Goal: Information Seeking & Learning: Learn about a topic

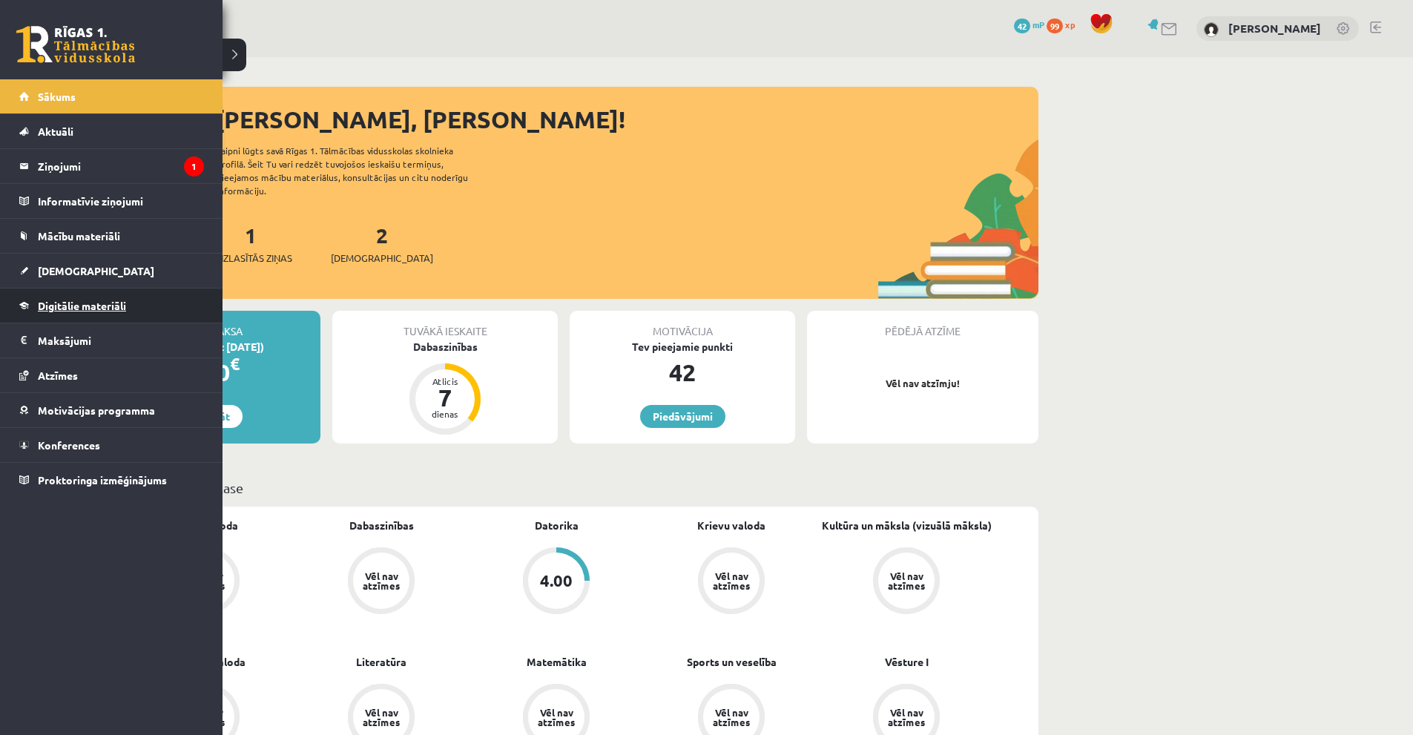
click at [82, 303] on span "Digitālie materiāli" at bounding box center [82, 305] width 88 height 13
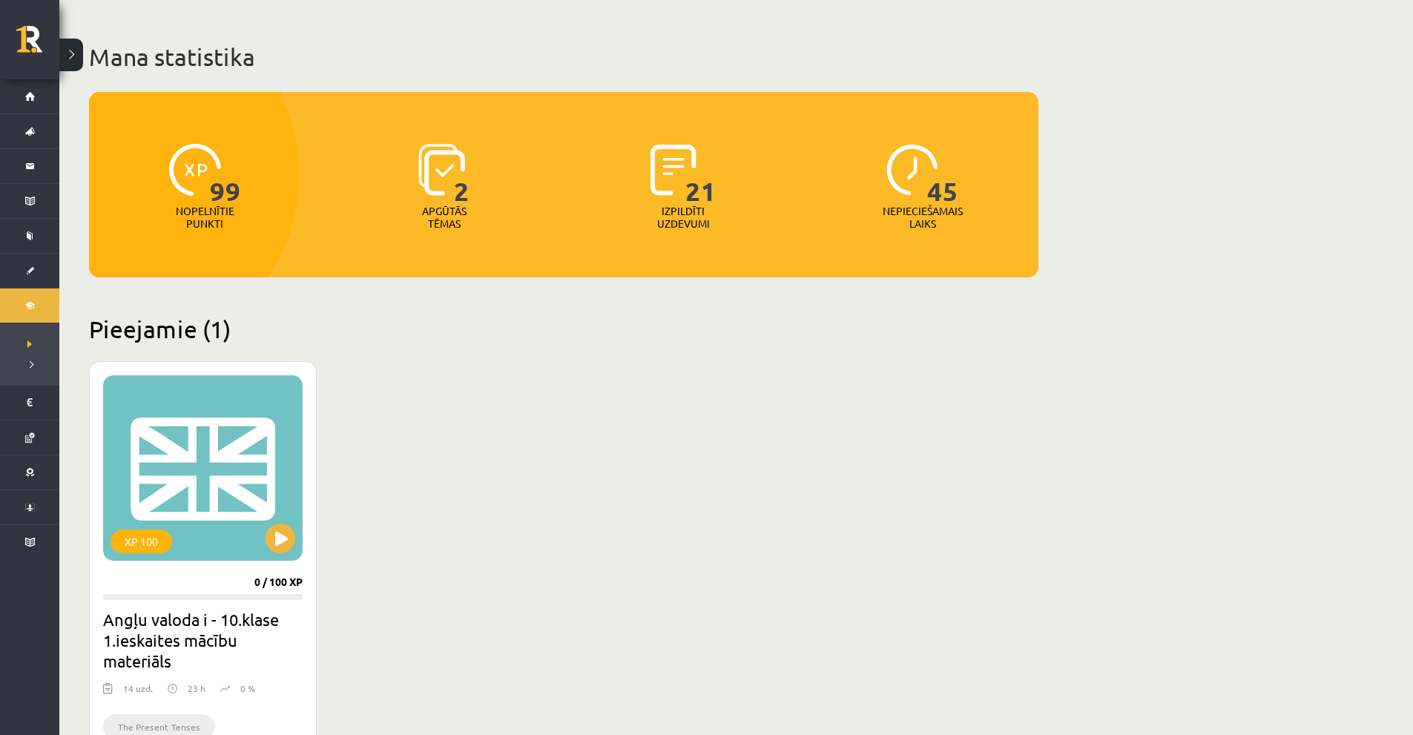
scroll to position [297, 0]
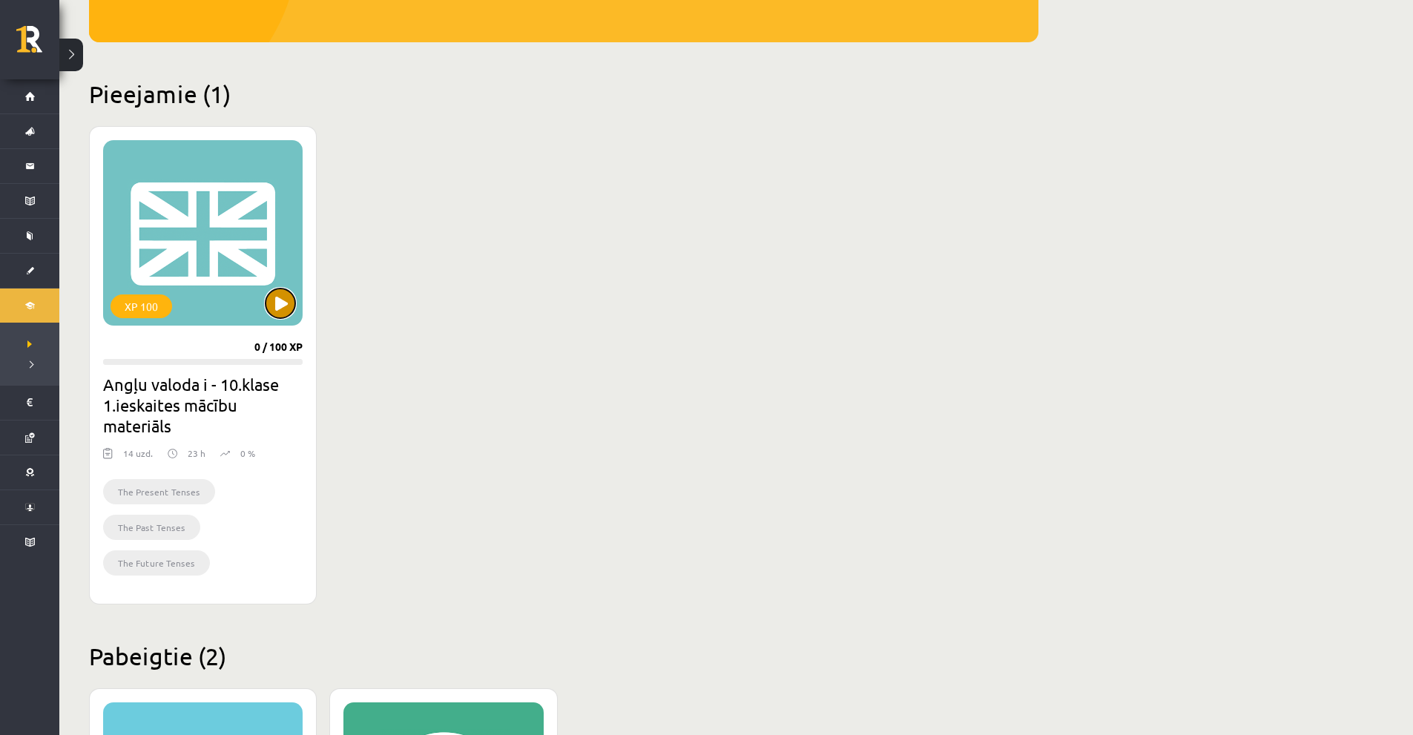
click at [277, 297] on button at bounding box center [281, 303] width 30 height 30
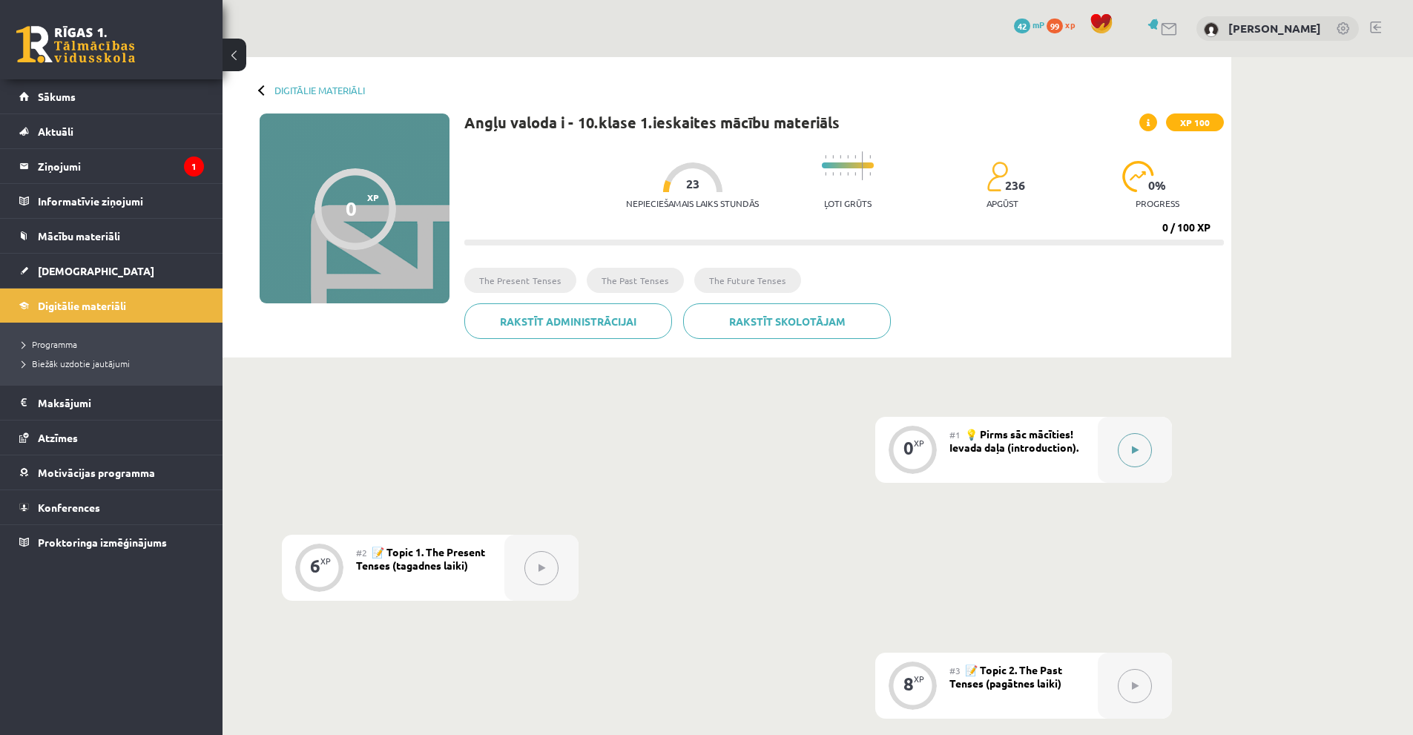
click at [1119, 449] on button at bounding box center [1135, 450] width 34 height 34
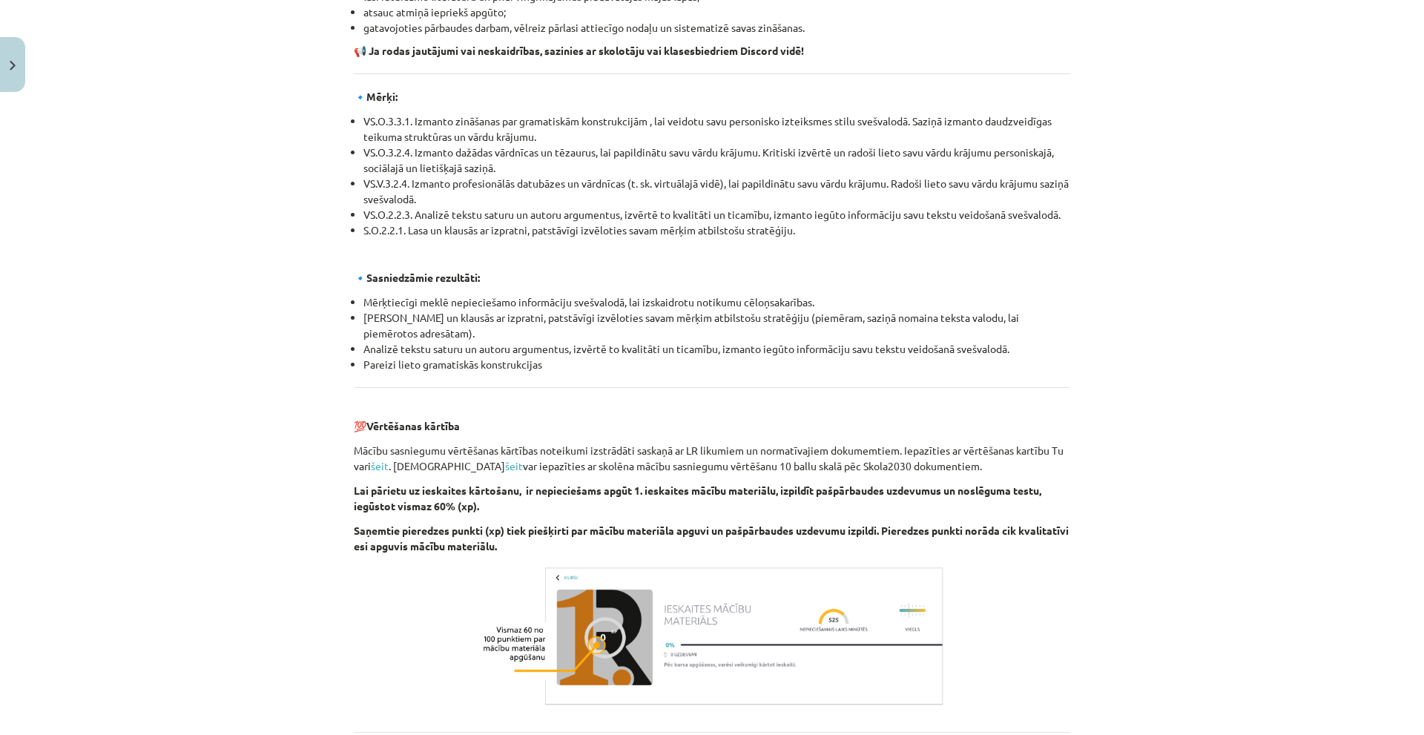
scroll to position [1496, 0]
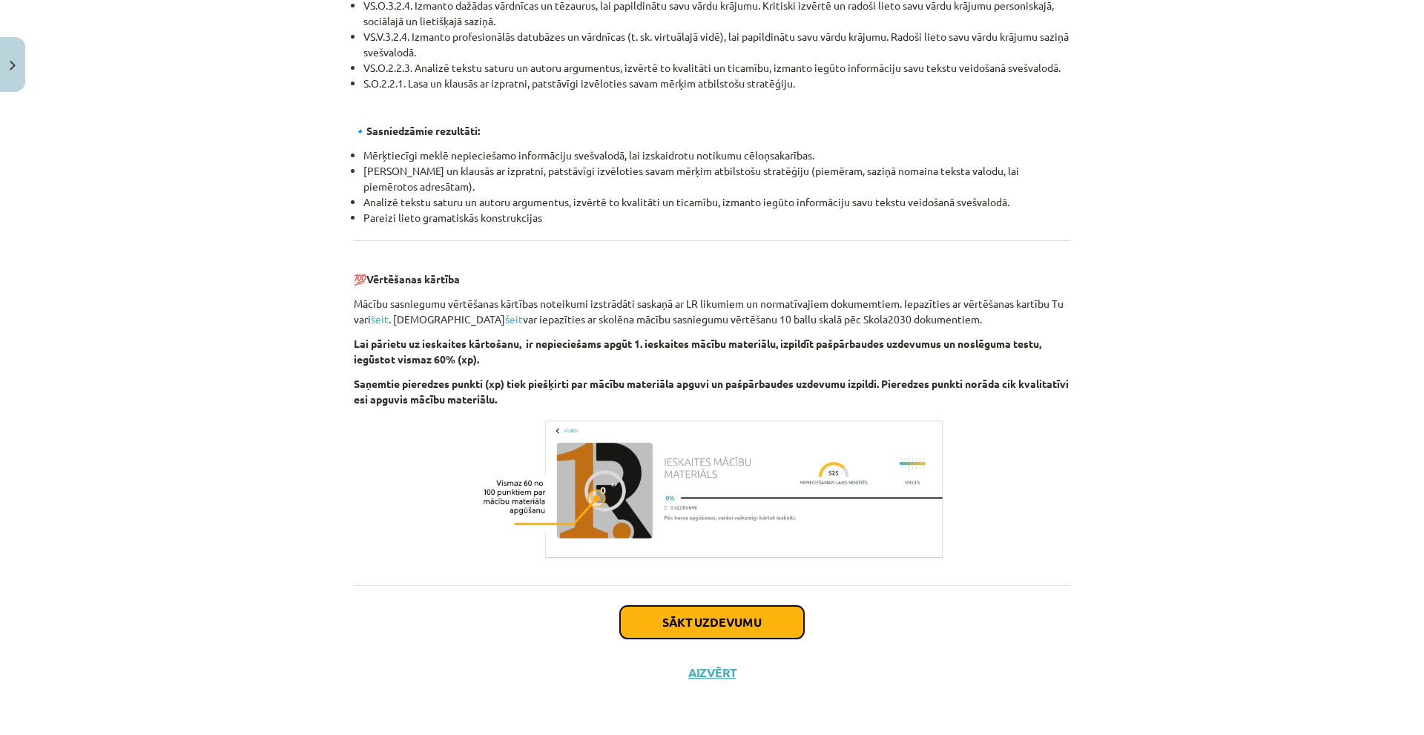
click at [672, 623] on button "Sākt uzdevumu" at bounding box center [712, 622] width 184 height 33
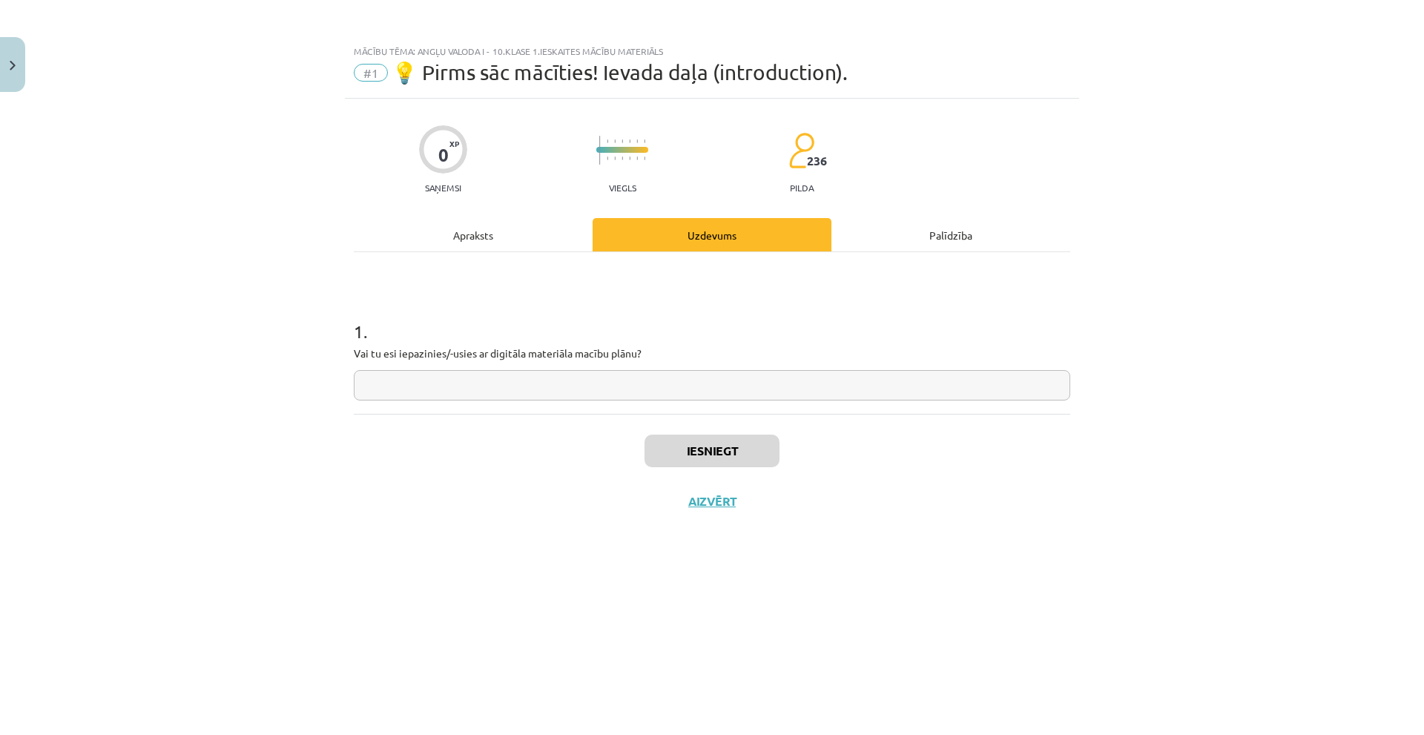
click at [544, 382] on input "text" at bounding box center [712, 385] width 716 height 30
type input "**"
click at [679, 458] on button "Iesniegt" at bounding box center [711, 451] width 135 height 33
click at [691, 513] on button "Nākamā nodarbība" at bounding box center [711, 511] width 145 height 34
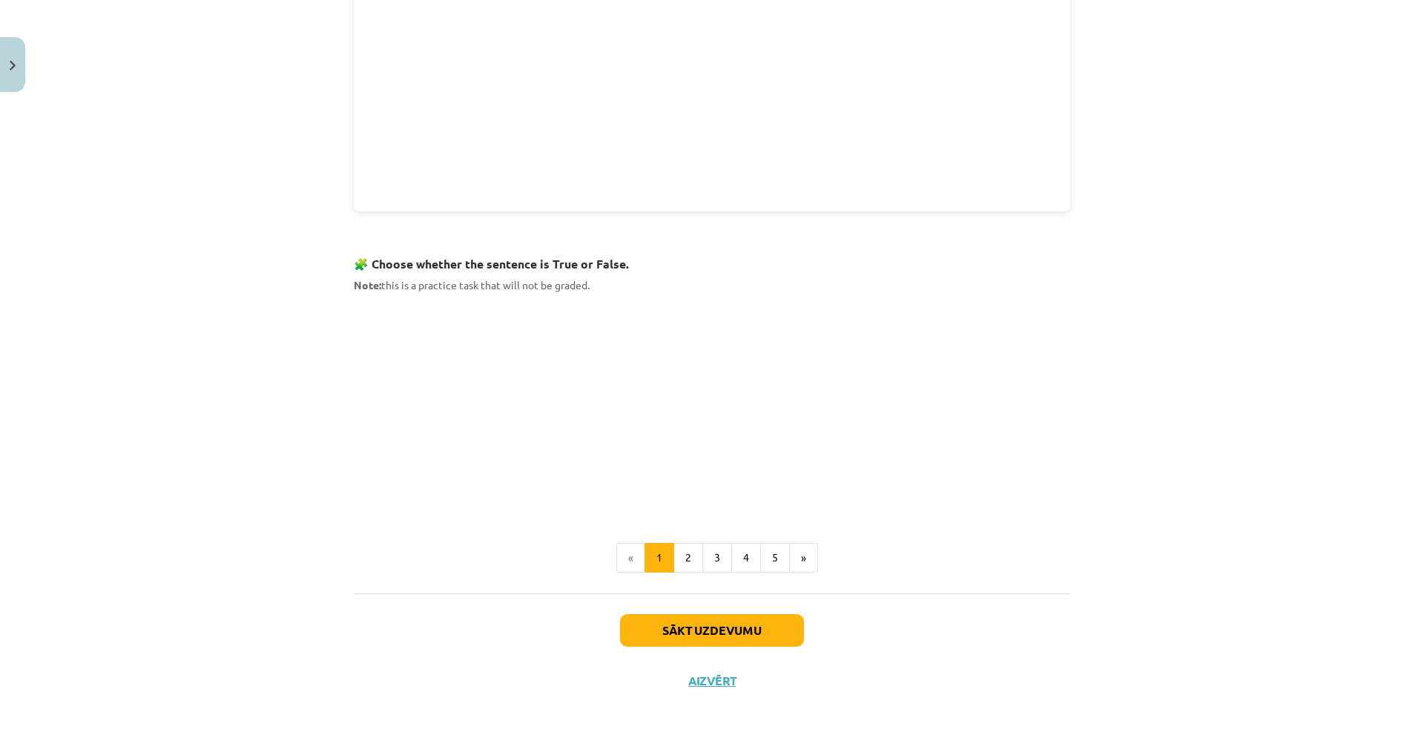
scroll to position [763, 0]
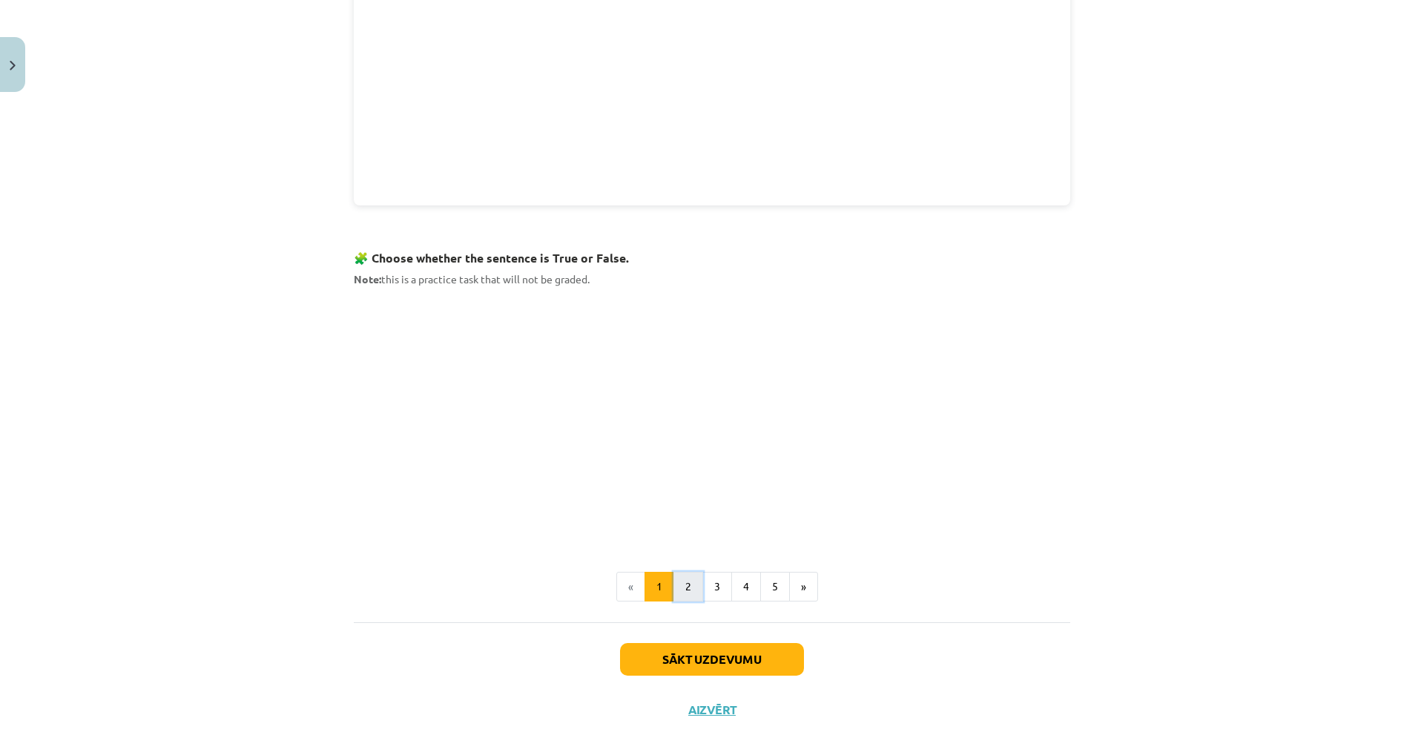
click at [685, 587] on button "2" at bounding box center [688, 587] width 30 height 30
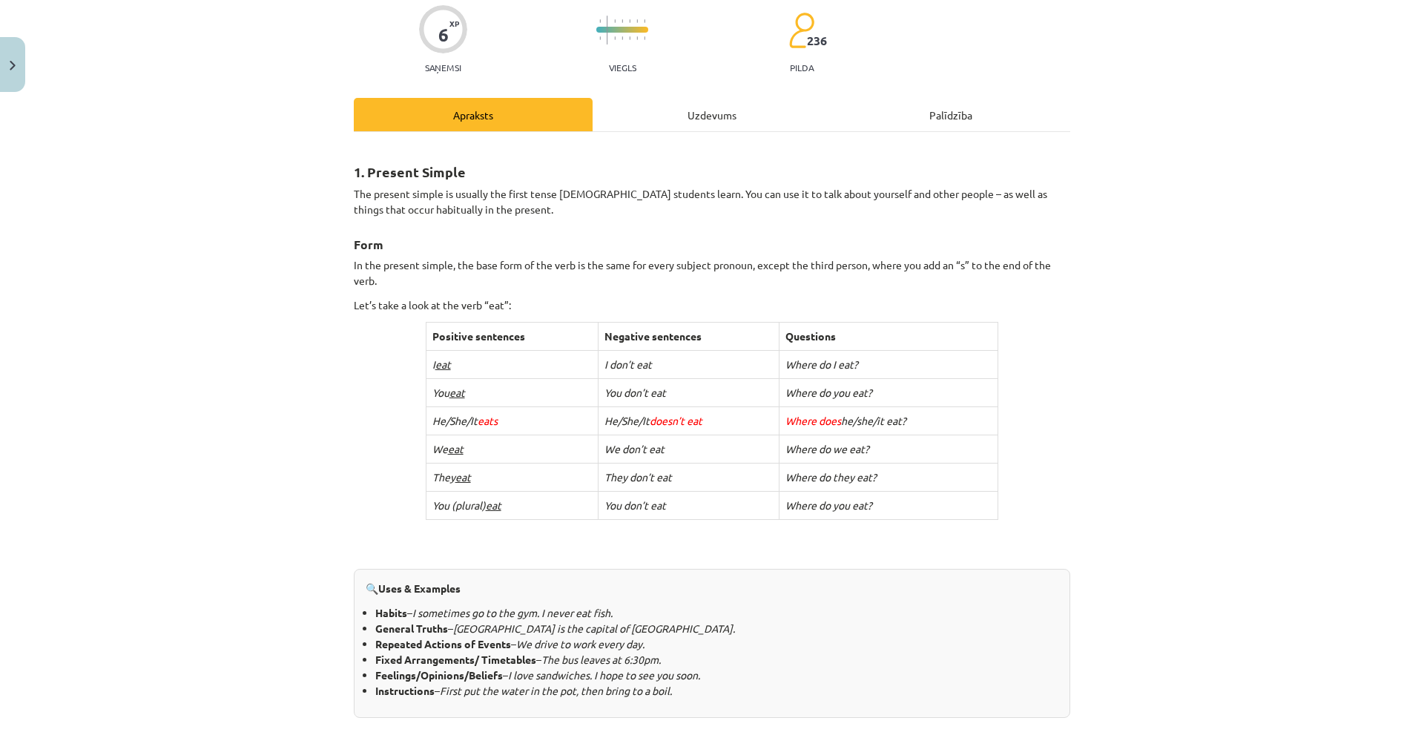
scroll to position [117, 0]
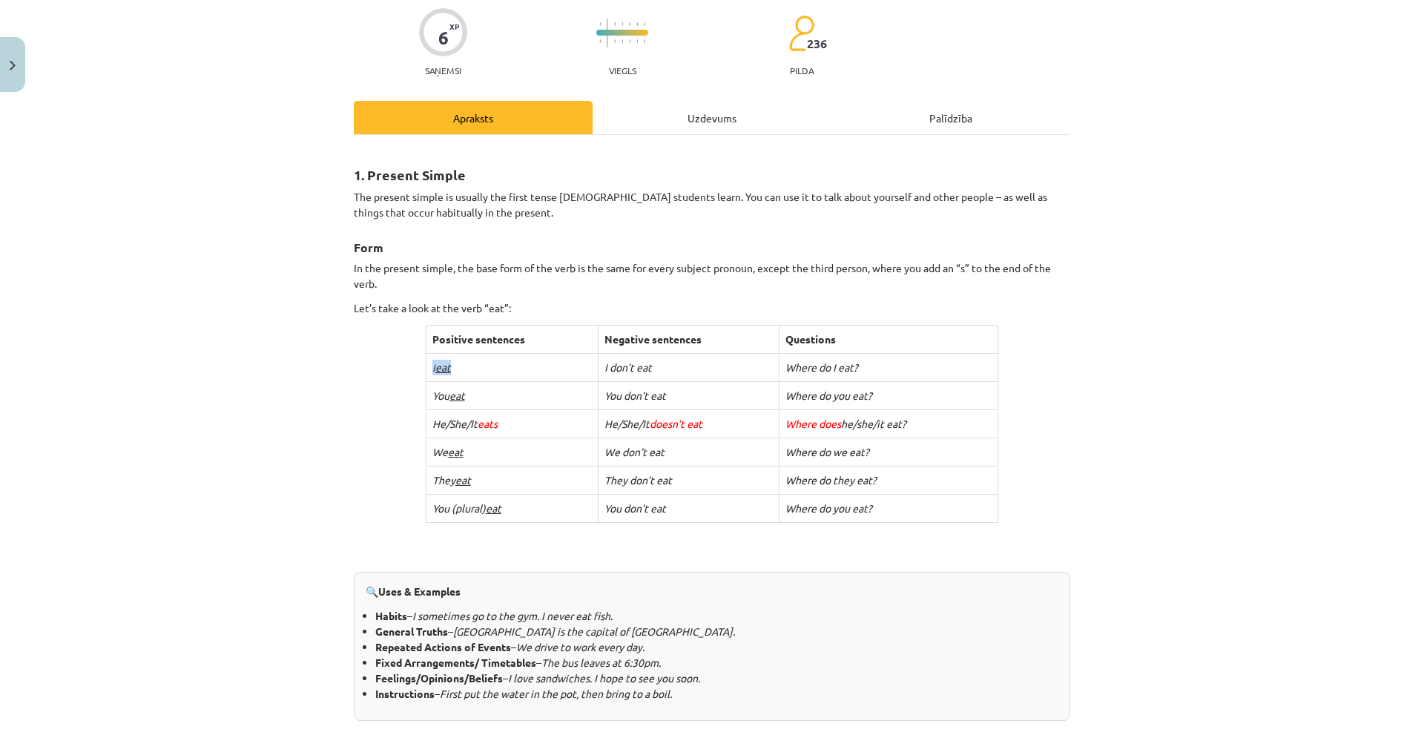
drag, startPoint x: 420, startPoint y: 366, endPoint x: 476, endPoint y: 370, distance: 56.5
click at [477, 372] on td "I eat" at bounding box center [512, 368] width 173 height 28
click at [475, 365] on td "I eat" at bounding box center [512, 368] width 173 height 28
drag, startPoint x: 461, startPoint y: 395, endPoint x: 470, endPoint y: 395, distance: 9.6
click at [469, 395] on td "You eat" at bounding box center [512, 396] width 173 height 28
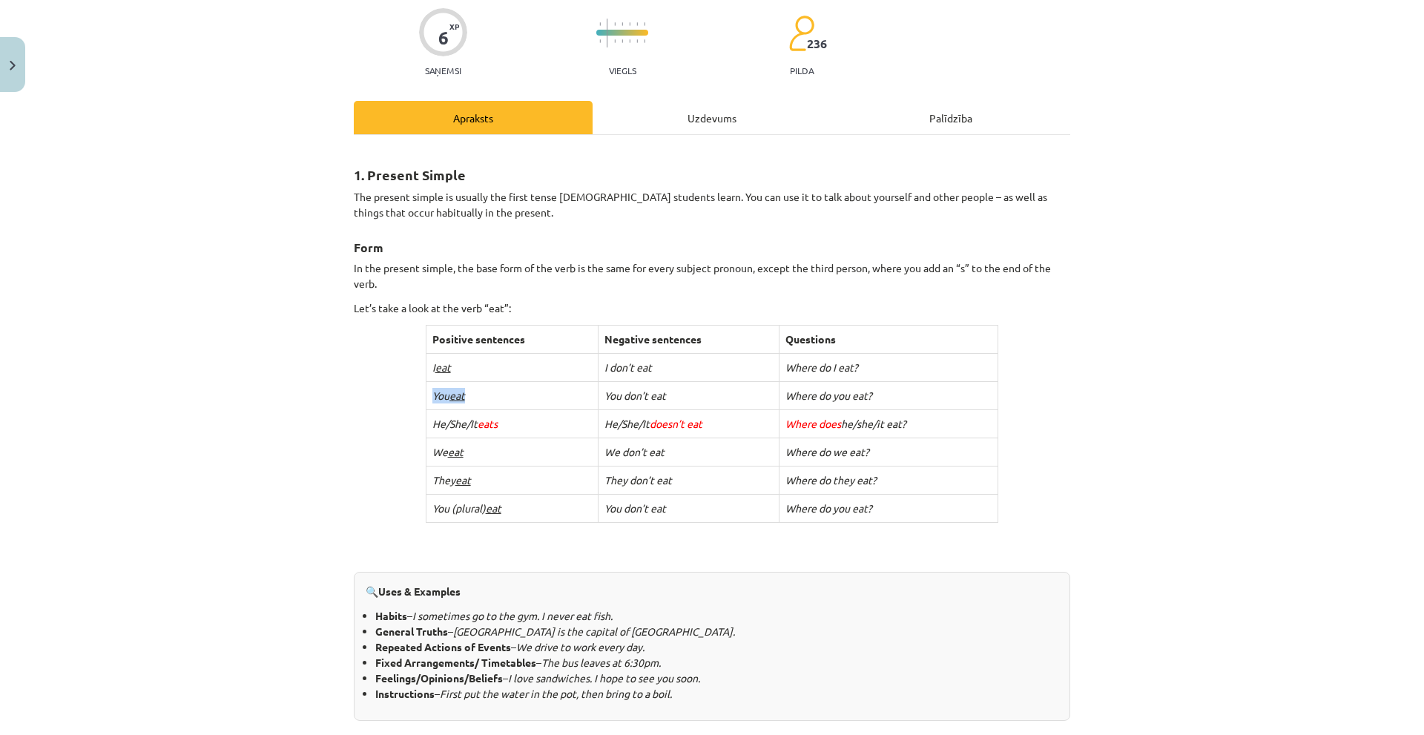
click at [470, 395] on td "You eat" at bounding box center [512, 396] width 173 height 28
drag, startPoint x: 432, startPoint y: 429, endPoint x: 492, endPoint y: 423, distance: 60.3
click at [490, 424] on td "He/She/It eats" at bounding box center [512, 424] width 173 height 28
click at [504, 423] on td "He/She/It eats" at bounding box center [512, 424] width 173 height 28
click at [480, 419] on span "eats" at bounding box center [488, 423] width 20 height 13
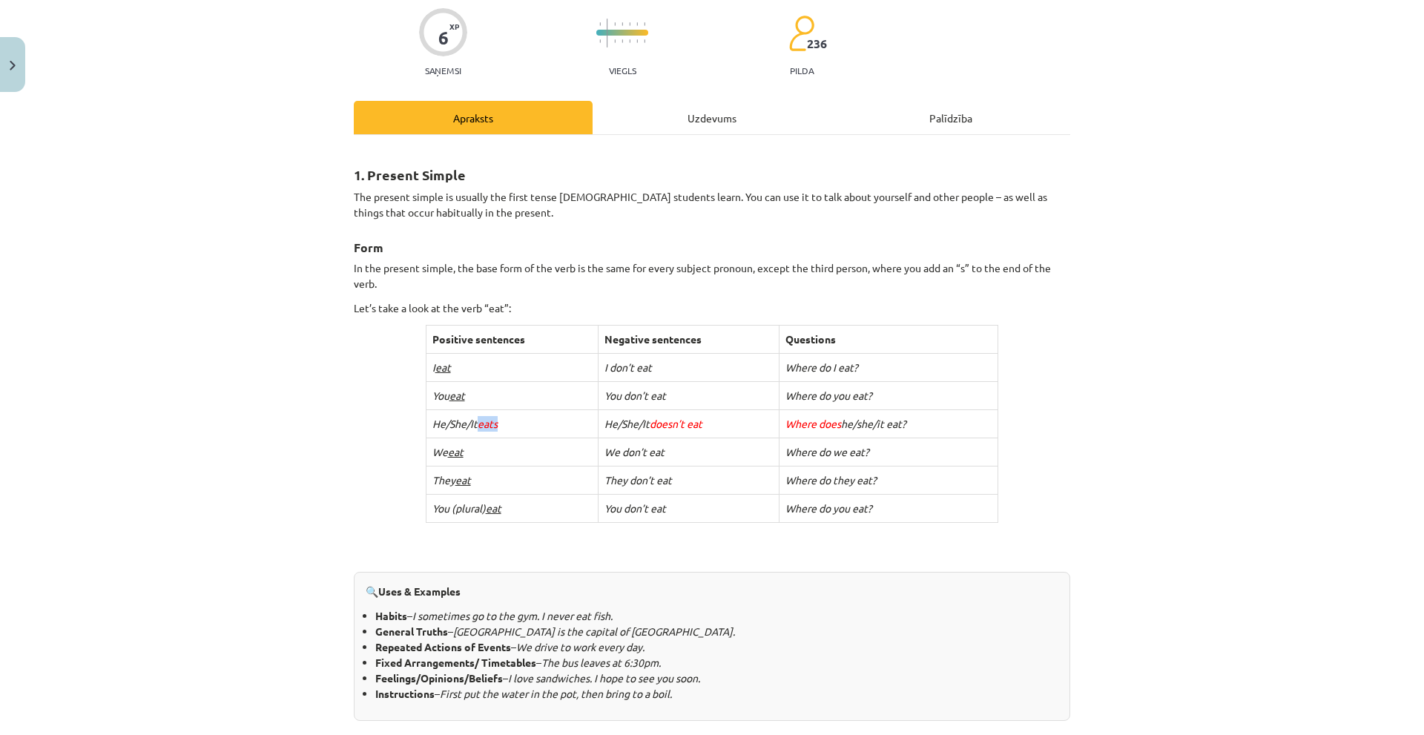
click at [480, 419] on span "eats" at bounding box center [488, 423] width 20 height 13
click at [492, 419] on span "eats" at bounding box center [488, 423] width 20 height 13
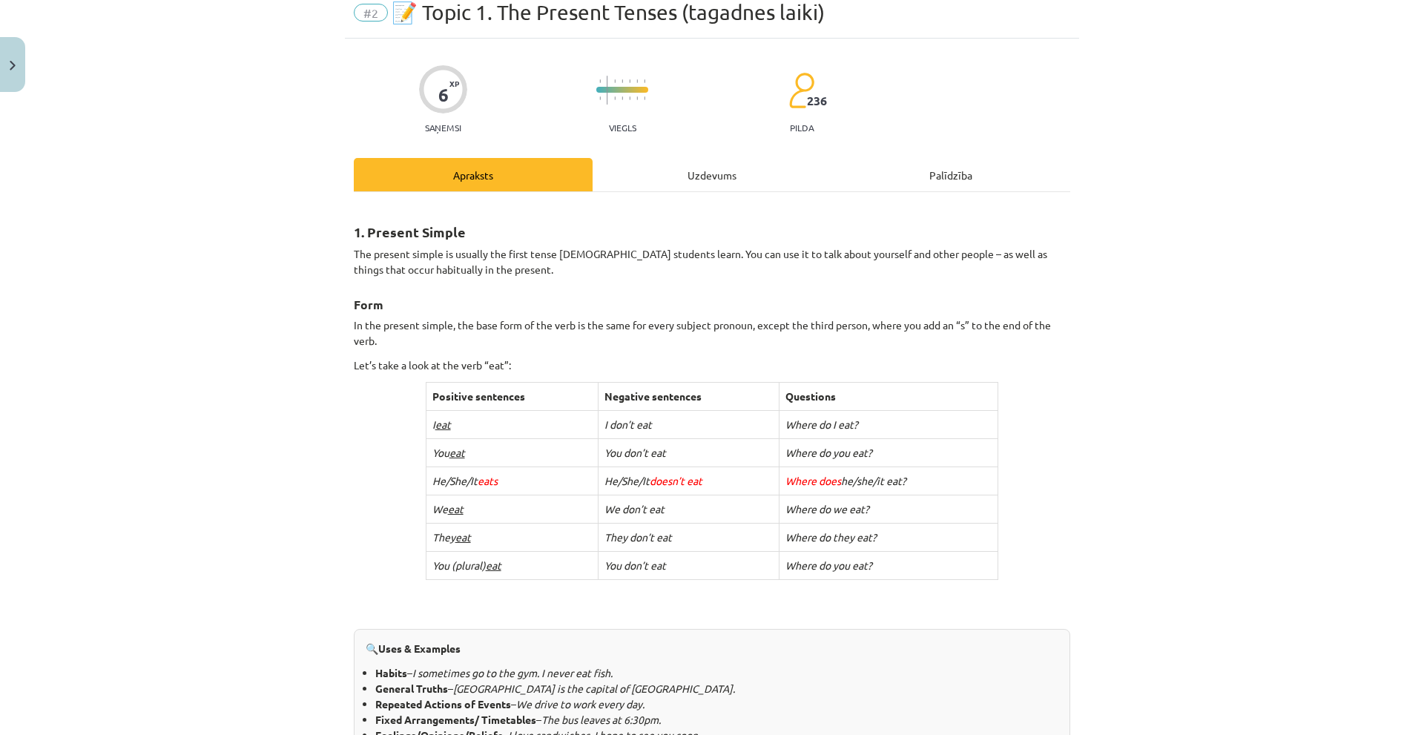
scroll to position [134, 0]
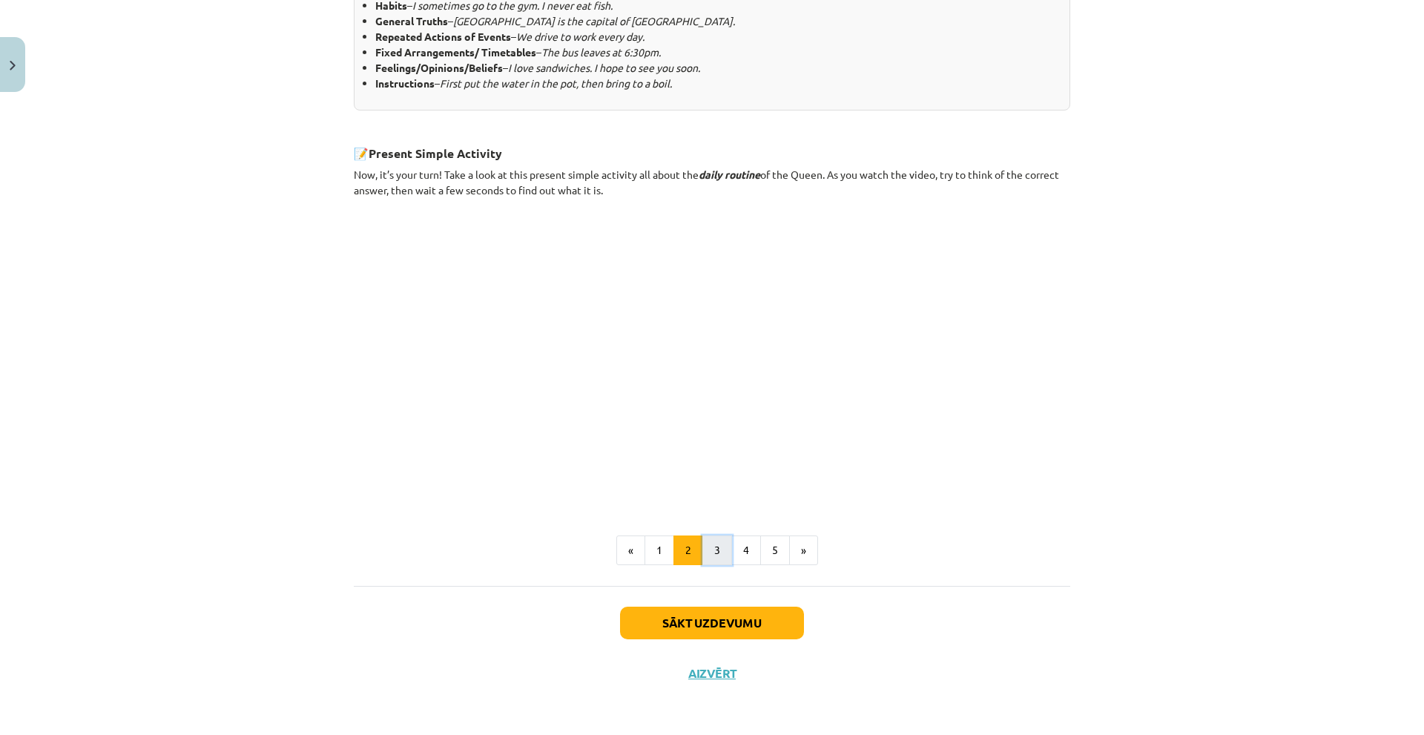
click at [702, 551] on button "3" at bounding box center [717, 550] width 30 height 30
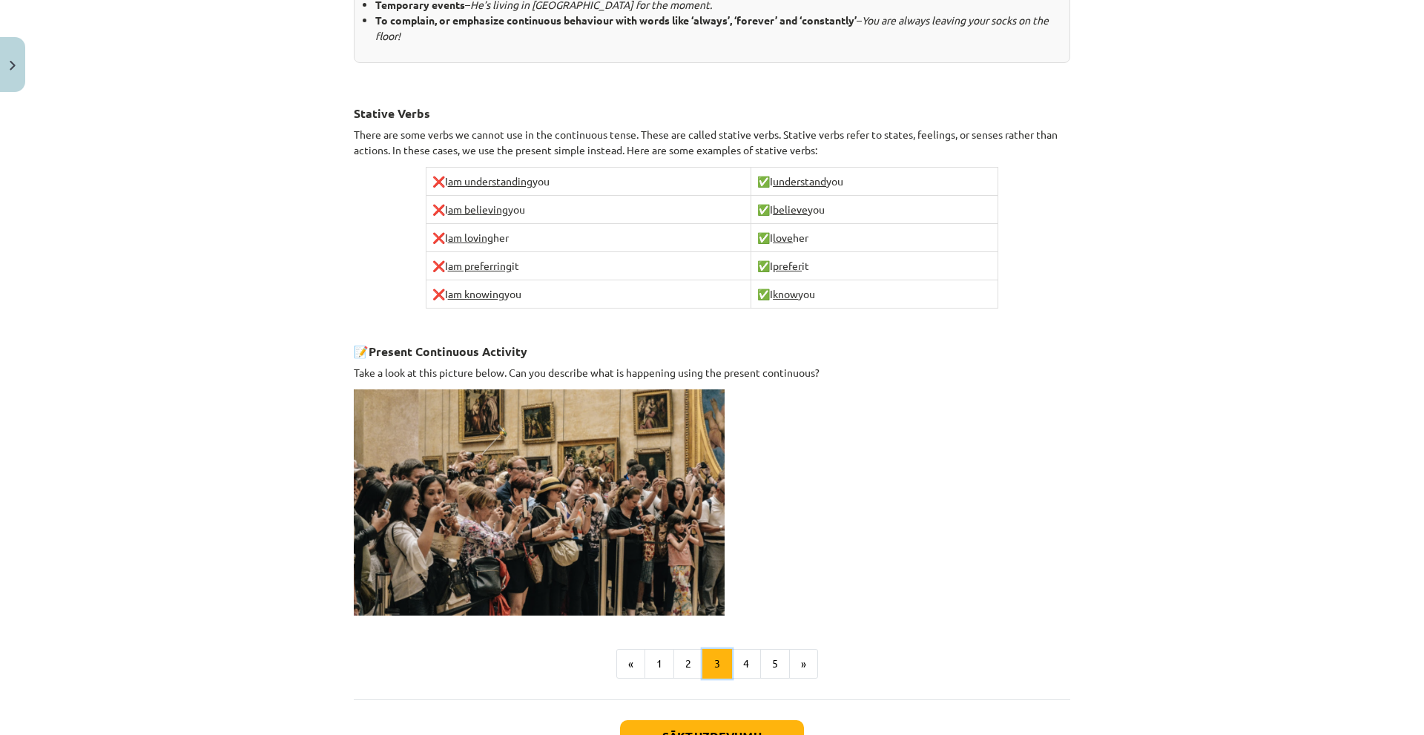
scroll to position [840, 0]
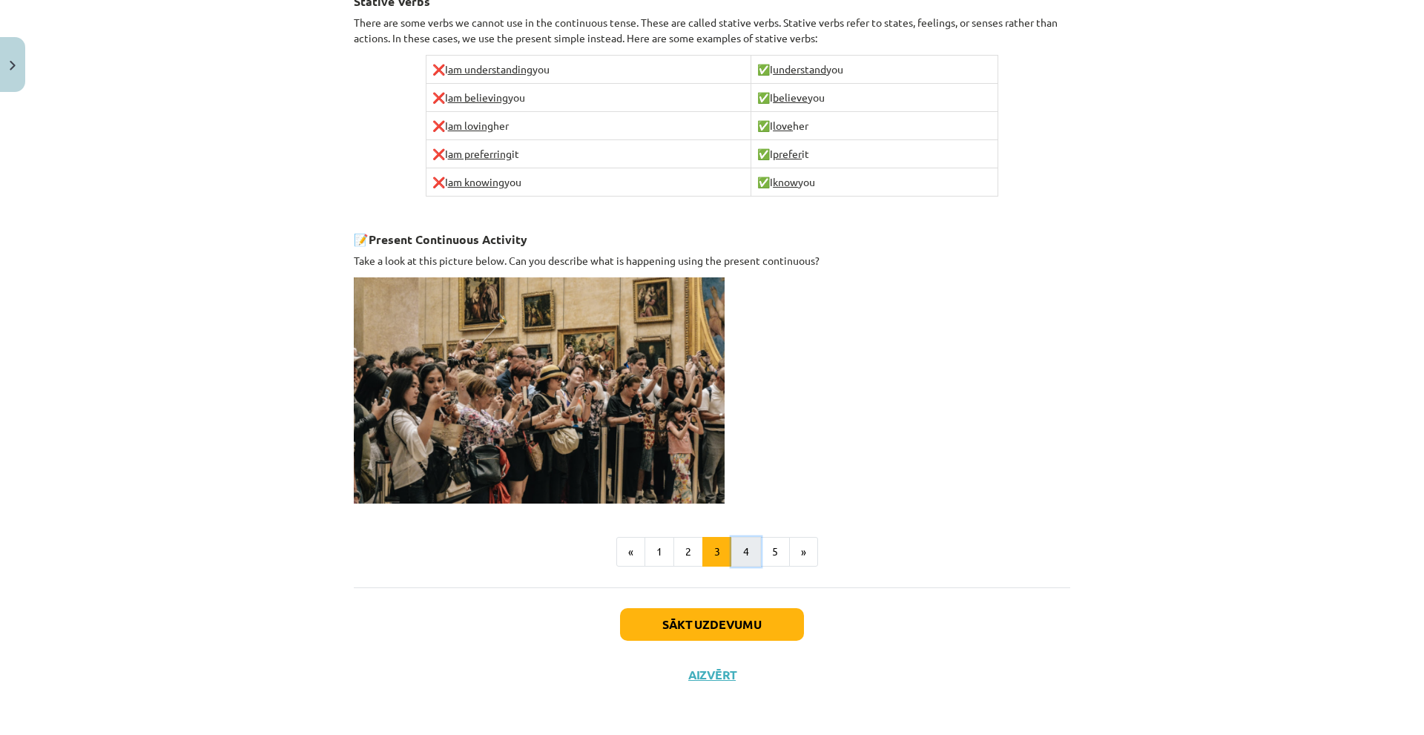
click at [743, 541] on button "4" at bounding box center [746, 552] width 30 height 30
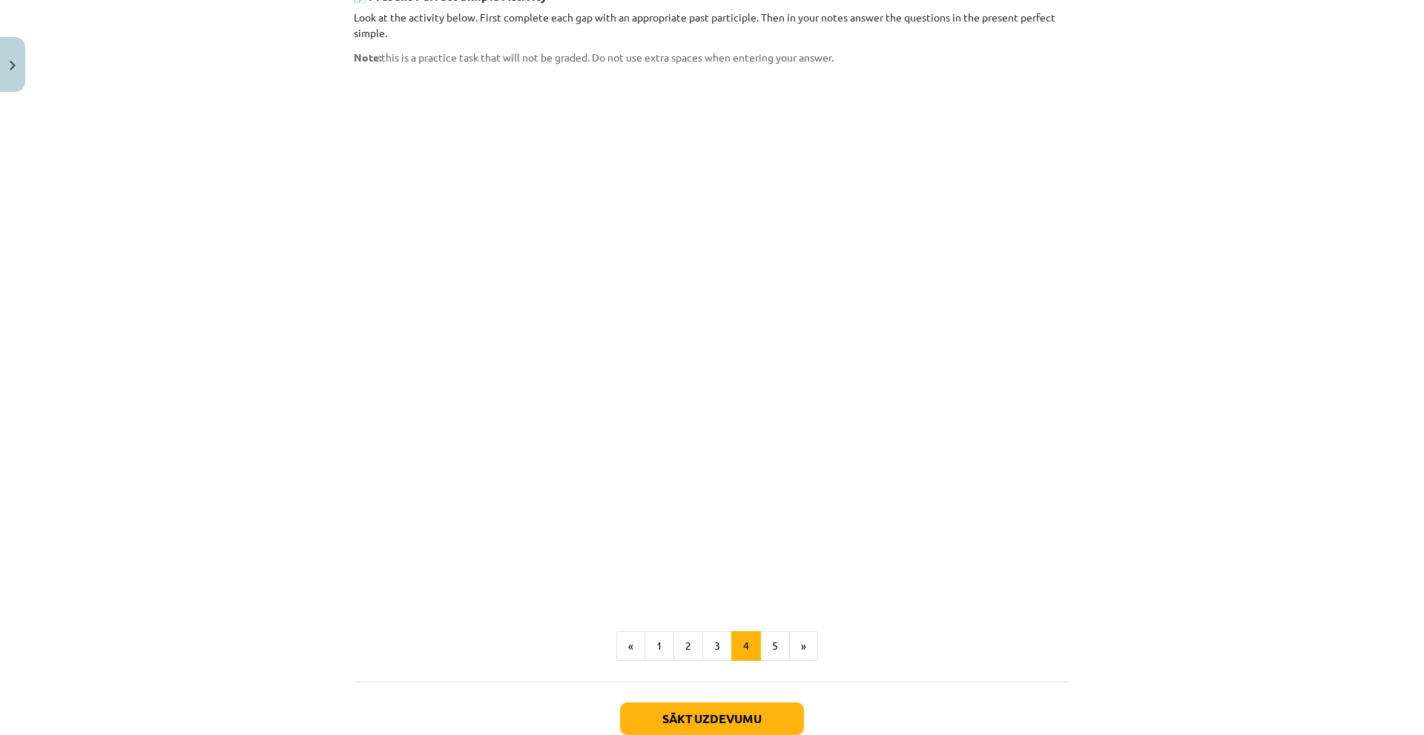
scroll to position [1126, 0]
click at [761, 629] on button "5" at bounding box center [775, 644] width 30 height 30
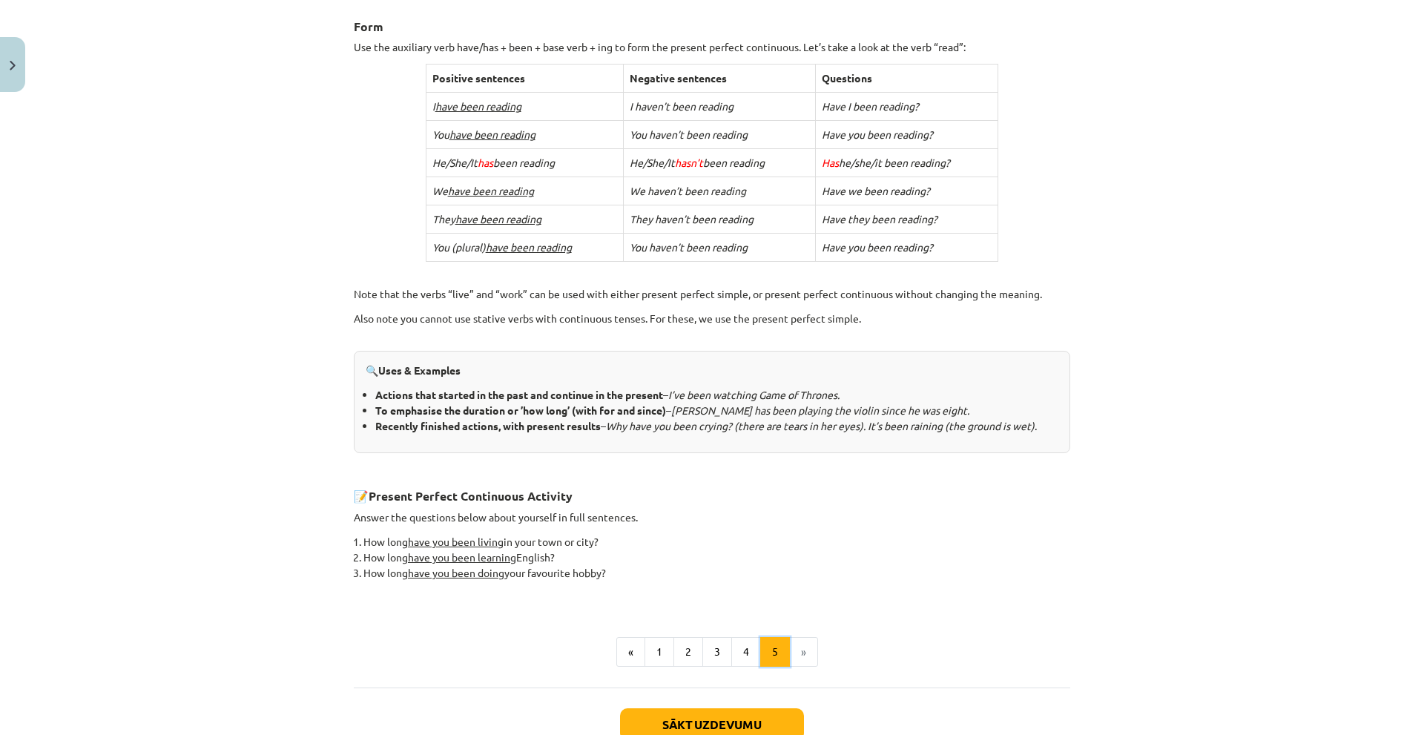
scroll to position [439, 0]
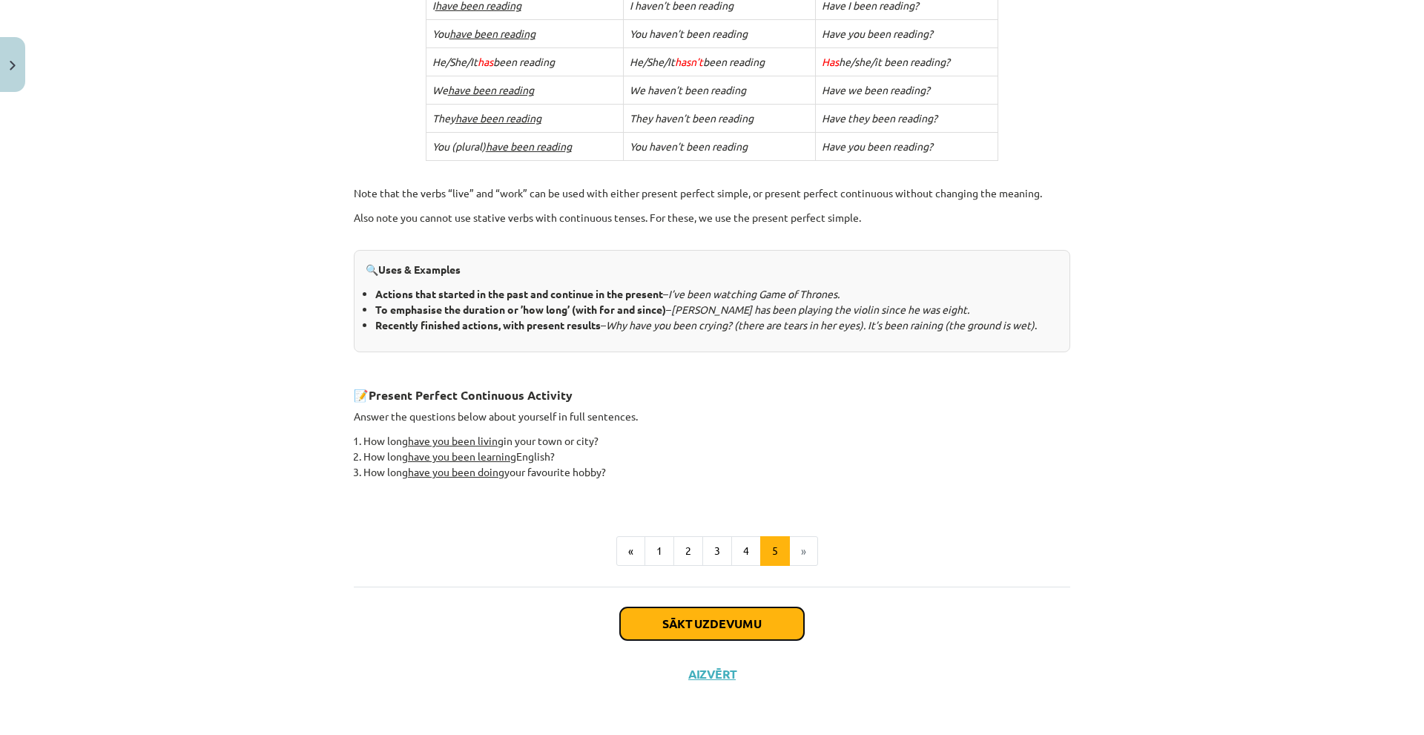
click at [719, 625] on button "Sākt uzdevumu" at bounding box center [712, 623] width 184 height 33
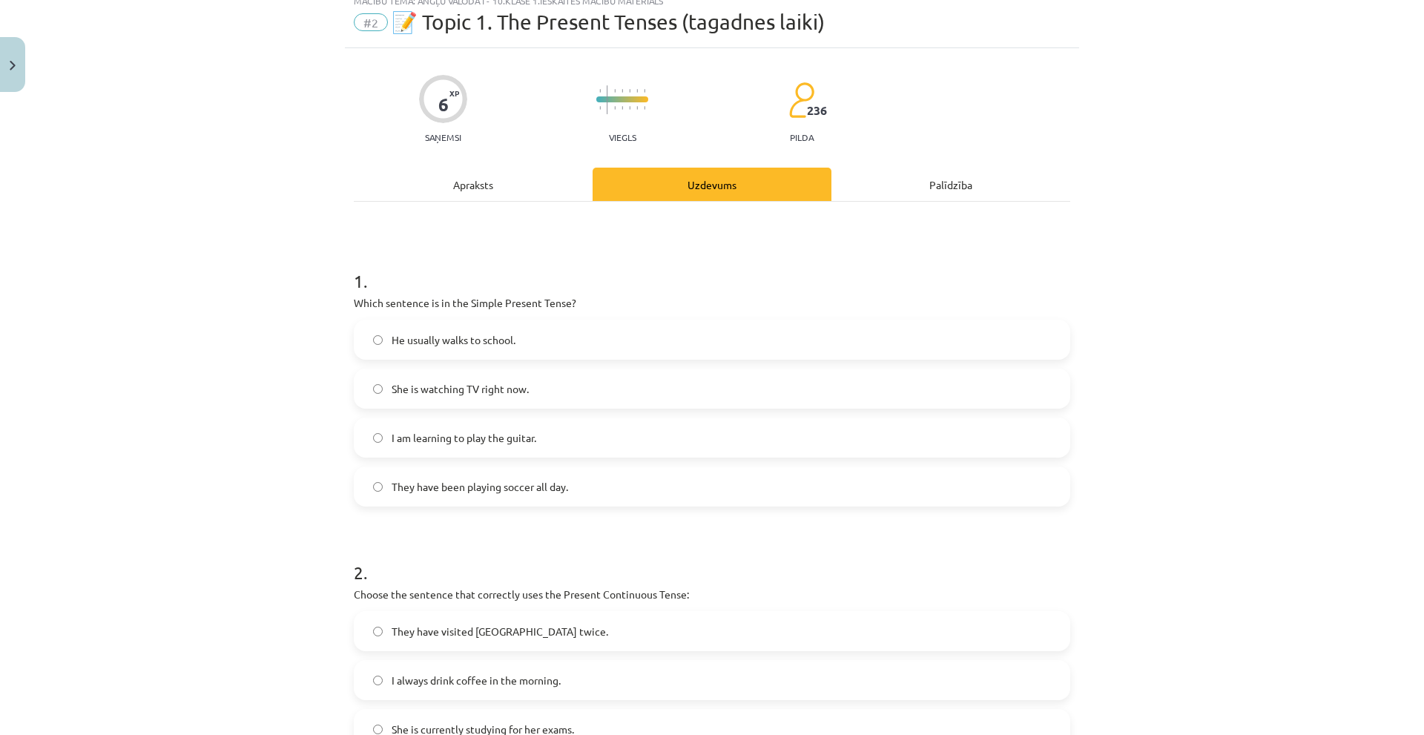
scroll to position [37, 0]
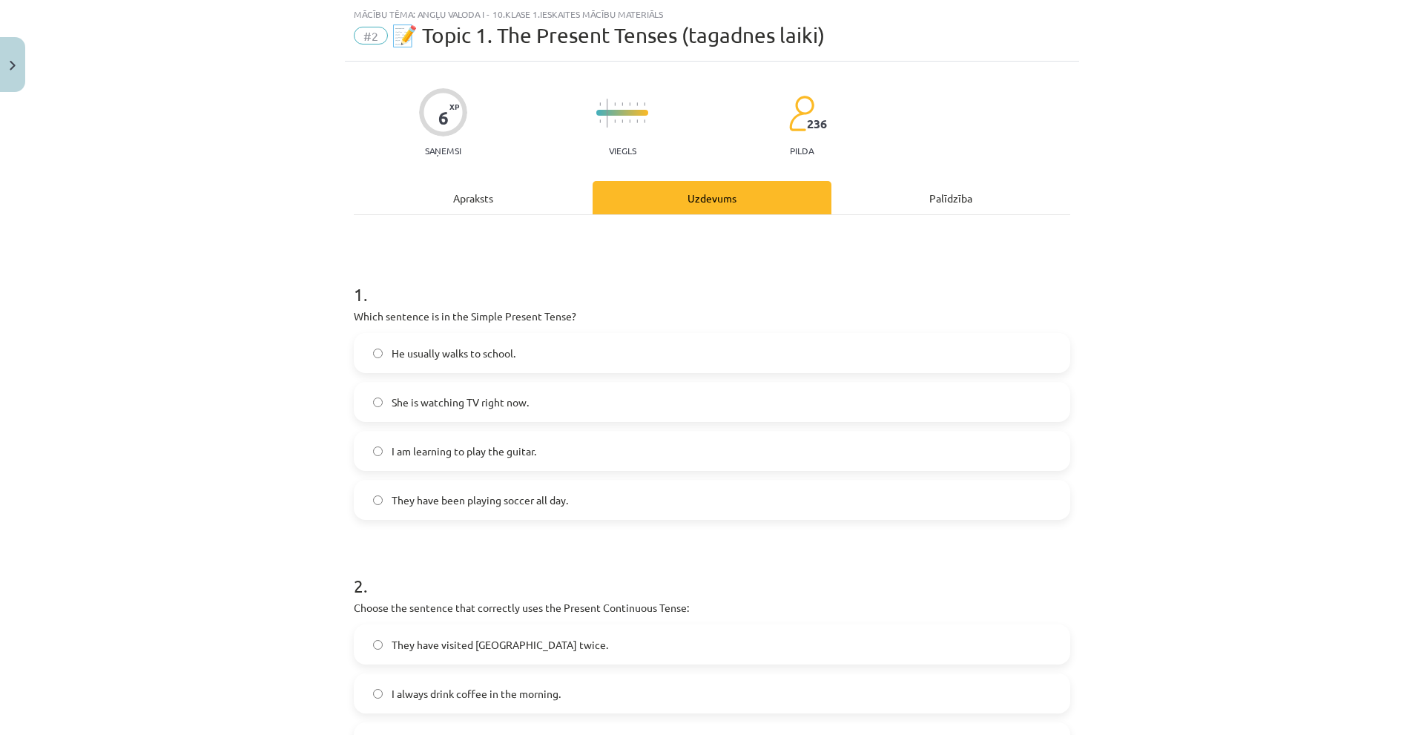
click at [406, 360] on span "He usually walks to school." at bounding box center [454, 354] width 124 height 16
click at [476, 203] on div "Apraksts" at bounding box center [473, 197] width 239 height 33
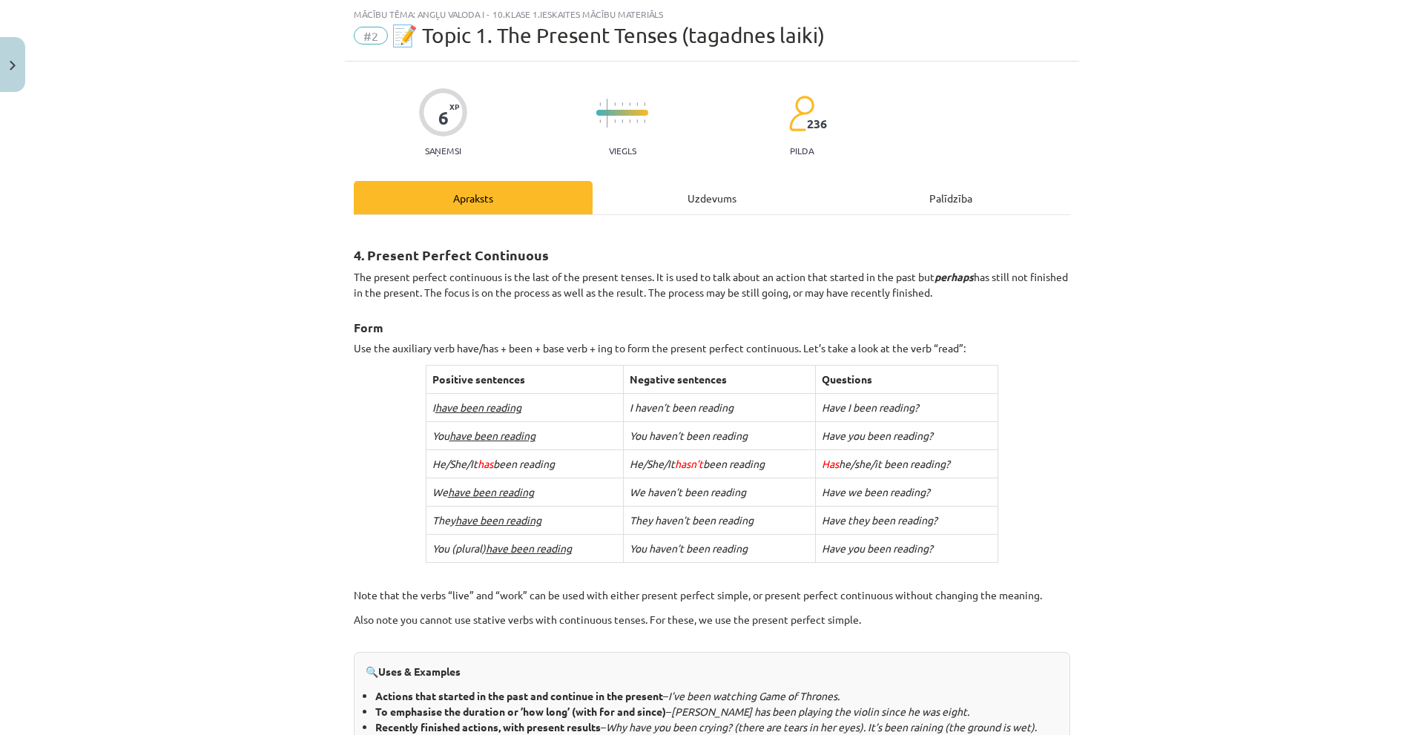
click at [679, 194] on div "Uzdevums" at bounding box center [712, 197] width 239 height 33
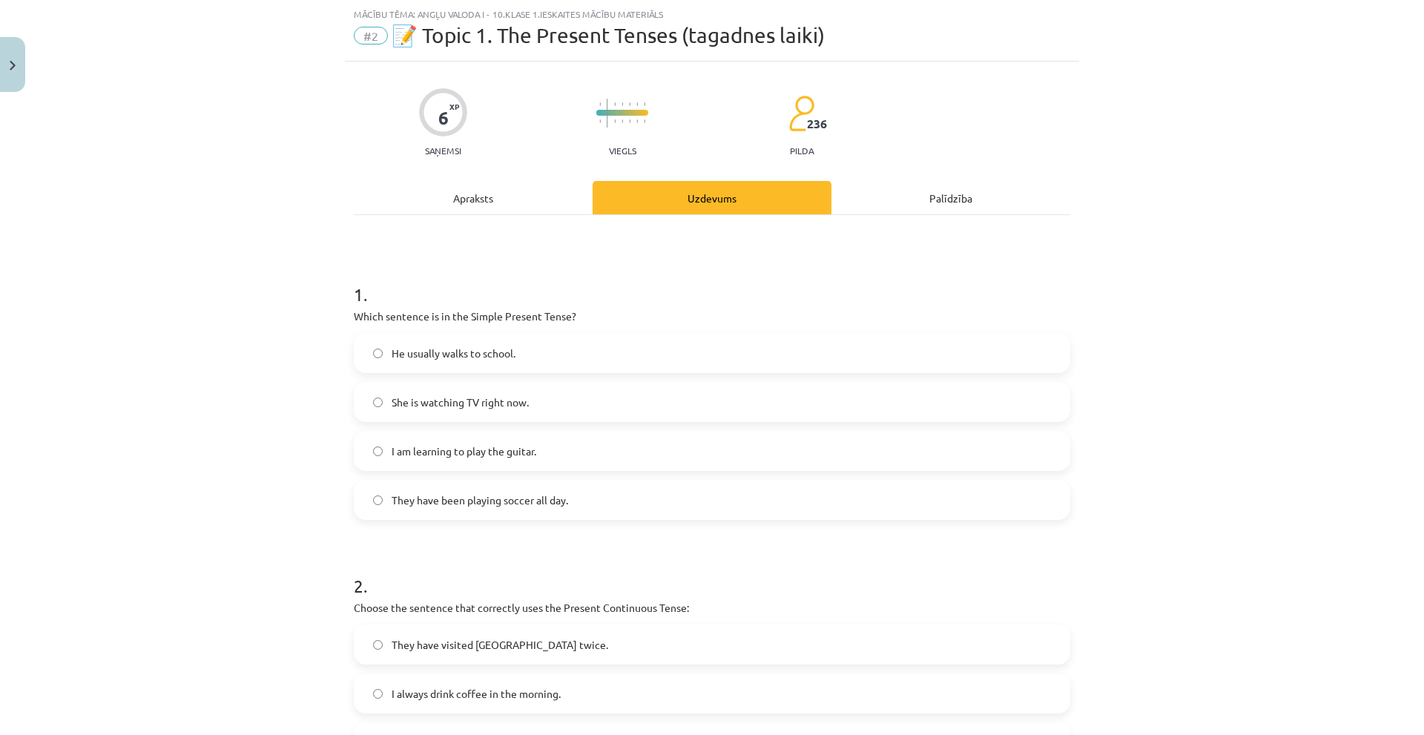
click at [482, 203] on div "Apraksts" at bounding box center [473, 197] width 239 height 33
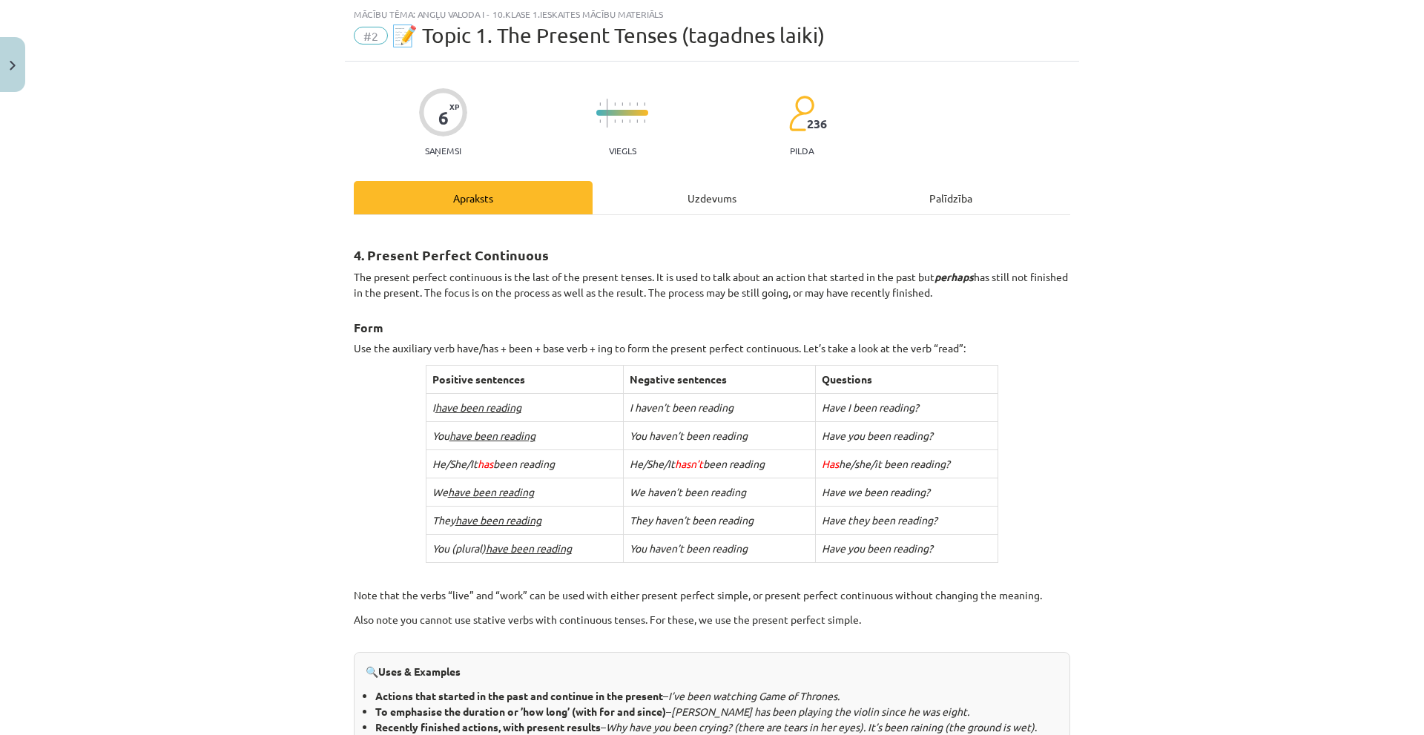
click at [673, 200] on div "Uzdevums" at bounding box center [712, 197] width 239 height 33
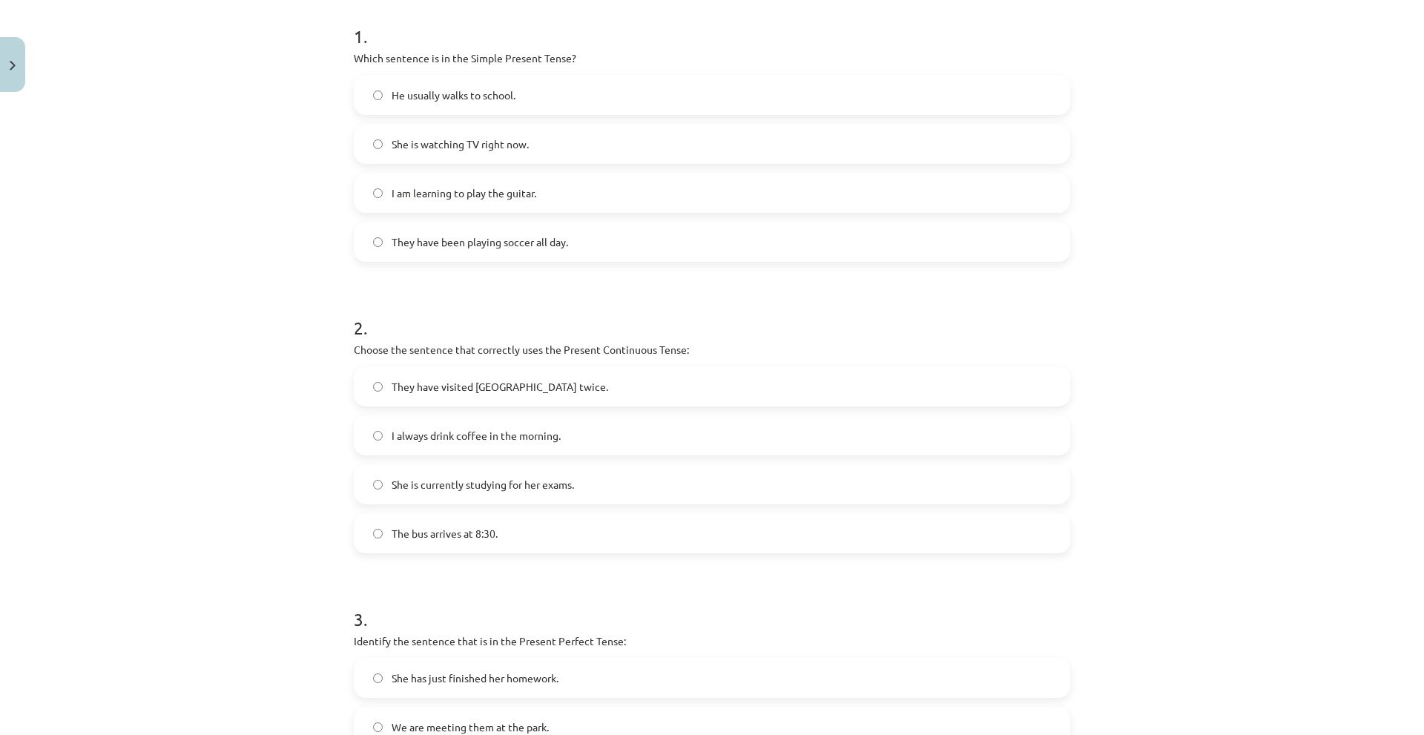
scroll to position [334, 0]
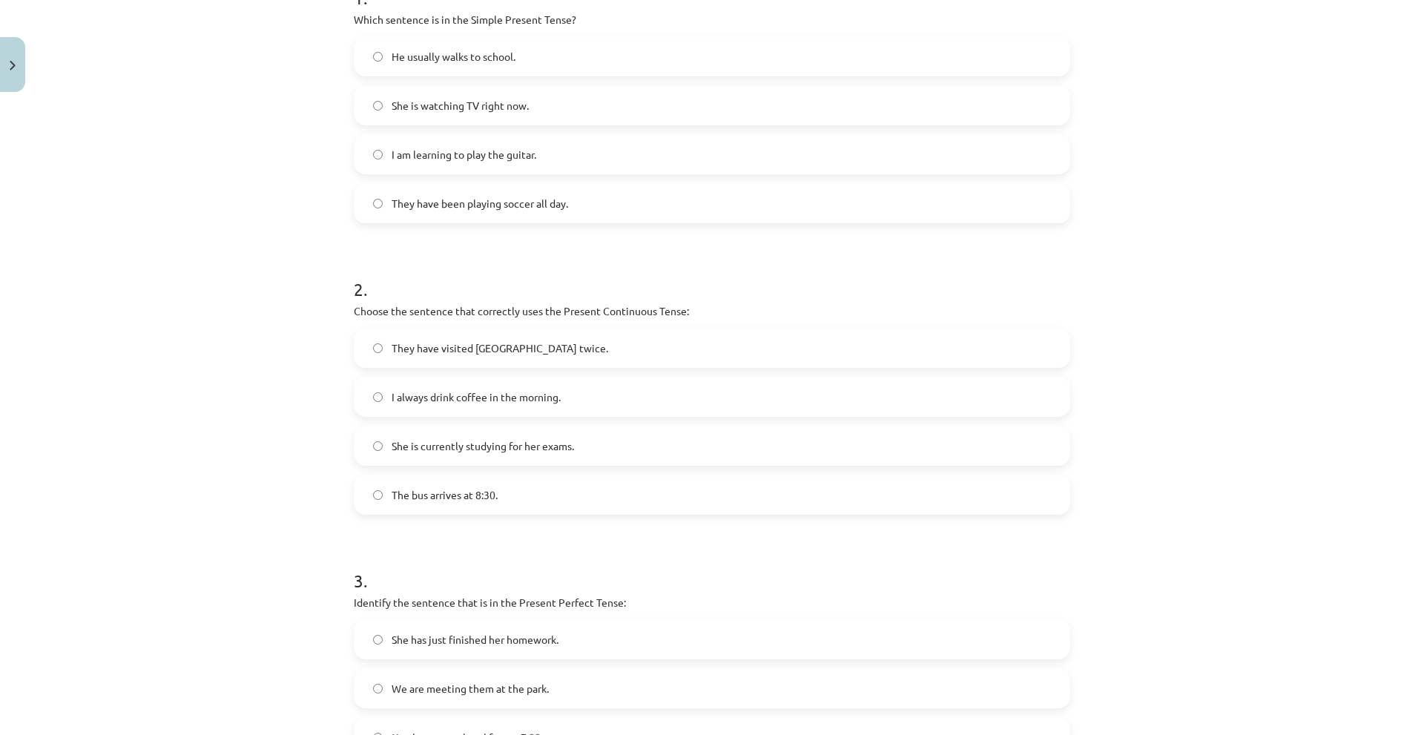
click at [451, 206] on span "They have been playing soccer all day." at bounding box center [480, 204] width 177 height 16
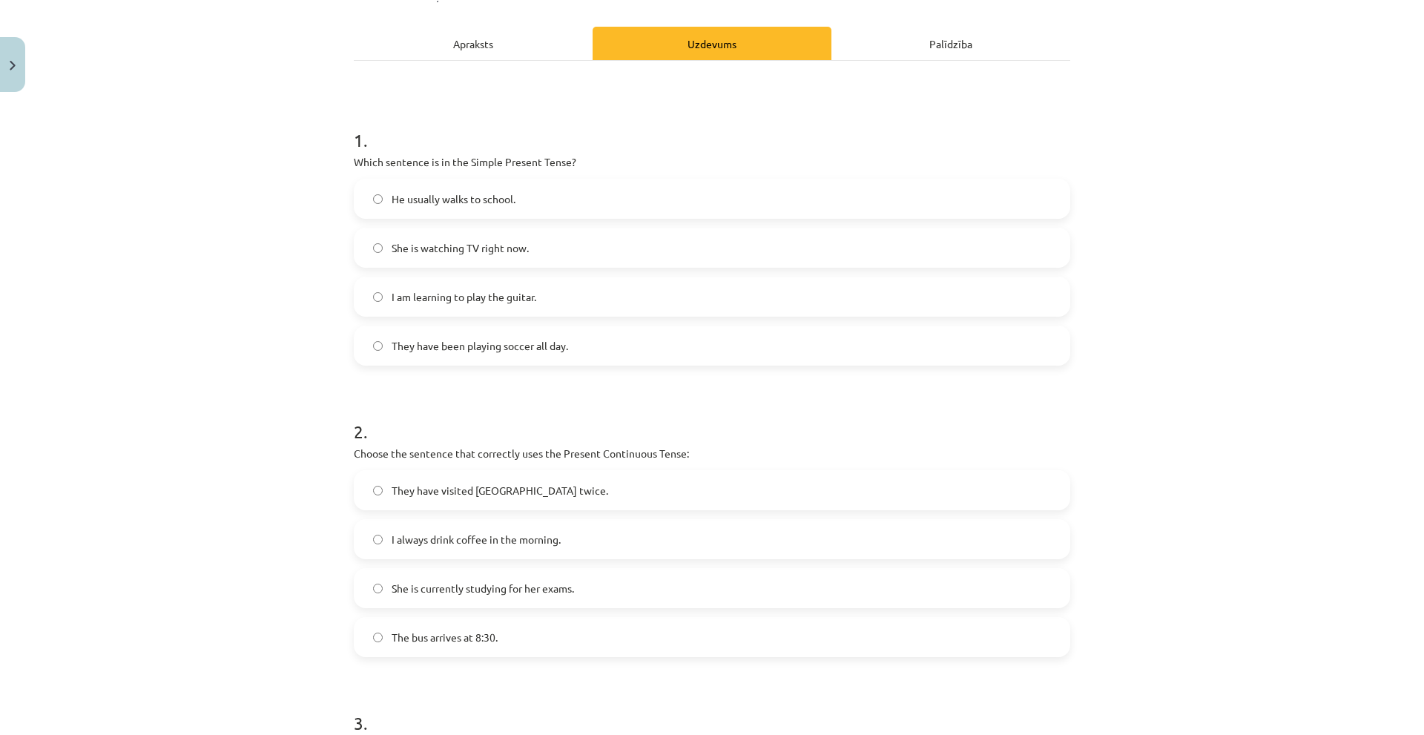
scroll to position [185, 0]
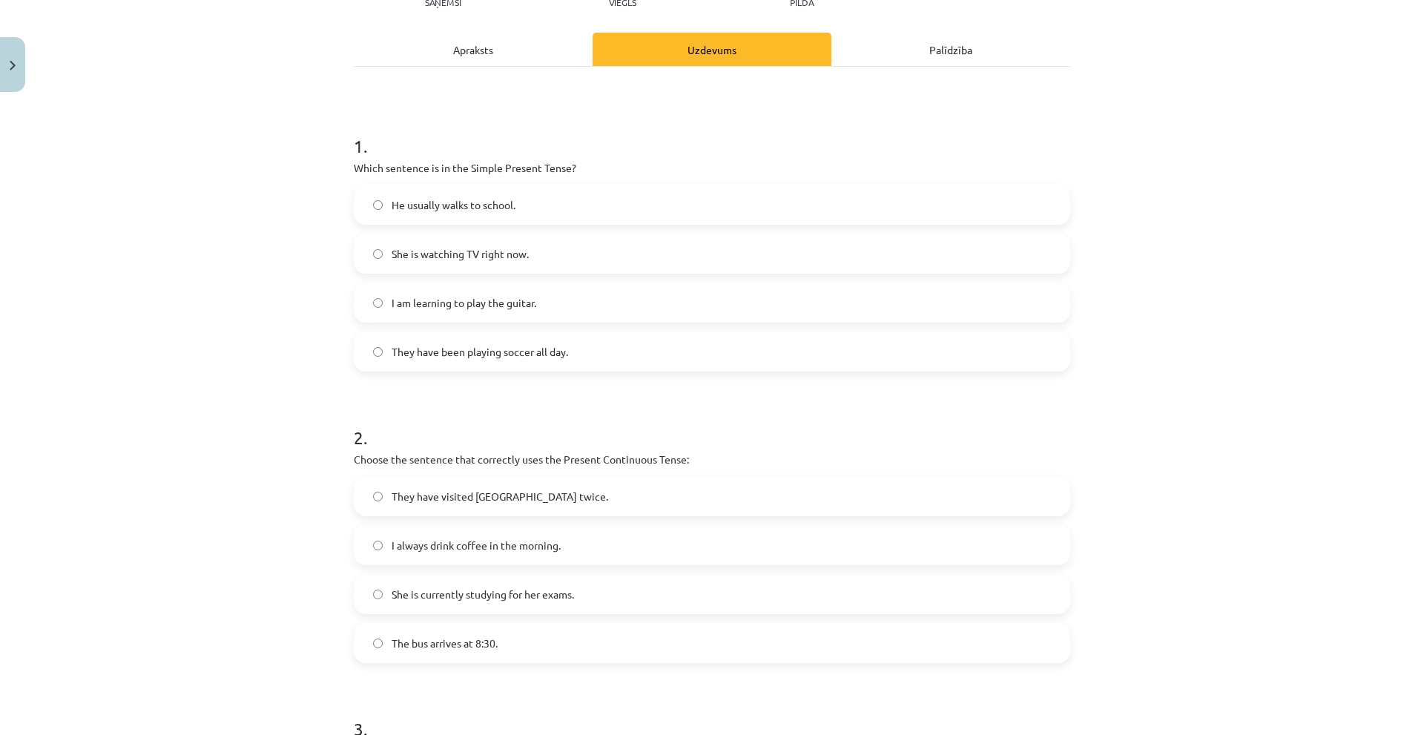
click at [451, 212] on span "He usually walks to school." at bounding box center [454, 205] width 124 height 16
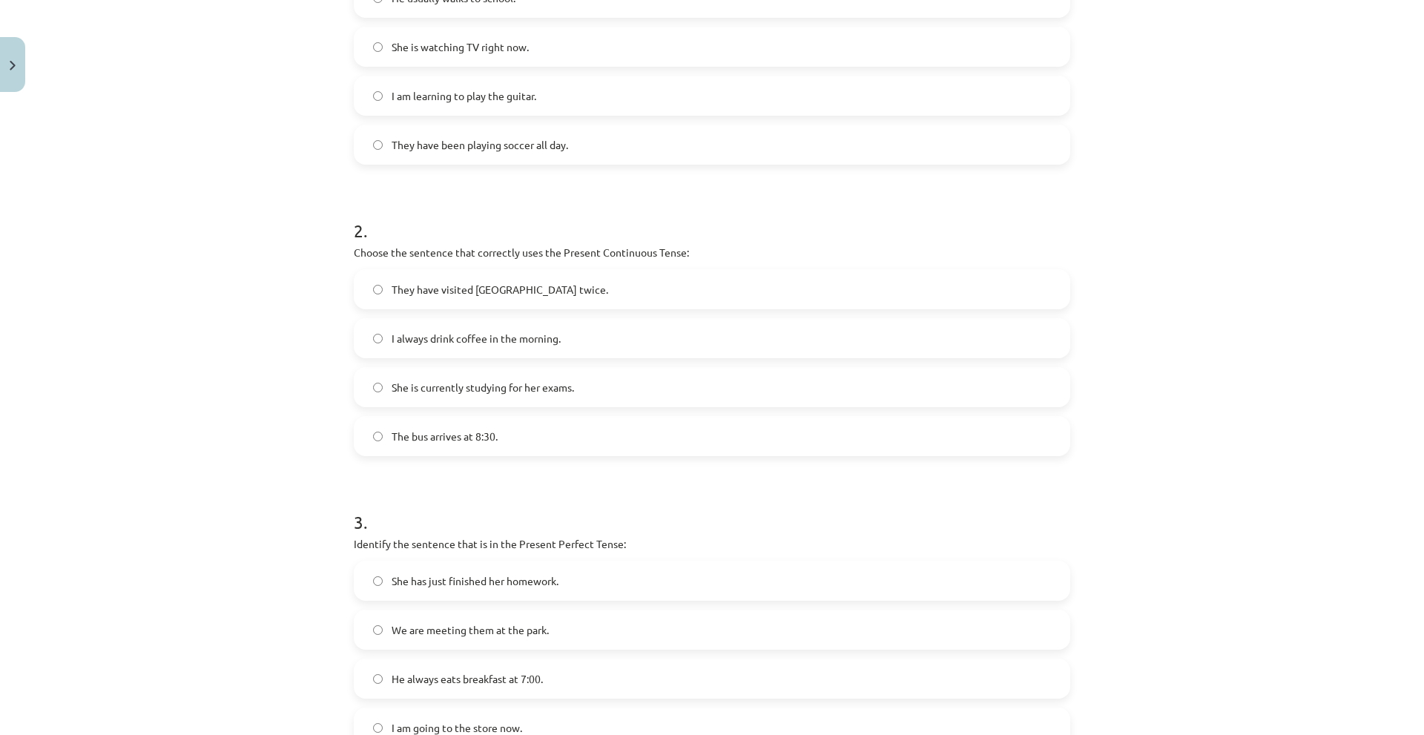
scroll to position [408, 0]
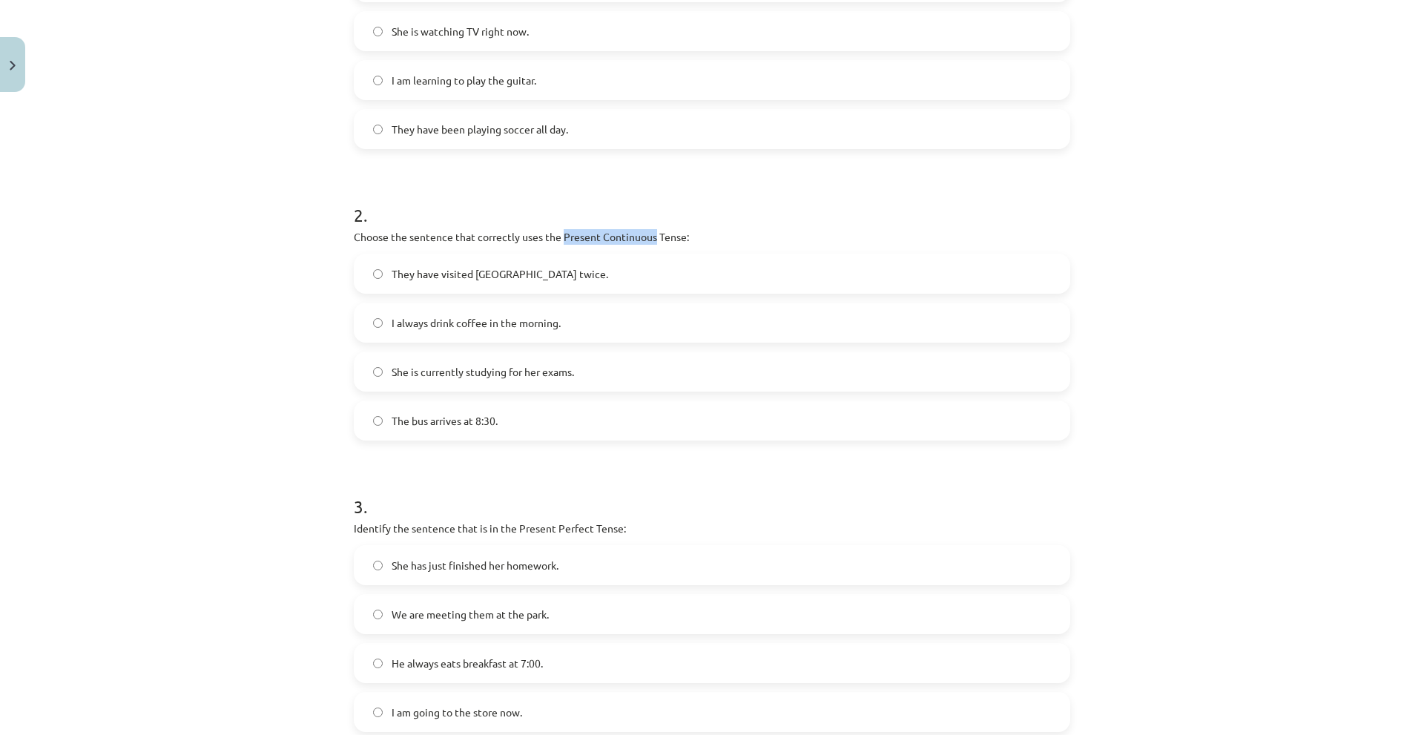
drag, startPoint x: 558, startPoint y: 231, endPoint x: 651, endPoint y: 234, distance: 92.8
click at [651, 234] on p "Choose the sentence that correctly uses the Present Continuous Tense:" at bounding box center [712, 237] width 716 height 16
copy p "Present Continuous"
click at [314, 276] on div "Mācību tēma: Angļu valoda i - 10.klase 1.ieskaites mācību materiāls #2 📝 Topic …" at bounding box center [712, 367] width 1424 height 735
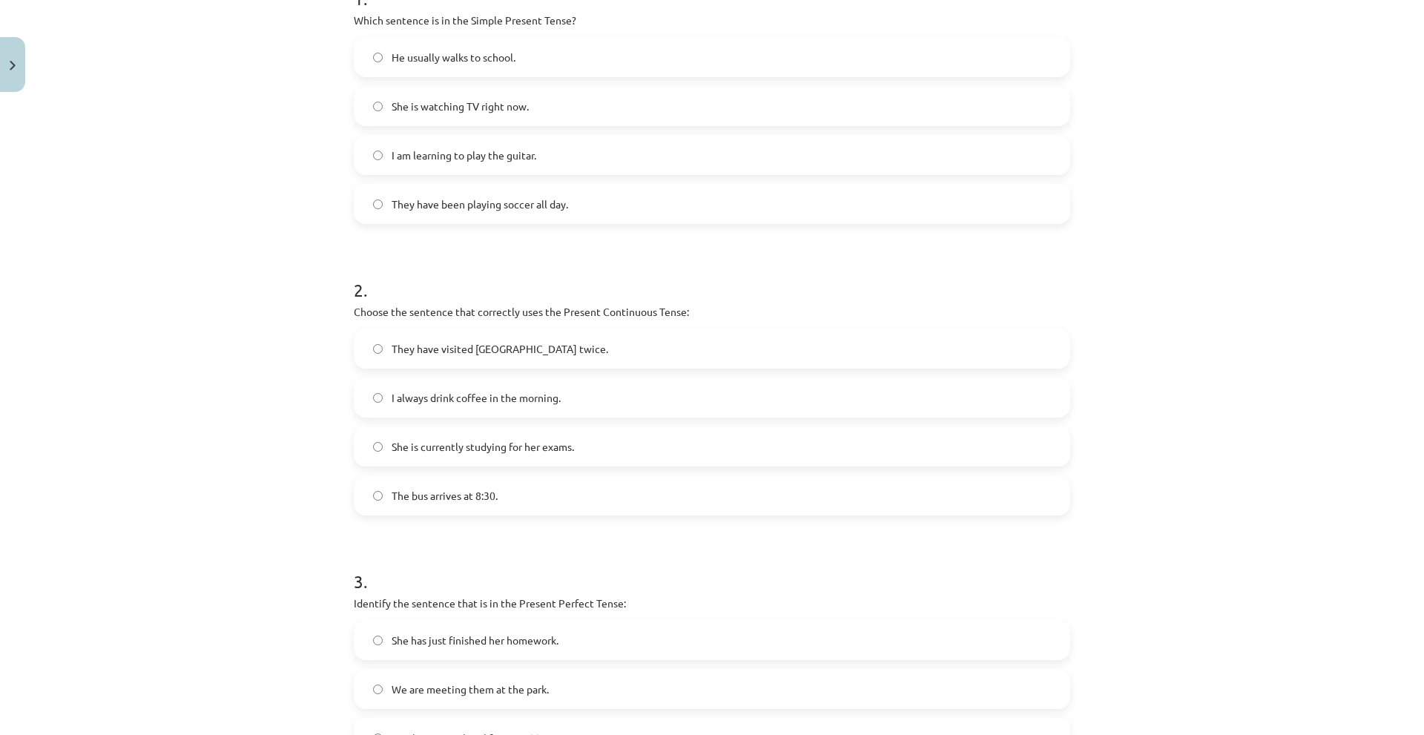
scroll to position [334, 0]
click at [441, 441] on span "She is currently studying for her exams." at bounding box center [483, 446] width 182 height 16
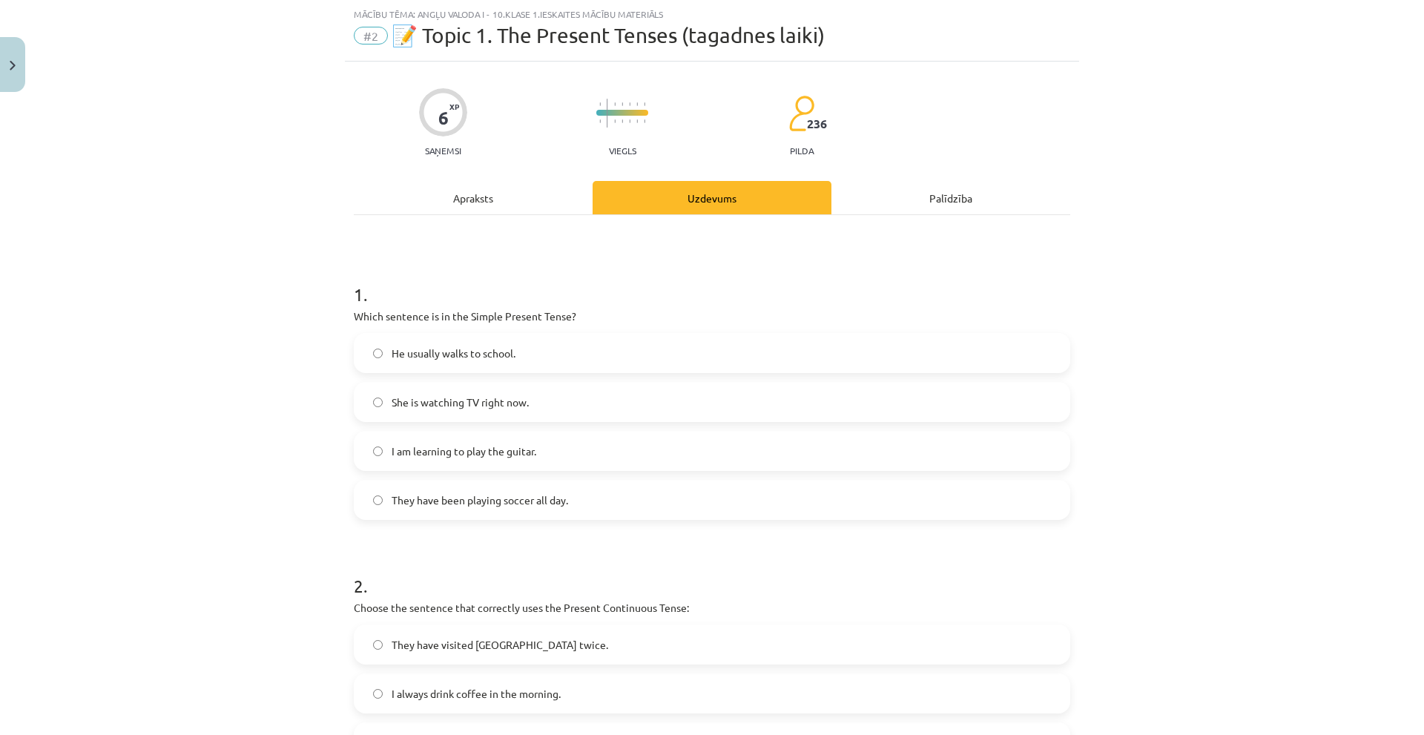
drag, startPoint x: 829, startPoint y: 317, endPoint x: 822, endPoint y: 312, distance: 8.0
click at [822, 312] on p "Which sentence is in the Simple Present Tense?" at bounding box center [712, 317] width 716 height 16
drag, startPoint x: 573, startPoint y: 315, endPoint x: 464, endPoint y: 317, distance: 109.0
click at [464, 317] on p "Which sentence is in the Simple Present Tense?" at bounding box center [712, 317] width 716 height 16
copy p "Simple Present Tense?"
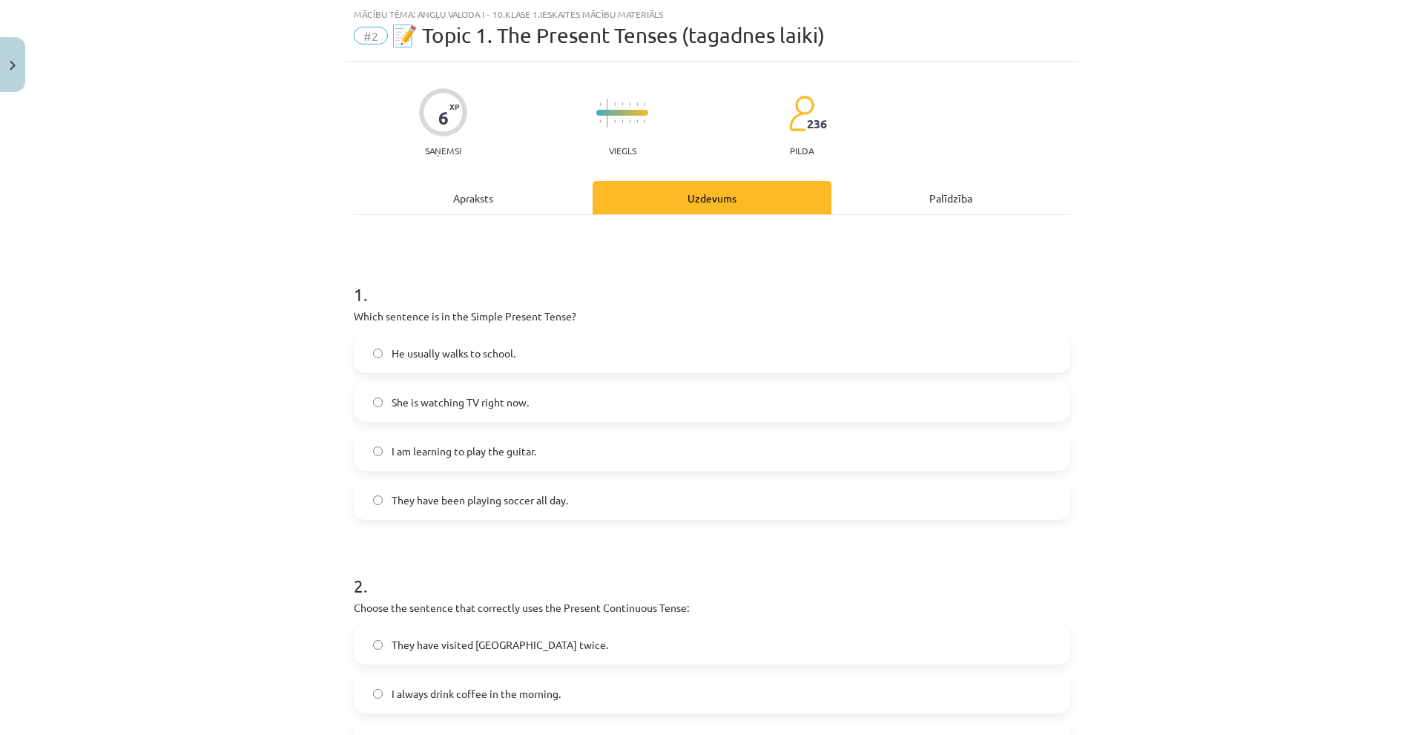
click at [287, 336] on div "Mācību tēma: Angļu valoda i - 10.klase 1.ieskaites mācību materiāls #2 📝 Topic …" at bounding box center [712, 367] width 1424 height 735
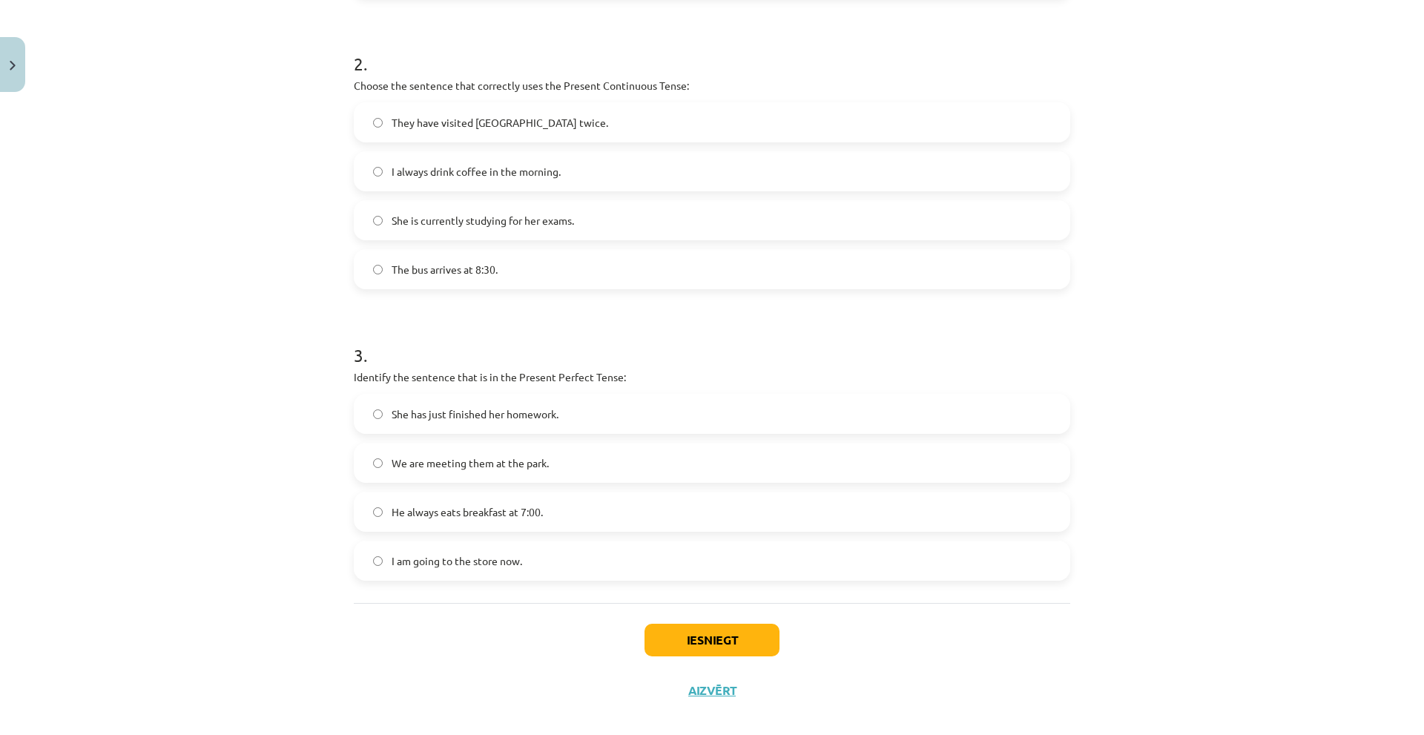
scroll to position [577, 0]
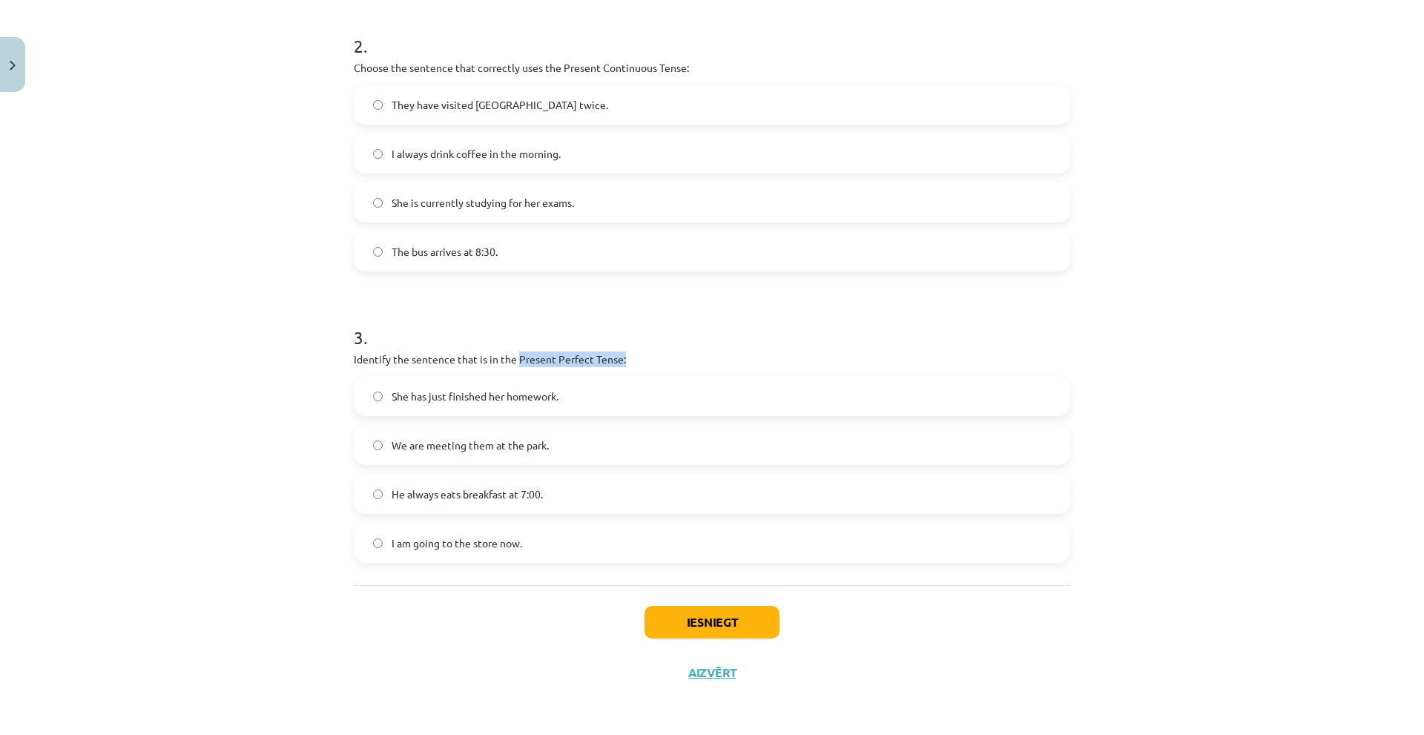
drag, startPoint x: 629, startPoint y: 361, endPoint x: 512, endPoint y: 363, distance: 116.5
click at [512, 363] on p "Identify the sentence that is in the Present Perfect Tense:" at bounding box center [712, 360] width 716 height 16
copy p "Present Perfect Tense:"
click at [246, 378] on div "Mācību tēma: Angļu valoda i - 10.klase 1.ieskaites mācību materiāls #2 📝 Topic …" at bounding box center [712, 367] width 1424 height 735
click at [409, 412] on label "She has just finished her homework." at bounding box center [711, 395] width 713 height 37
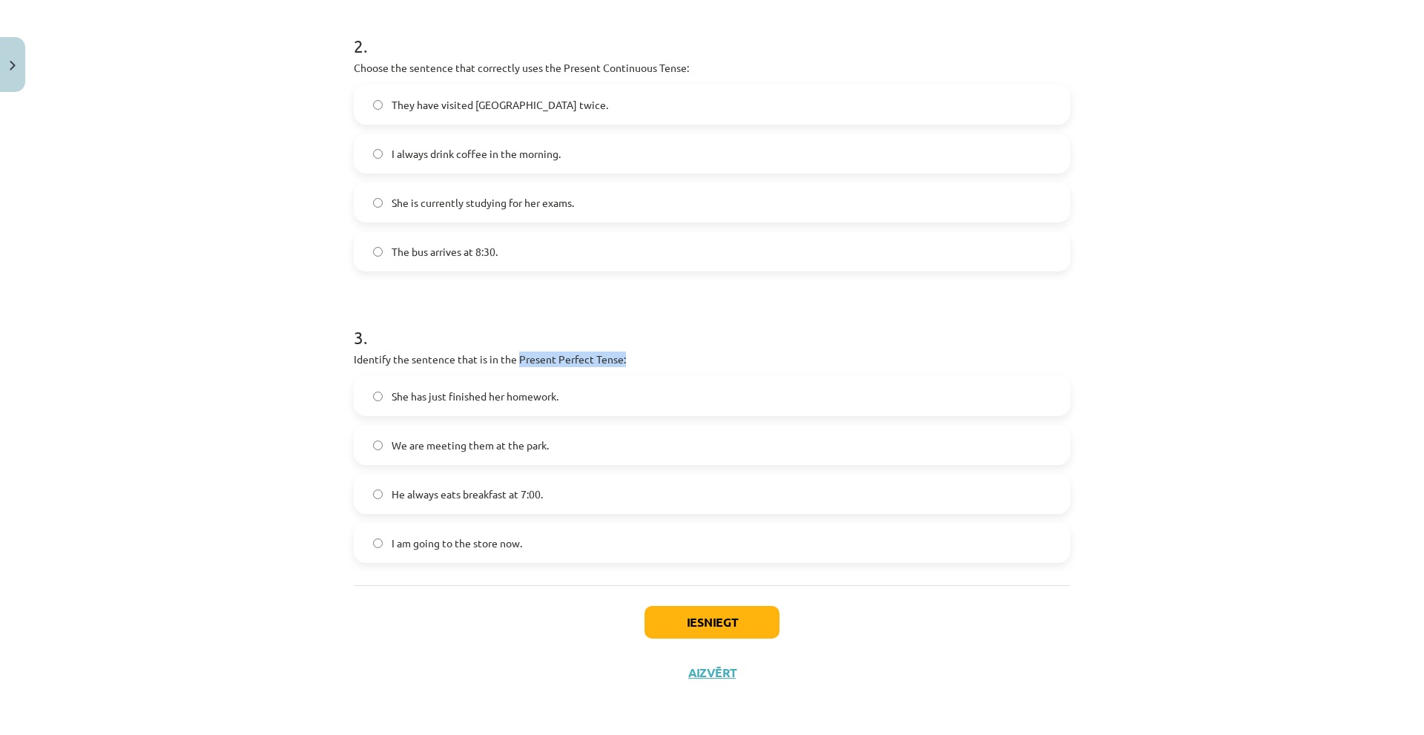
drag, startPoint x: 623, startPoint y: 357, endPoint x: 515, endPoint y: 355, distance: 108.3
click at [515, 355] on p "Identify the sentence that is in the Present Perfect Tense:" at bounding box center [712, 360] width 716 height 16
copy p "Present Perfect Tense:"
click at [723, 618] on button "Iesniegt" at bounding box center [711, 622] width 135 height 33
click at [280, 472] on div "Mācību tēma: Angļu valoda i - 10.klase 1.ieskaites mācību materiāls #2 📝 Topic …" at bounding box center [712, 367] width 1424 height 735
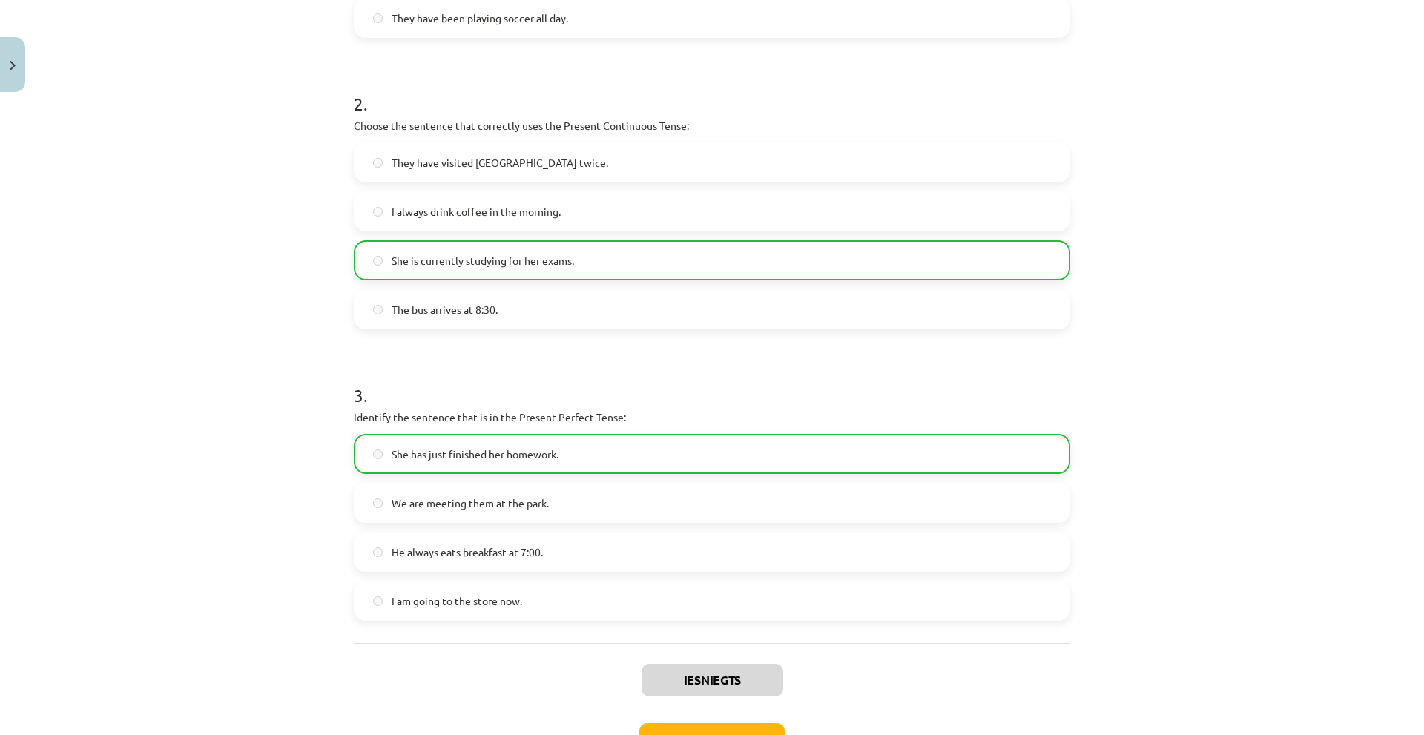
scroll to position [624, 0]
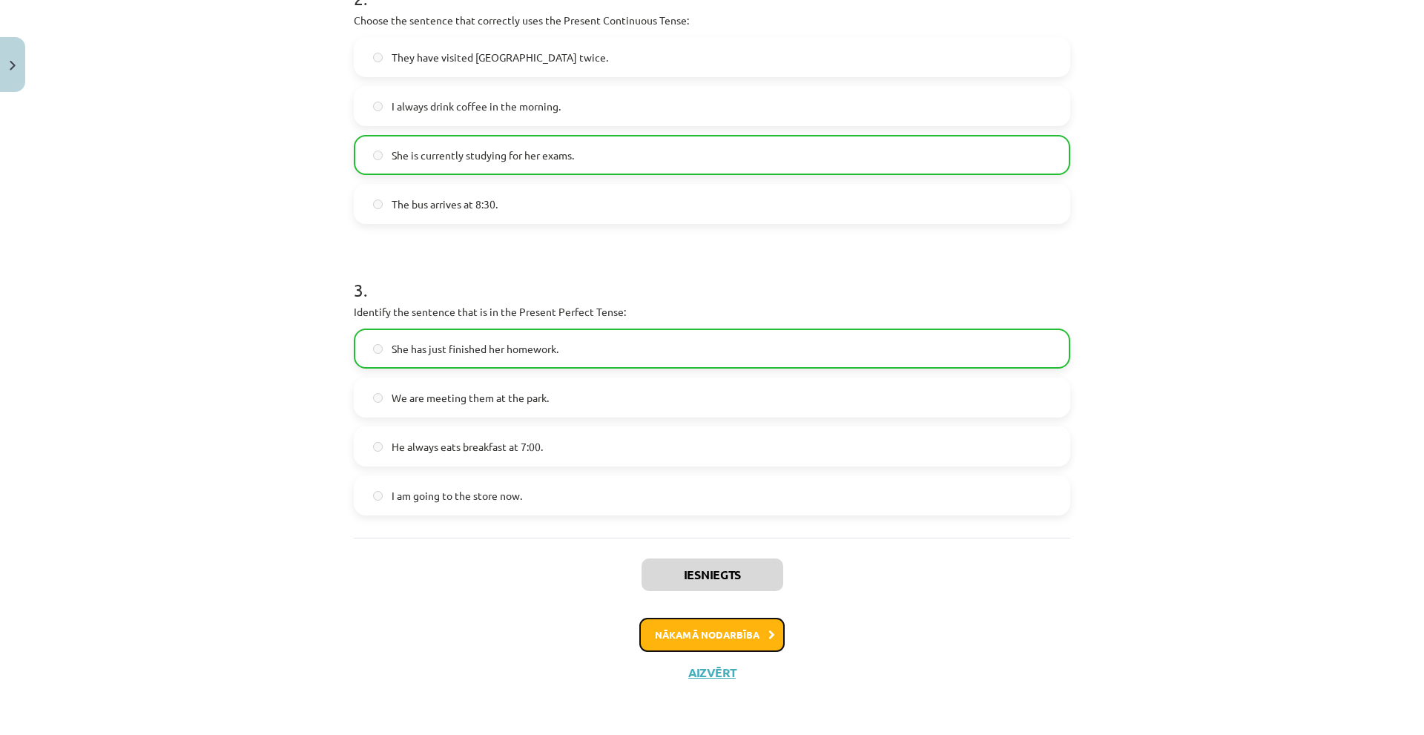
click at [689, 625] on button "Nākamā nodarbība" at bounding box center [711, 635] width 145 height 34
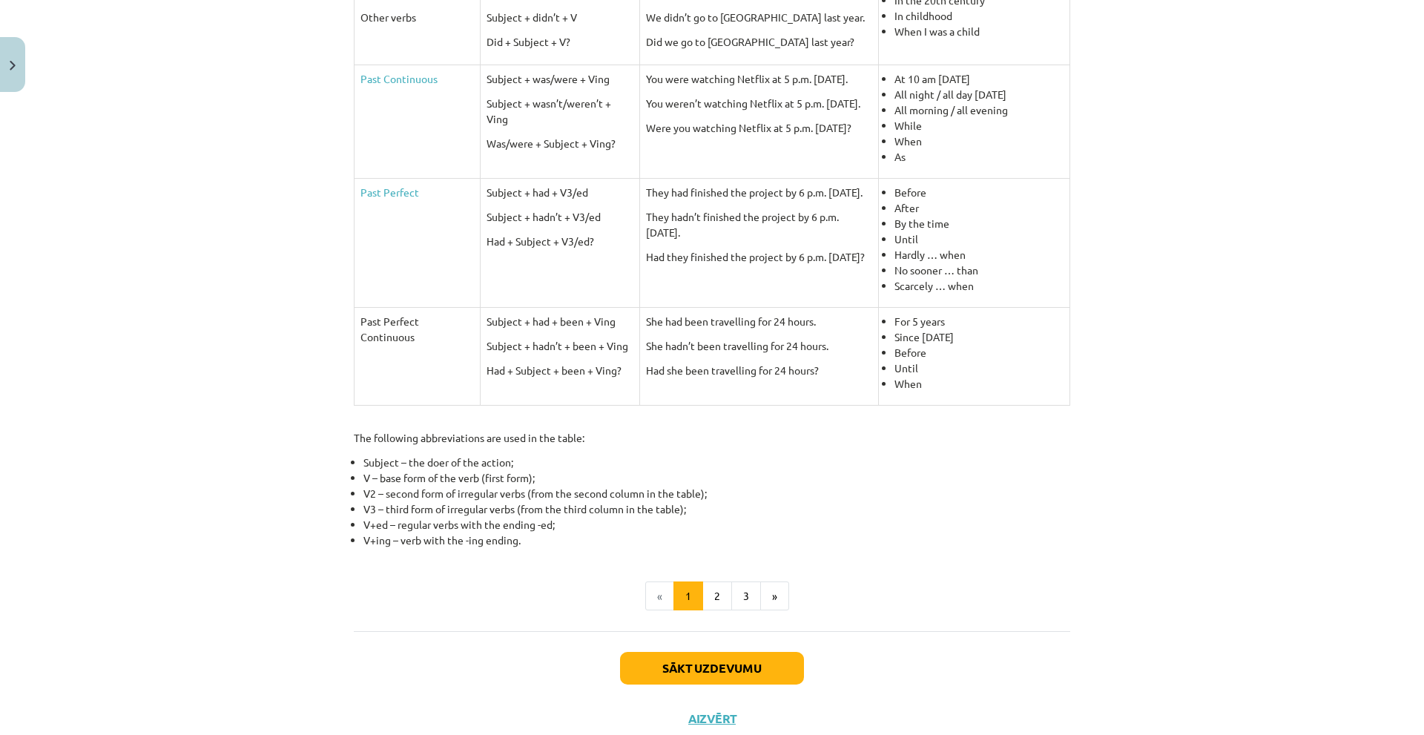
scroll to position [521, 0]
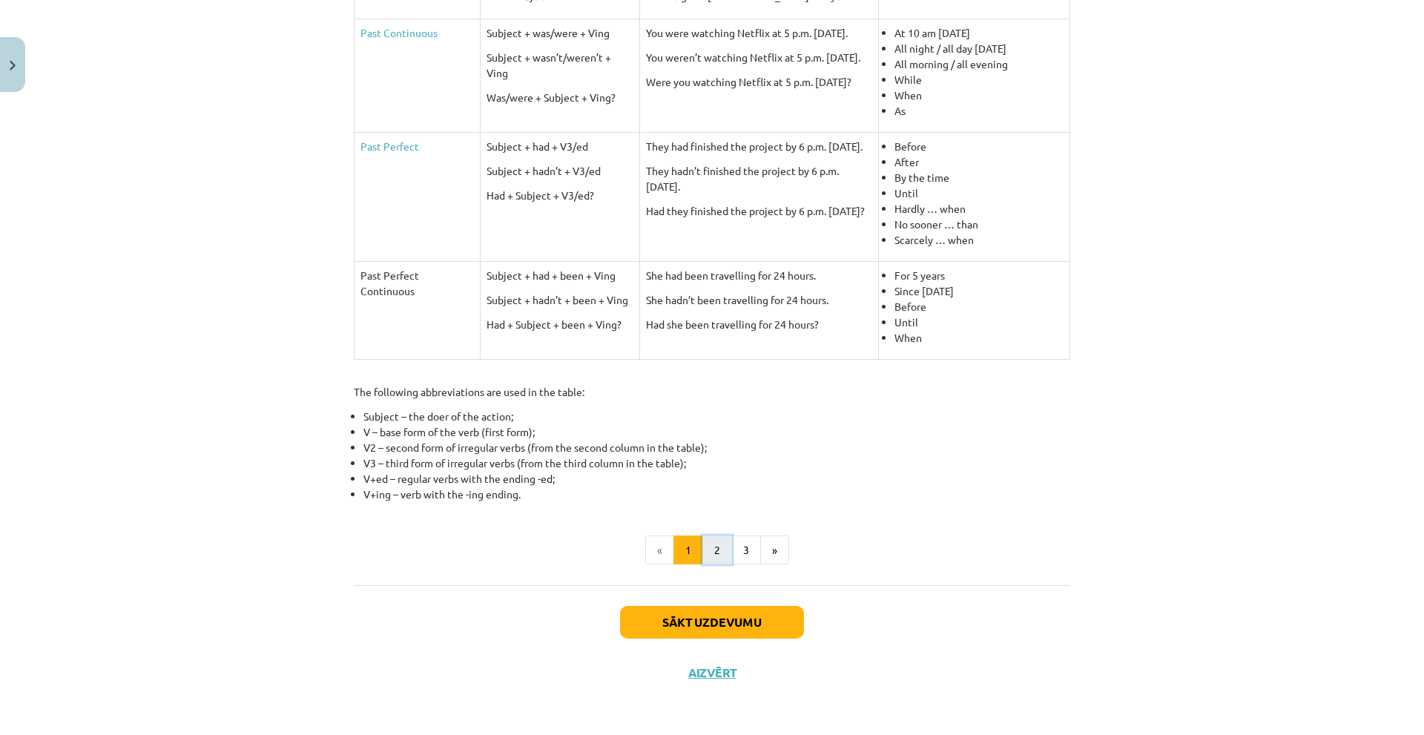
click at [707, 551] on button "2" at bounding box center [717, 550] width 30 height 30
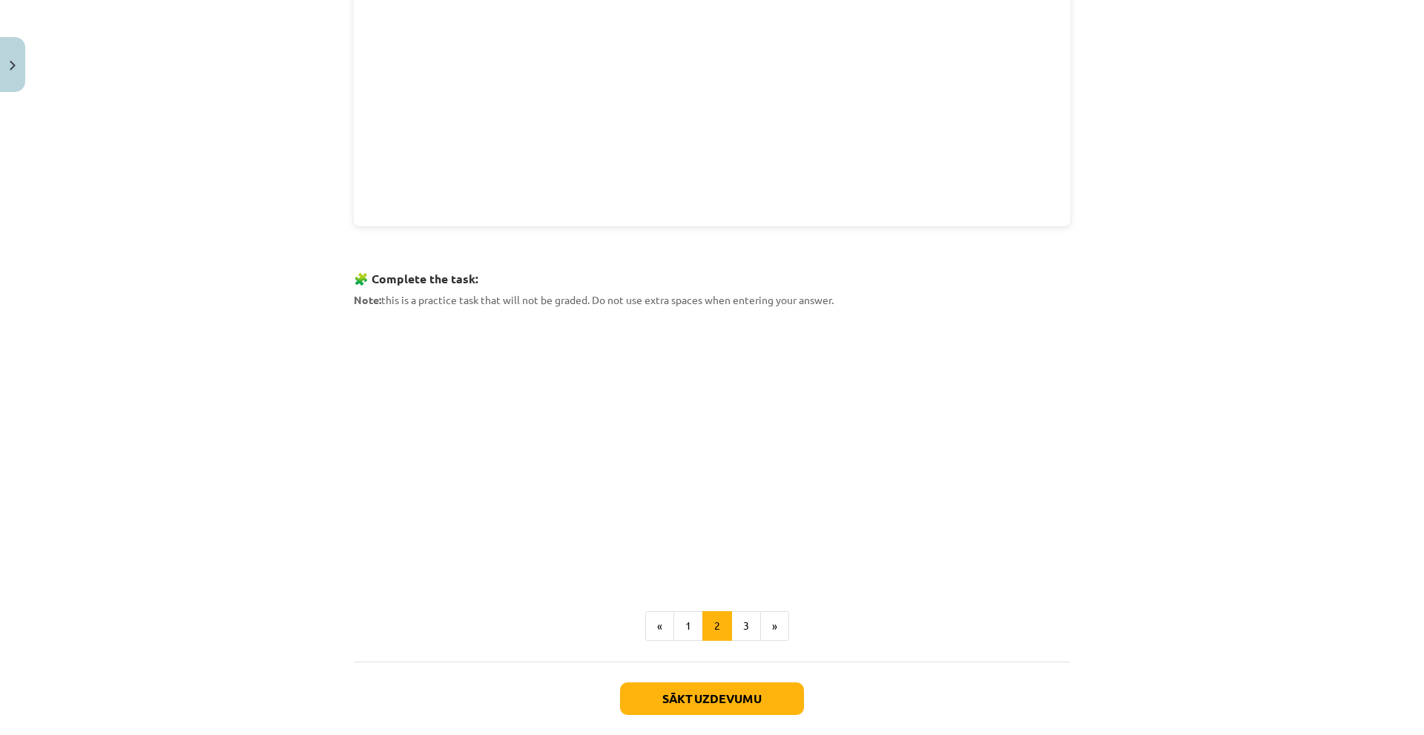
scroll to position [576, 0]
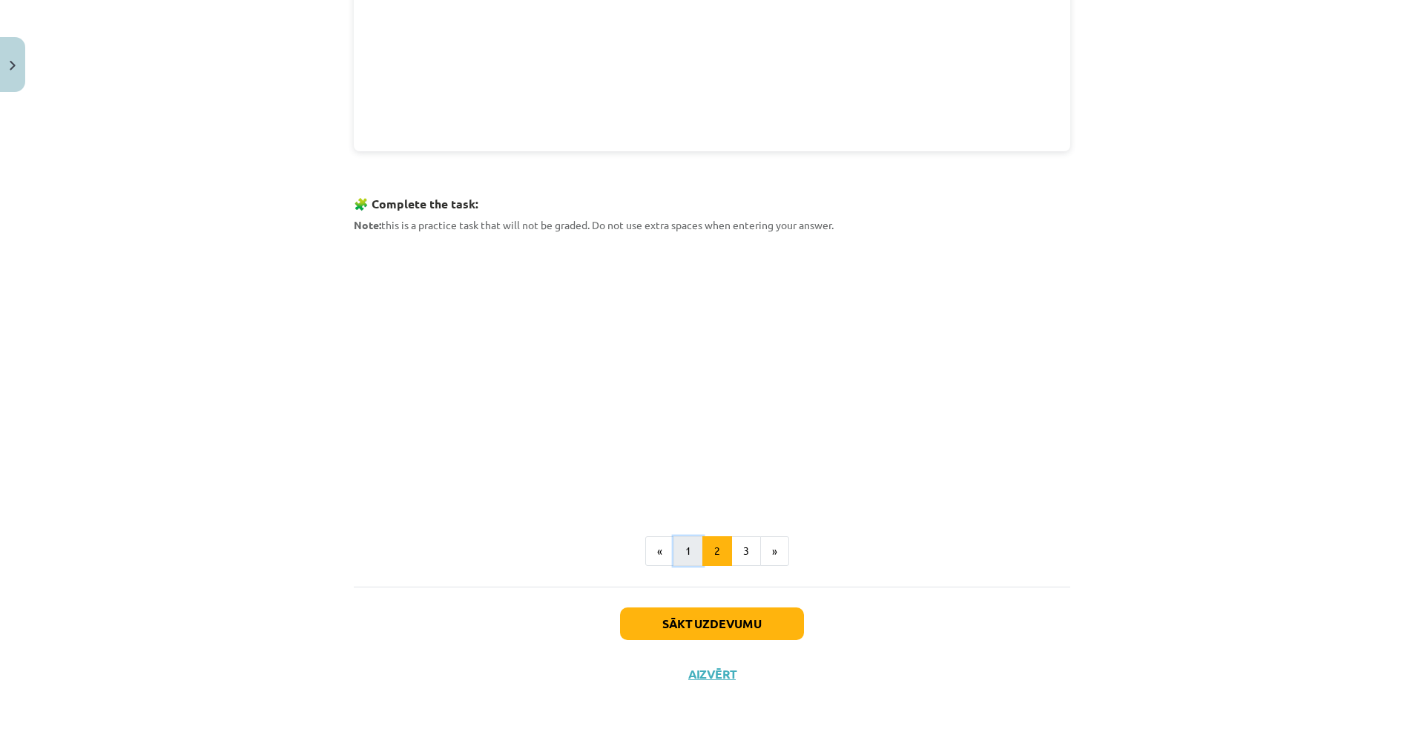
click at [682, 541] on button "1" at bounding box center [688, 551] width 30 height 30
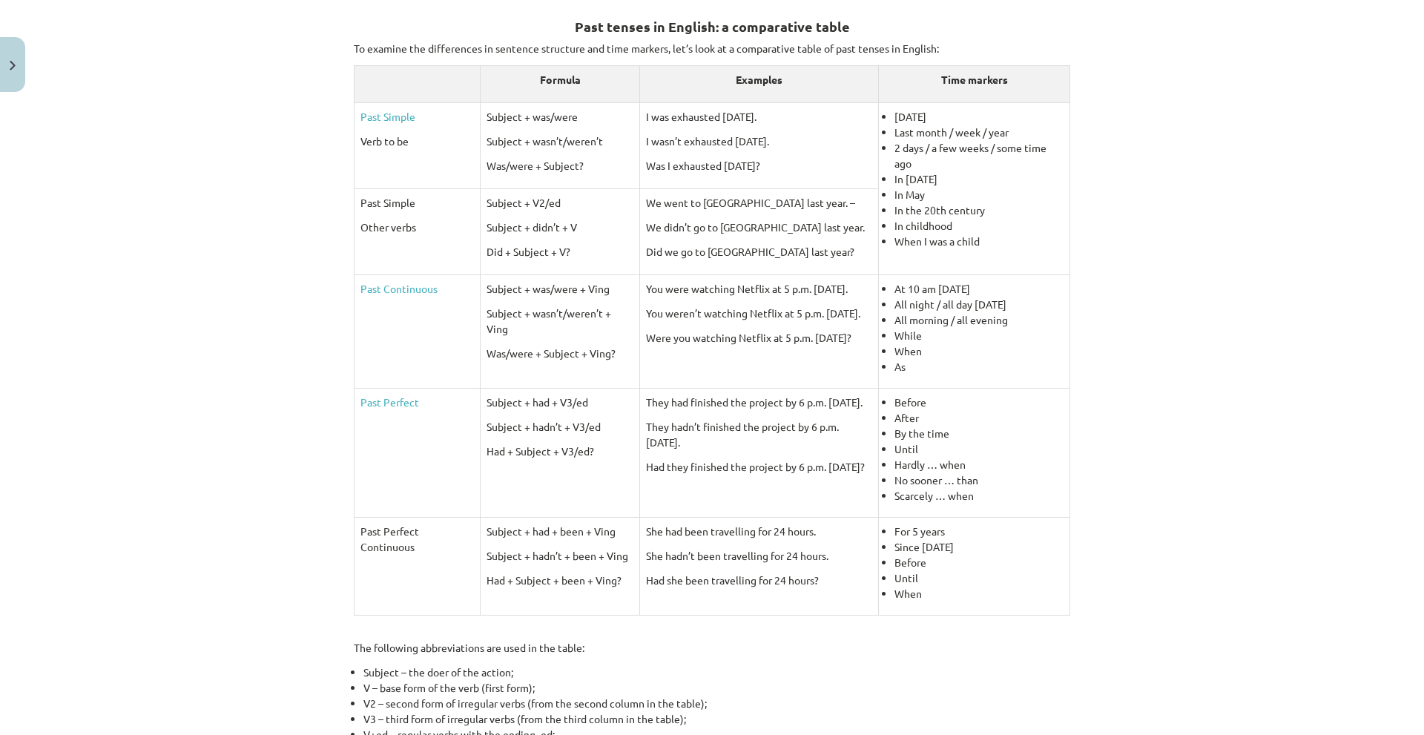
scroll to position [521, 0]
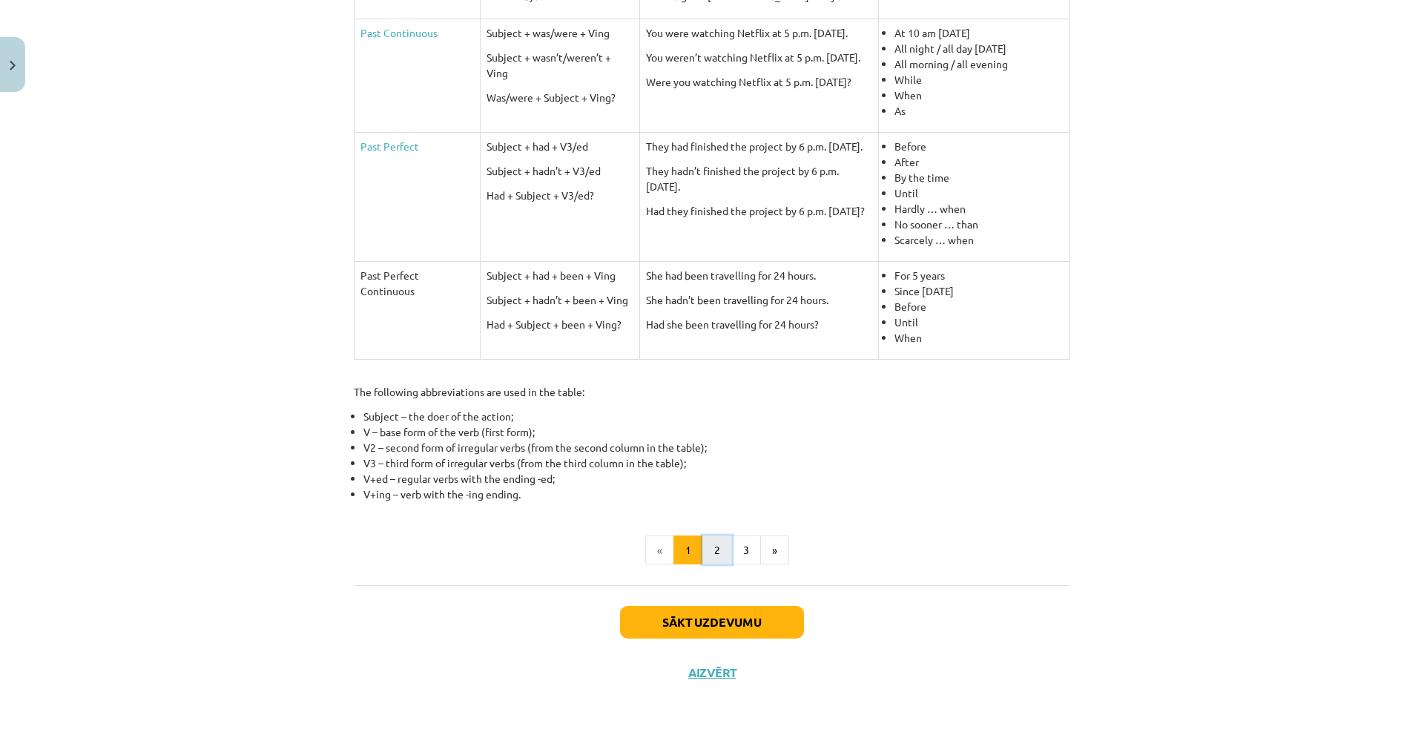
click at [708, 545] on button "2" at bounding box center [717, 550] width 30 height 30
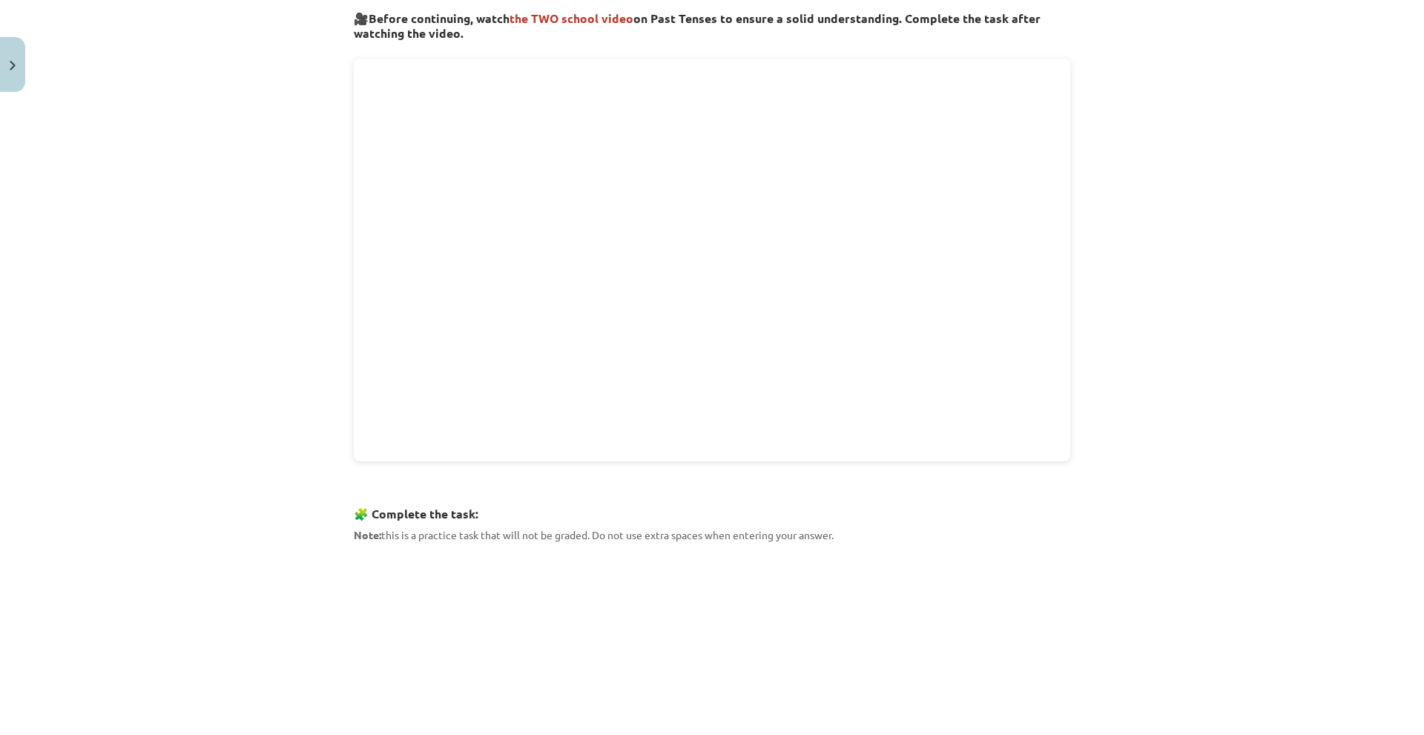
scroll to position [576, 0]
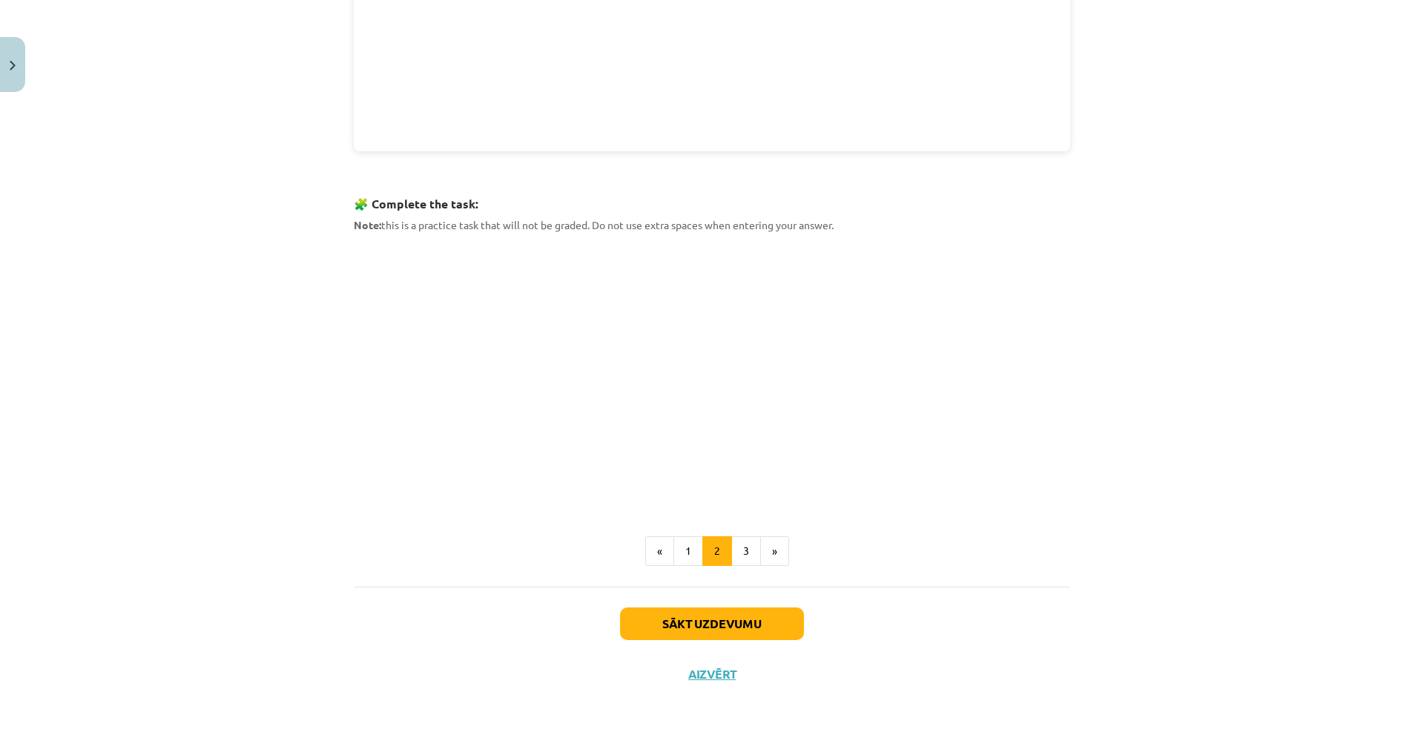
click at [337, 272] on div "Mācību tēma: Angļu valoda i - 10.klase 1.ieskaites mācību materiāls #3 📝 Topic …" at bounding box center [712, 367] width 1424 height 735
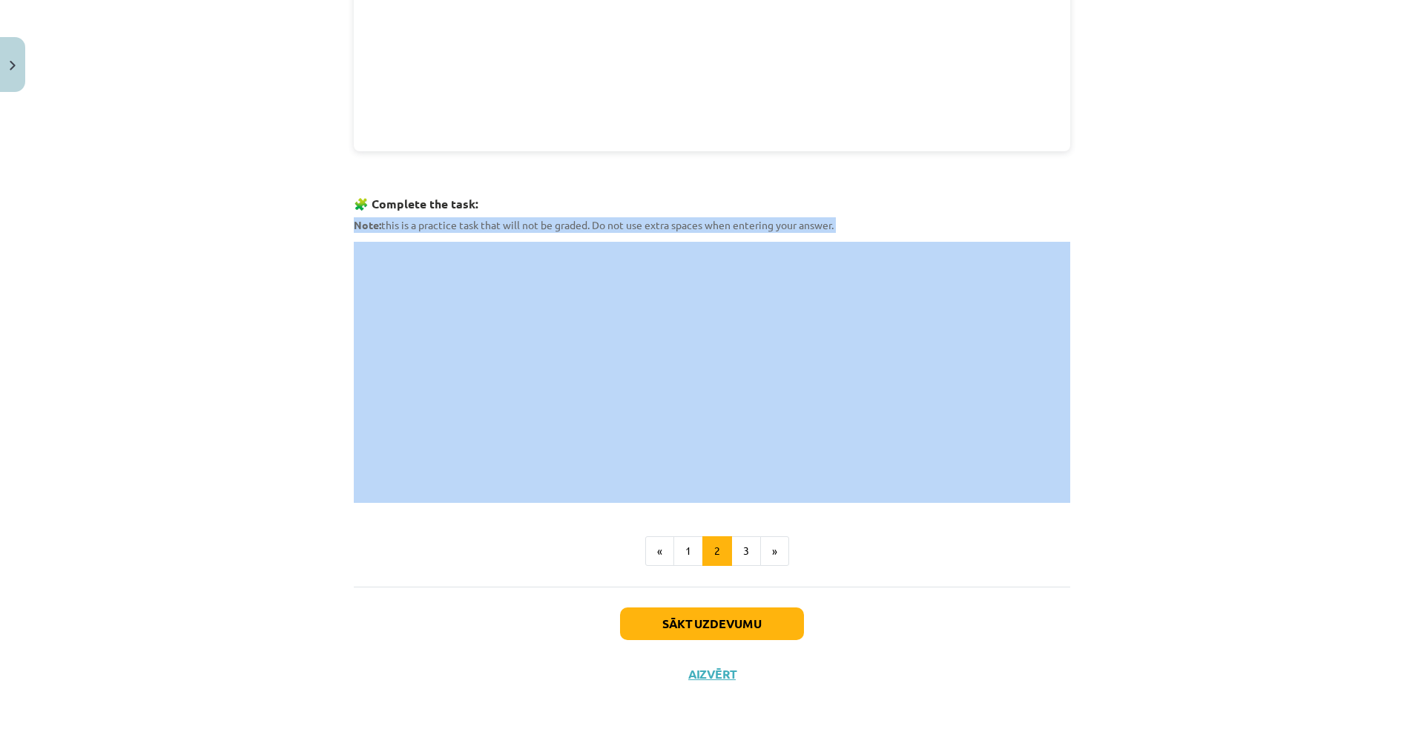
drag, startPoint x: 344, startPoint y: 223, endPoint x: 415, endPoint y: 240, distance: 72.3
click at [275, 164] on div "Mācību tēma: Angļu valoda i - 10.klase 1.ieskaites mācību materiāls #3 📝 Topic …" at bounding box center [712, 367] width 1424 height 735
click at [735, 539] on button "3" at bounding box center [746, 553] width 30 height 30
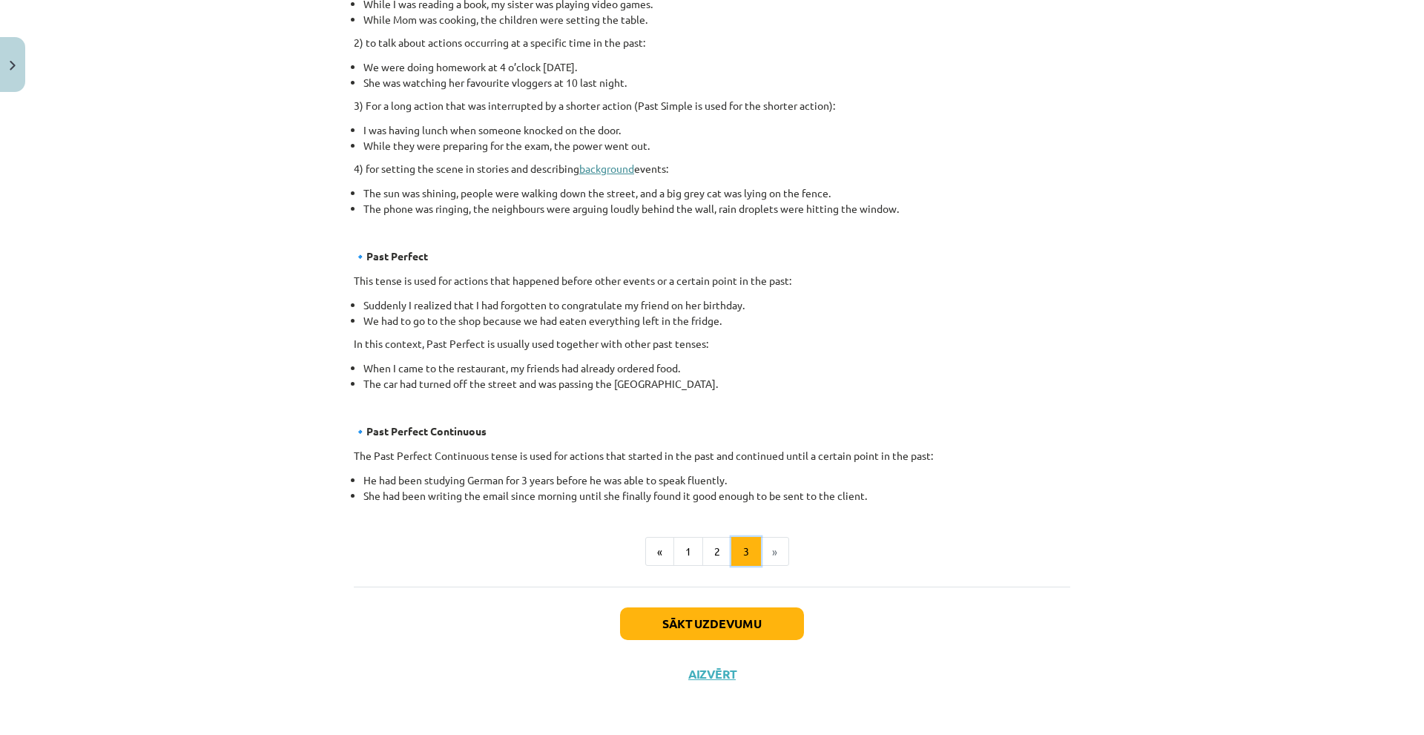
scroll to position [672, 0]
click at [699, 604] on div "Sākt uzdevumu Aizvērt" at bounding box center [712, 637] width 716 height 104
click at [708, 617] on button "Sākt uzdevumu" at bounding box center [712, 622] width 184 height 33
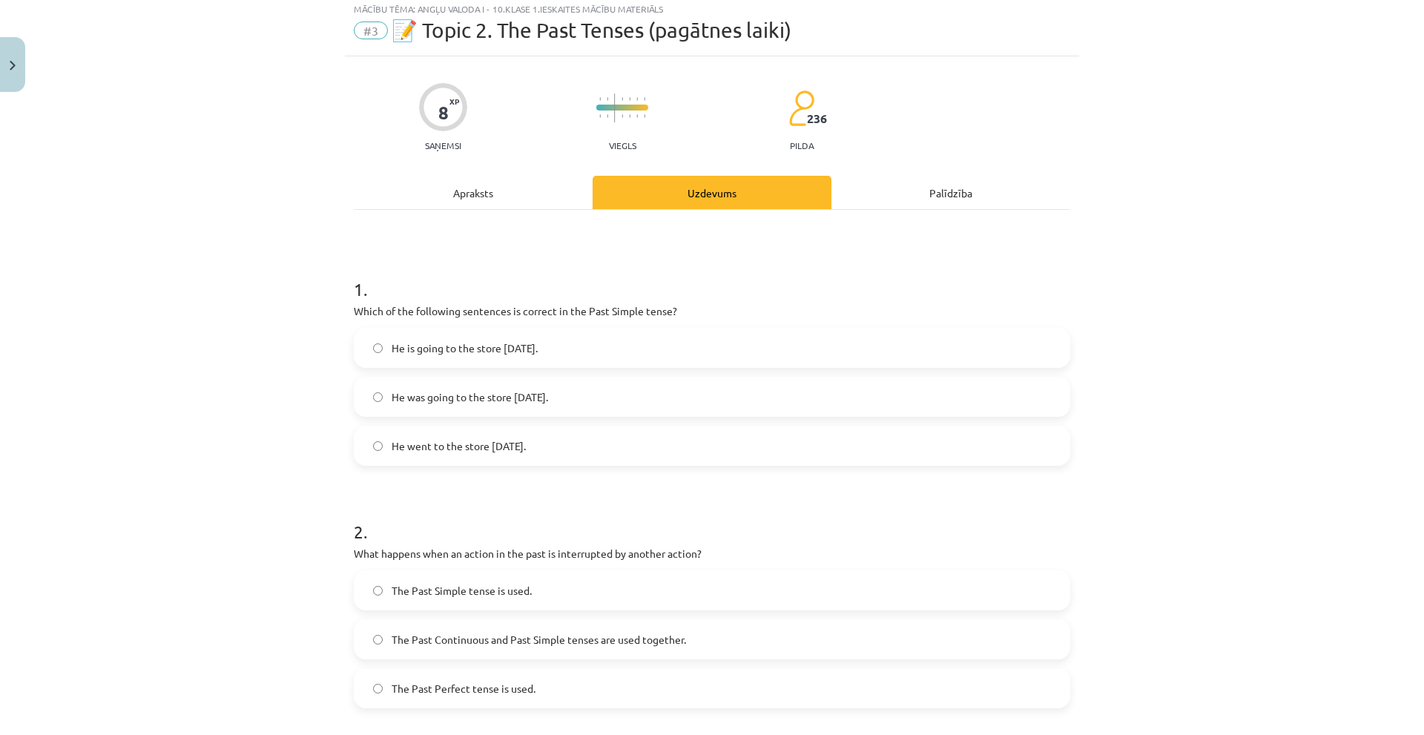
scroll to position [37, 0]
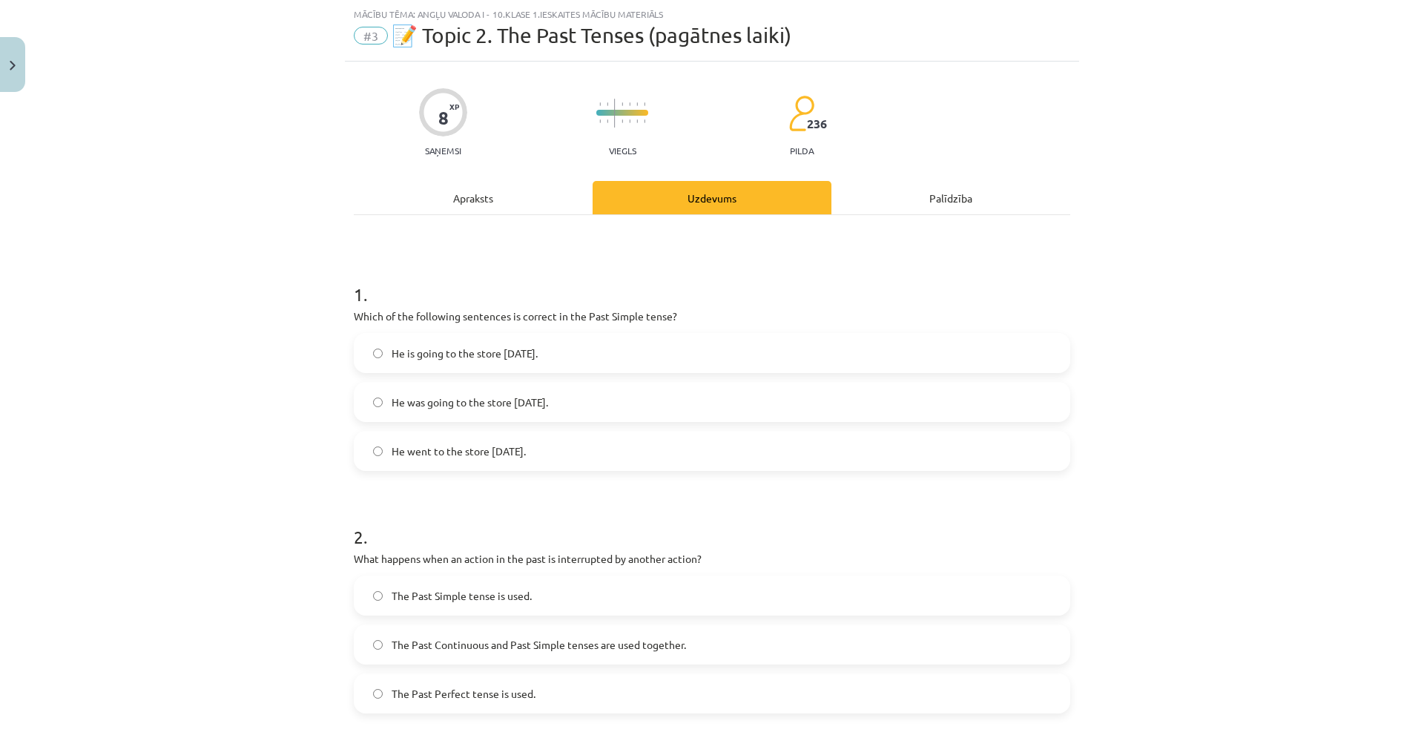
click at [418, 459] on label "He went to the store yesterday." at bounding box center [711, 450] width 713 height 37
click at [458, 195] on div "Apraksts" at bounding box center [473, 197] width 239 height 33
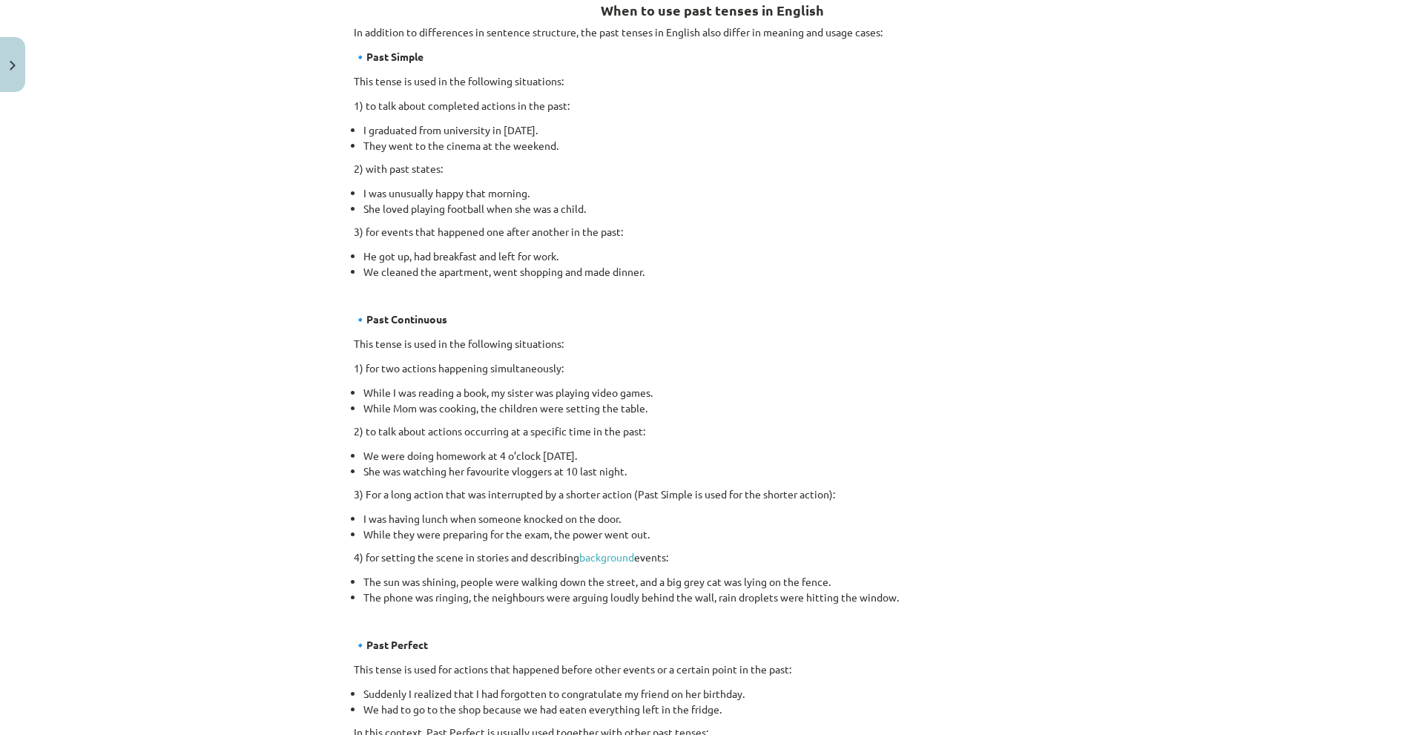
scroll to position [672, 0]
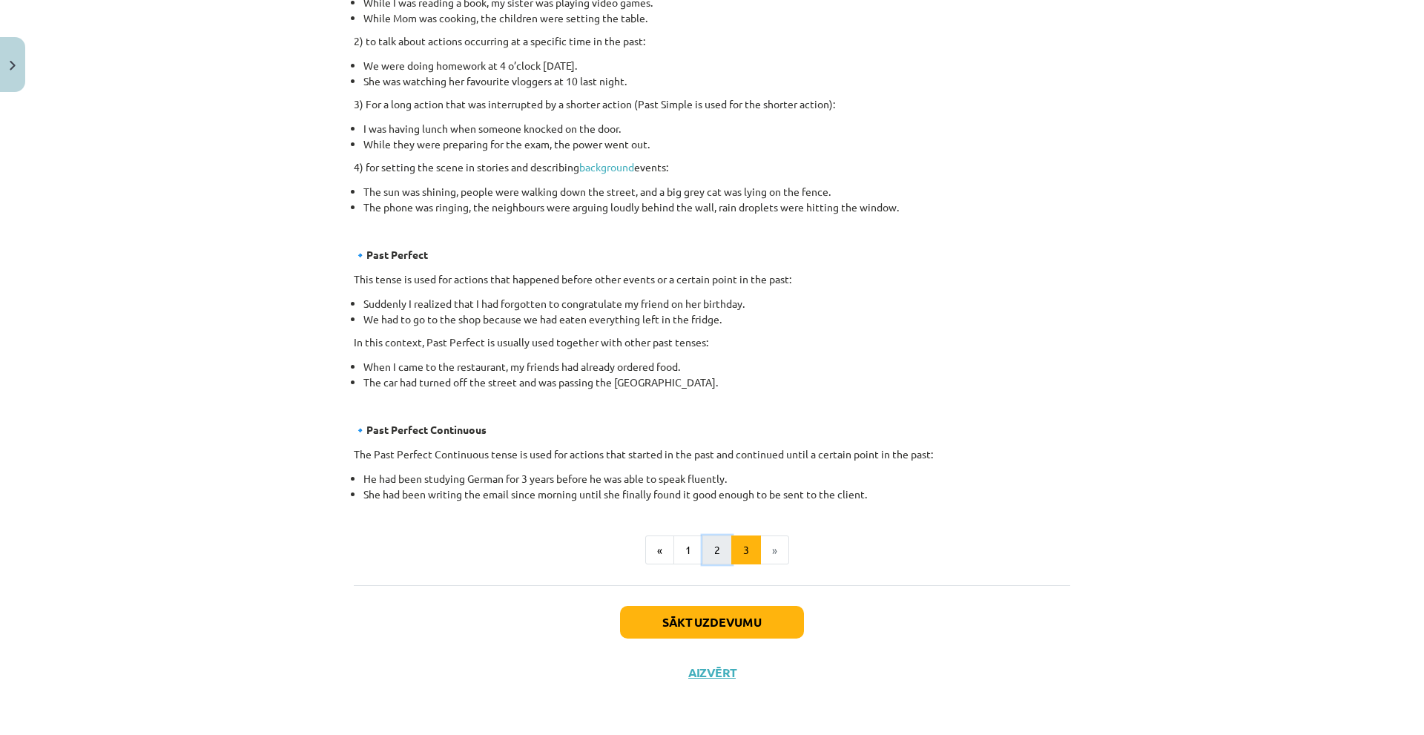
click at [709, 549] on button "2" at bounding box center [717, 550] width 30 height 30
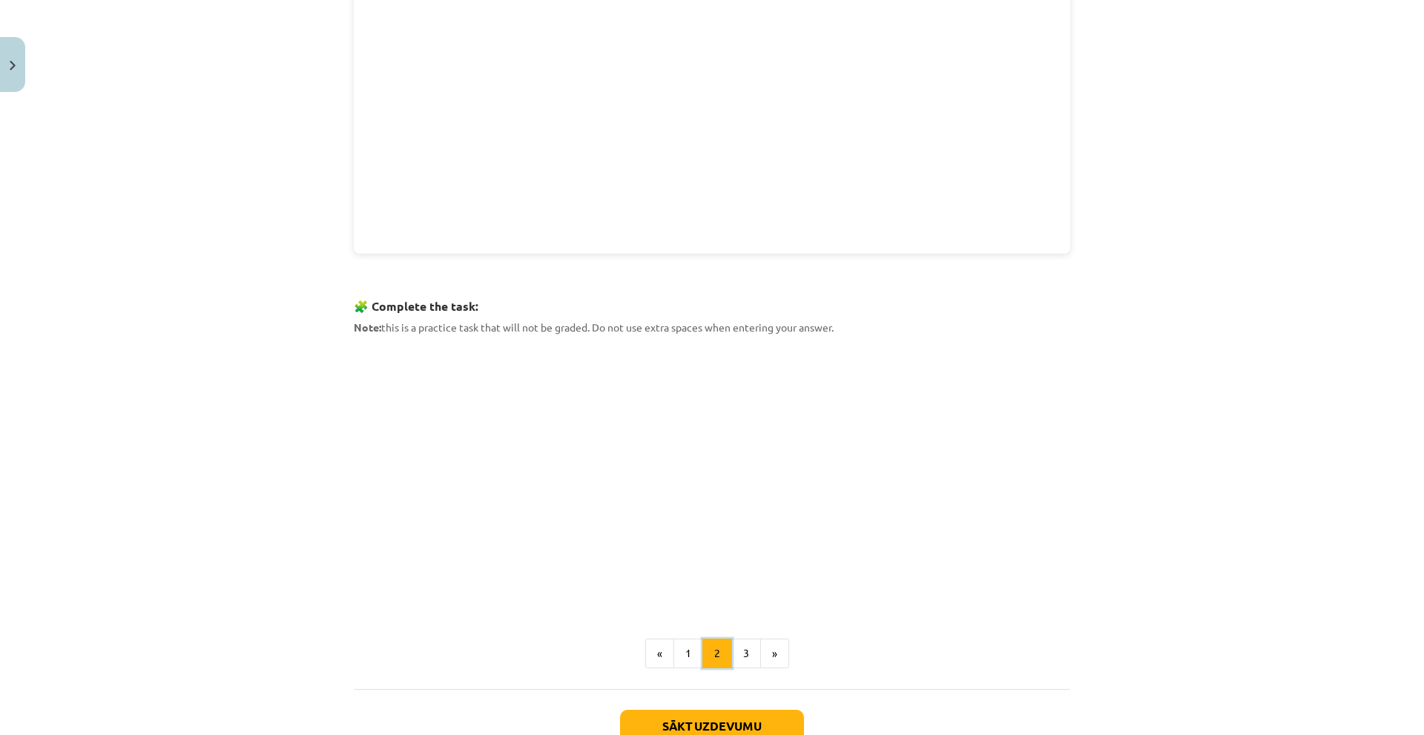
scroll to position [576, 0]
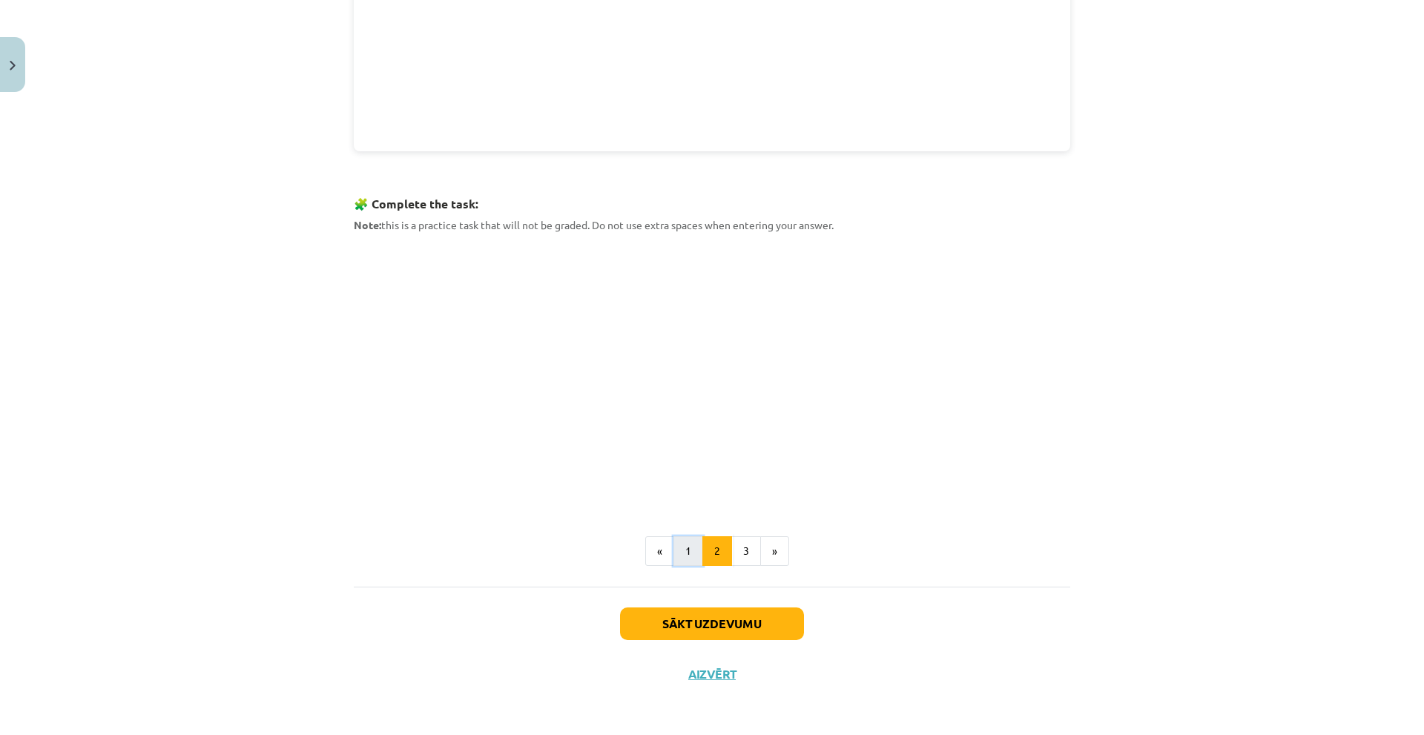
click at [690, 561] on button "1" at bounding box center [688, 551] width 30 height 30
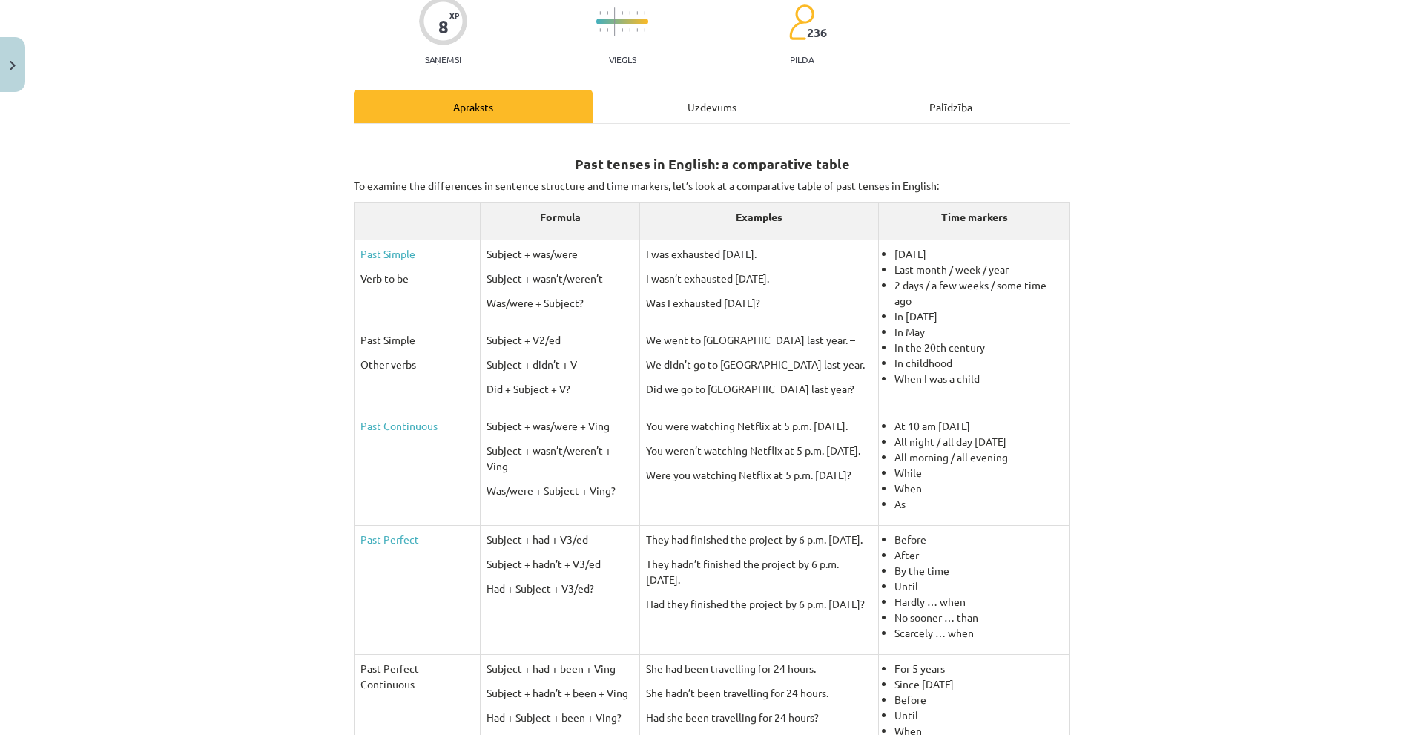
scroll to position [0, 0]
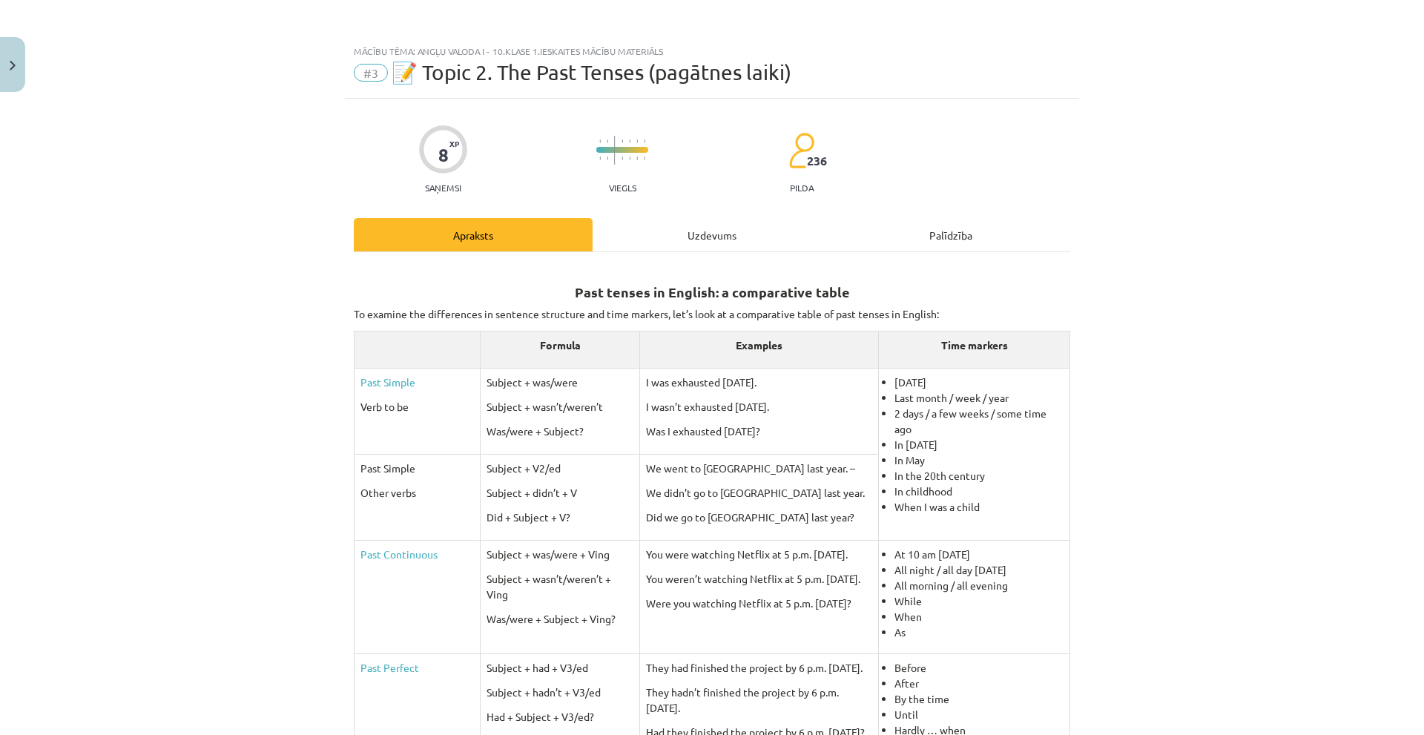
click at [682, 231] on div "Uzdevums" at bounding box center [712, 234] width 239 height 33
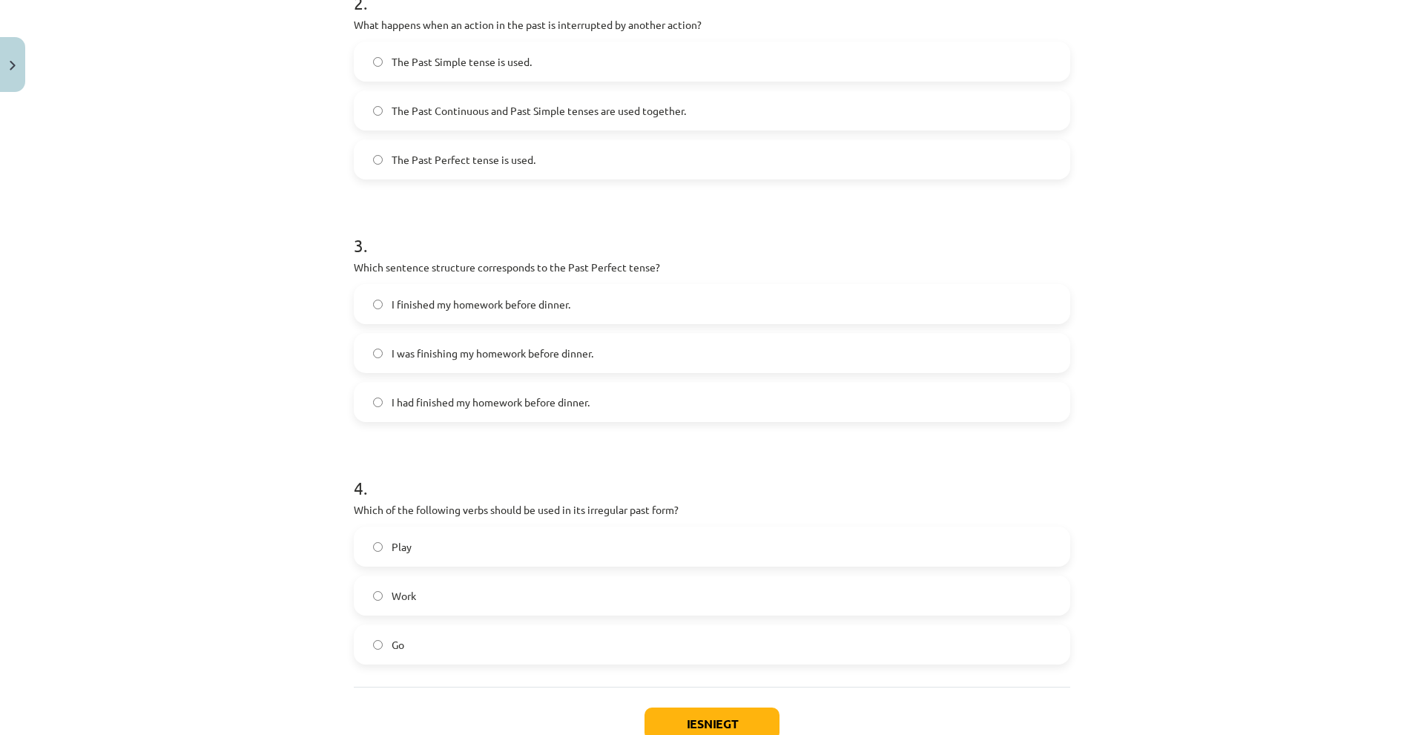
scroll to position [673, 0]
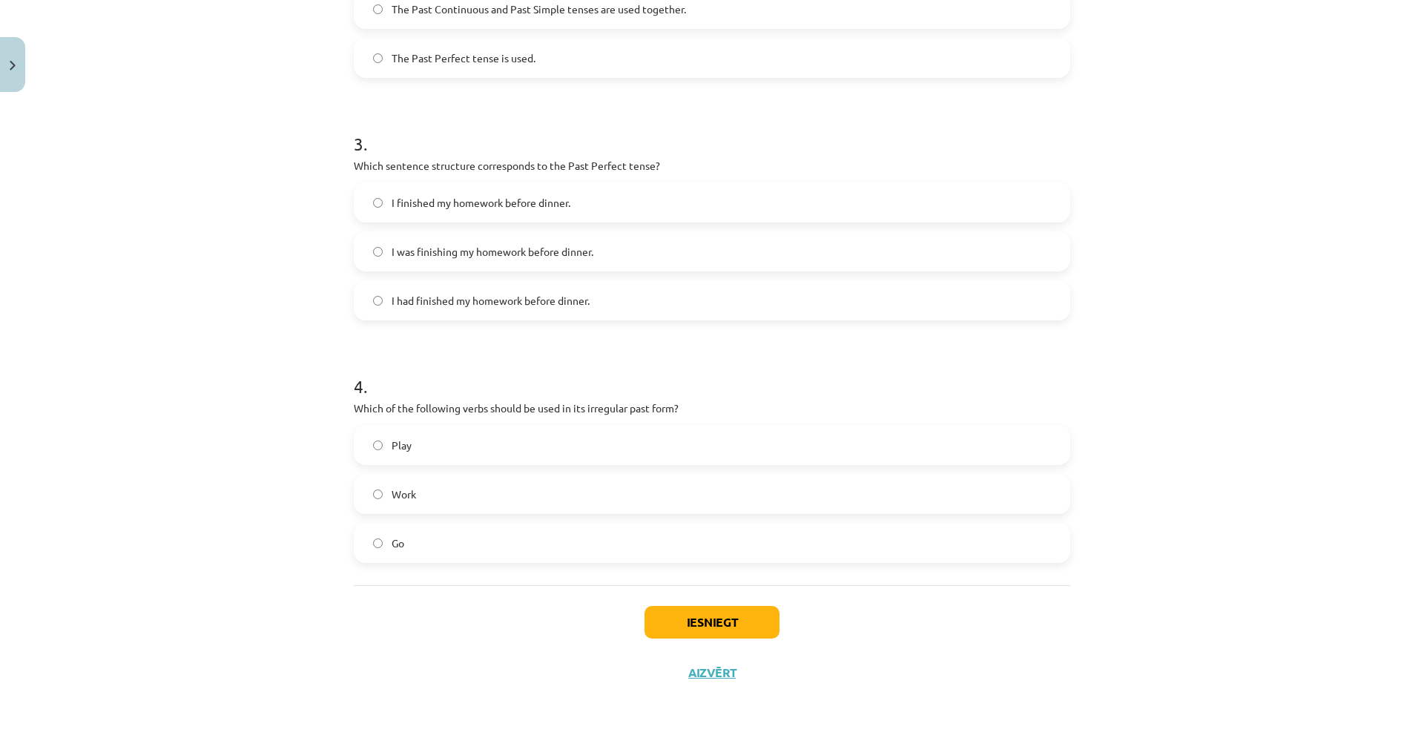
click at [409, 543] on label "Go" at bounding box center [711, 542] width 713 height 37
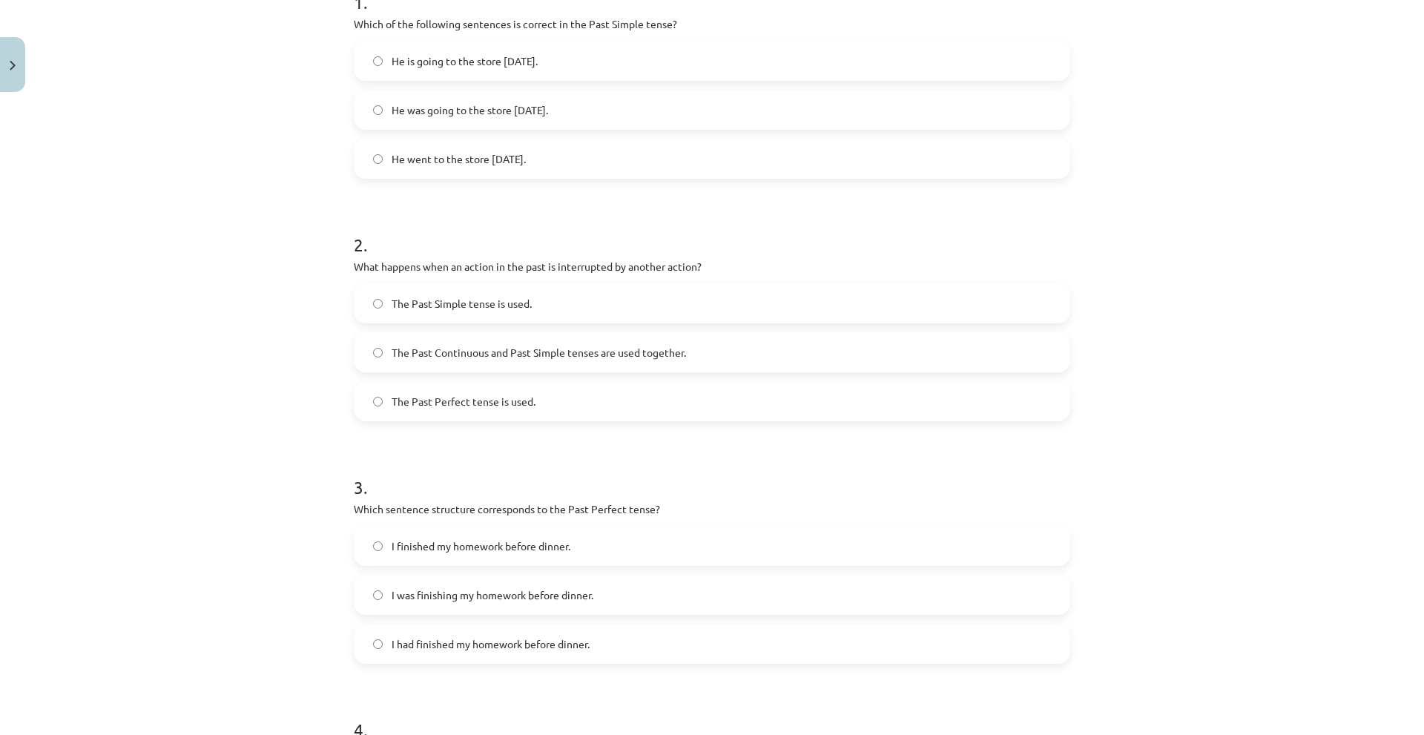
scroll to position [297, 0]
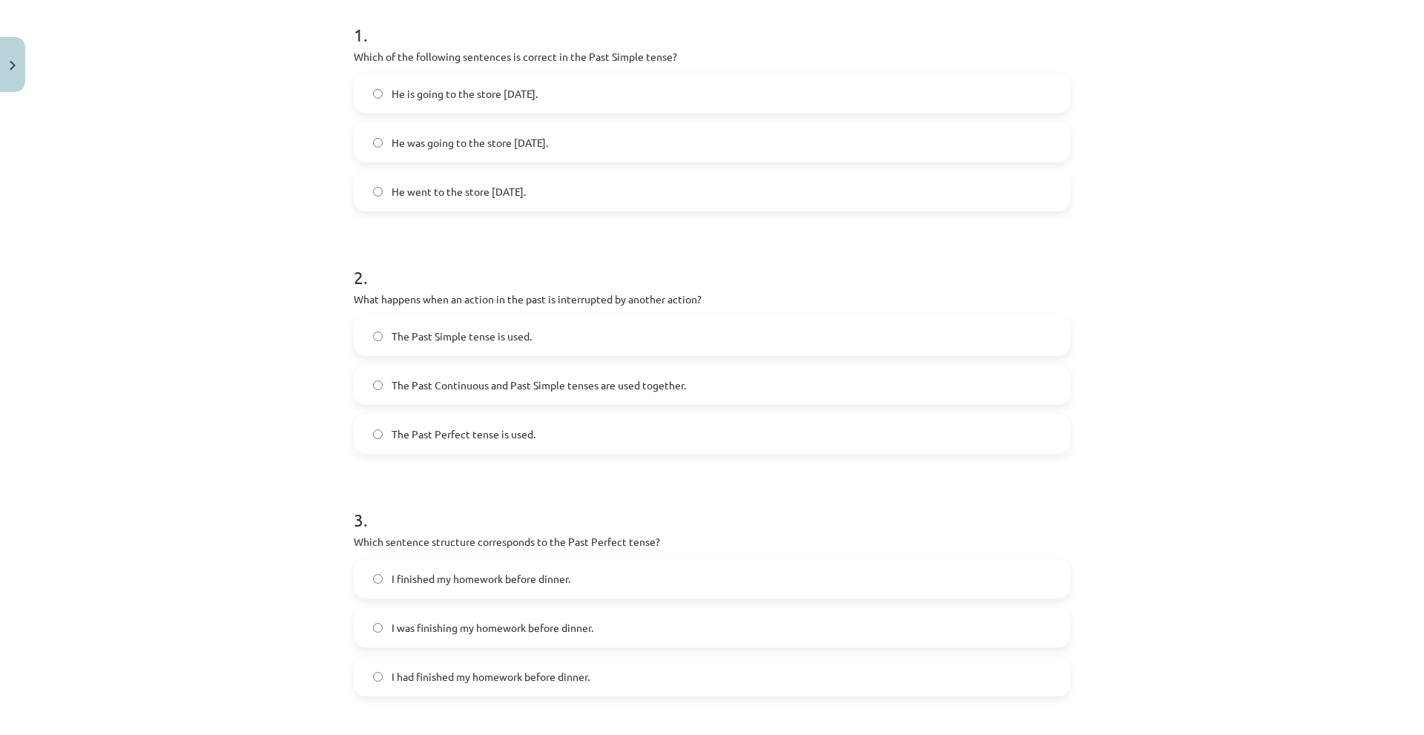
click at [442, 392] on span "The Past Continuous and Past Simple tenses are used together." at bounding box center [539, 385] width 294 height 16
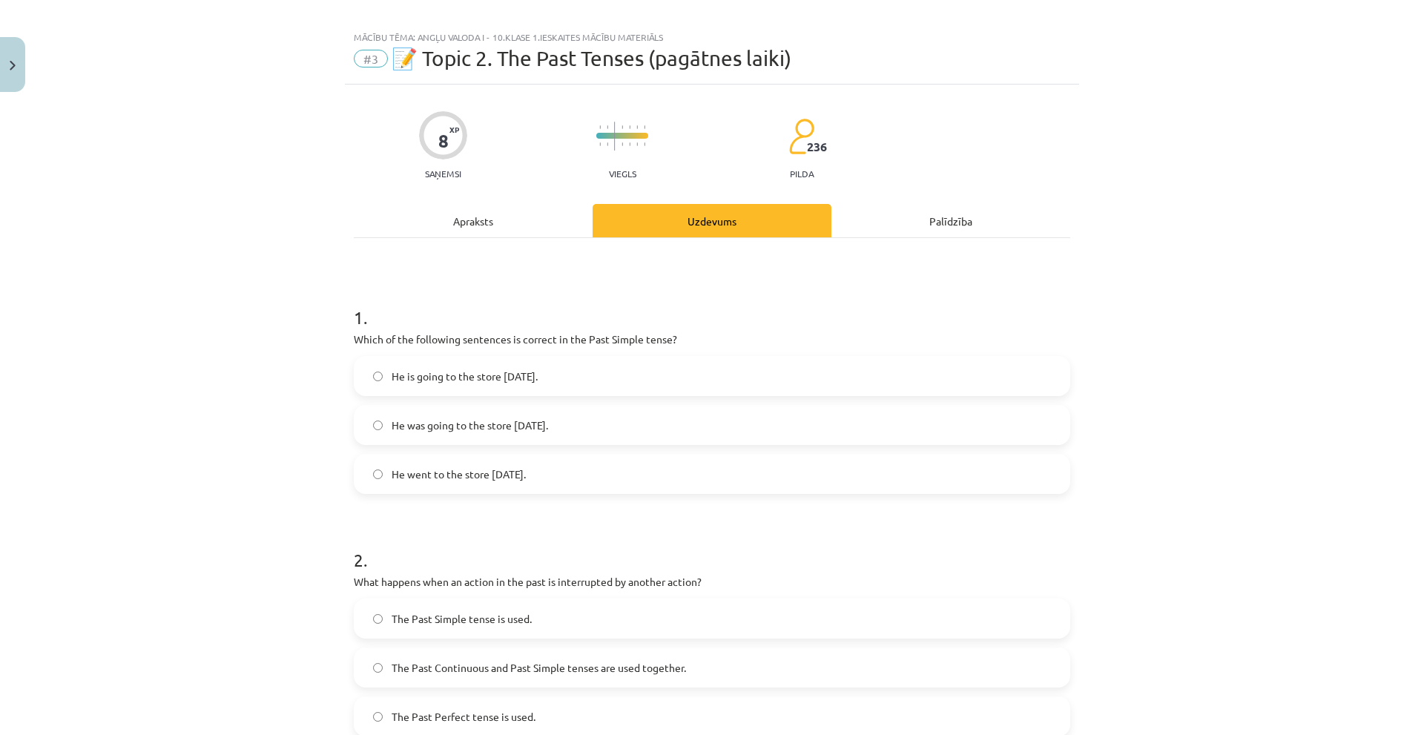
scroll to position [0, 0]
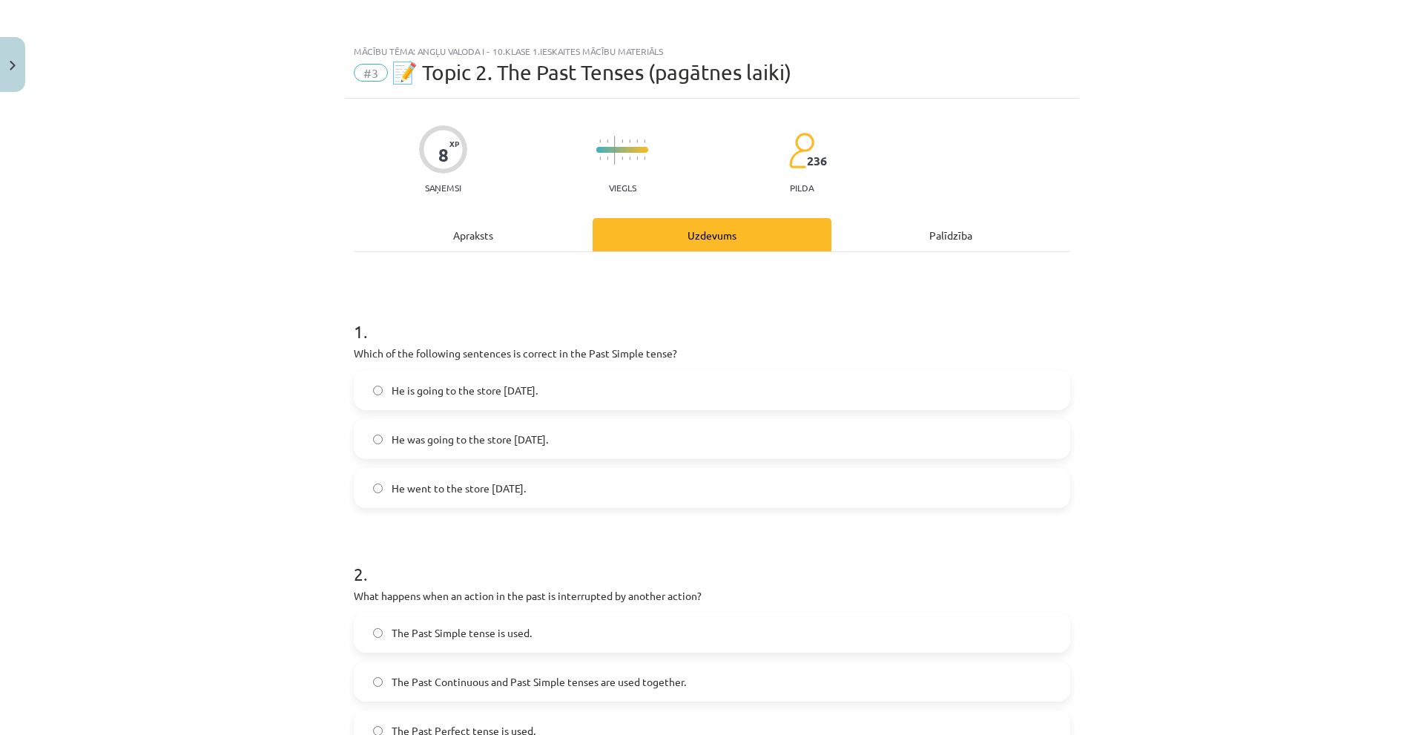
click at [477, 227] on div "Apraksts" at bounding box center [473, 234] width 239 height 33
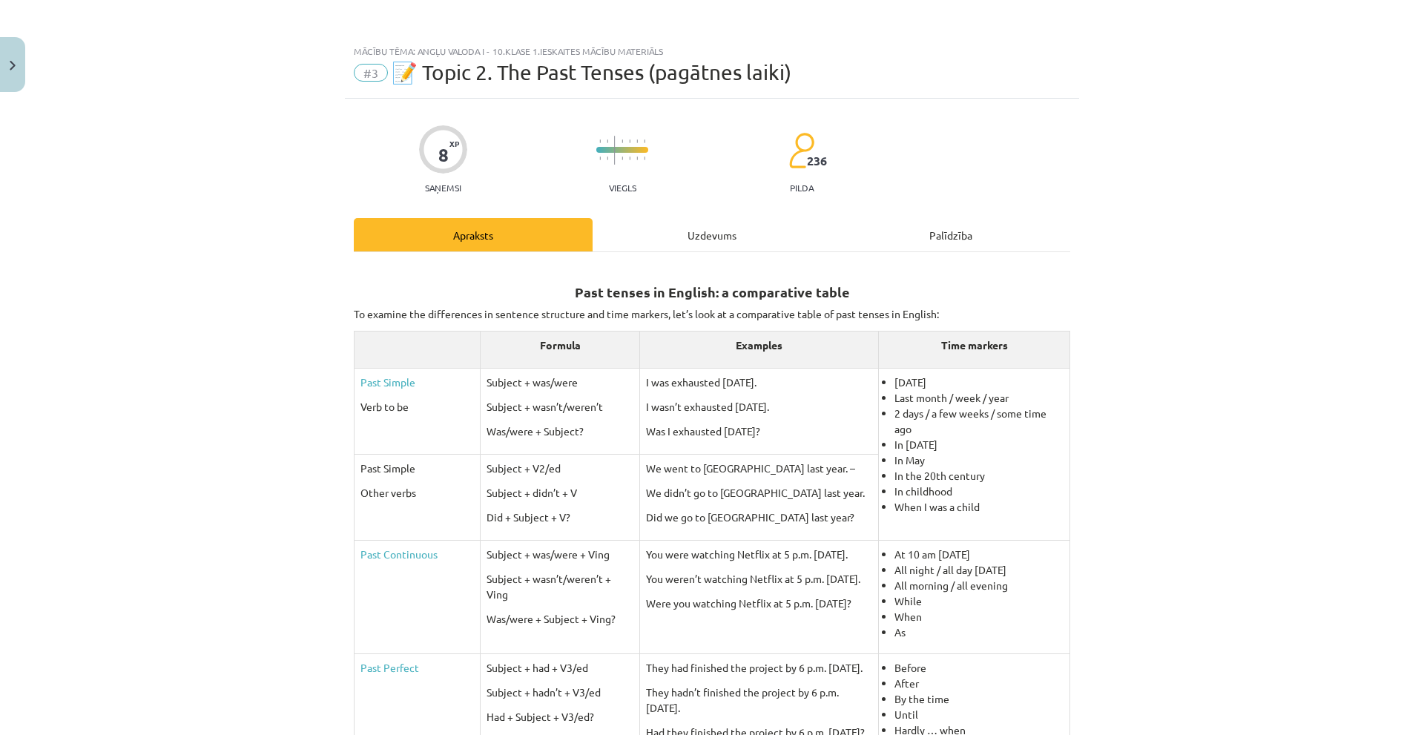
click at [636, 234] on div "Uzdevums" at bounding box center [712, 234] width 239 height 33
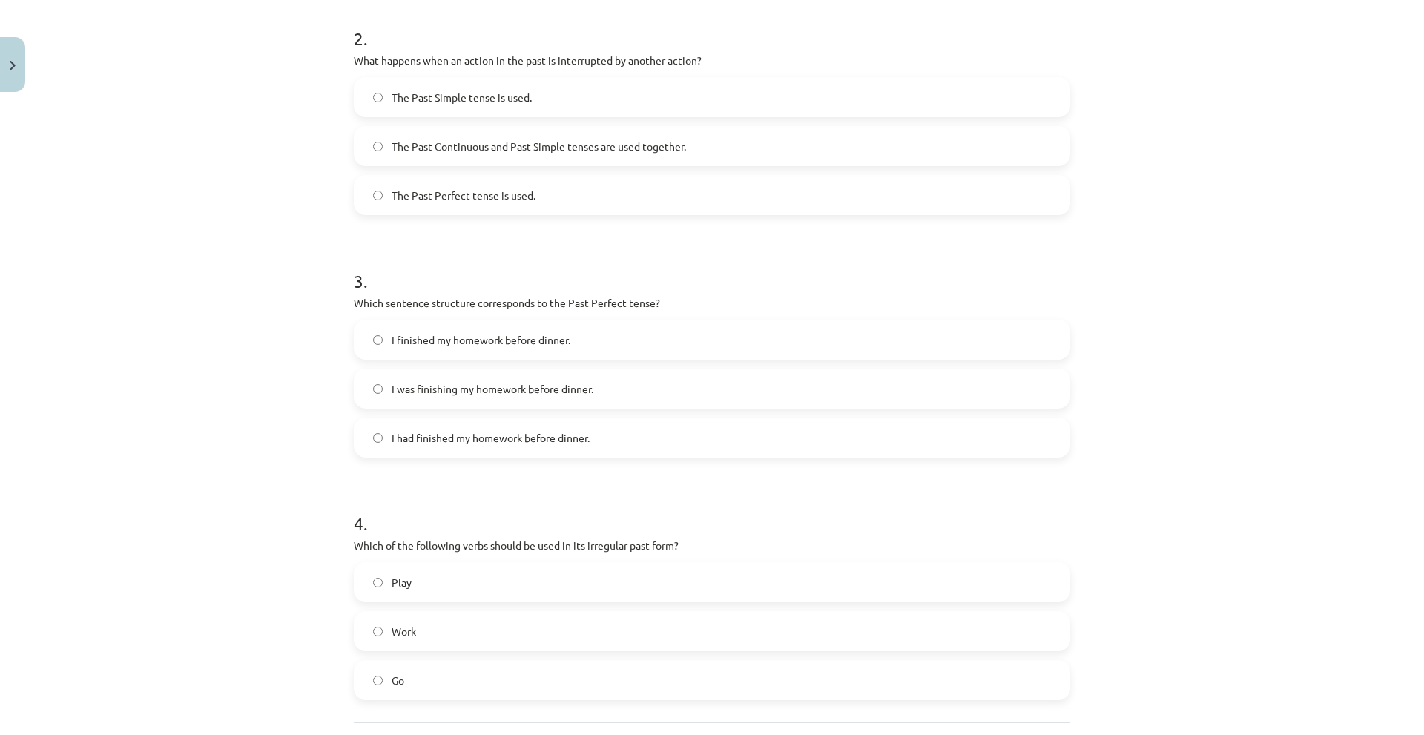
scroll to position [524, 0]
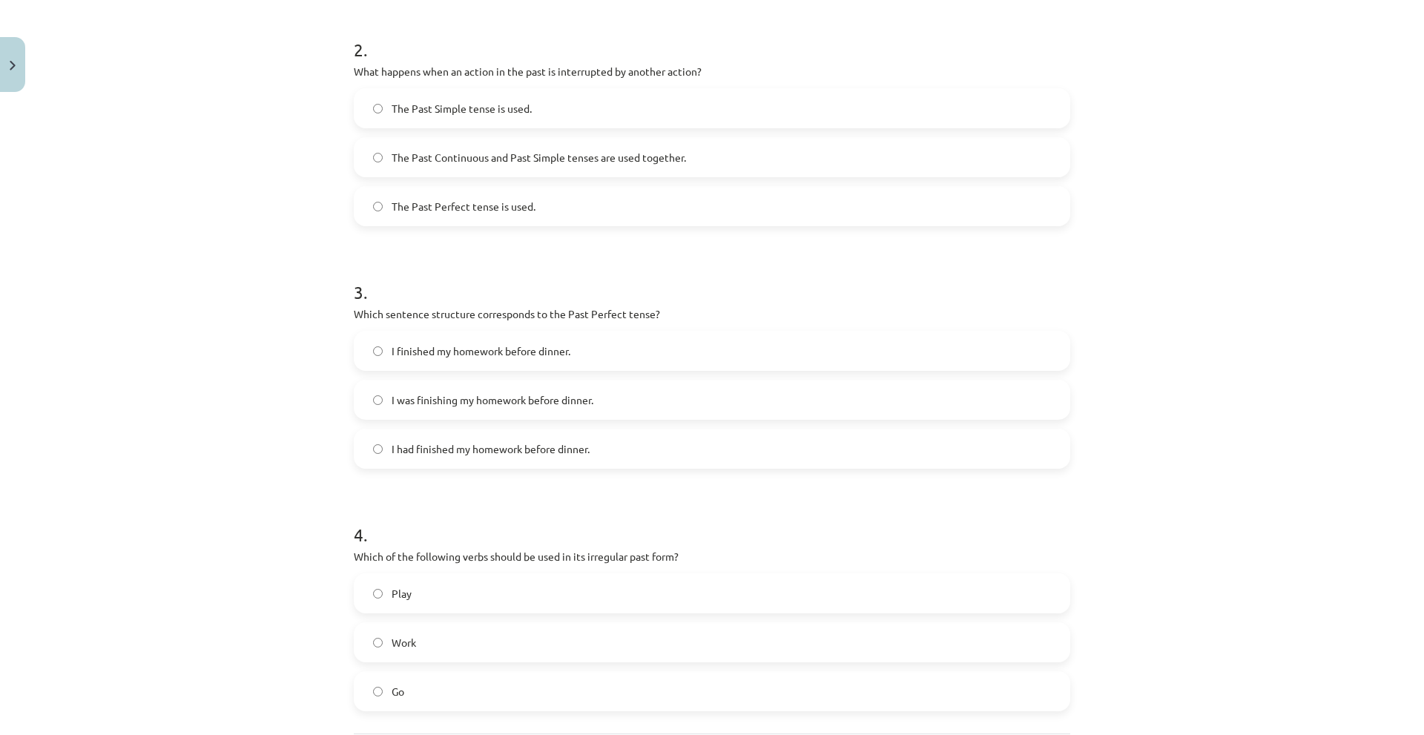
click at [446, 454] on span "I had finished my homework before dinner." at bounding box center [491, 449] width 198 height 16
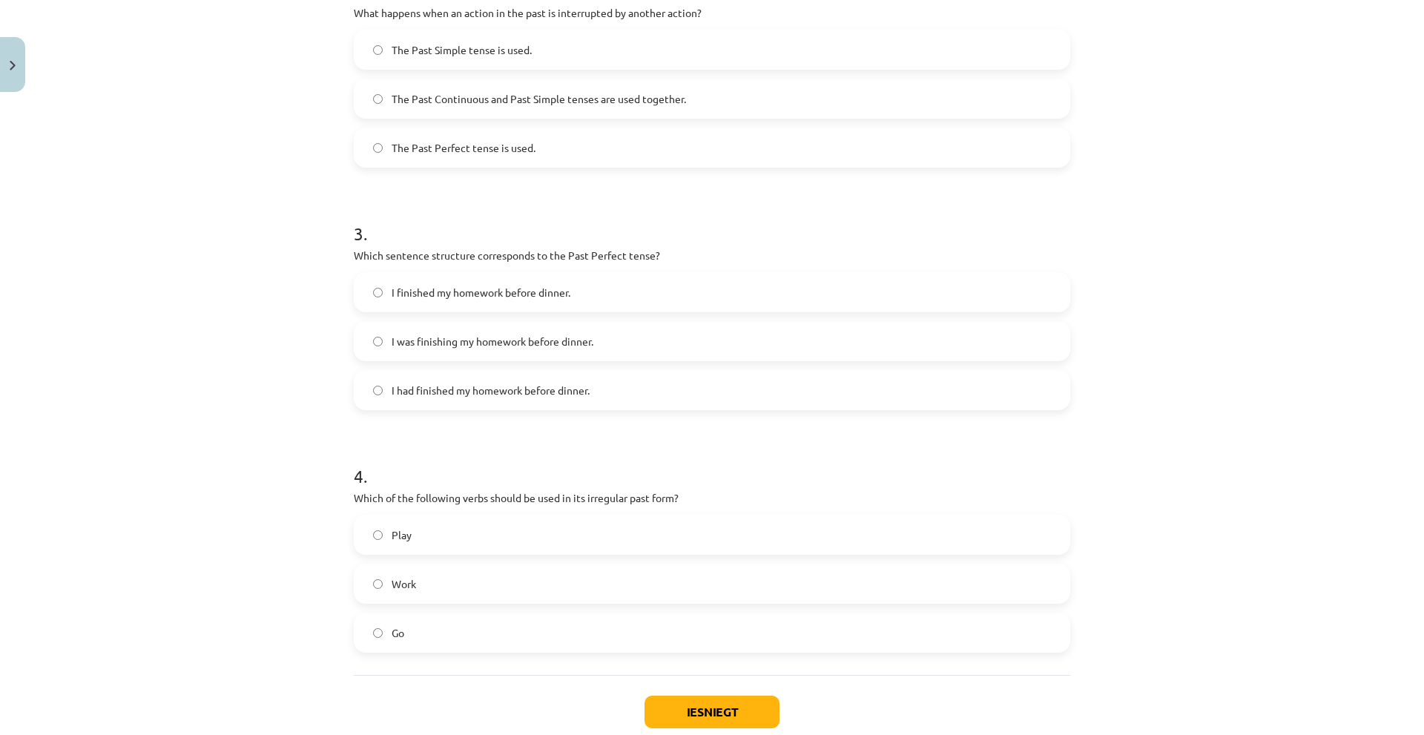
scroll to position [673, 0]
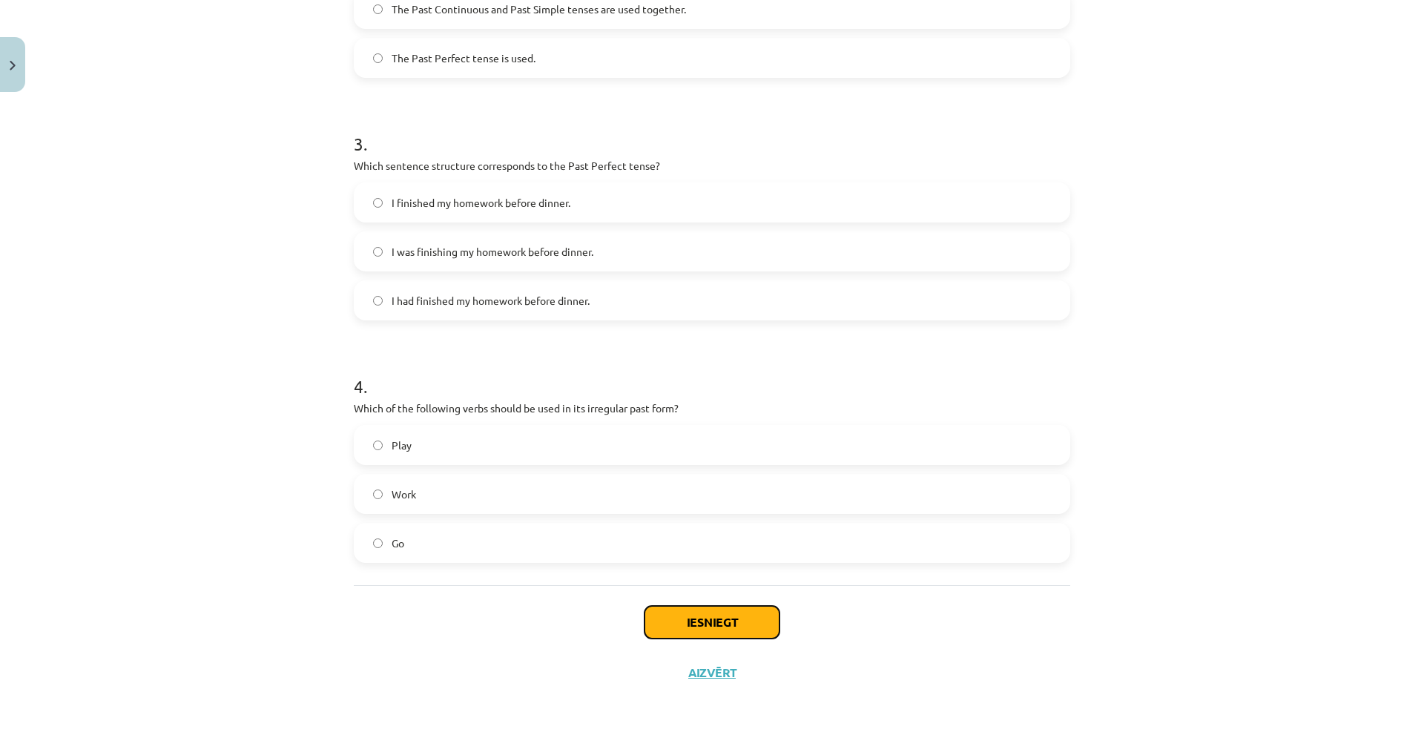
click at [685, 618] on button "Iesniegt" at bounding box center [711, 622] width 135 height 33
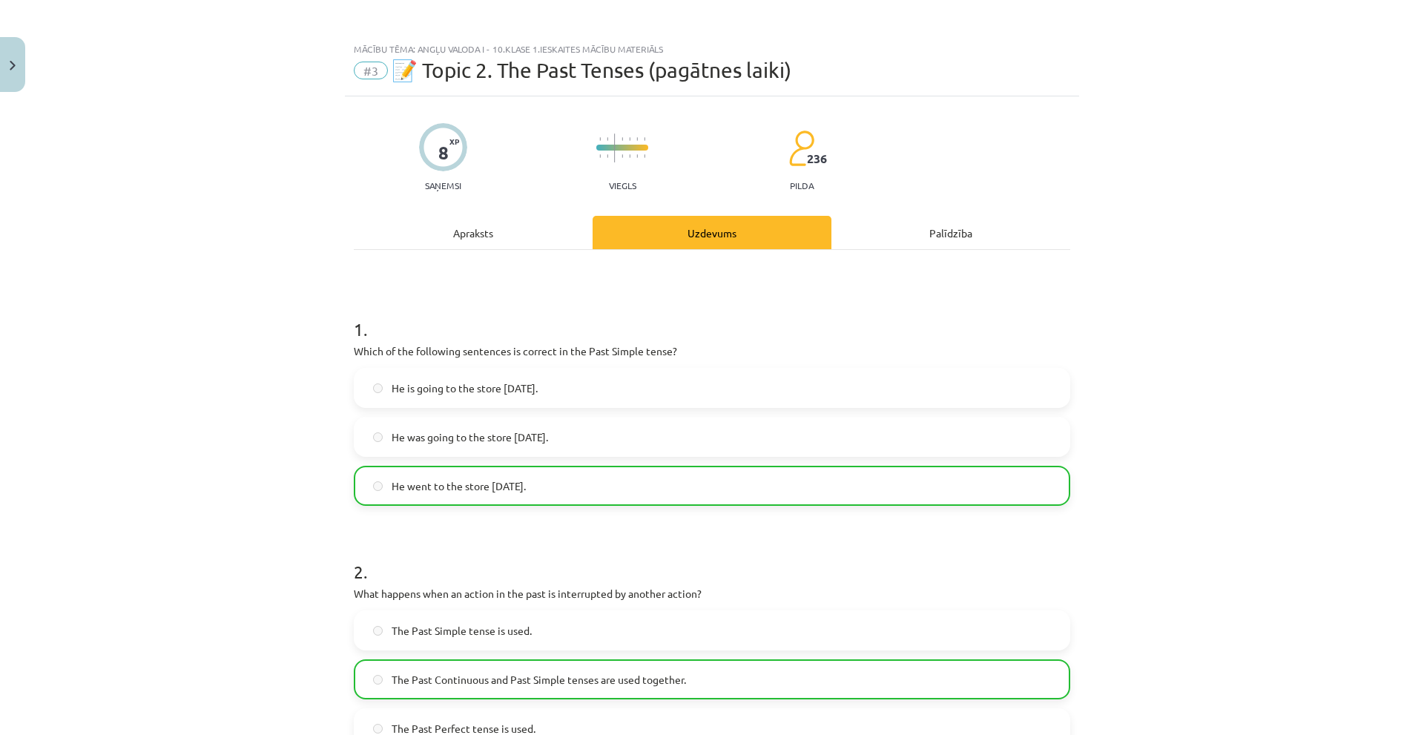
scroll to position [0, 0]
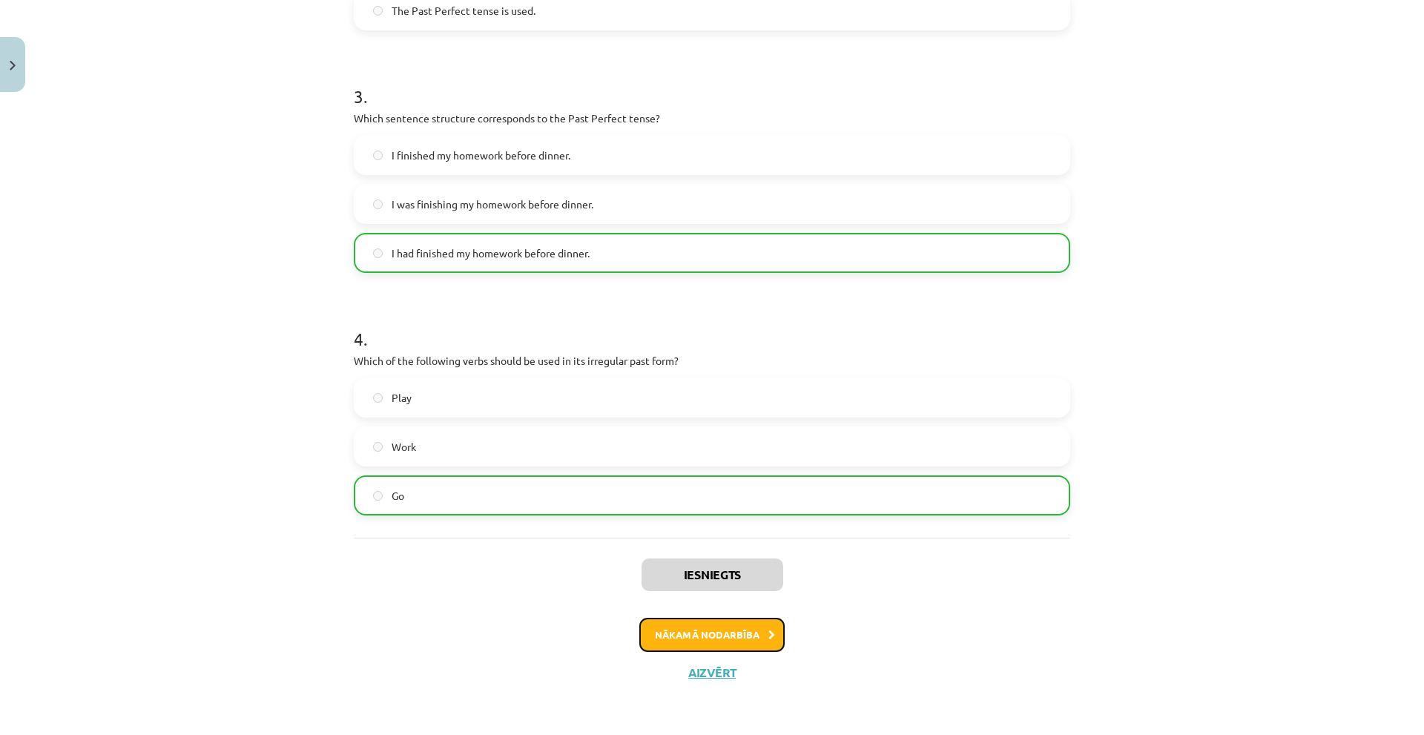
click at [729, 629] on button "Nākamā nodarbība" at bounding box center [711, 635] width 145 height 34
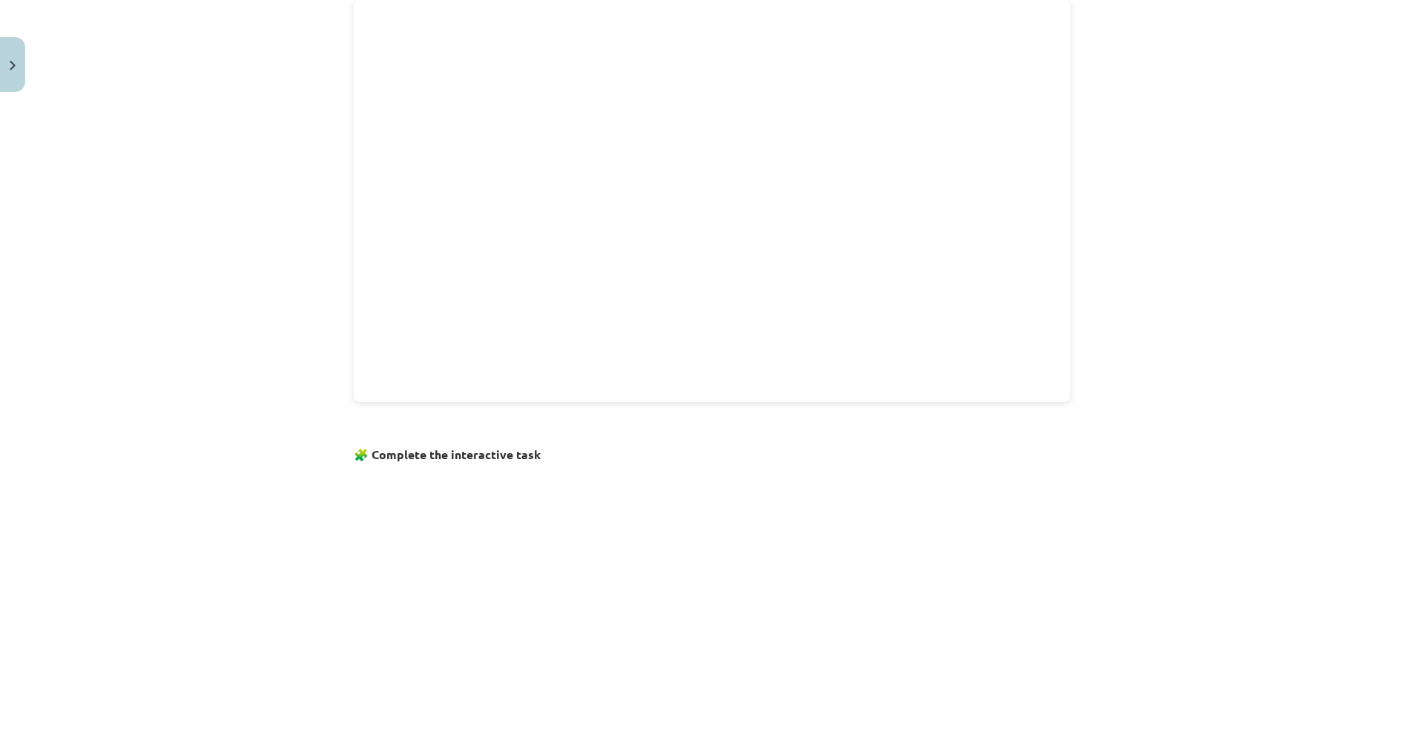
scroll to position [769, 0]
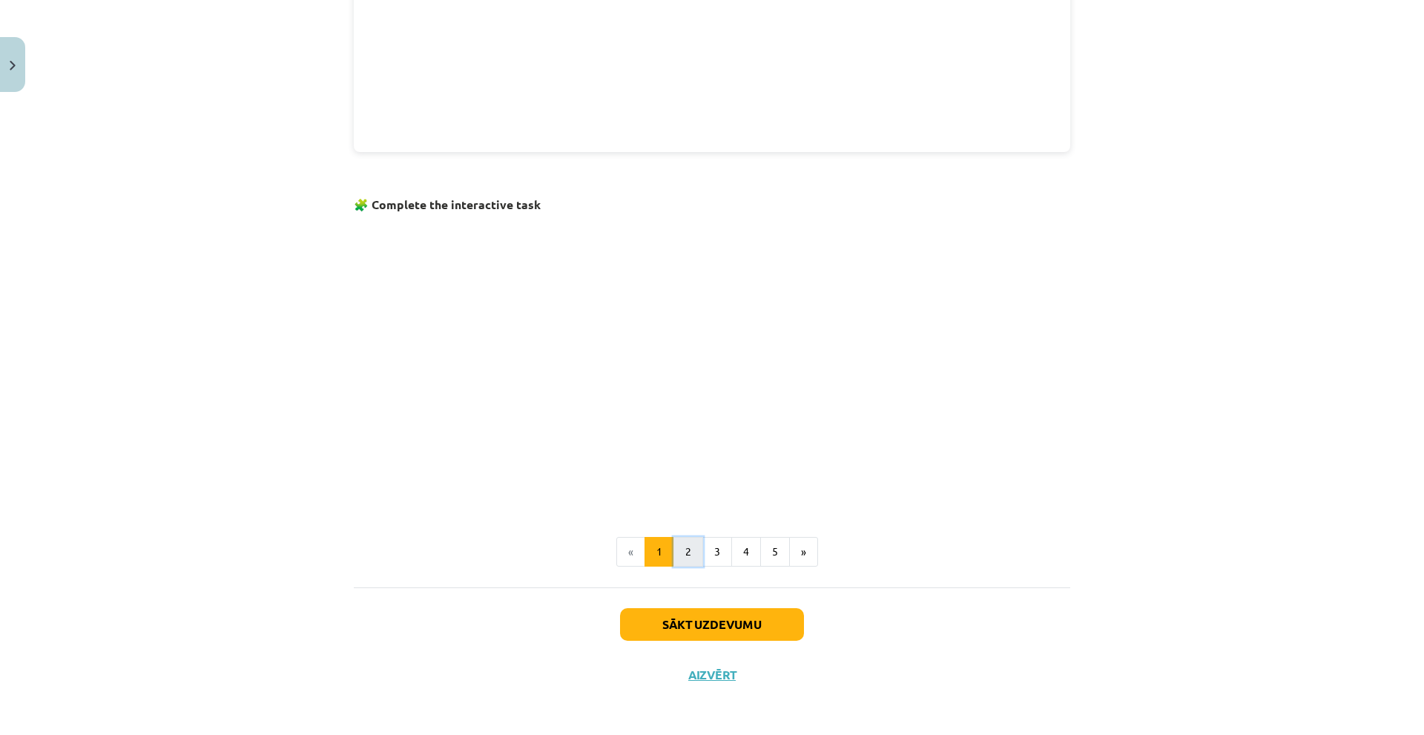
drag, startPoint x: 680, startPoint y: 558, endPoint x: 639, endPoint y: 536, distance: 47.1
click at [679, 558] on button "2" at bounding box center [688, 552] width 30 height 30
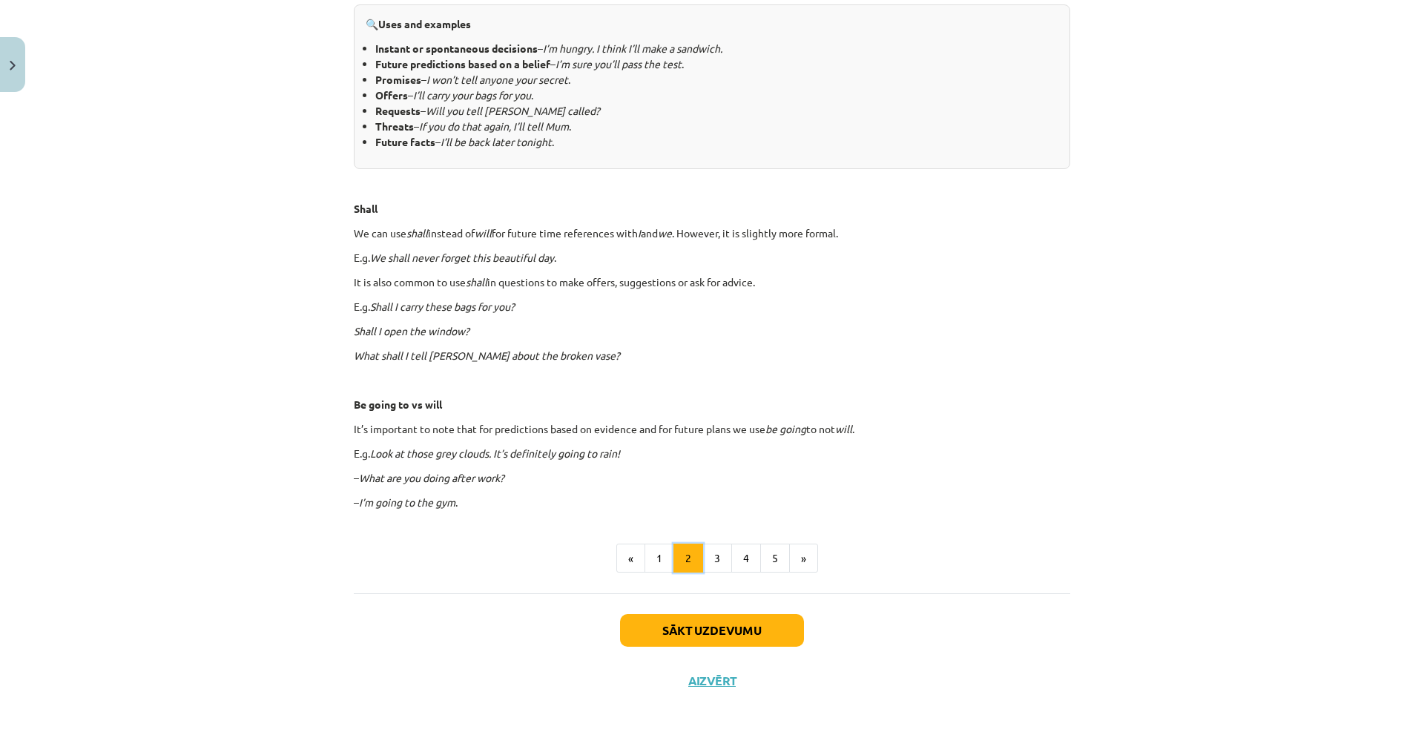
scroll to position [685, 0]
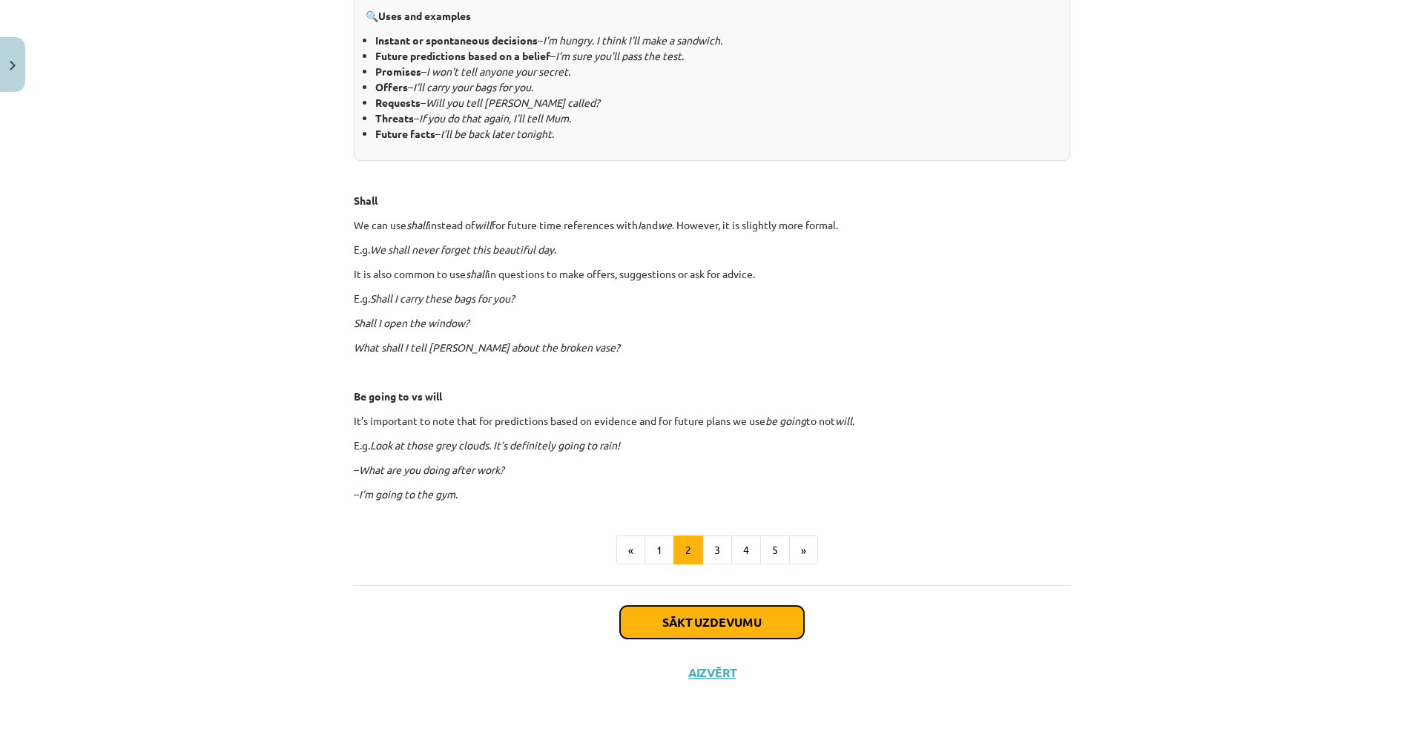
click at [679, 623] on button "Sākt uzdevumu" at bounding box center [712, 622] width 184 height 33
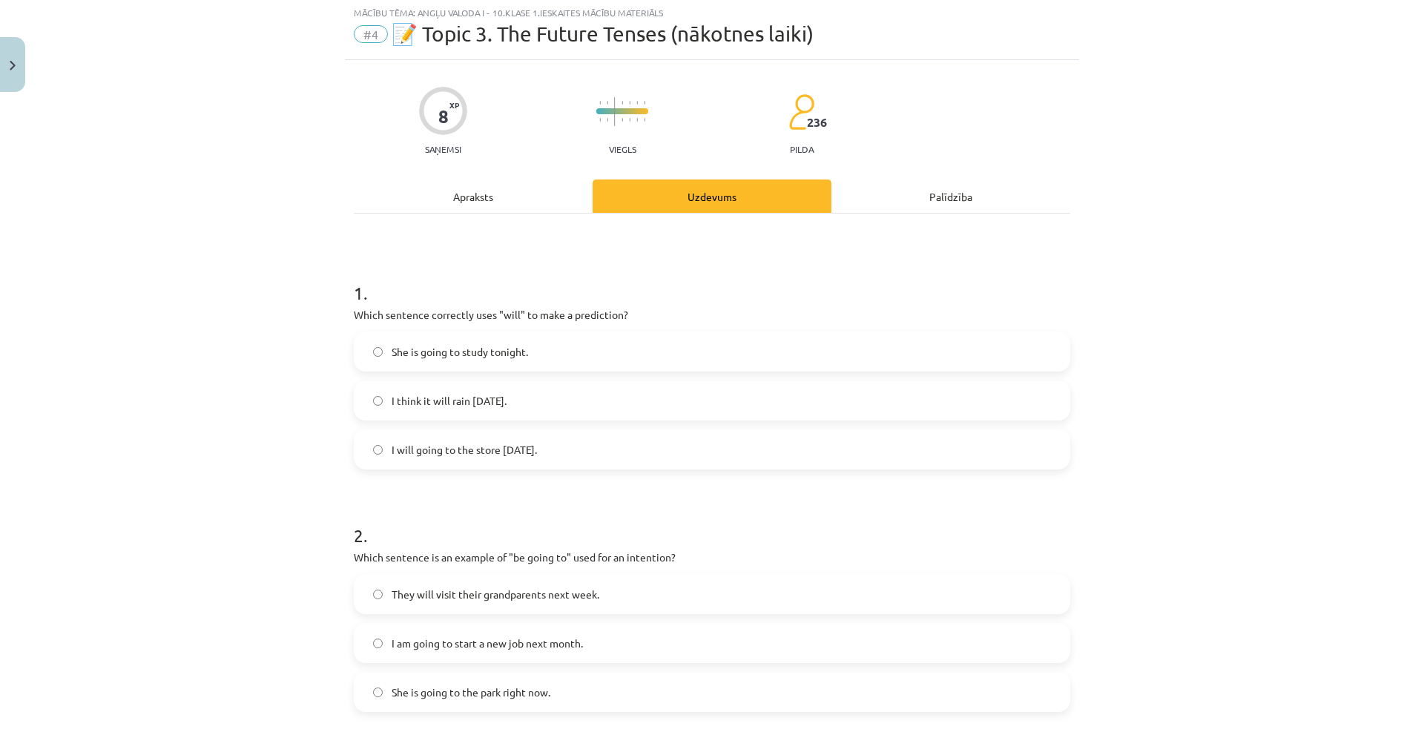
scroll to position [37, 0]
click at [473, 202] on div "Apraksts" at bounding box center [473, 197] width 239 height 33
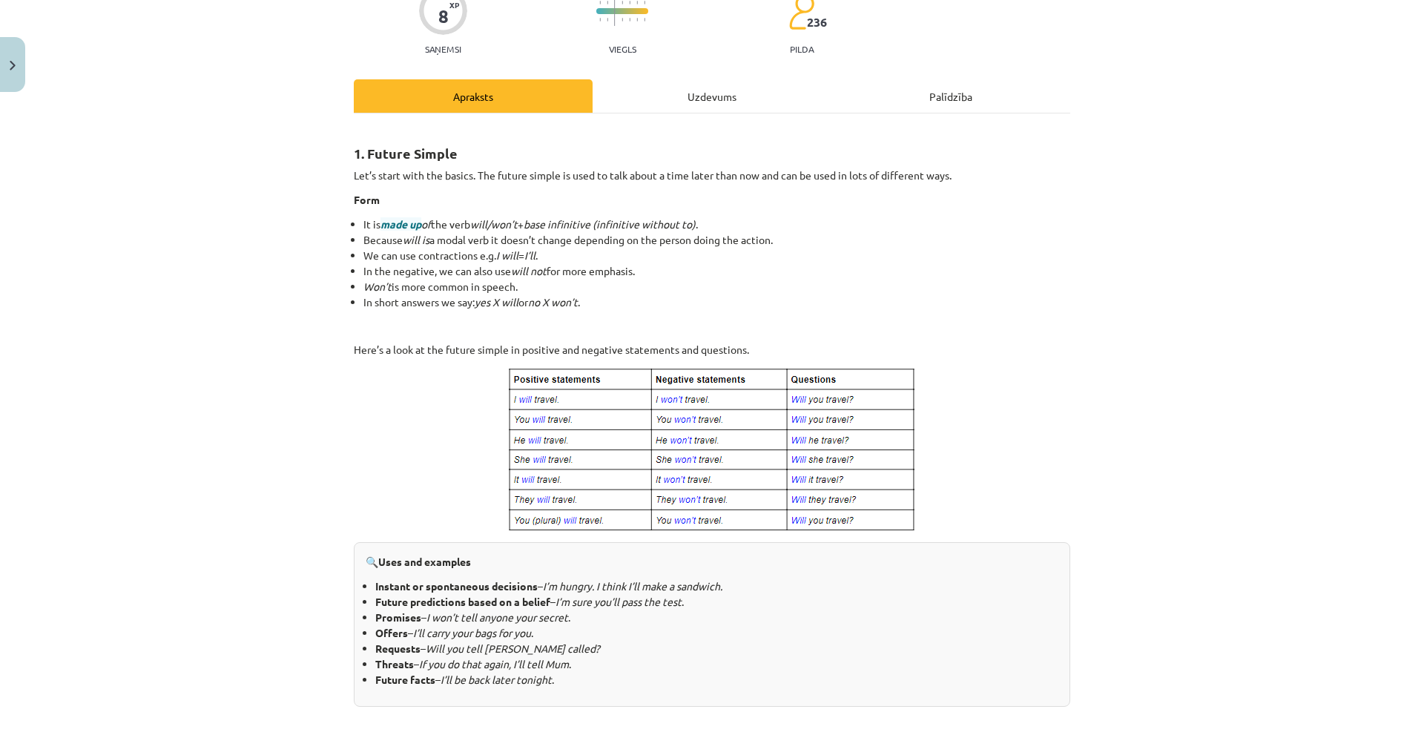
scroll to position [0, 0]
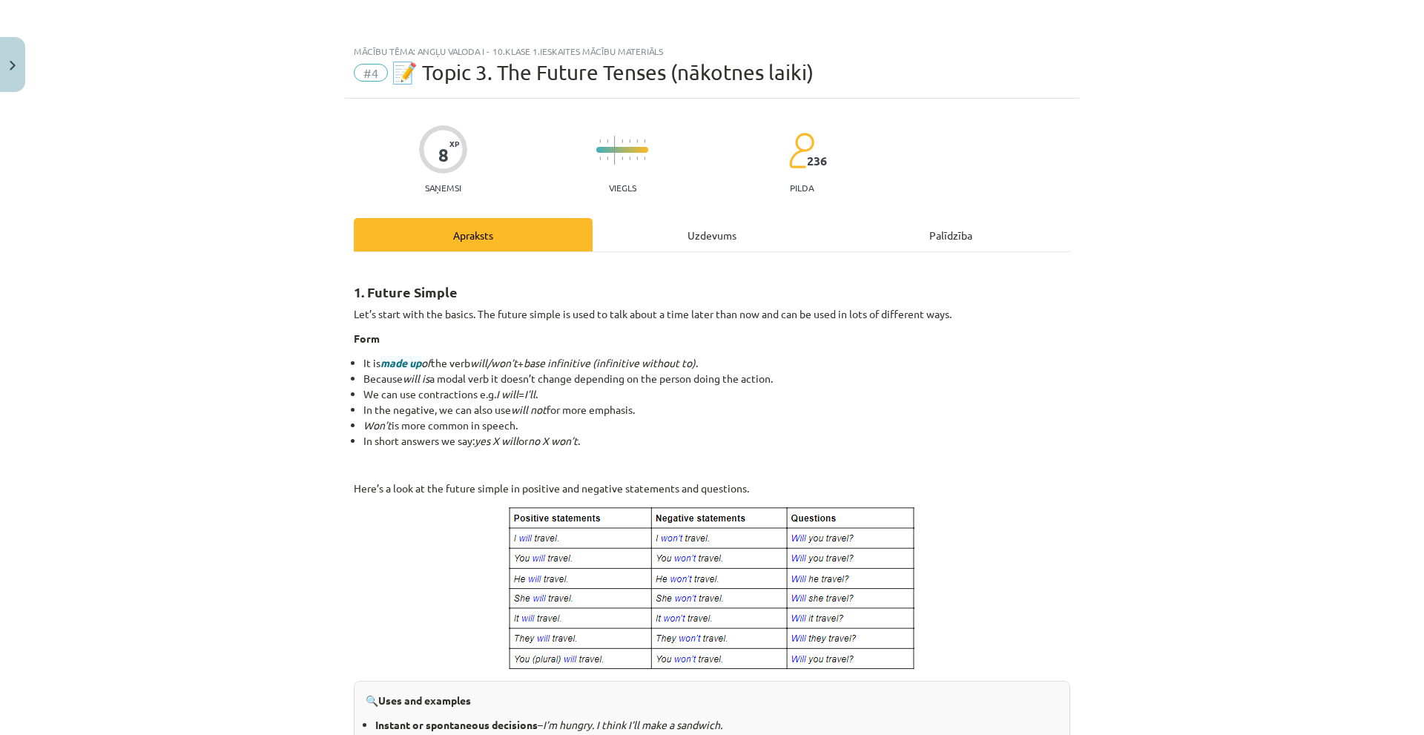
click at [679, 231] on div "Uzdevums" at bounding box center [712, 234] width 239 height 33
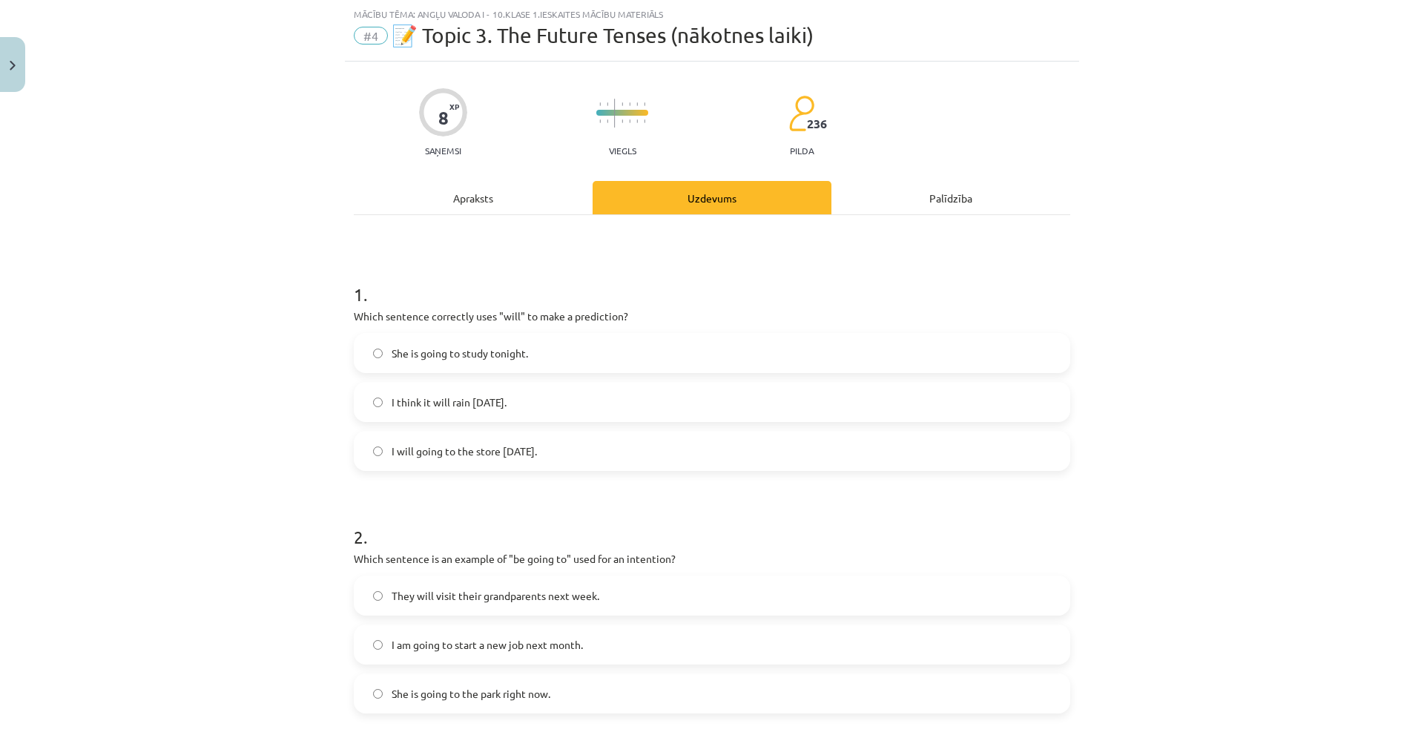
click at [486, 200] on div "Apraksts" at bounding box center [473, 197] width 239 height 33
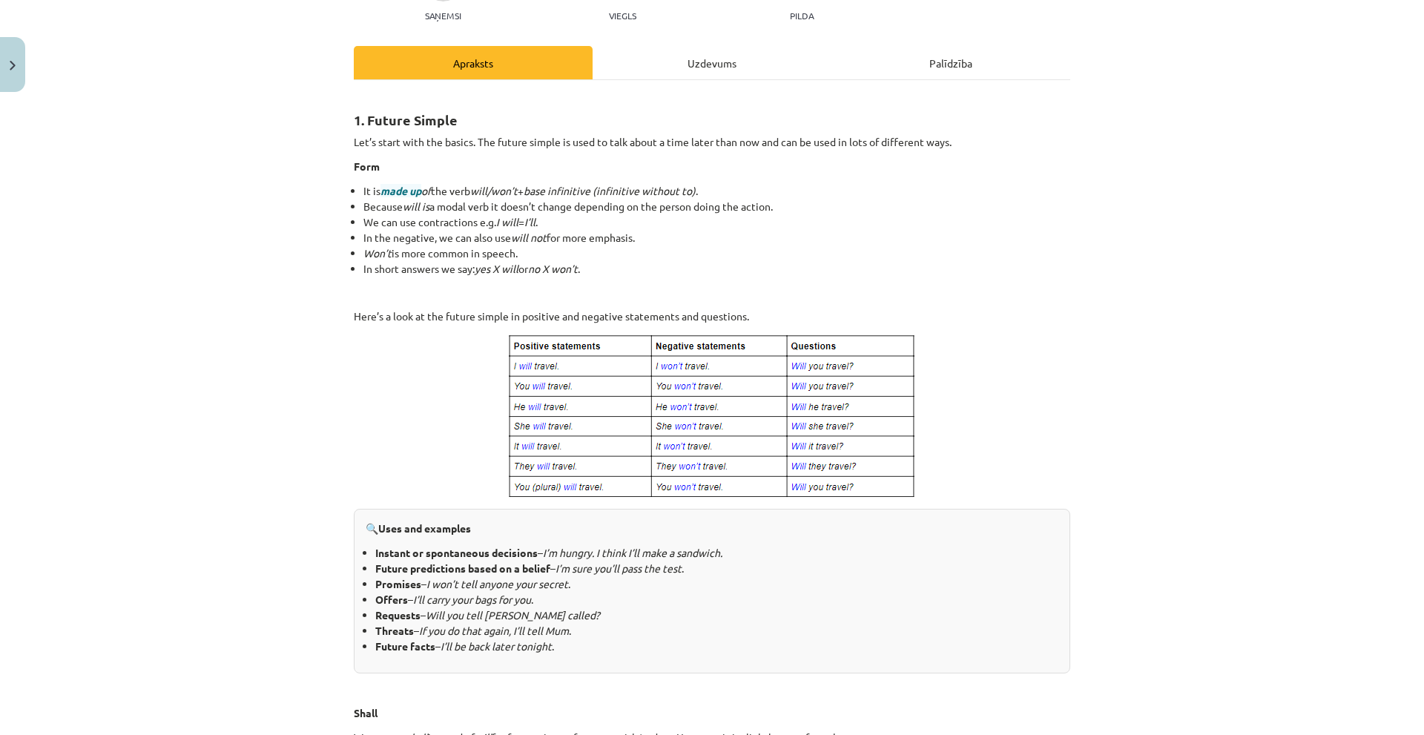
scroll to position [185, 0]
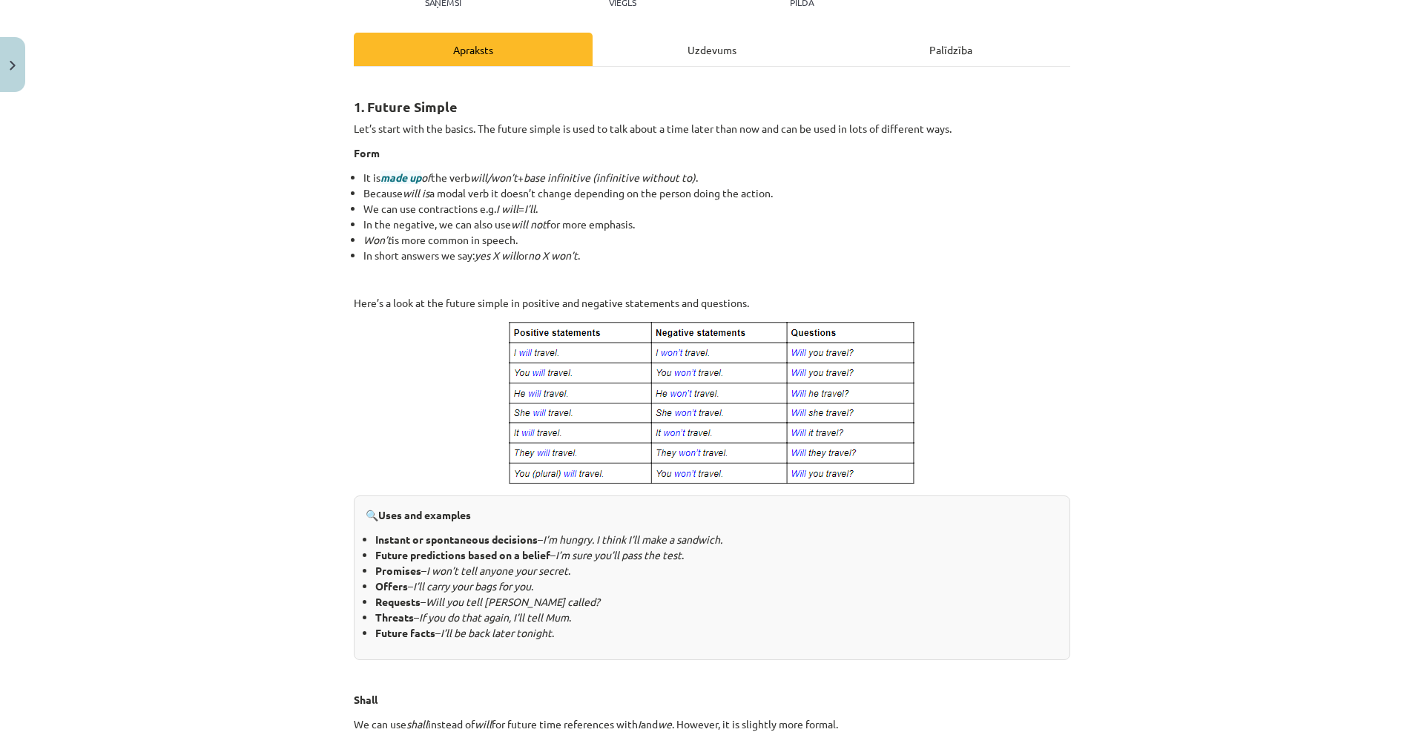
click at [665, 59] on div "Uzdevums" at bounding box center [712, 49] width 239 height 33
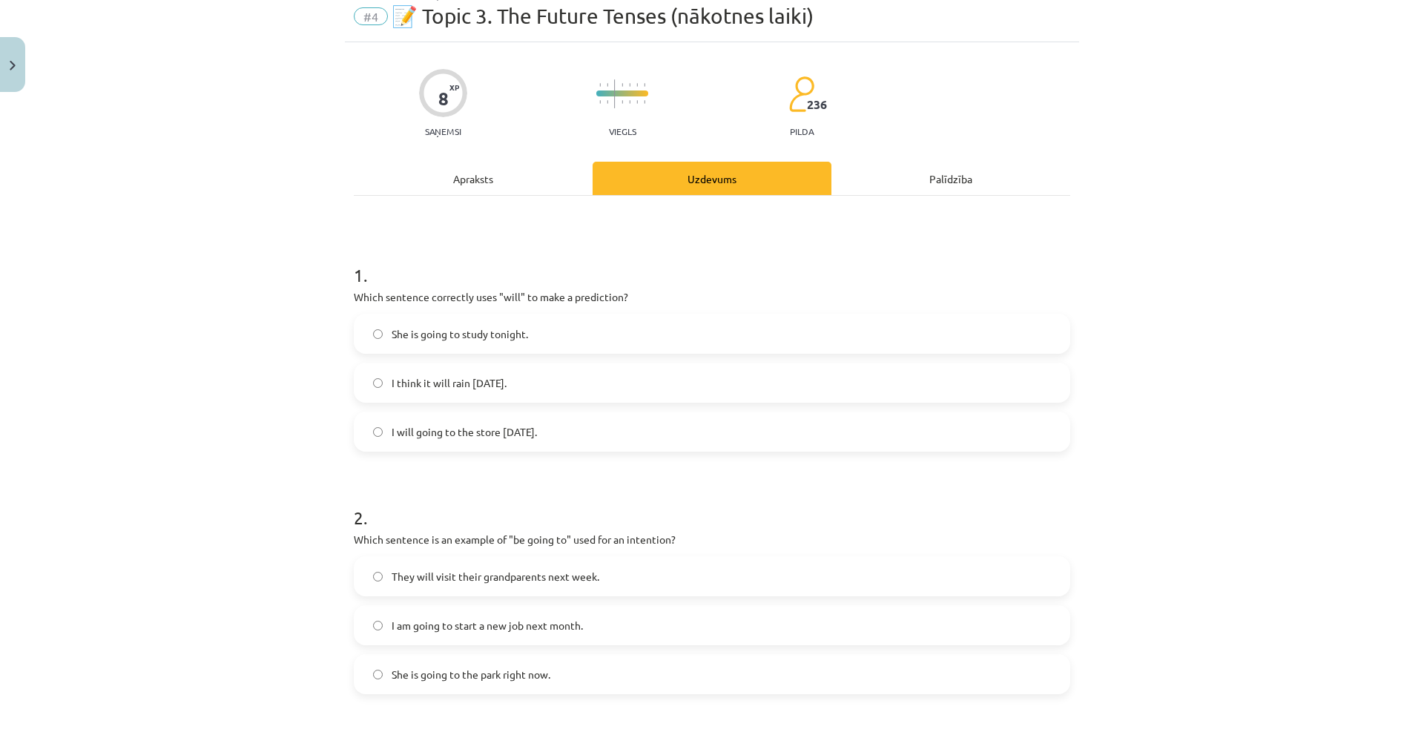
scroll to position [37, 0]
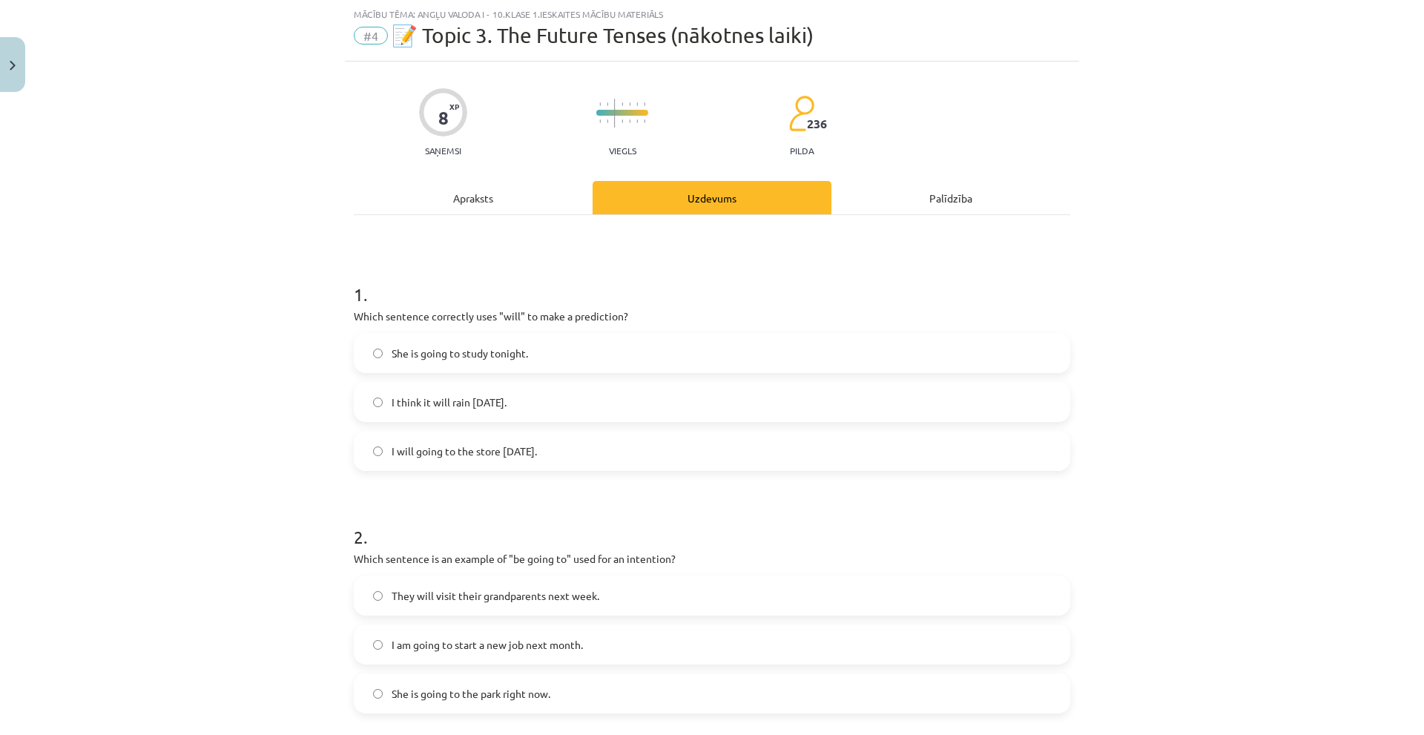
click at [477, 196] on div "Apraksts" at bounding box center [473, 197] width 239 height 33
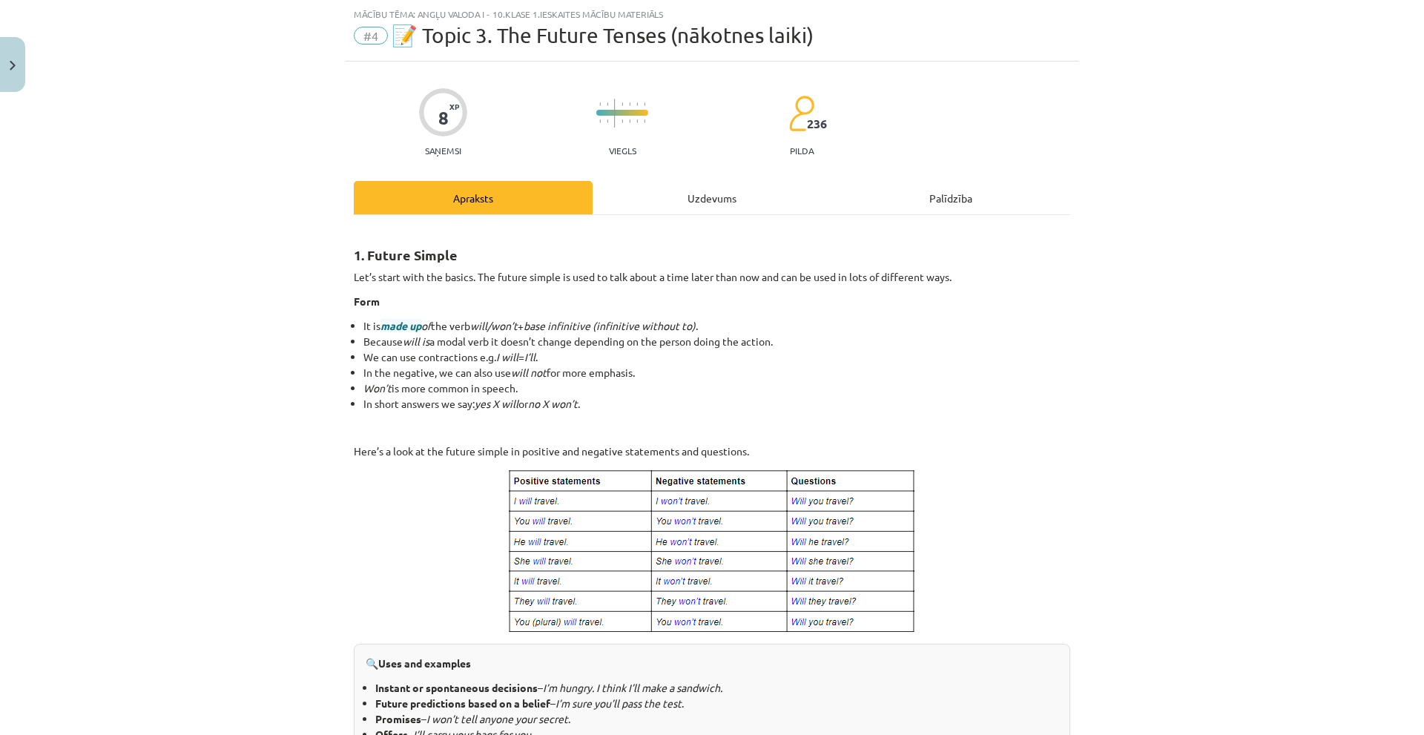
click at [695, 202] on div "Uzdevums" at bounding box center [712, 197] width 239 height 33
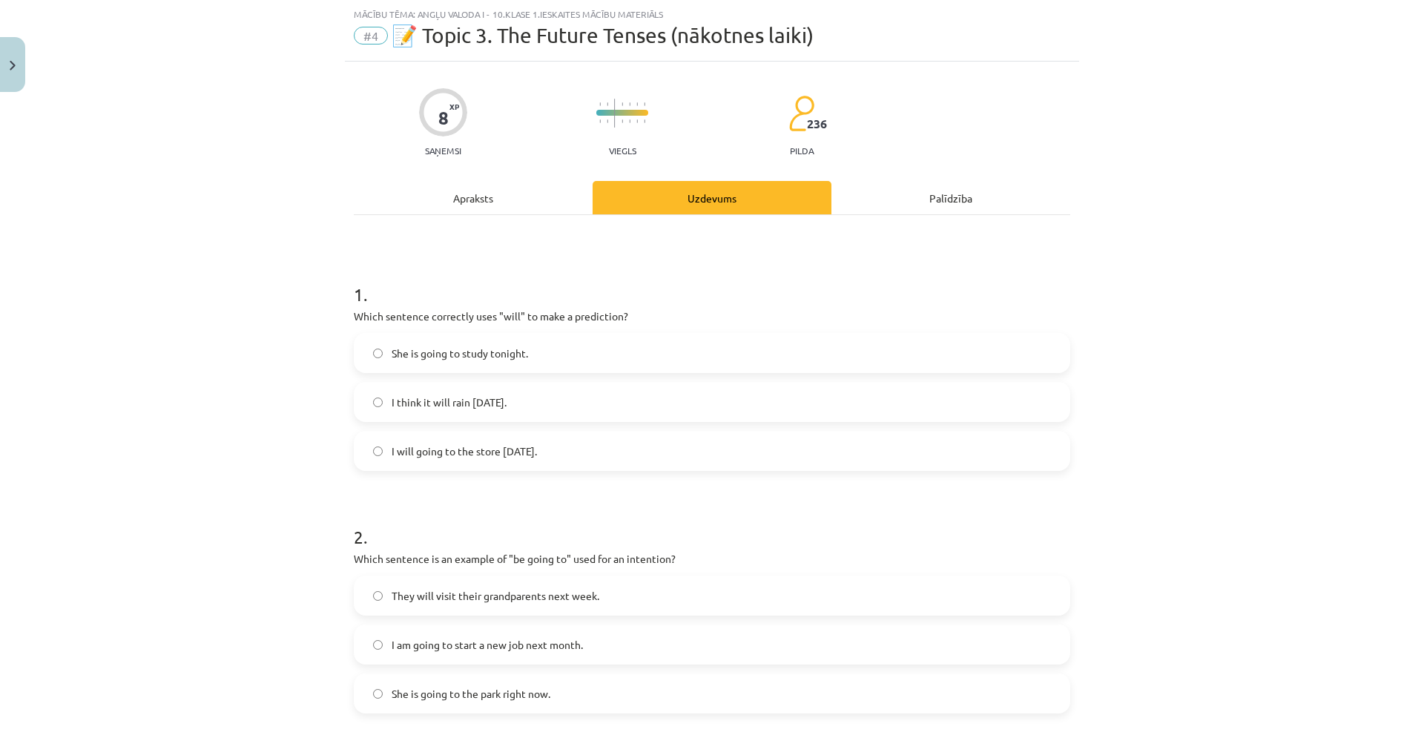
click at [535, 185] on div "Apraksts" at bounding box center [473, 197] width 239 height 33
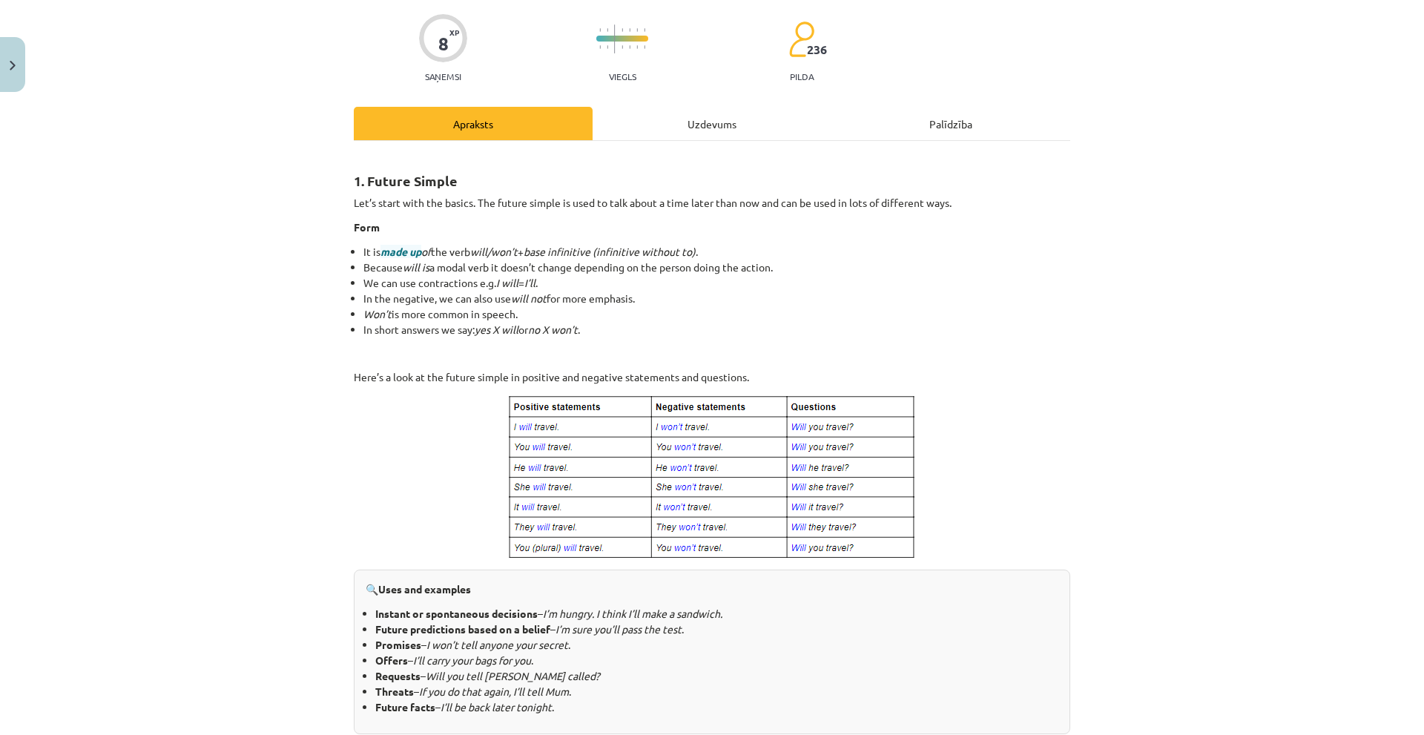
click at [628, 136] on div "Uzdevums" at bounding box center [712, 123] width 239 height 33
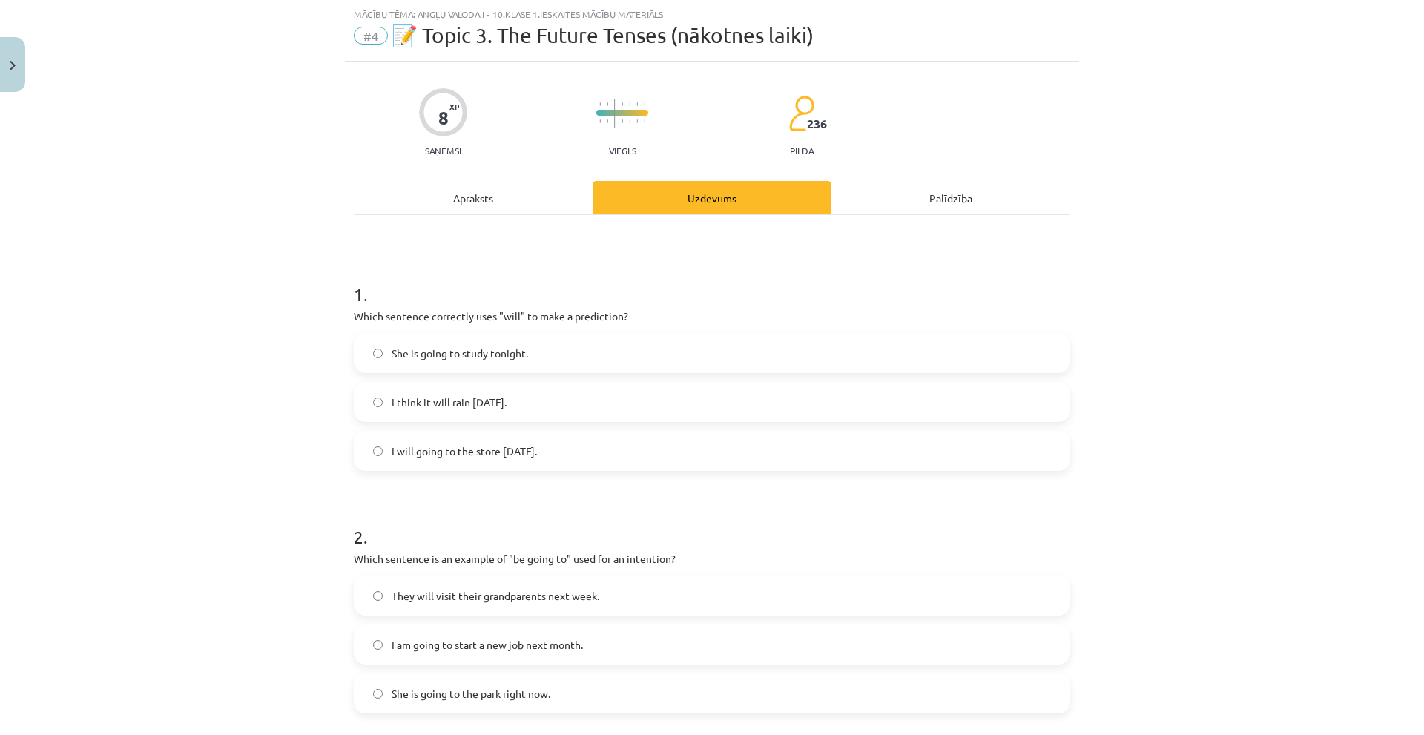
click at [457, 411] on label "I think it will rain tomorrow." at bounding box center [711, 401] width 713 height 37
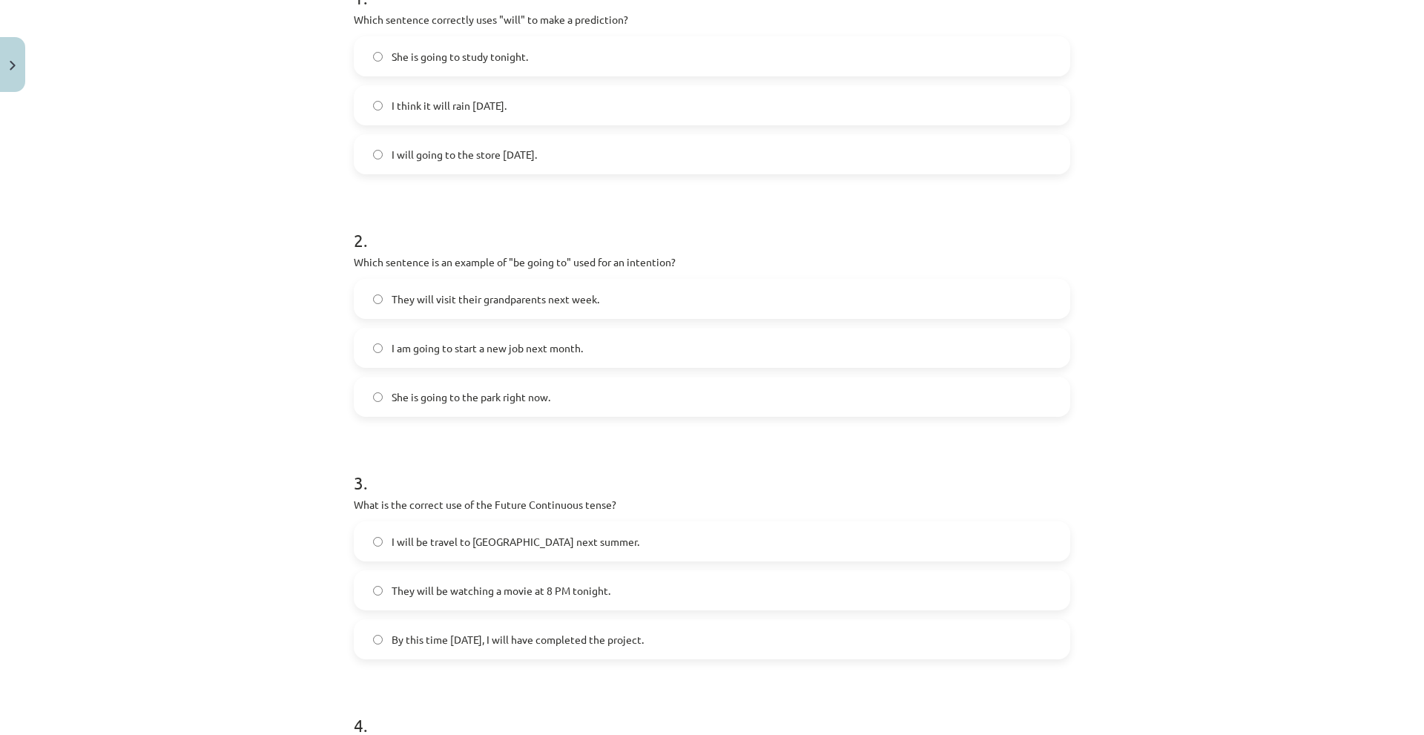
scroll to position [0, 0]
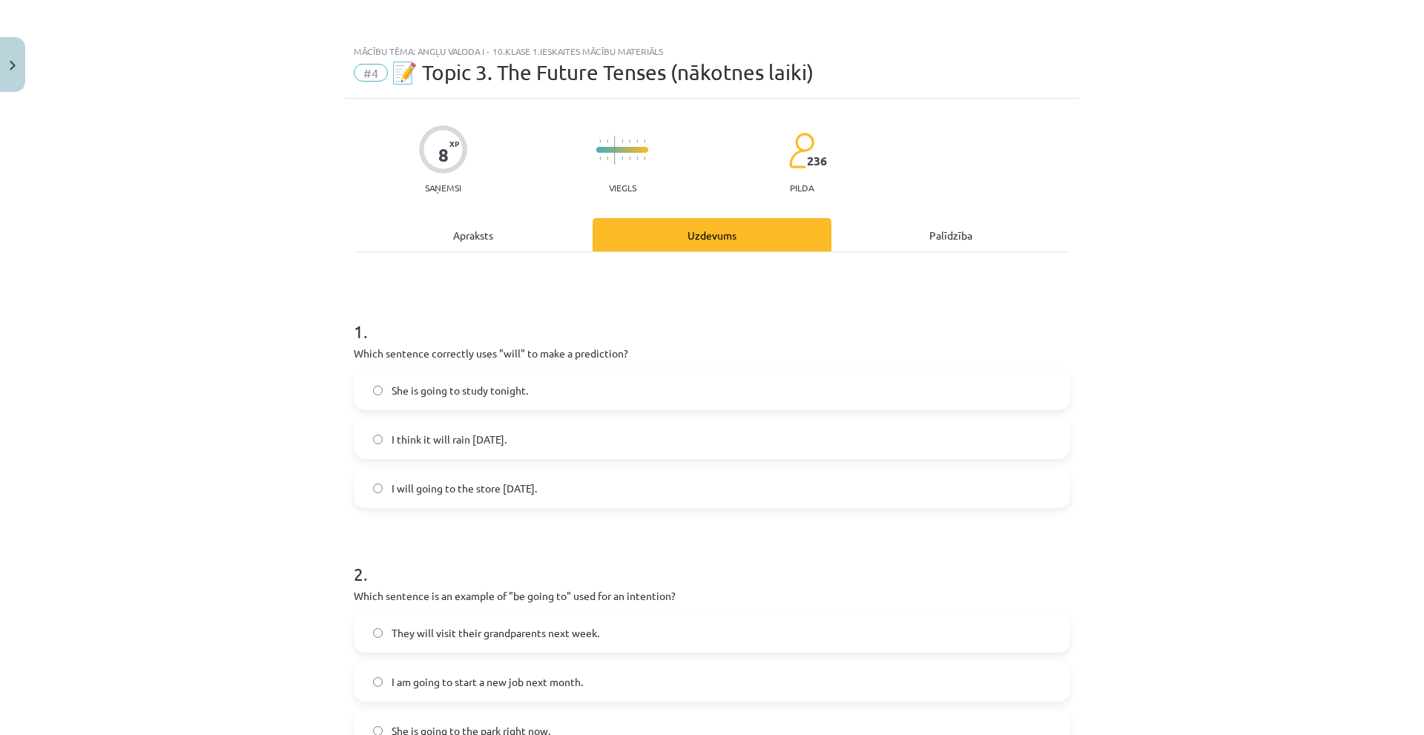
click at [463, 243] on div "Apraksts" at bounding box center [473, 234] width 239 height 33
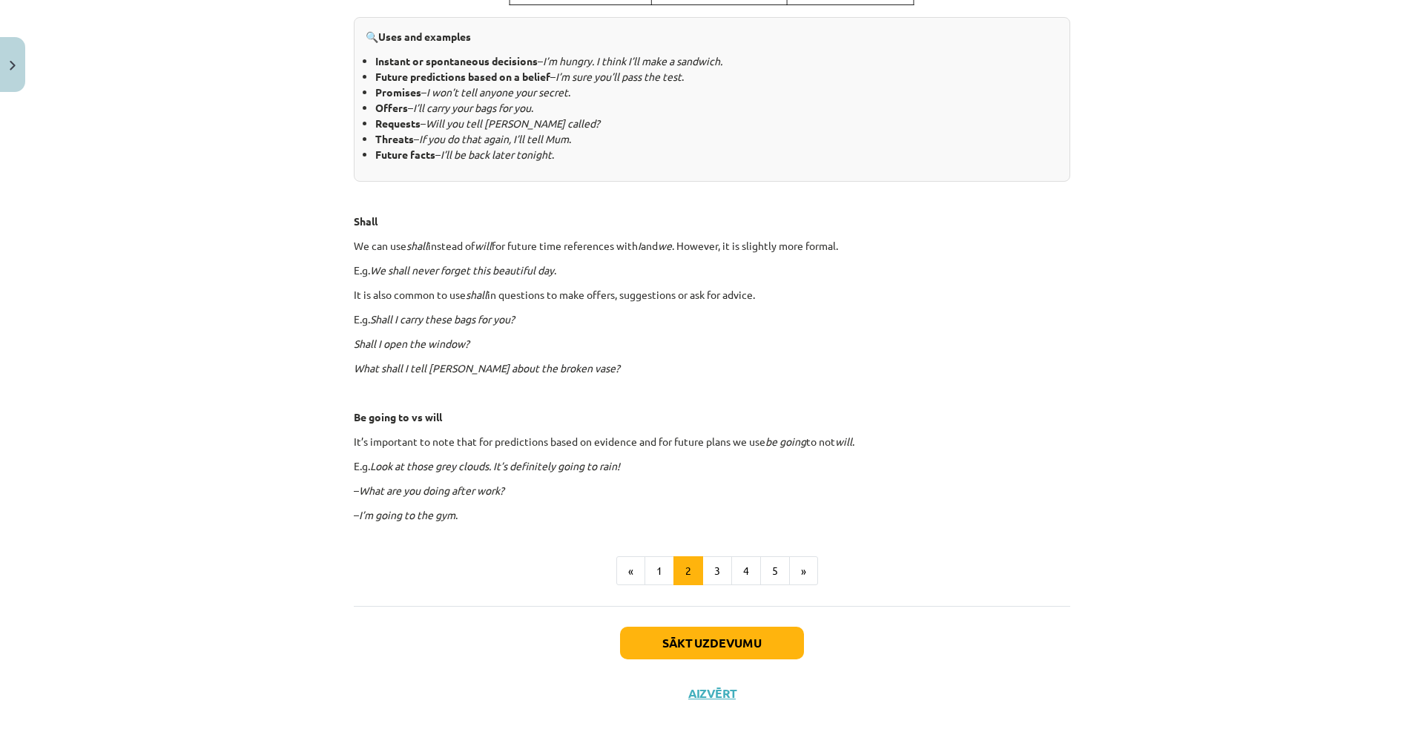
scroll to position [685, 0]
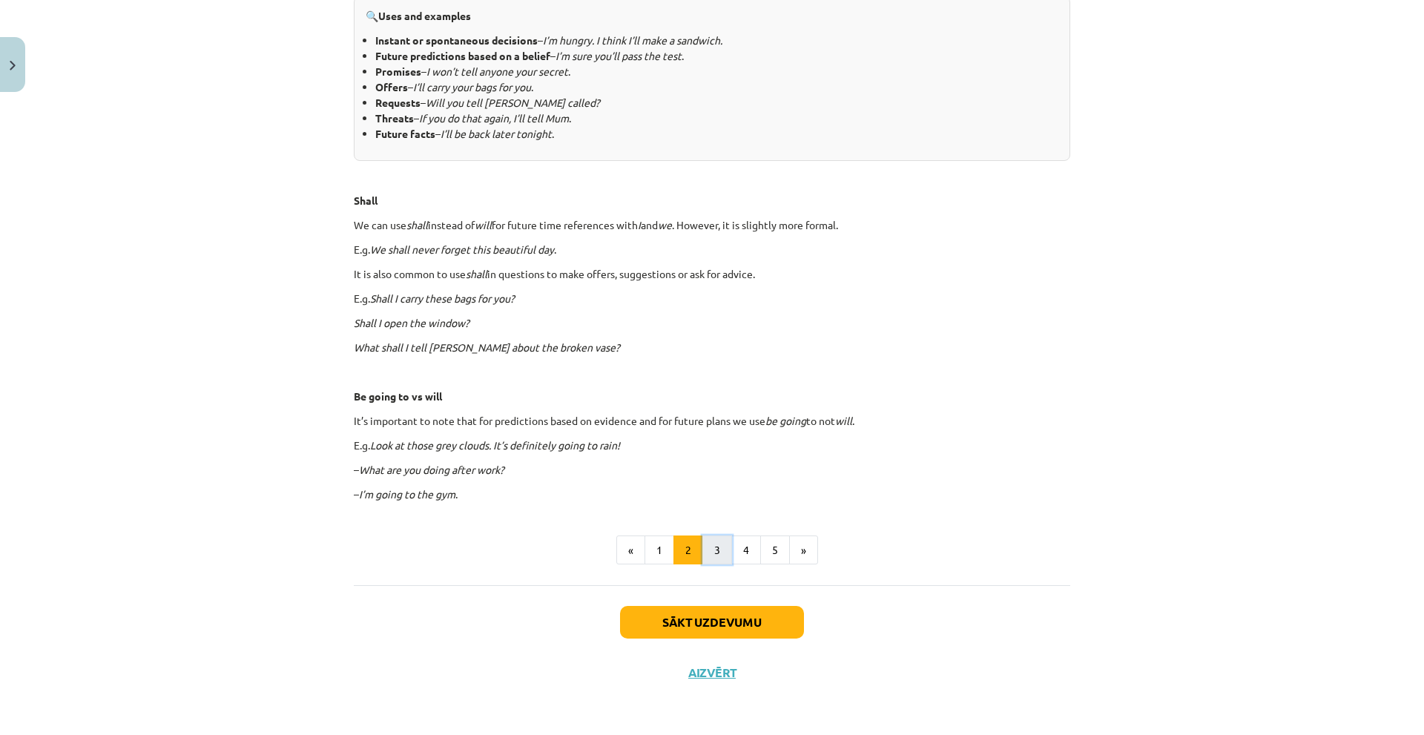
click at [706, 547] on button "3" at bounding box center [717, 550] width 30 height 30
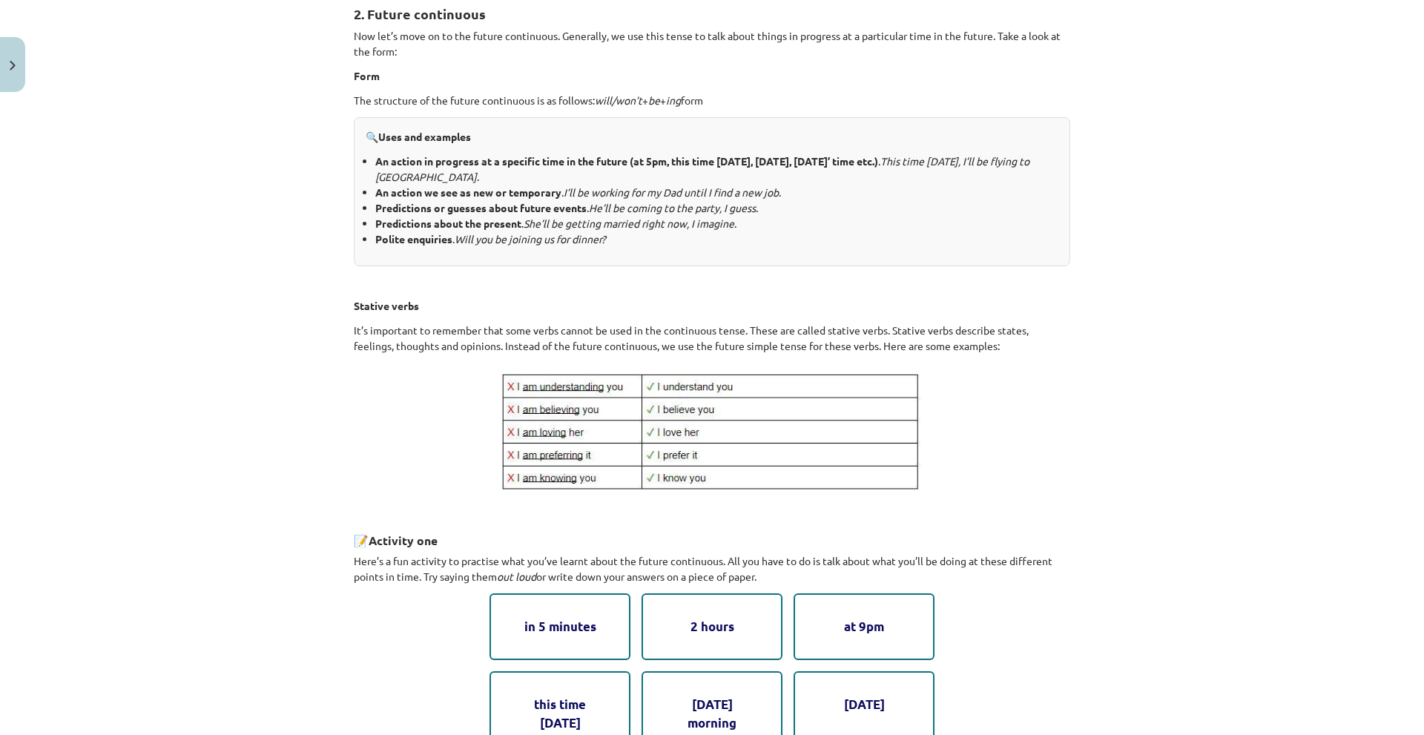
scroll to position [266, 0]
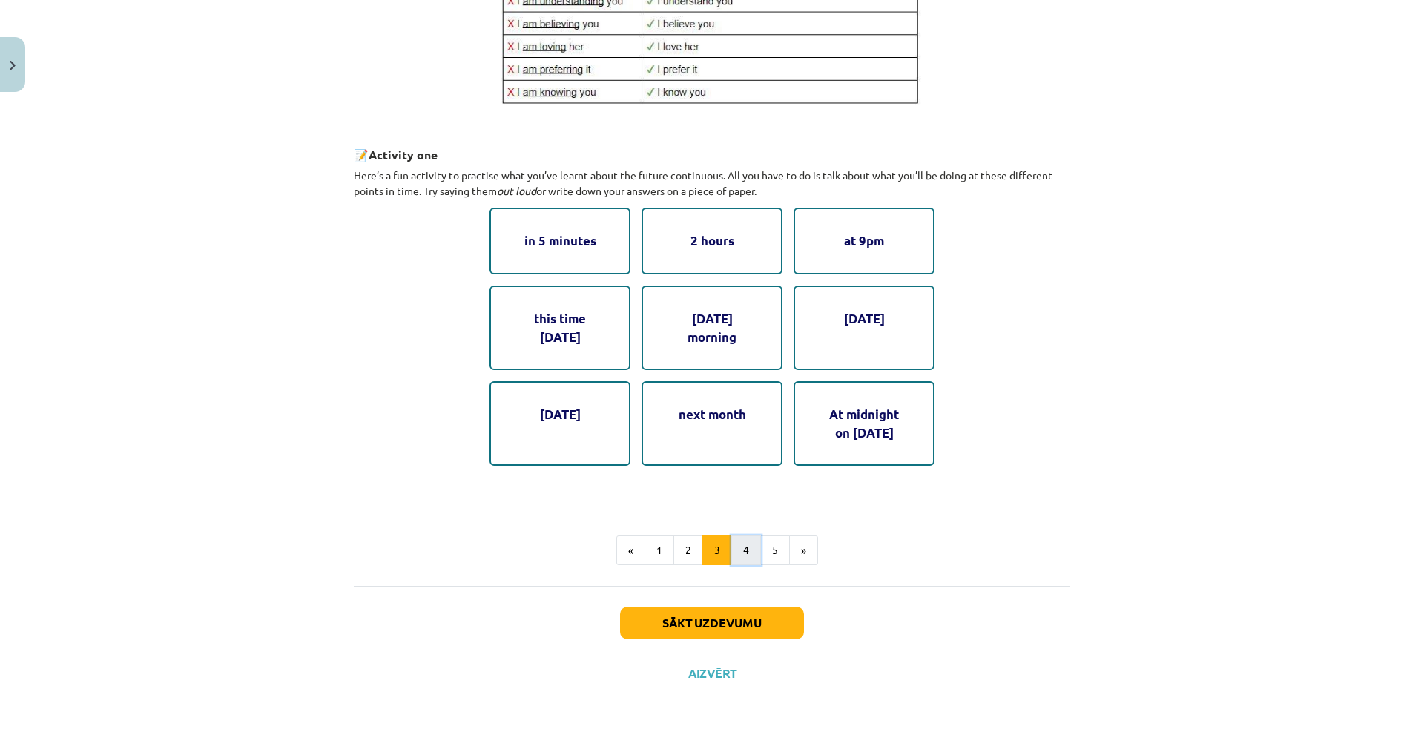
click at [743, 553] on button "4" at bounding box center [746, 550] width 30 height 30
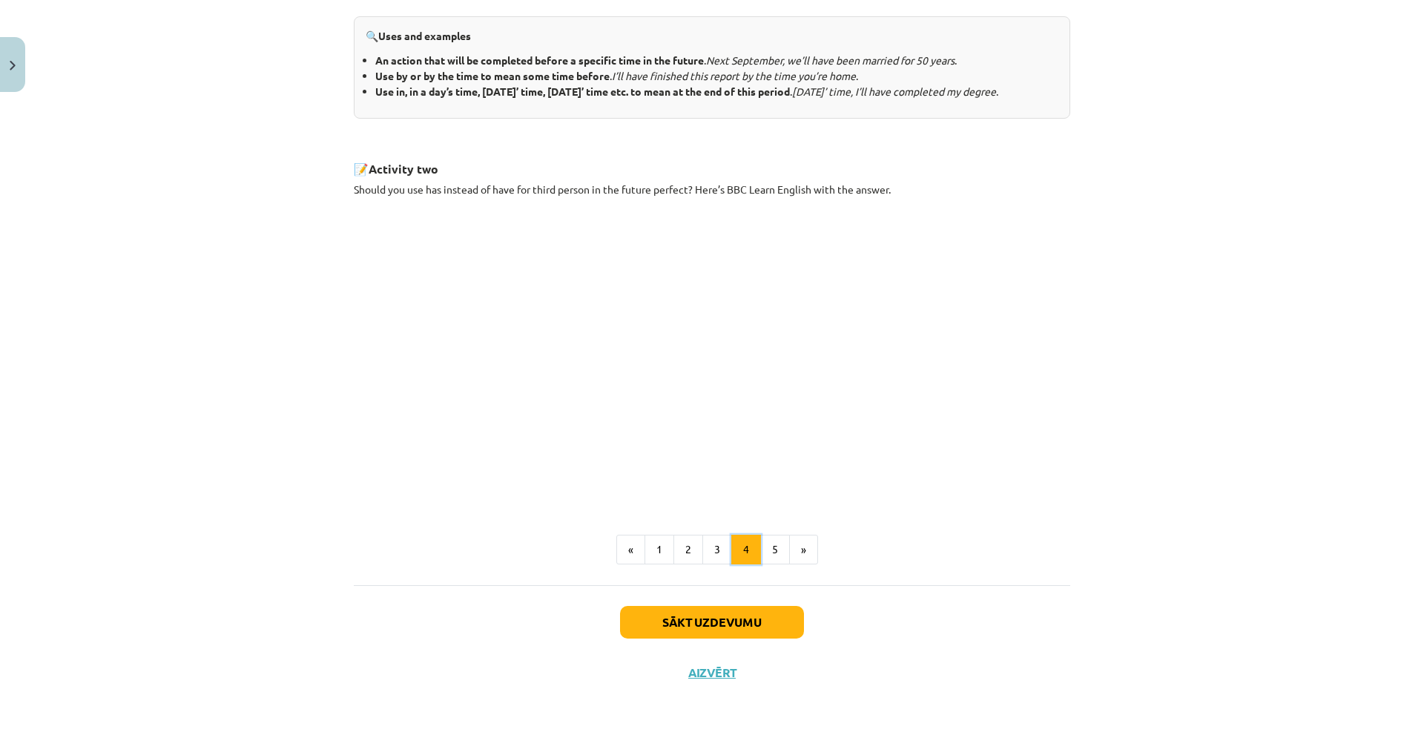
scroll to position [650, 0]
click at [777, 558] on button "5" at bounding box center [775, 550] width 30 height 30
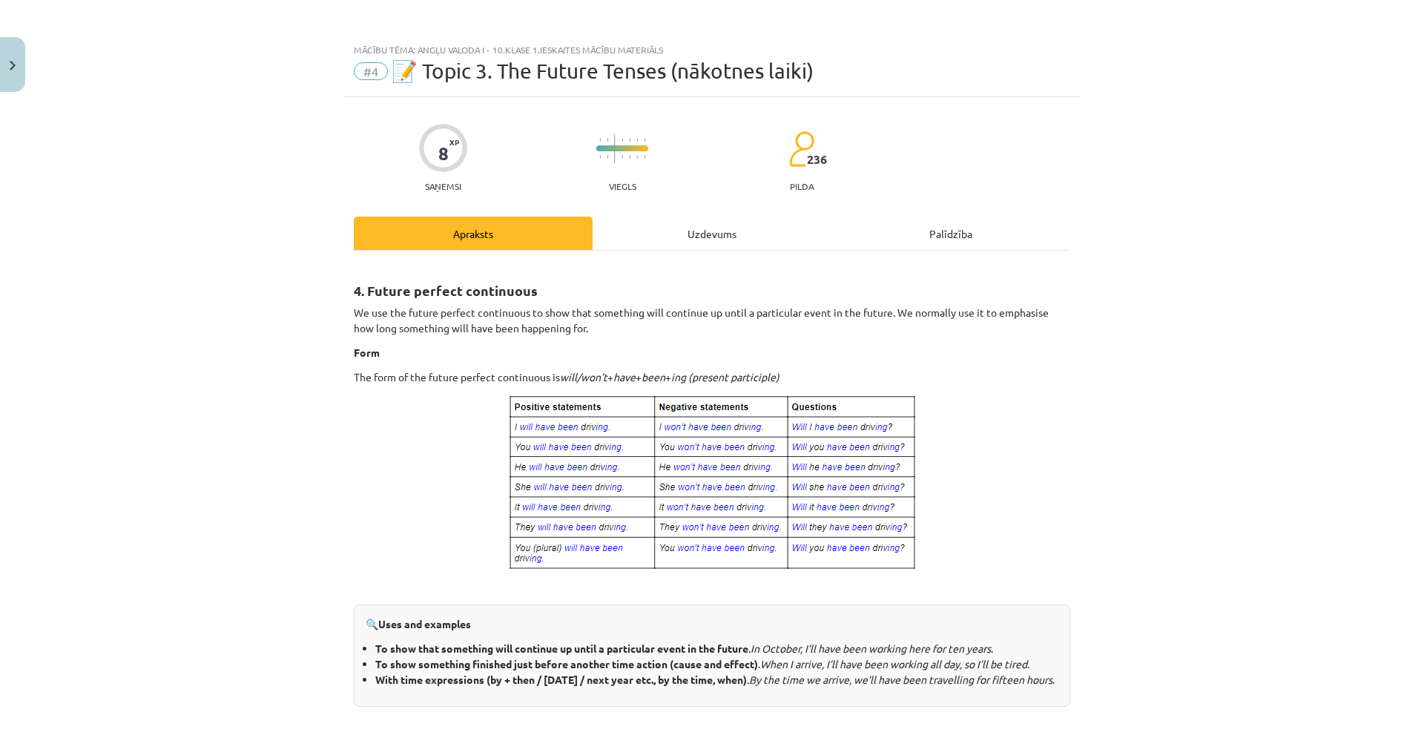
scroll to position [0, 0]
click at [656, 227] on div "Uzdevums" at bounding box center [712, 234] width 239 height 33
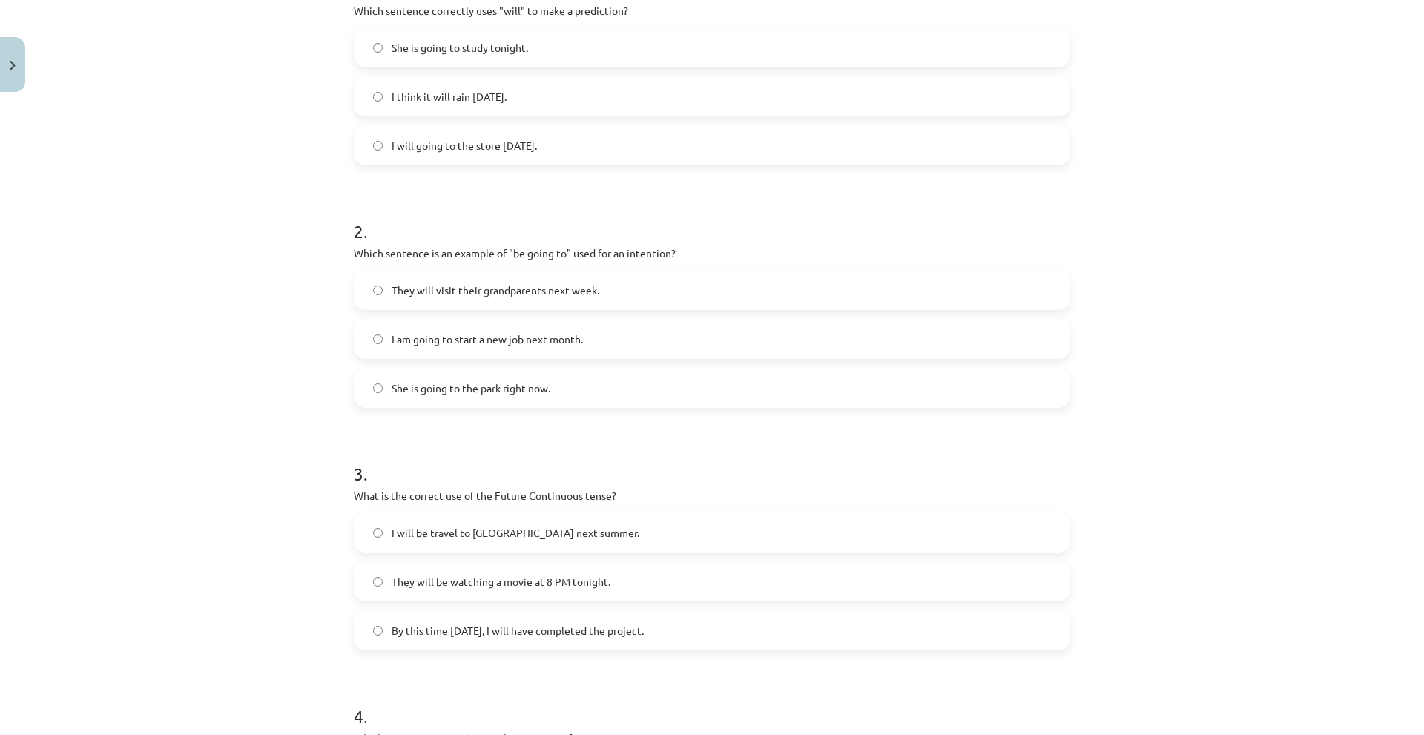
scroll to position [302, 0]
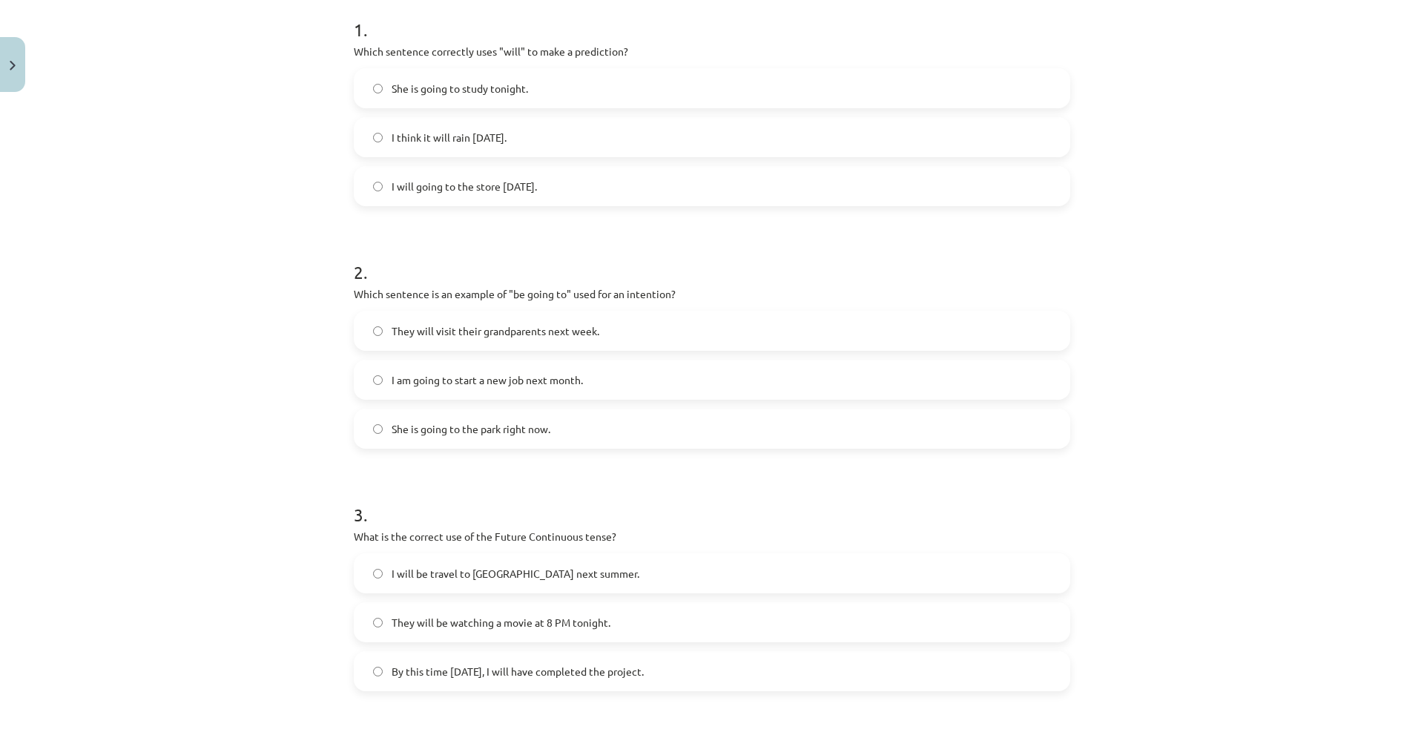
click at [380, 392] on label "I am going to start a new job next month." at bounding box center [711, 379] width 713 height 37
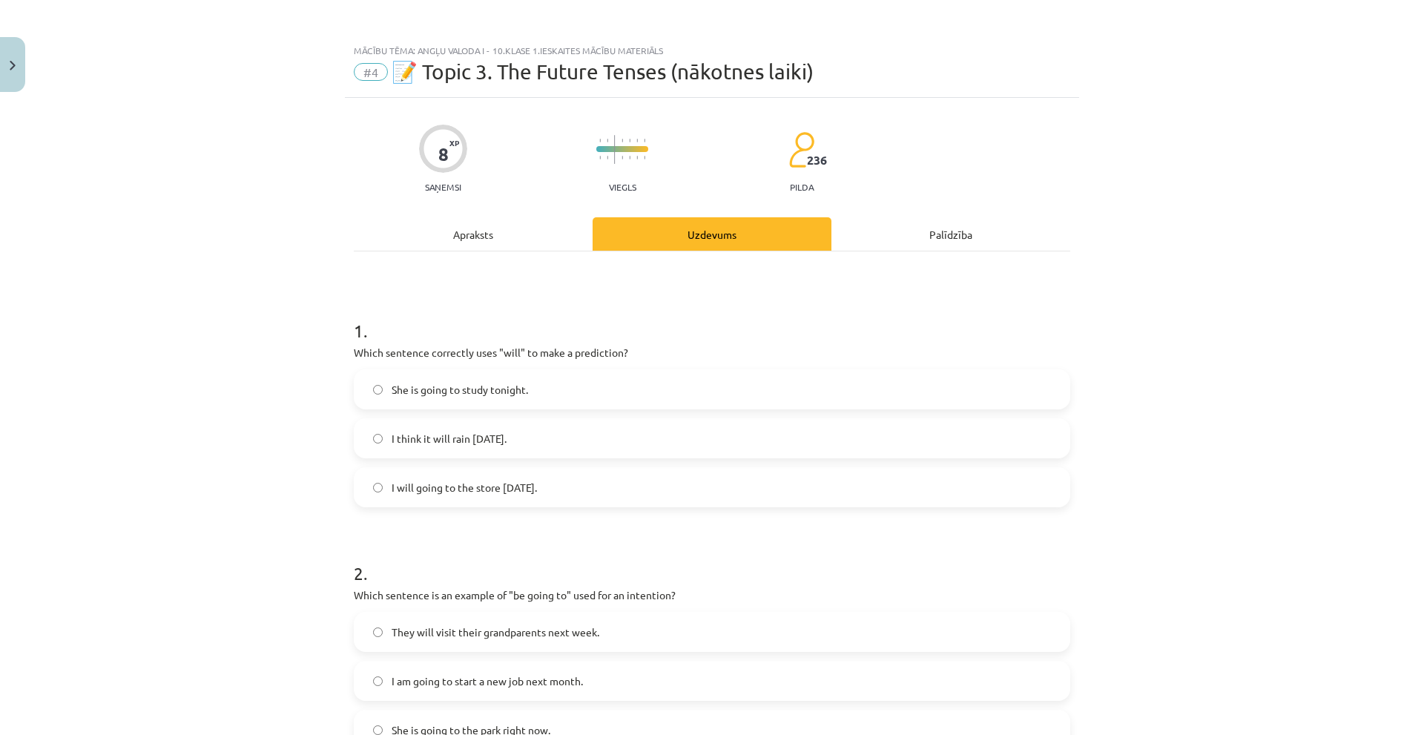
scroll to position [0, 0]
click at [464, 239] on div "Apraksts" at bounding box center [473, 234] width 239 height 33
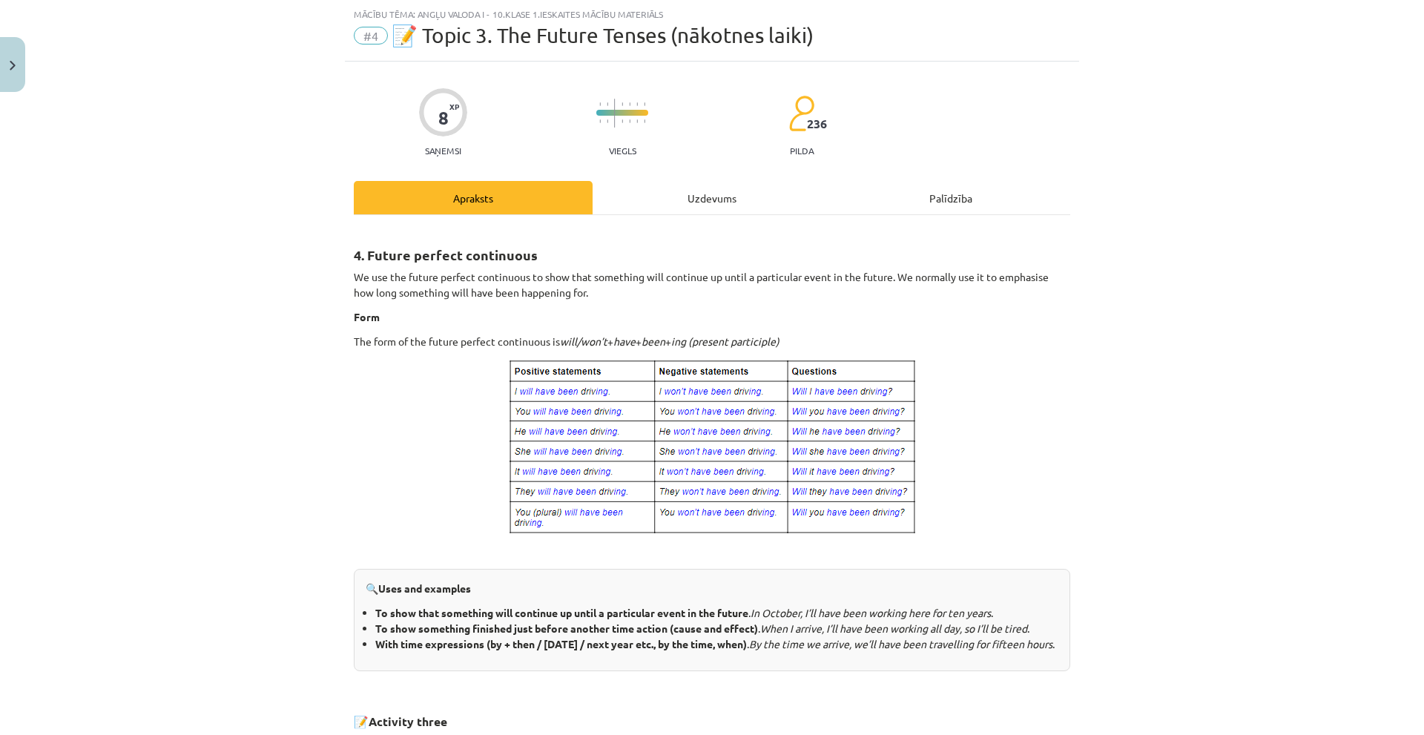
click at [644, 185] on div "Uzdevums" at bounding box center [712, 197] width 239 height 33
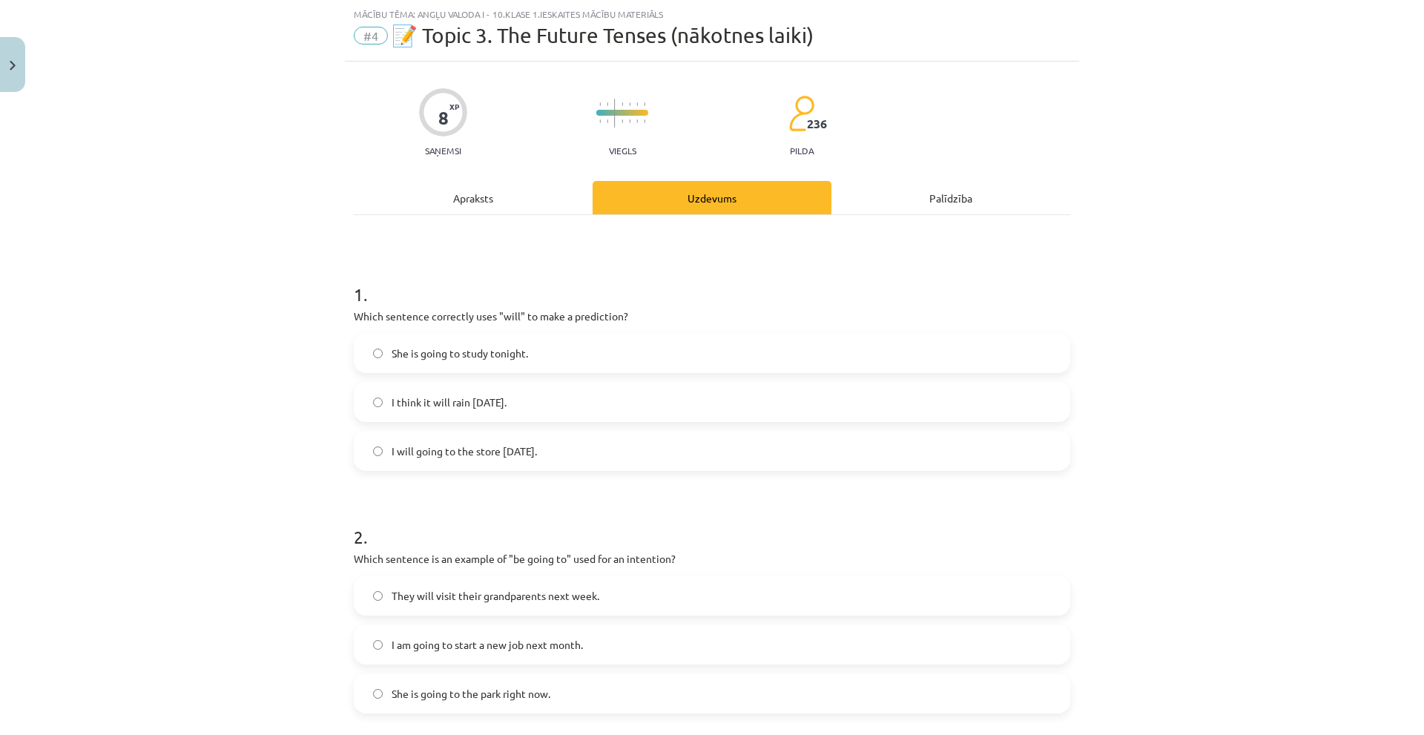
click at [486, 195] on div "Apraksts" at bounding box center [473, 197] width 239 height 33
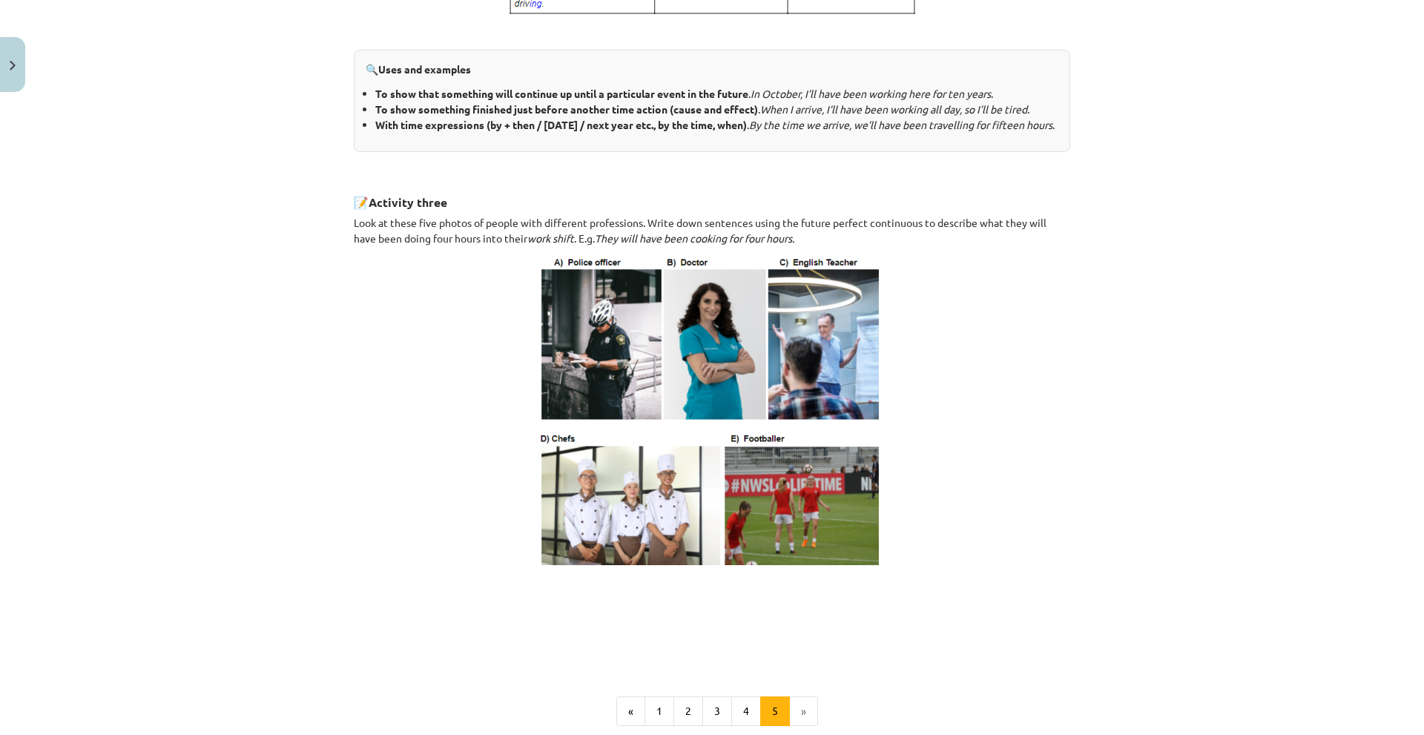
scroll to position [733, 0]
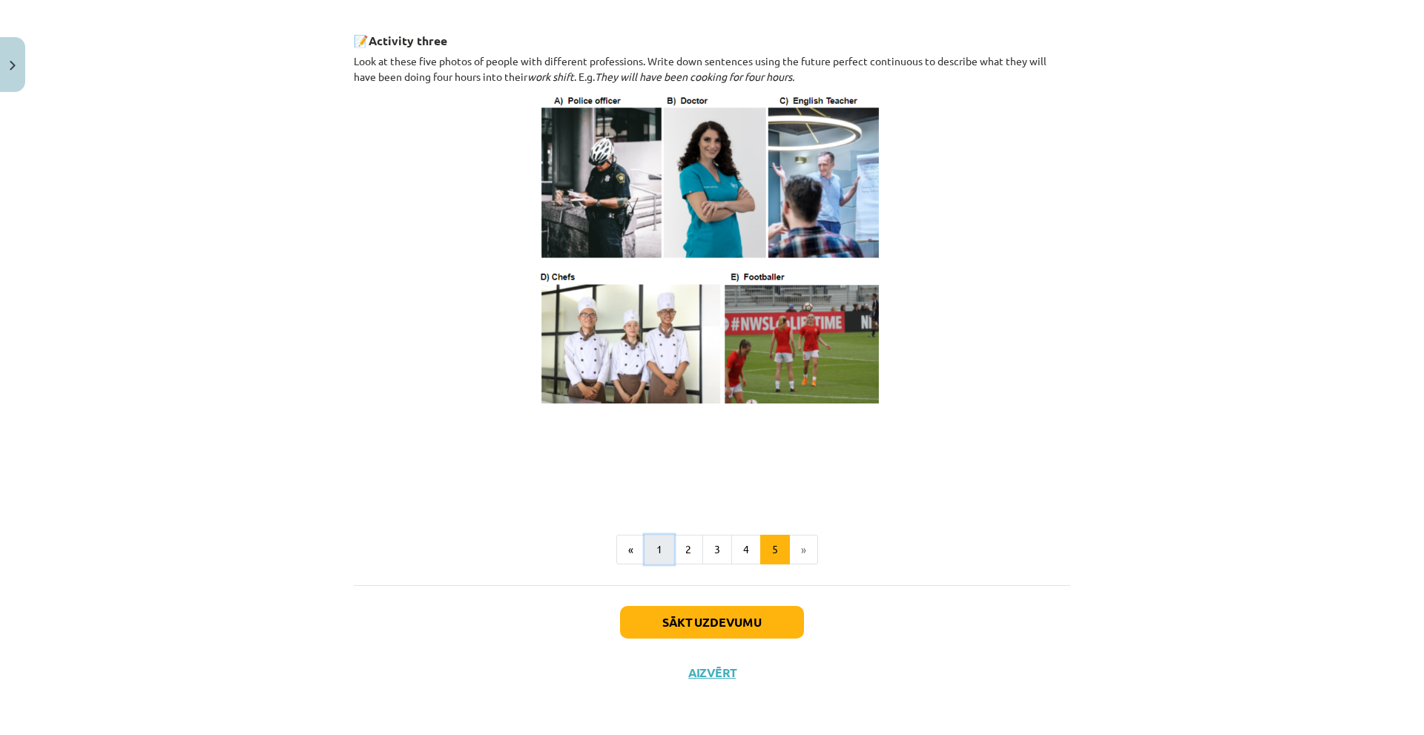
click at [662, 547] on button "1" at bounding box center [659, 550] width 30 height 30
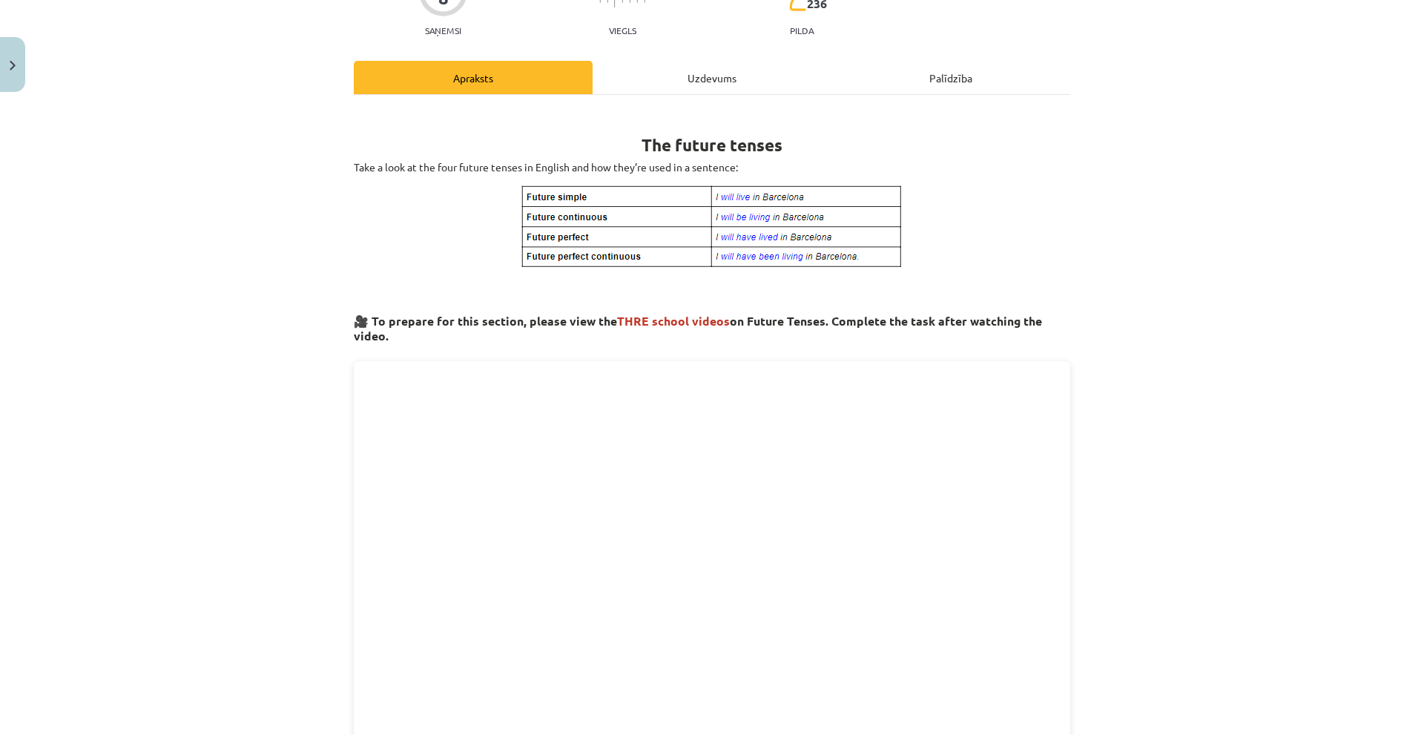
scroll to position [43, 0]
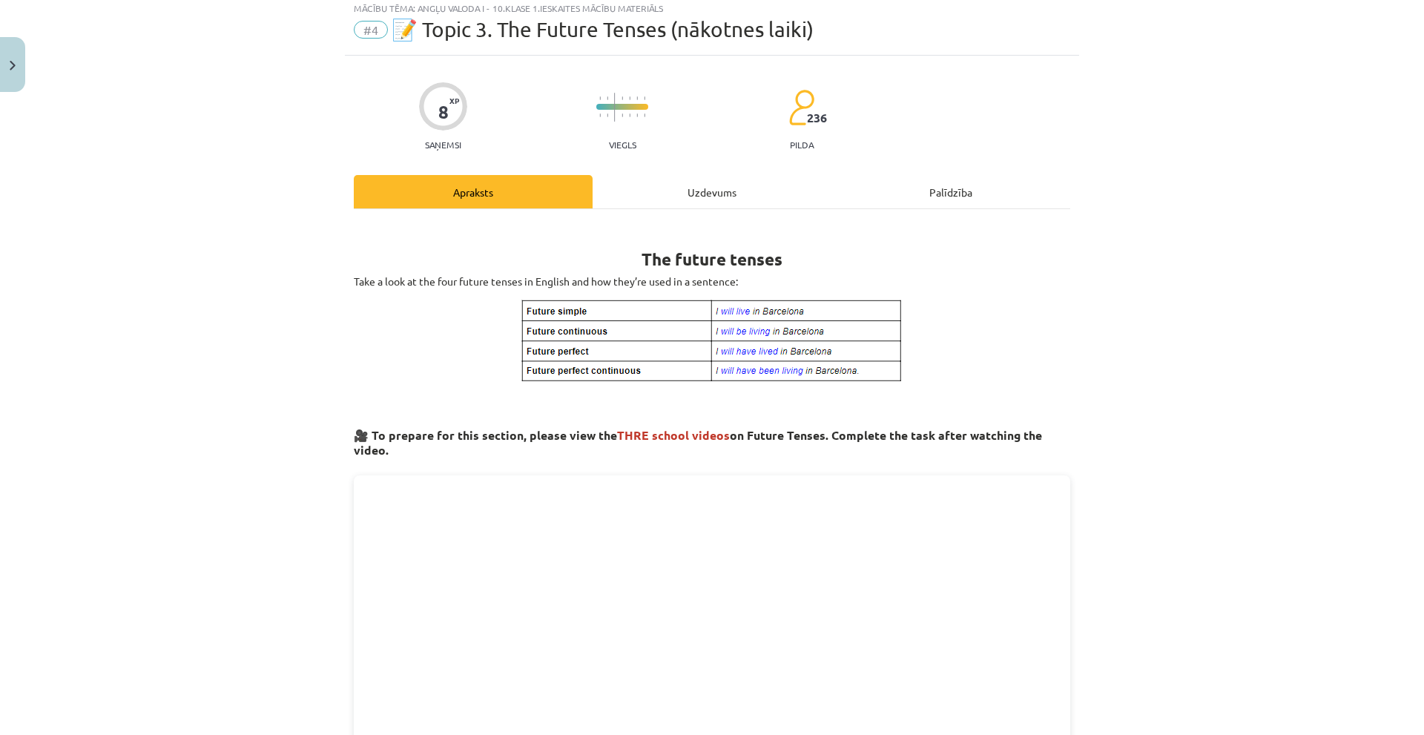
click at [694, 199] on div "Uzdevums" at bounding box center [712, 191] width 239 height 33
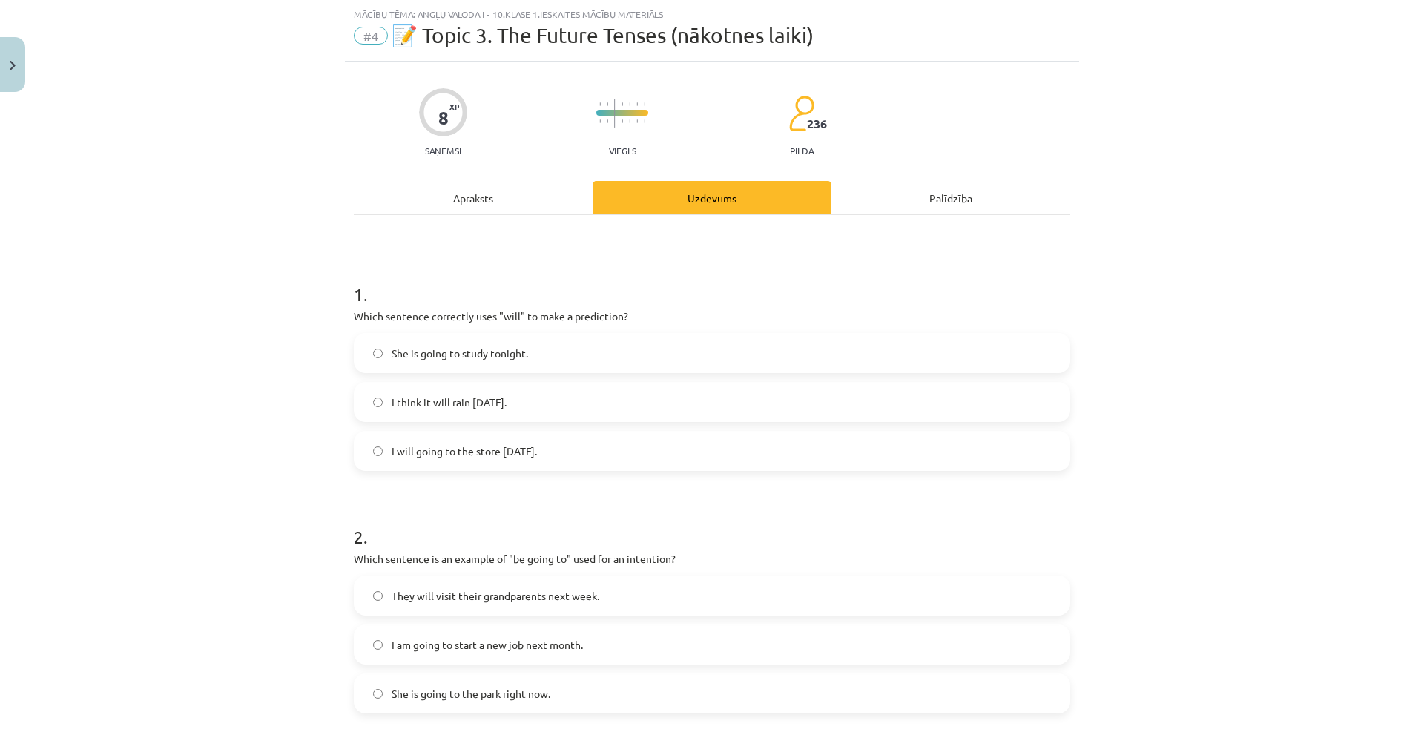
scroll to position [630, 0]
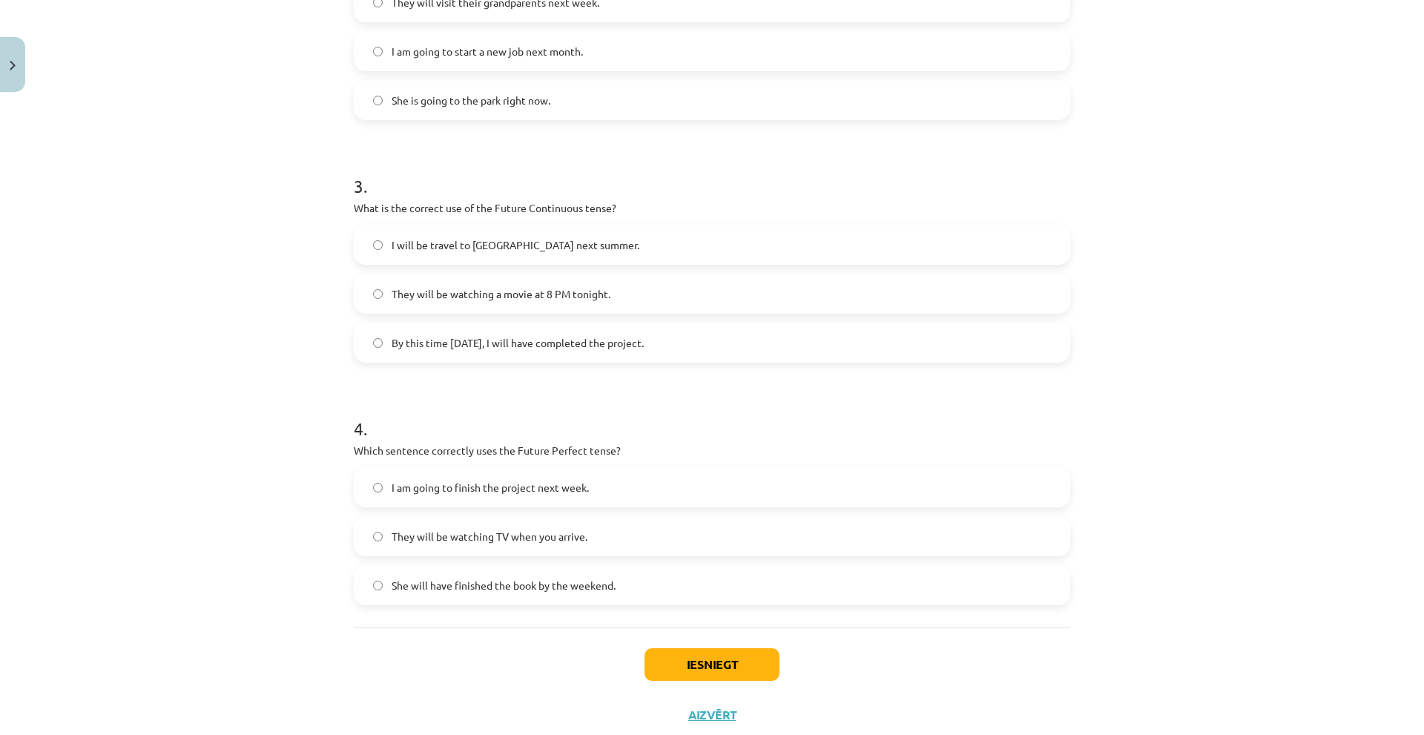
click at [500, 309] on label "They will be watching a movie at 8 PM tonight." at bounding box center [711, 293] width 713 height 37
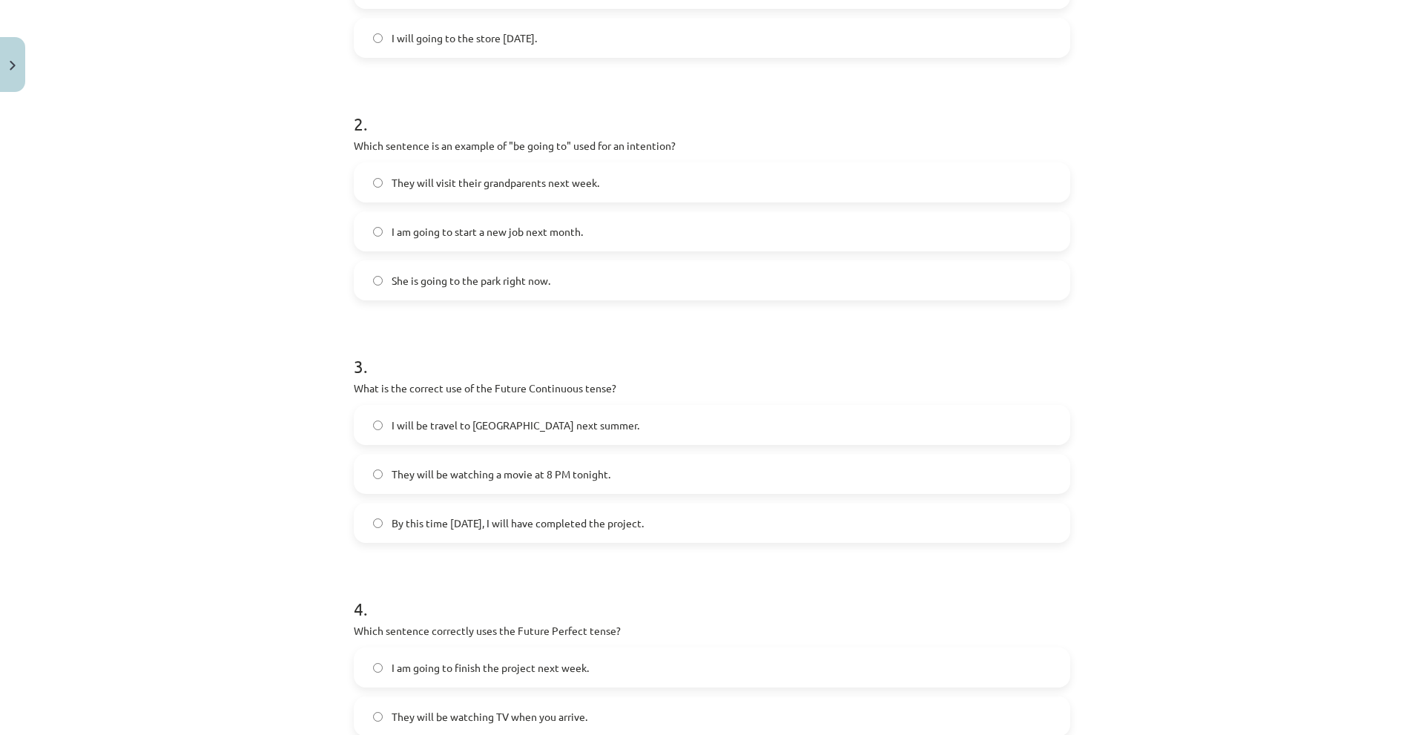
scroll to position [673, 0]
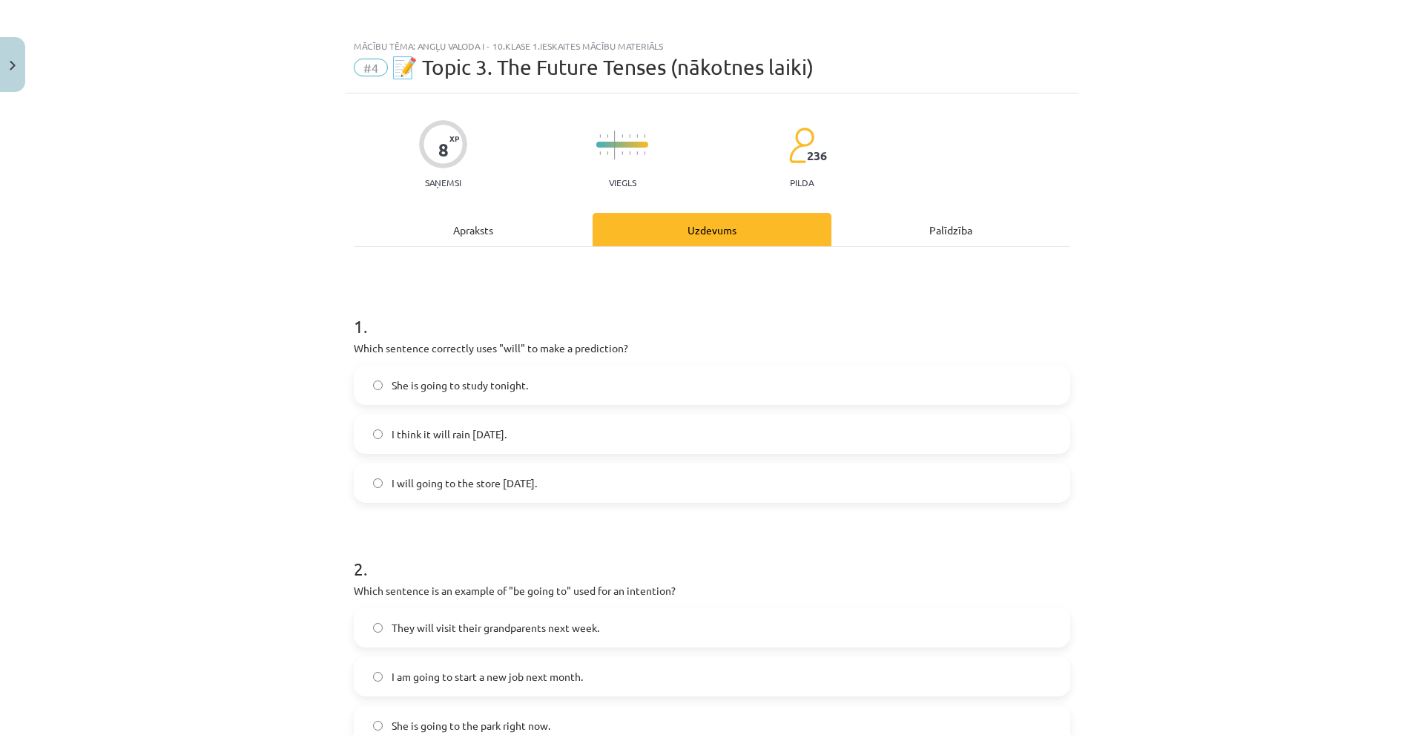
click at [413, 221] on div "Apraksts" at bounding box center [473, 229] width 239 height 33
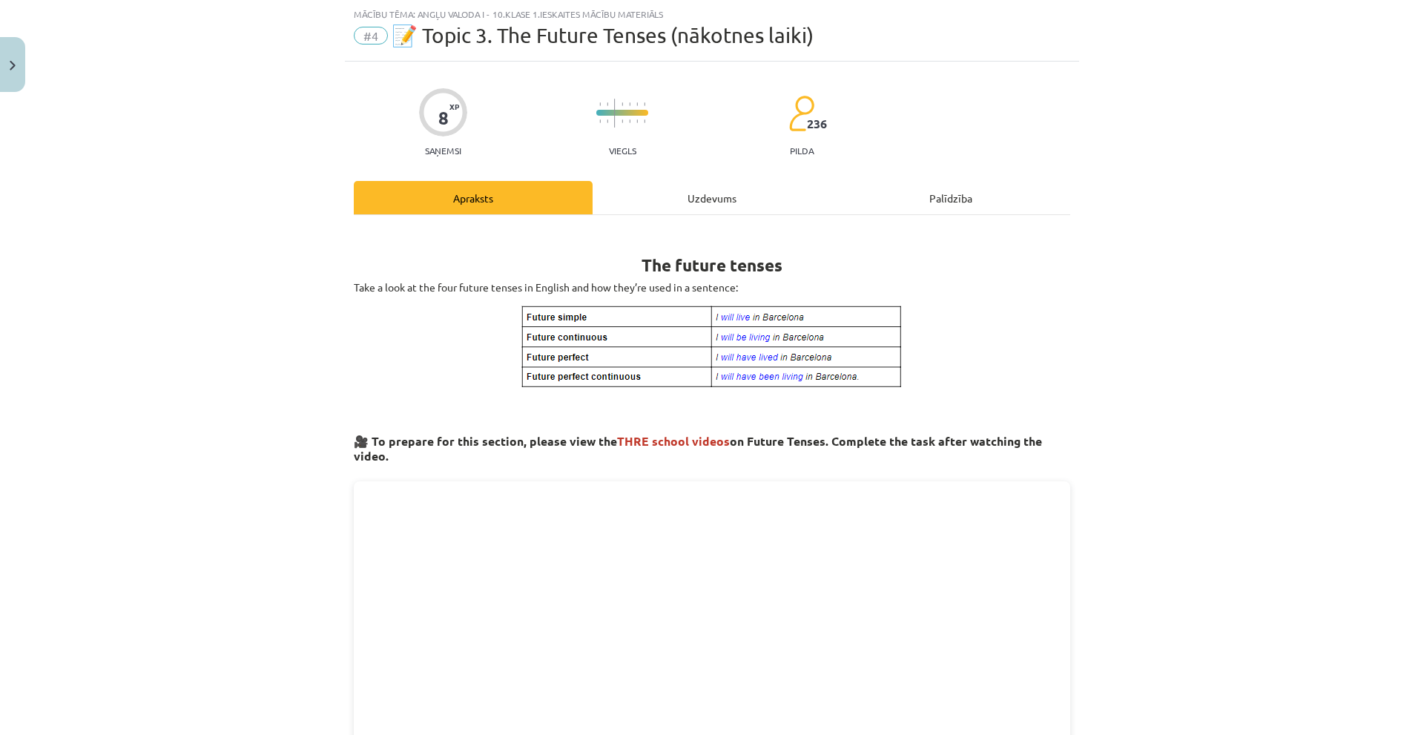
click at [676, 200] on div "Uzdevums" at bounding box center [712, 197] width 239 height 33
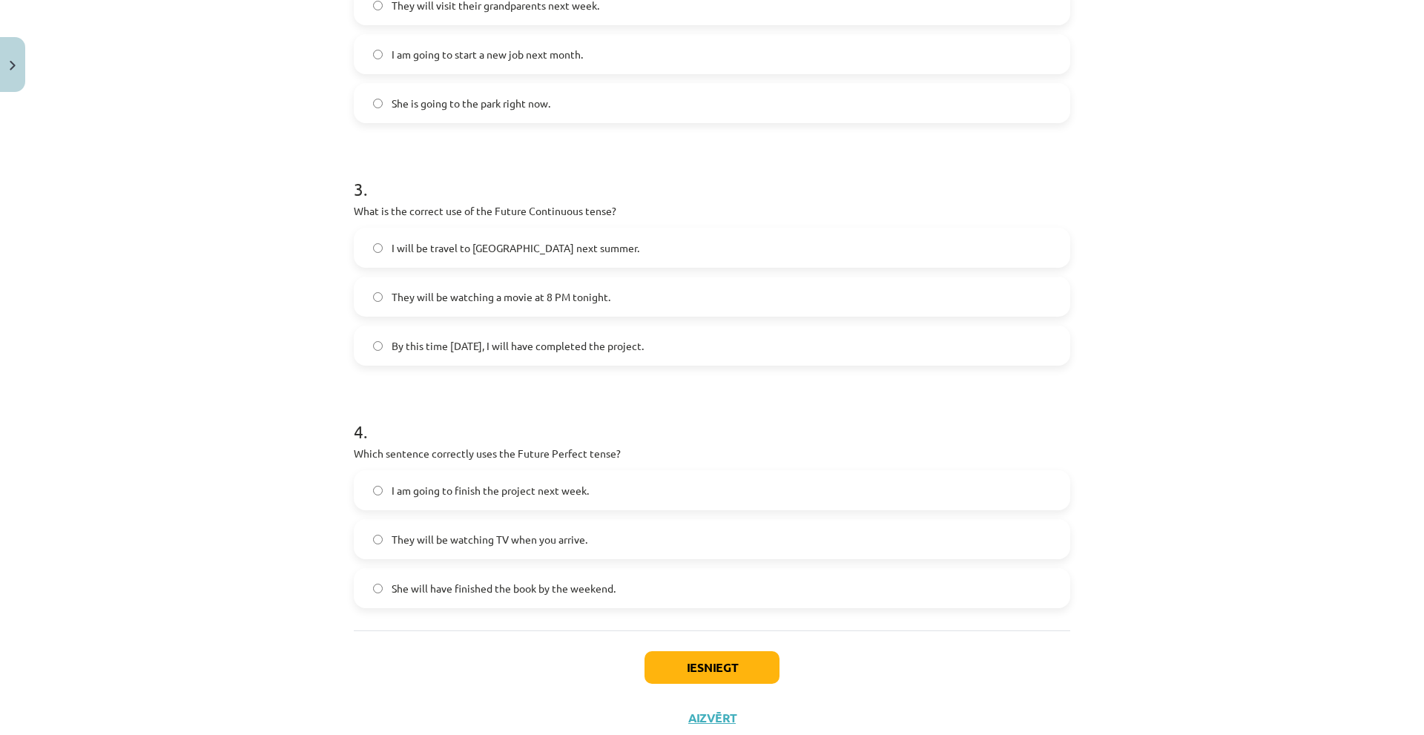
scroll to position [673, 0]
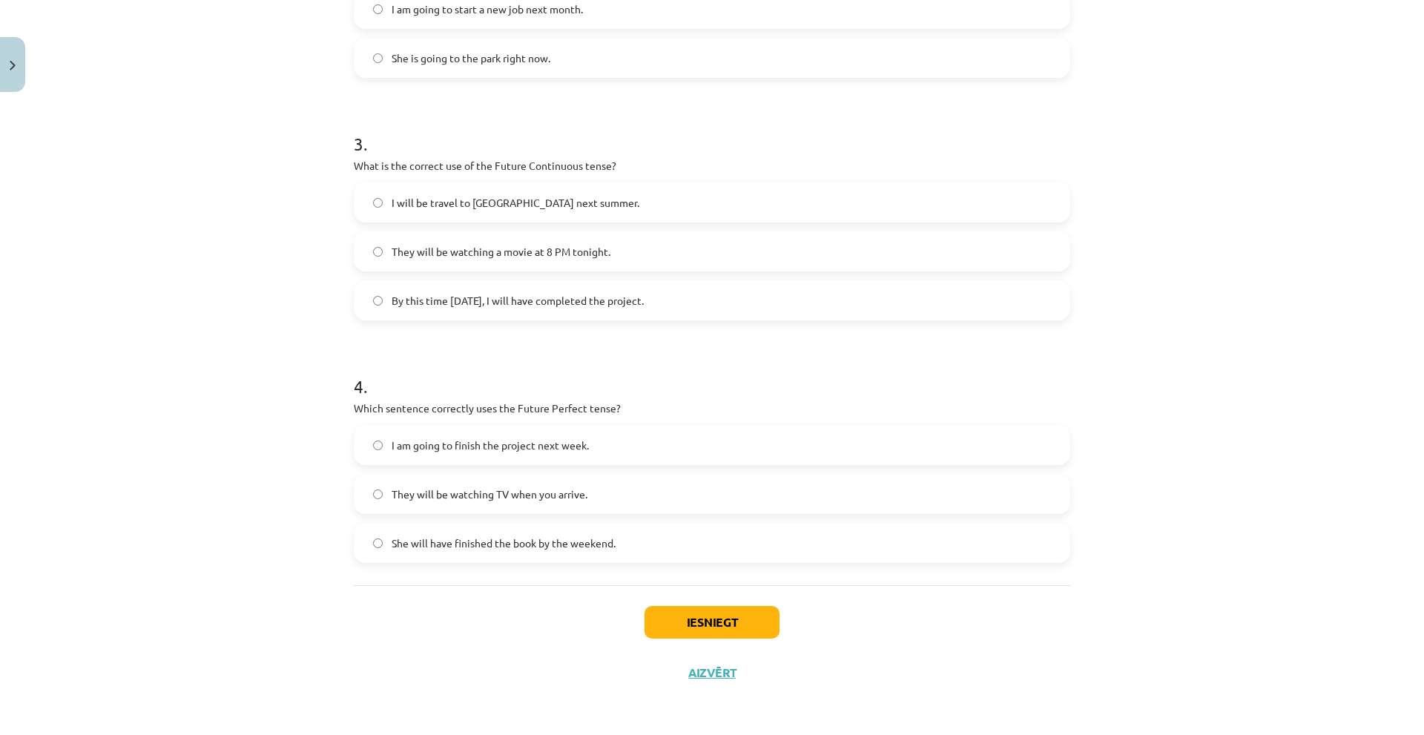
click at [453, 553] on label "She will have finished the book by the weekend." at bounding box center [711, 542] width 713 height 37
click at [676, 619] on button "Iesniegt" at bounding box center [711, 622] width 135 height 33
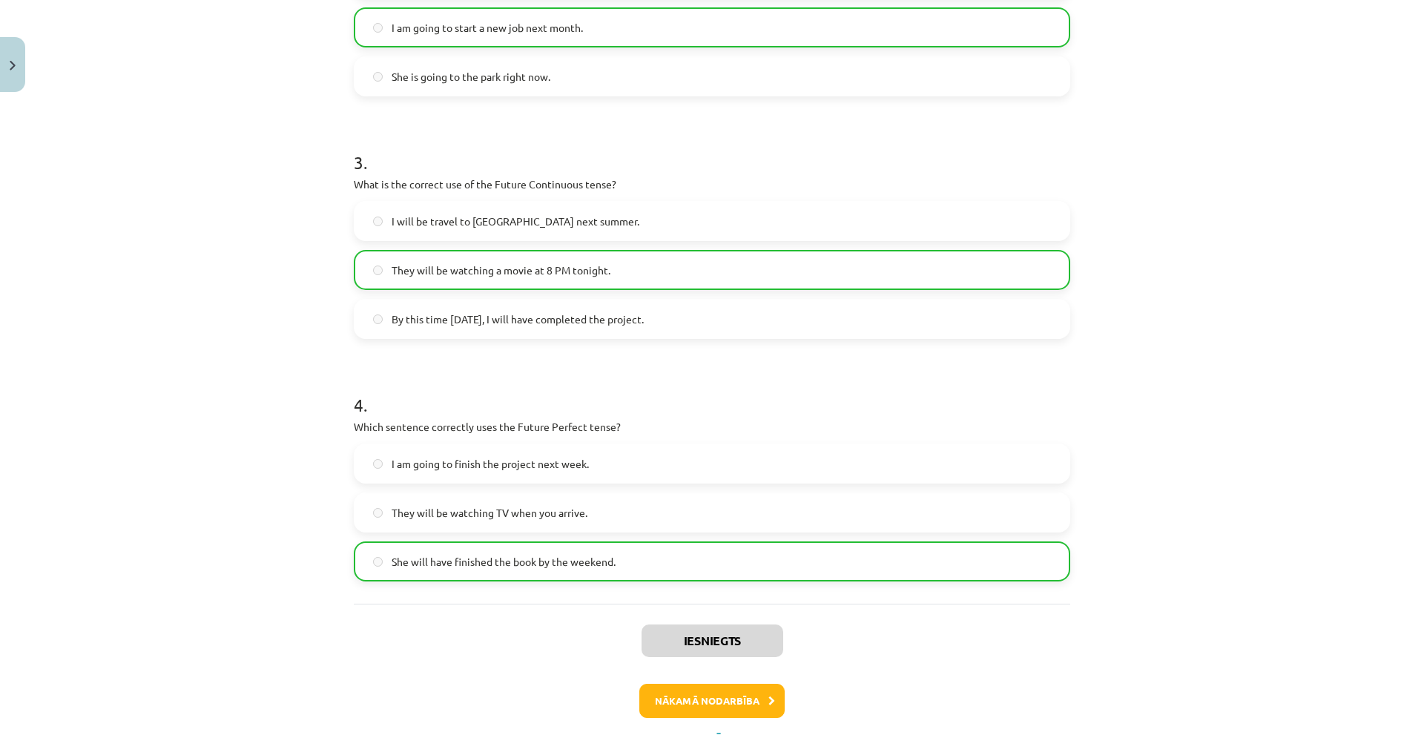
scroll to position [720, 0]
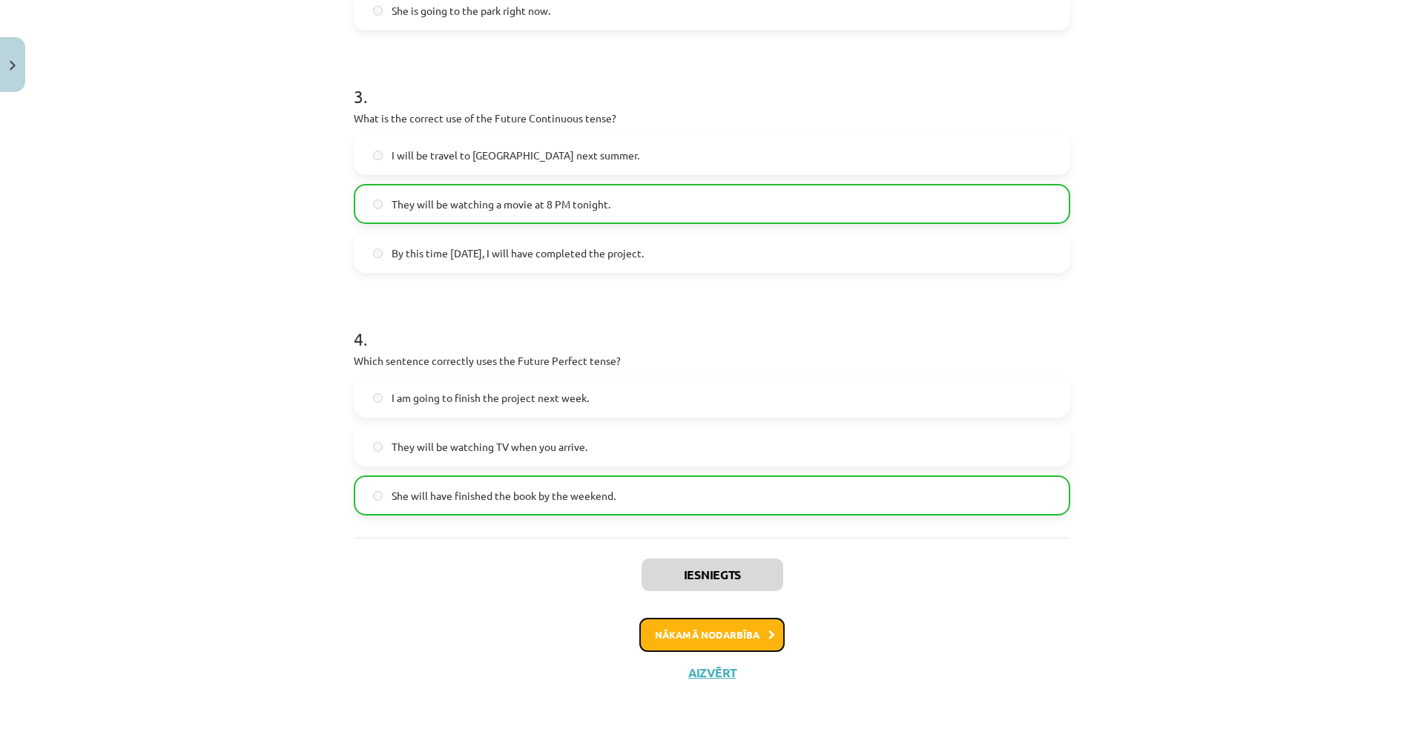
click at [685, 629] on button "Nākamā nodarbība" at bounding box center [711, 635] width 145 height 34
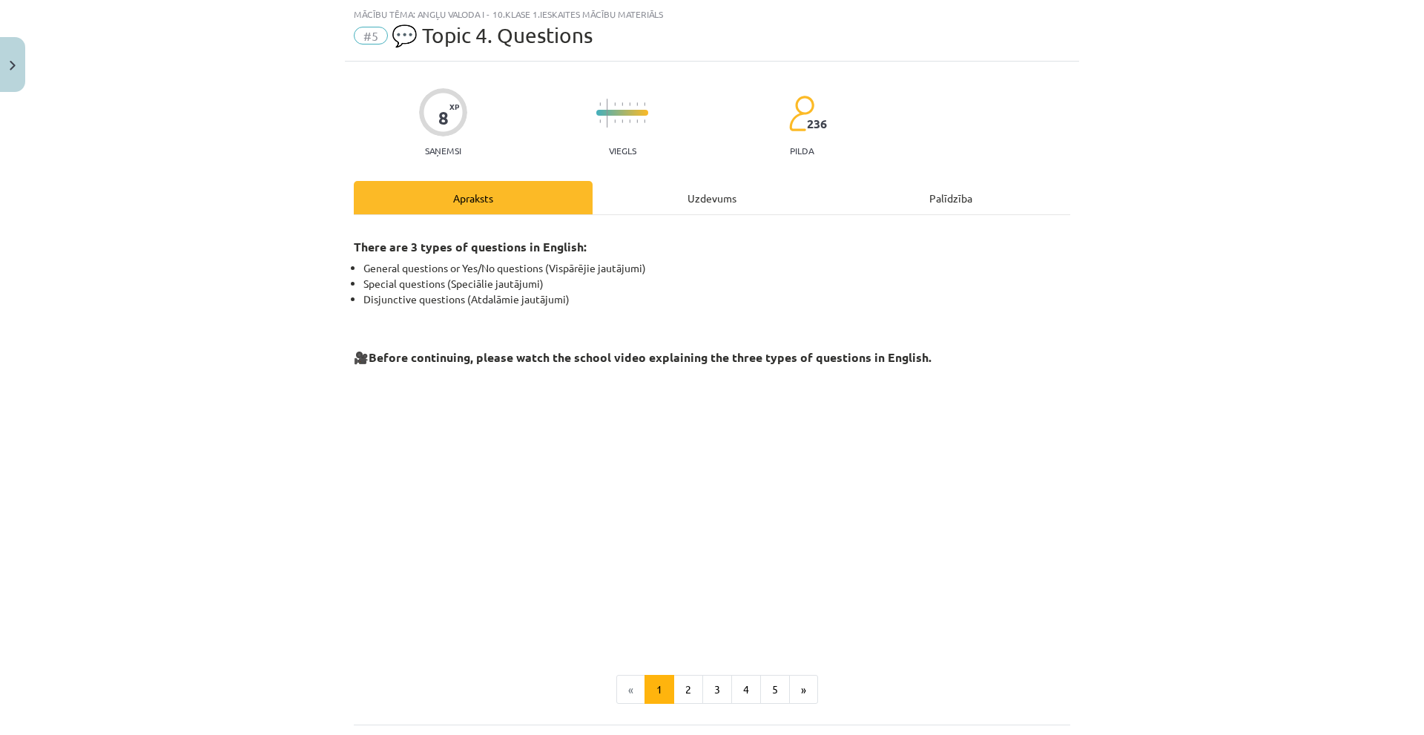
scroll to position [176, 0]
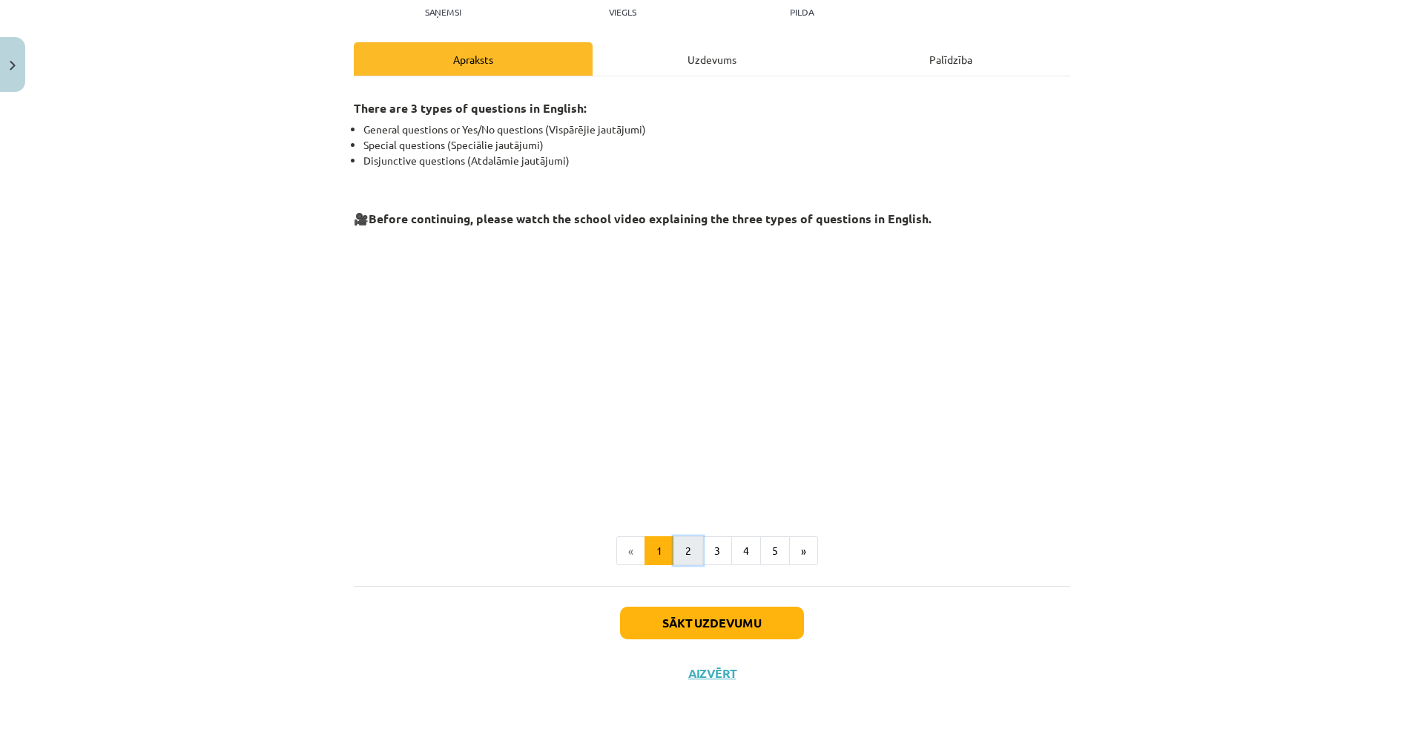
click at [688, 547] on button "2" at bounding box center [688, 551] width 30 height 30
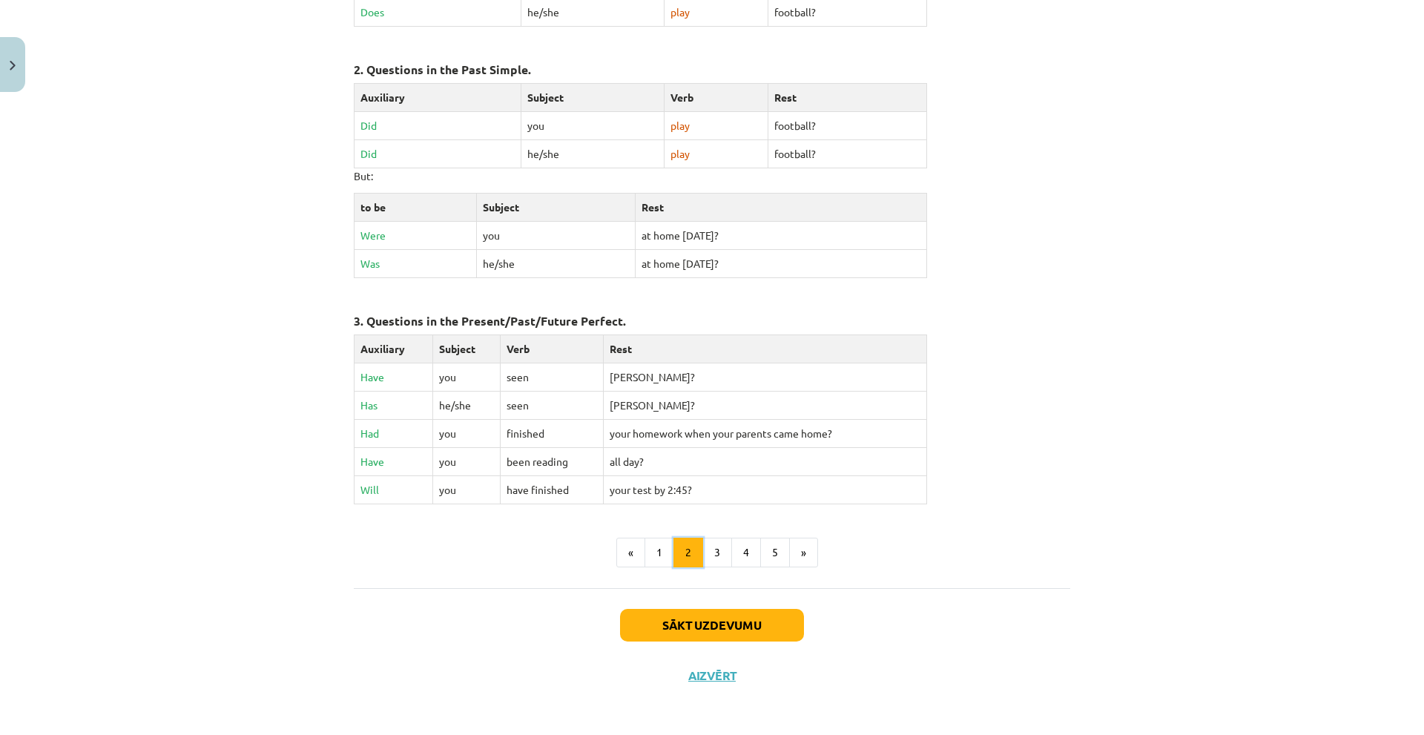
scroll to position [527, 0]
click at [717, 553] on button "3" at bounding box center [717, 552] width 30 height 30
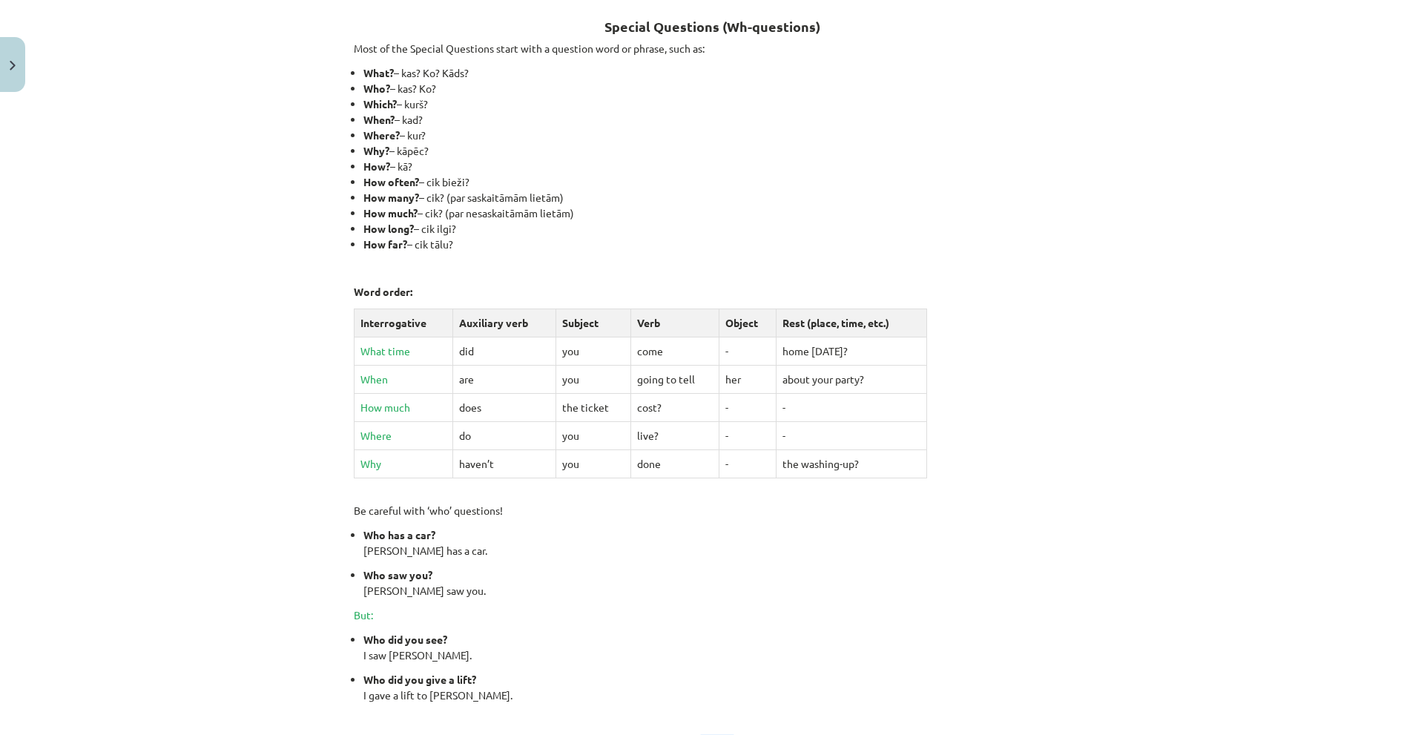
scroll to position [414, 0]
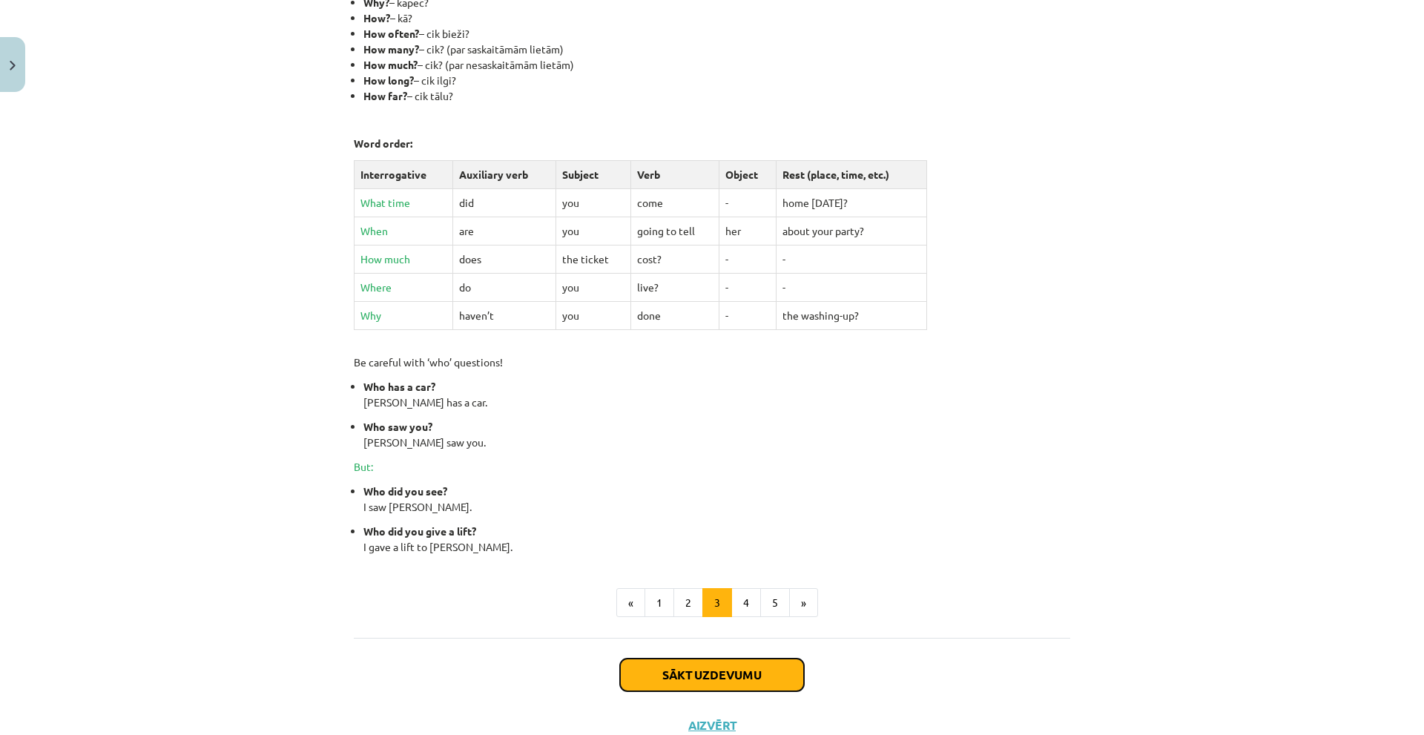
click at [648, 667] on button "Sākt uzdevumu" at bounding box center [712, 675] width 184 height 33
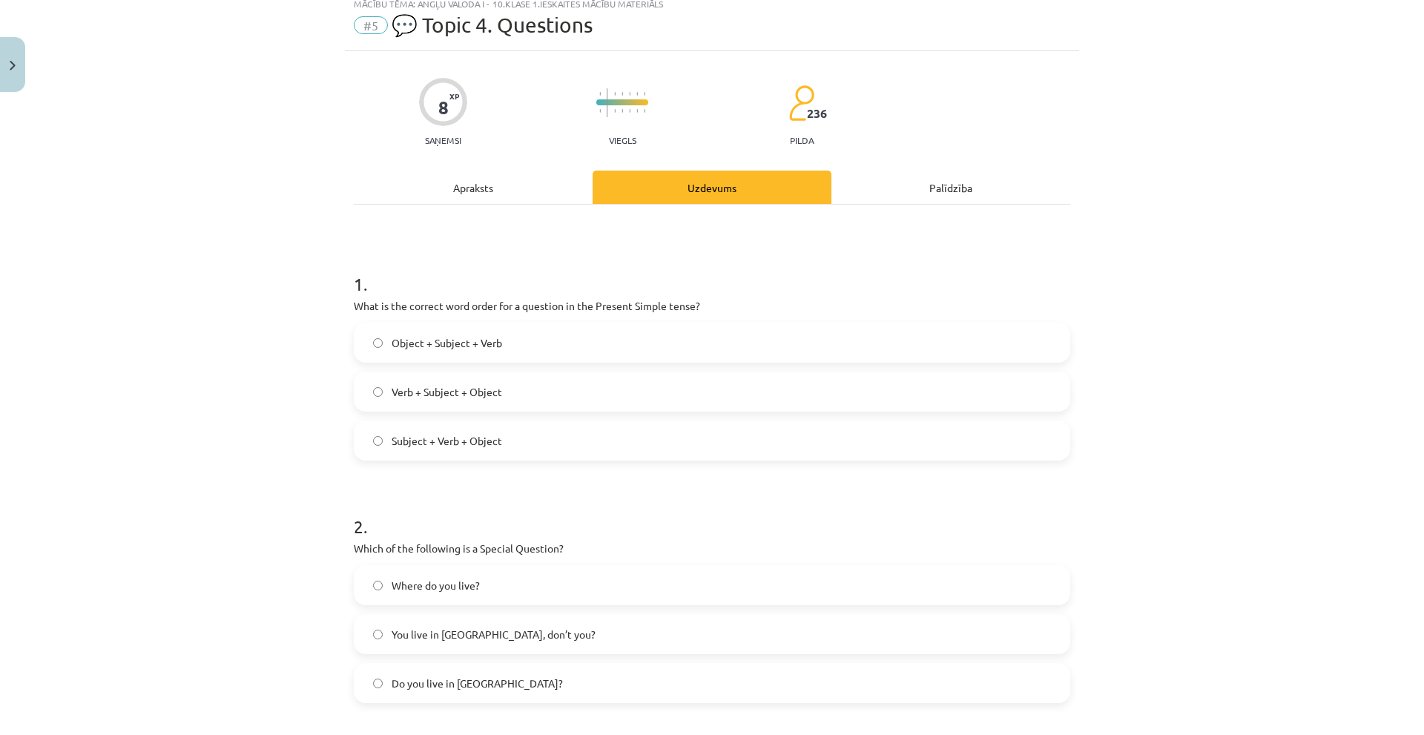
scroll to position [37, 0]
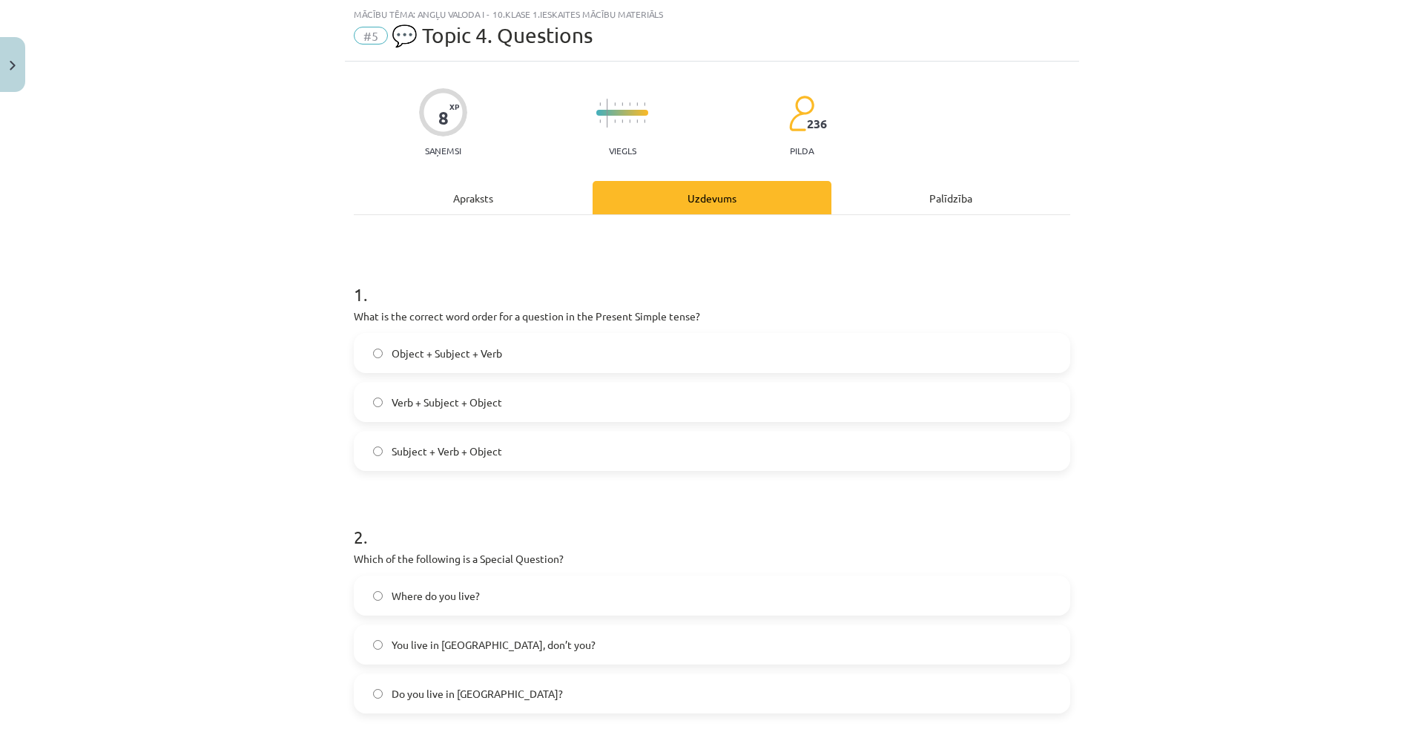
click at [499, 207] on div "Apraksts" at bounding box center [473, 197] width 239 height 33
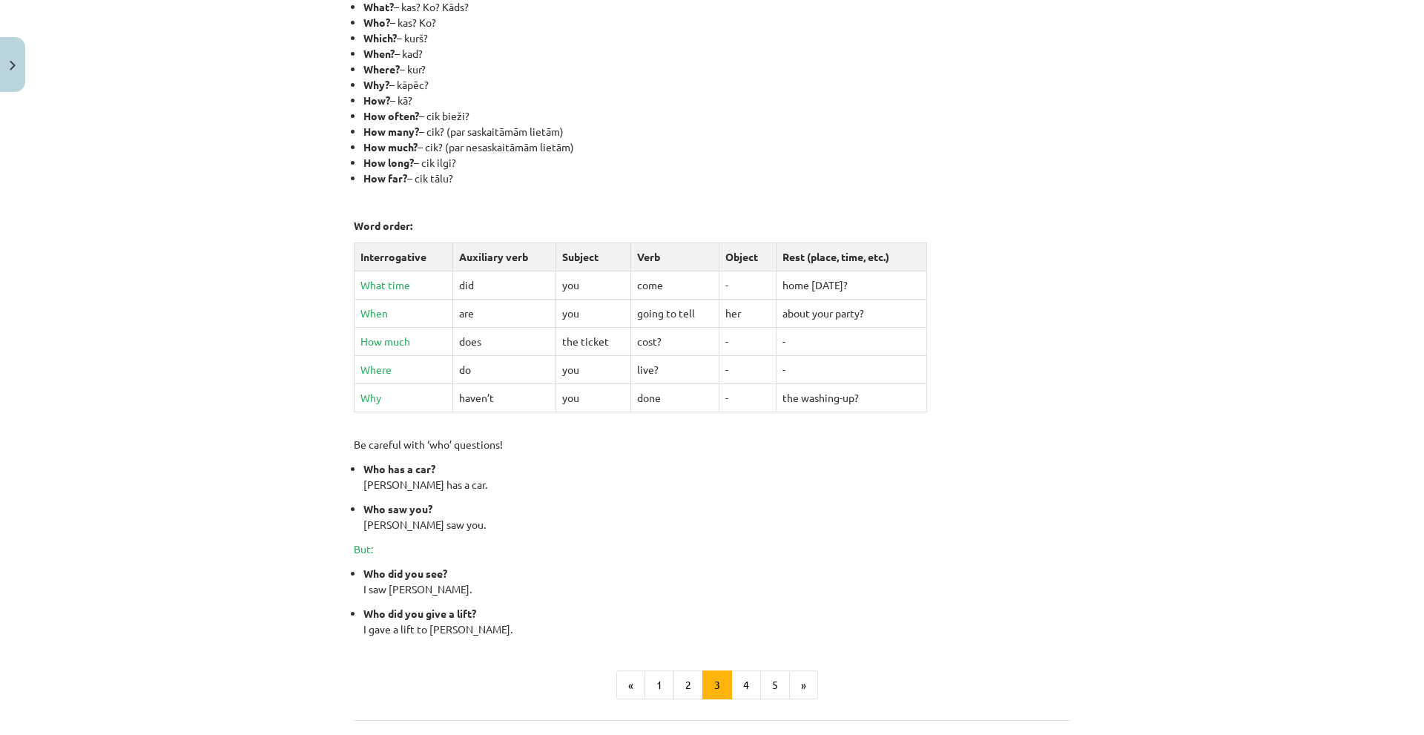
scroll to position [334, 0]
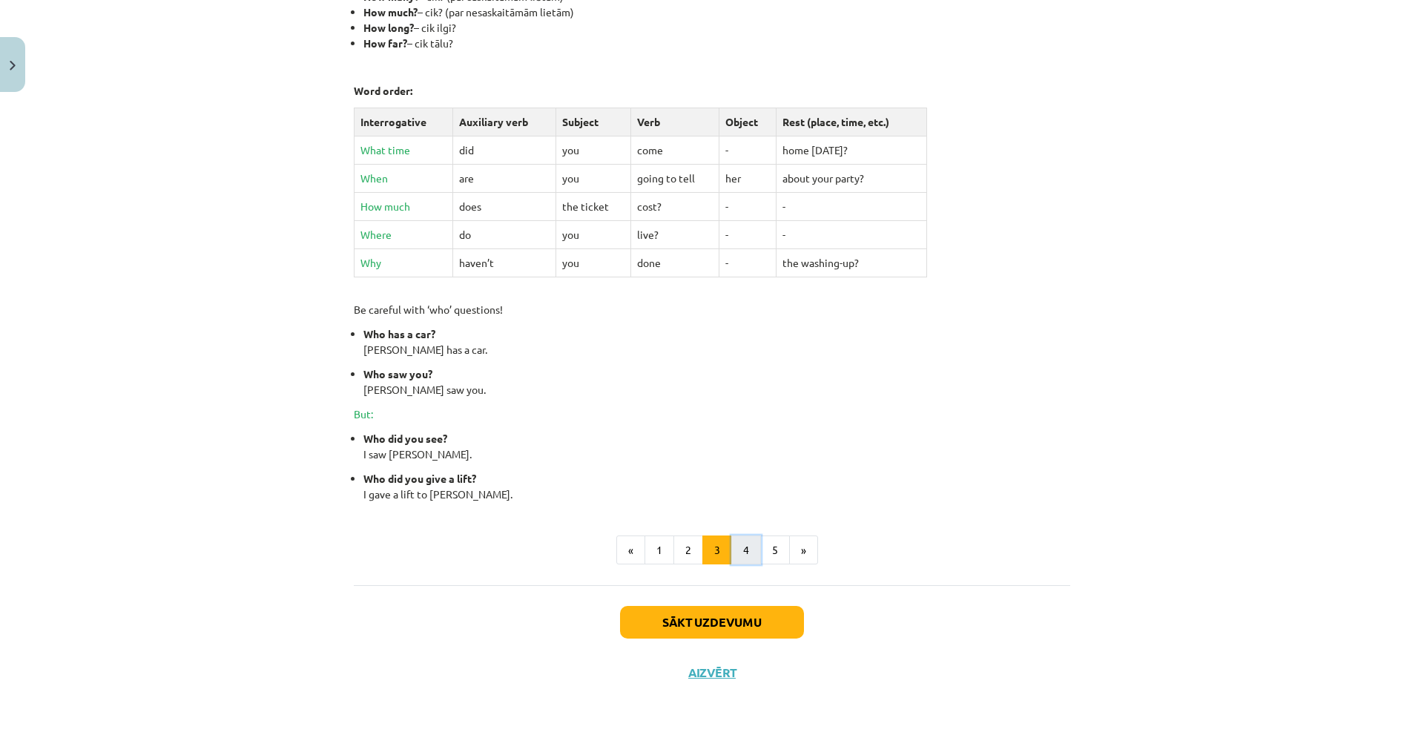
click at [733, 547] on button "4" at bounding box center [746, 550] width 30 height 30
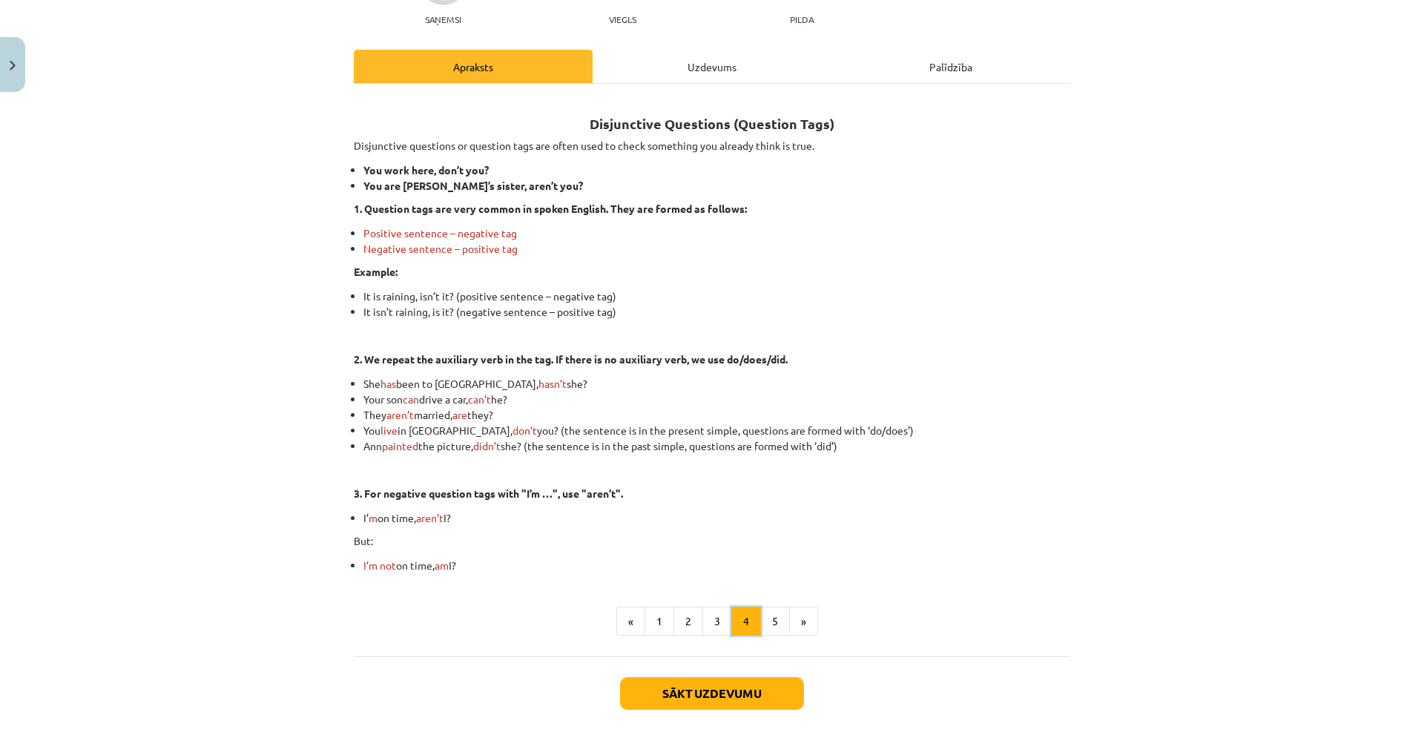
scroll to position [240, 0]
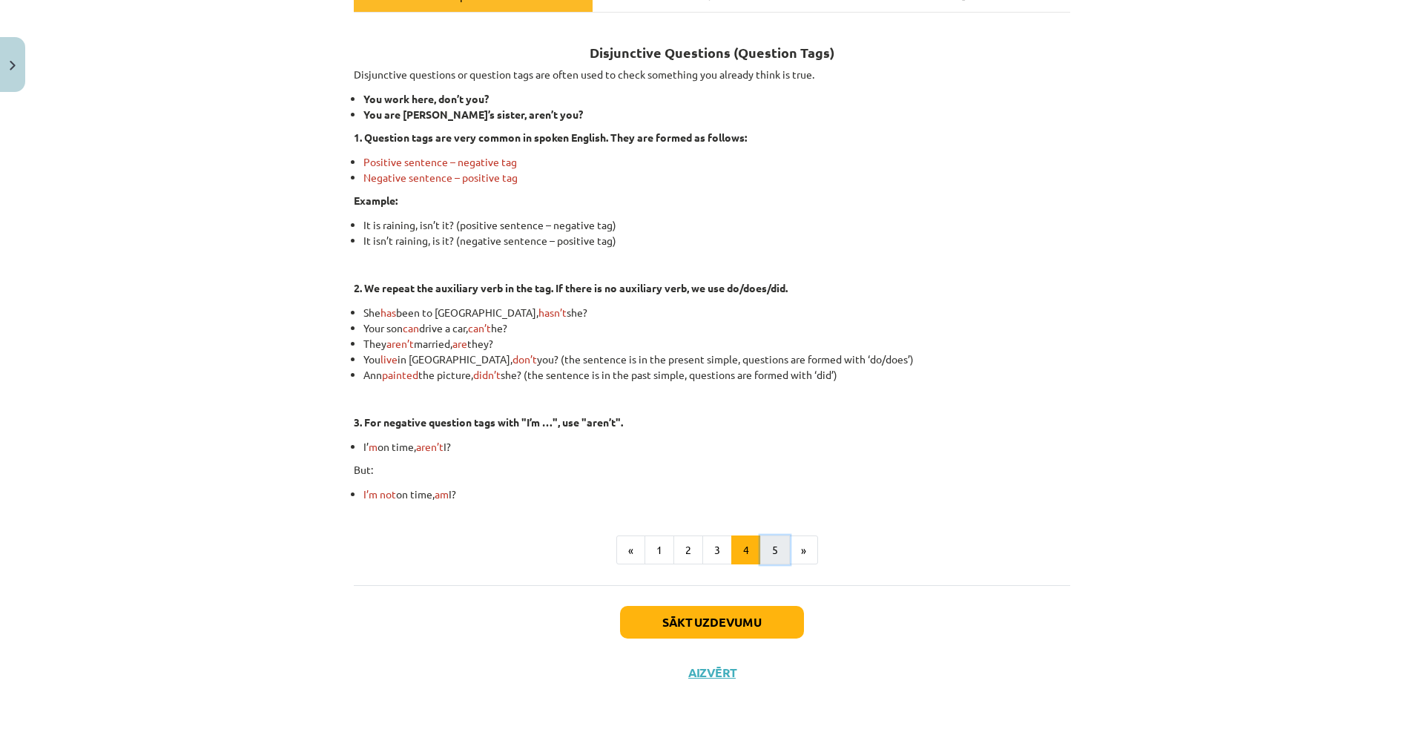
click at [772, 547] on button "5" at bounding box center [775, 550] width 30 height 30
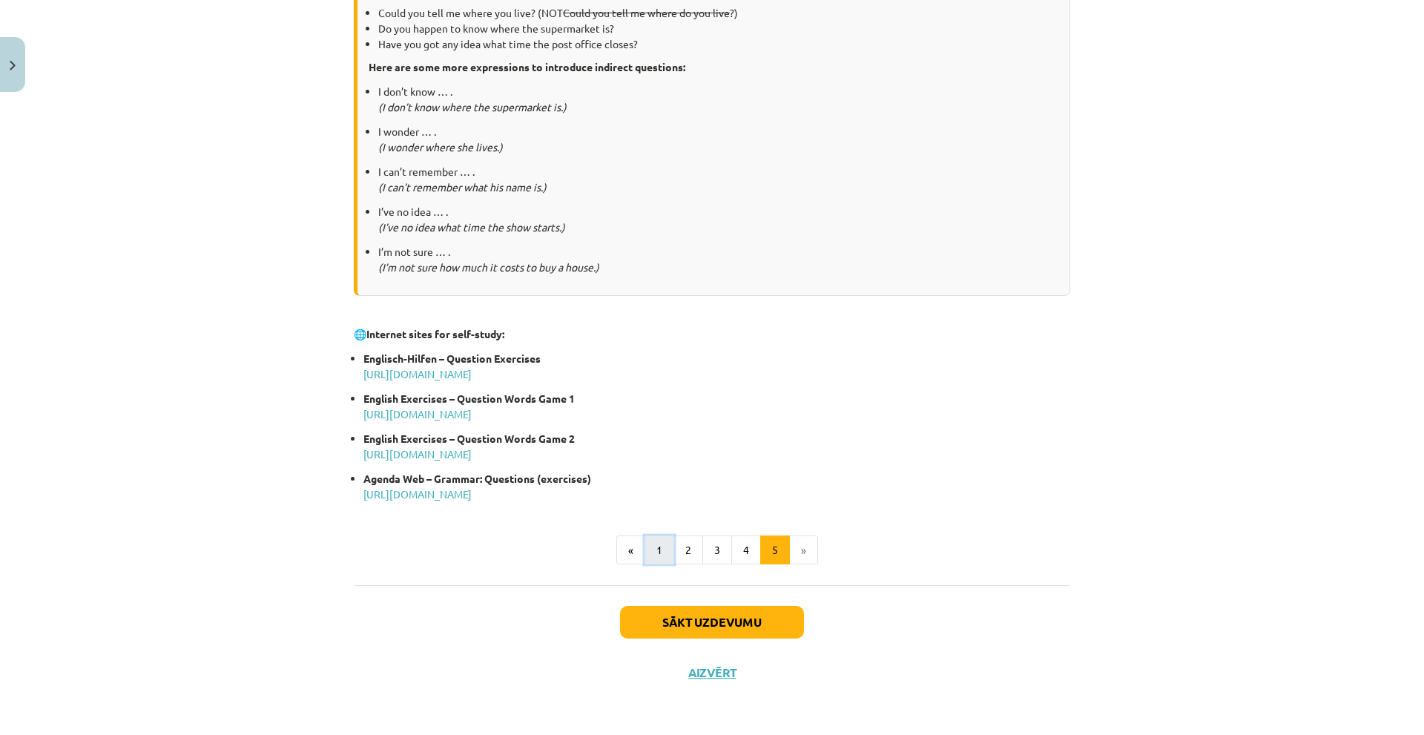
click at [657, 558] on button "1" at bounding box center [659, 550] width 30 height 30
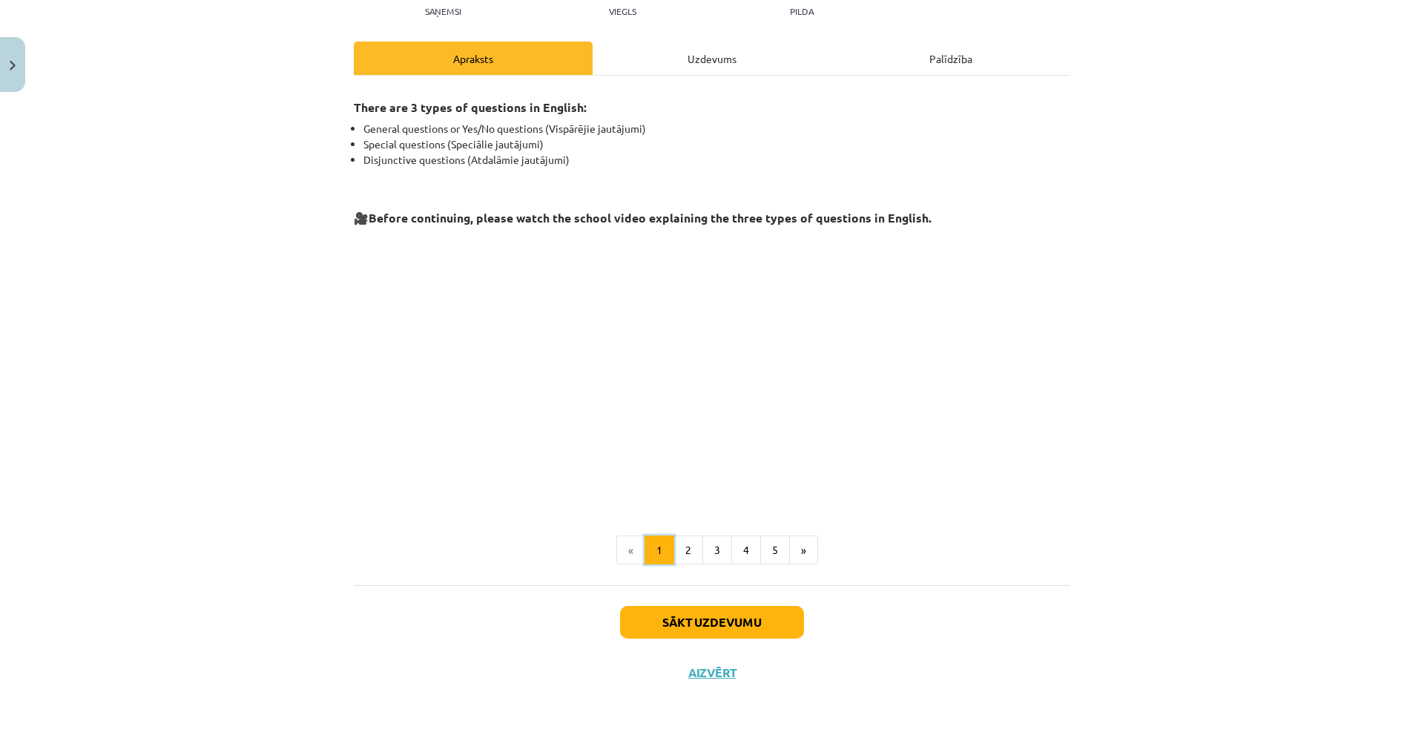
scroll to position [176, 0]
click at [682, 551] on button "2" at bounding box center [688, 551] width 30 height 30
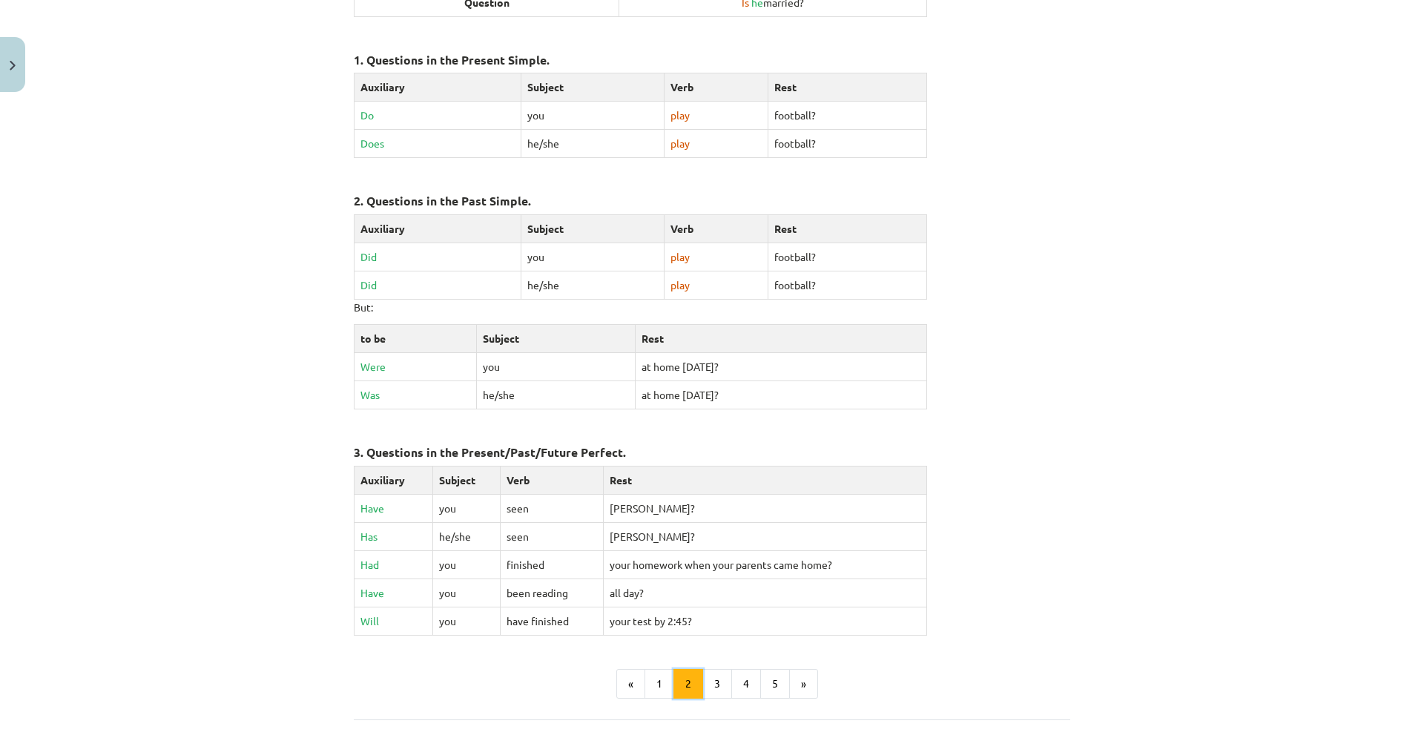
scroll to position [398, 0]
click at [719, 676] on button "3" at bounding box center [717, 681] width 30 height 30
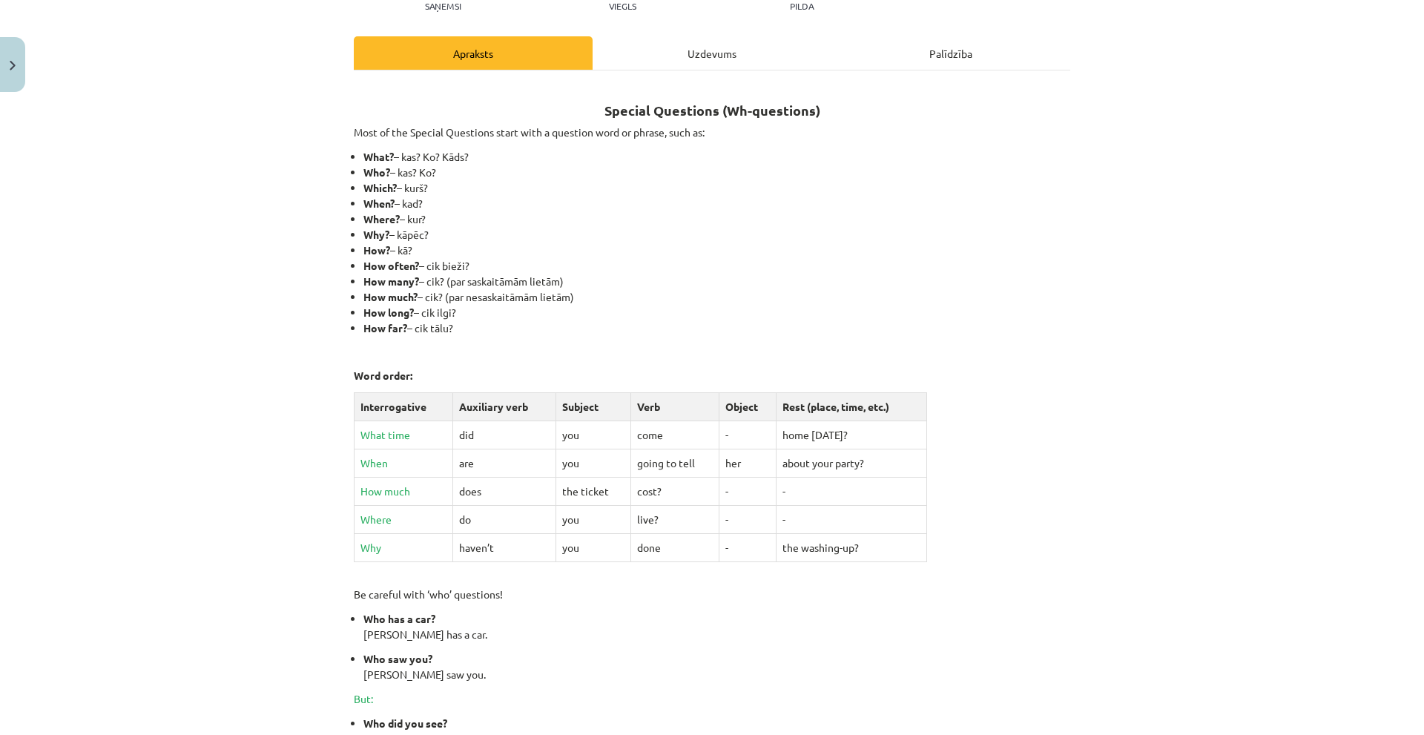
scroll to position [0, 0]
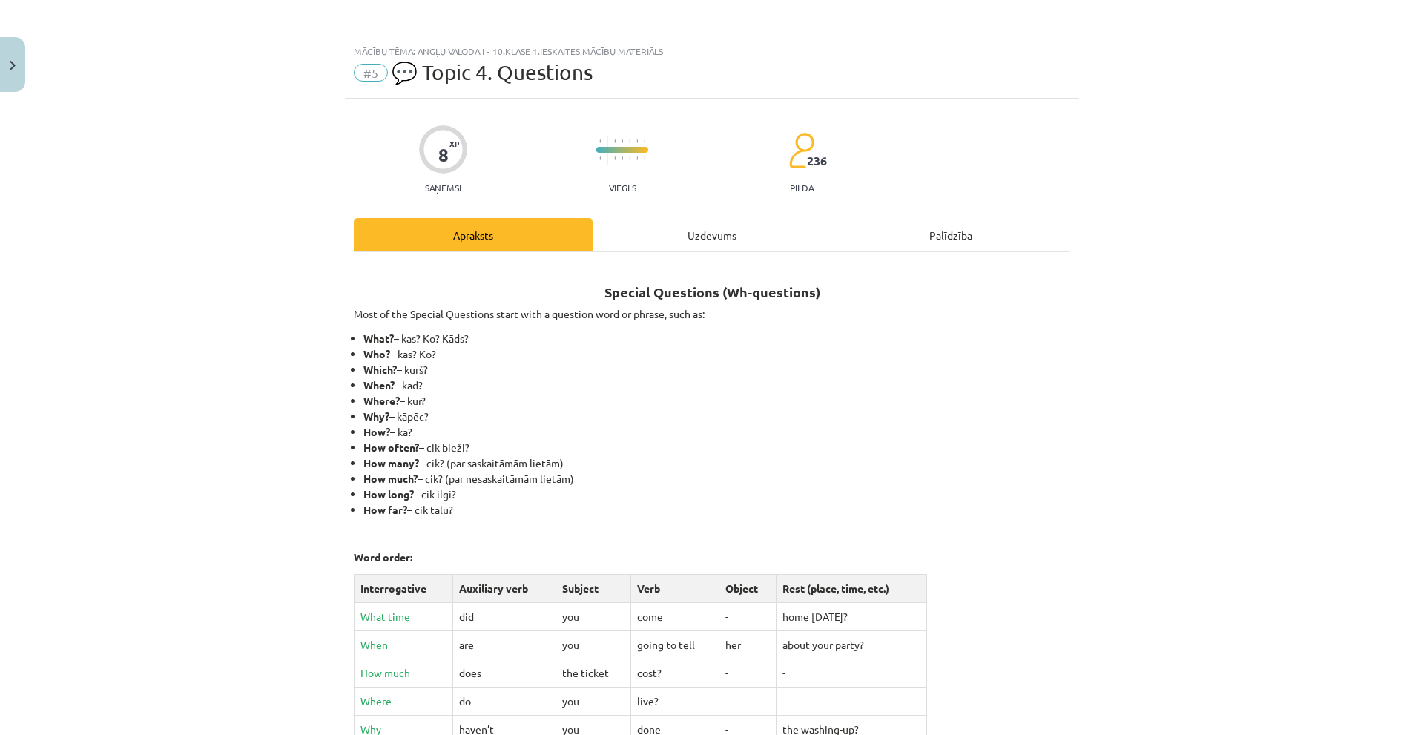
click at [682, 236] on div "Uzdevums" at bounding box center [712, 234] width 239 height 33
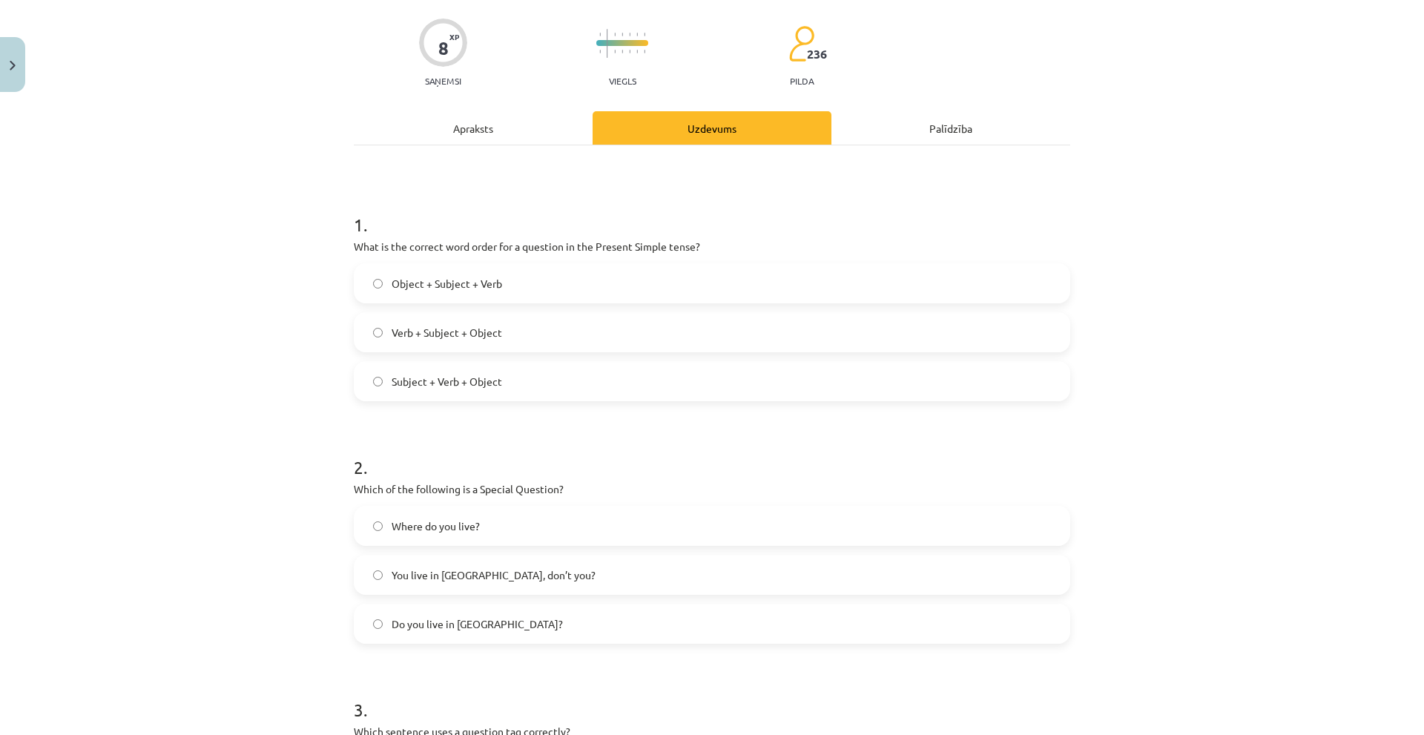
scroll to position [111, 0]
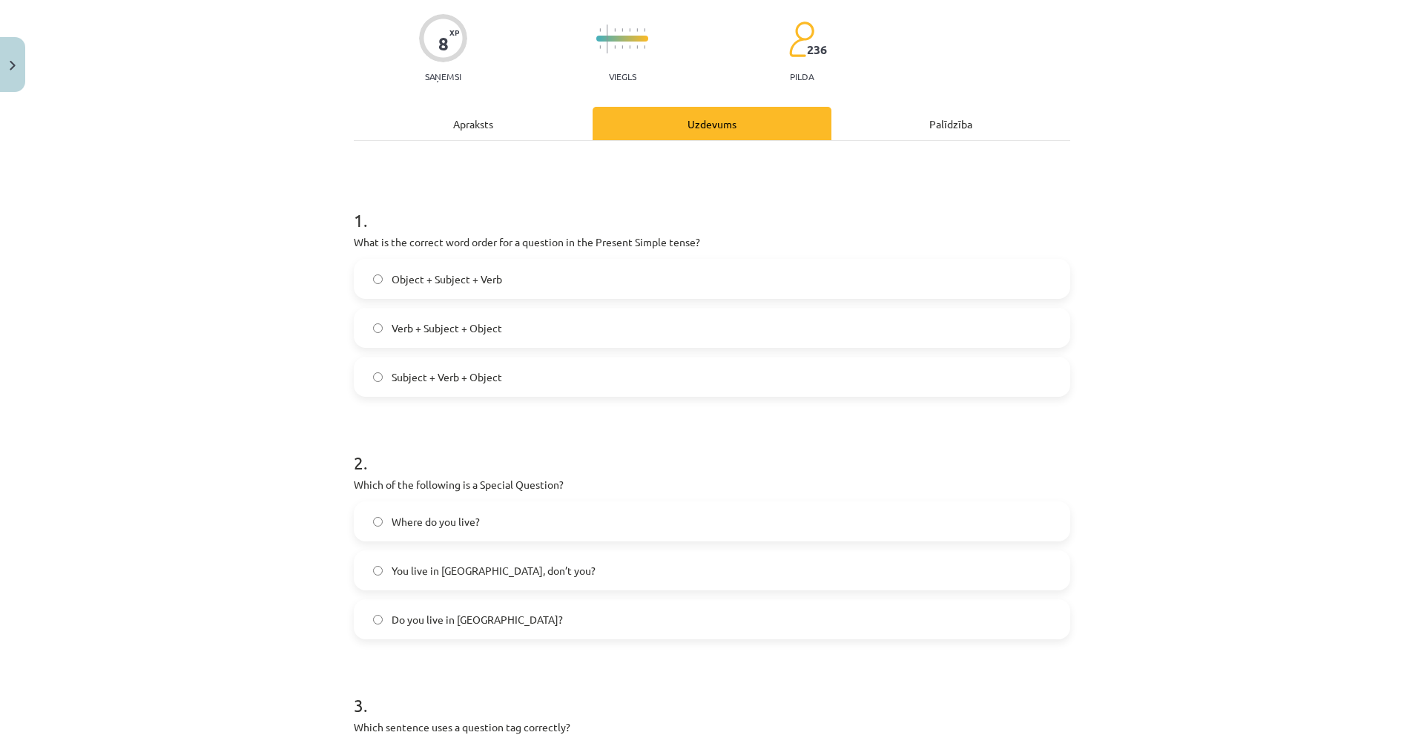
click at [594, 240] on p "What is the correct word order for a question in the Present Simple tense?" at bounding box center [712, 242] width 716 height 16
click at [595, 240] on p "What is the correct word order for a question in the Present Simple tense?" at bounding box center [712, 242] width 716 height 16
click at [711, 225] on h1 "1 ." at bounding box center [712, 207] width 716 height 46
click at [460, 136] on div "Apraksts" at bounding box center [473, 123] width 239 height 33
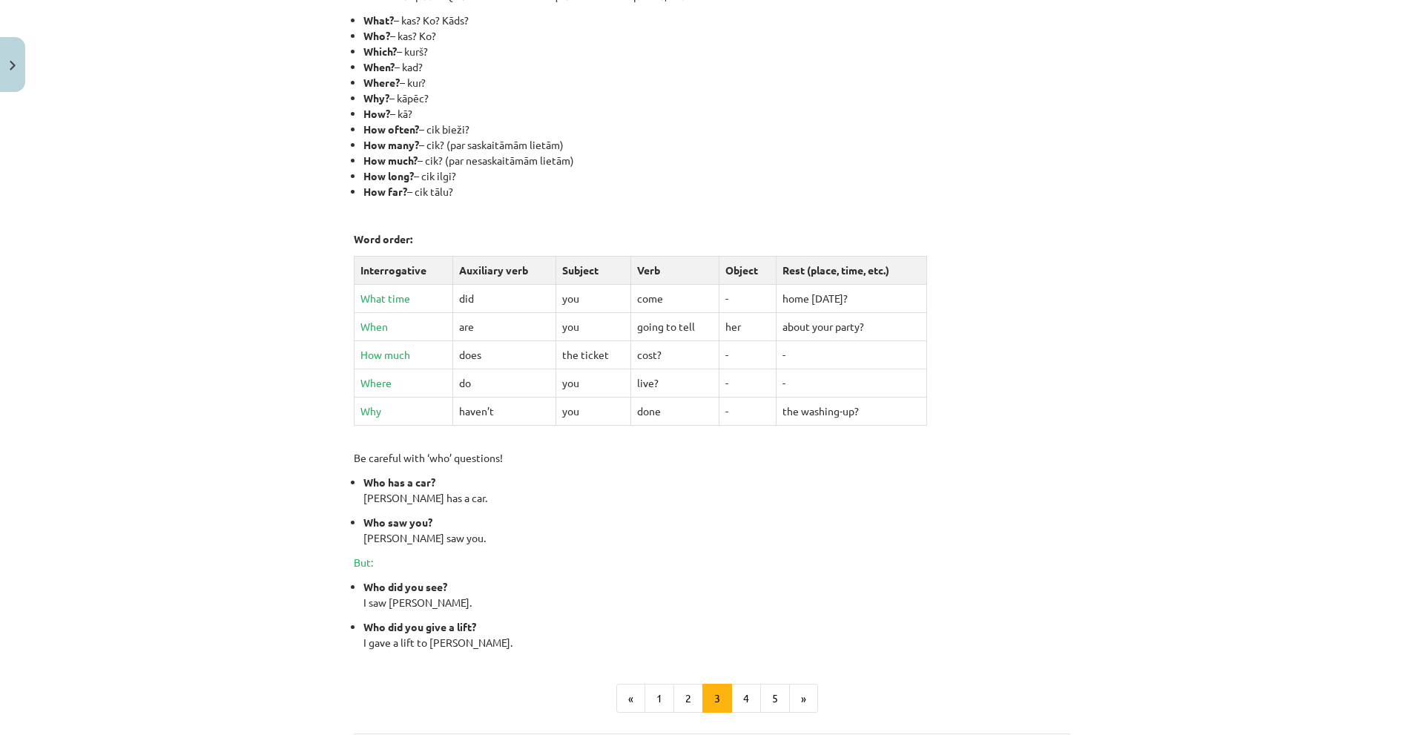
scroll to position [0, 0]
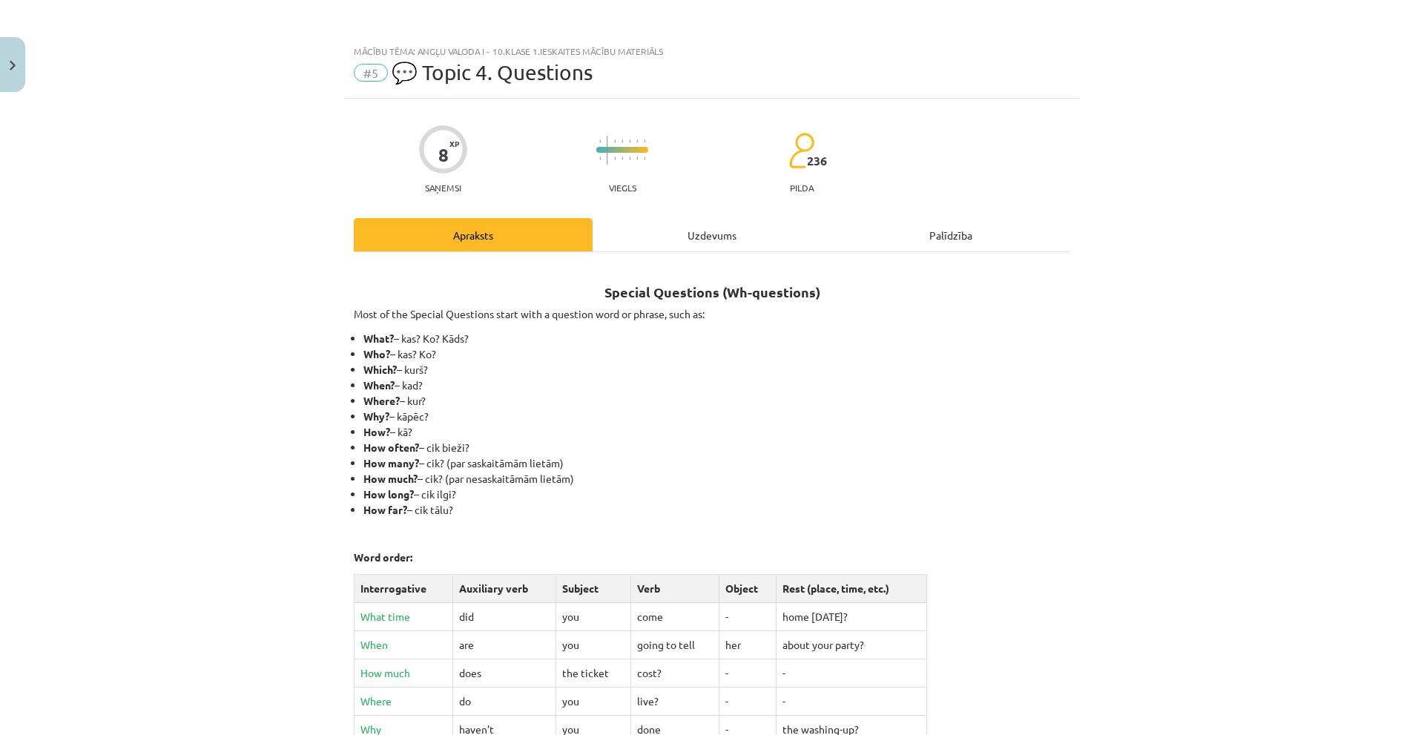
click at [667, 231] on div "Uzdevums" at bounding box center [712, 234] width 239 height 33
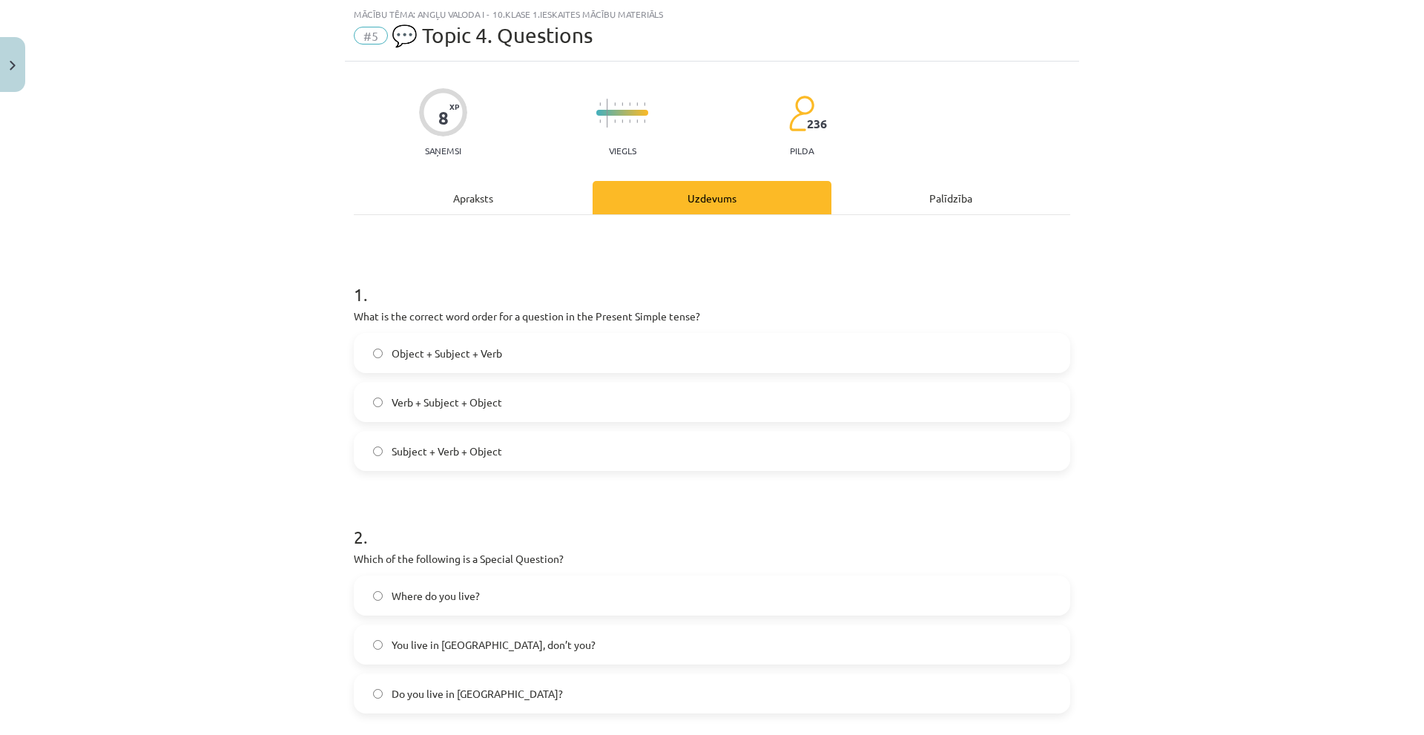
click at [427, 452] on span "Subject + Verb + Object" at bounding box center [447, 452] width 111 height 16
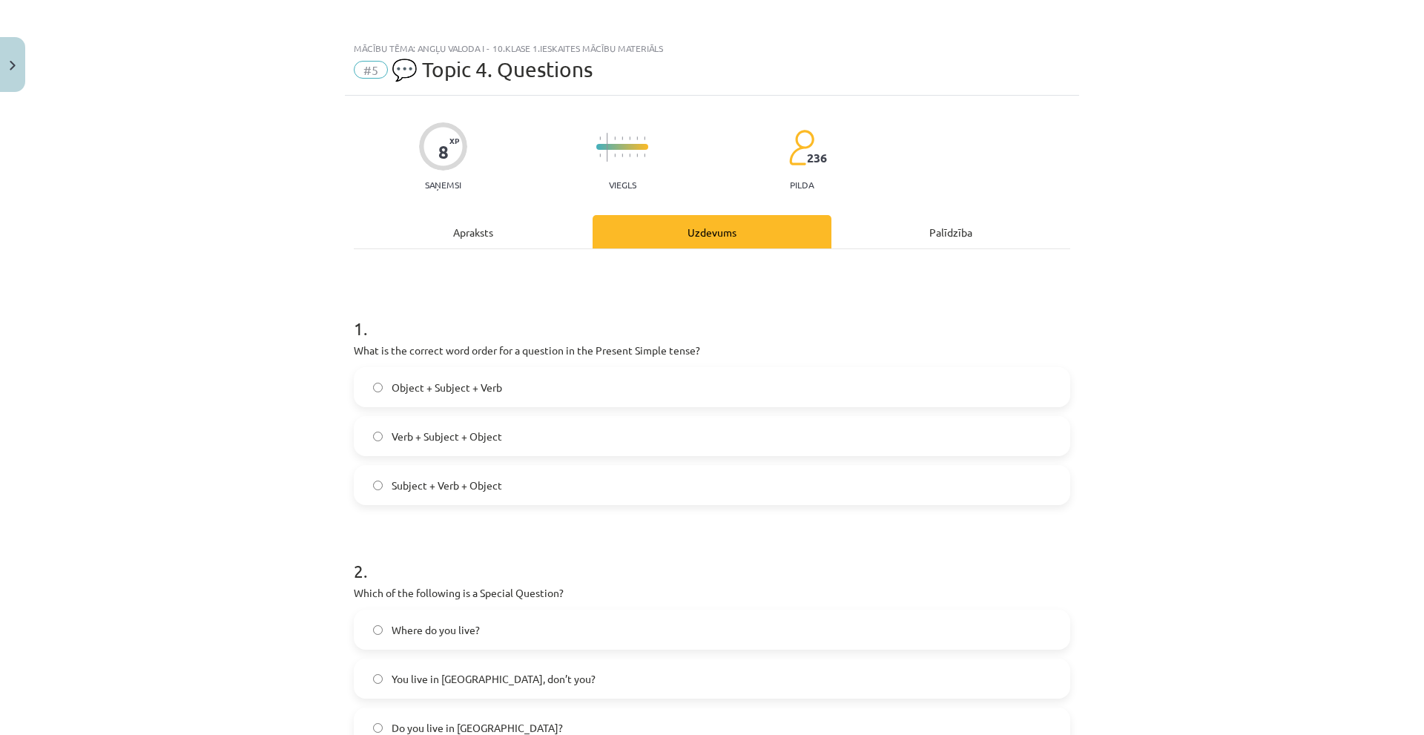
scroll to position [0, 0]
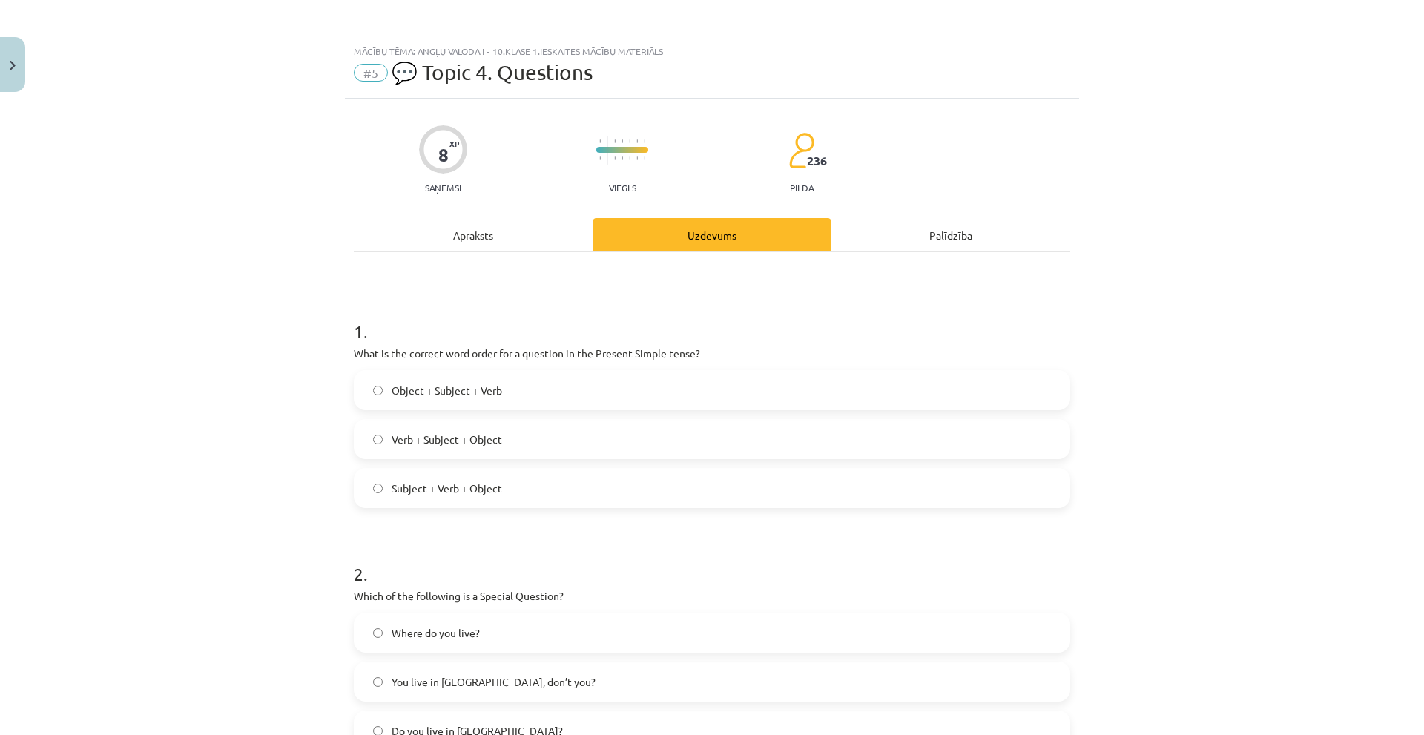
click at [444, 229] on div "Apraksts" at bounding box center [473, 234] width 239 height 33
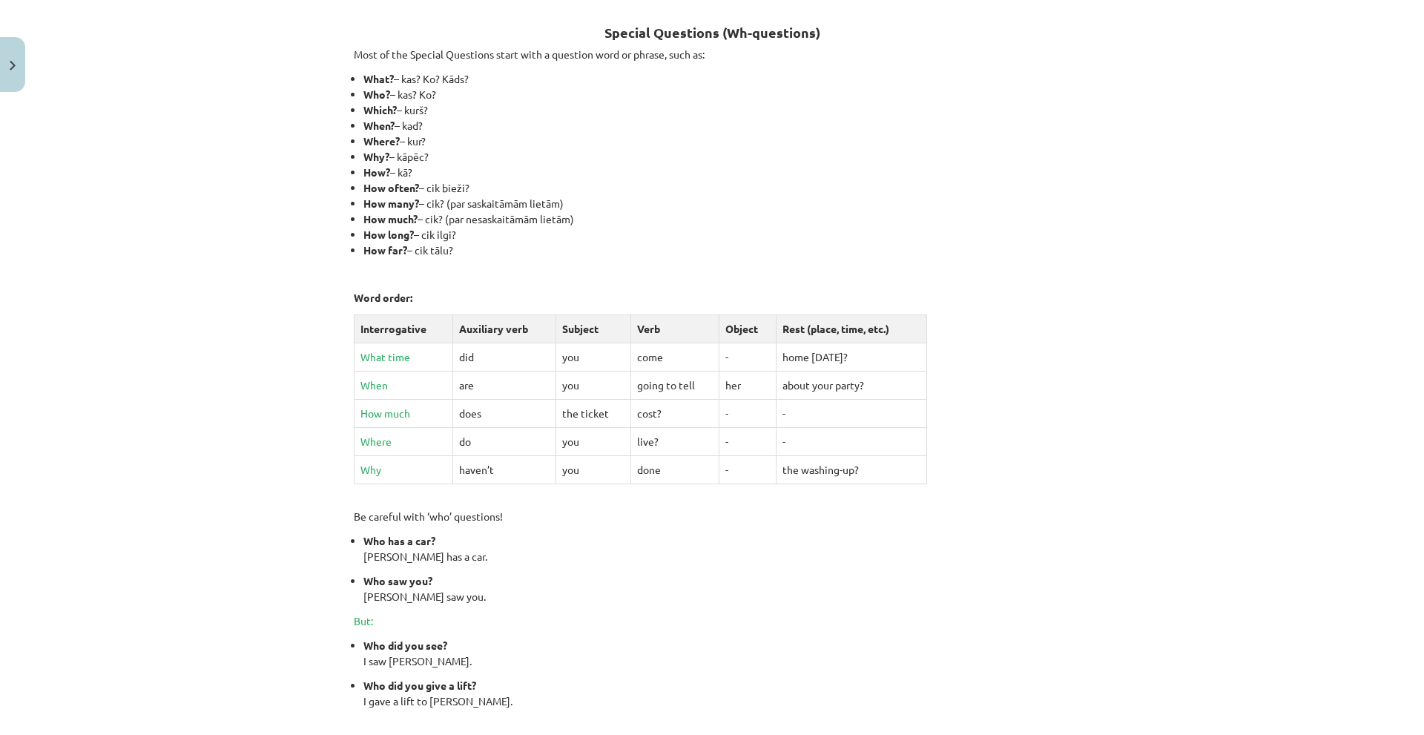
scroll to position [466, 0]
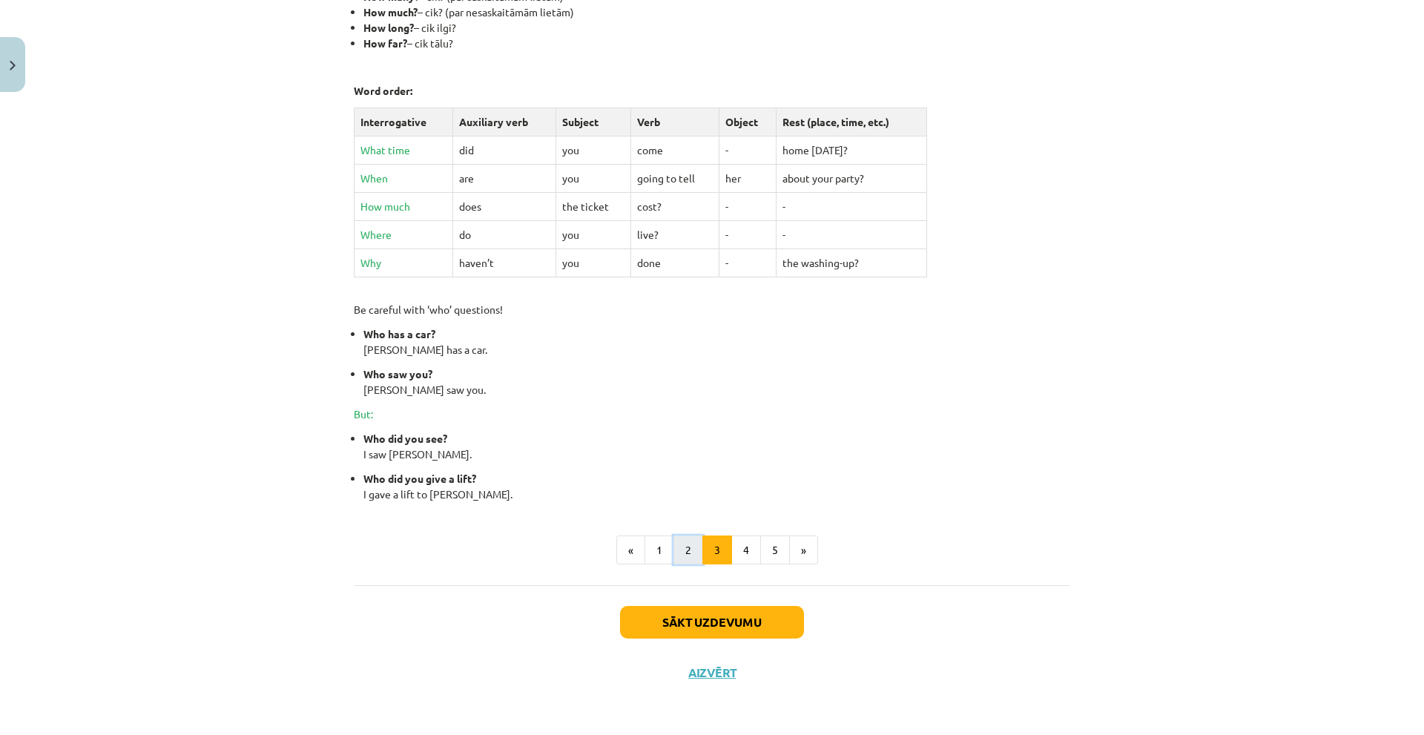
click at [687, 548] on button "2" at bounding box center [688, 550] width 30 height 30
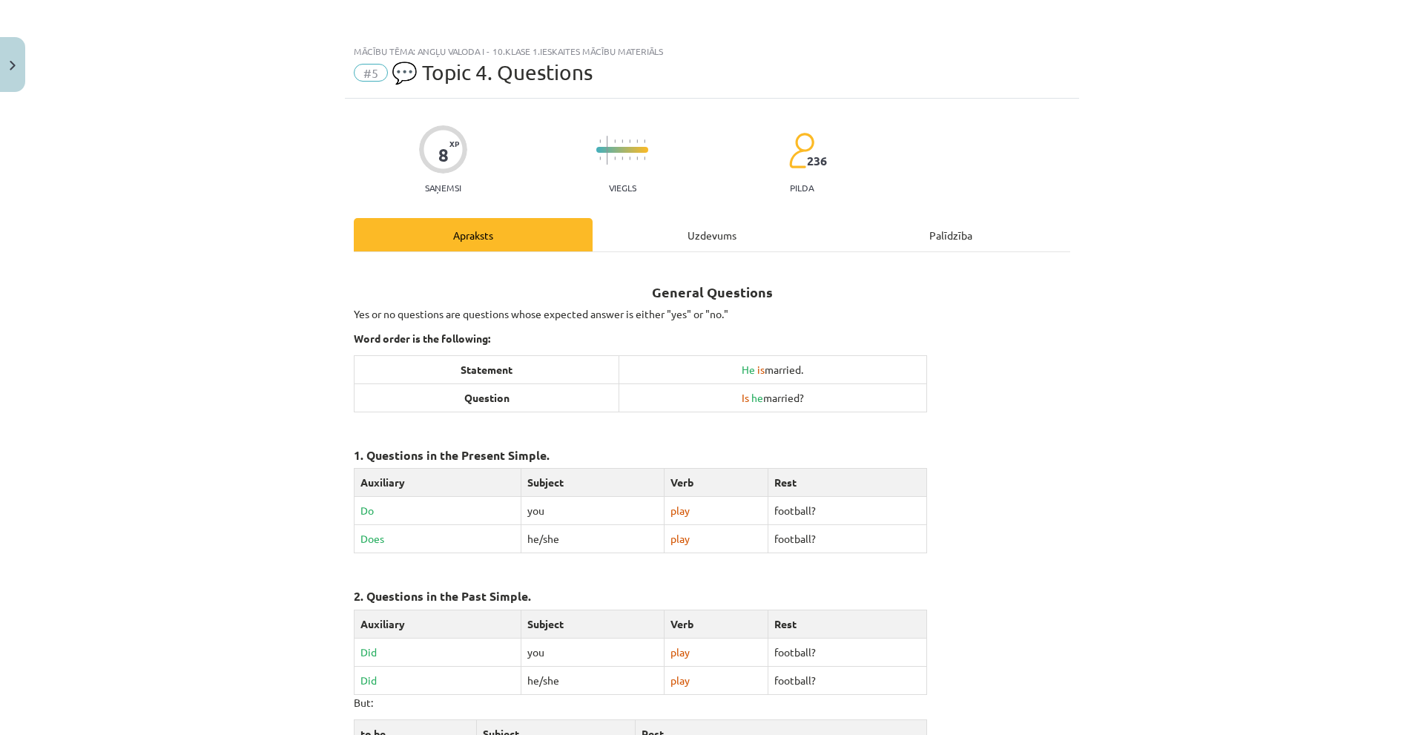
scroll to position [527, 0]
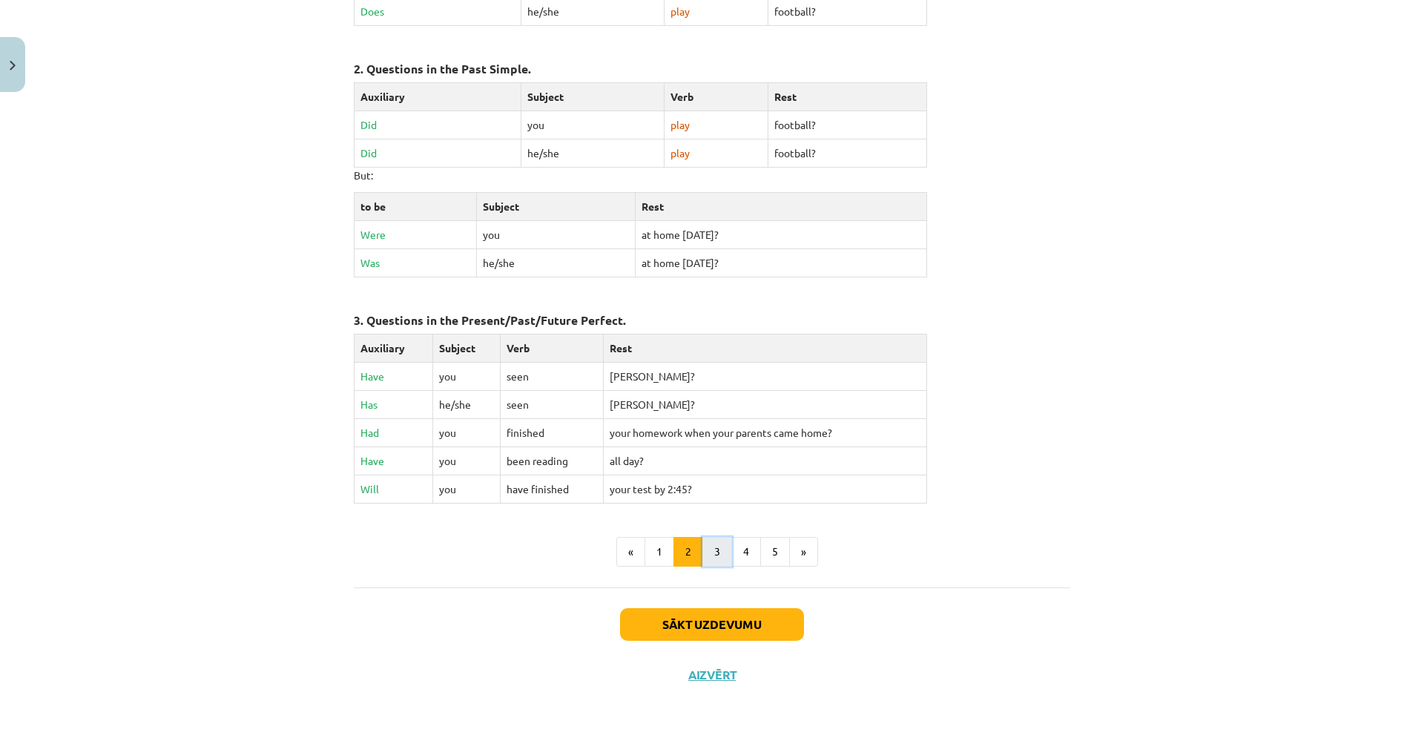
click at [713, 545] on button "3" at bounding box center [717, 552] width 30 height 30
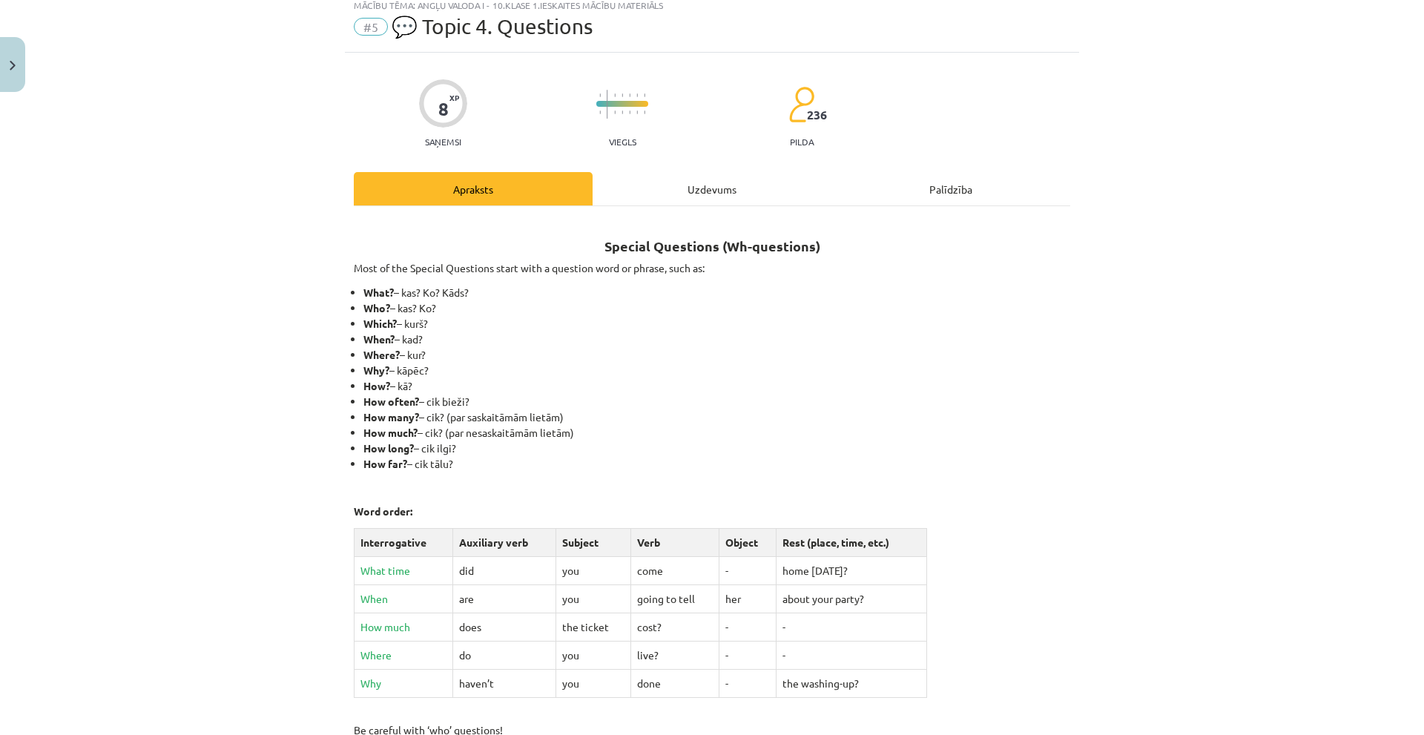
scroll to position [43, 0]
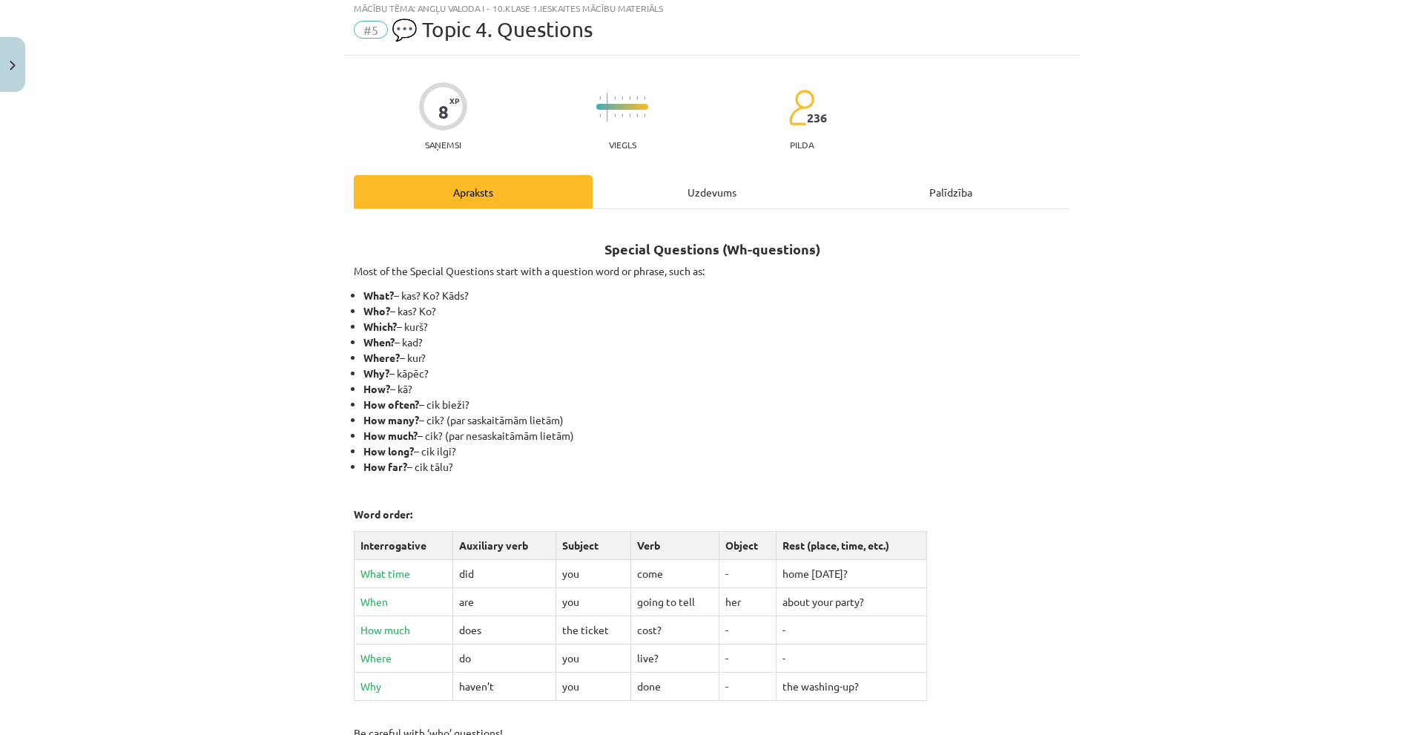
click at [653, 200] on div "Uzdevums" at bounding box center [712, 191] width 239 height 33
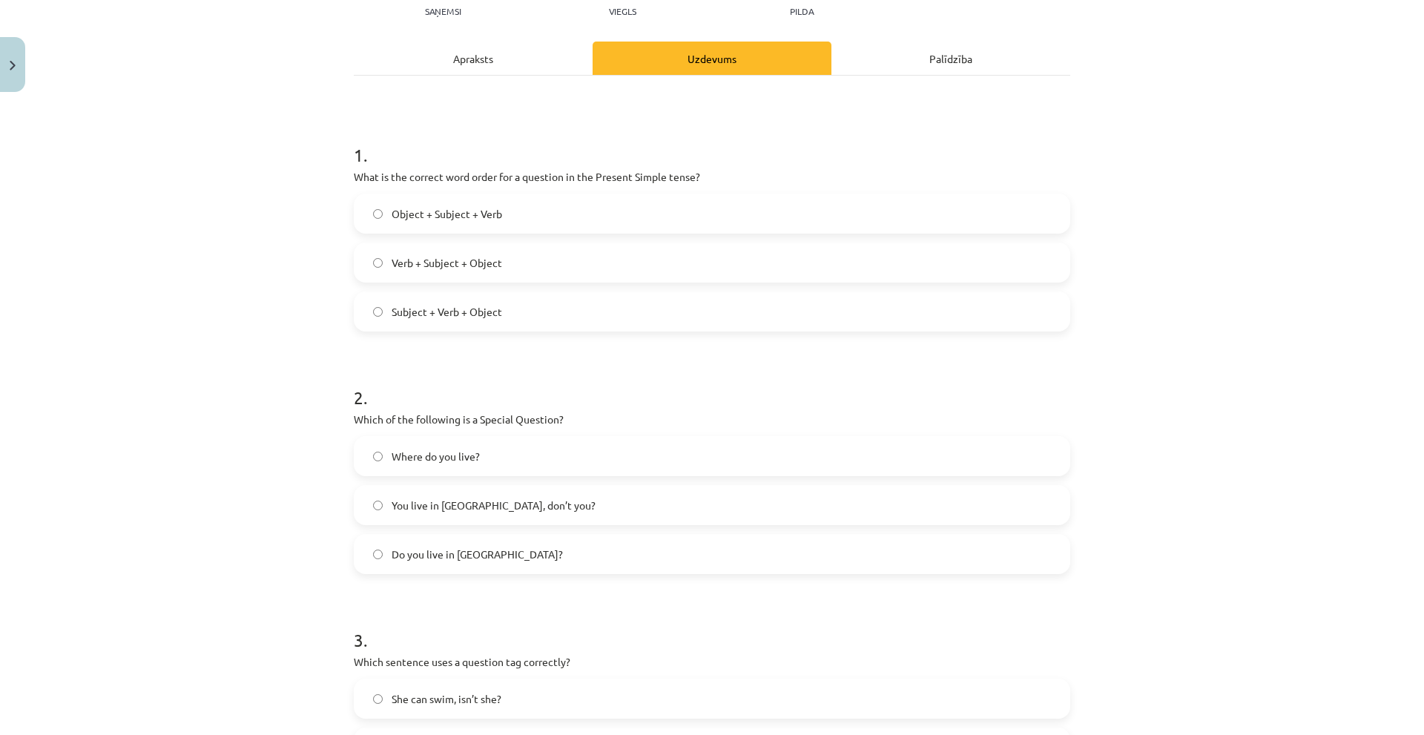
scroll to position [334, 0]
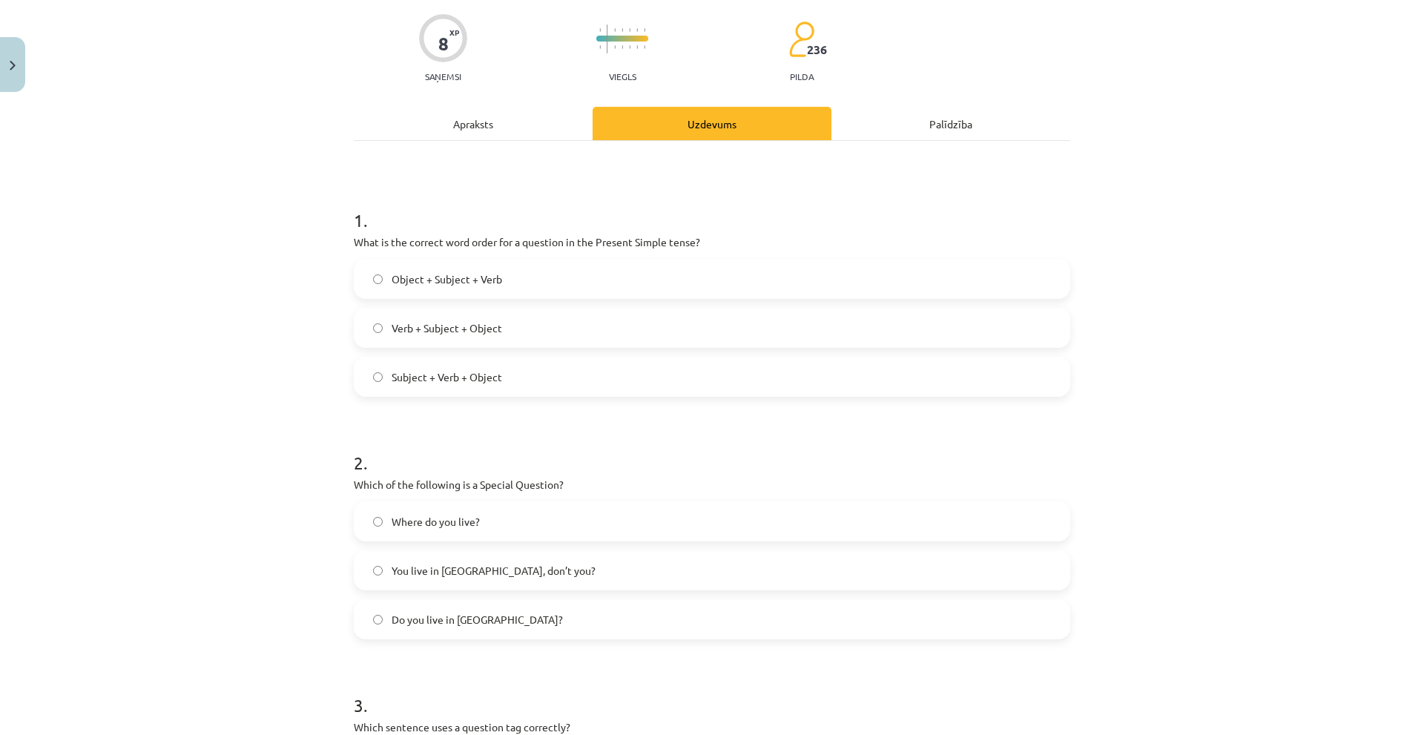
click at [517, 136] on div "Apraksts" at bounding box center [473, 123] width 239 height 33
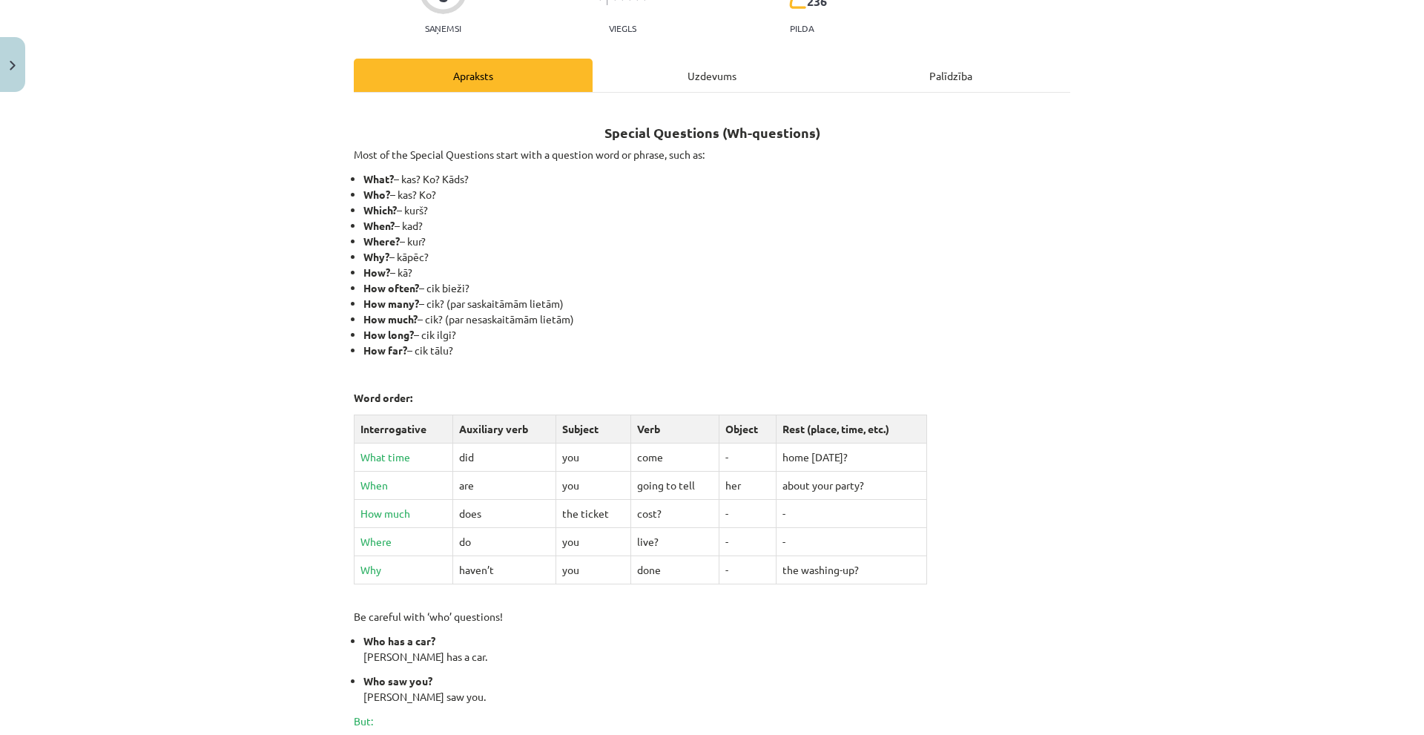
scroll to position [37, 0]
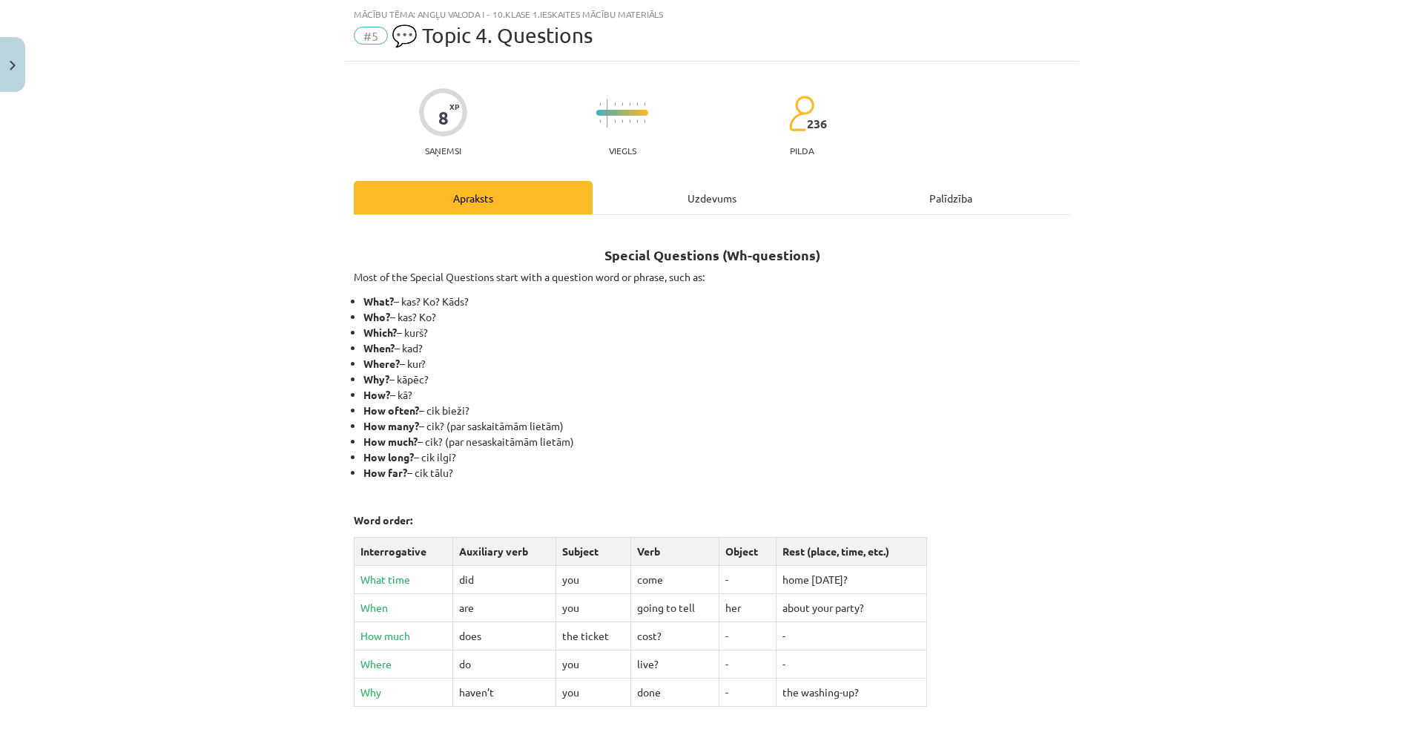
click at [696, 193] on div "Uzdevums" at bounding box center [712, 197] width 239 height 33
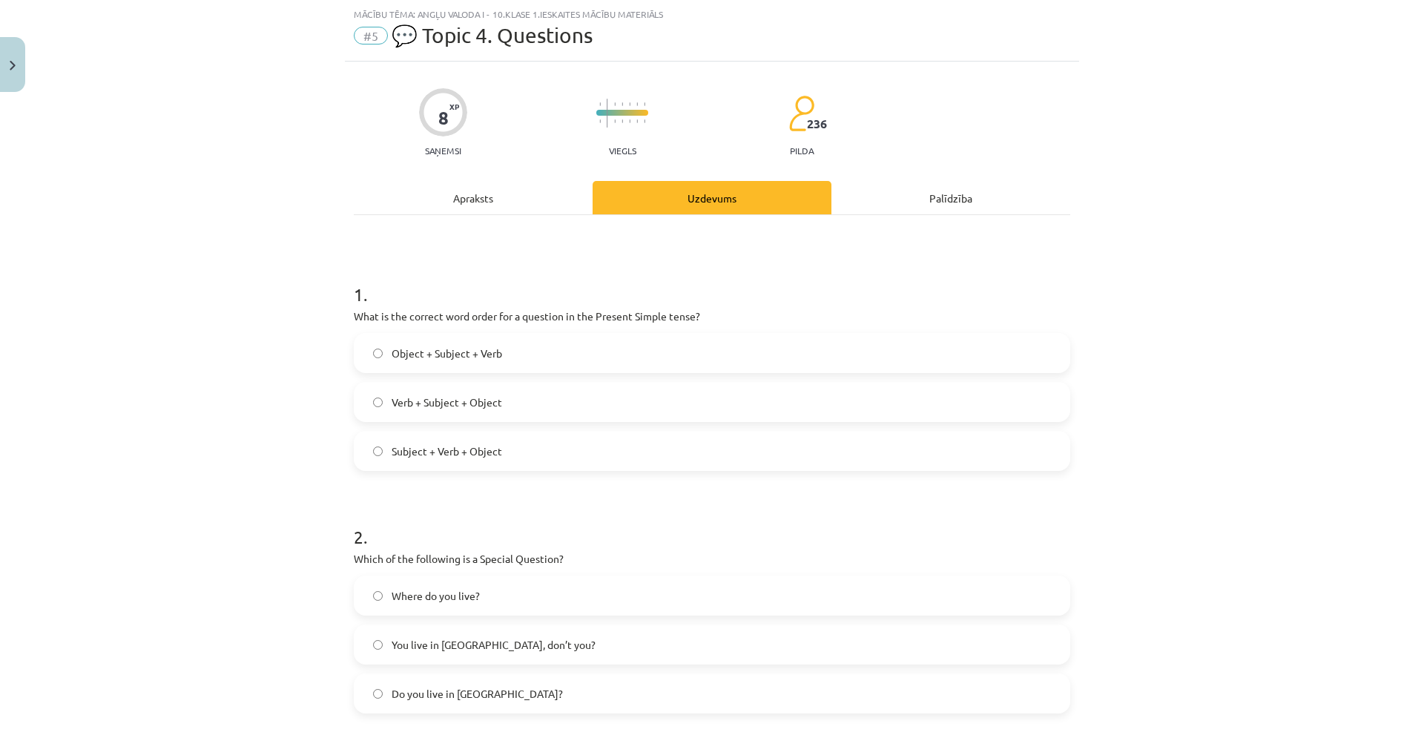
click at [481, 202] on div "Apraksts" at bounding box center [473, 197] width 239 height 33
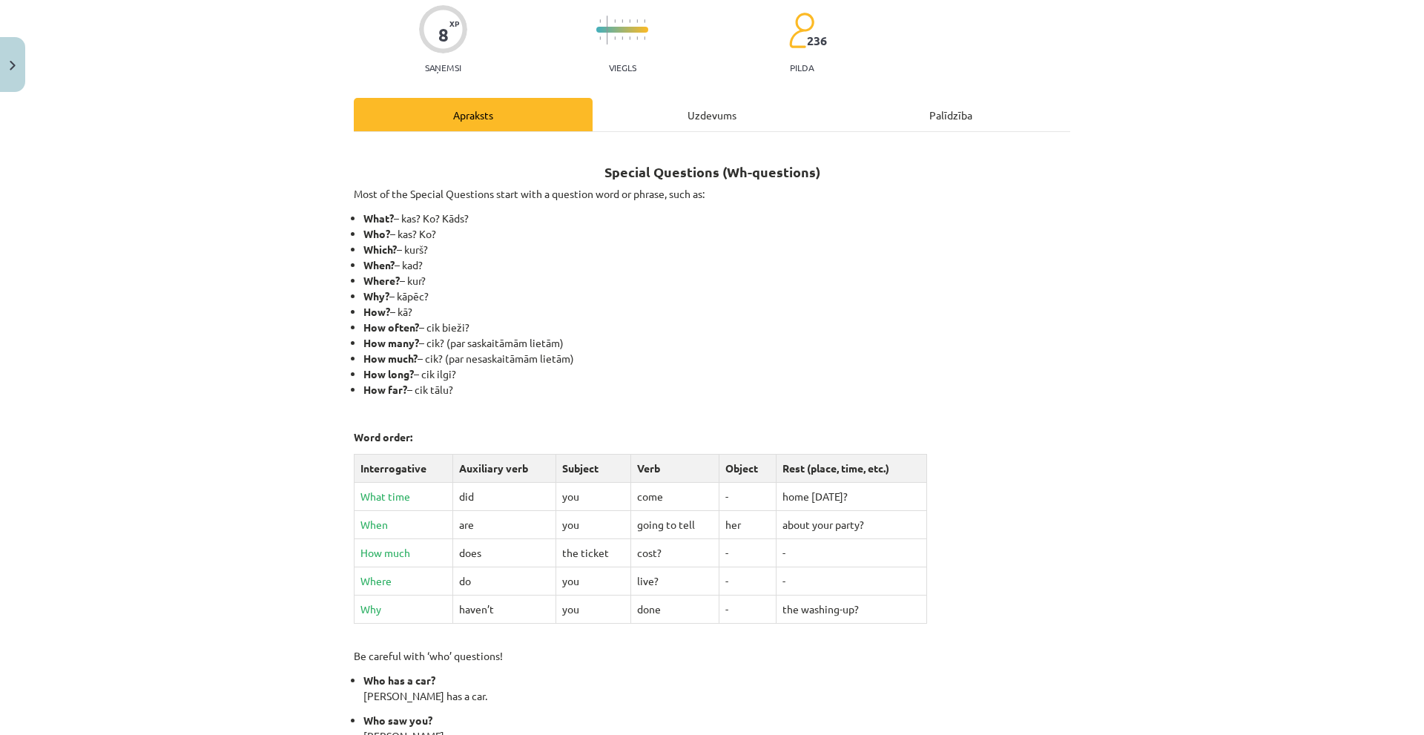
scroll to position [260, 0]
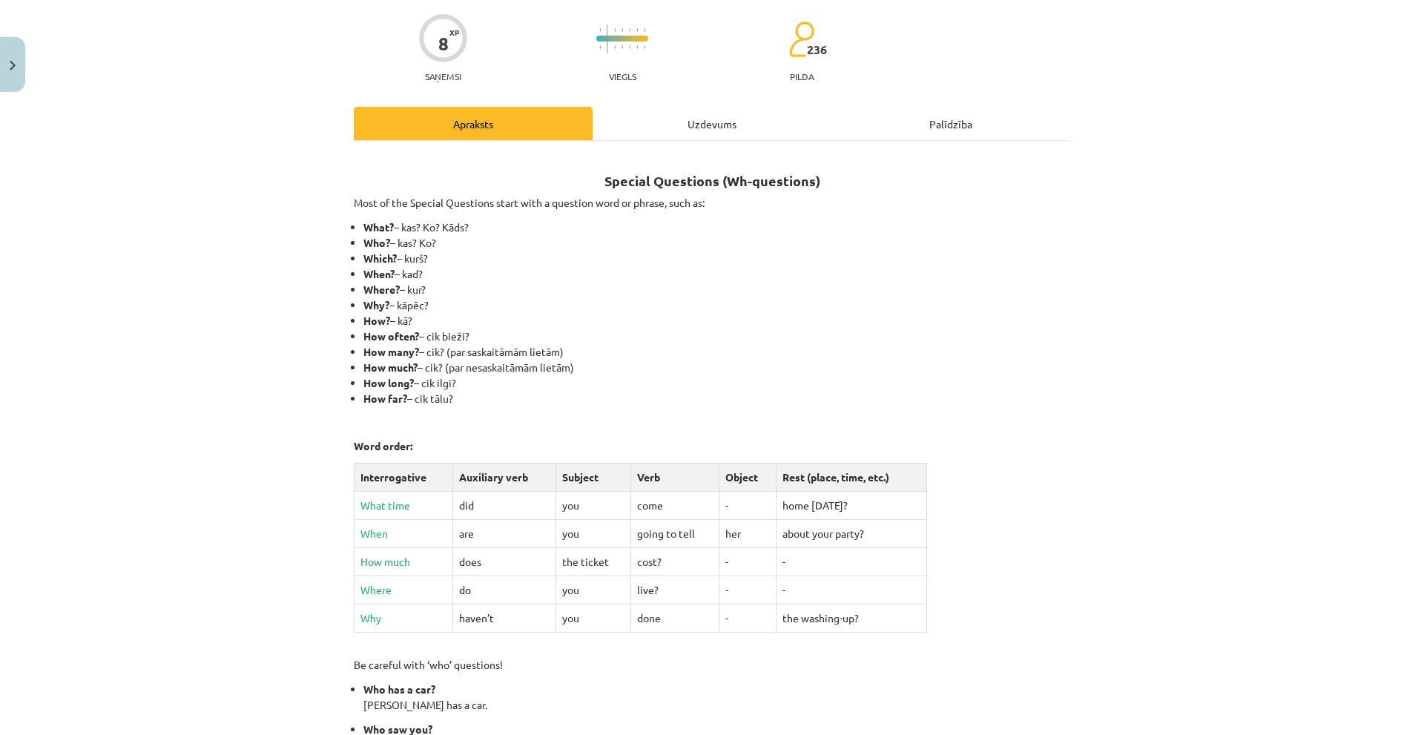
click at [648, 137] on div "Uzdevums" at bounding box center [712, 123] width 239 height 33
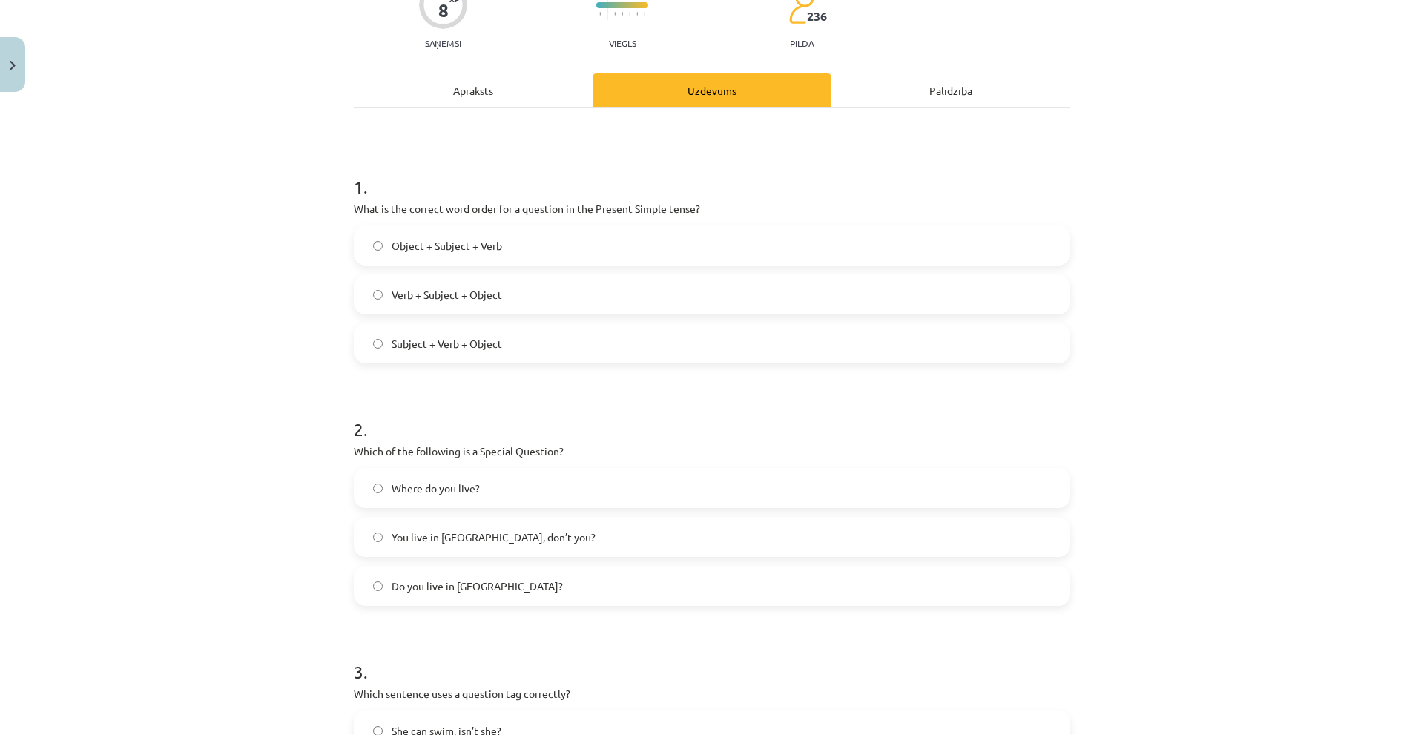
scroll to position [0, 0]
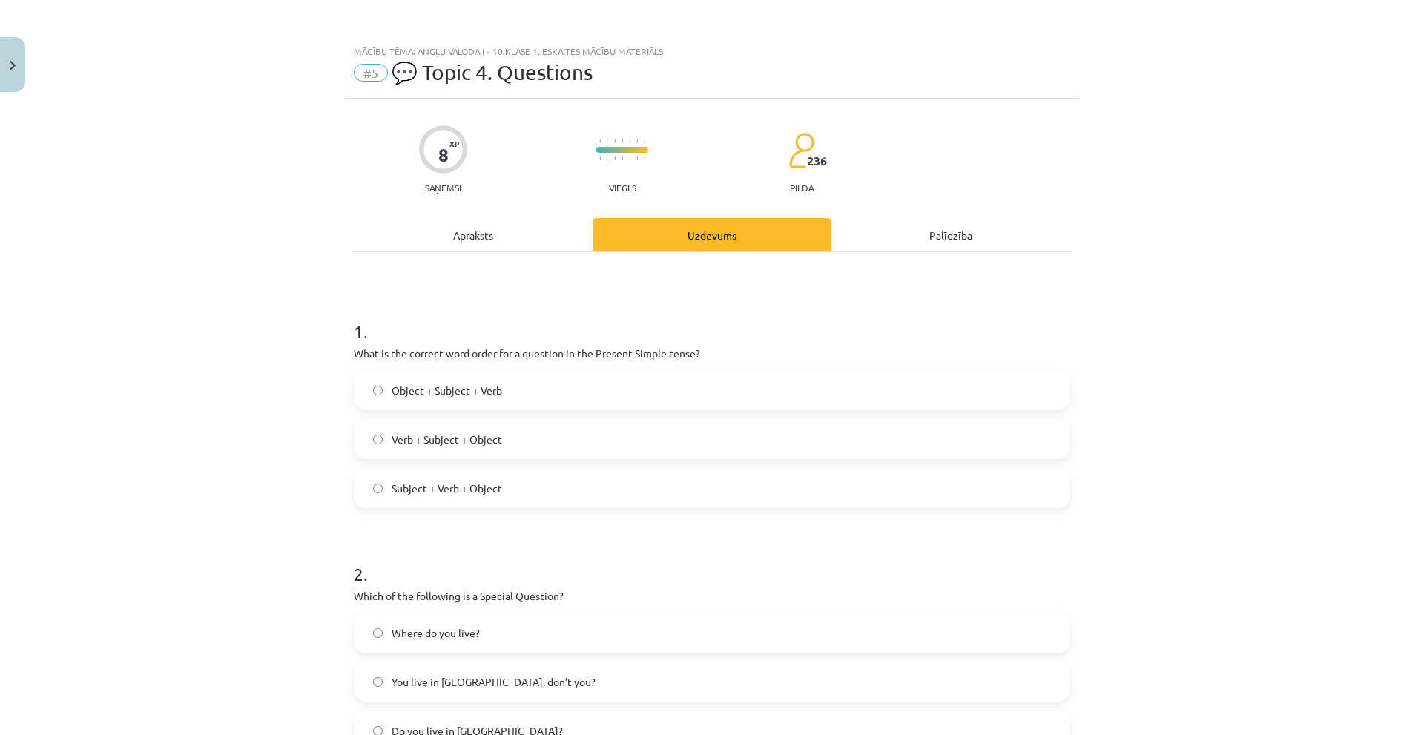
click at [501, 230] on div "Apraksts" at bounding box center [473, 234] width 239 height 33
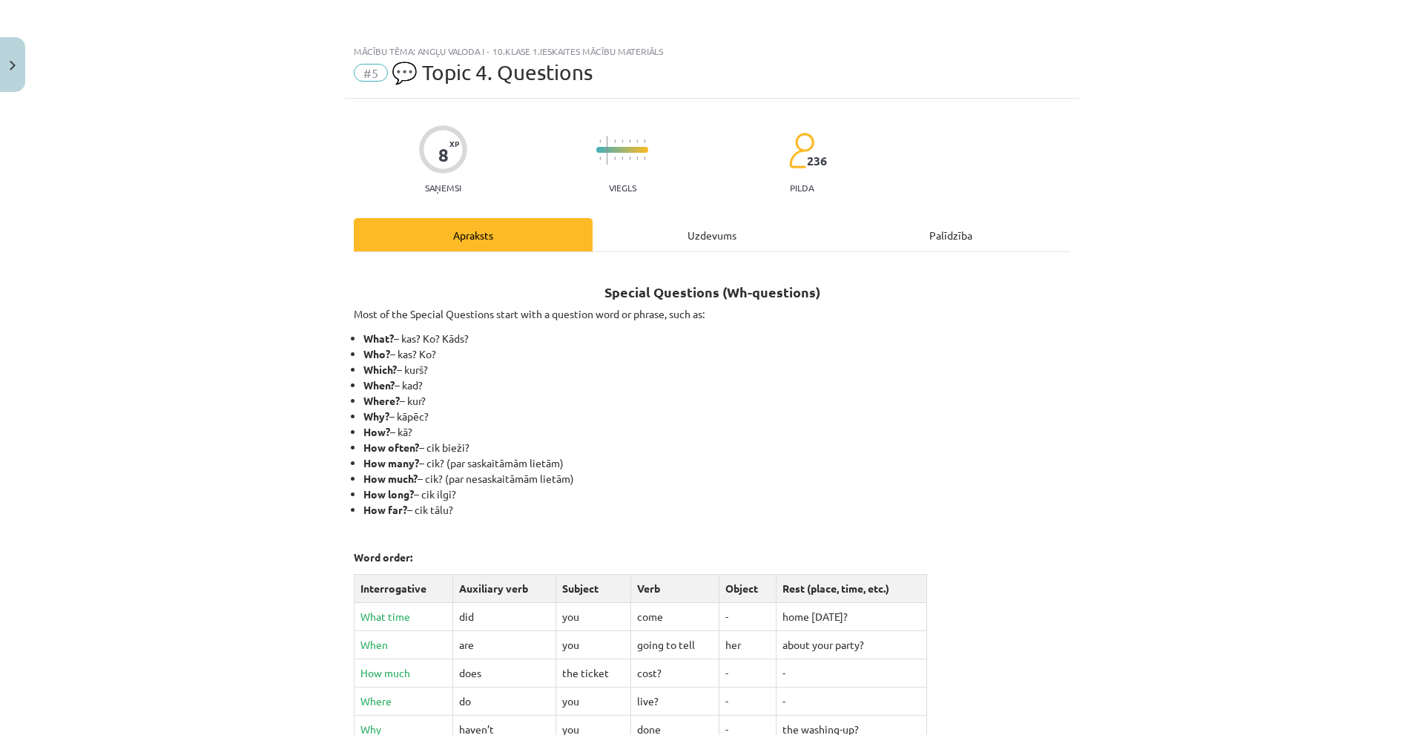
click at [680, 227] on div "Uzdevums" at bounding box center [712, 234] width 239 height 33
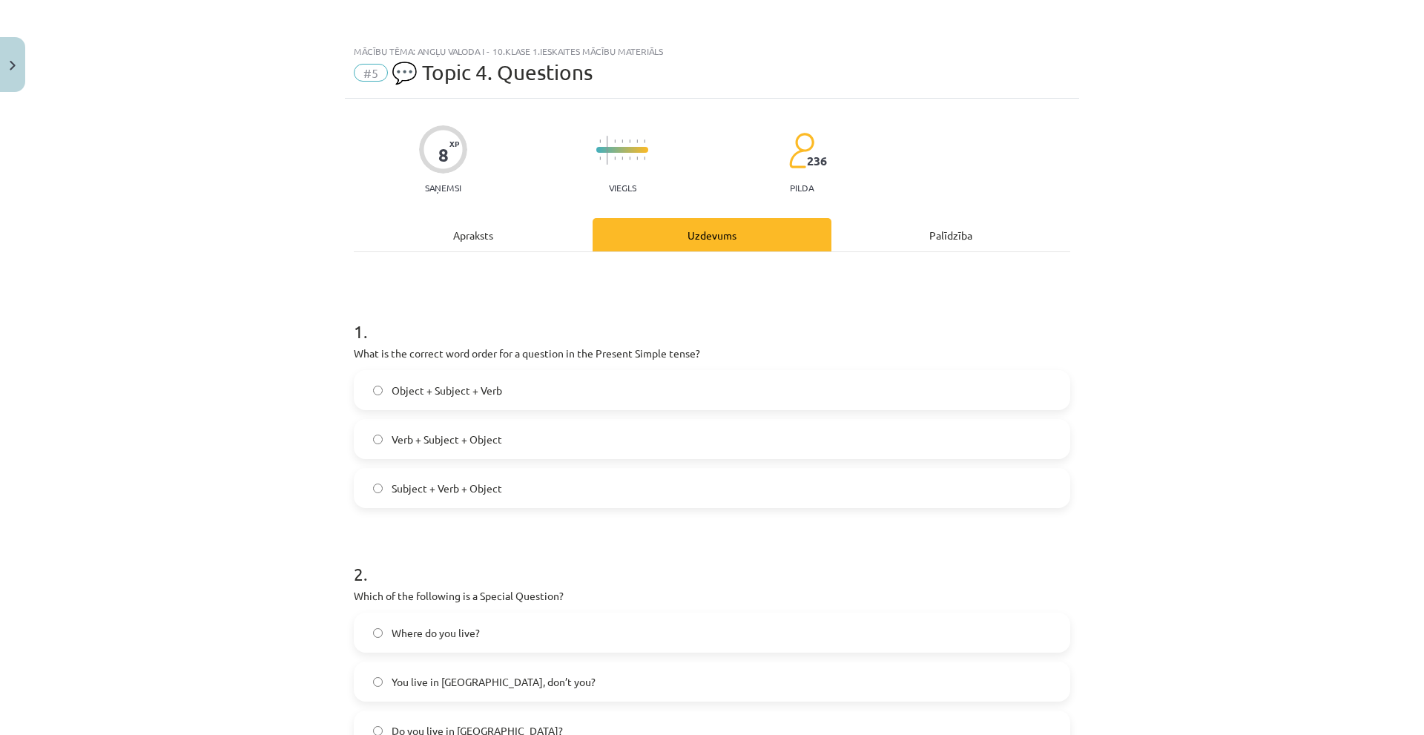
click at [429, 238] on div "Apraksts" at bounding box center [473, 234] width 239 height 33
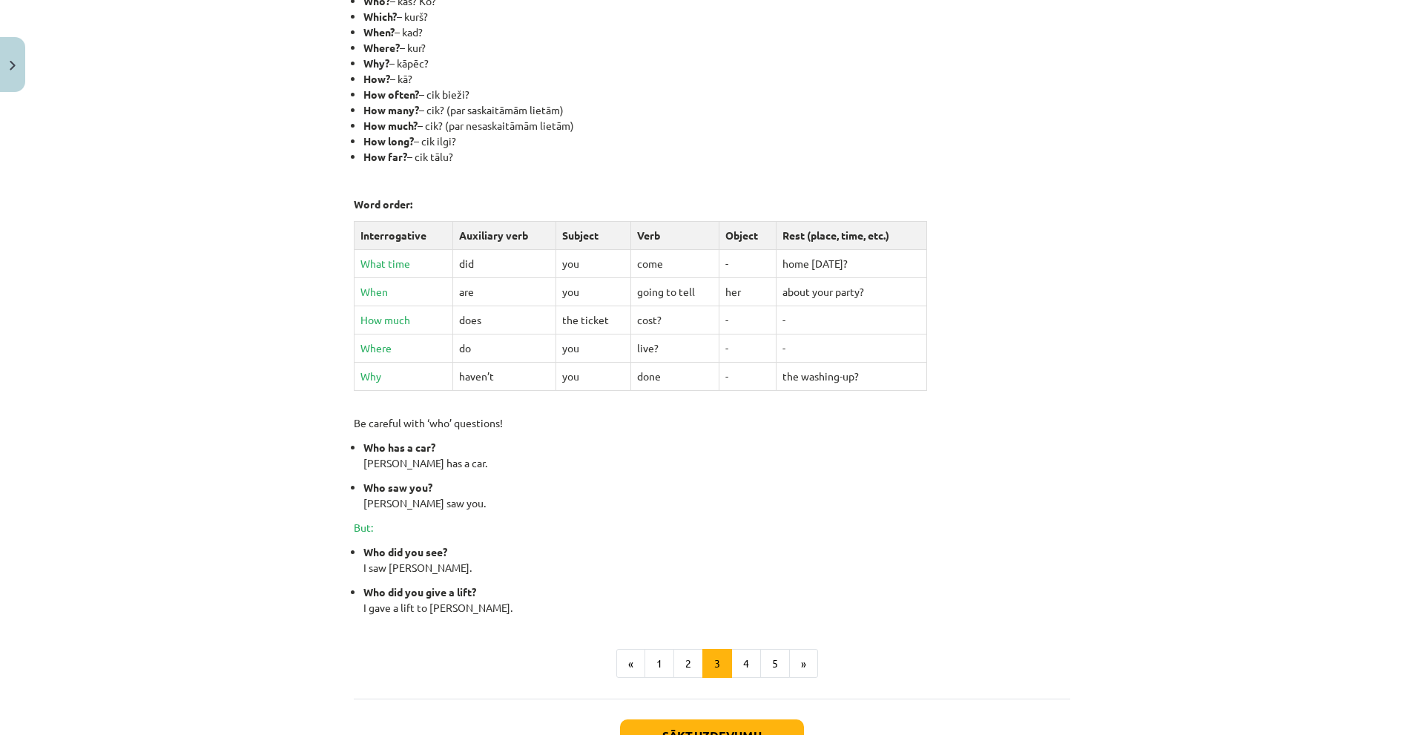
scroll to position [466, 0]
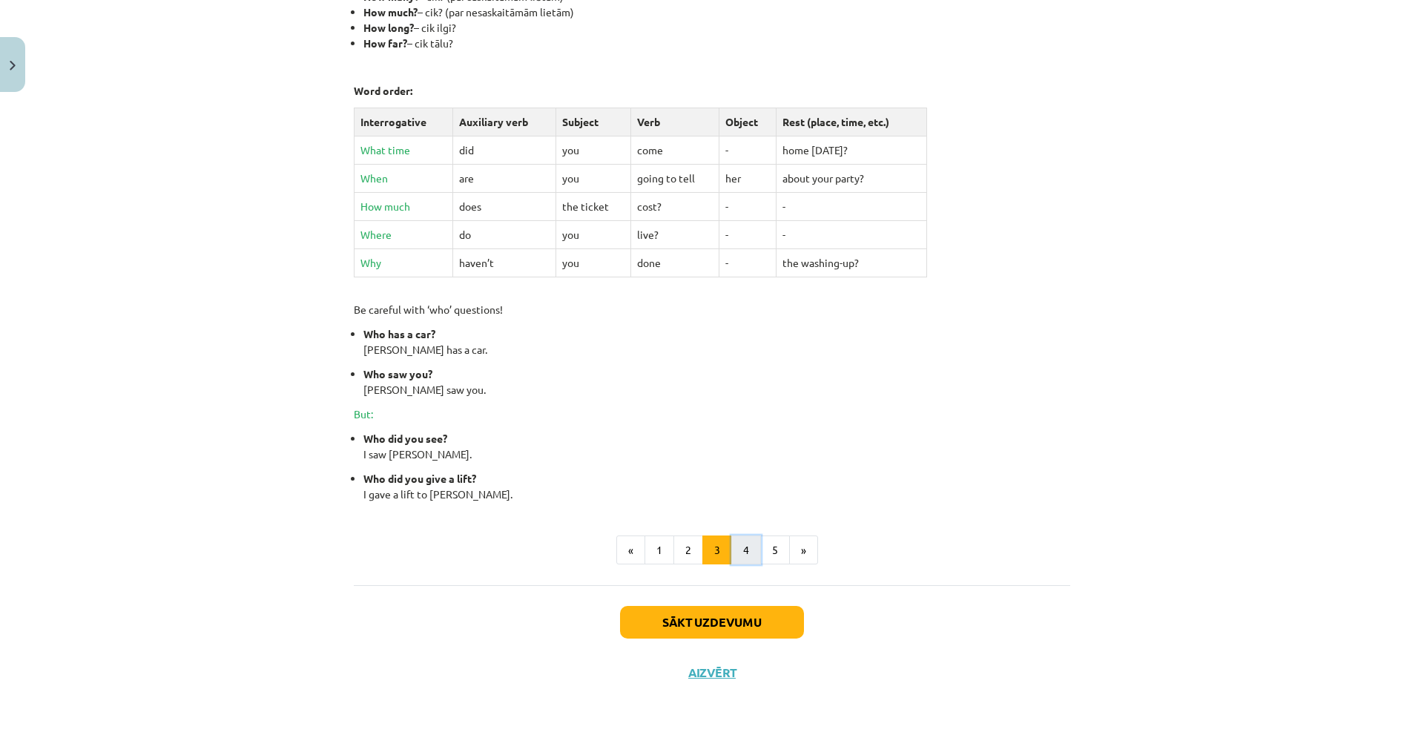
click at [746, 547] on button "4" at bounding box center [746, 550] width 30 height 30
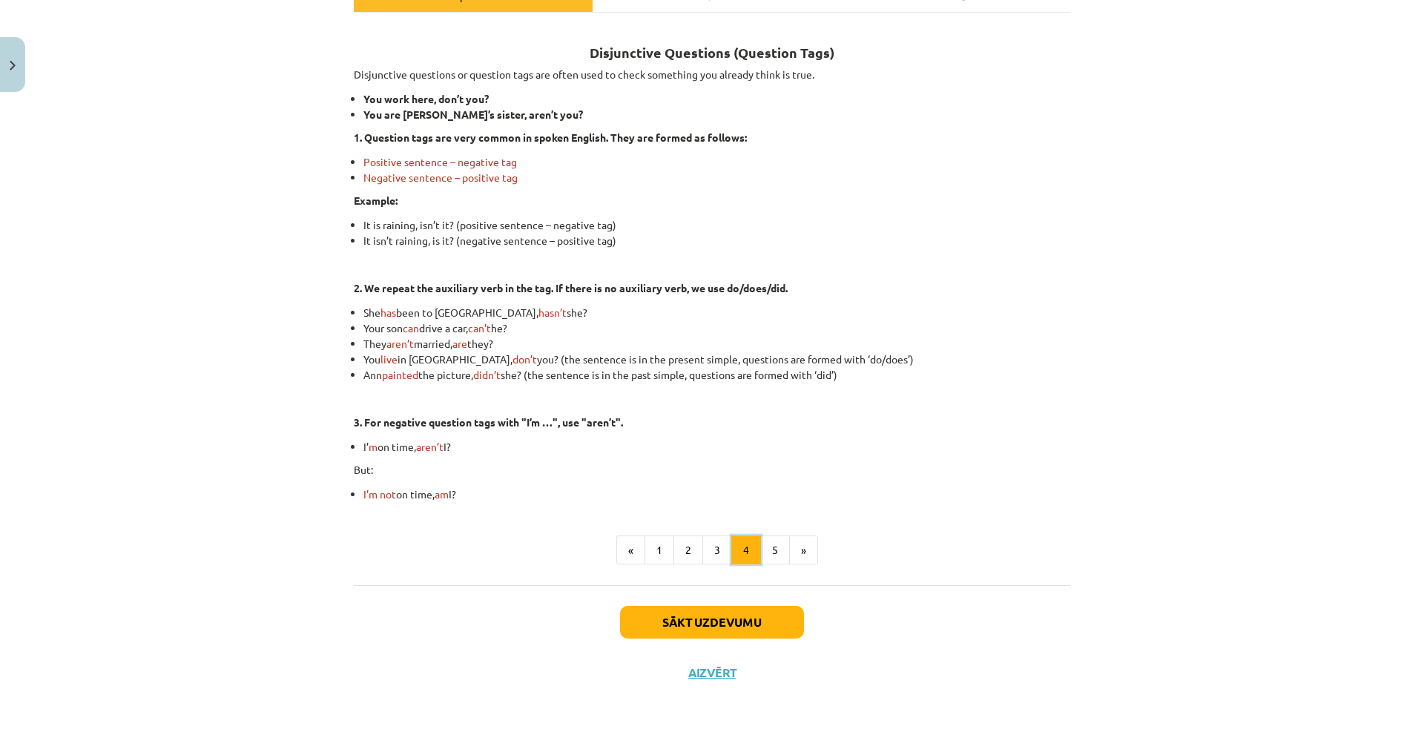
scroll to position [165, 0]
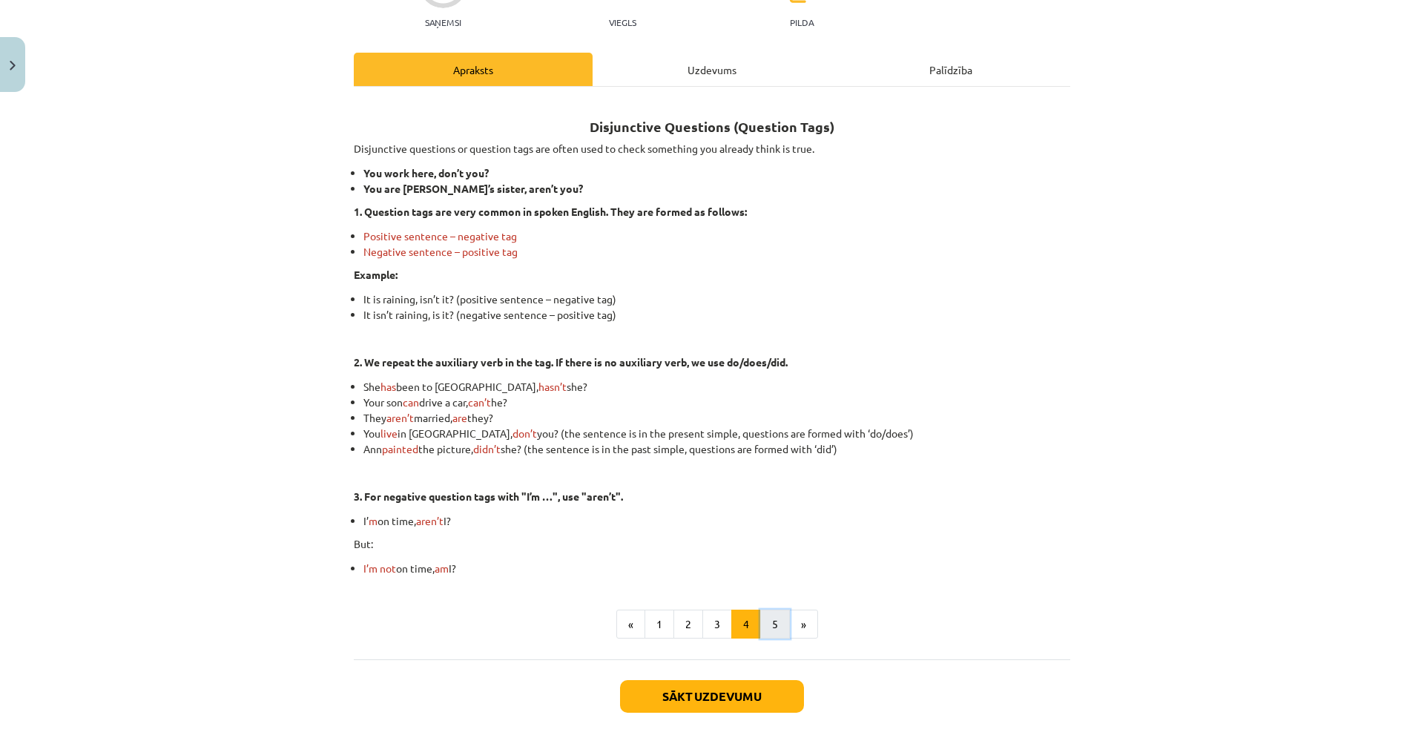
click at [762, 613] on button "5" at bounding box center [775, 625] width 30 height 30
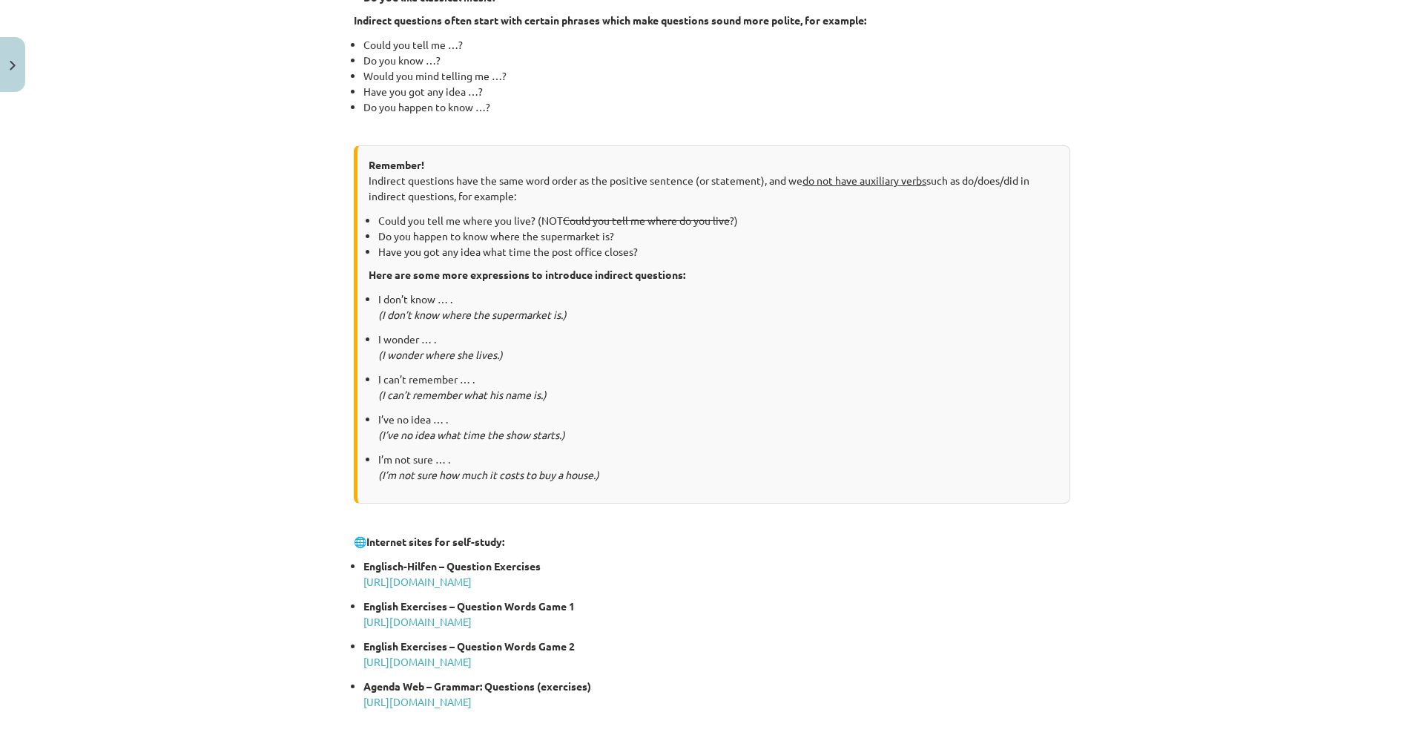
scroll to position [17, 0]
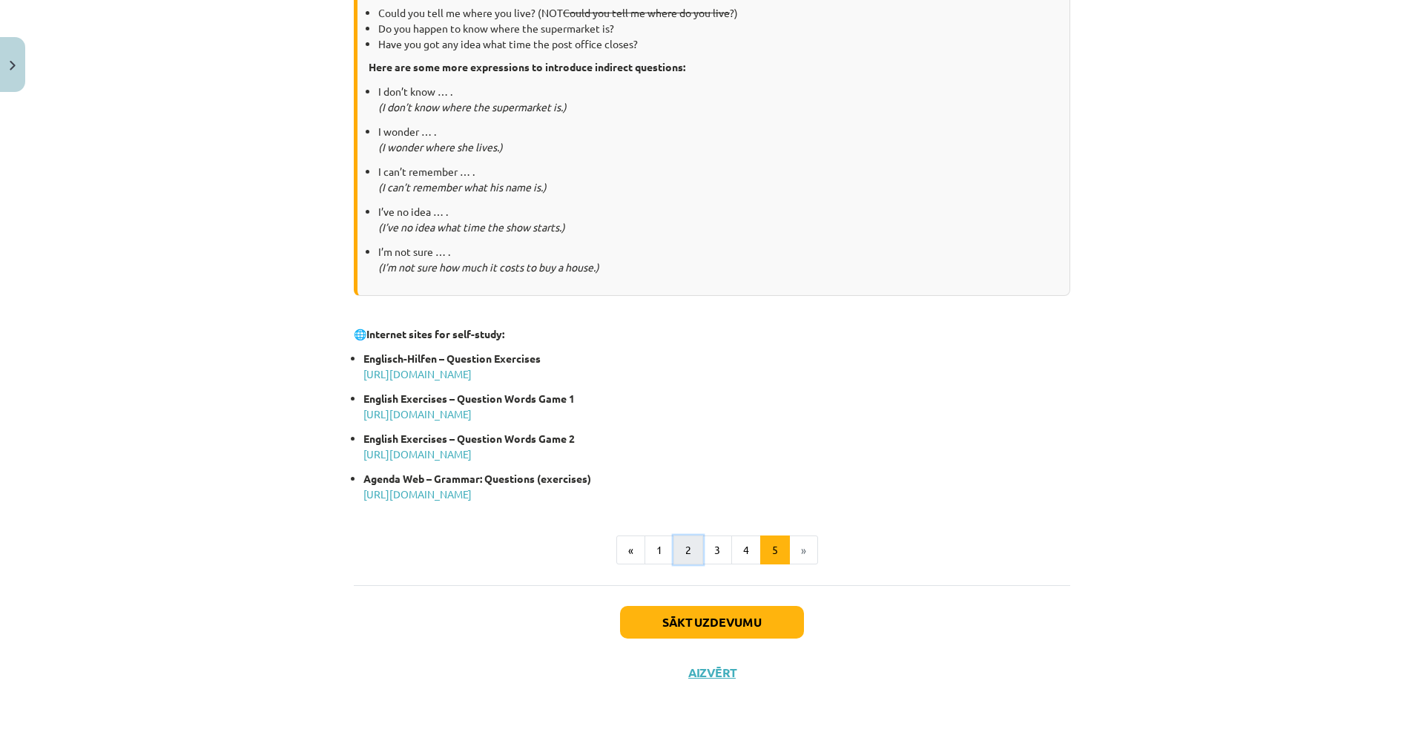
click at [680, 545] on button "2" at bounding box center [688, 550] width 30 height 30
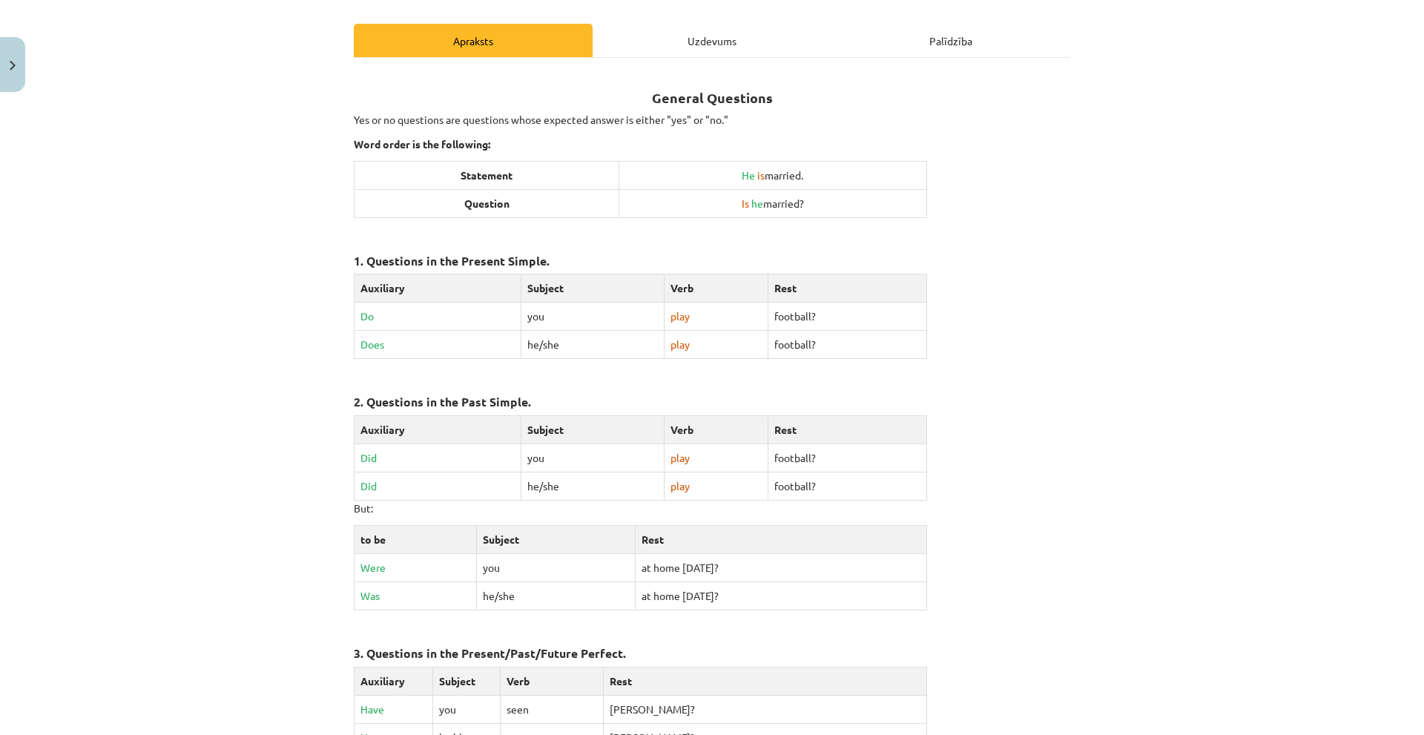
scroll to position [0, 0]
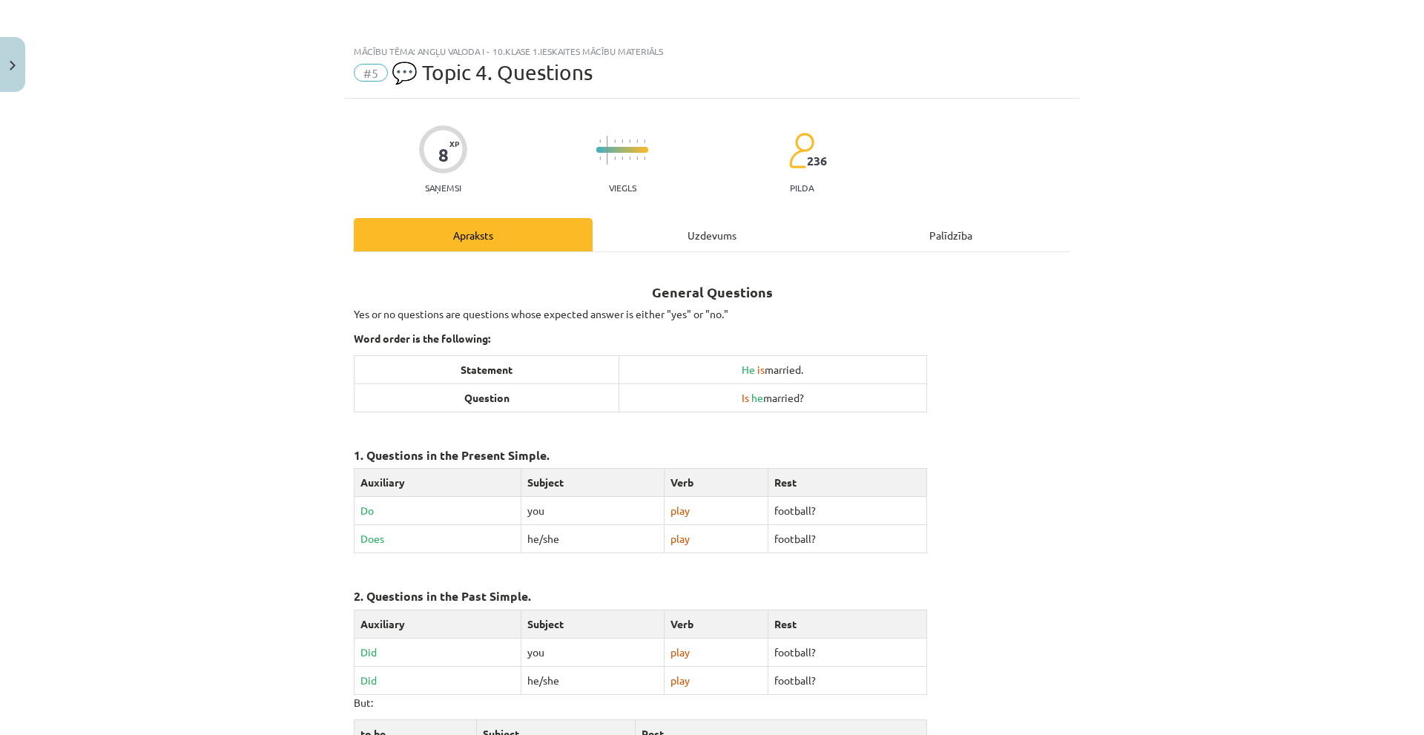
click at [695, 228] on div "Uzdevums" at bounding box center [712, 234] width 239 height 33
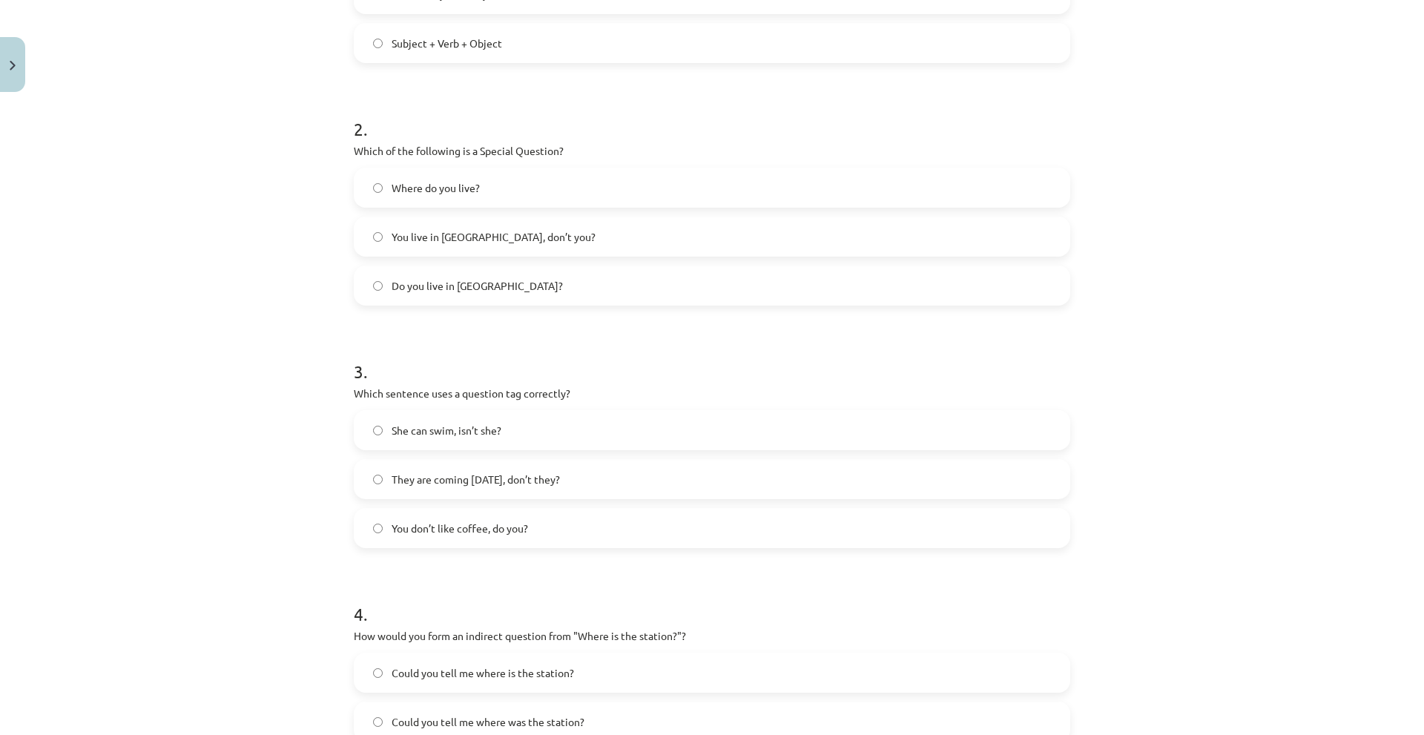
scroll to position [519, 0]
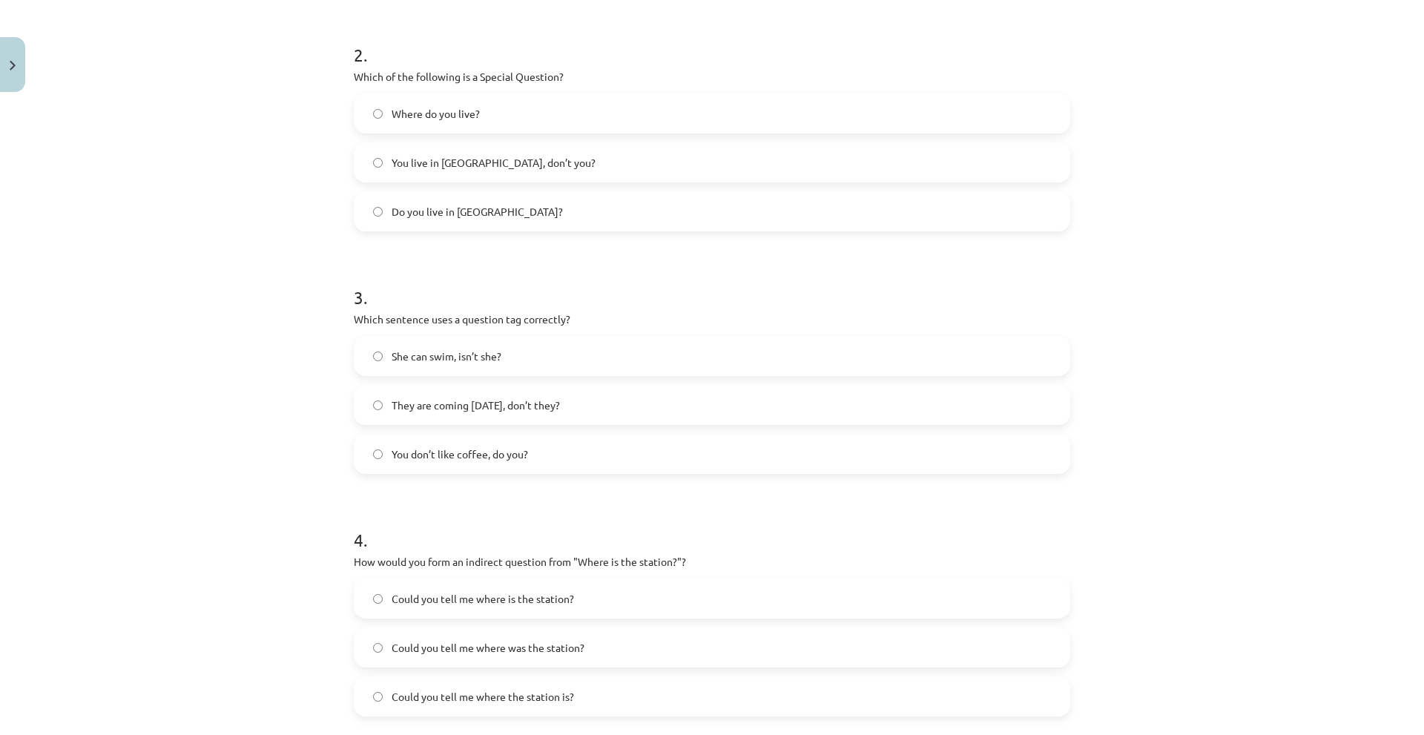
click at [449, 115] on span "Where do you live?" at bounding box center [436, 114] width 88 height 16
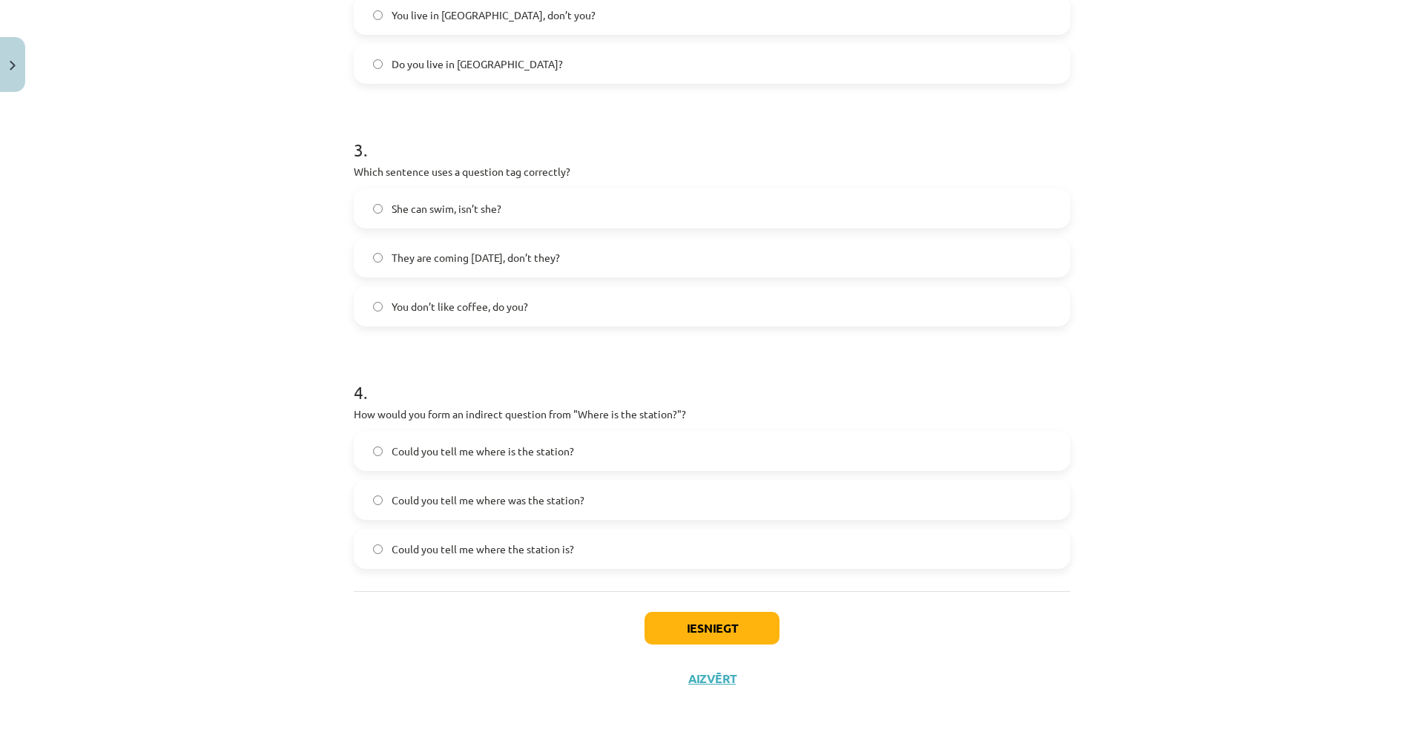
scroll to position [667, 0]
click at [404, 304] on span "You don’t like coffee, do you?" at bounding box center [460, 306] width 136 height 16
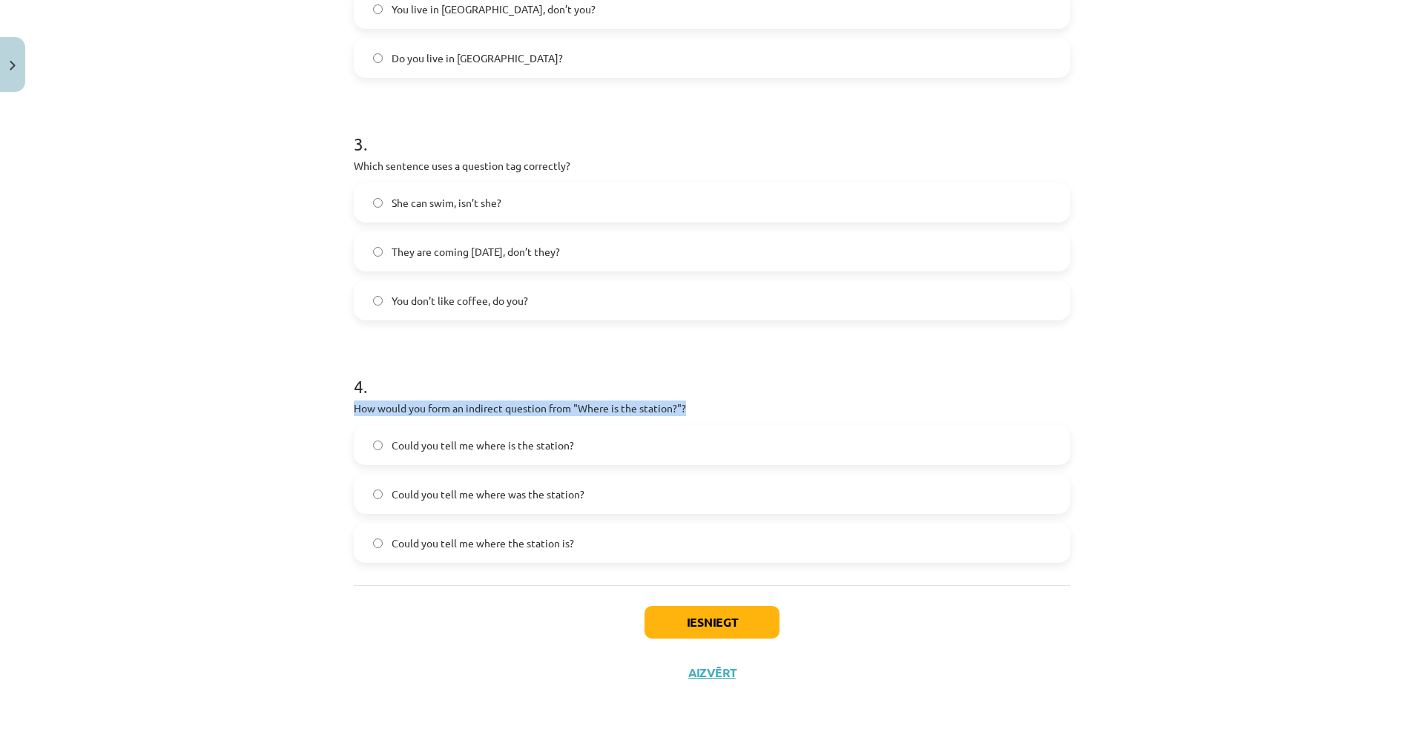
drag, startPoint x: 343, startPoint y: 403, endPoint x: 691, endPoint y: 407, distance: 348.6
click at [691, 407] on div "8 XP Saņemsi Viegls 236 pilda Apraksts Uzdevums Palīdzība 1 . What is the corre…" at bounding box center [712, 62] width 734 height 1272
copy p "How would you form an indirect question from "Where is the station?"?"
click at [291, 437] on div "Mācību tēma: Angļu valoda i - 10.klase 1.ieskaites mācību materiāls #5 💬 Topic …" at bounding box center [712, 367] width 1424 height 735
click at [413, 491] on span "Could you tell me where was the station?" at bounding box center [488, 495] width 193 height 16
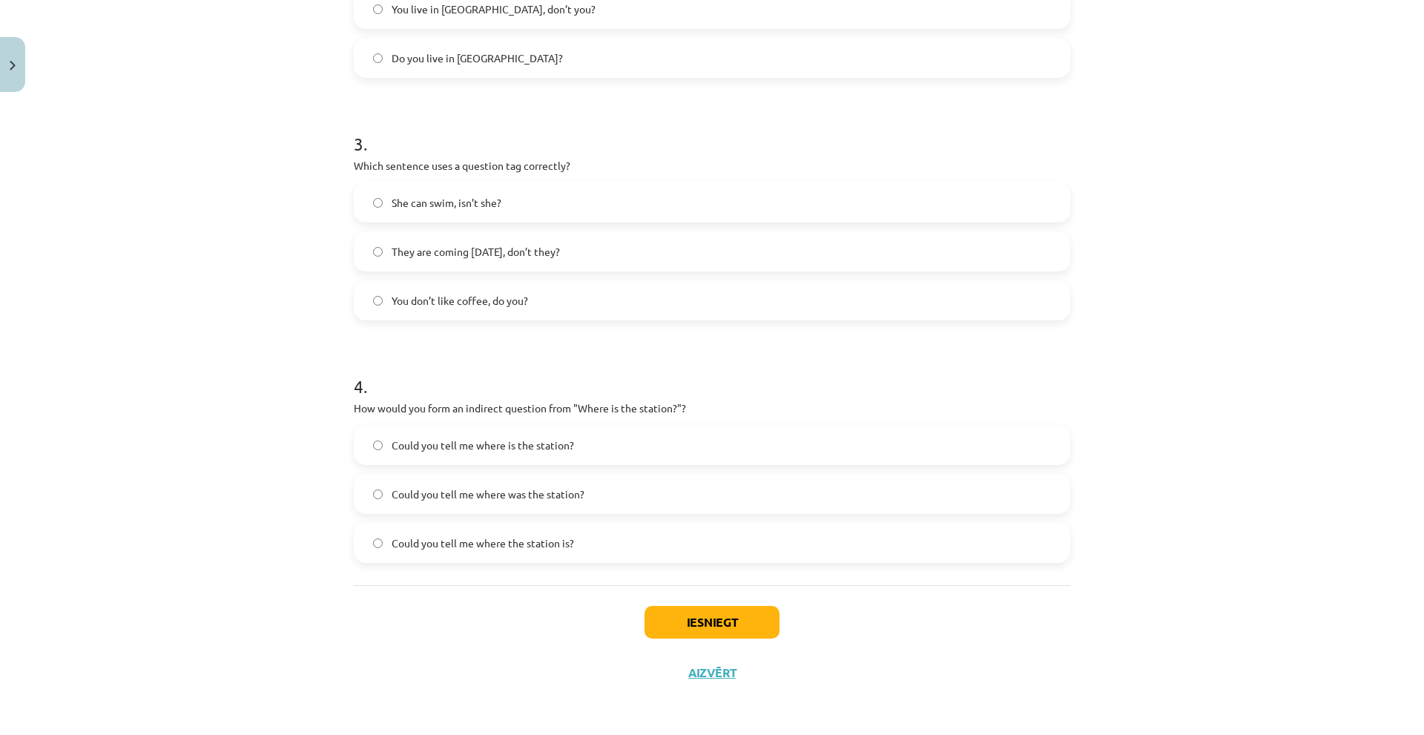
click at [511, 452] on span "Could you tell me where is the station?" at bounding box center [483, 446] width 182 height 16
click at [656, 619] on button "Iesniegt" at bounding box center [711, 622] width 135 height 33
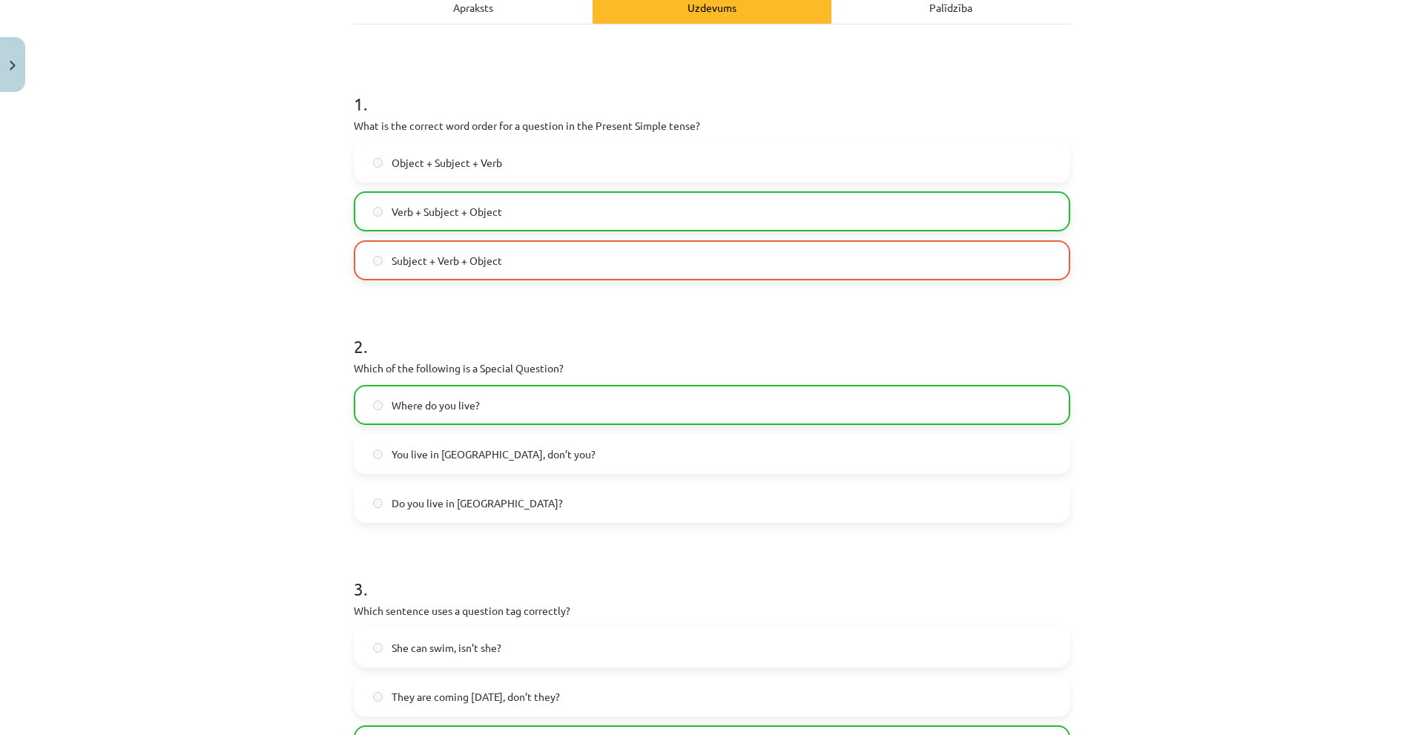
scroll to position [53, 0]
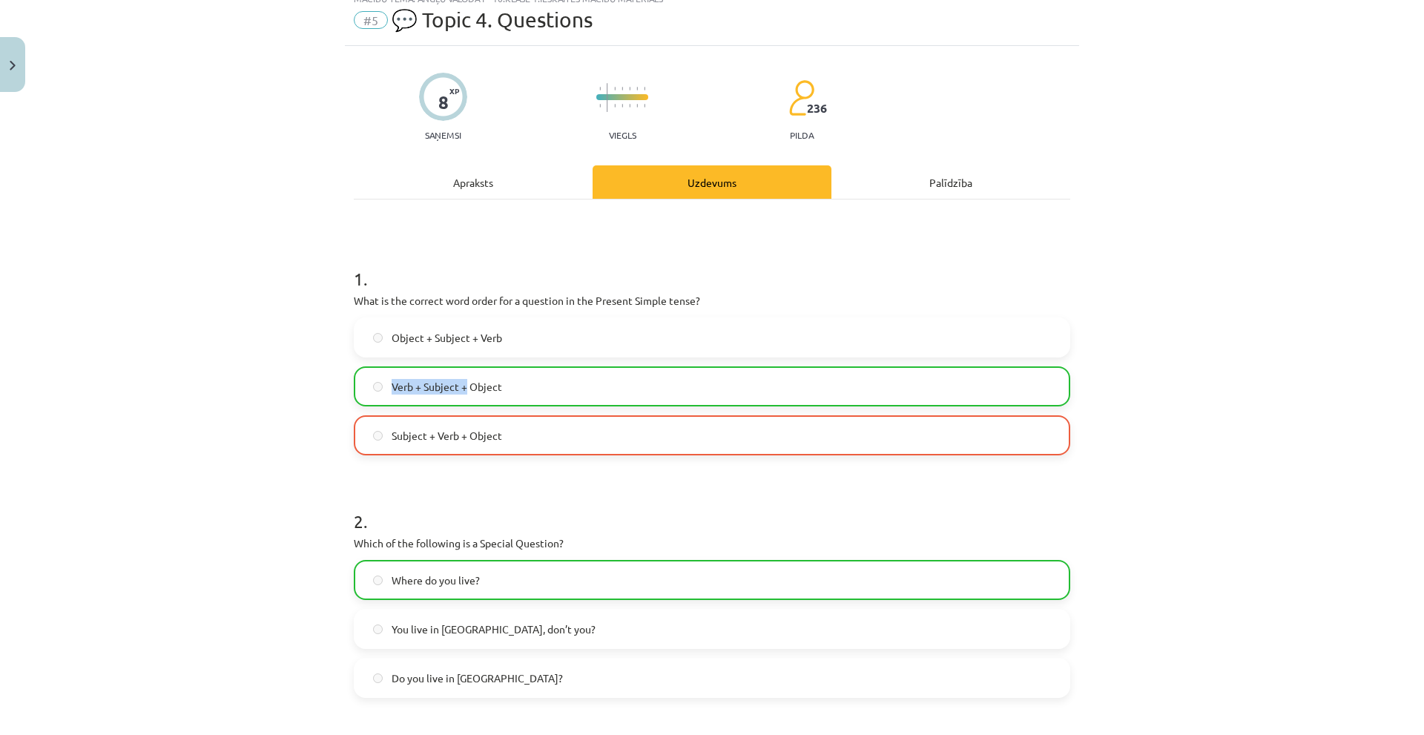
drag, startPoint x: 379, startPoint y: 397, endPoint x: 460, endPoint y: 387, distance: 81.4
click at [460, 387] on label "Verb + Subject + Object" at bounding box center [711, 386] width 713 height 37
click at [490, 386] on span "Verb + Subject + Object" at bounding box center [447, 387] width 111 height 16
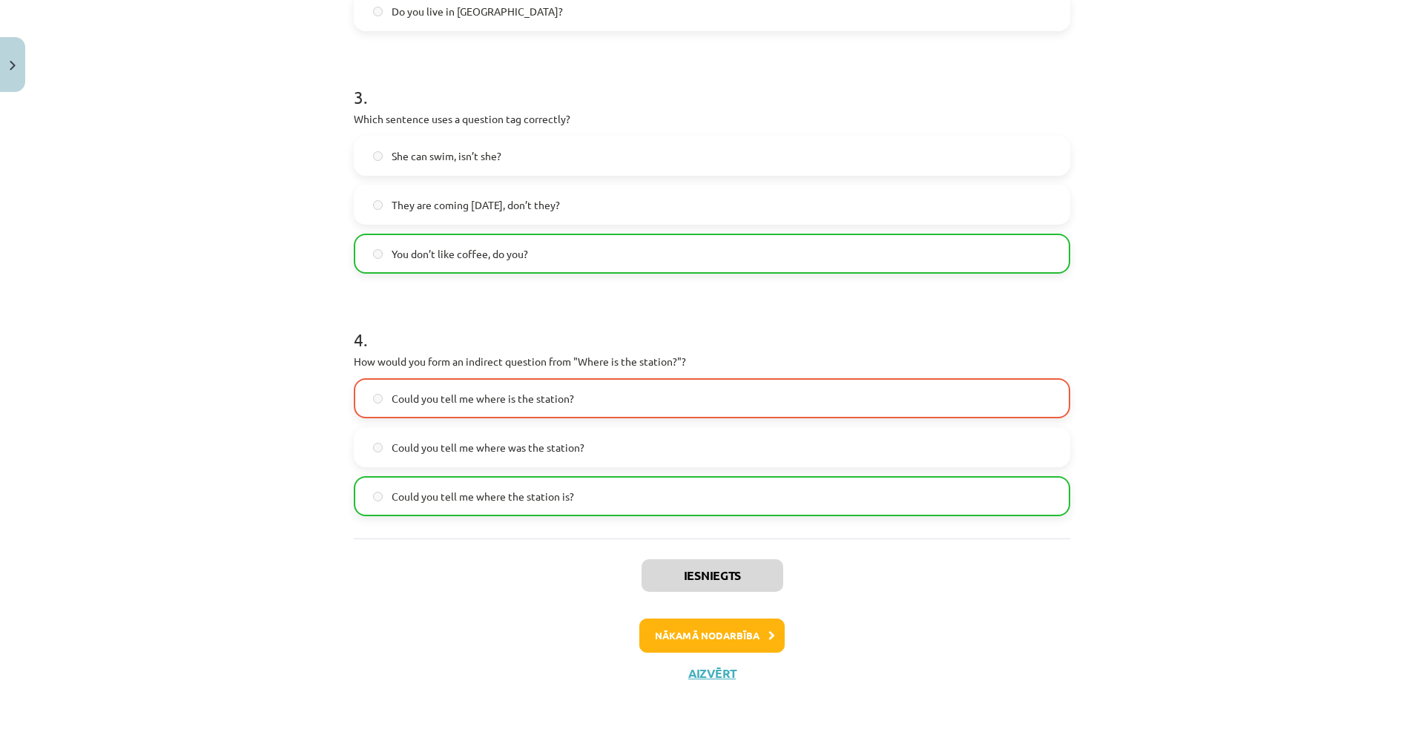
scroll to position [720, 0]
click at [685, 638] on button "Nākamā nodarbība" at bounding box center [711, 635] width 145 height 34
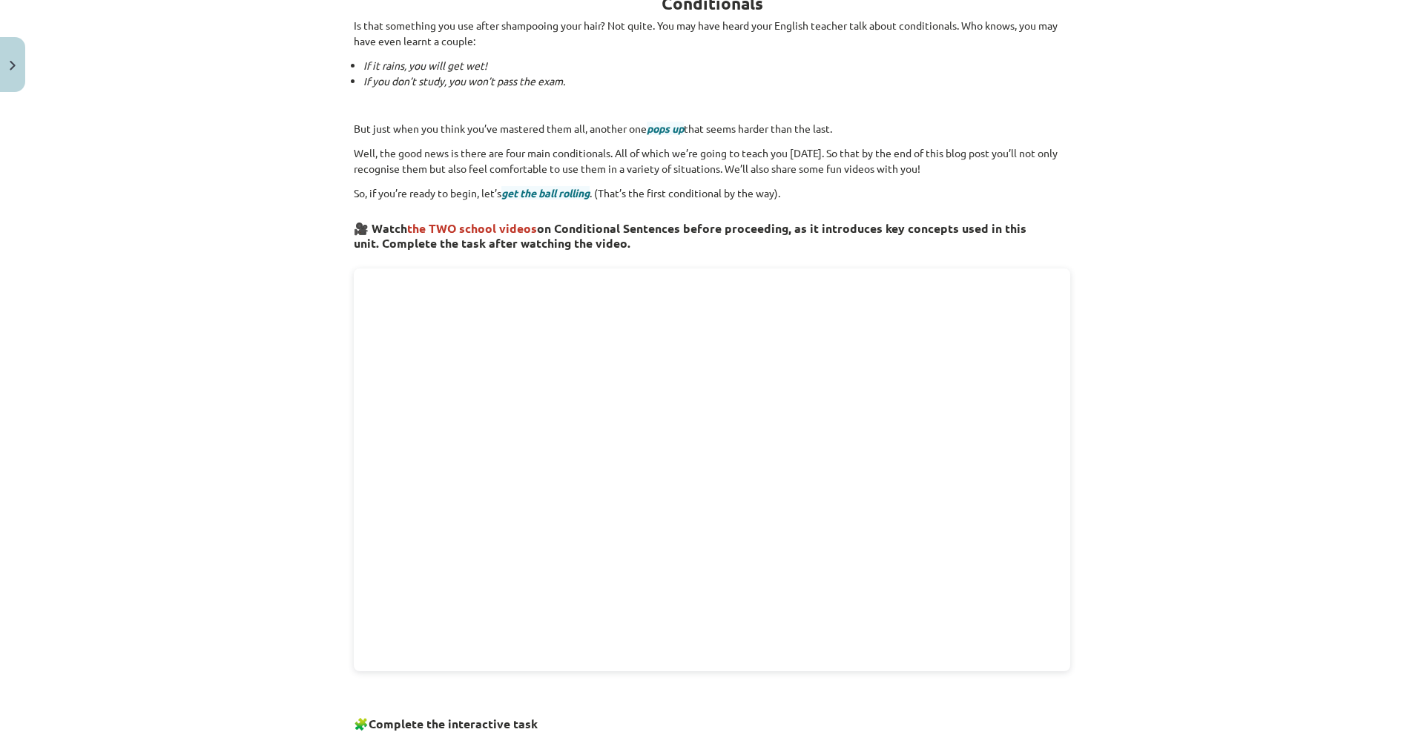
scroll to position [0, 0]
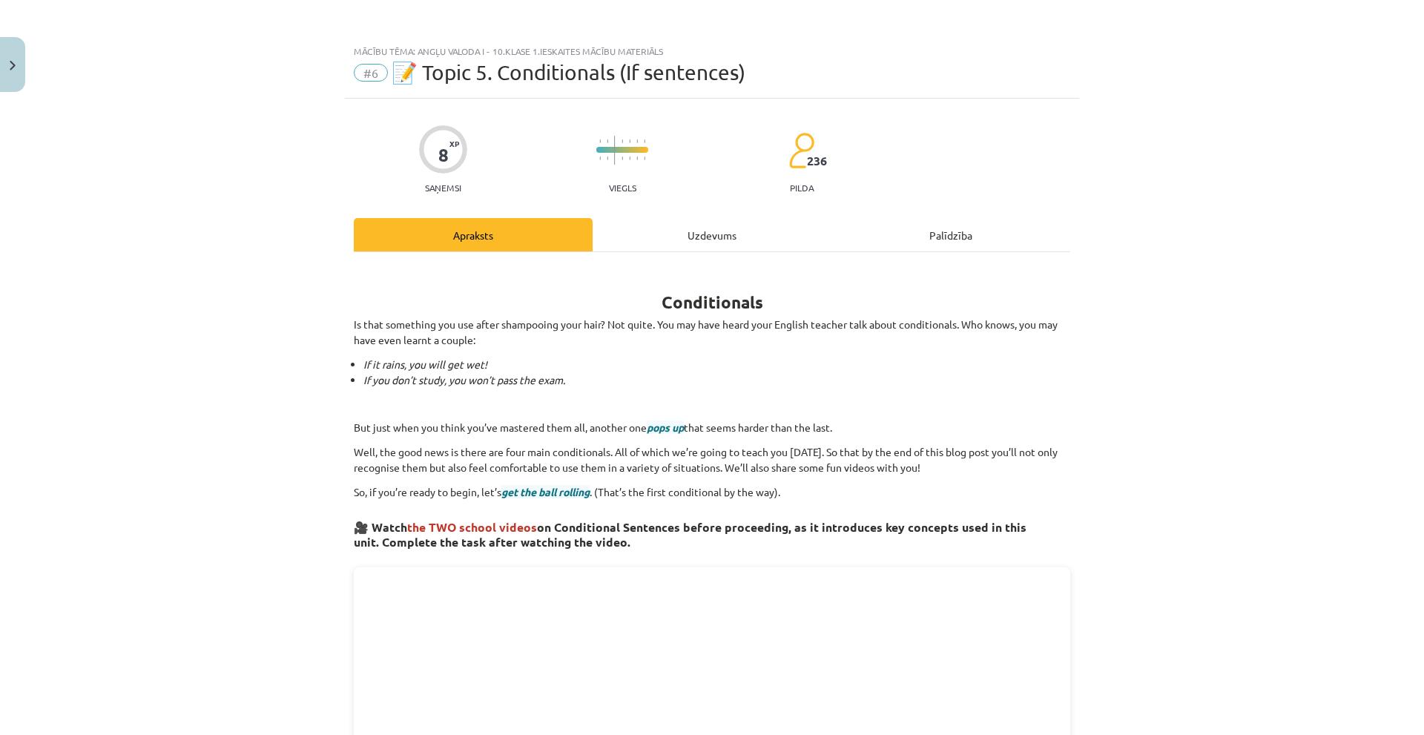
click at [697, 231] on div "Uzdevums" at bounding box center [712, 234] width 239 height 33
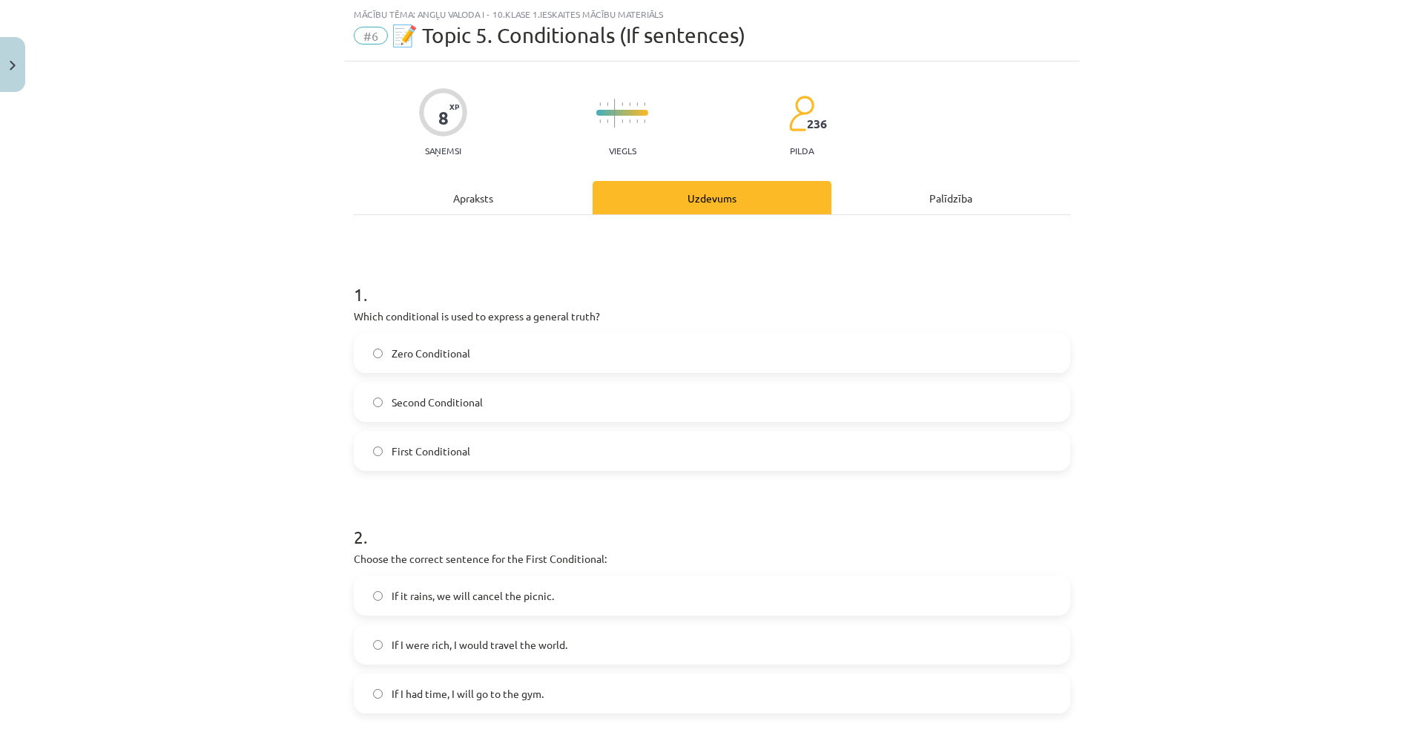
click at [504, 343] on label "Zero Conditional" at bounding box center [711, 352] width 713 height 37
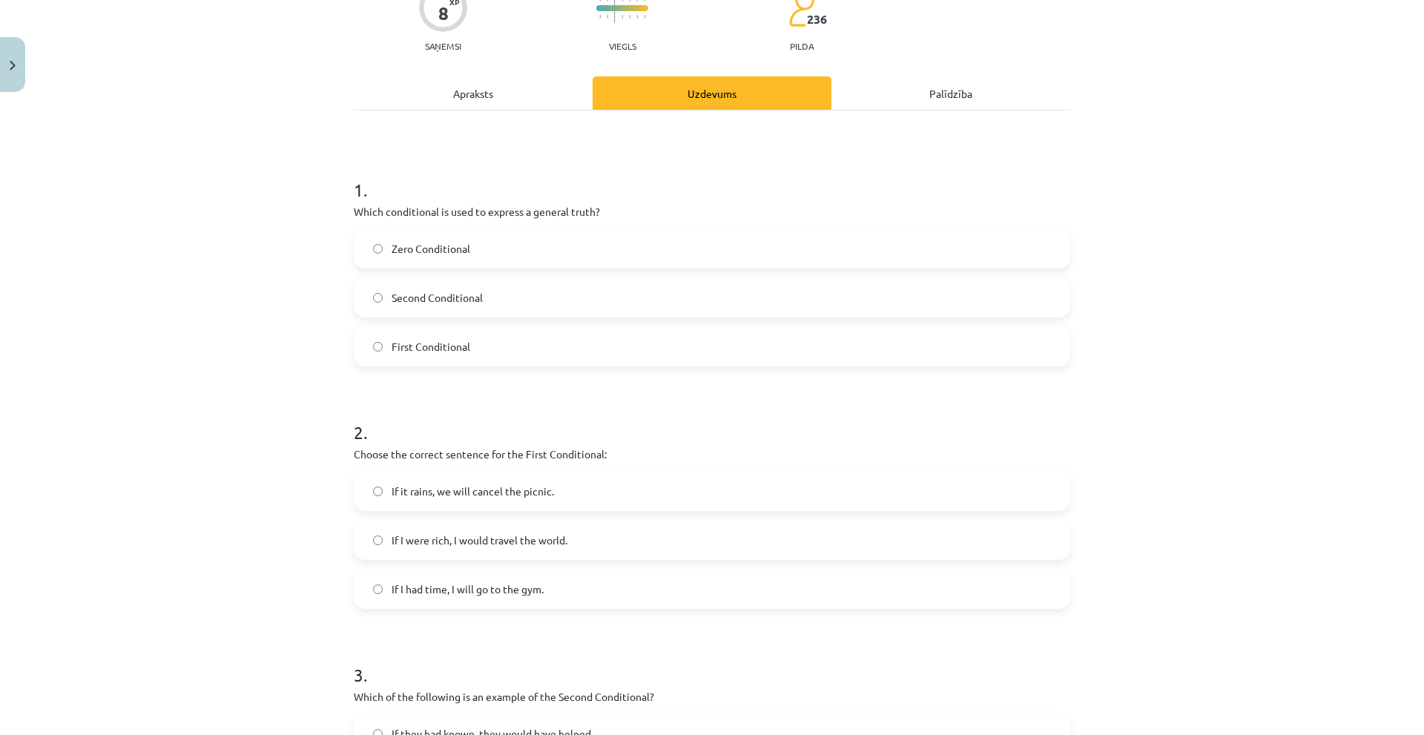
scroll to position [0, 0]
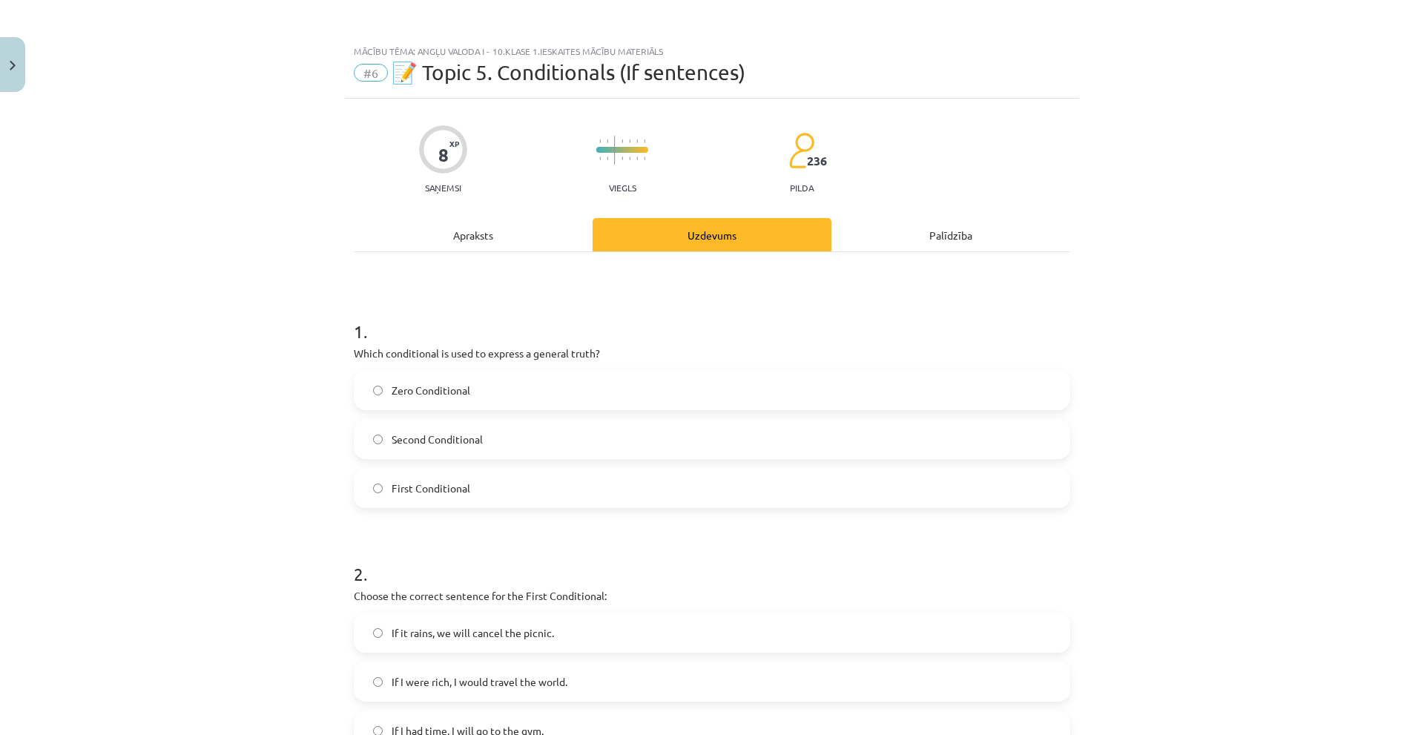
click at [471, 240] on div "Apraksts" at bounding box center [473, 234] width 239 height 33
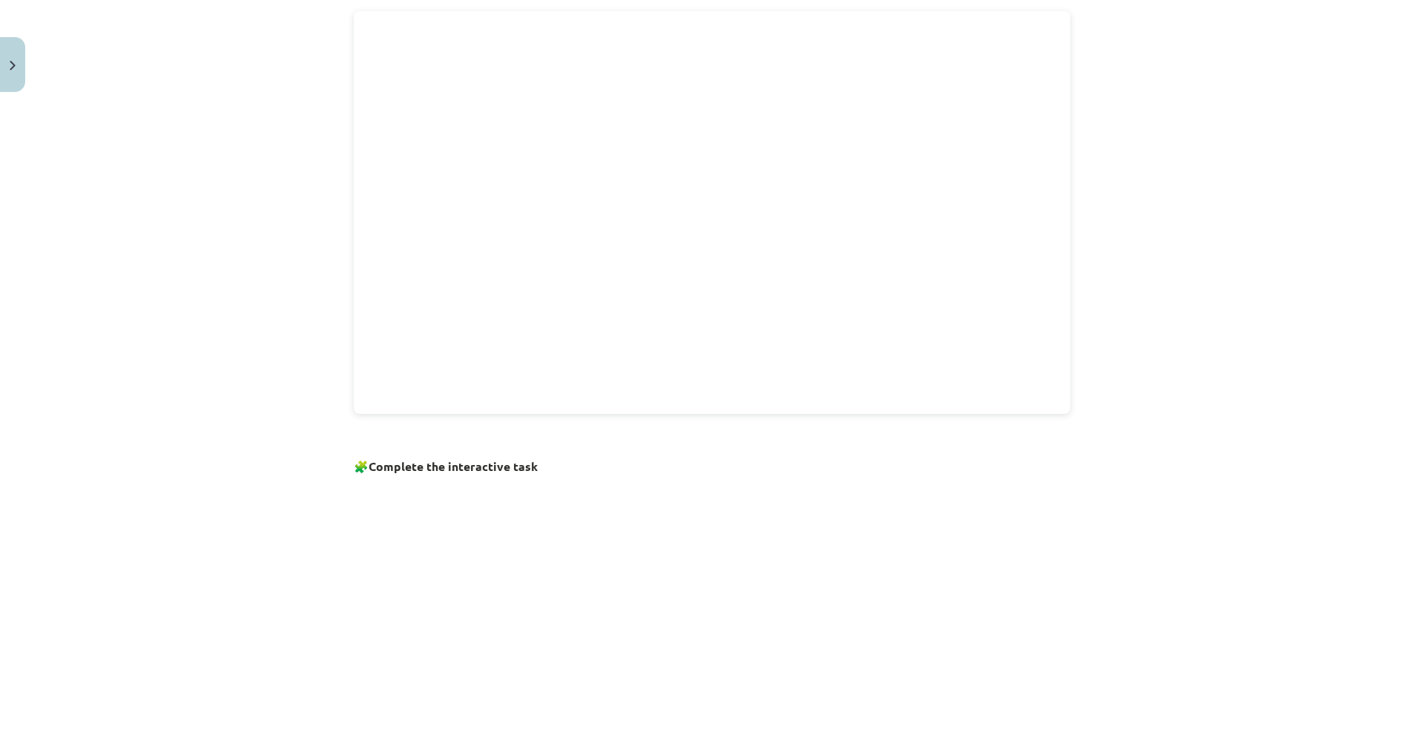
scroll to position [818, 0]
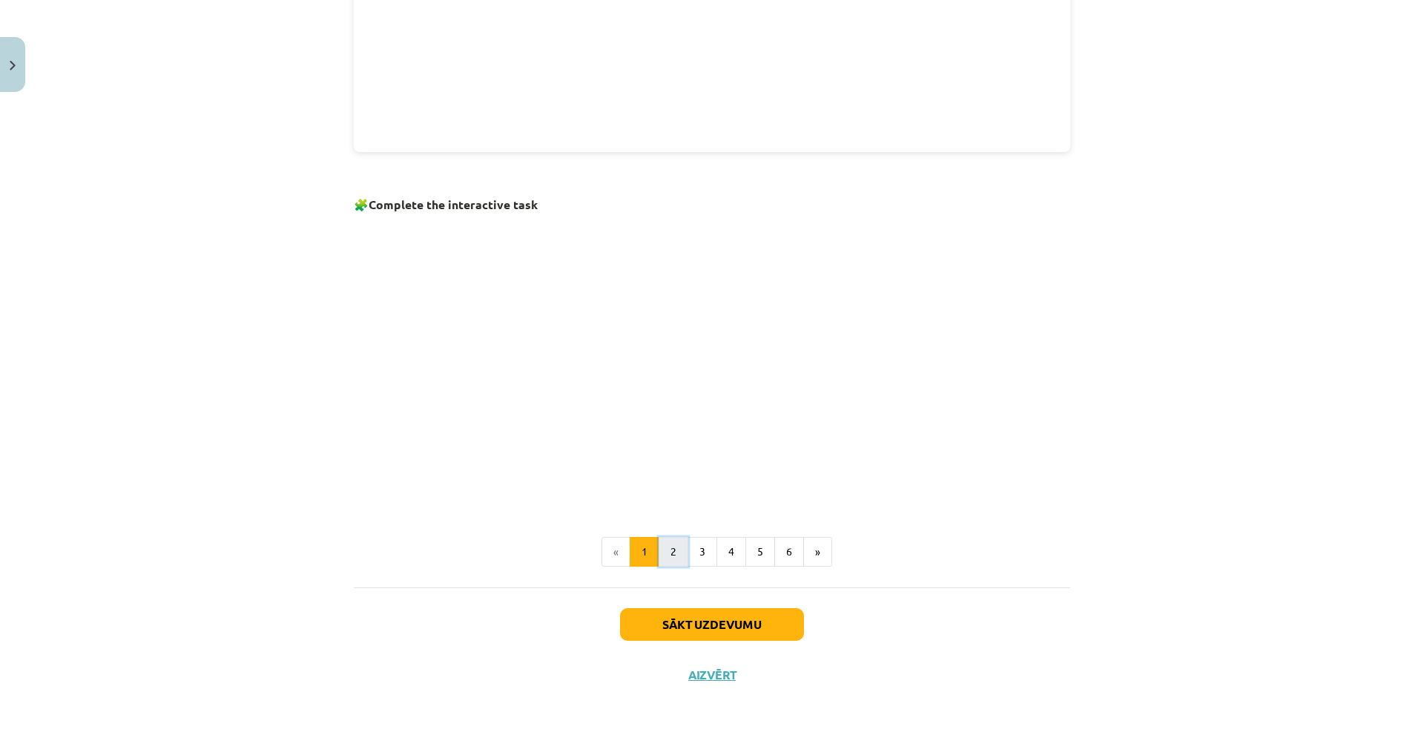
click at [663, 549] on button "2" at bounding box center [674, 552] width 30 height 30
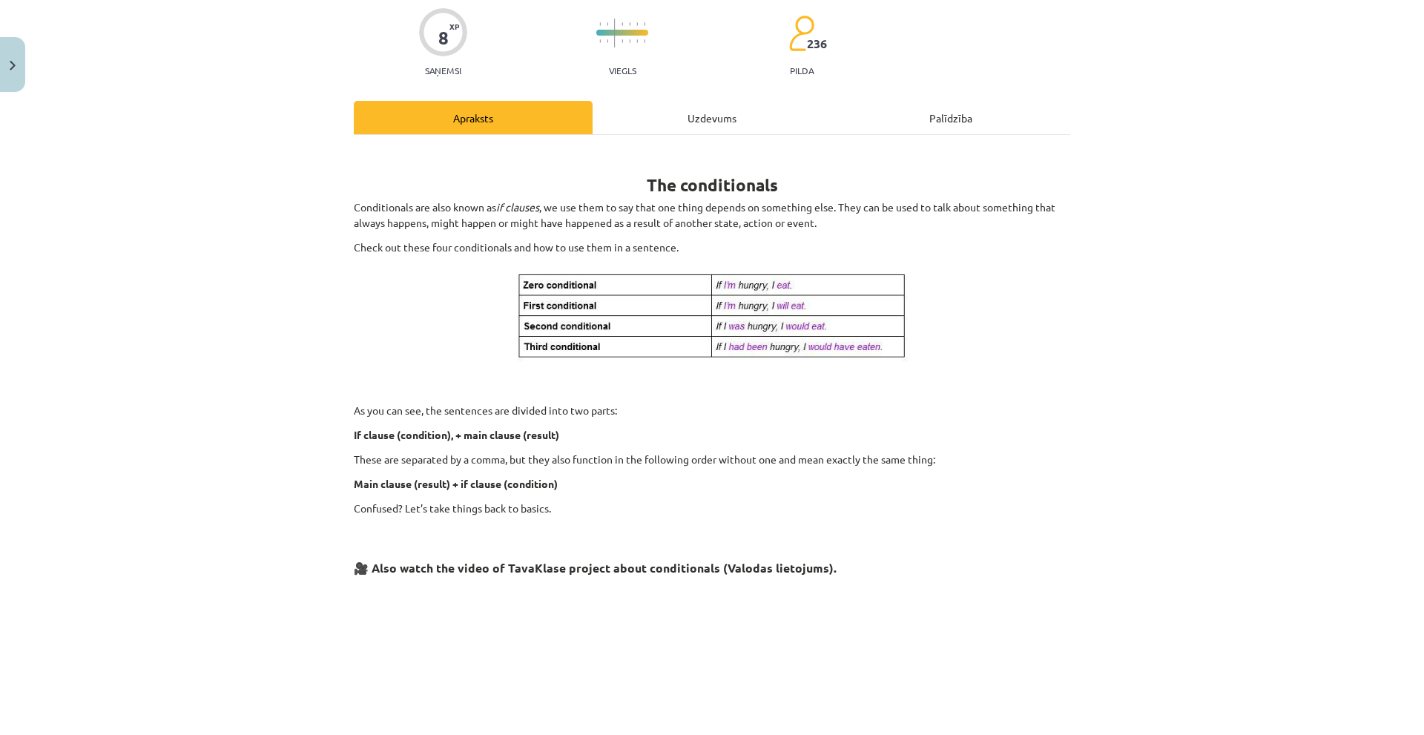
scroll to position [43, 0]
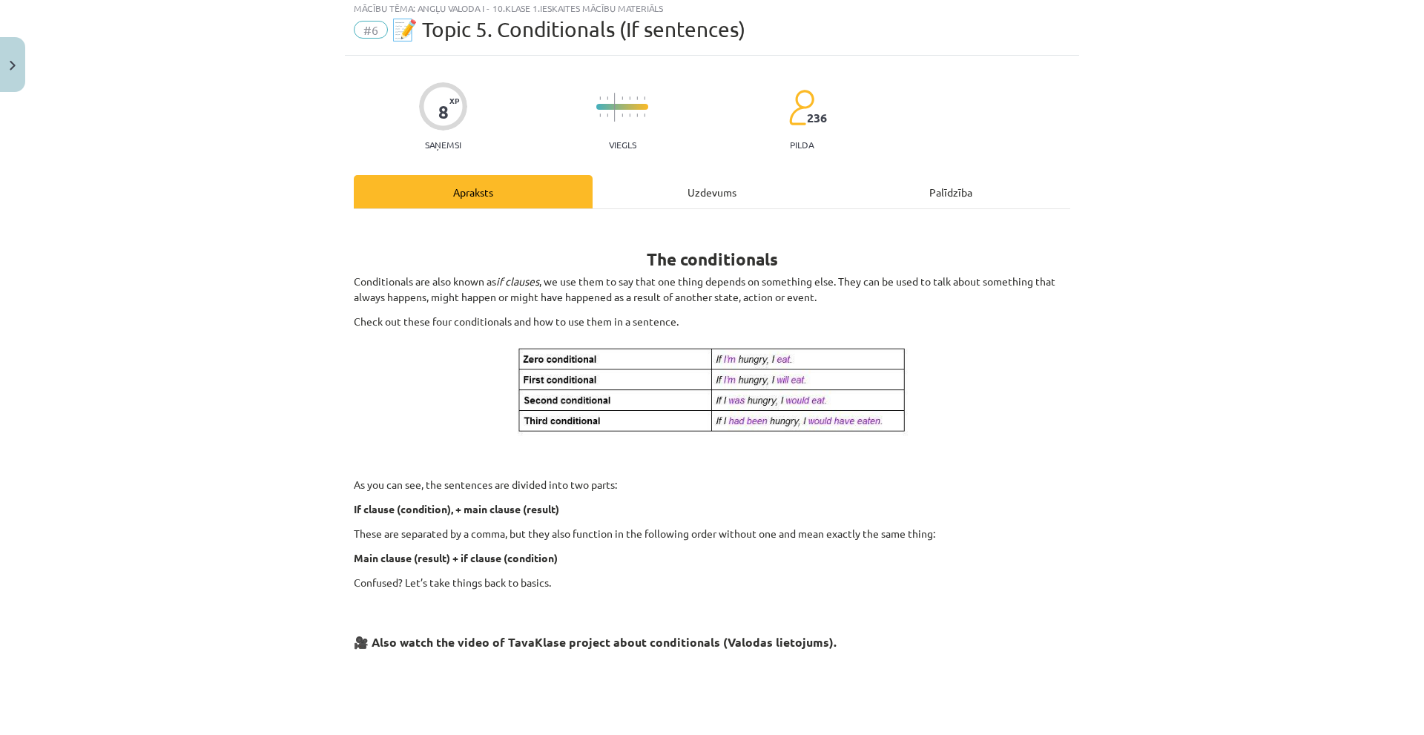
click at [690, 197] on div "Uzdevums" at bounding box center [712, 191] width 239 height 33
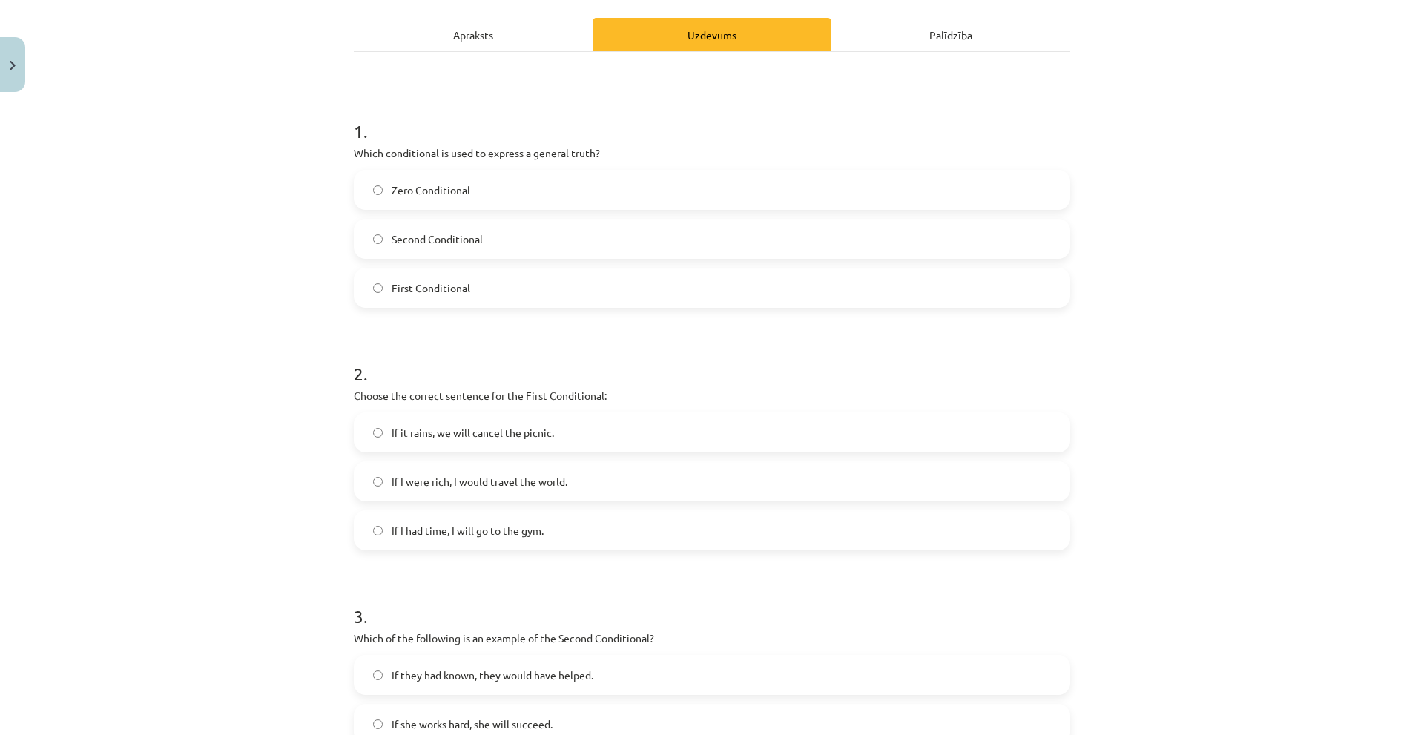
scroll to position [111, 0]
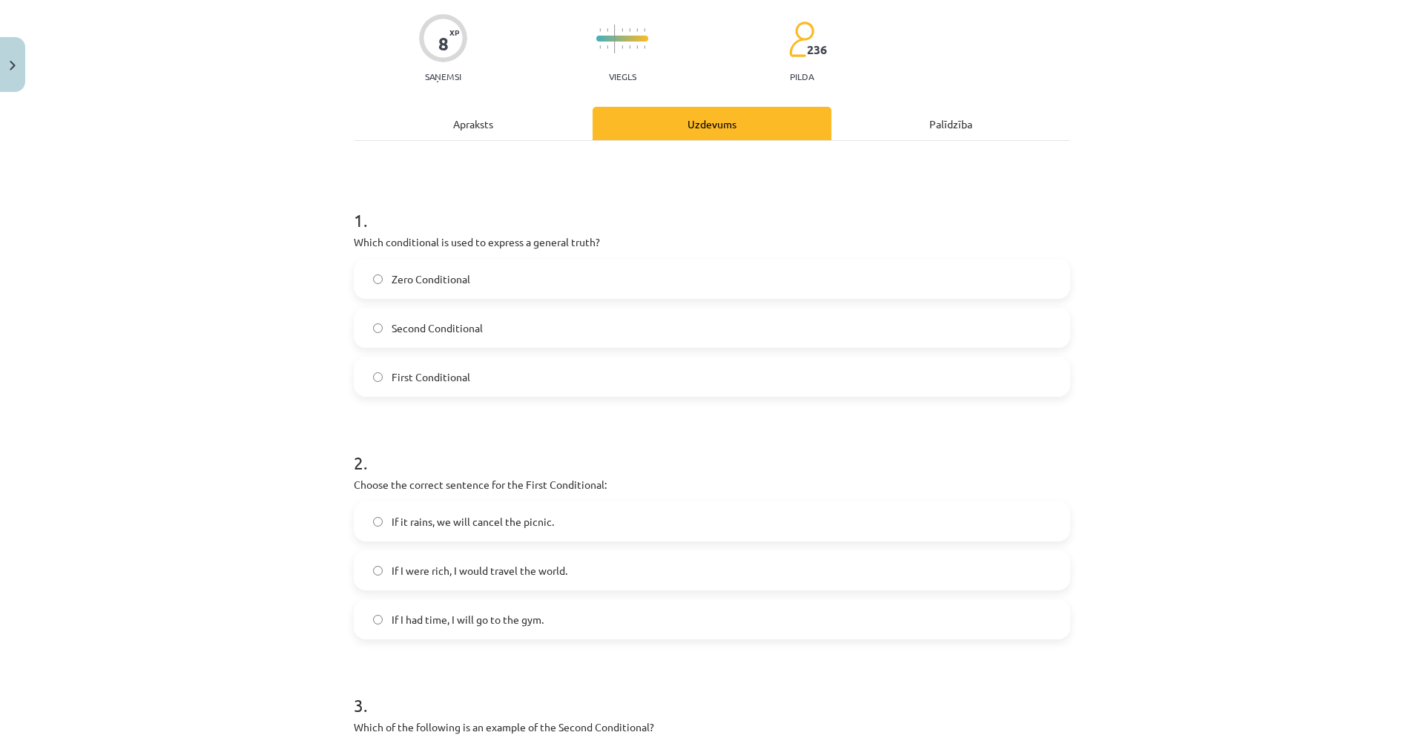
click at [460, 135] on div "Apraksts" at bounding box center [473, 123] width 239 height 33
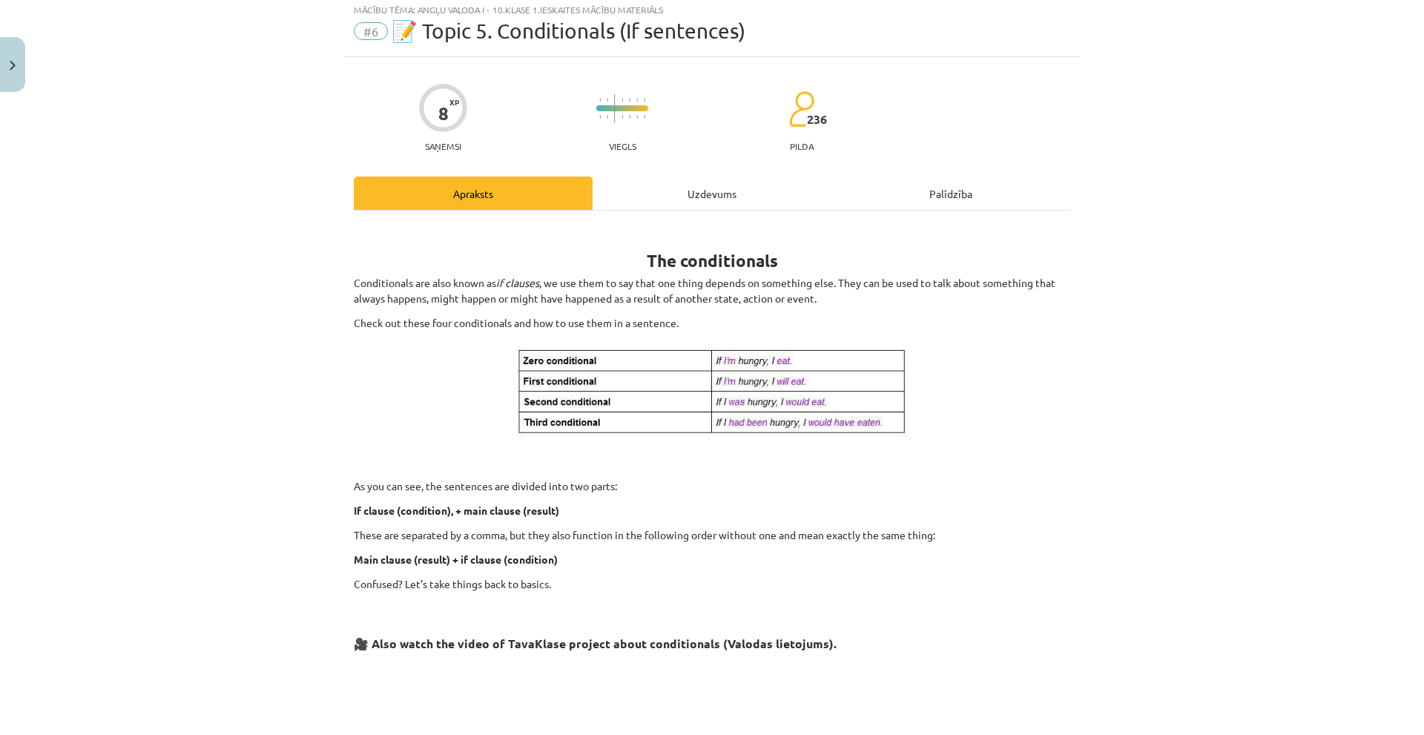
scroll to position [37, 0]
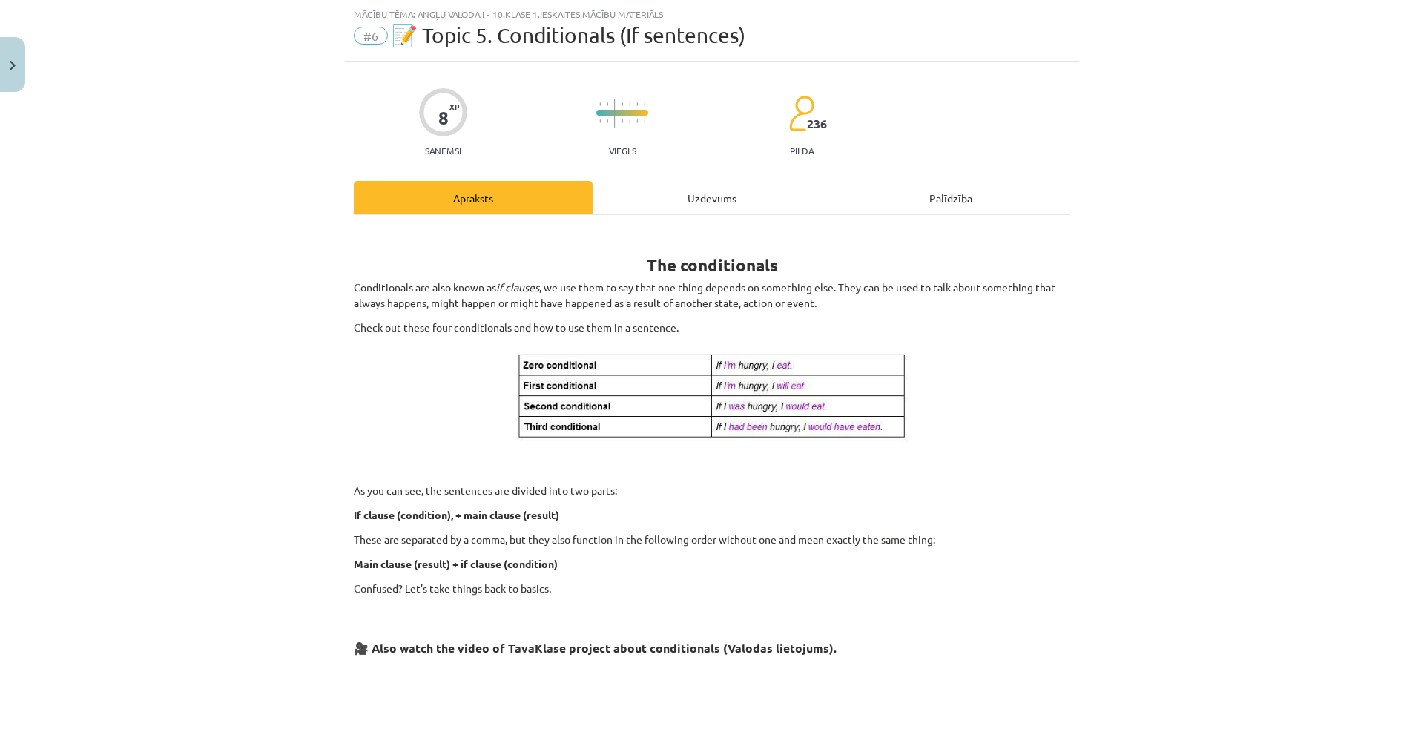
click at [692, 199] on div "Uzdevums" at bounding box center [712, 197] width 239 height 33
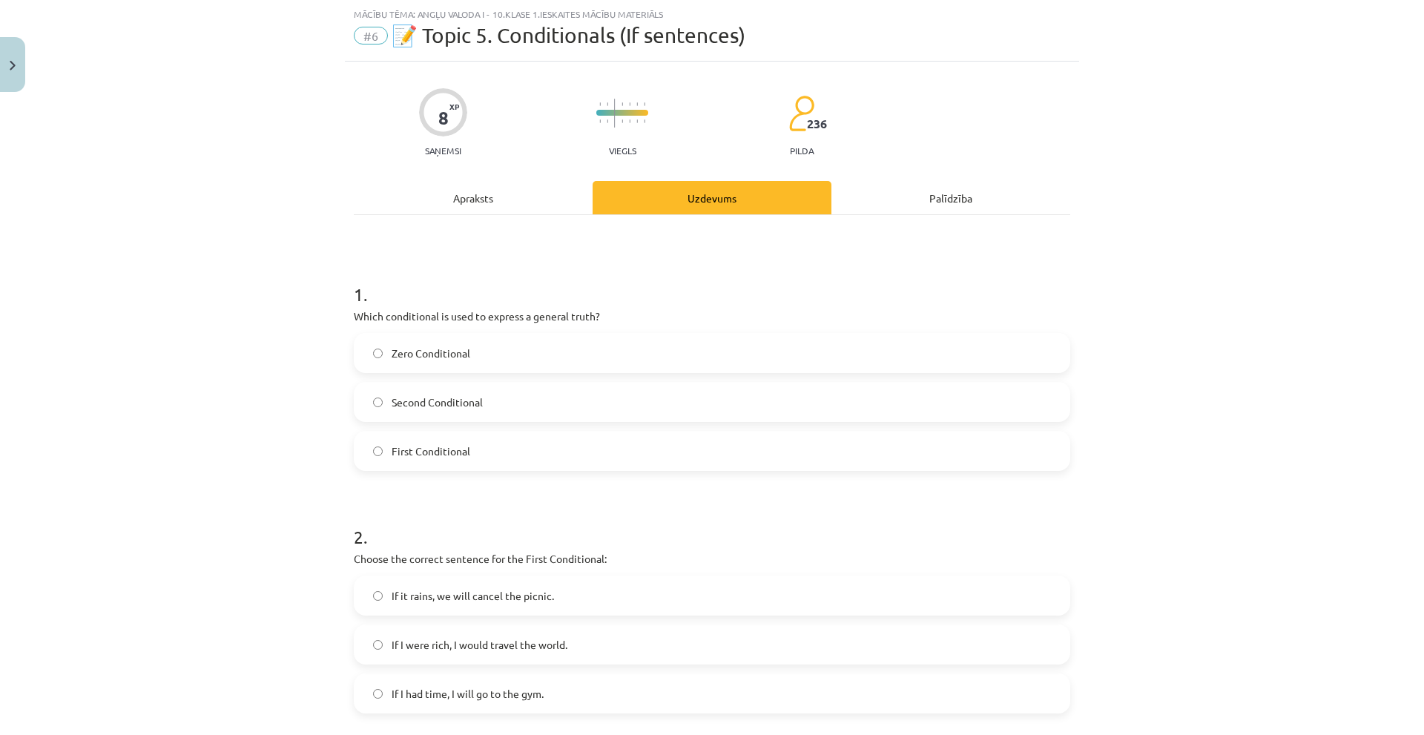
click at [451, 204] on div "Apraksts" at bounding box center [473, 197] width 239 height 33
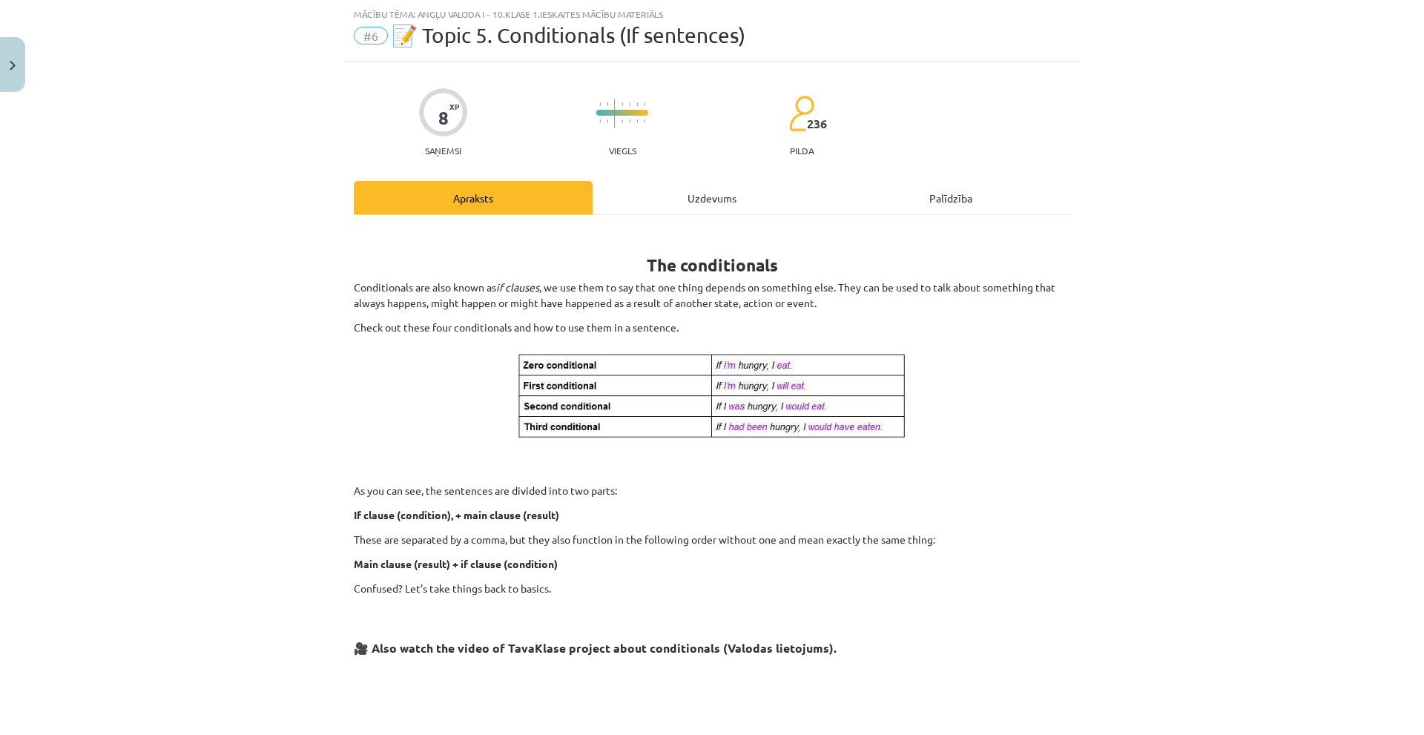
click at [703, 192] on div "Uzdevums" at bounding box center [712, 197] width 239 height 33
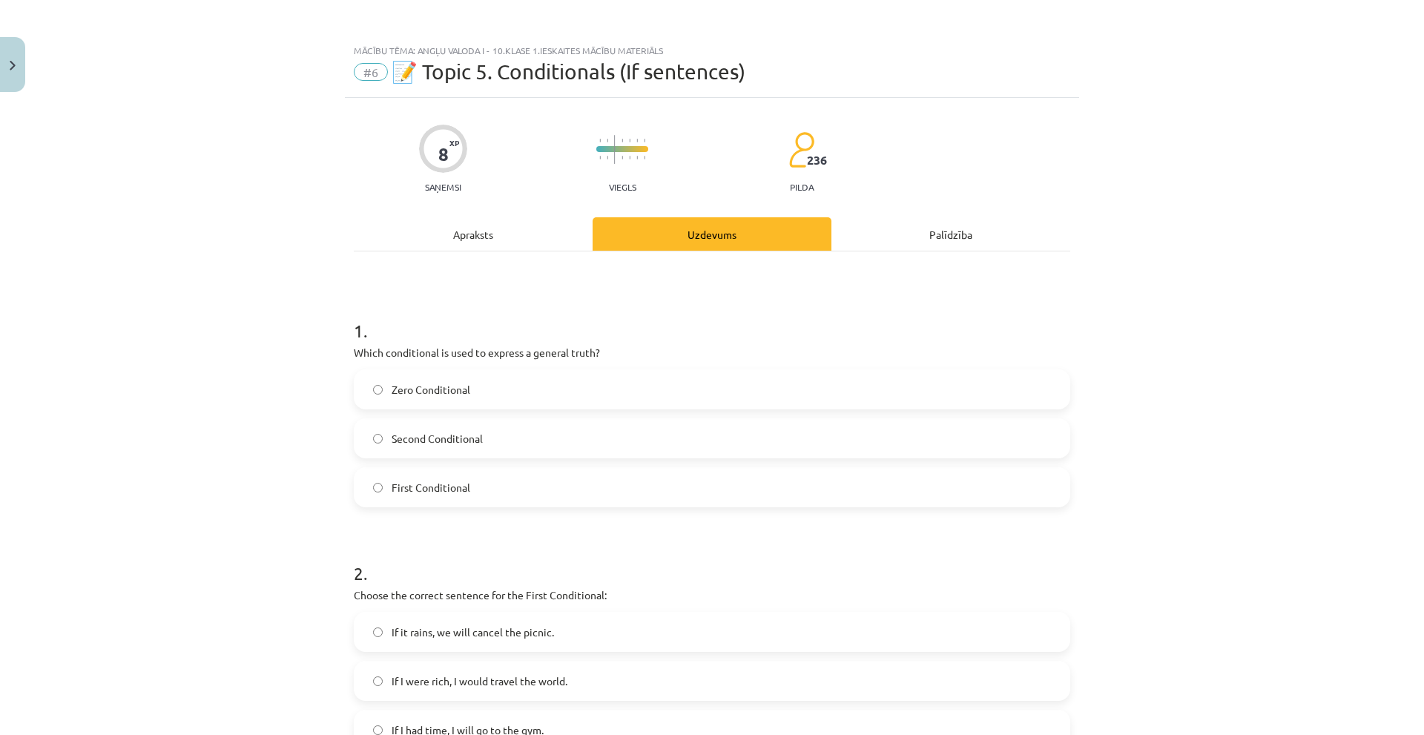
scroll to position [0, 0]
click at [456, 245] on div "Apraksts" at bounding box center [473, 234] width 239 height 33
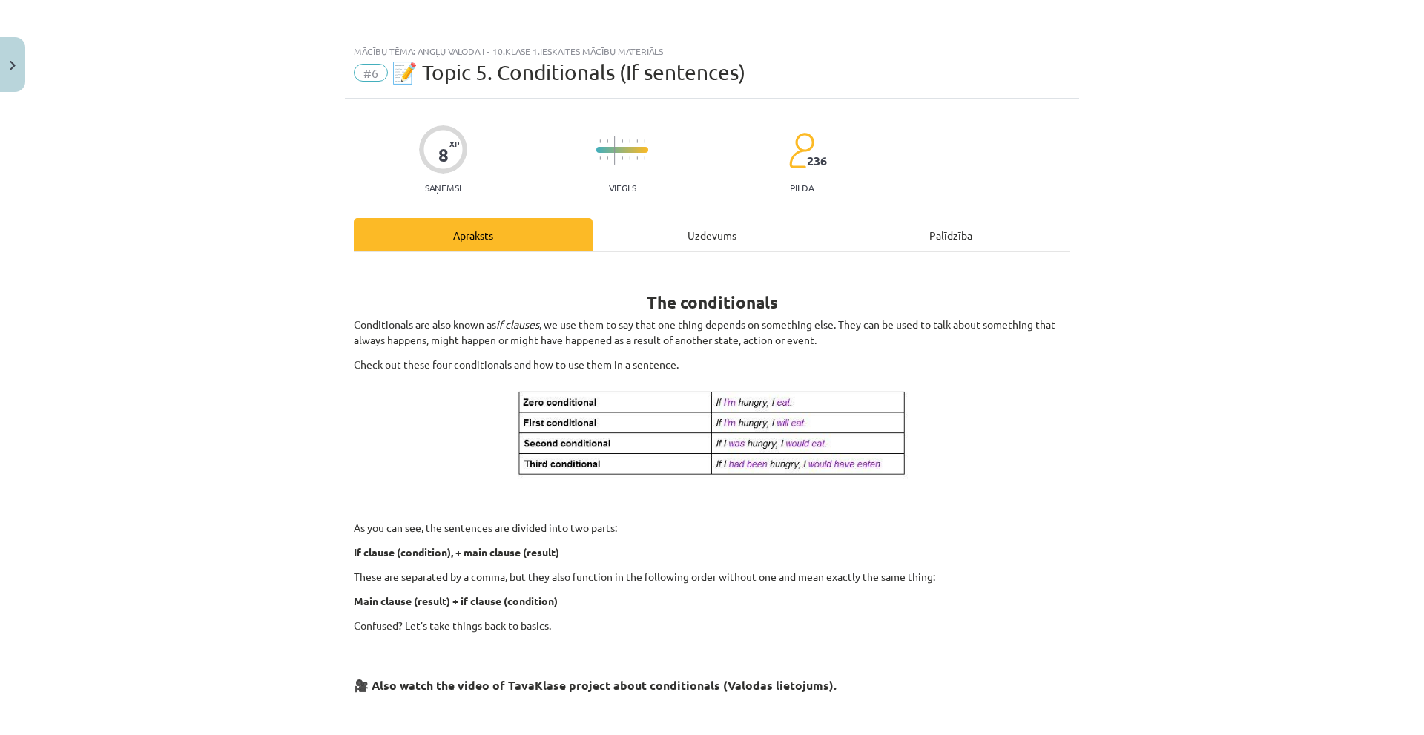
click at [667, 243] on div "Uzdevums" at bounding box center [712, 234] width 239 height 33
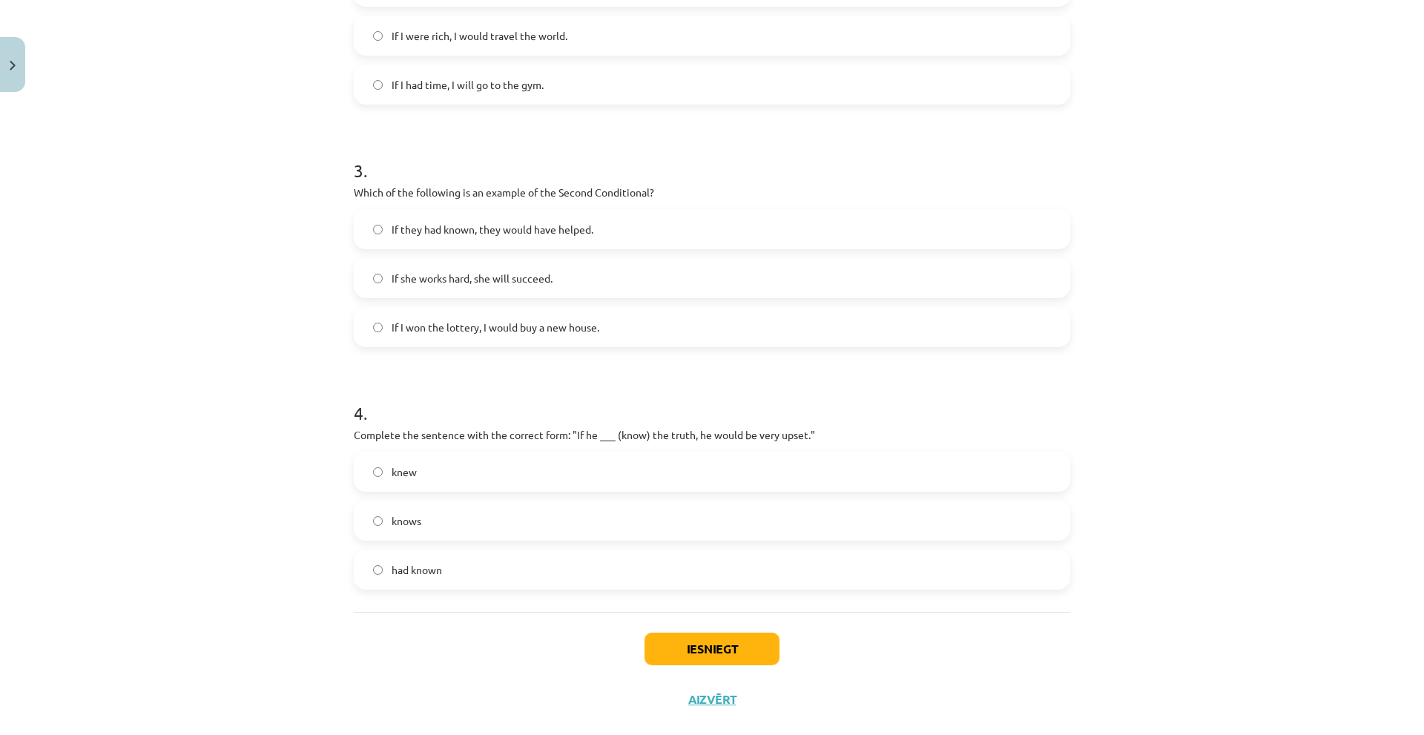
scroll to position [673, 0]
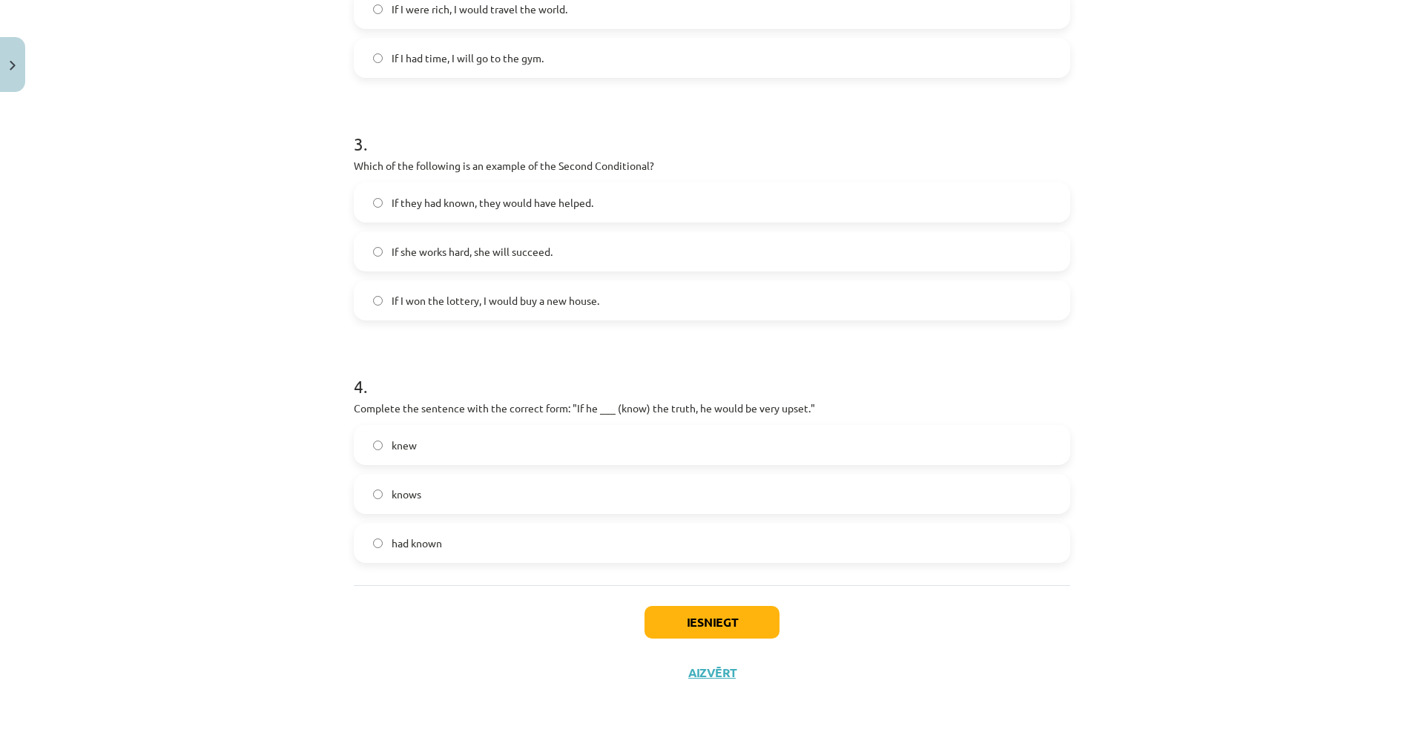
click at [512, 446] on label "knew" at bounding box center [711, 444] width 713 height 37
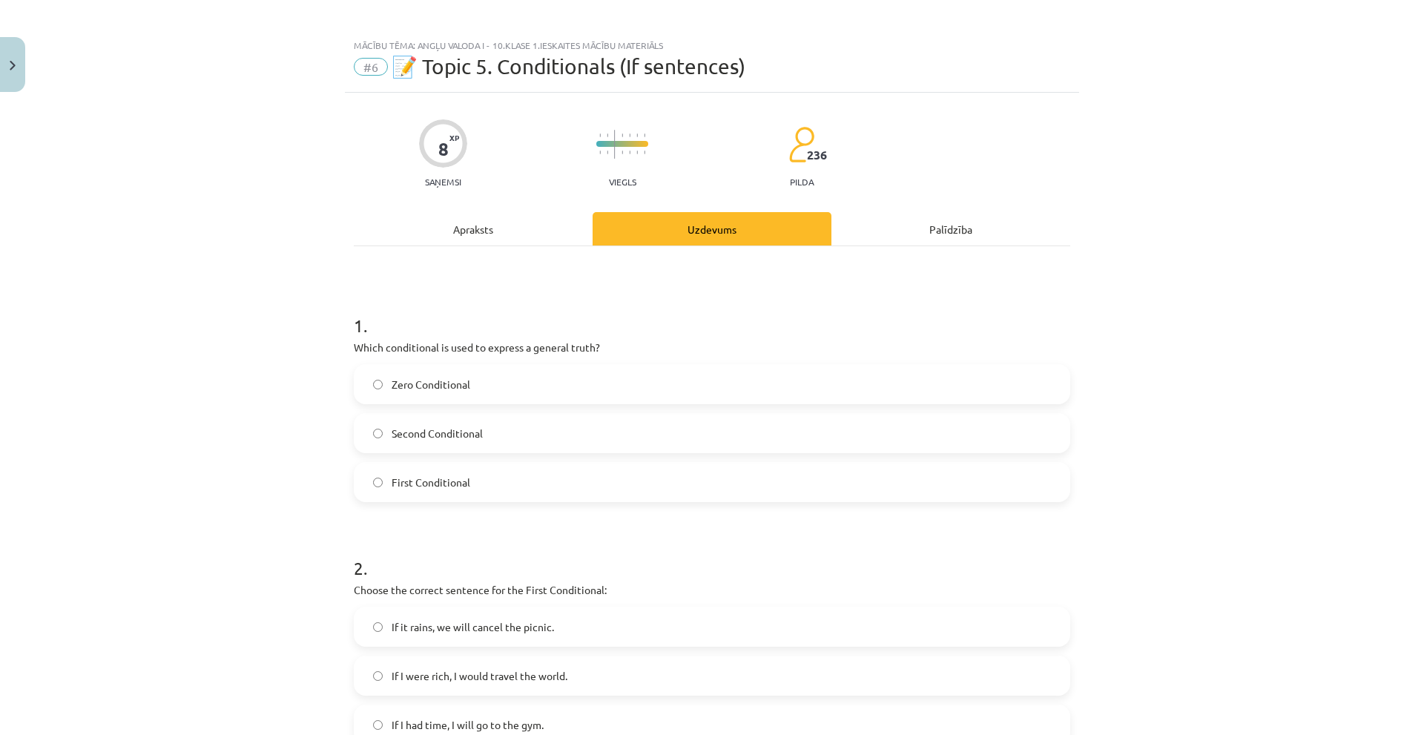
scroll to position [0, 0]
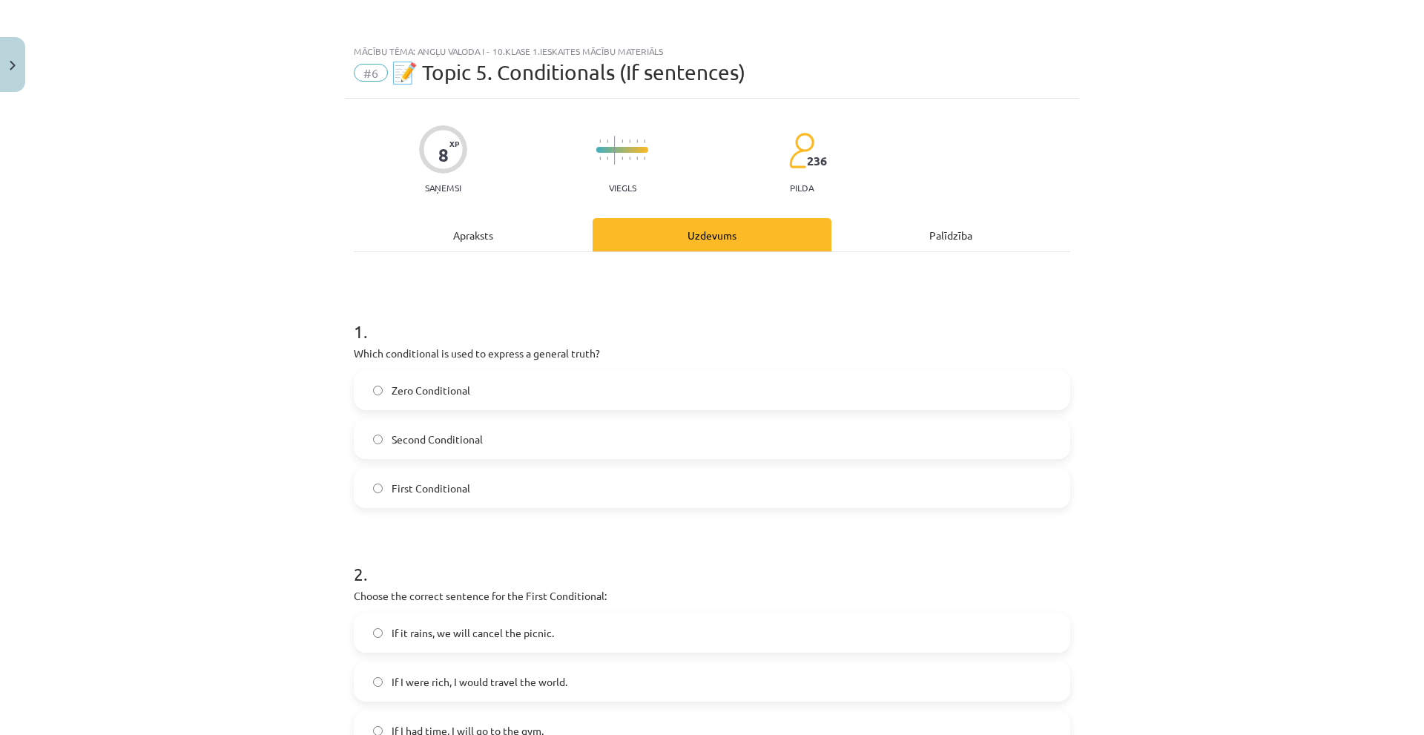
click at [446, 234] on div "Apraksts" at bounding box center [473, 234] width 239 height 33
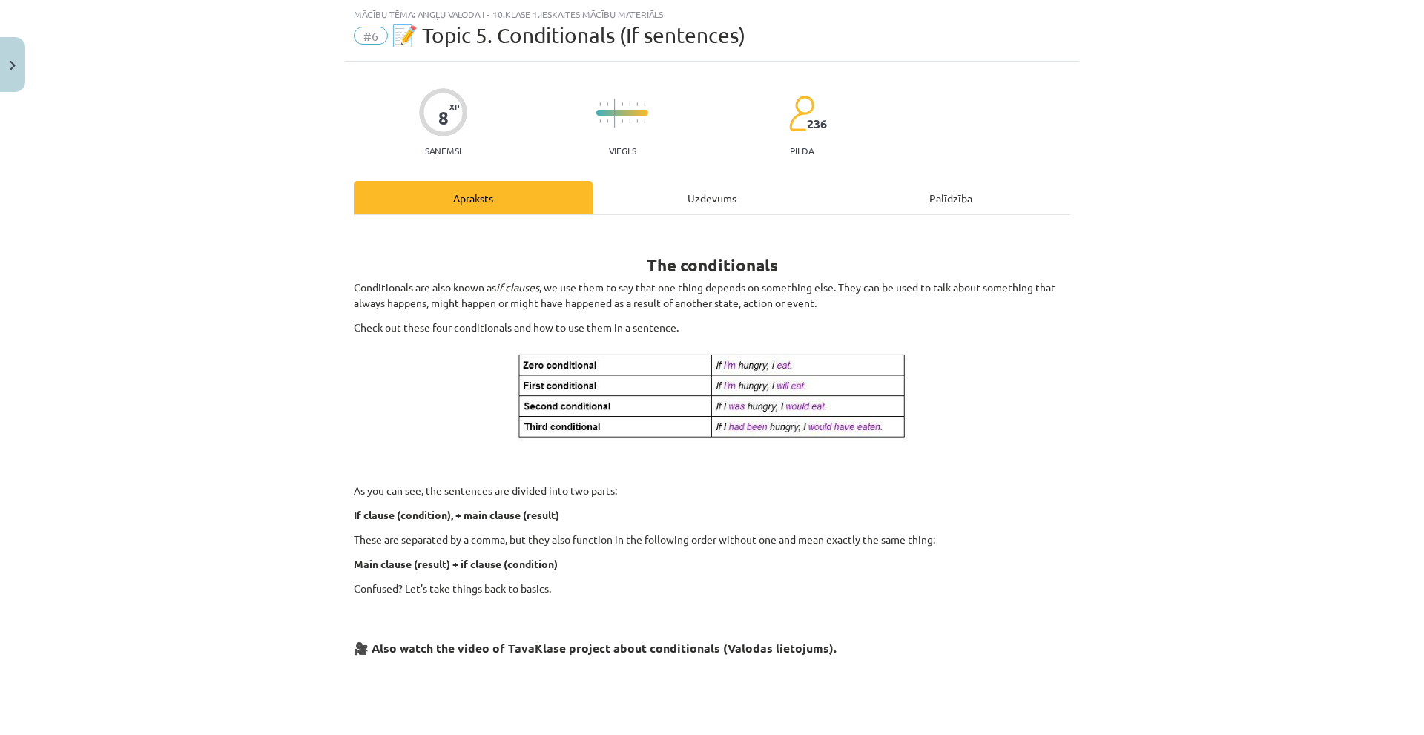
click at [730, 205] on div "Uzdevums" at bounding box center [712, 197] width 239 height 33
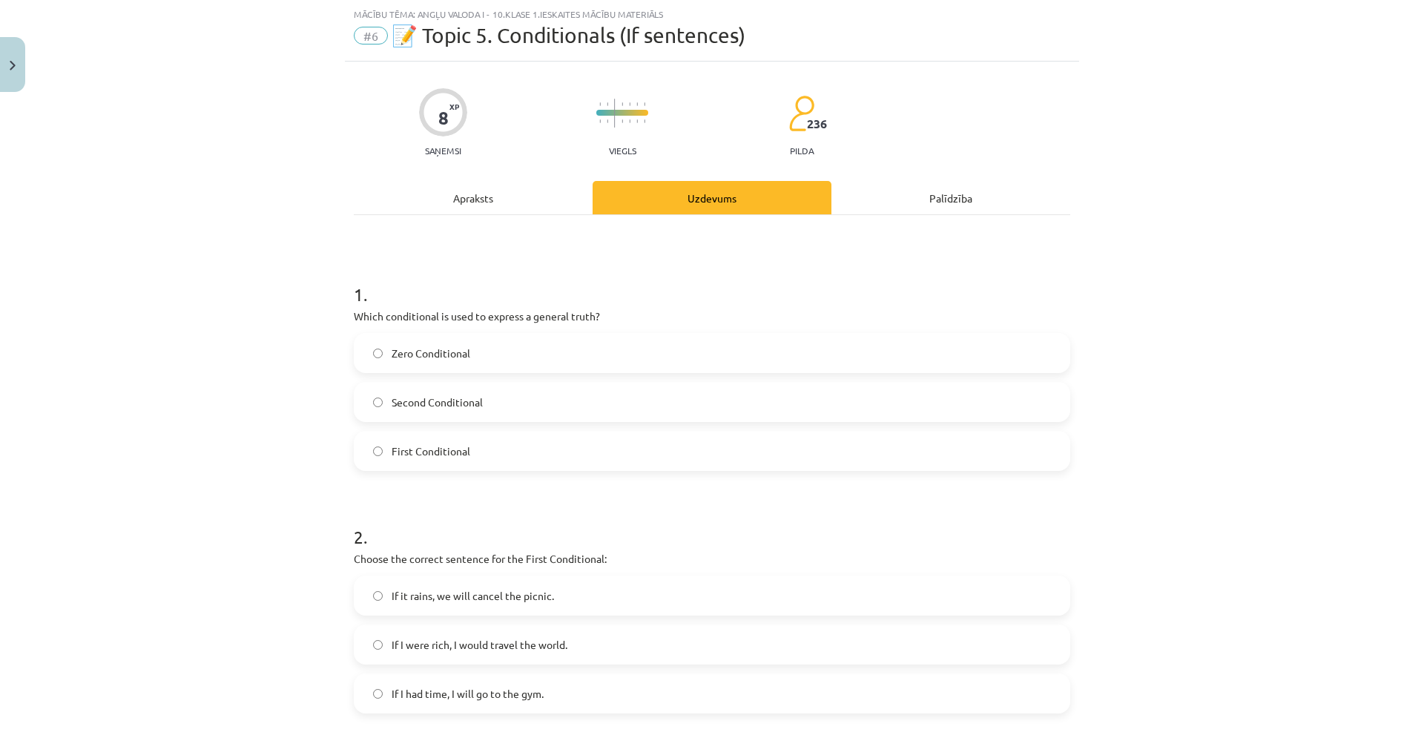
scroll to position [260, 0]
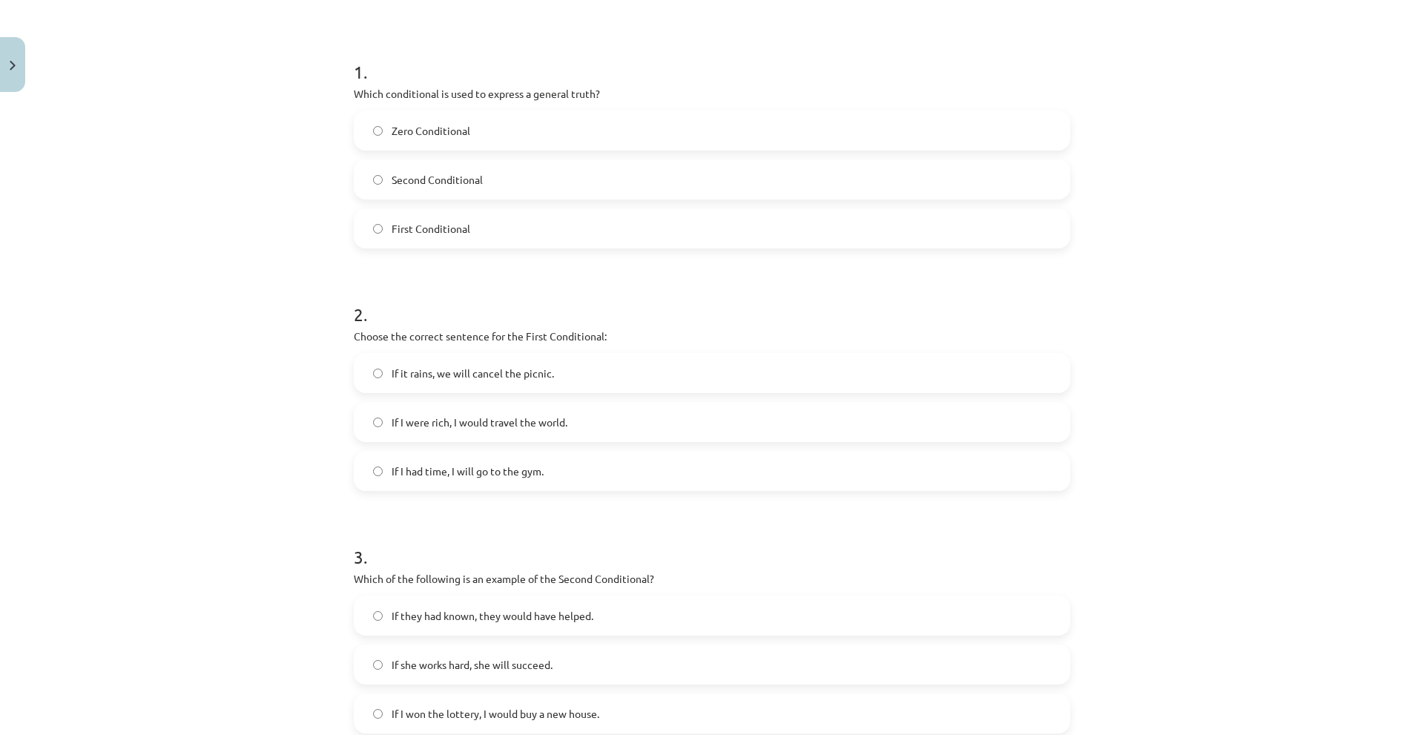
drag, startPoint x: 503, startPoint y: 469, endPoint x: 399, endPoint y: 478, distance: 104.3
click at [503, 469] on span "If I had time, I will go to the gym." at bounding box center [468, 472] width 152 height 16
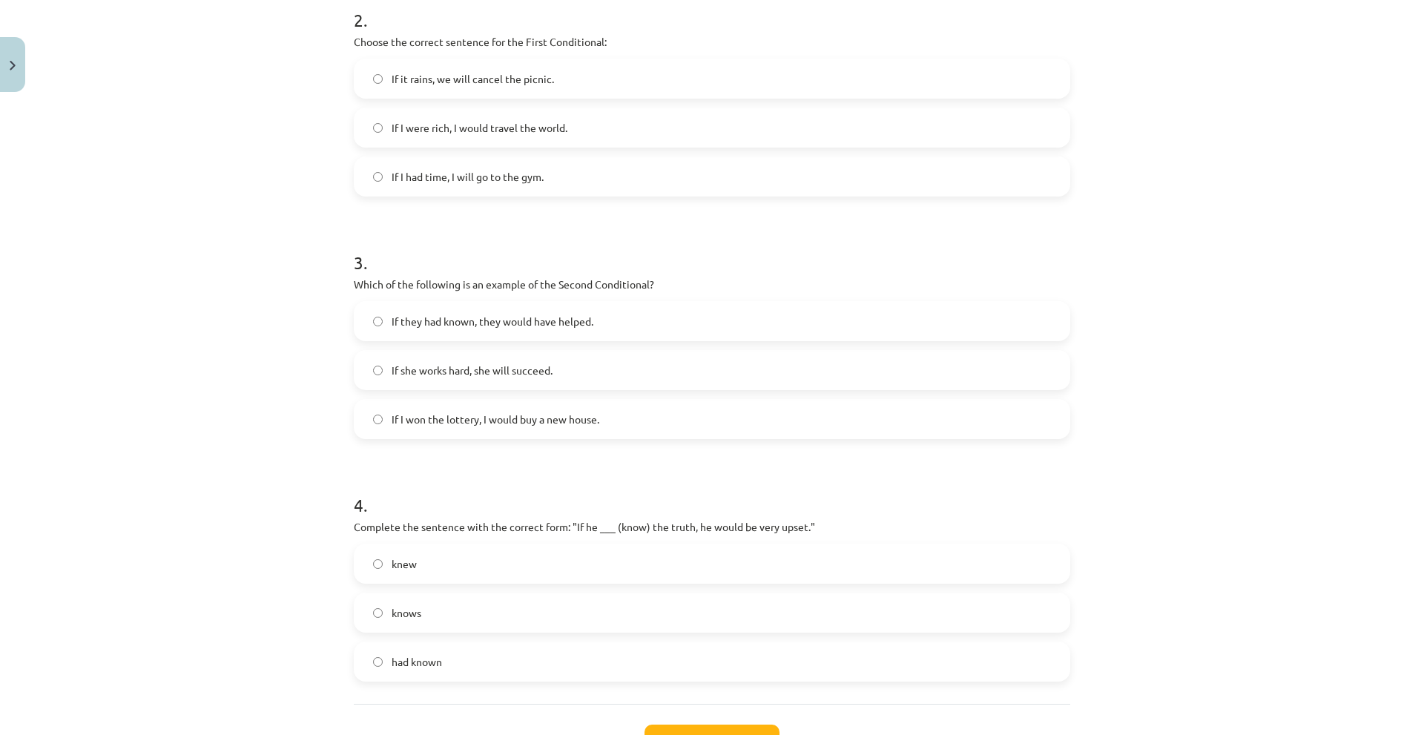
scroll to position [524, 0]
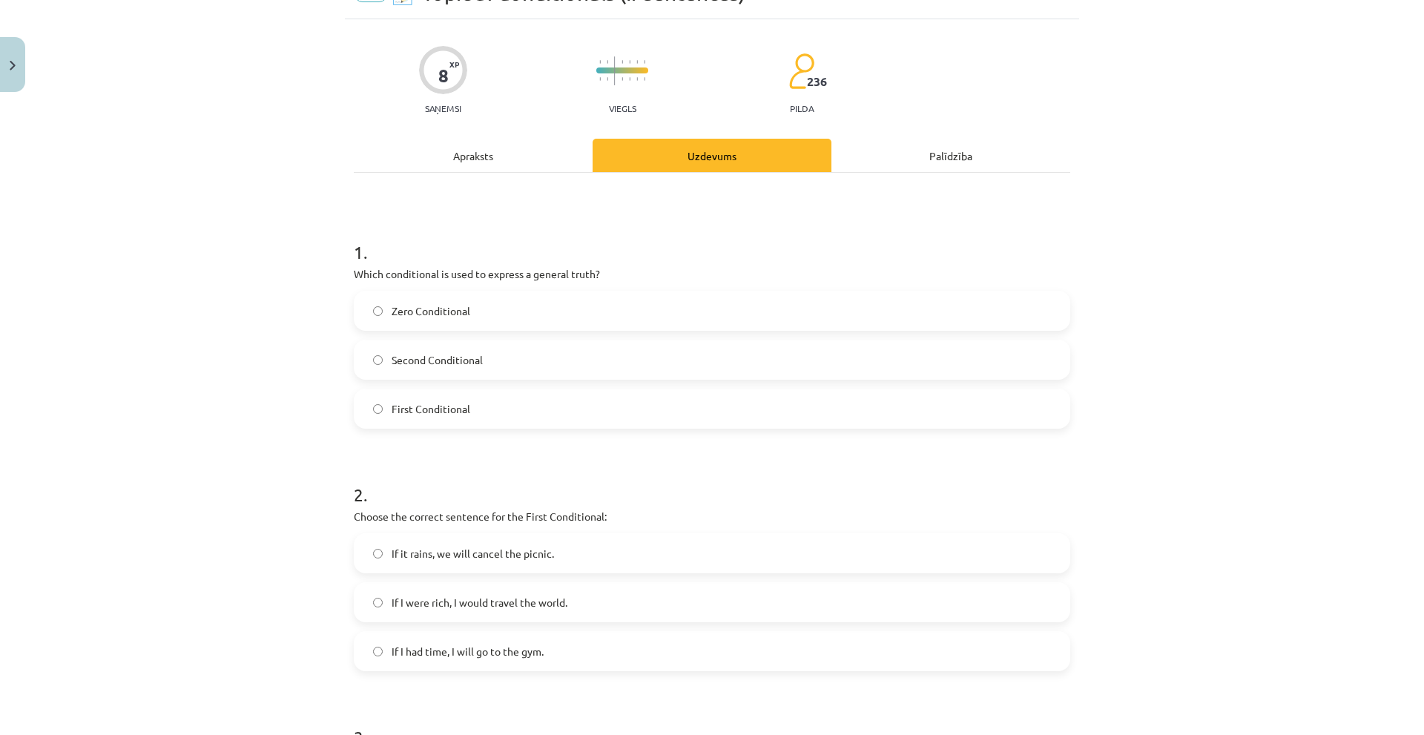
click at [484, 165] on div "Apraksts" at bounding box center [473, 155] width 239 height 33
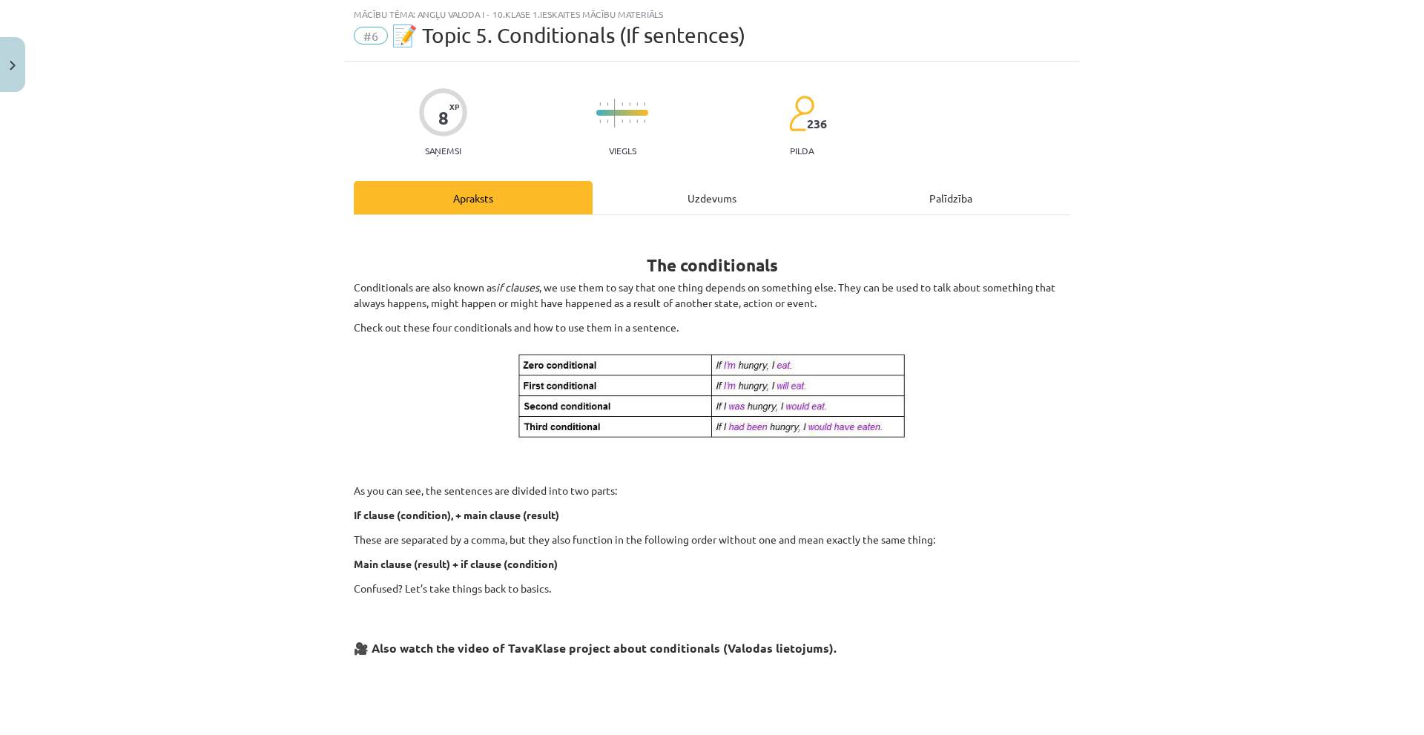
click at [713, 200] on div "Uzdevums" at bounding box center [712, 197] width 239 height 33
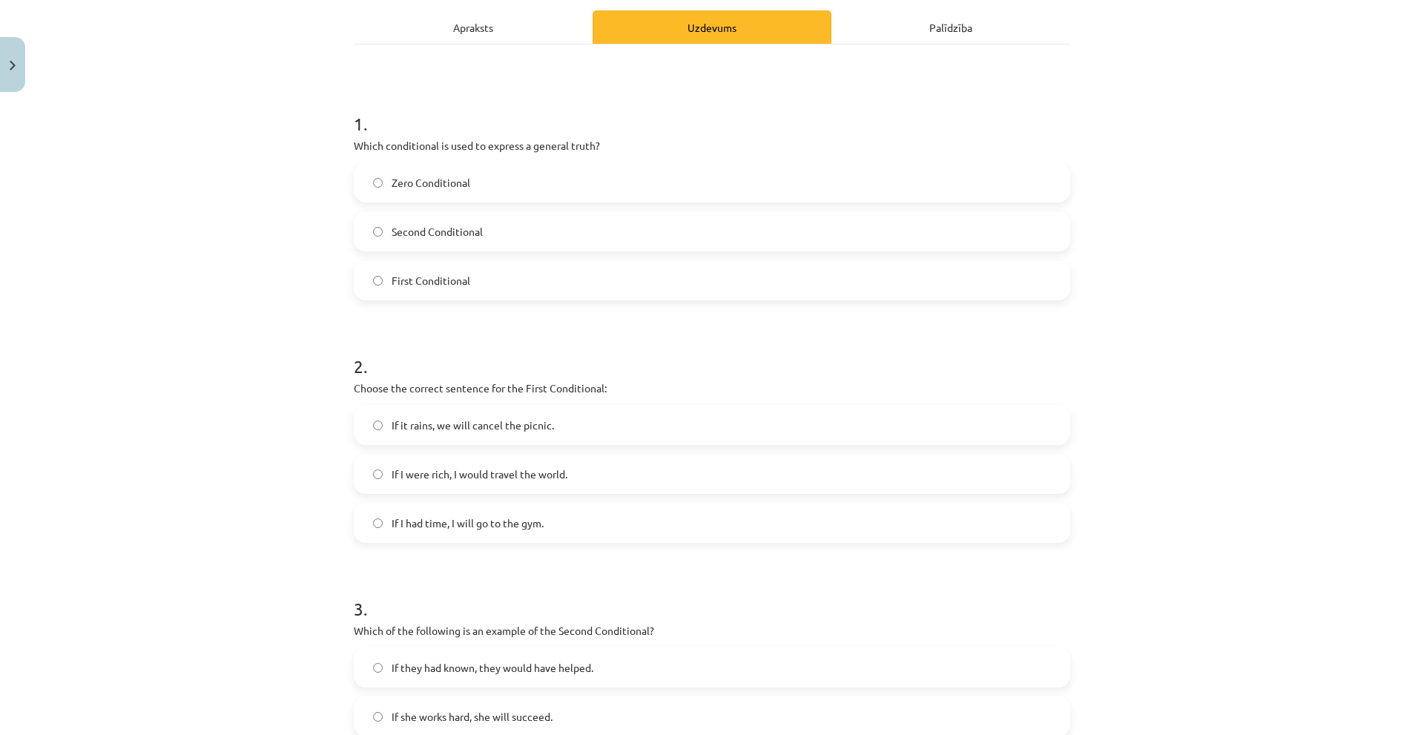
scroll to position [79, 0]
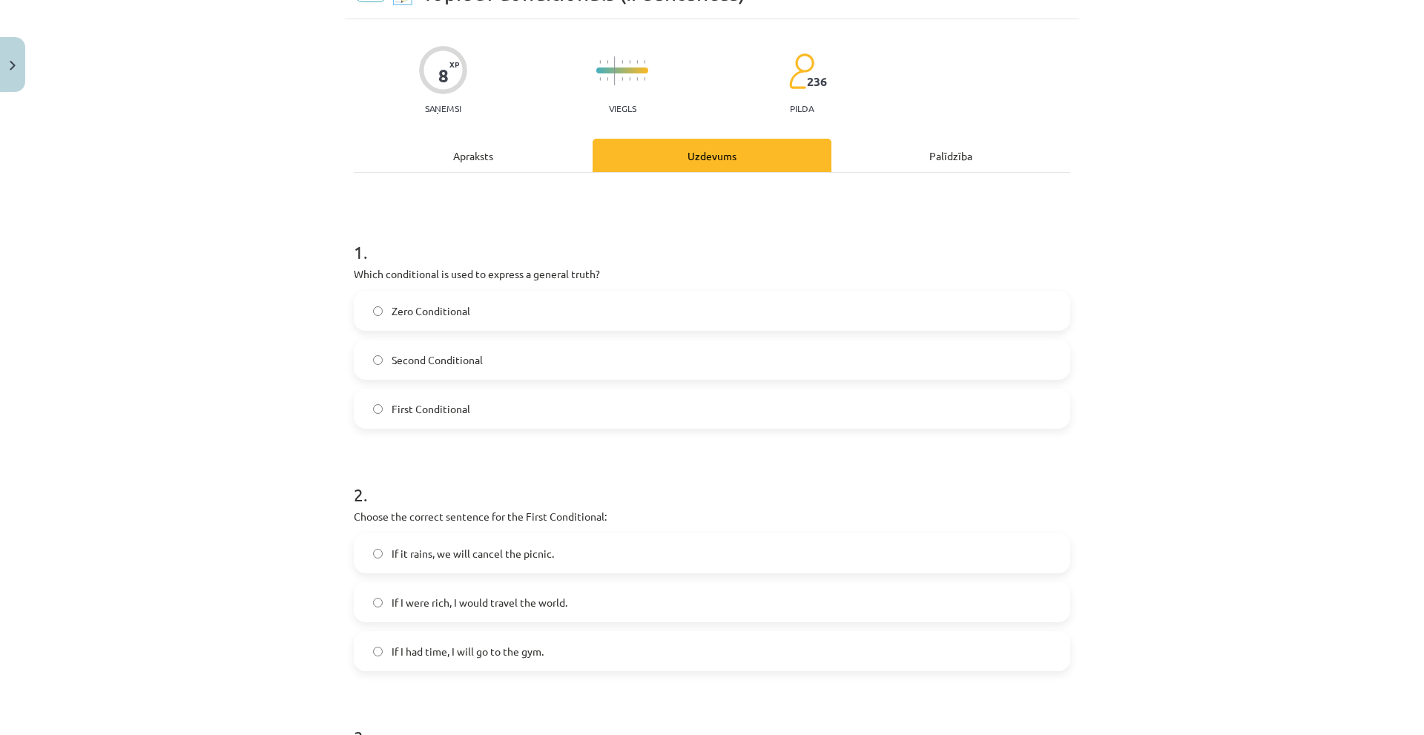
click at [463, 177] on div "1 . Which conditional is used to express a general truth? Zero Conditional Seco…" at bounding box center [712, 676] width 716 height 1006
click at [466, 168] on div "Apraksts" at bounding box center [473, 155] width 239 height 33
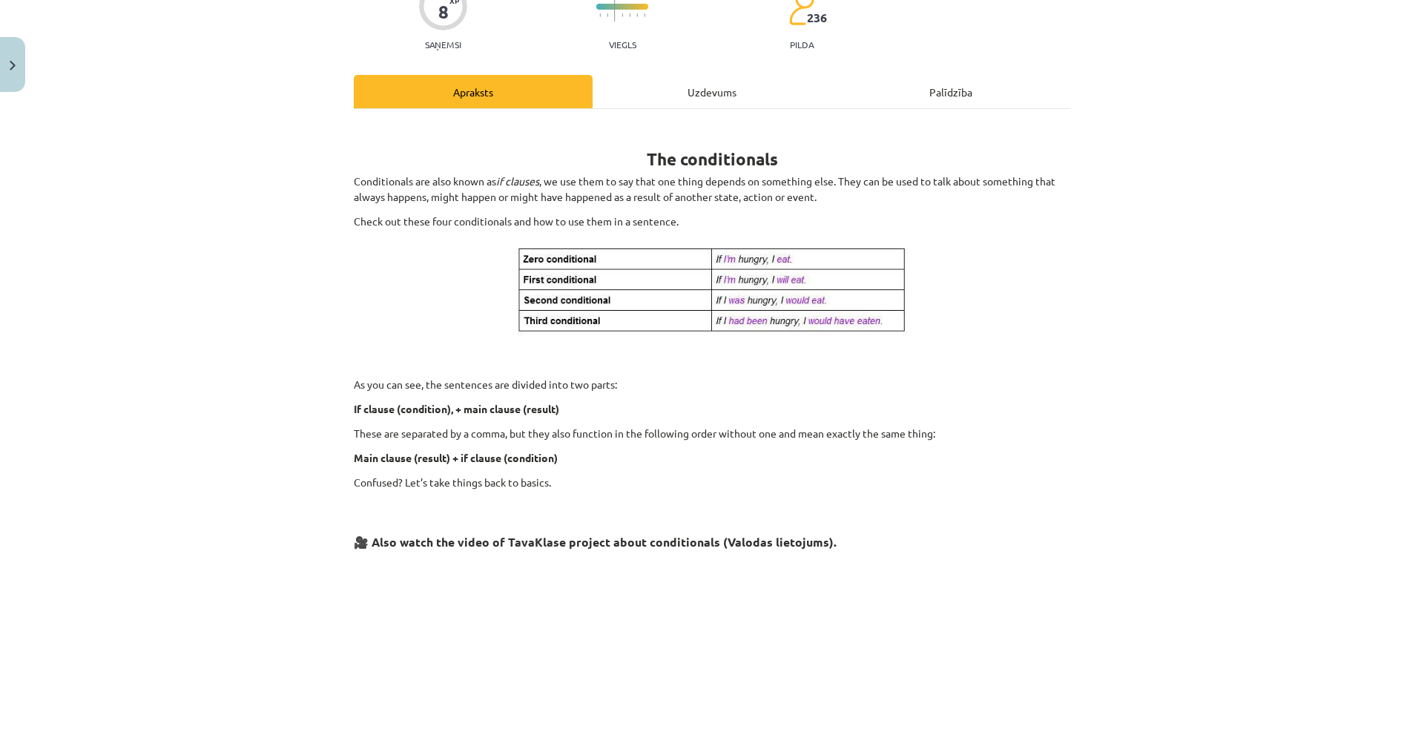
scroll to position [111, 0]
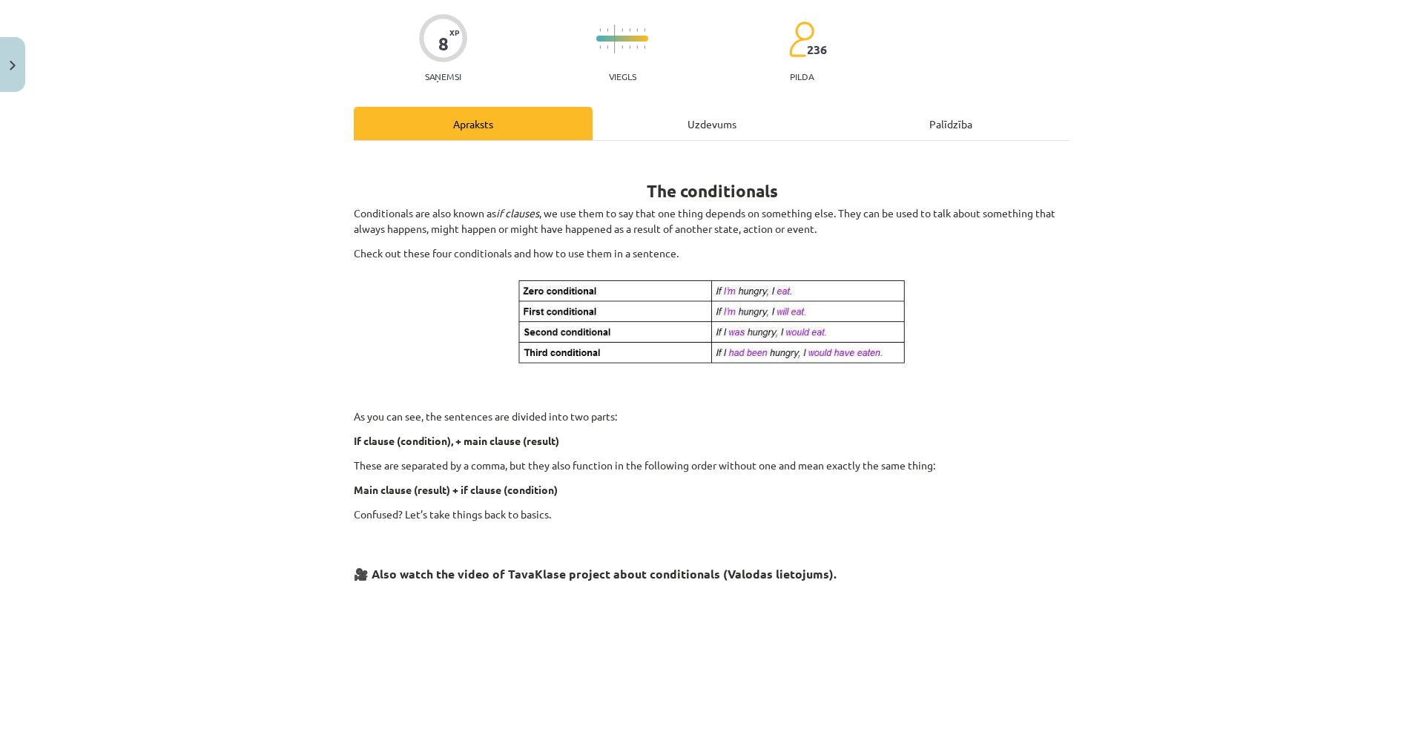
click at [667, 112] on div "Uzdevums" at bounding box center [712, 123] width 239 height 33
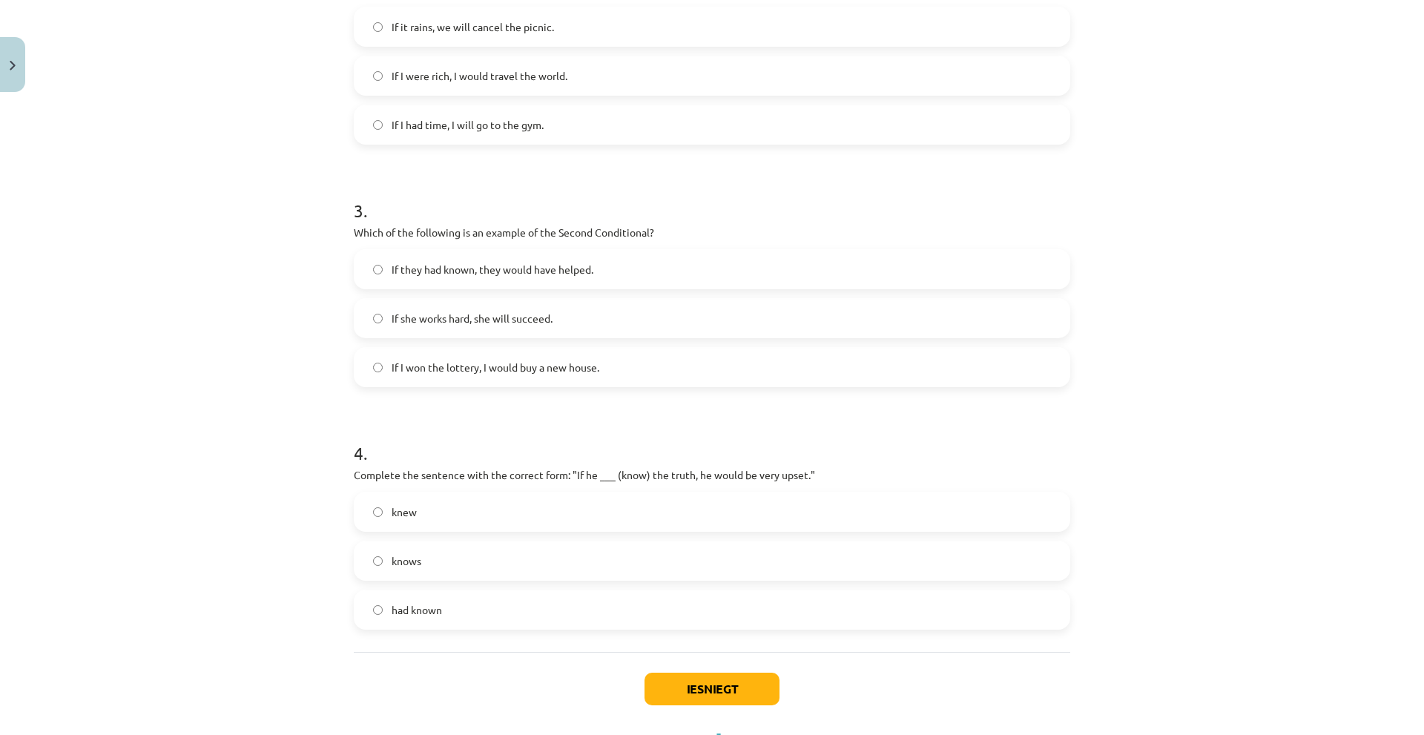
scroll to position [630, 0]
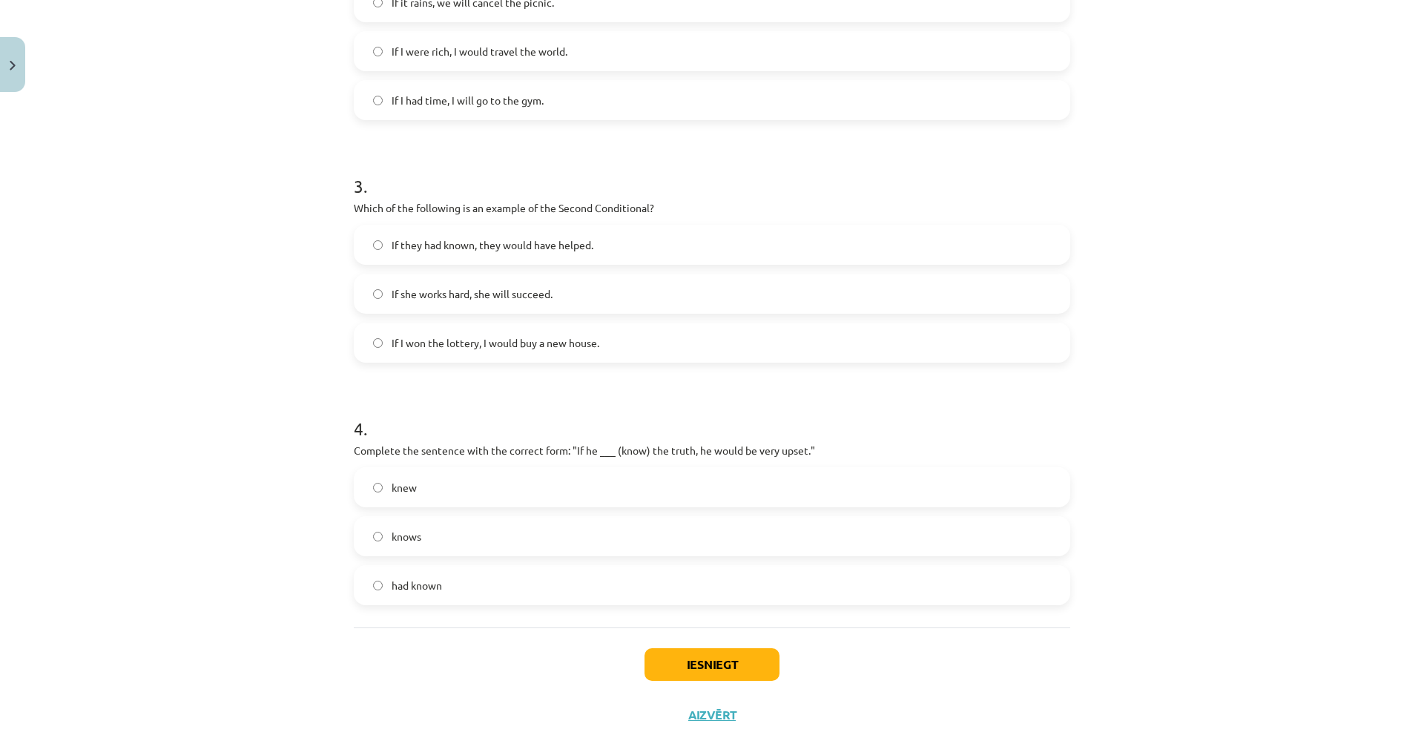
click at [526, 352] on label "If I won the lottery, I would buy a new house." at bounding box center [711, 342] width 713 height 37
click at [538, 243] on span "If they had known, they would have helped." at bounding box center [493, 245] width 202 height 16
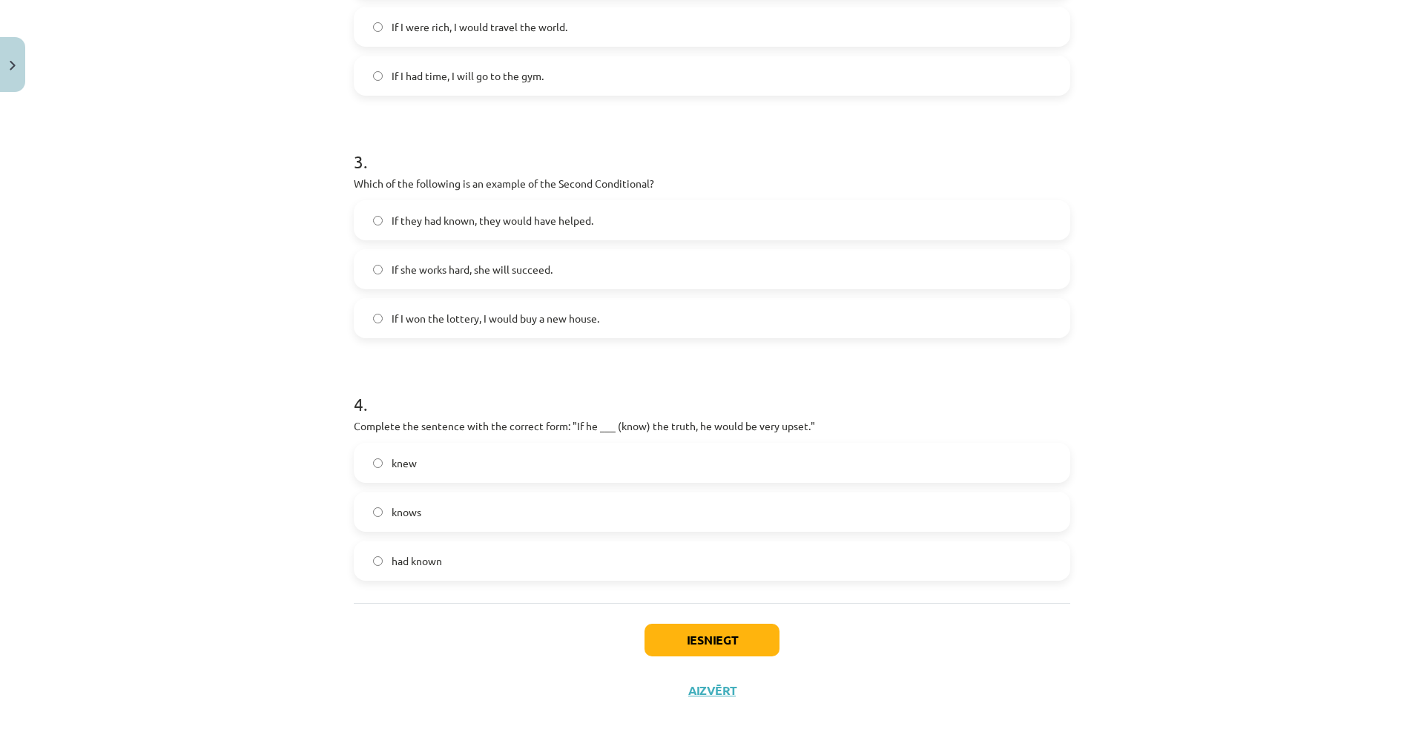
scroll to position [673, 0]
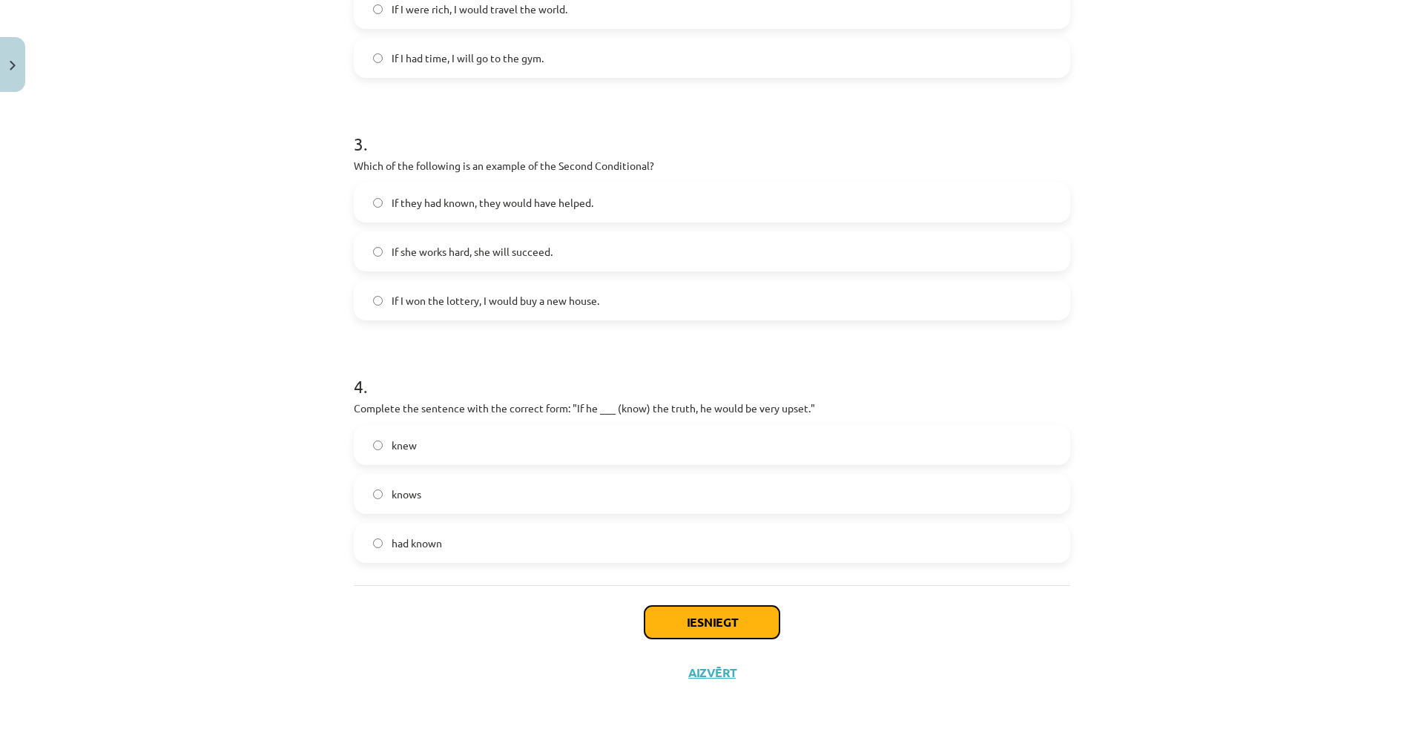
click at [676, 625] on button "Iesniegt" at bounding box center [711, 622] width 135 height 33
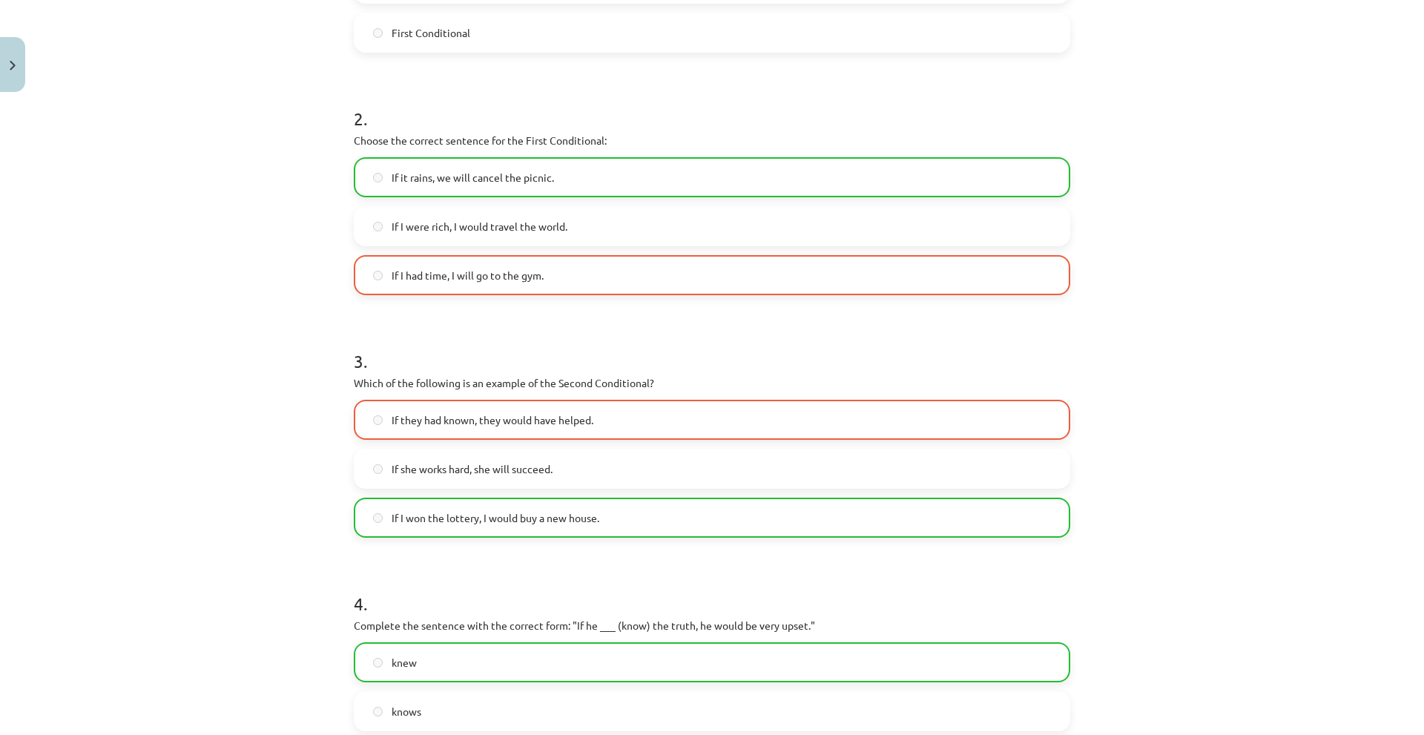
scroll to position [450, 0]
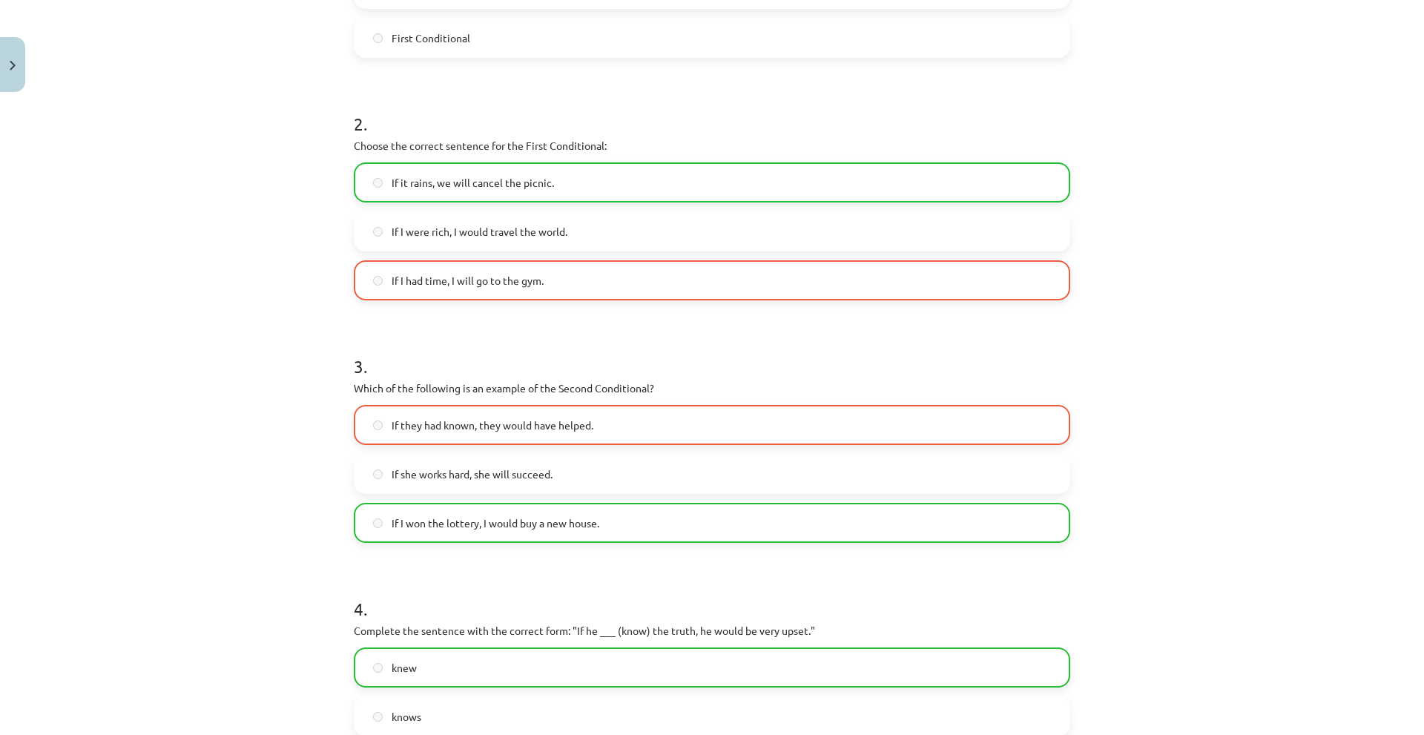
click at [518, 512] on label "If I won the lottery, I would buy a new house." at bounding box center [711, 522] width 713 height 37
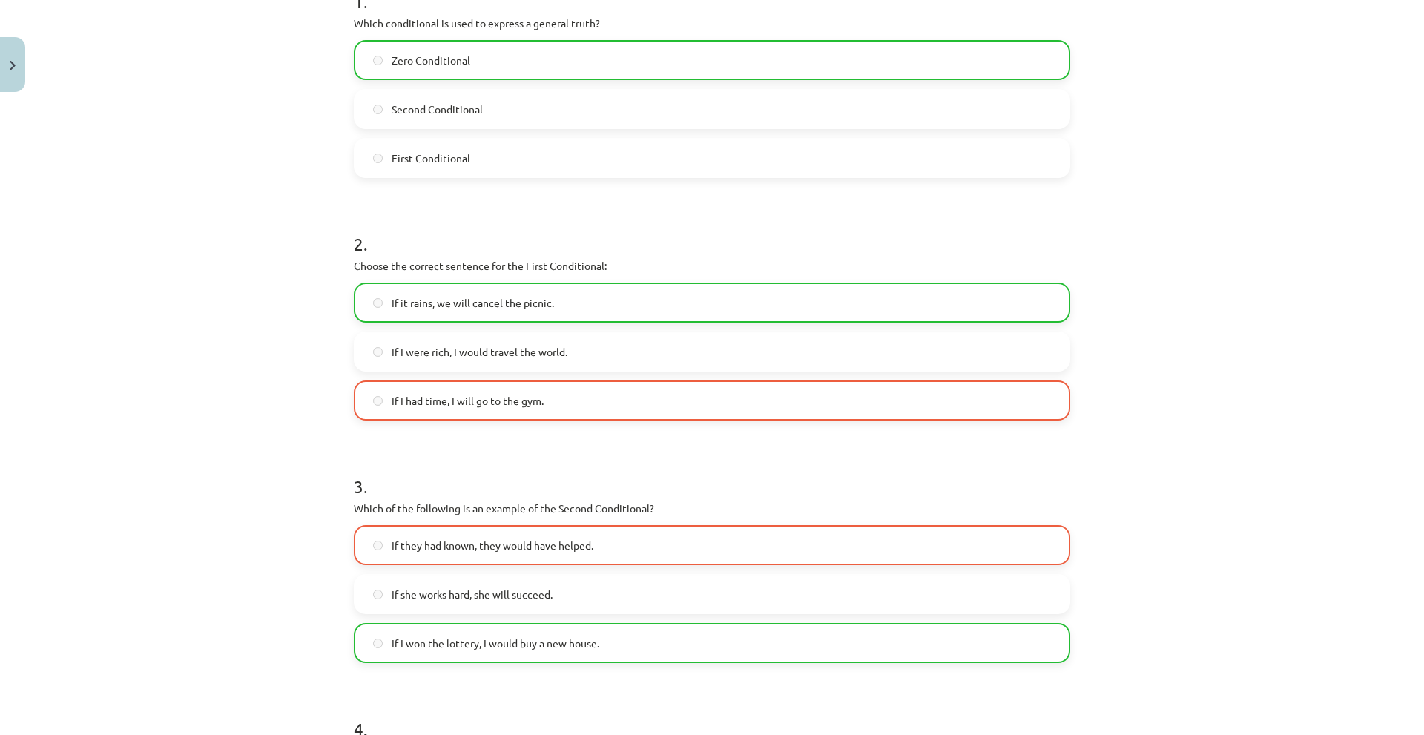
scroll to position [524, 0]
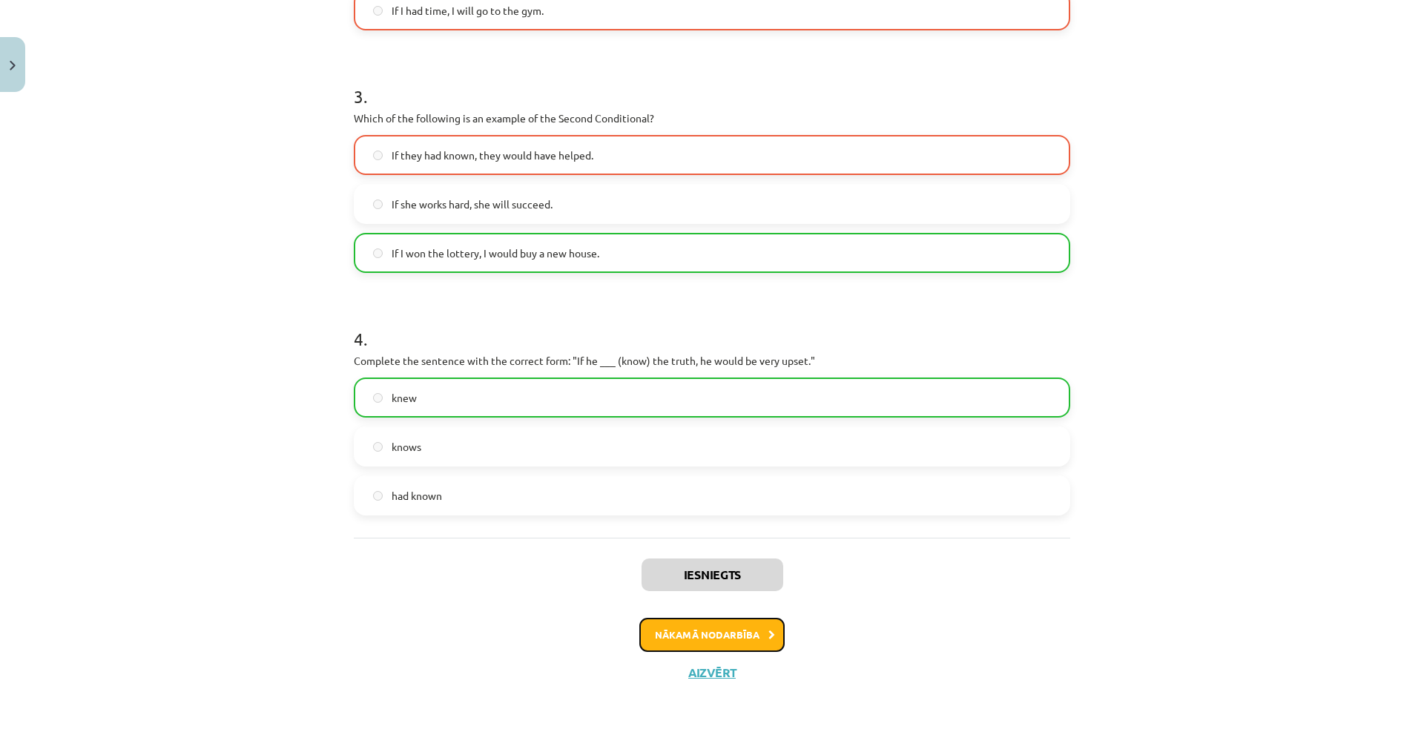
click at [665, 619] on button "Nākamā nodarbība" at bounding box center [711, 635] width 145 height 34
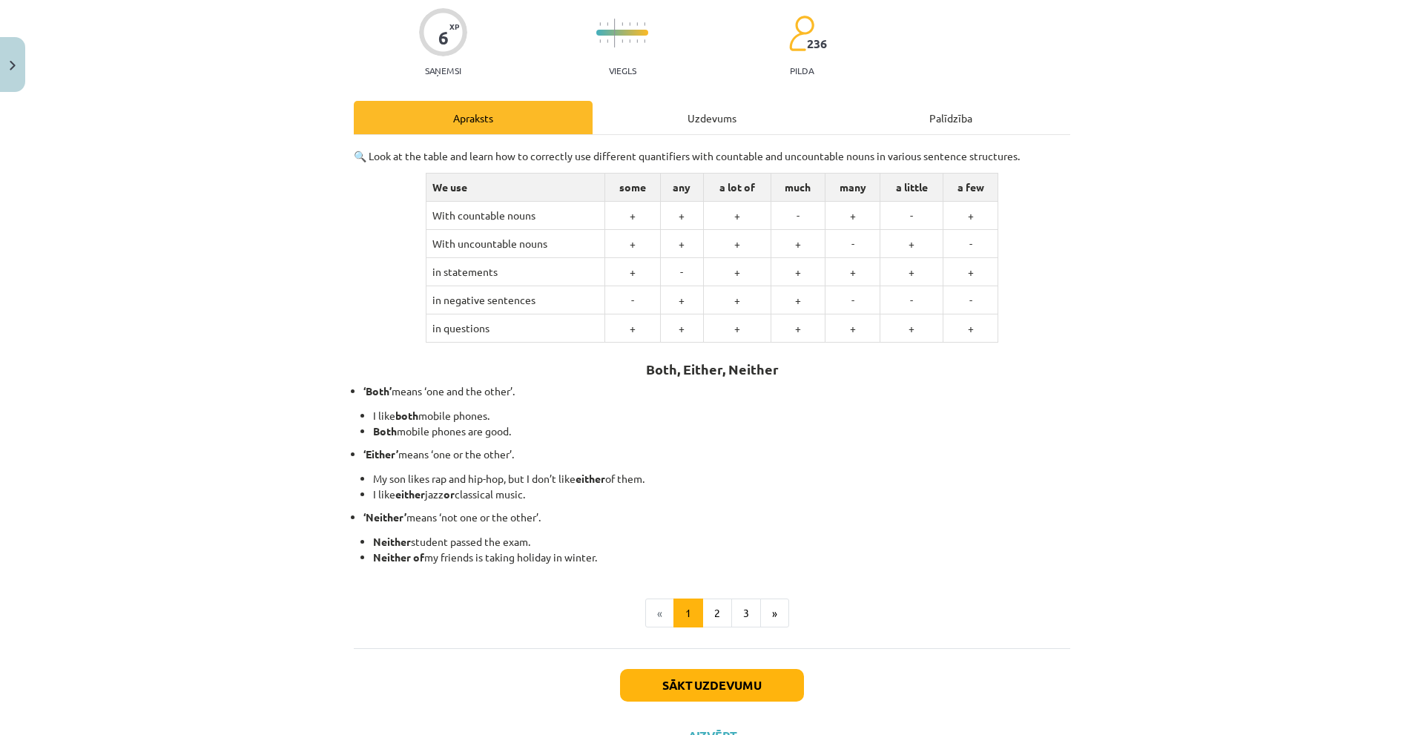
scroll to position [0, 0]
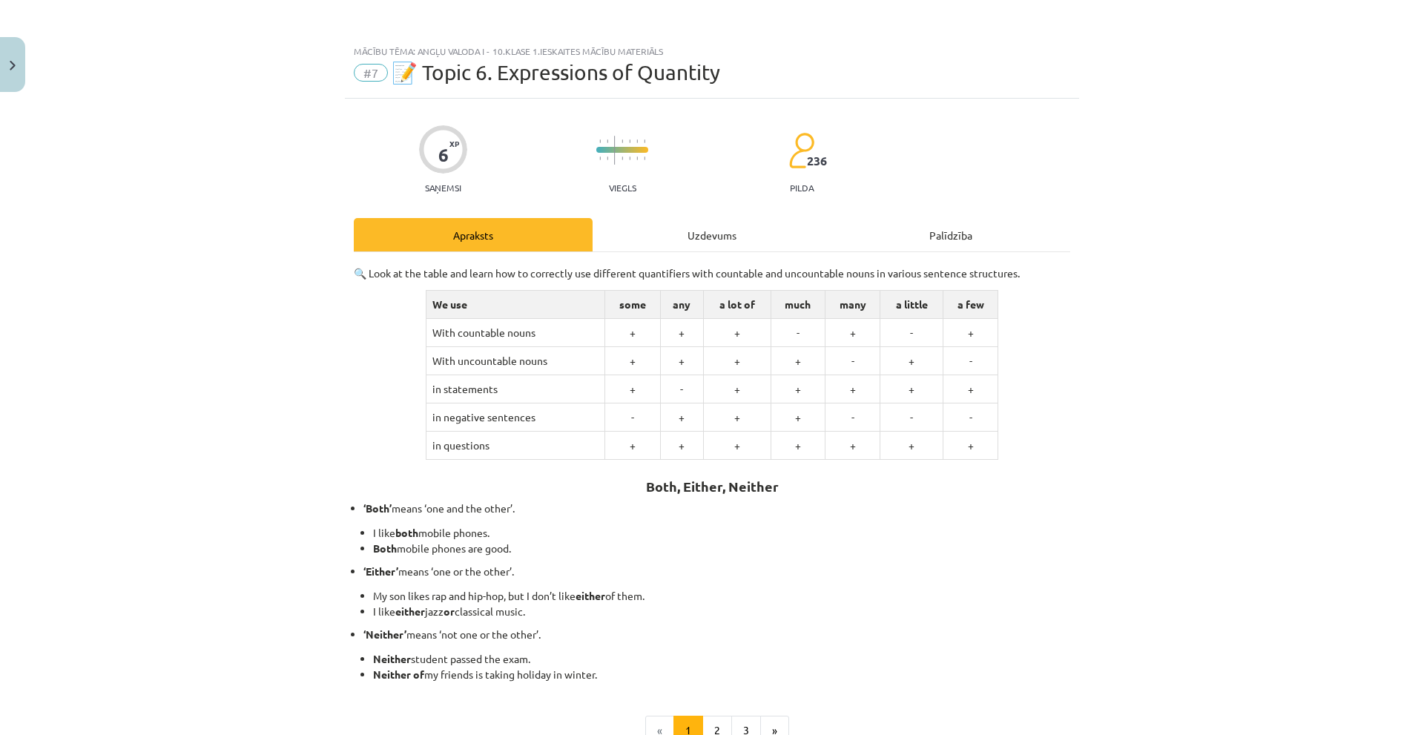
click at [662, 225] on div "Uzdevums" at bounding box center [712, 234] width 239 height 33
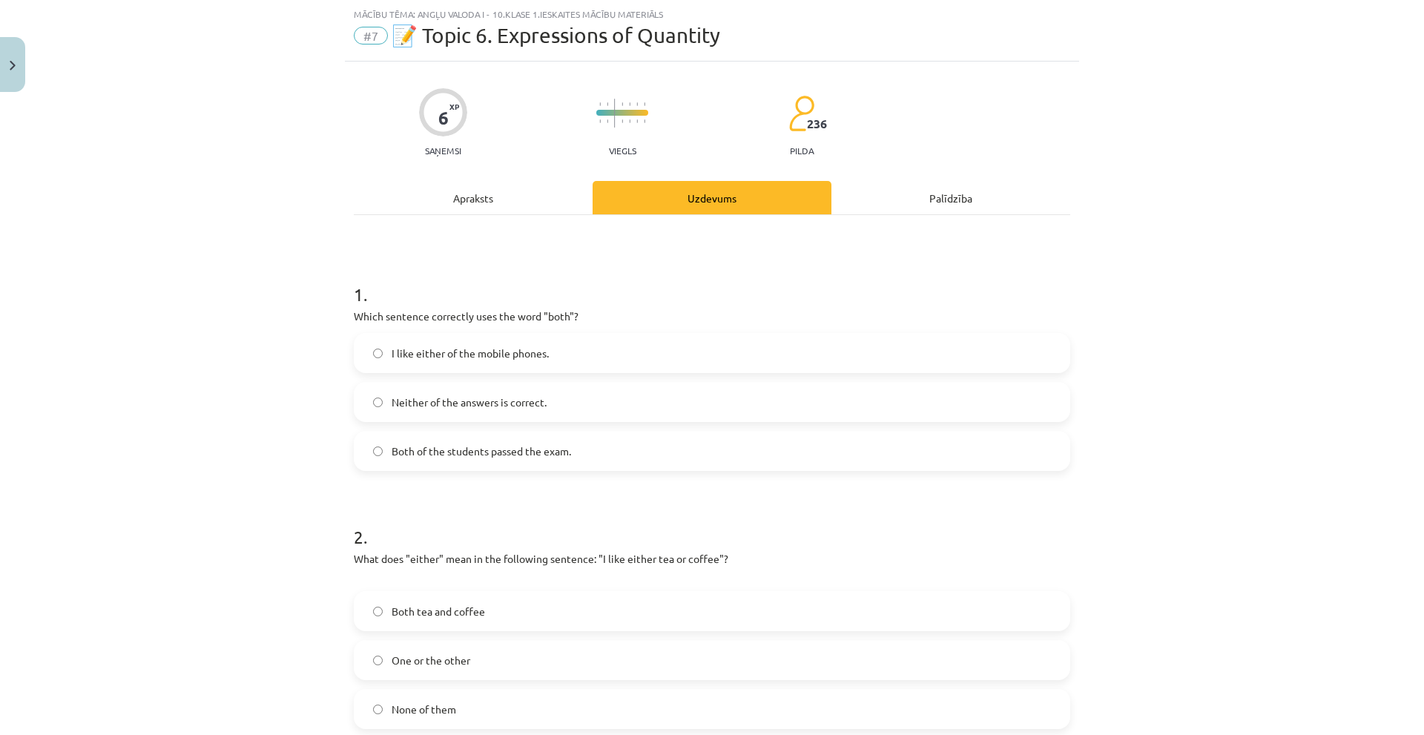
click at [482, 196] on div "Apraksts" at bounding box center [473, 197] width 239 height 33
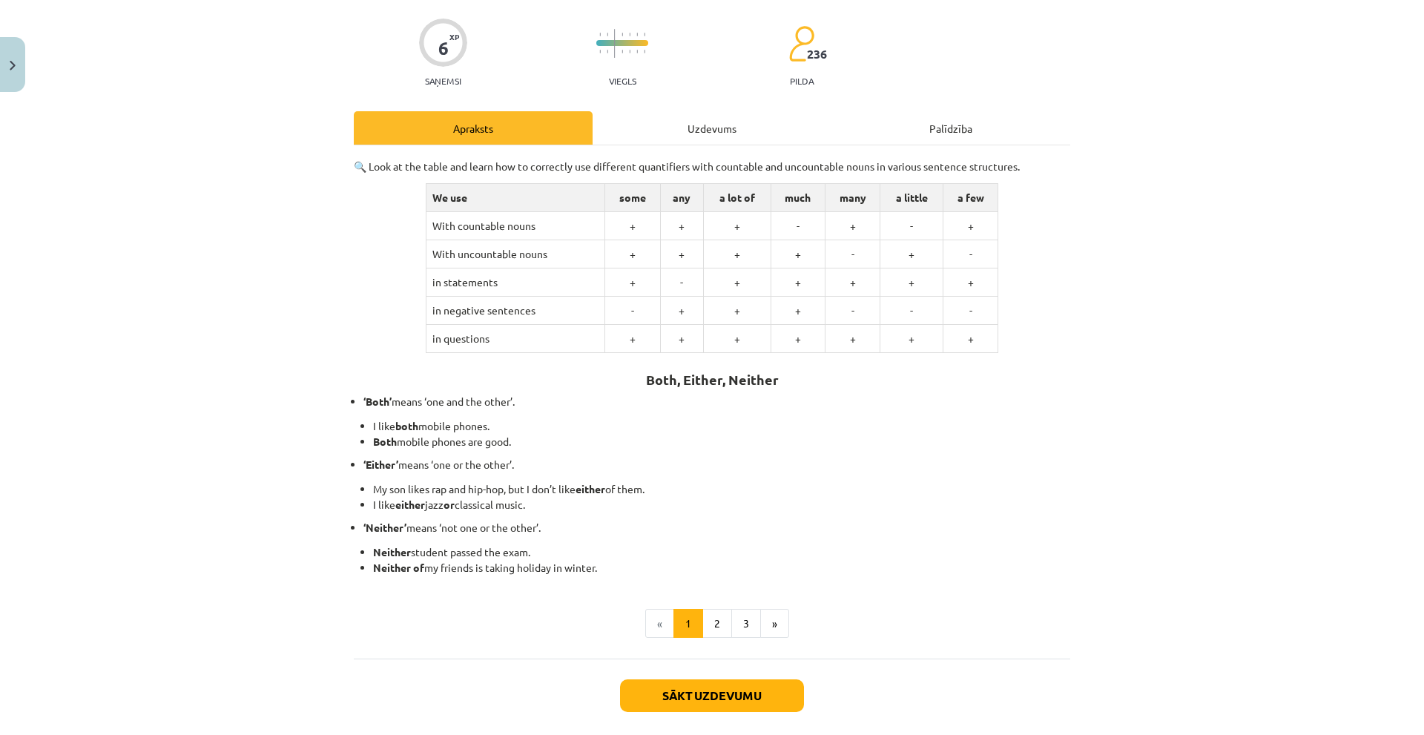
scroll to position [106, 0]
click at [678, 129] on div "Uzdevums" at bounding box center [712, 128] width 239 height 33
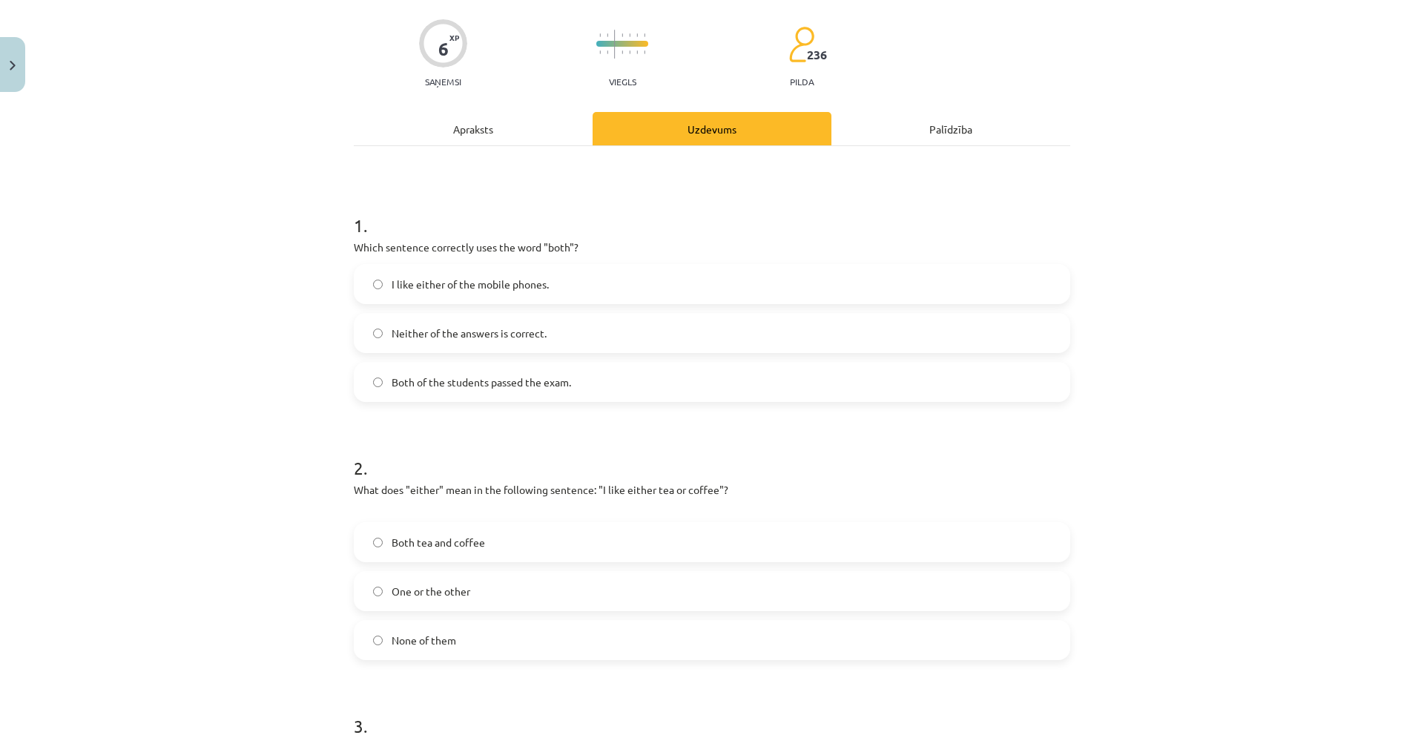
scroll to position [37, 0]
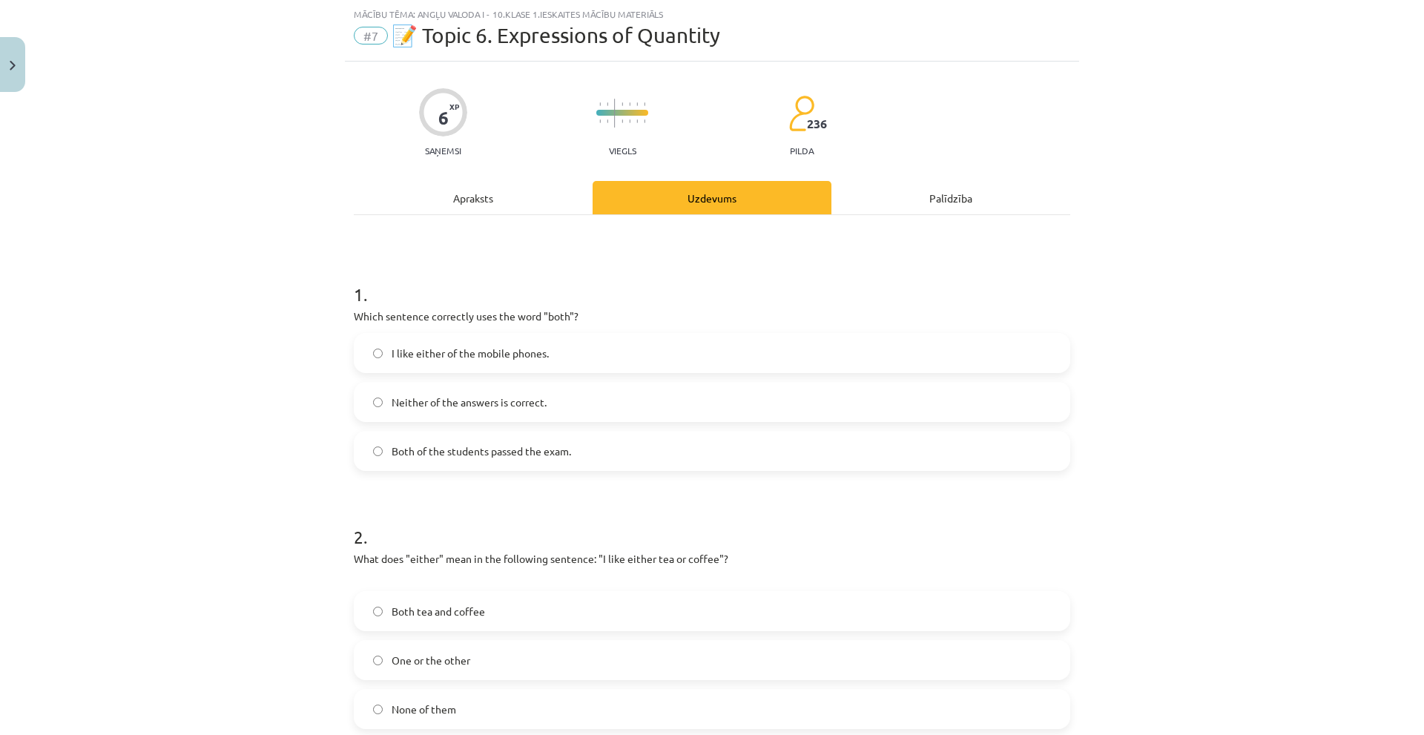
click at [496, 209] on div "Apraksts" at bounding box center [473, 197] width 239 height 33
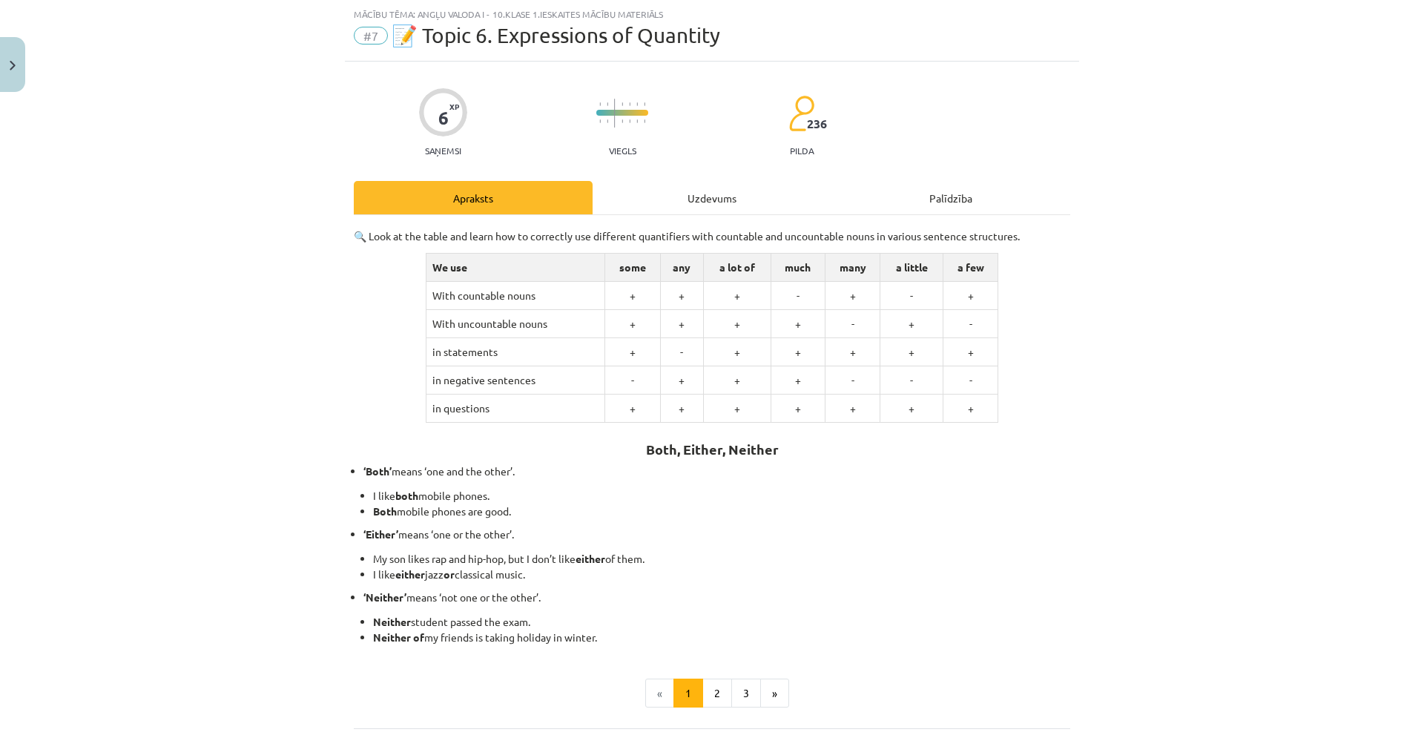
click at [633, 194] on div "Uzdevums" at bounding box center [712, 197] width 239 height 33
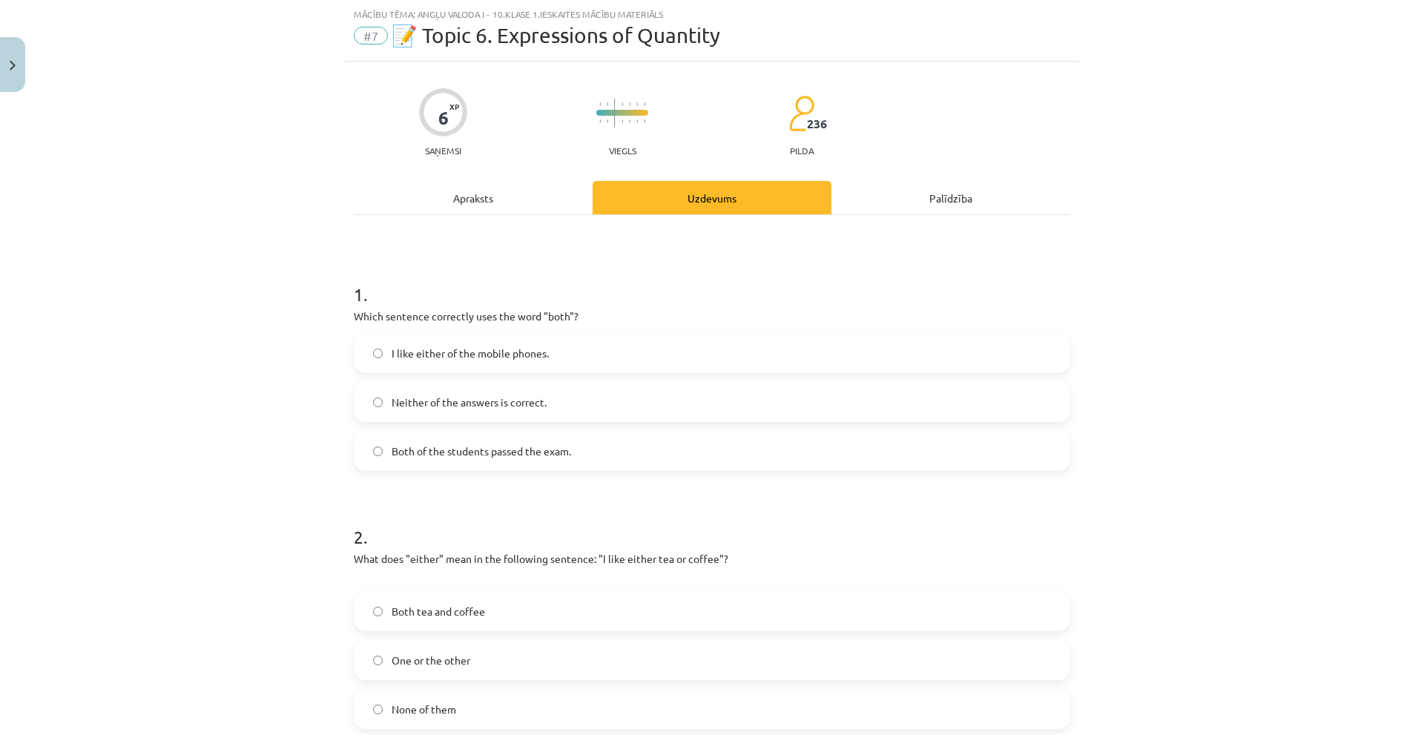
click at [493, 202] on div "Apraksts" at bounding box center [473, 197] width 239 height 33
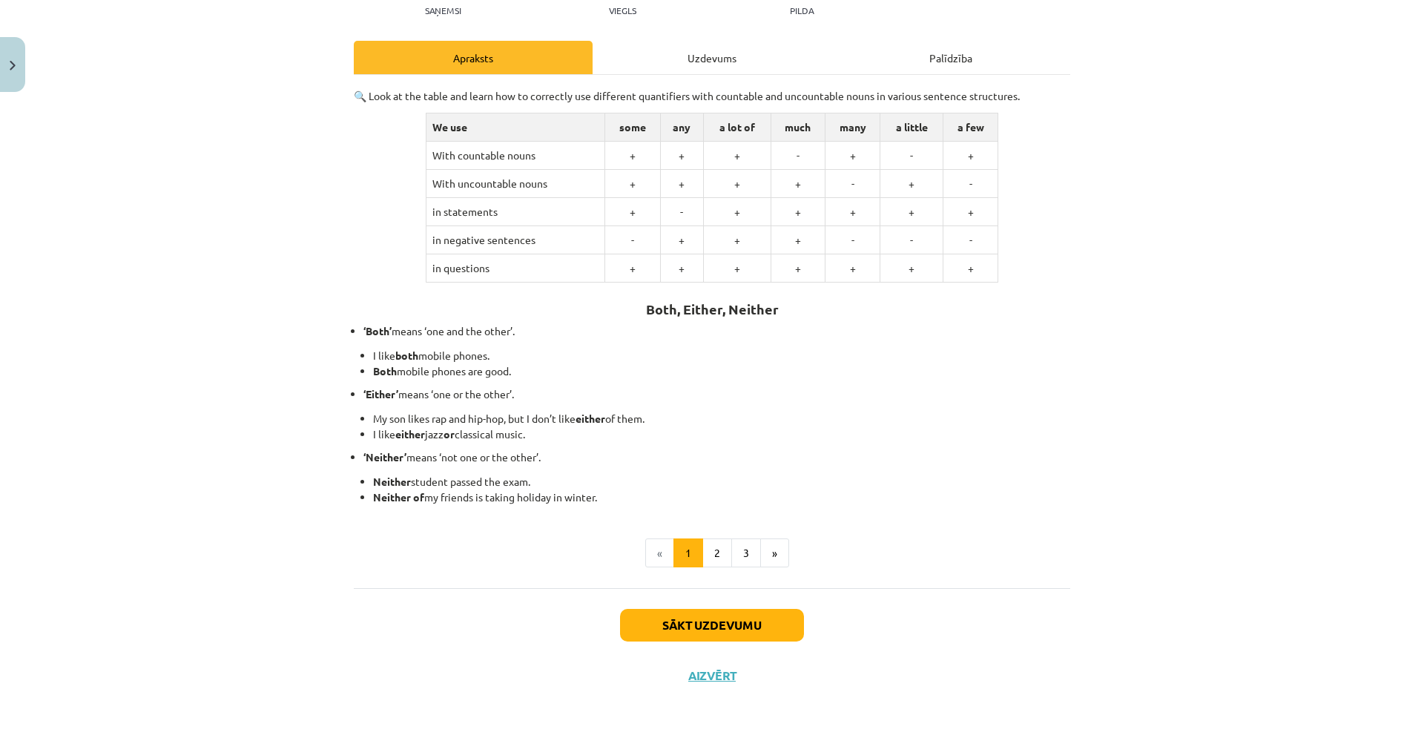
scroll to position [180, 0]
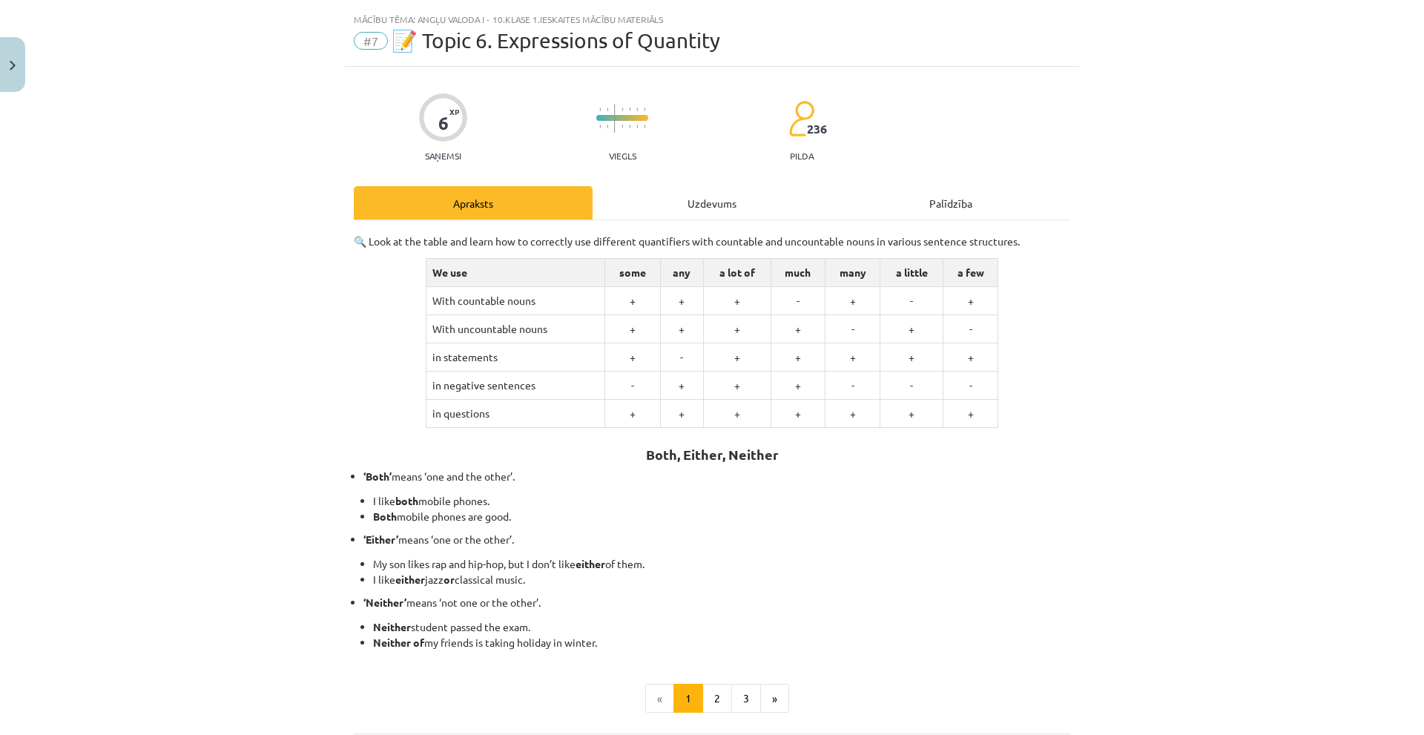
click at [666, 198] on div "Uzdevums" at bounding box center [712, 202] width 239 height 33
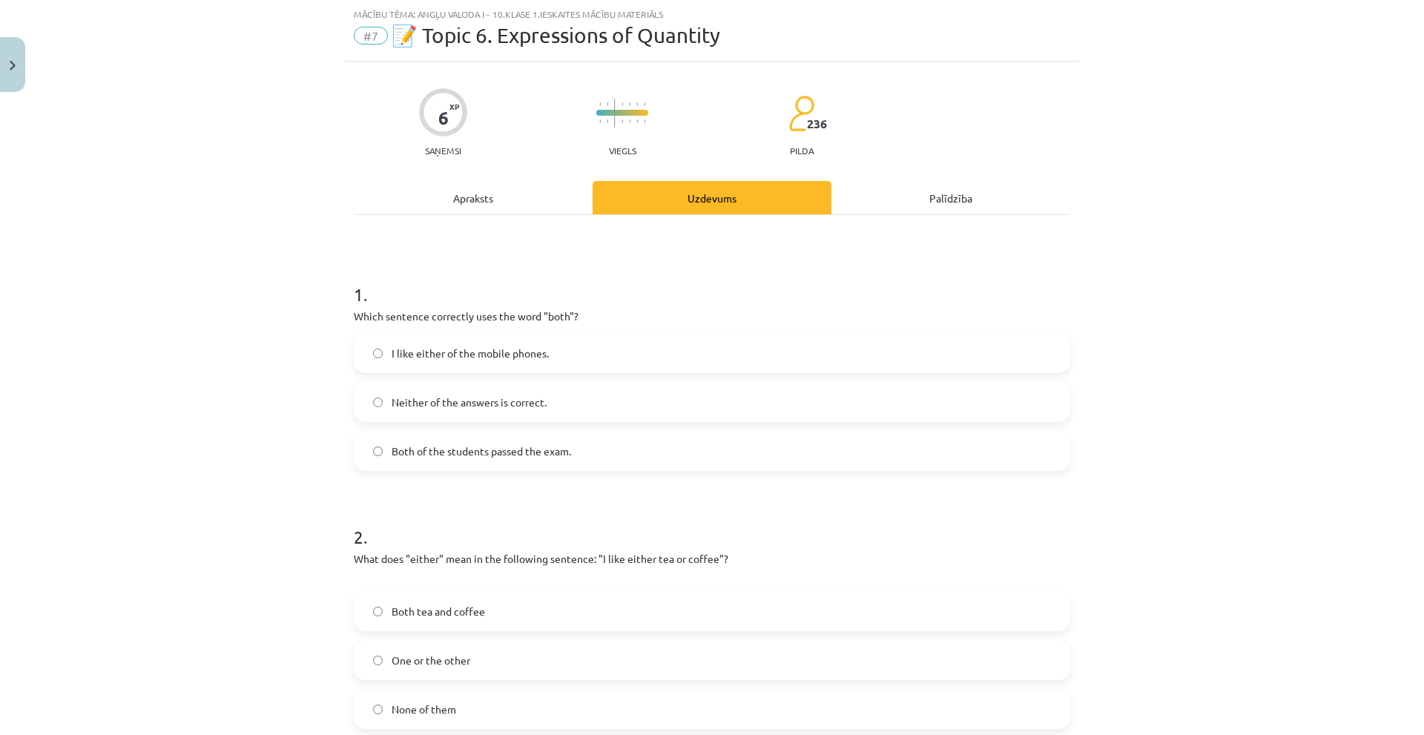
click at [535, 191] on div "Apraksts" at bounding box center [473, 197] width 239 height 33
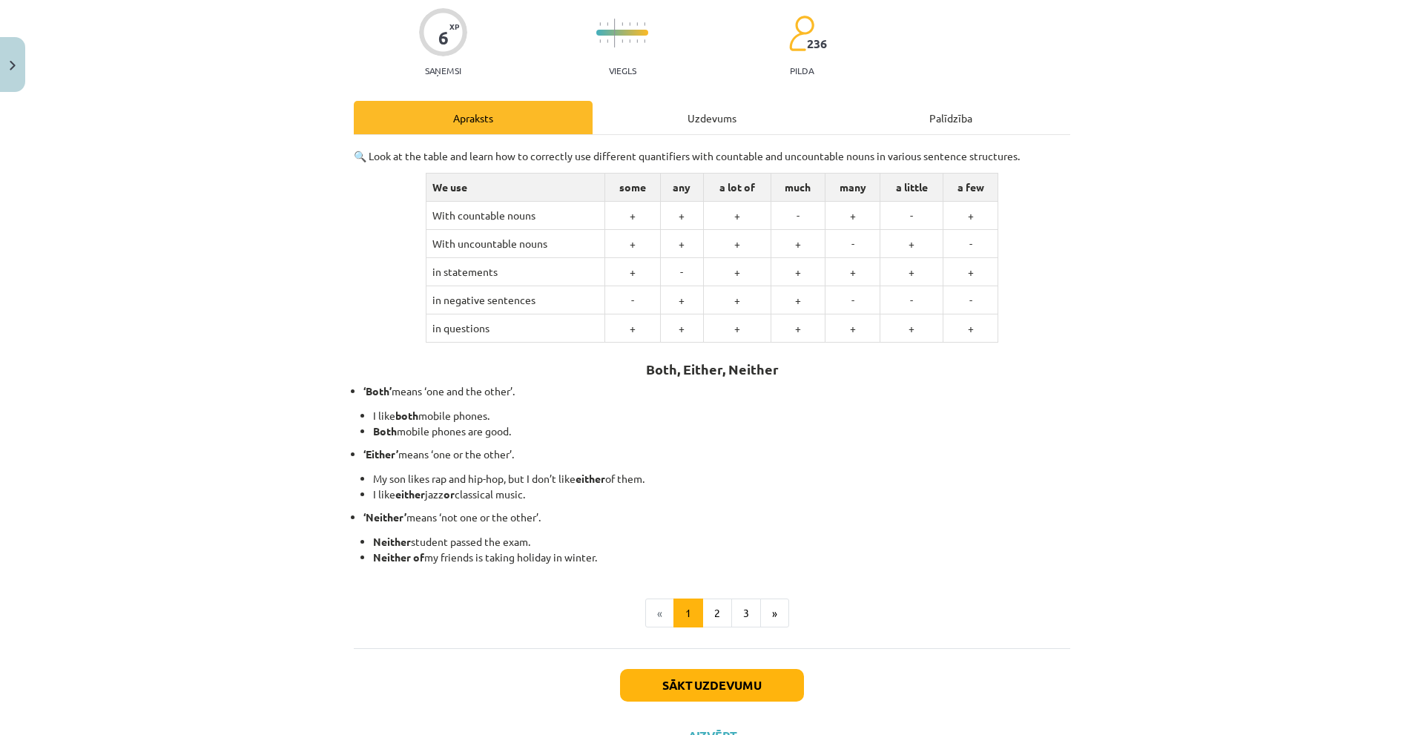
scroll to position [180, 0]
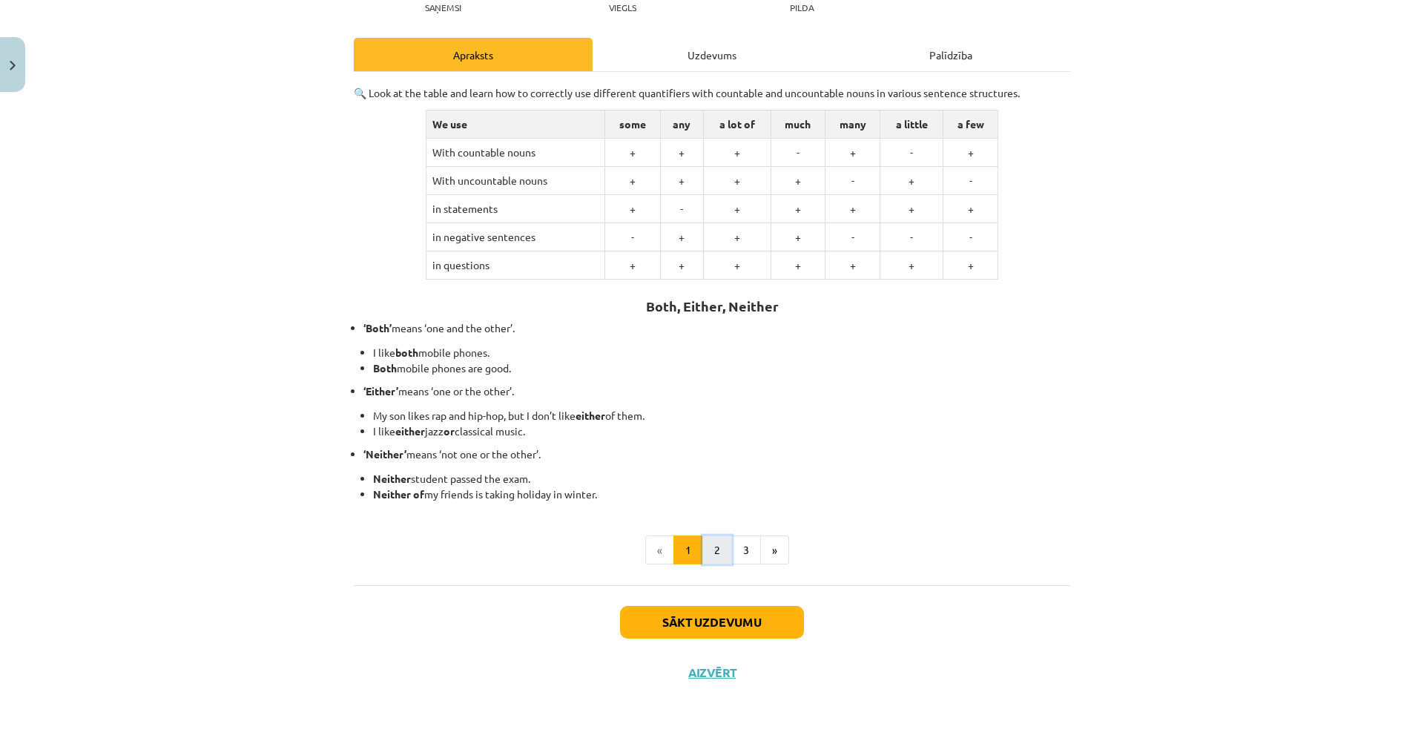
click at [709, 547] on button "2" at bounding box center [717, 550] width 30 height 30
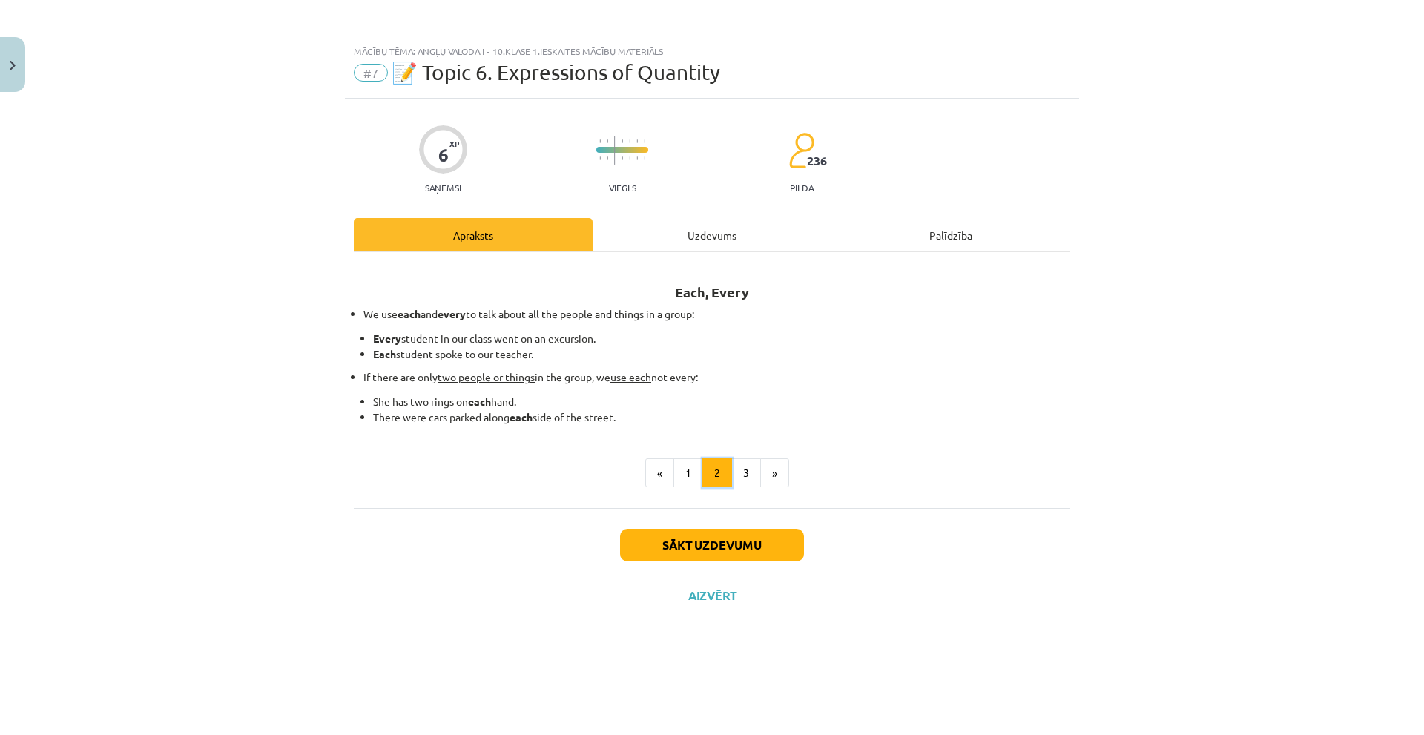
scroll to position [0, 0]
click at [751, 470] on button "3" at bounding box center [746, 473] width 30 height 30
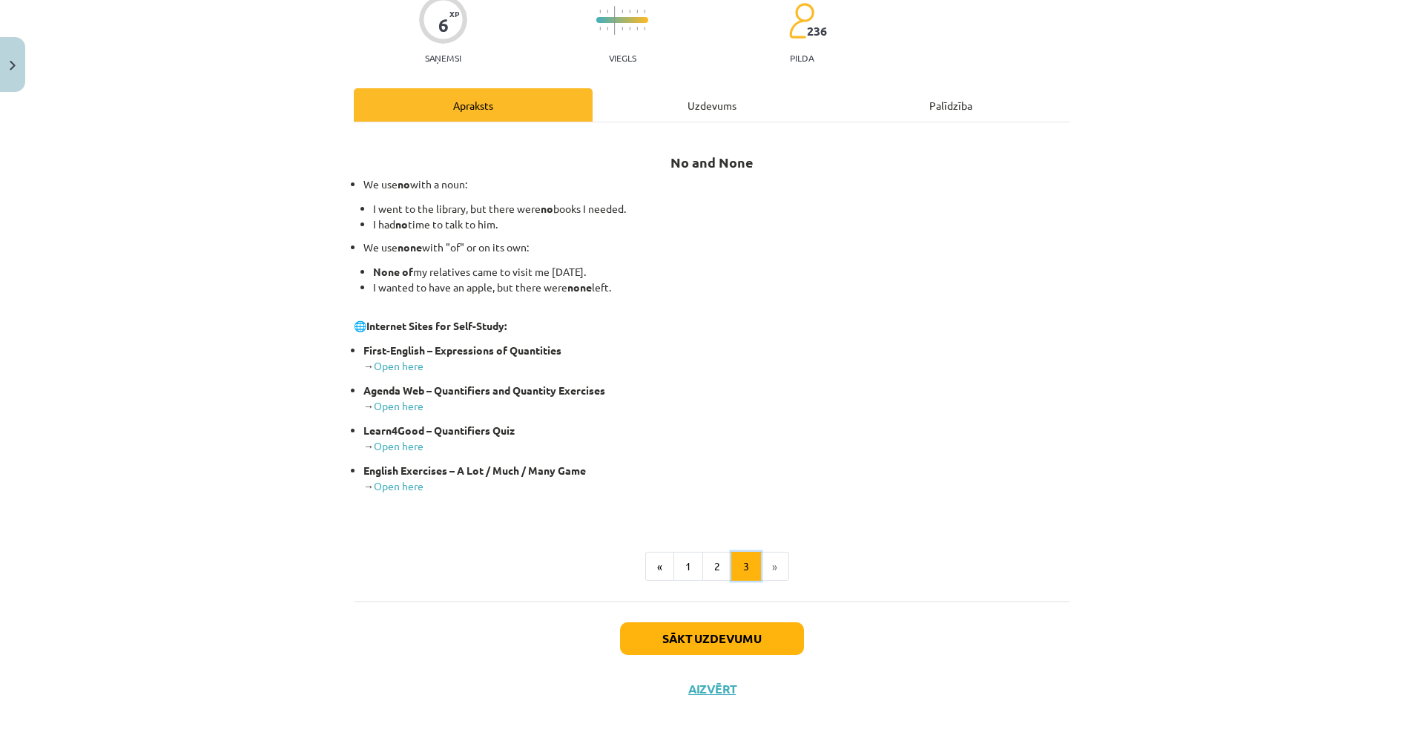
scroll to position [146, 0]
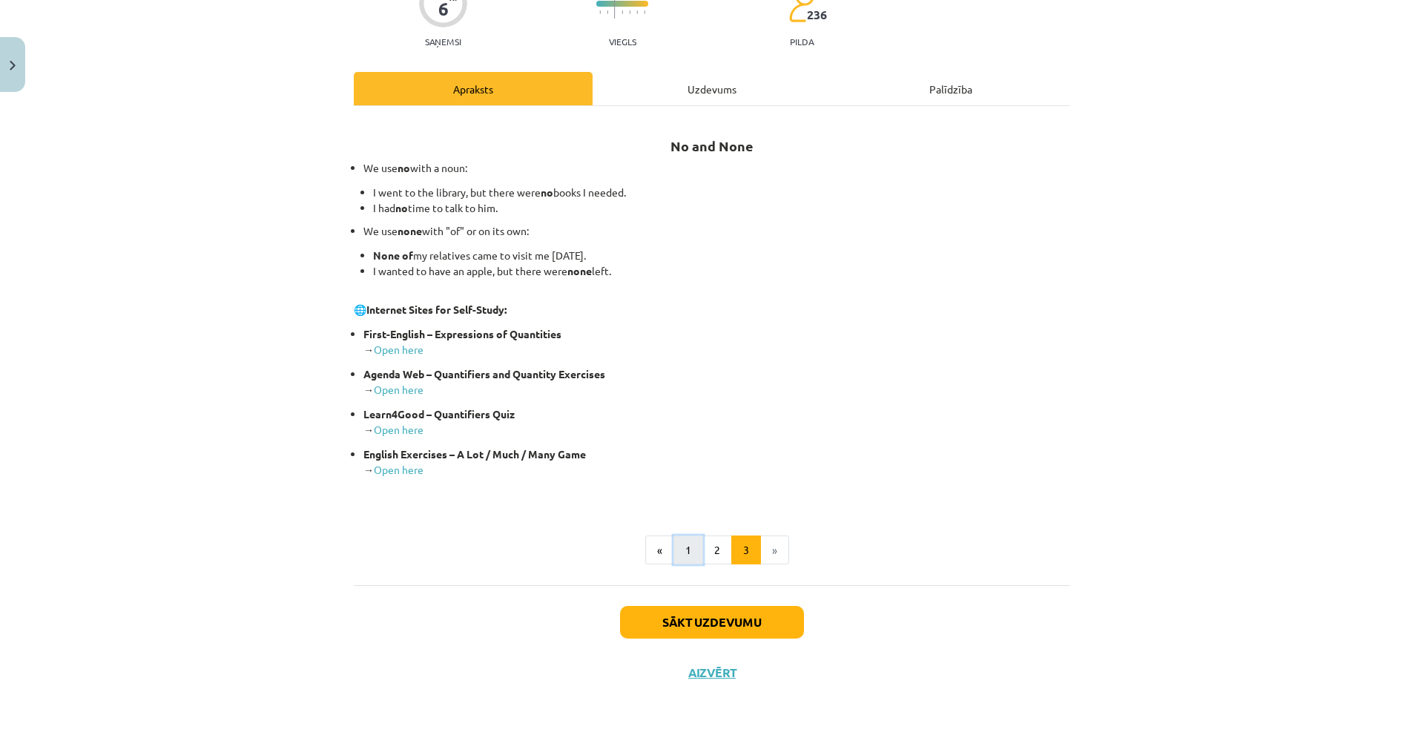
click at [687, 555] on button "1" at bounding box center [688, 550] width 30 height 30
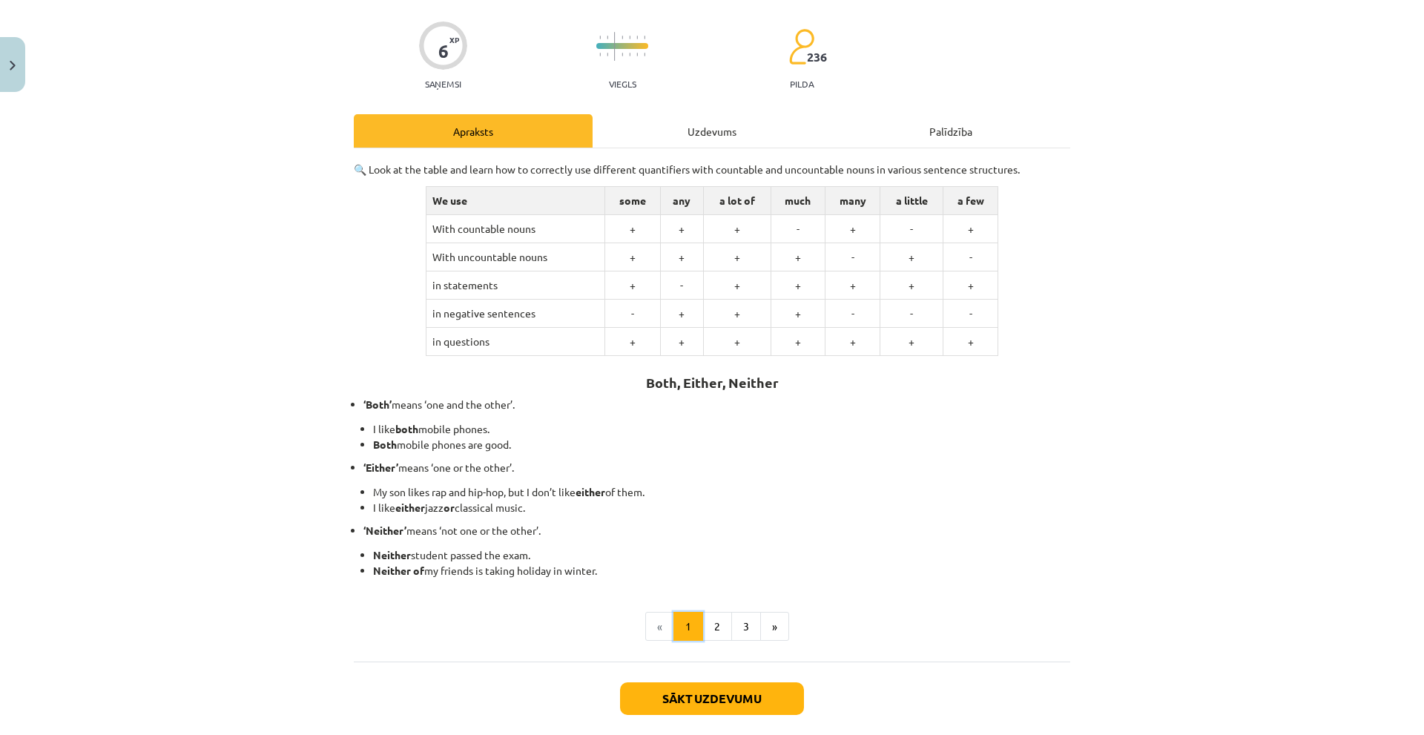
scroll to position [74, 0]
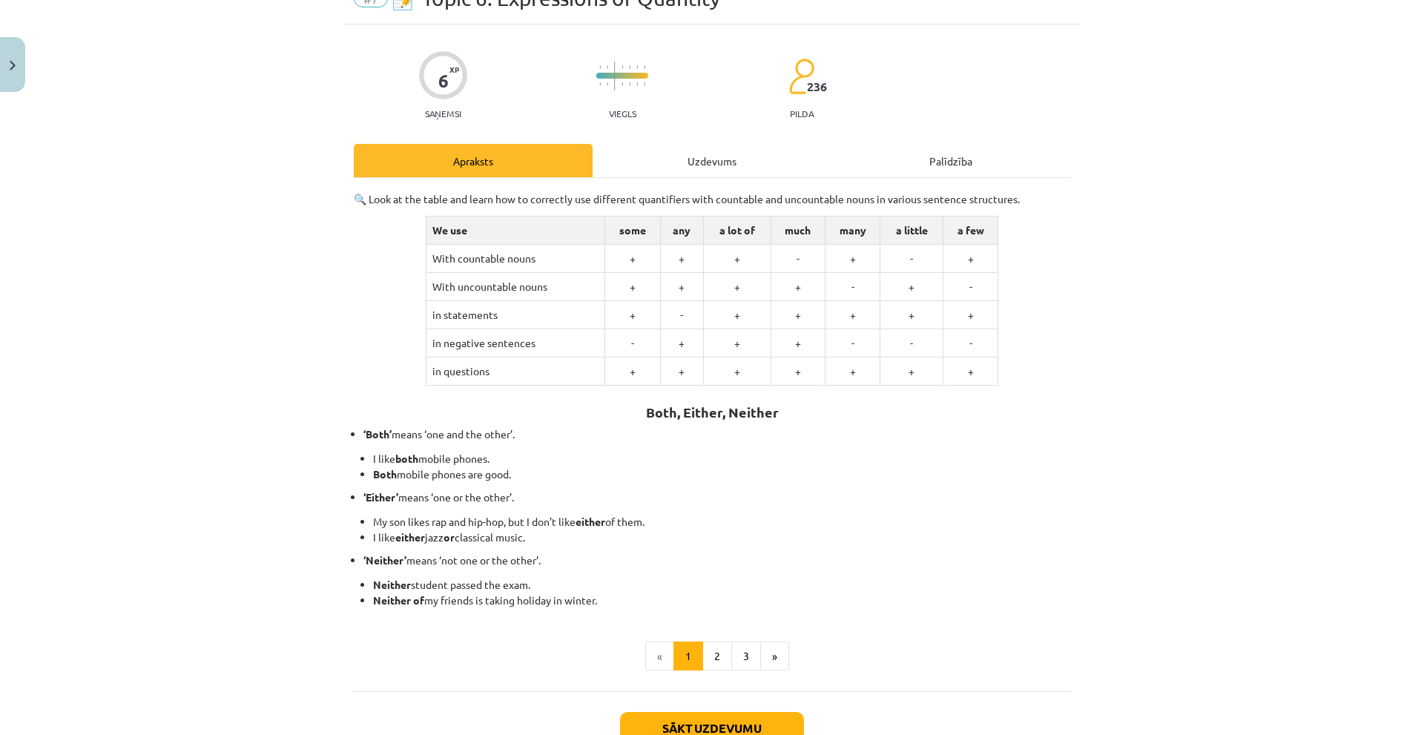
click at [671, 154] on div "Uzdevums" at bounding box center [712, 160] width 239 height 33
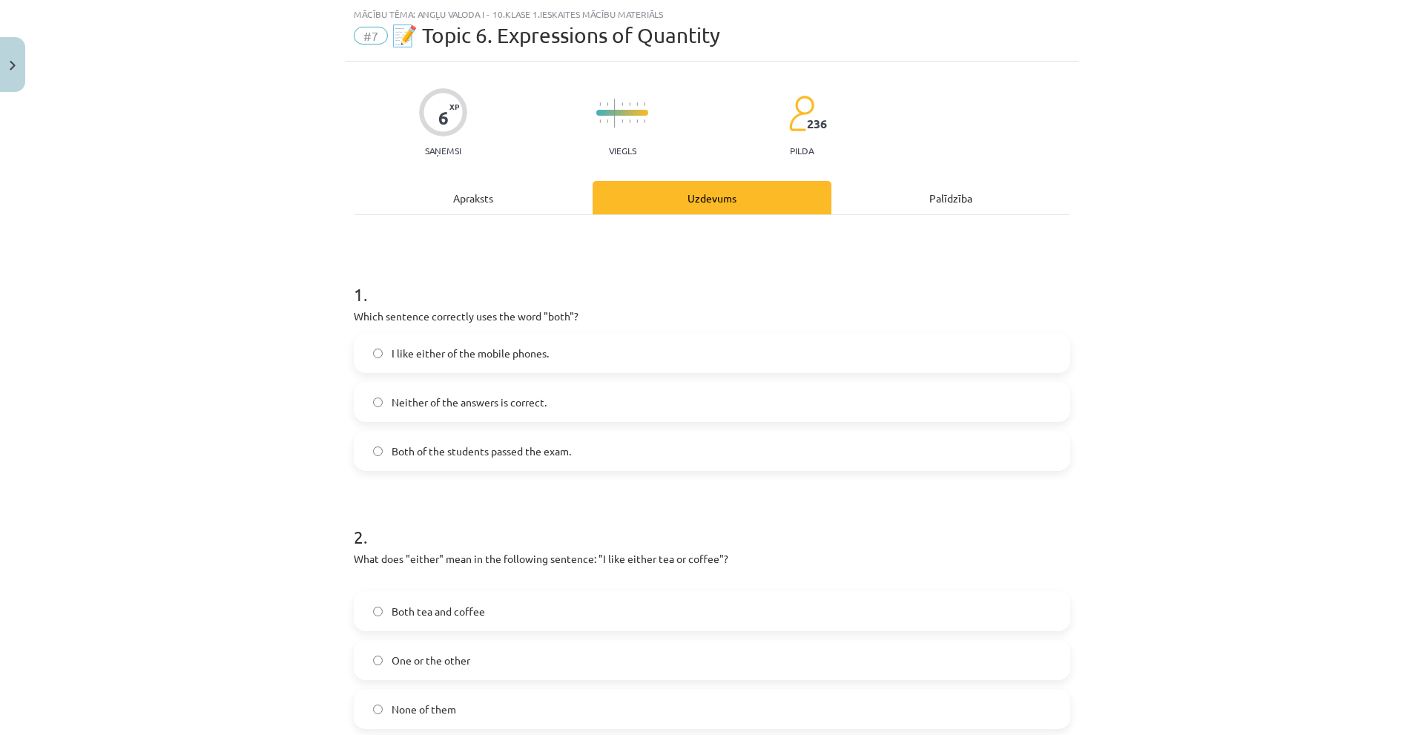
click at [438, 461] on label "Both of the students passed the exam." at bounding box center [711, 450] width 713 height 37
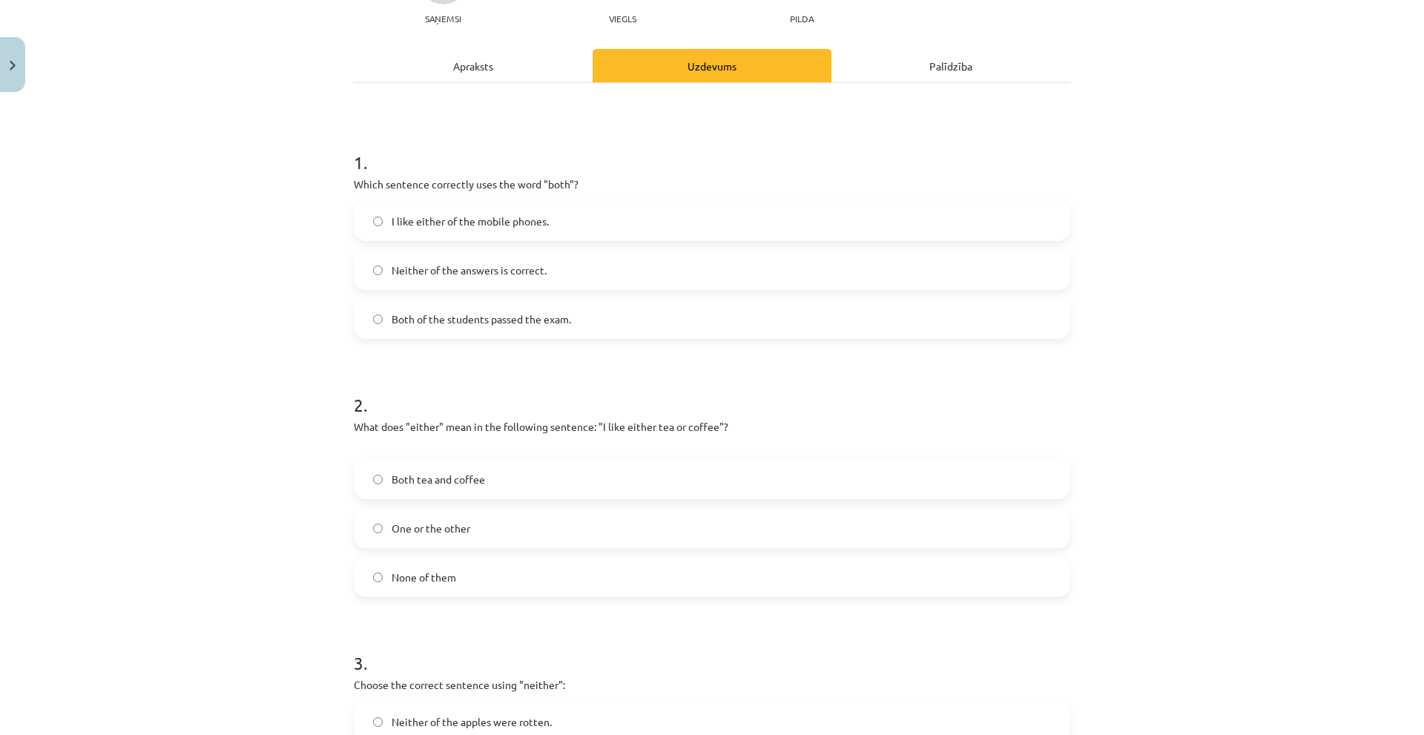
scroll to position [0, 0]
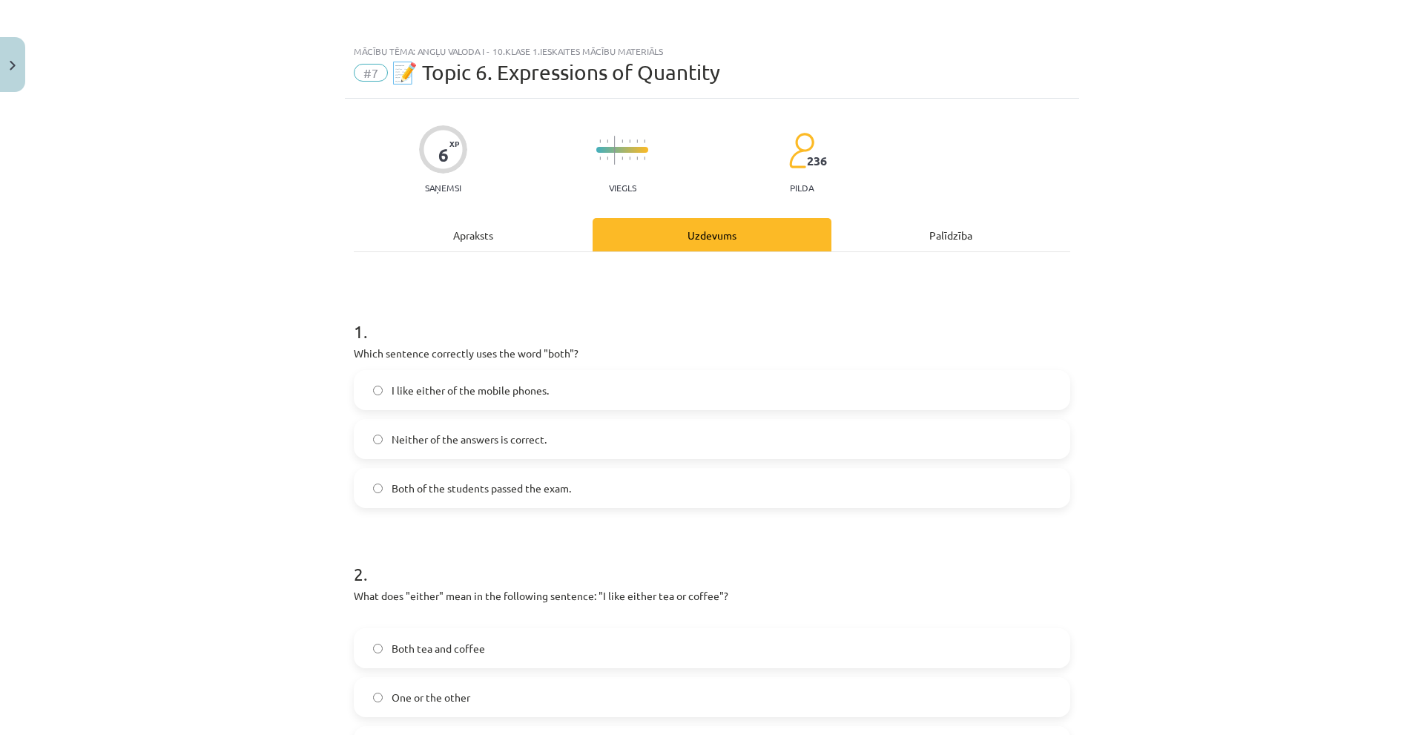
click at [497, 236] on div "Apraksts" at bounding box center [473, 234] width 239 height 33
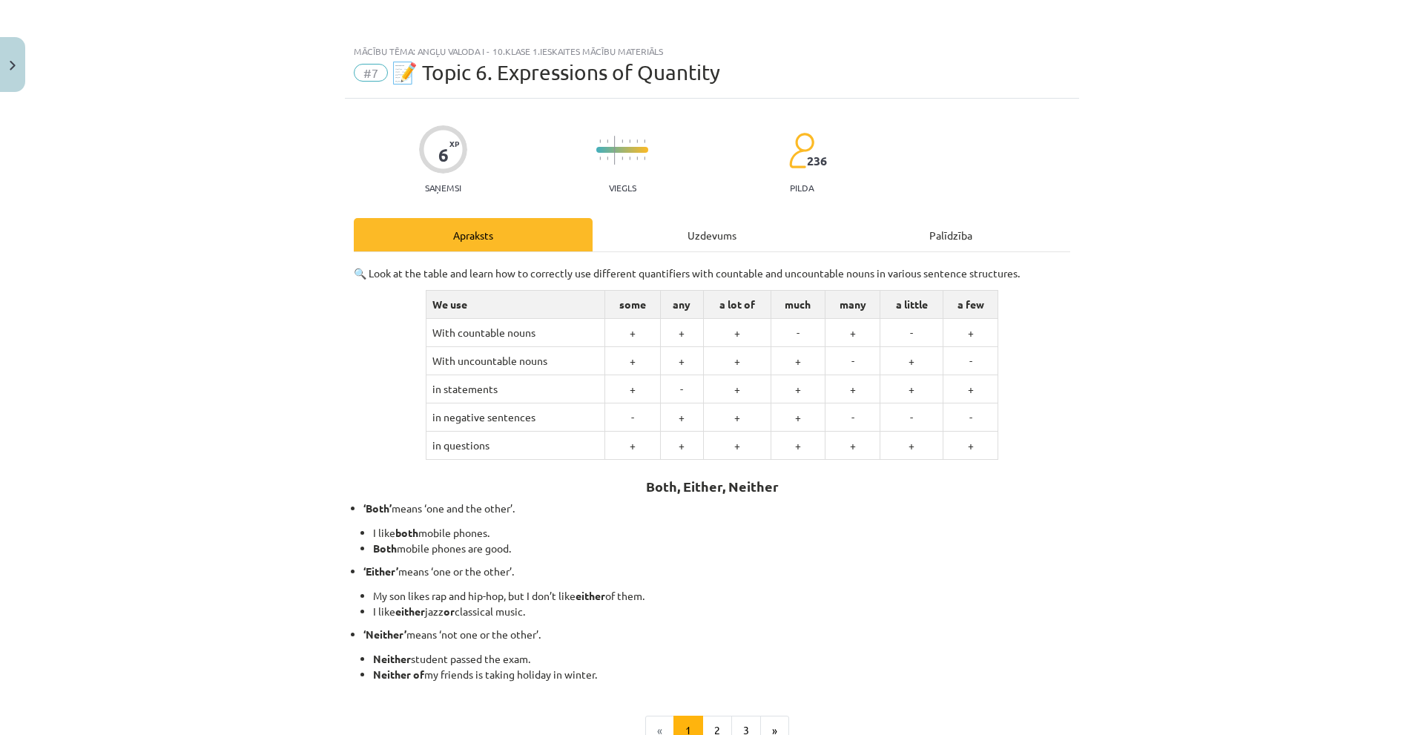
scroll to position [37, 0]
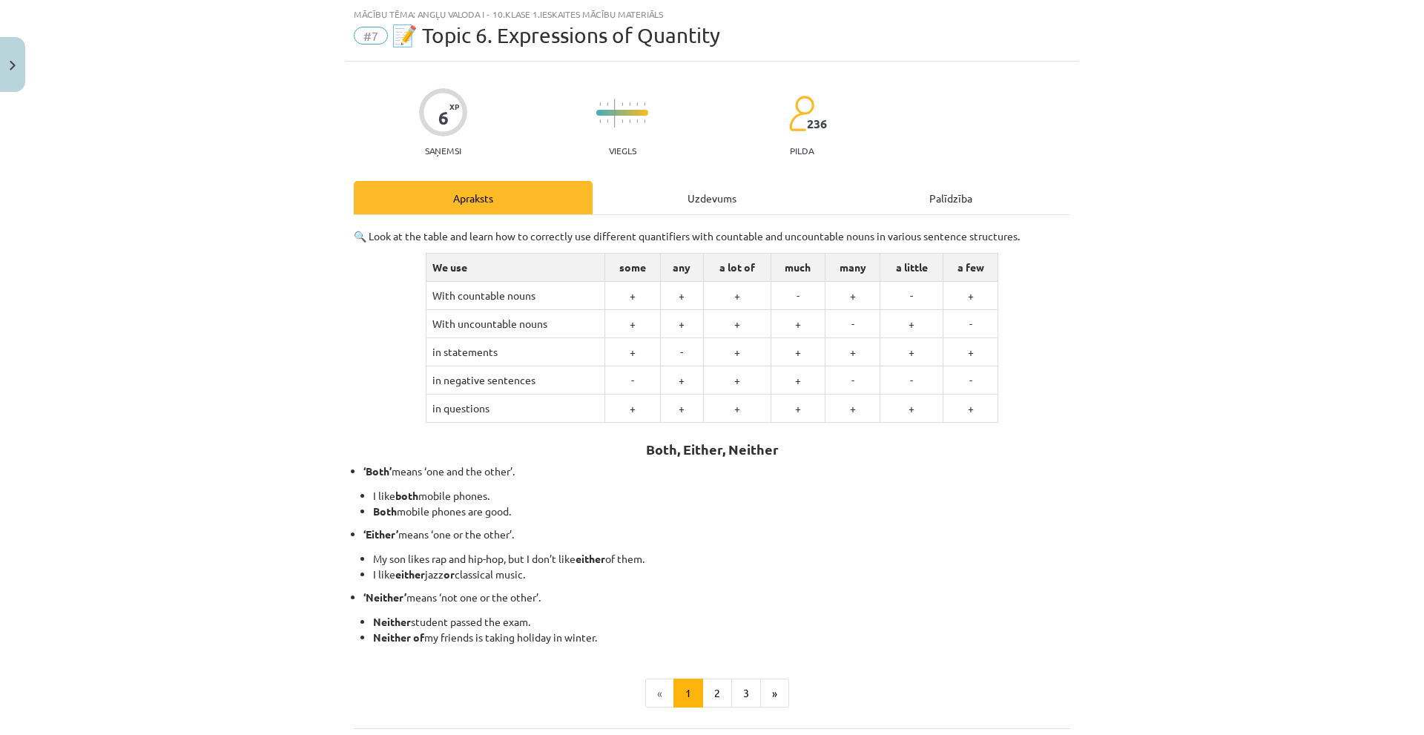
click at [686, 200] on div "Uzdevums" at bounding box center [712, 197] width 239 height 33
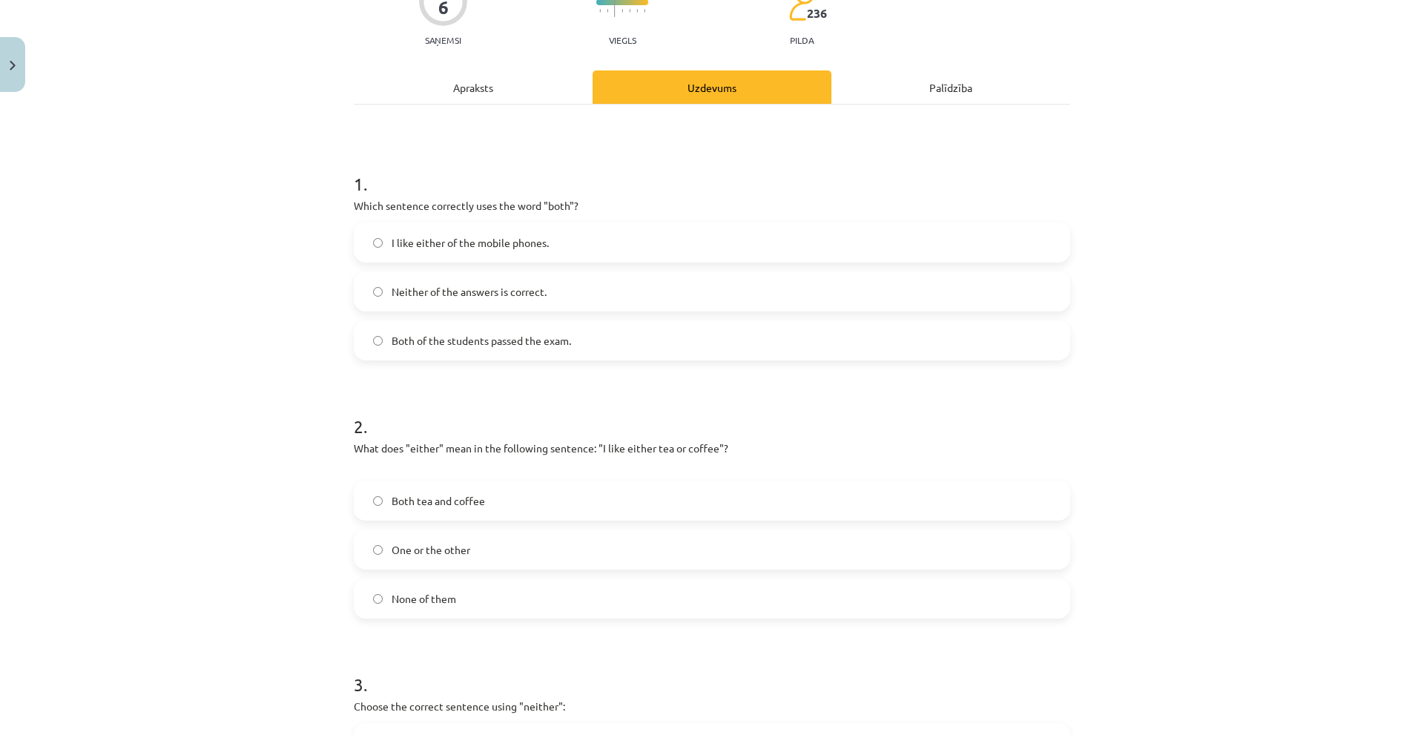
scroll to position [408, 0]
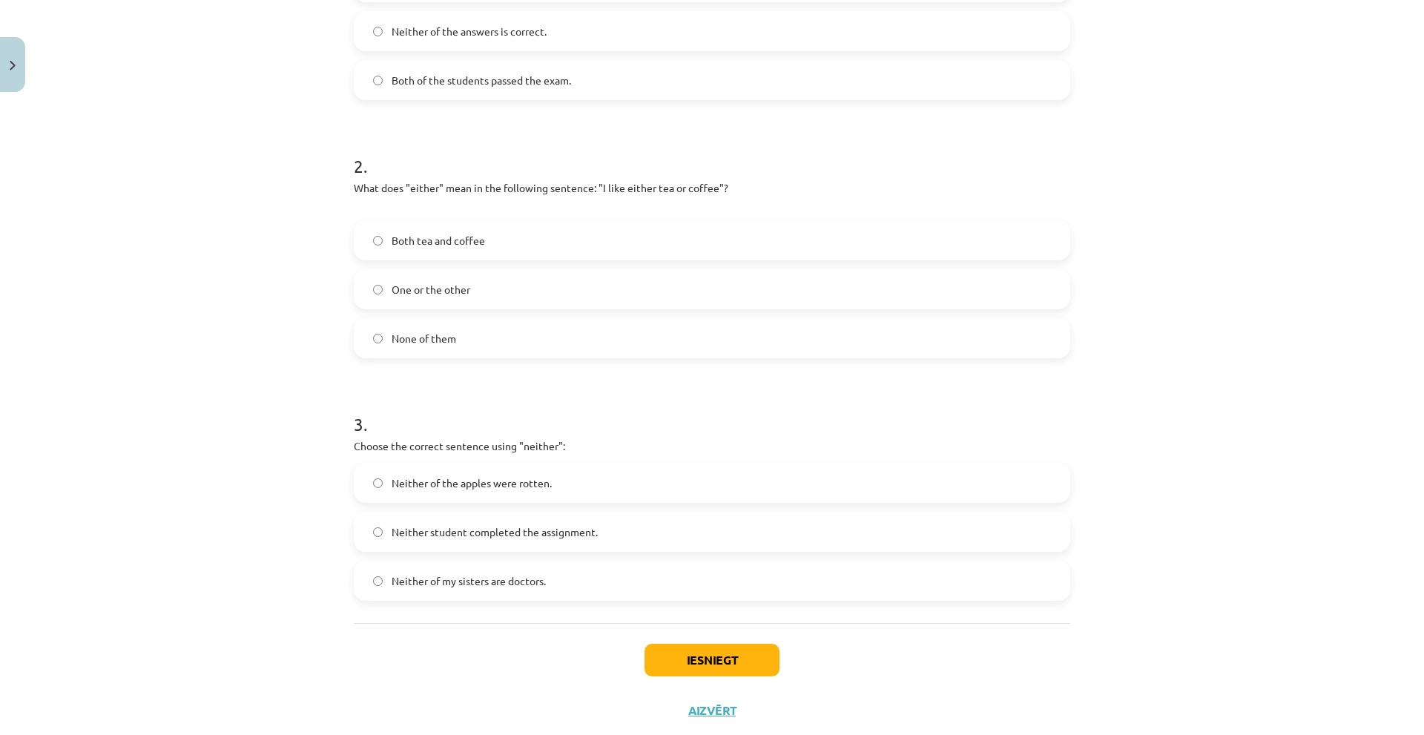
click at [466, 242] on span "Both tea and coffee" at bounding box center [438, 241] width 93 height 16
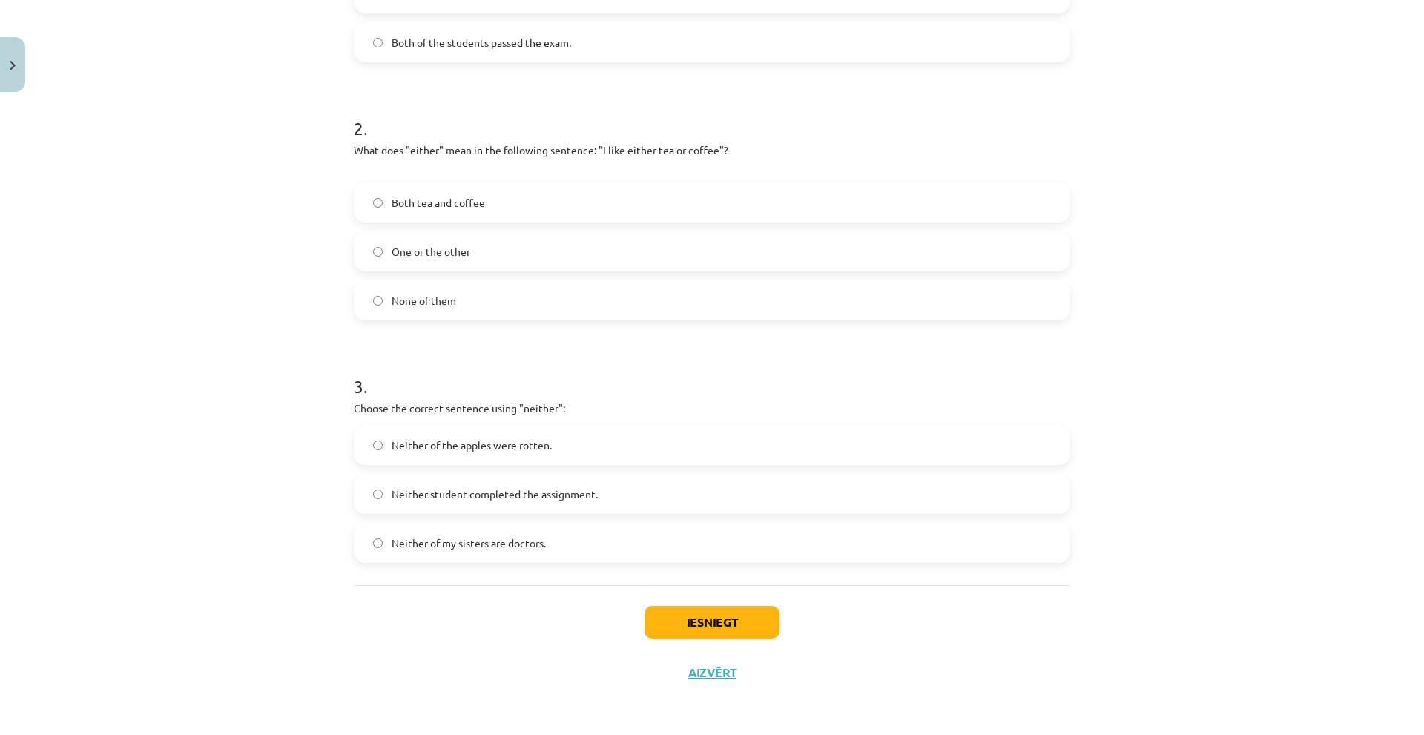
click at [567, 441] on label "Neither of the apples were rotten." at bounding box center [711, 444] width 713 height 37
click at [676, 616] on button "Iesniegt" at bounding box center [711, 622] width 135 height 33
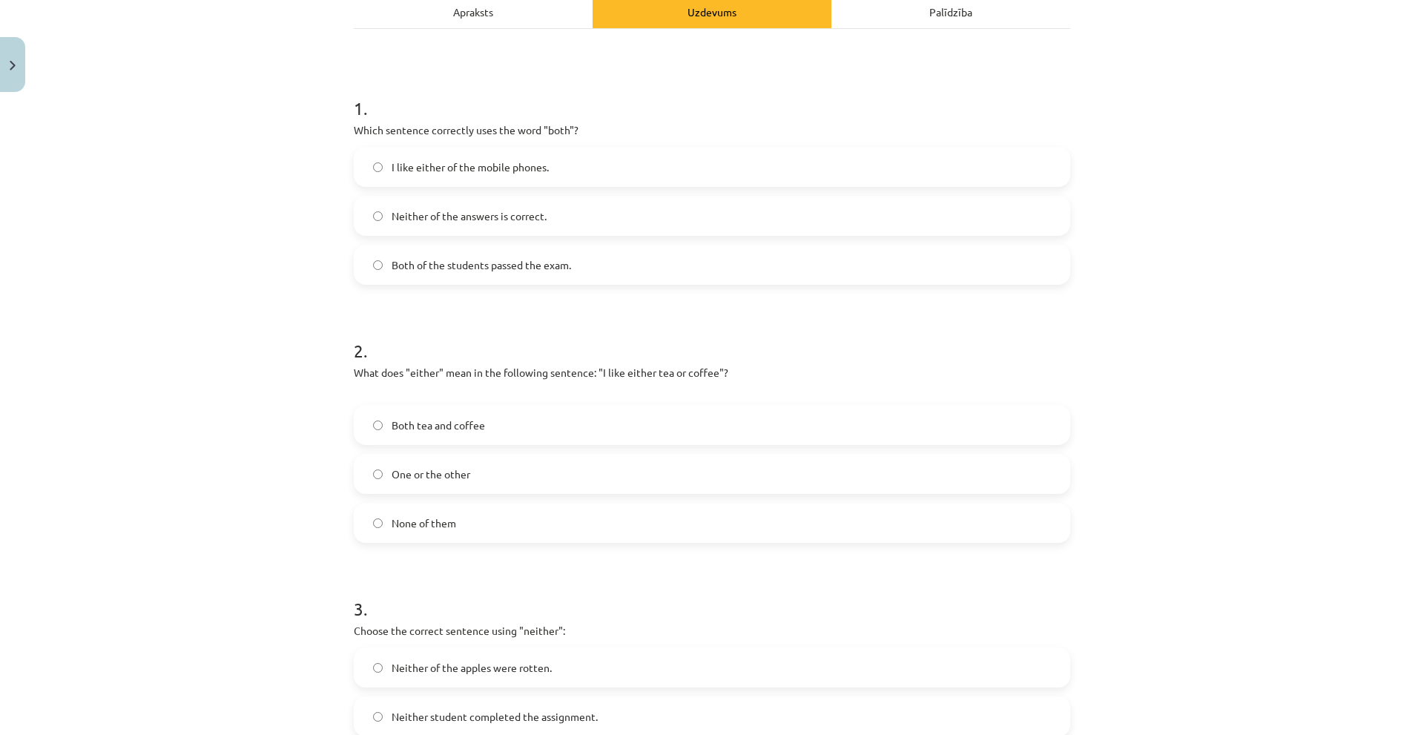
scroll to position [0, 0]
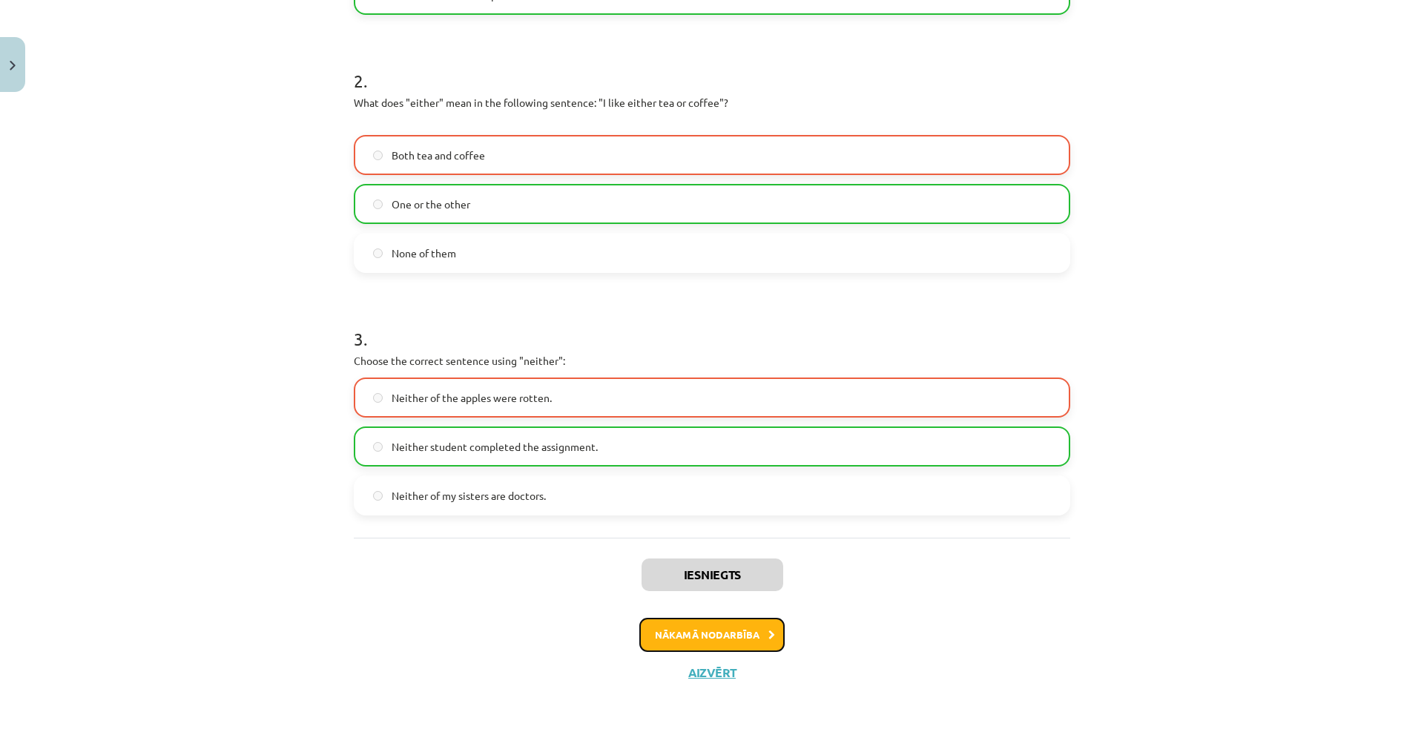
drag, startPoint x: 684, startPoint y: 630, endPoint x: 665, endPoint y: 619, distance: 22.3
click at [684, 630] on button "Nākamā nodarbība" at bounding box center [711, 635] width 145 height 34
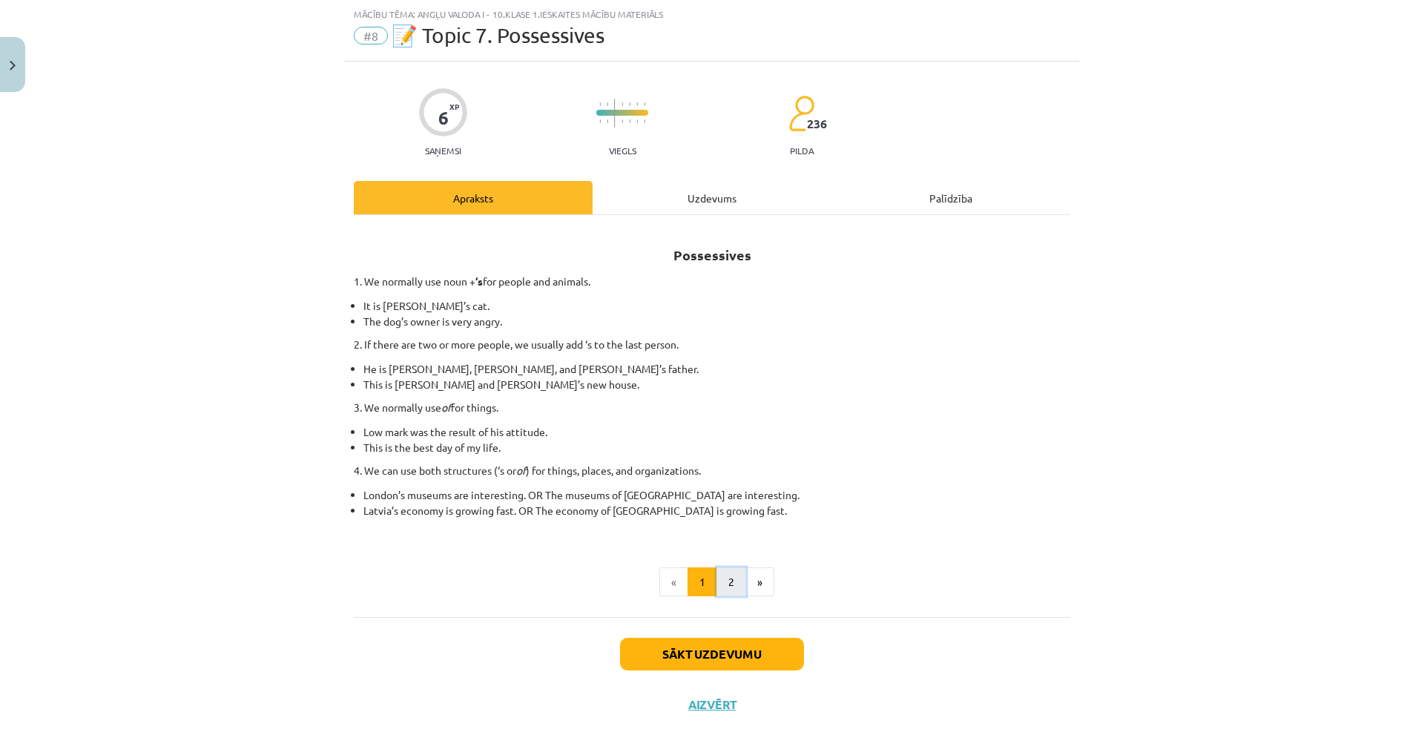
click at [716, 585] on button "2" at bounding box center [731, 582] width 30 height 30
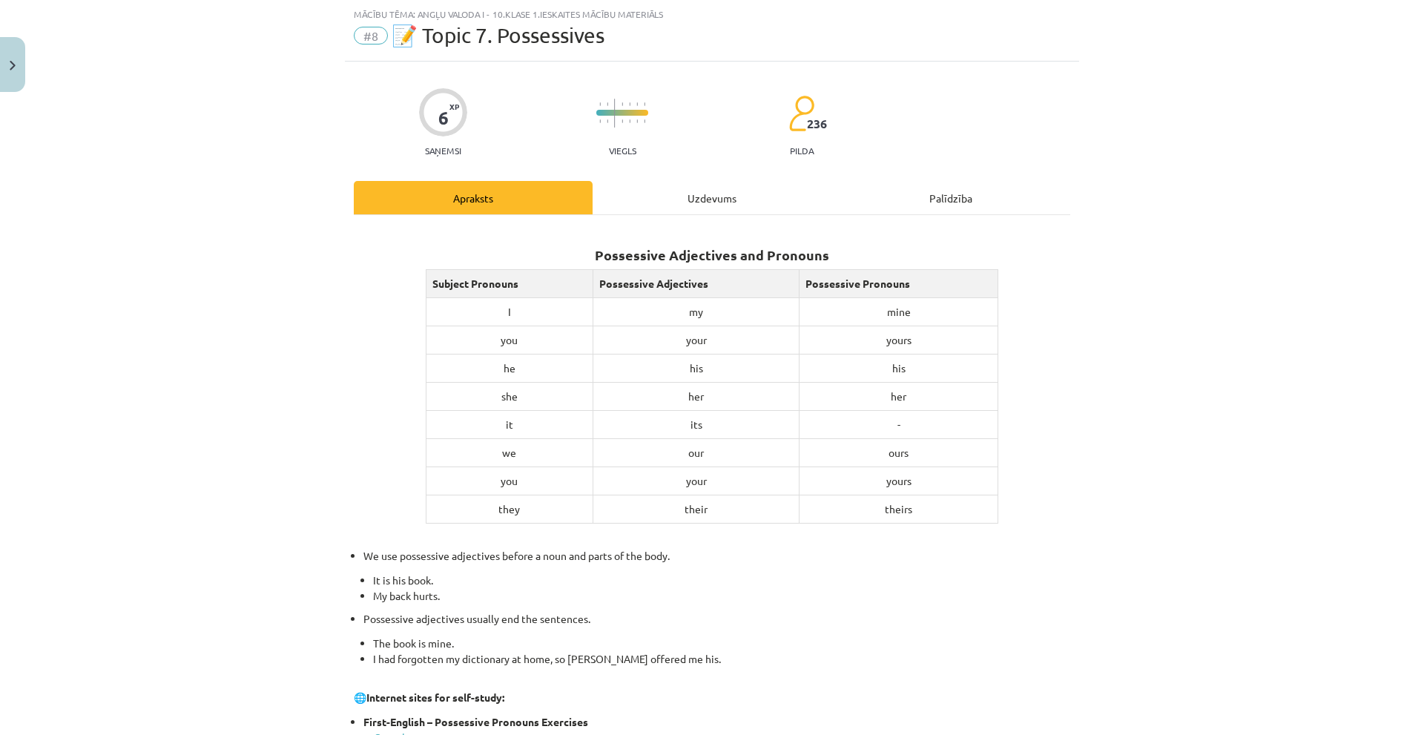
scroll to position [69, 0]
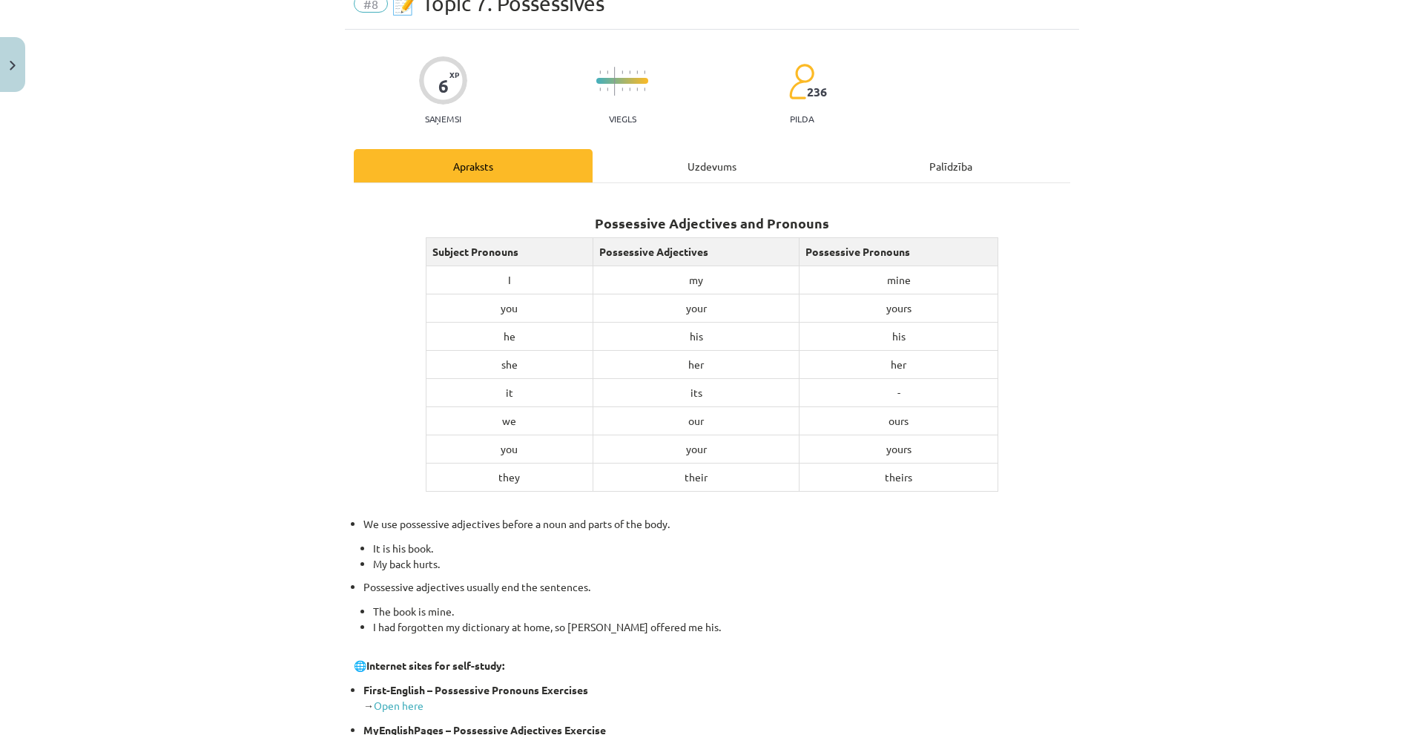
click at [696, 165] on div "Uzdevums" at bounding box center [712, 165] width 239 height 33
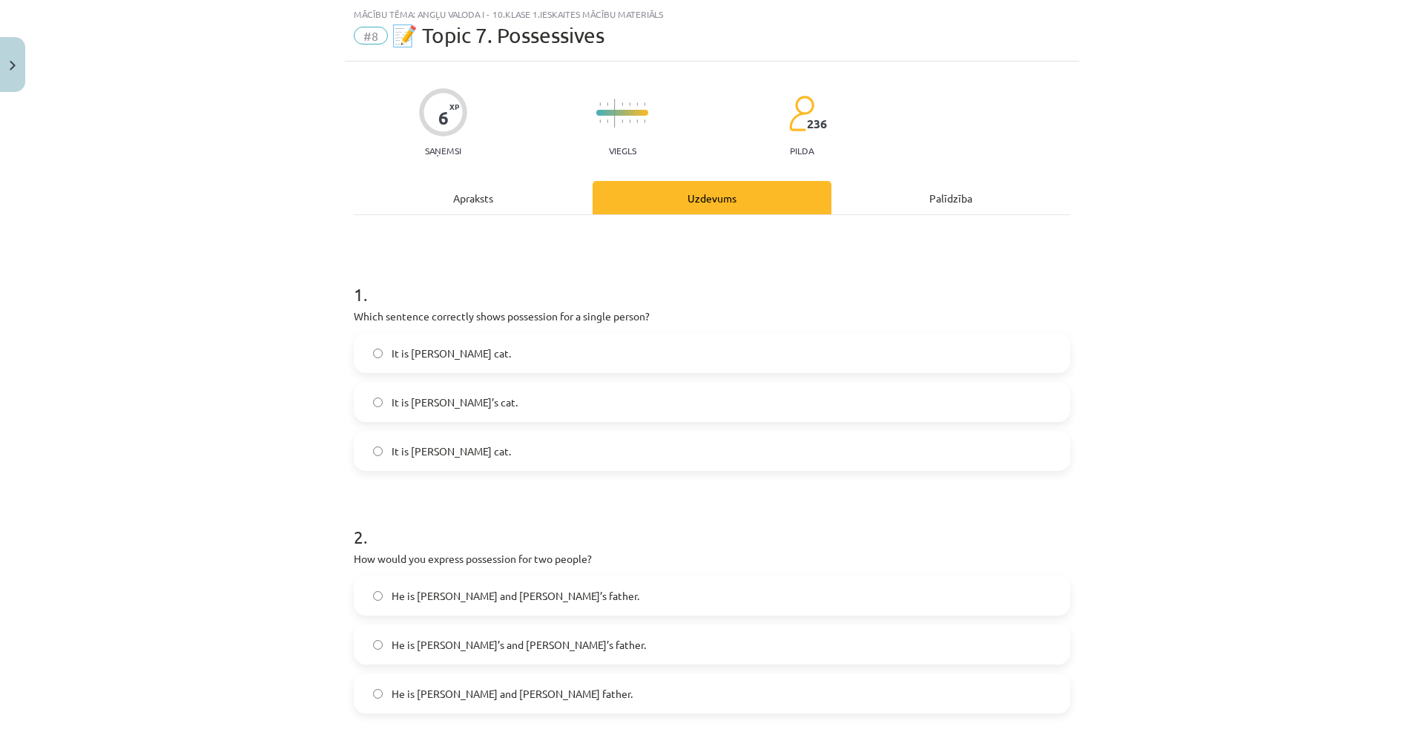
click at [501, 210] on div "Apraksts" at bounding box center [473, 197] width 239 height 33
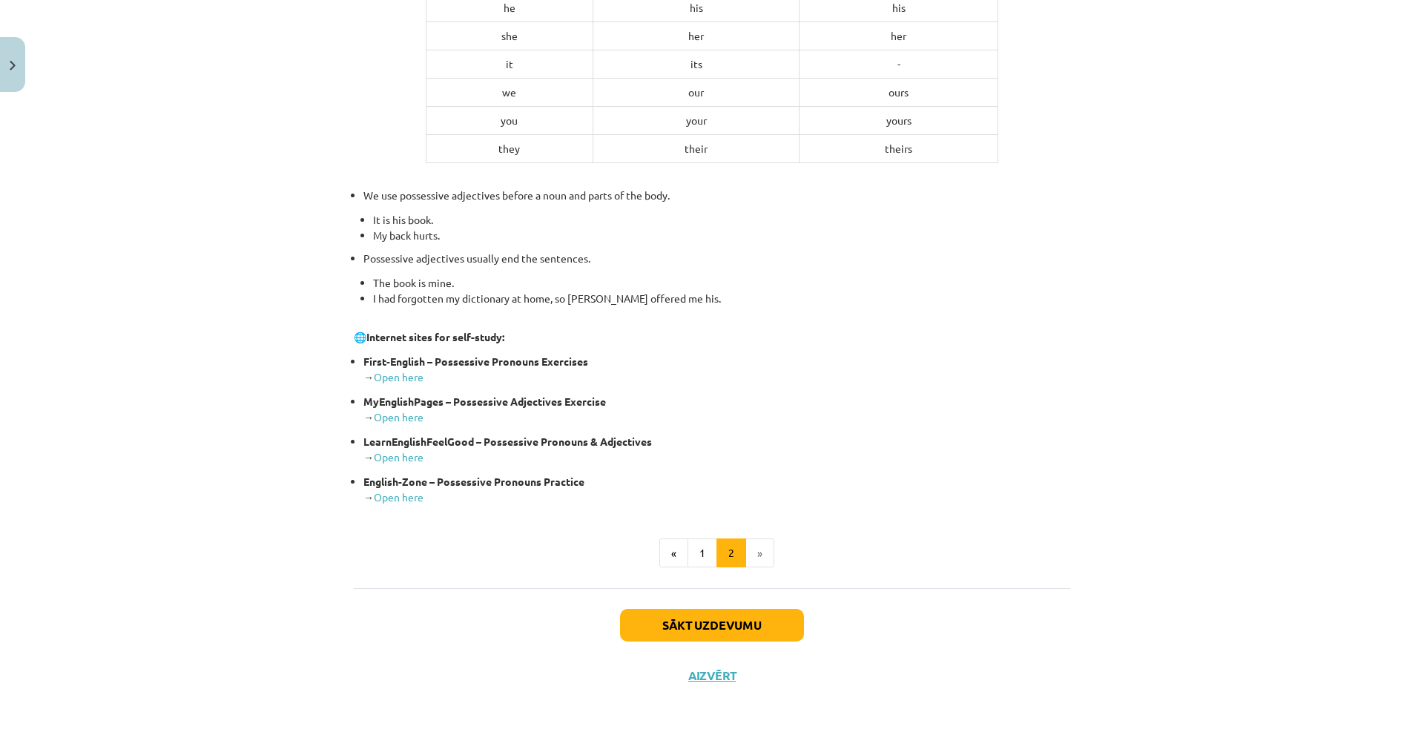
scroll to position [400, 0]
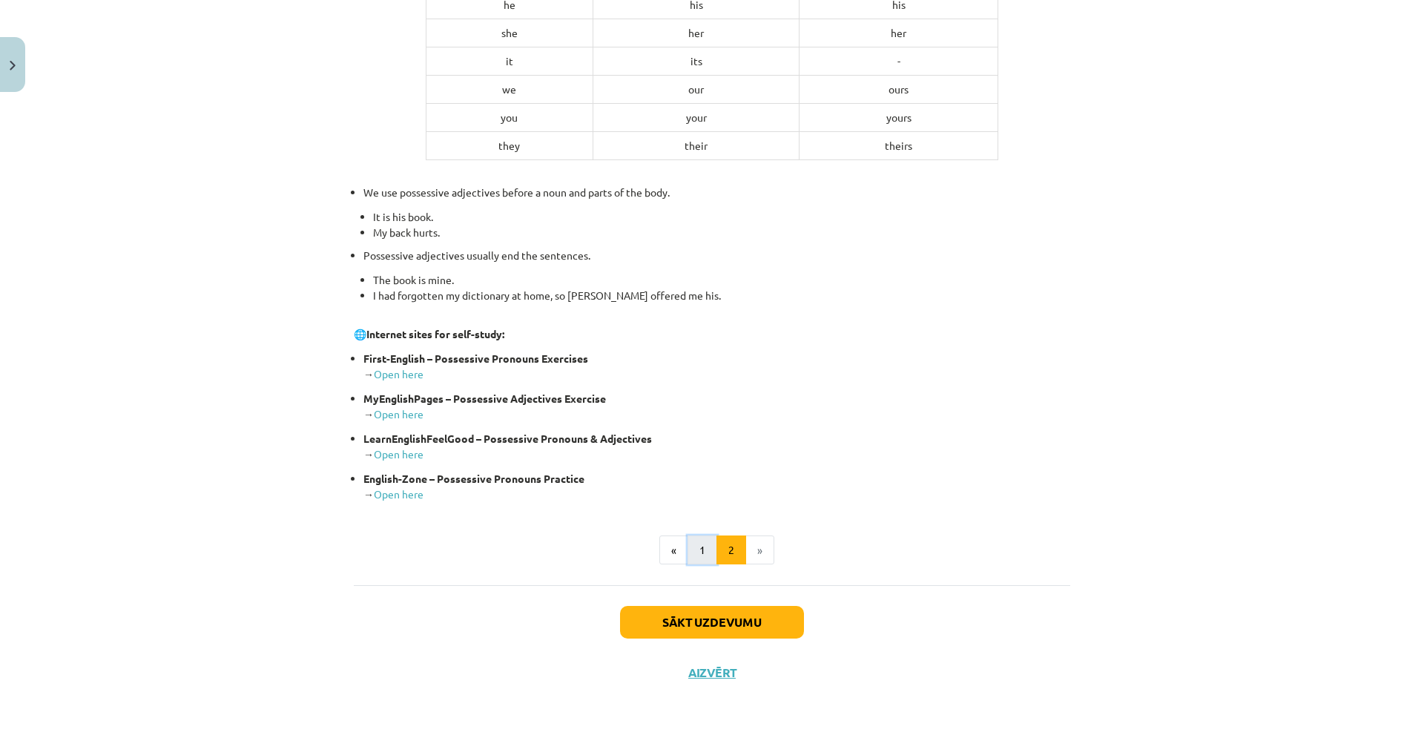
click at [695, 549] on button "1" at bounding box center [703, 550] width 30 height 30
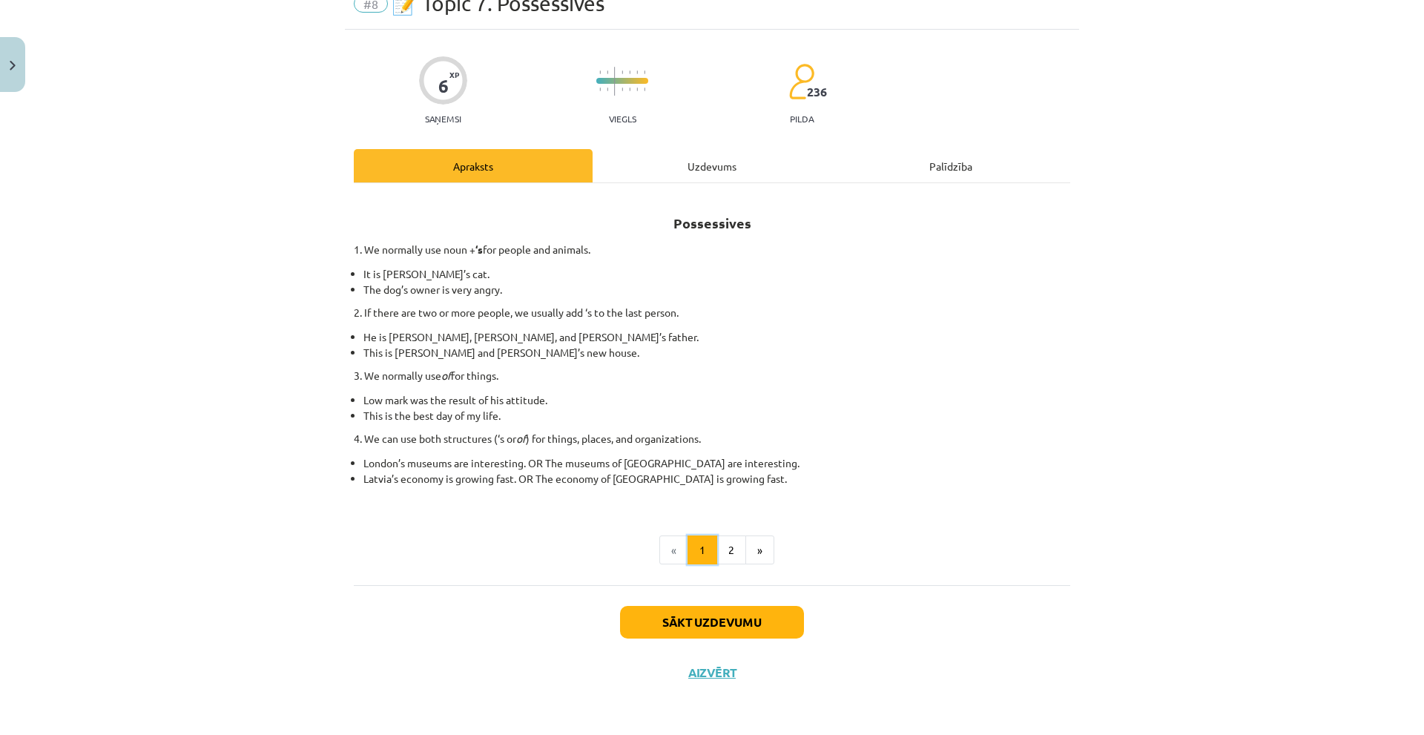
scroll to position [69, 0]
click at [657, 168] on div "Uzdevums" at bounding box center [712, 165] width 239 height 33
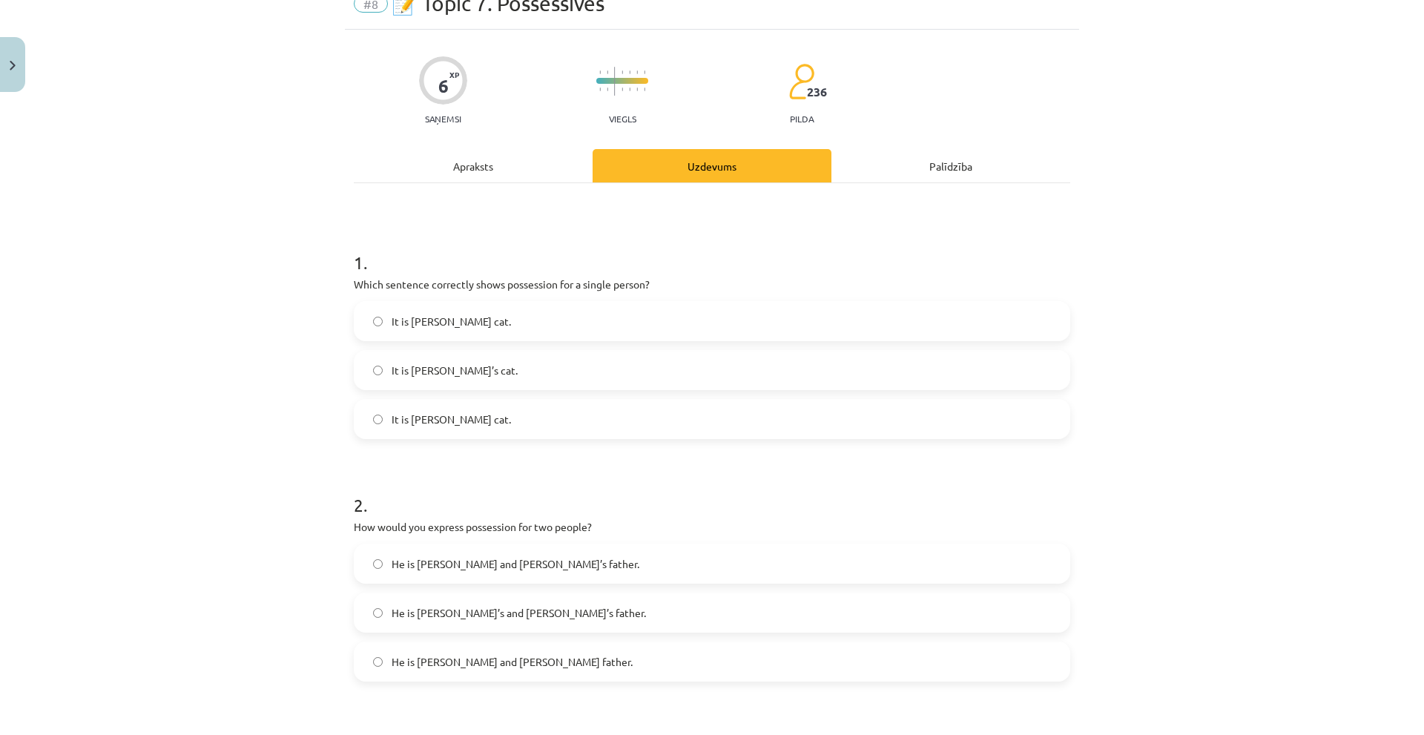
scroll to position [37, 0]
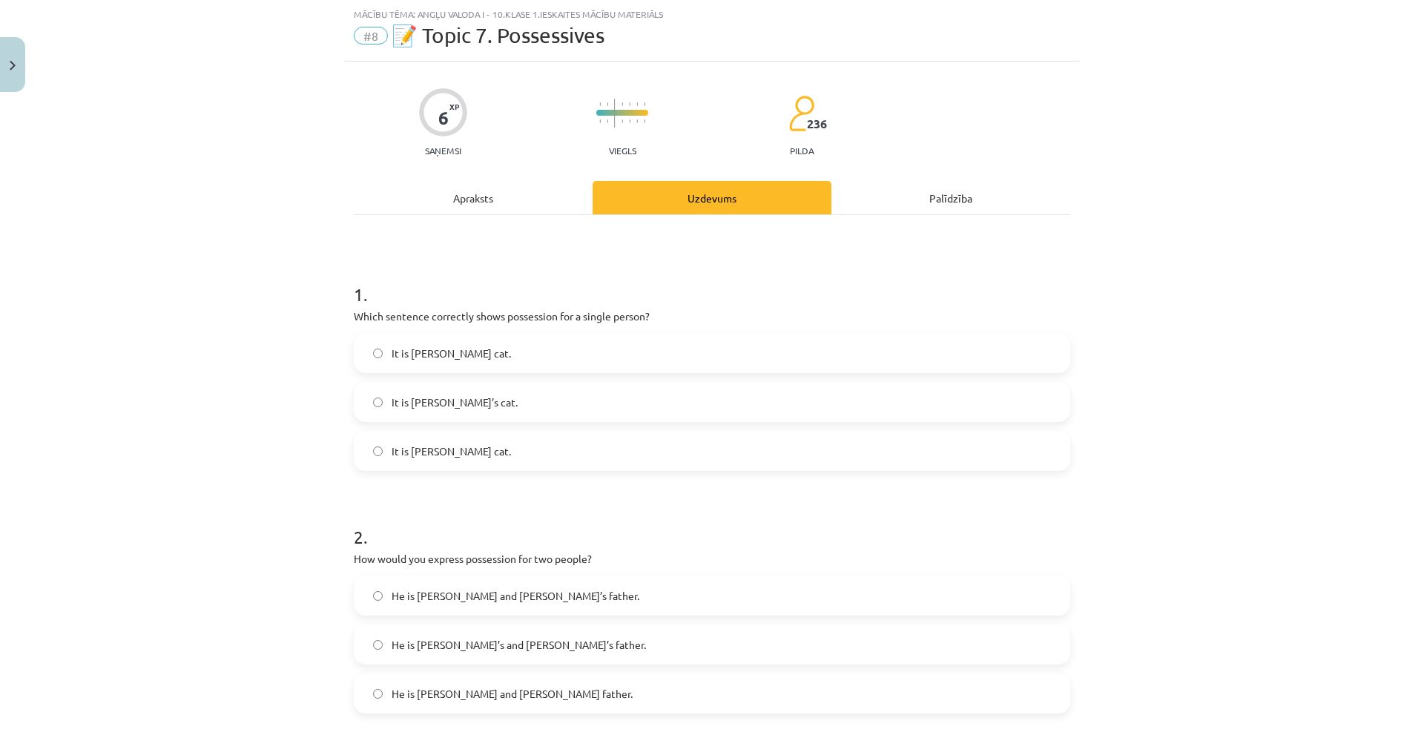
click at [657, 168] on div "6 XP Saņemsi Viegls 236 pilda Apraksts Uzdevums Palīdzība 1 . Which sentence co…" at bounding box center [712, 576] width 734 height 1029
click at [432, 362] on label "It is Janes’s cat." at bounding box center [711, 352] width 713 height 37
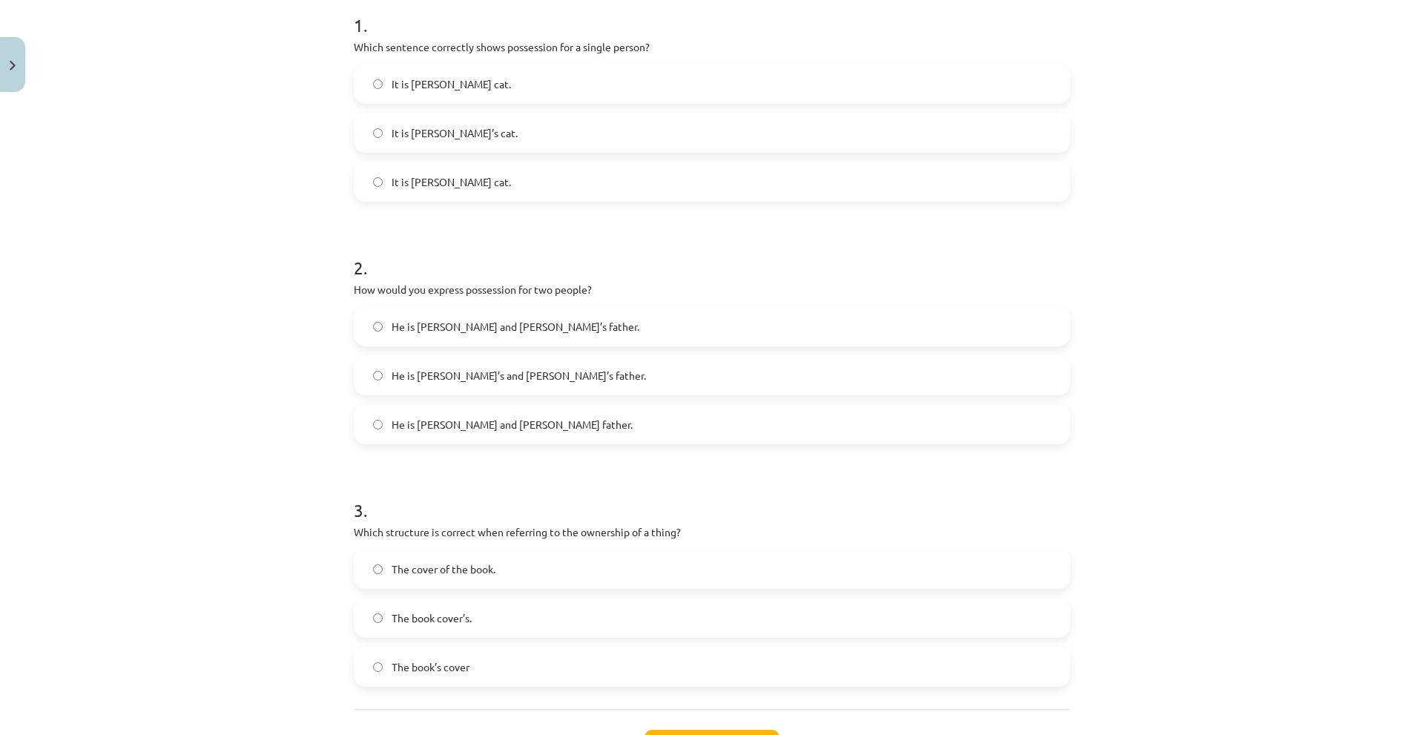
scroll to position [334, 0]
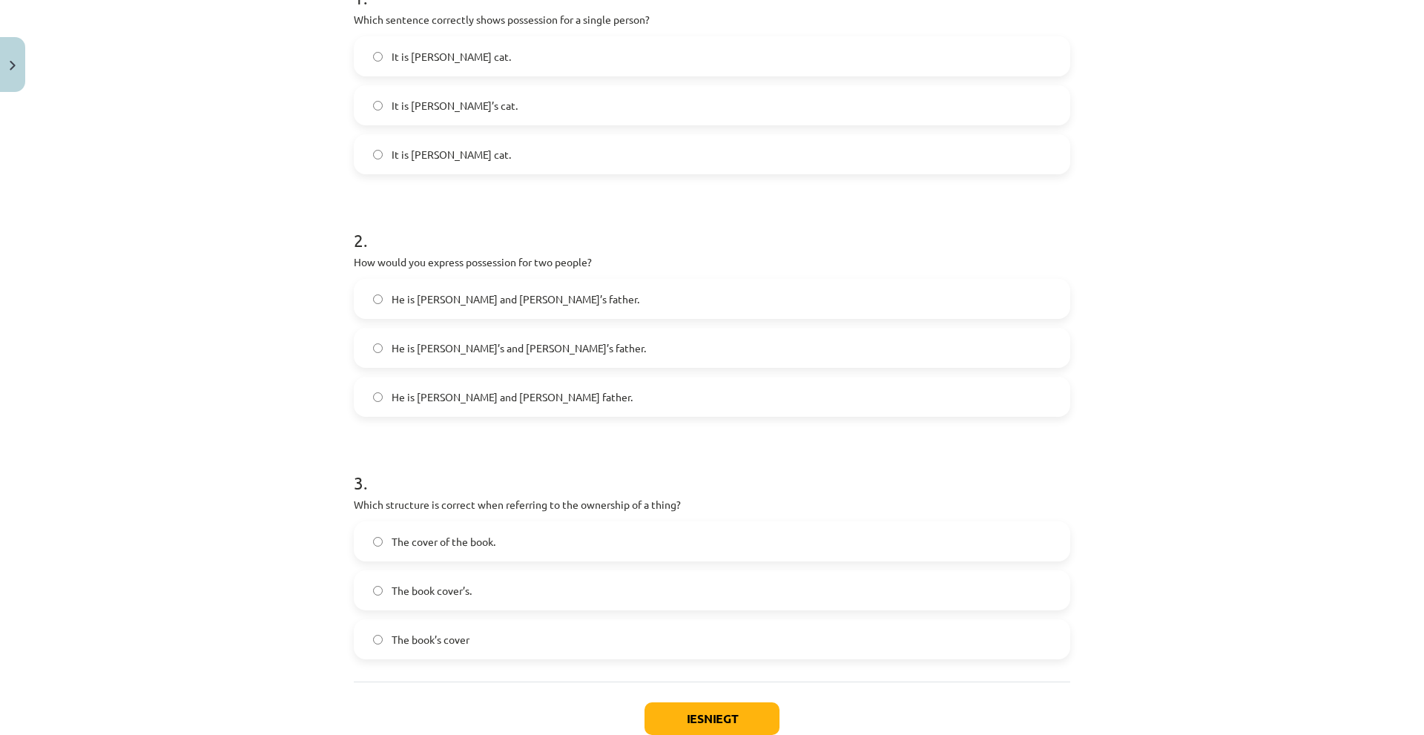
click at [458, 357] on label "He is Alice’s and James’s father." at bounding box center [711, 347] width 713 height 37
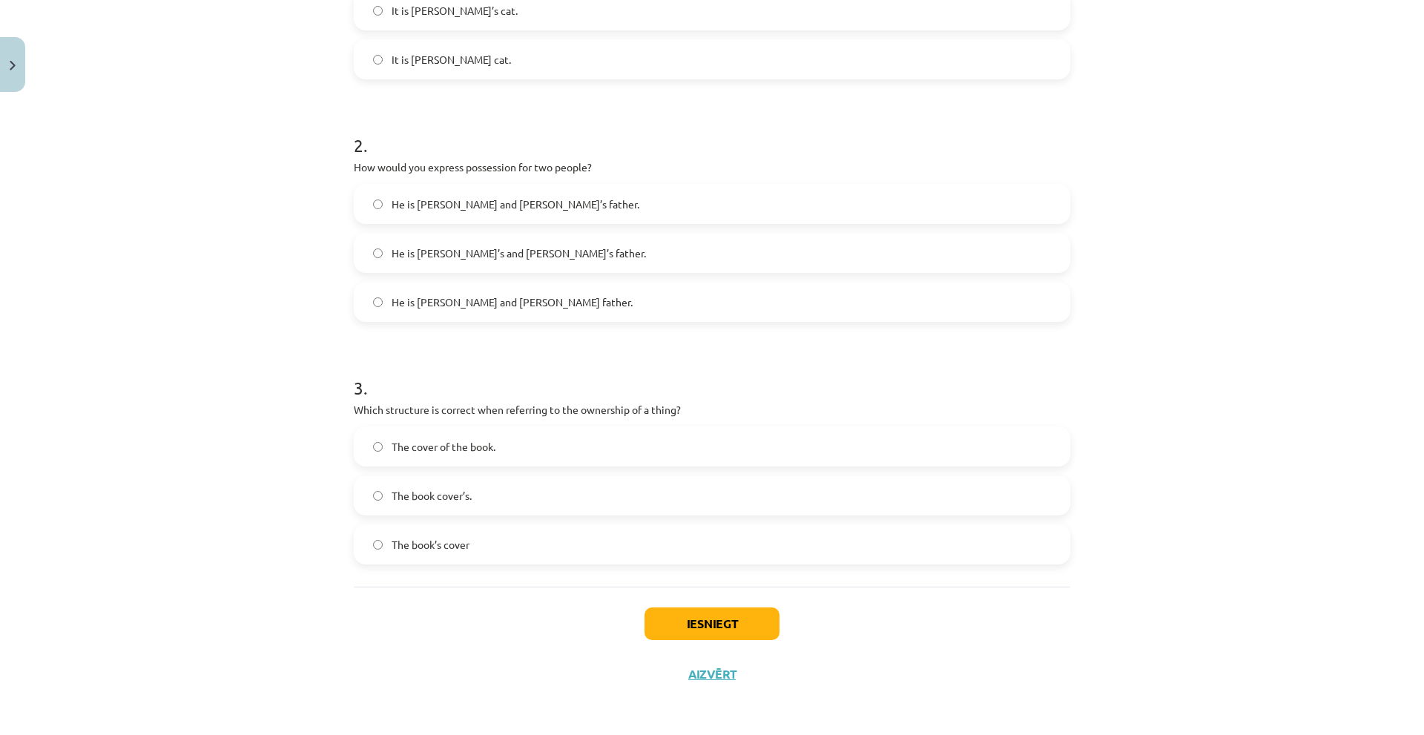
scroll to position [430, 0]
click at [486, 545] on label "The book’s cover" at bounding box center [711, 542] width 713 height 37
click at [692, 626] on button "Iesniegt" at bounding box center [711, 622] width 135 height 33
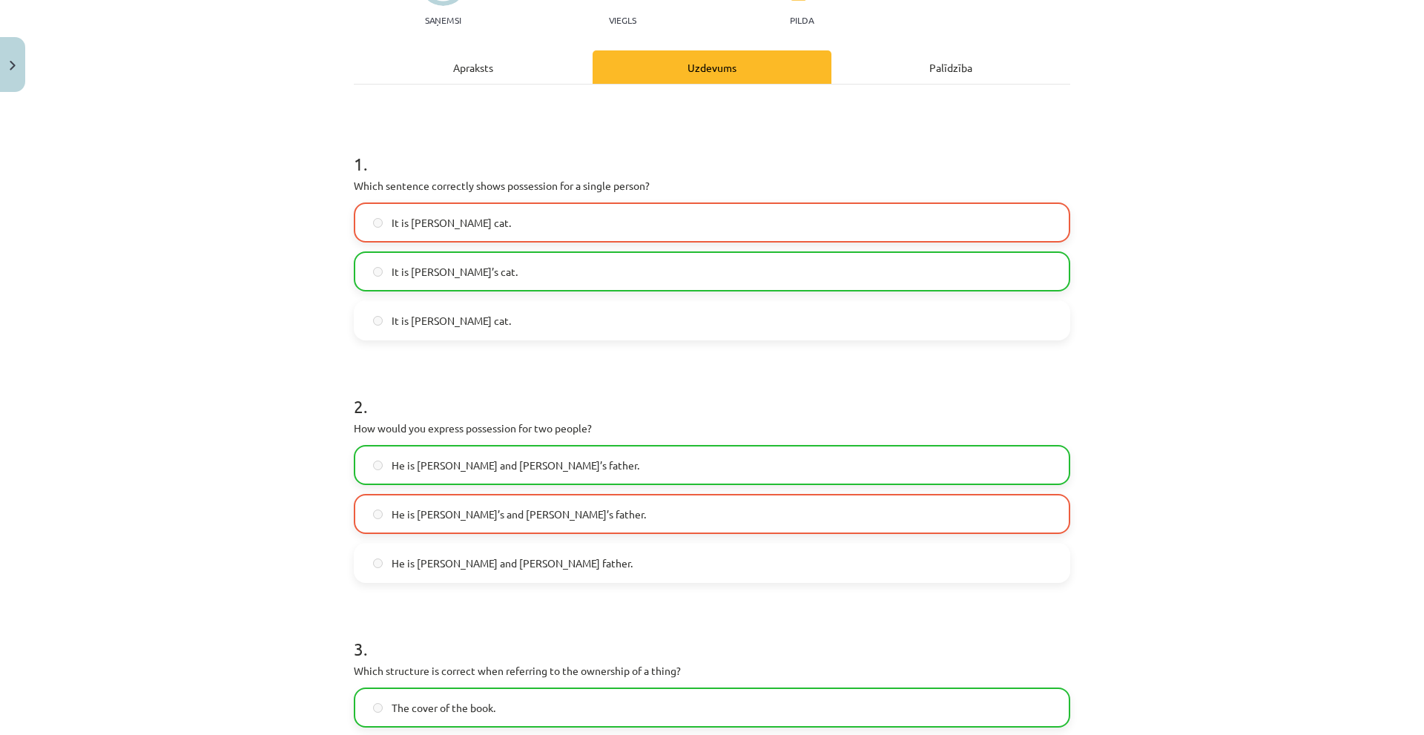
scroll to position [133, 0]
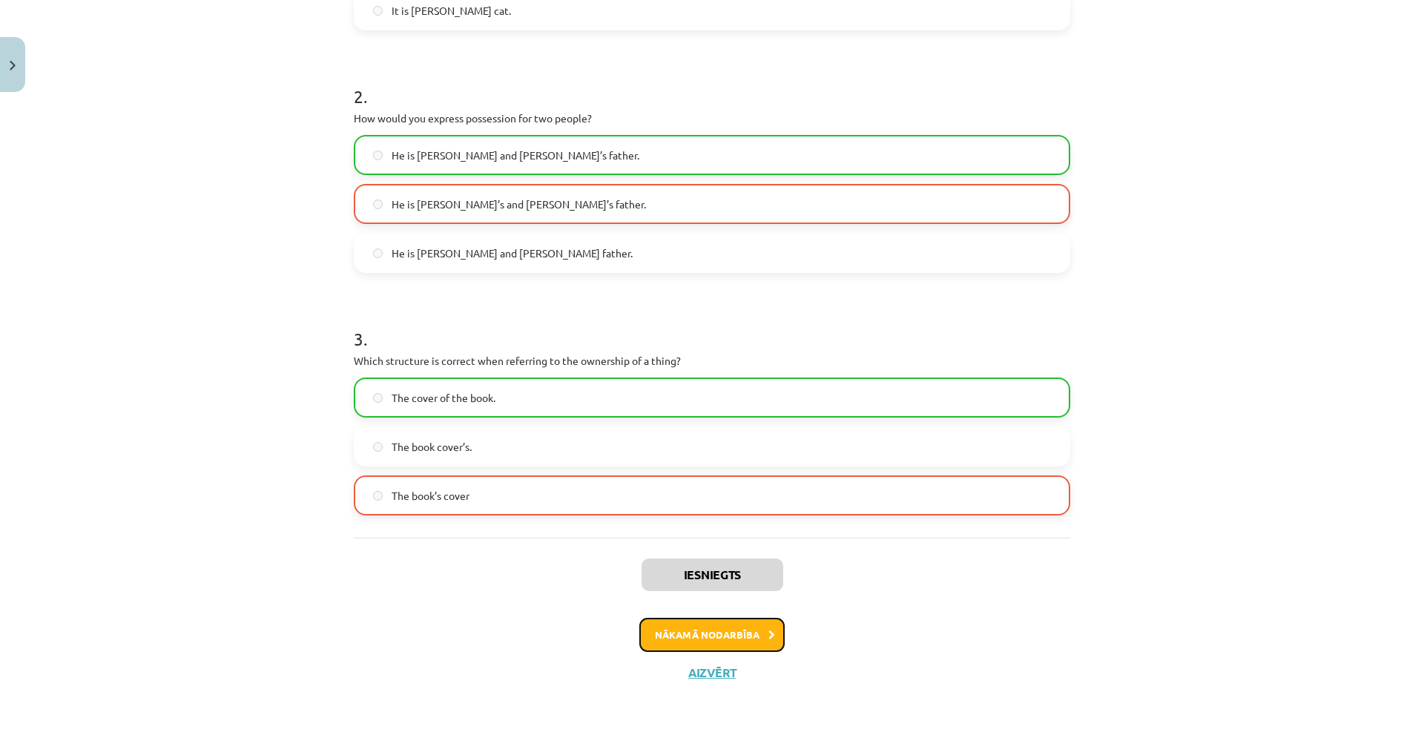
click at [708, 622] on button "Nākamā nodarbība" at bounding box center [711, 635] width 145 height 34
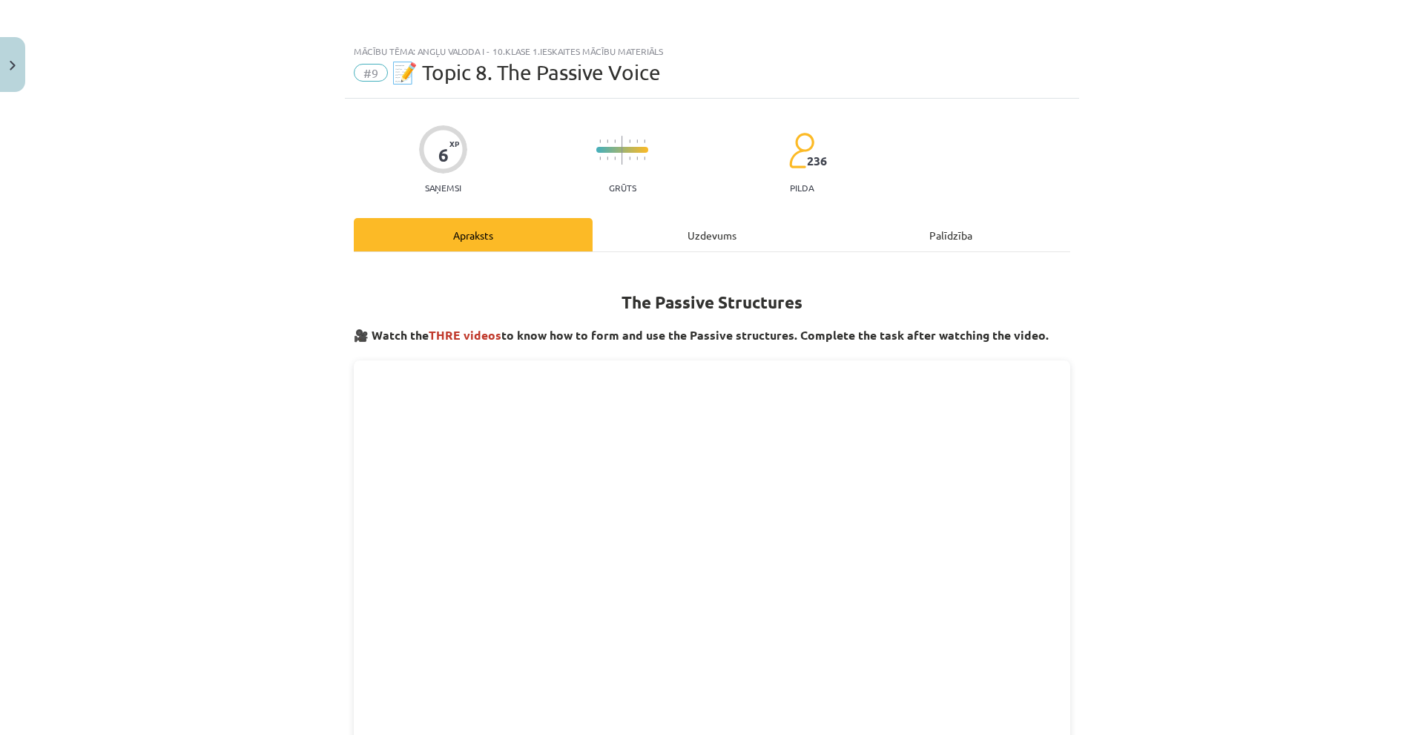
scroll to position [519, 0]
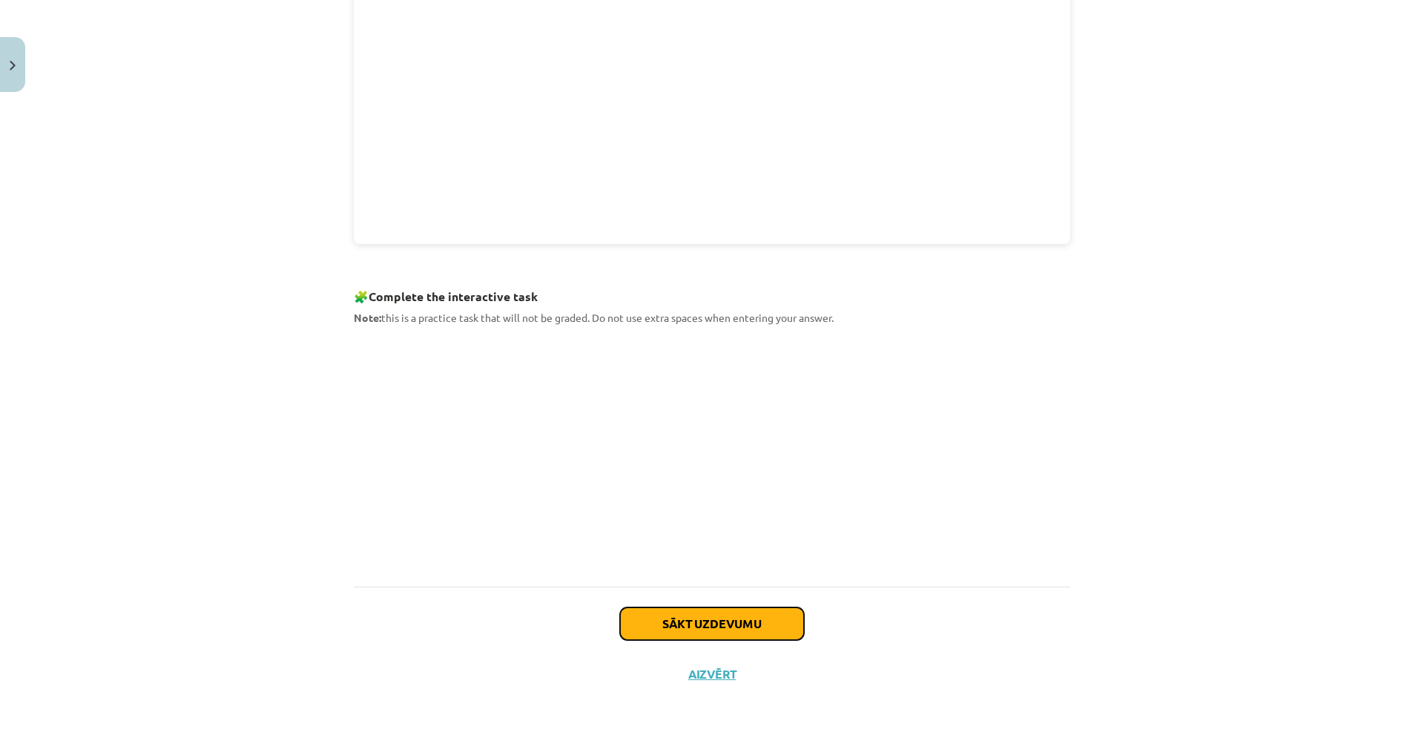
click at [667, 615] on button "Sākt uzdevumu" at bounding box center [712, 623] width 184 height 33
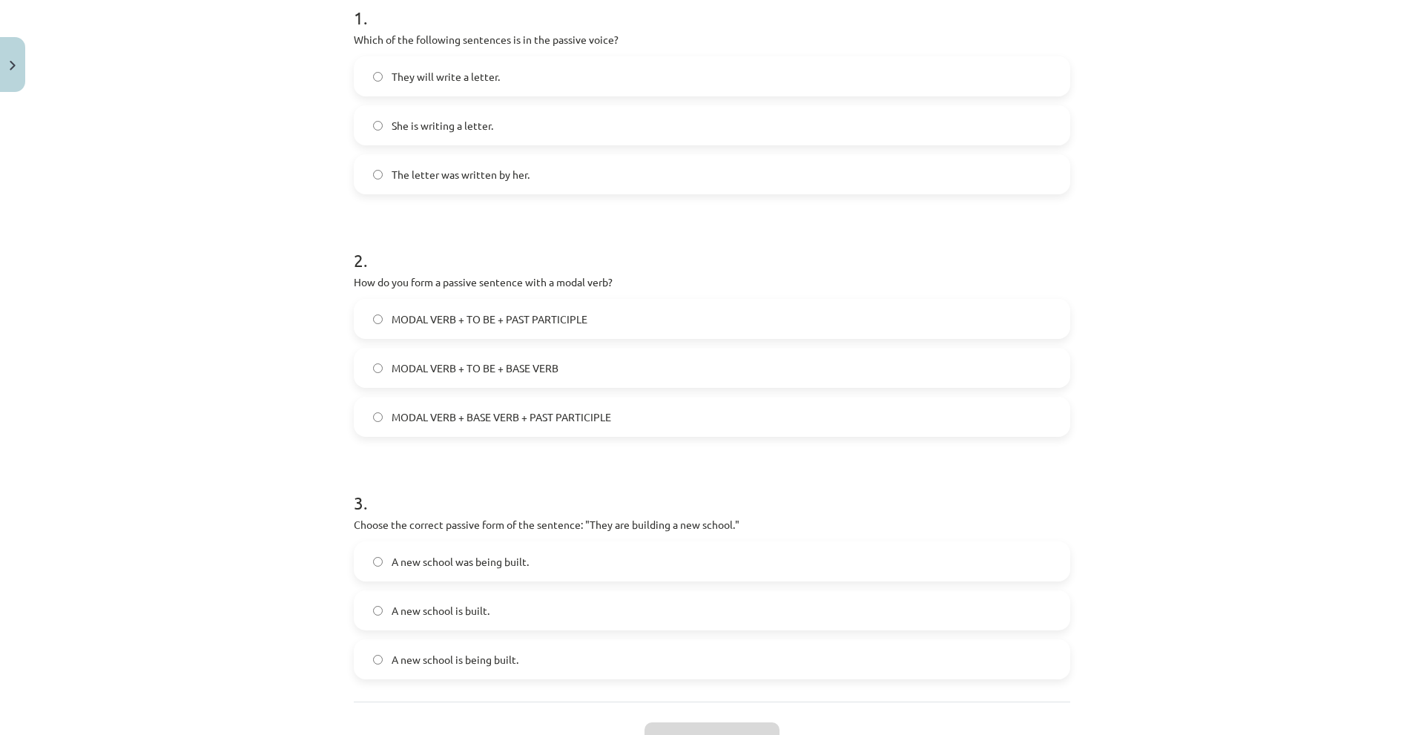
scroll to position [282, 0]
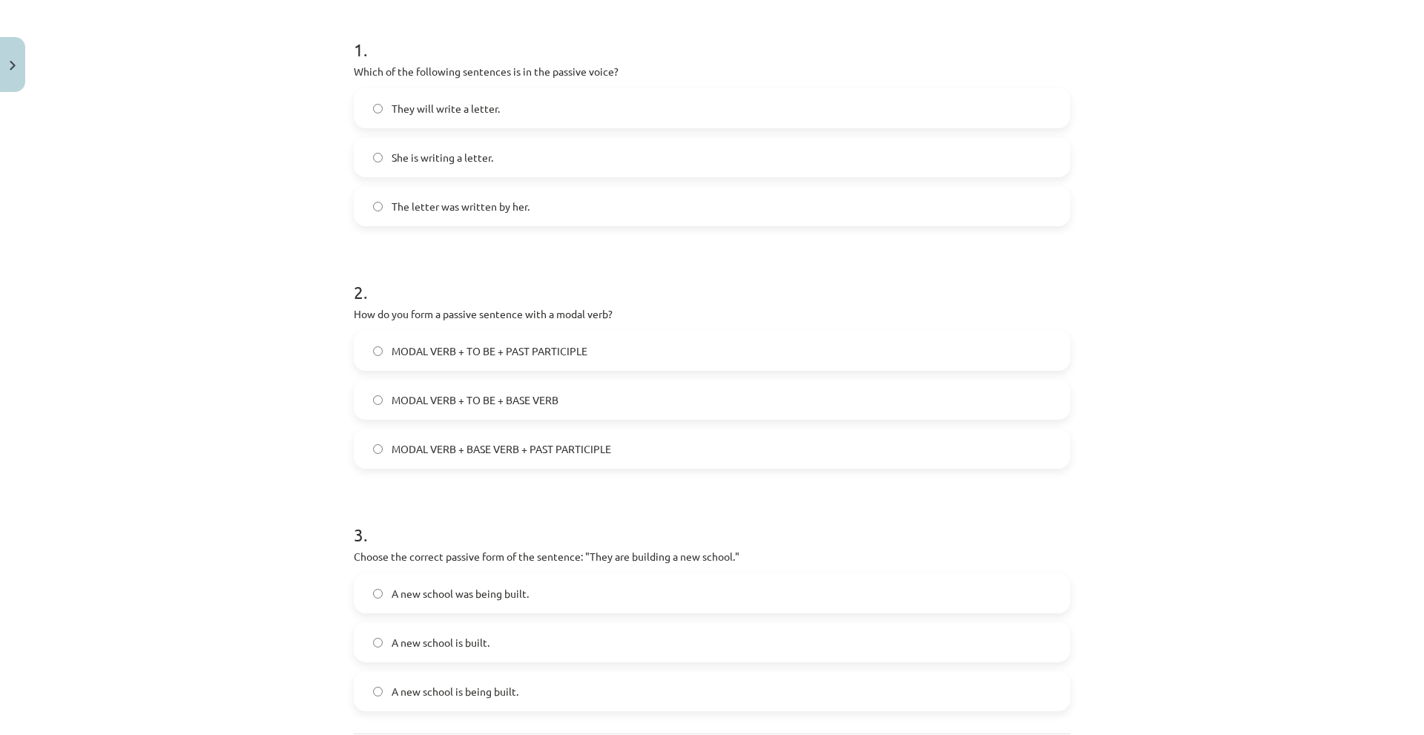
click at [472, 207] on span "The letter was written by her." at bounding box center [461, 207] width 138 height 16
click at [408, 405] on span "MODAL VERB + TO BE + BASE VERB" at bounding box center [475, 400] width 167 height 16
click at [453, 455] on span "MODAL VERB + BASE VERB + PAST PARTICIPLE" at bounding box center [502, 449] width 220 height 16
click at [458, 354] on span "MODAL VERB + TO BE + PAST PARTICIPLE" at bounding box center [490, 351] width 196 height 16
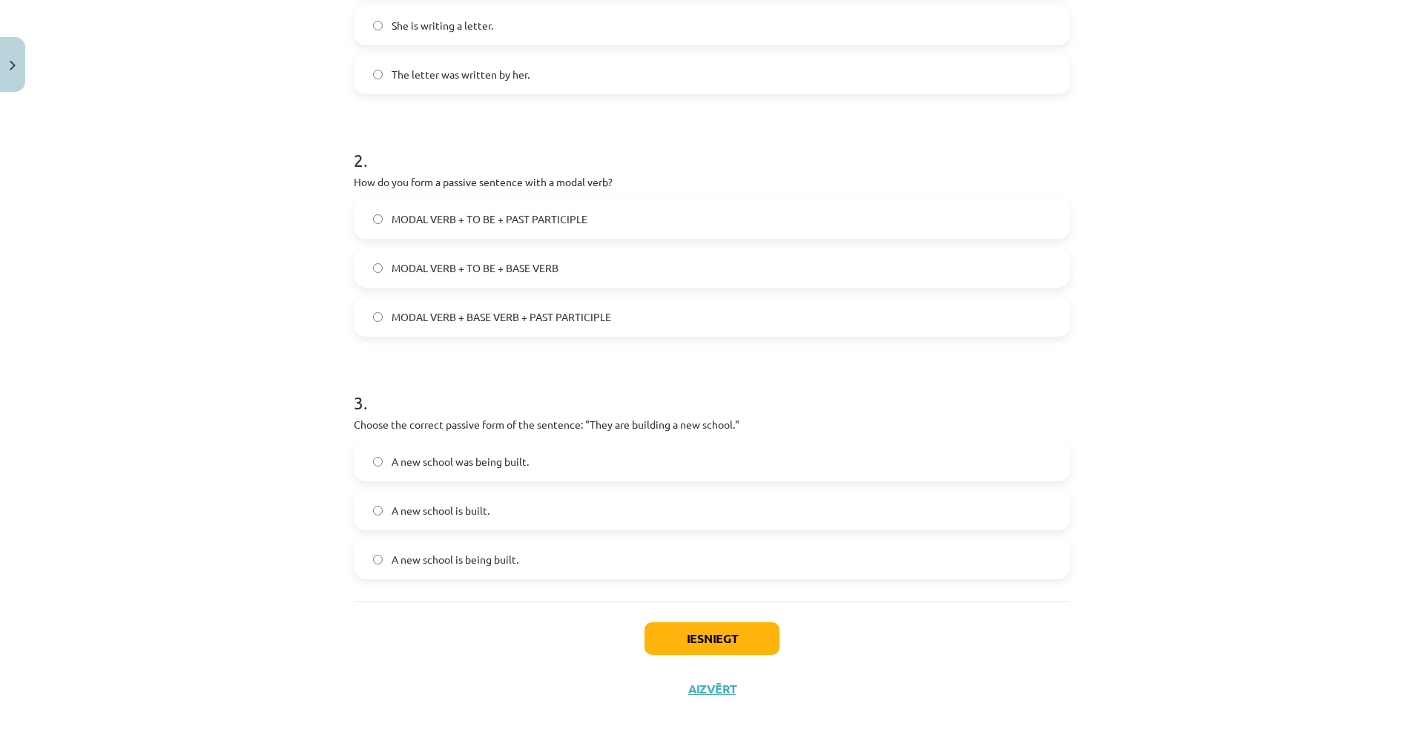
scroll to position [430, 0]
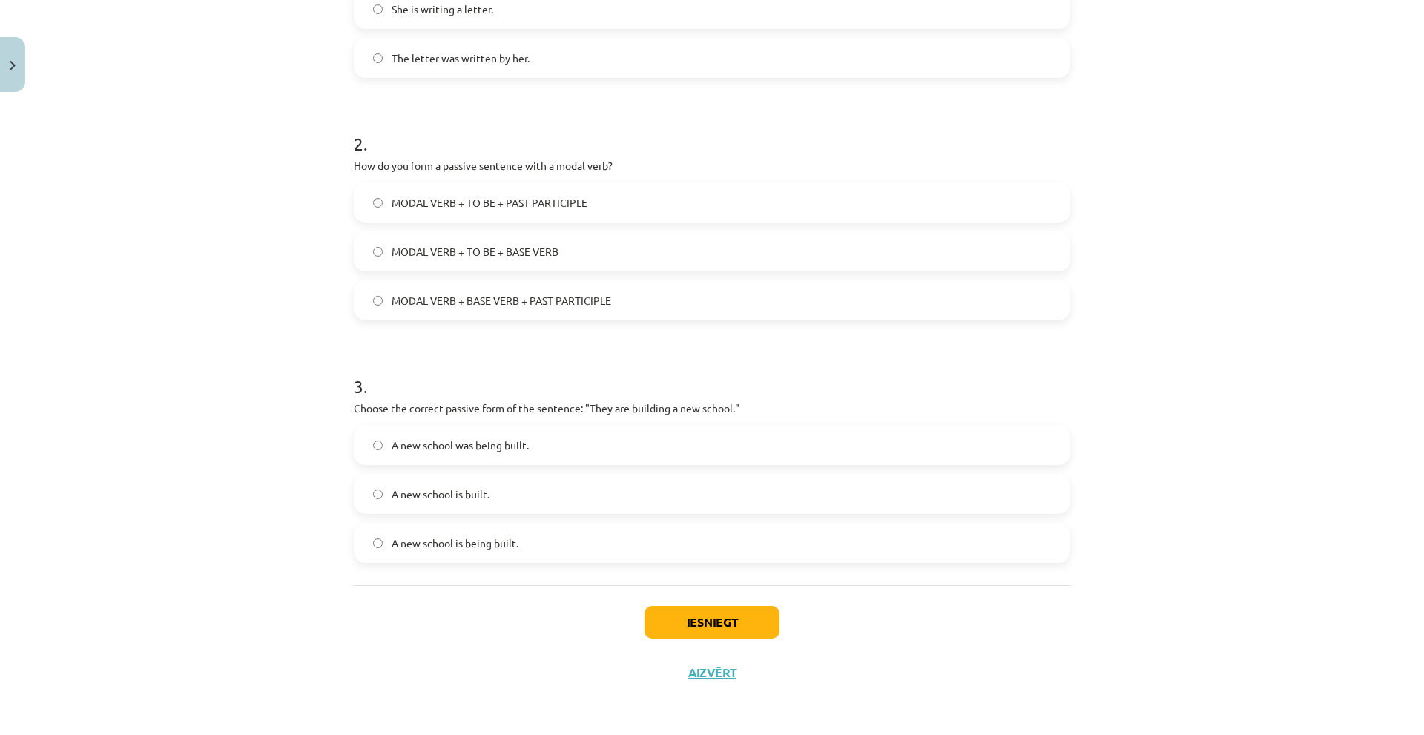
click at [508, 497] on label "A new school is built." at bounding box center [711, 493] width 713 height 37
click at [650, 615] on button "Iesniegt" at bounding box center [711, 622] width 135 height 33
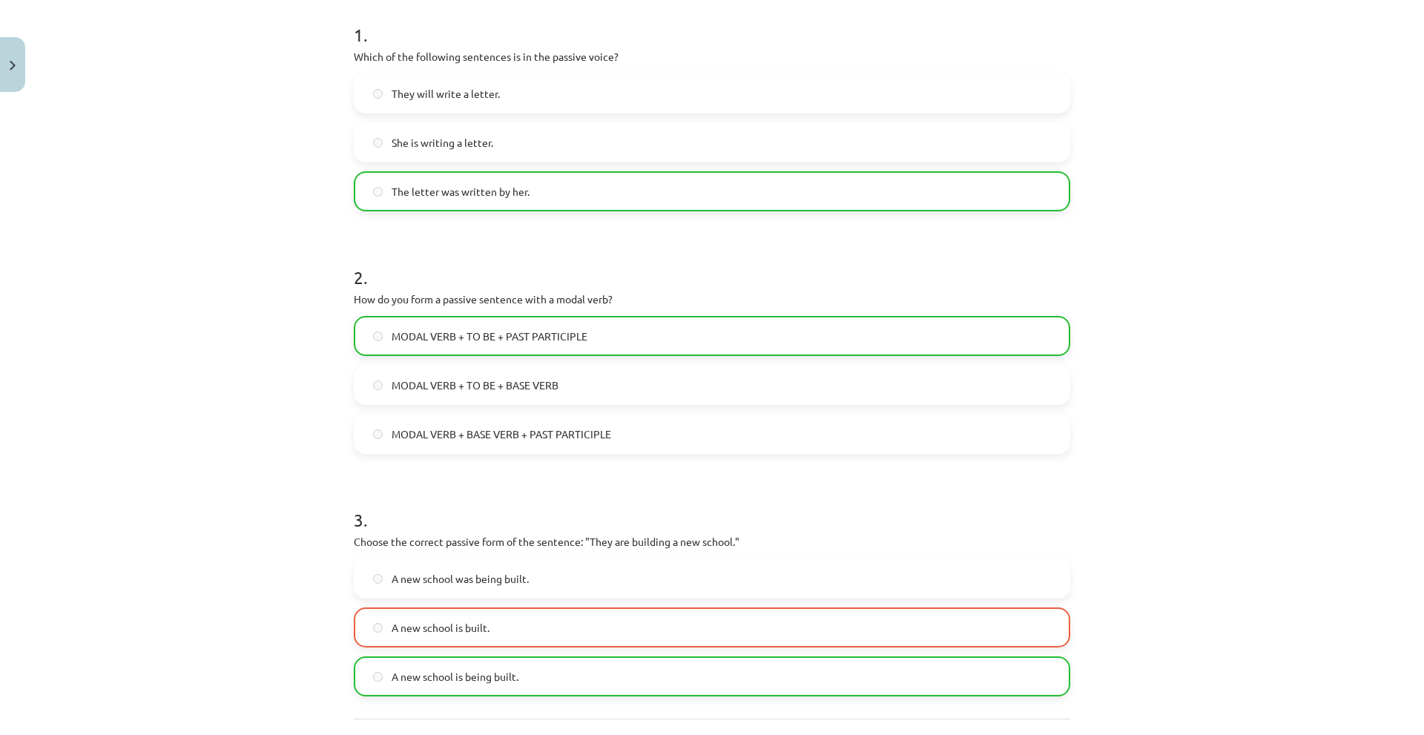
scroll to position [478, 0]
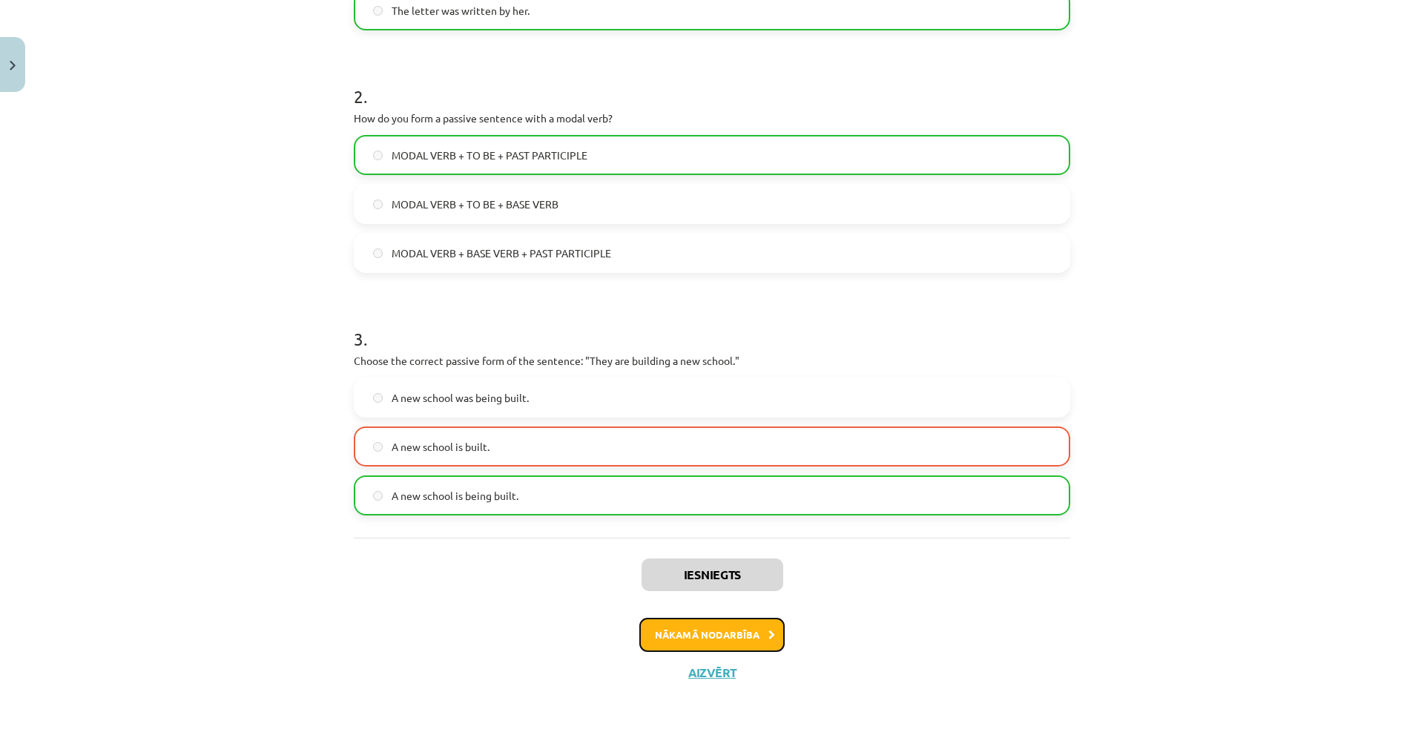
click at [672, 624] on button "Nākamā nodarbība" at bounding box center [711, 635] width 145 height 34
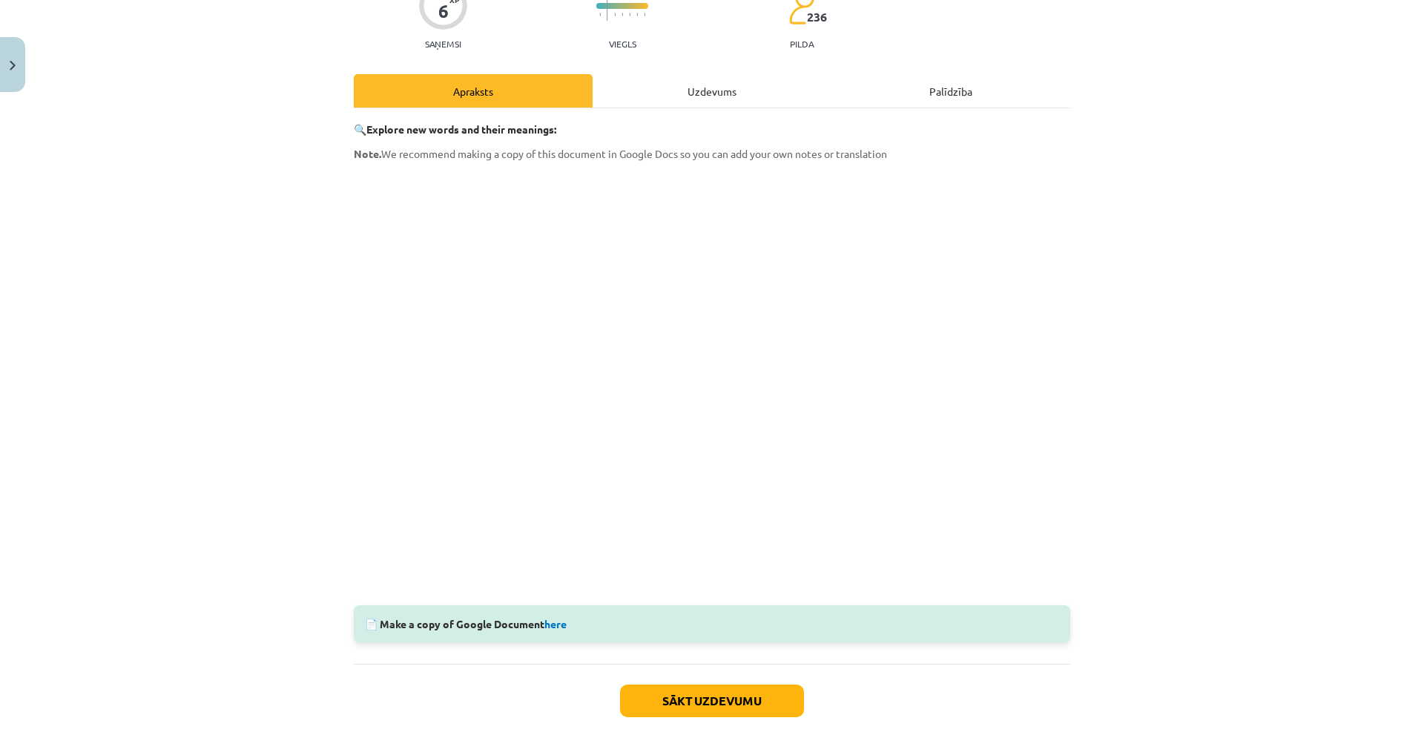
scroll to position [223, 0]
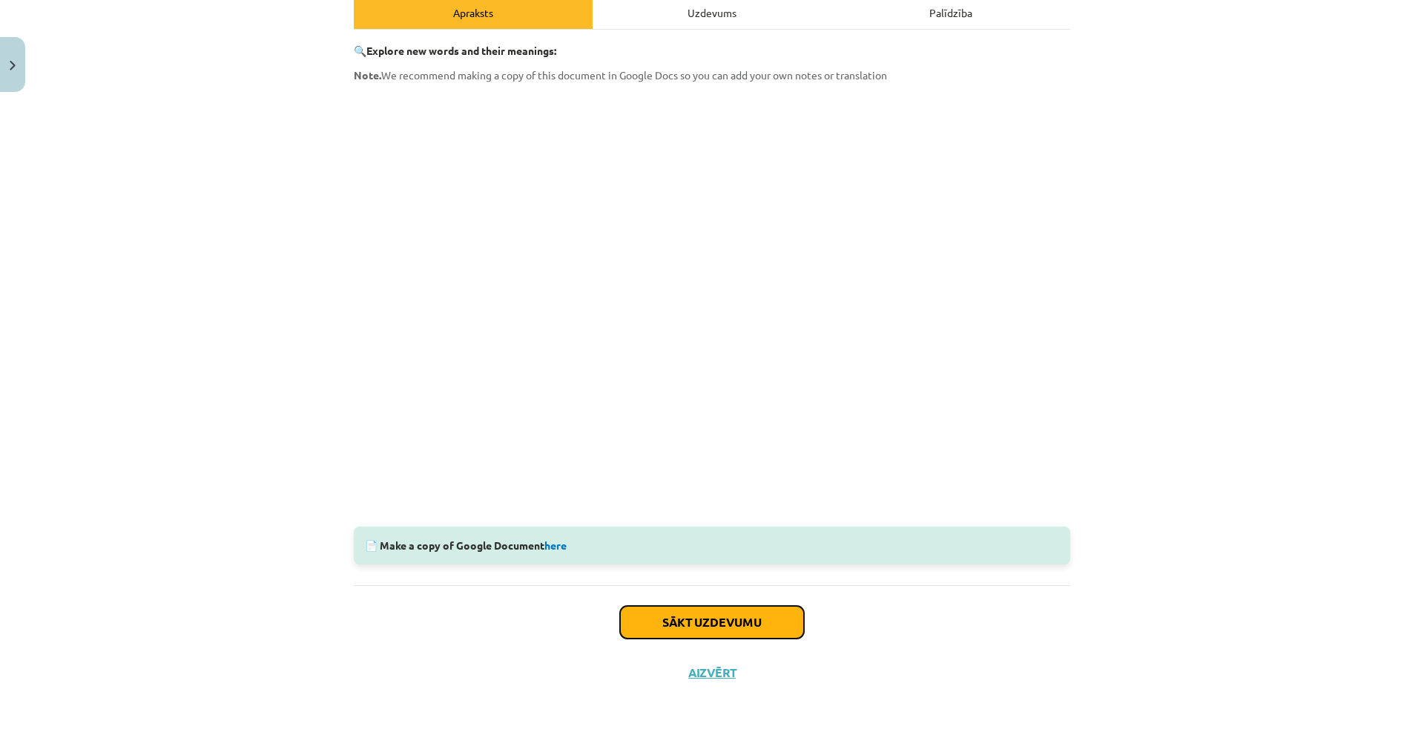
click at [659, 619] on button "Sākt uzdevumu" at bounding box center [712, 622] width 184 height 33
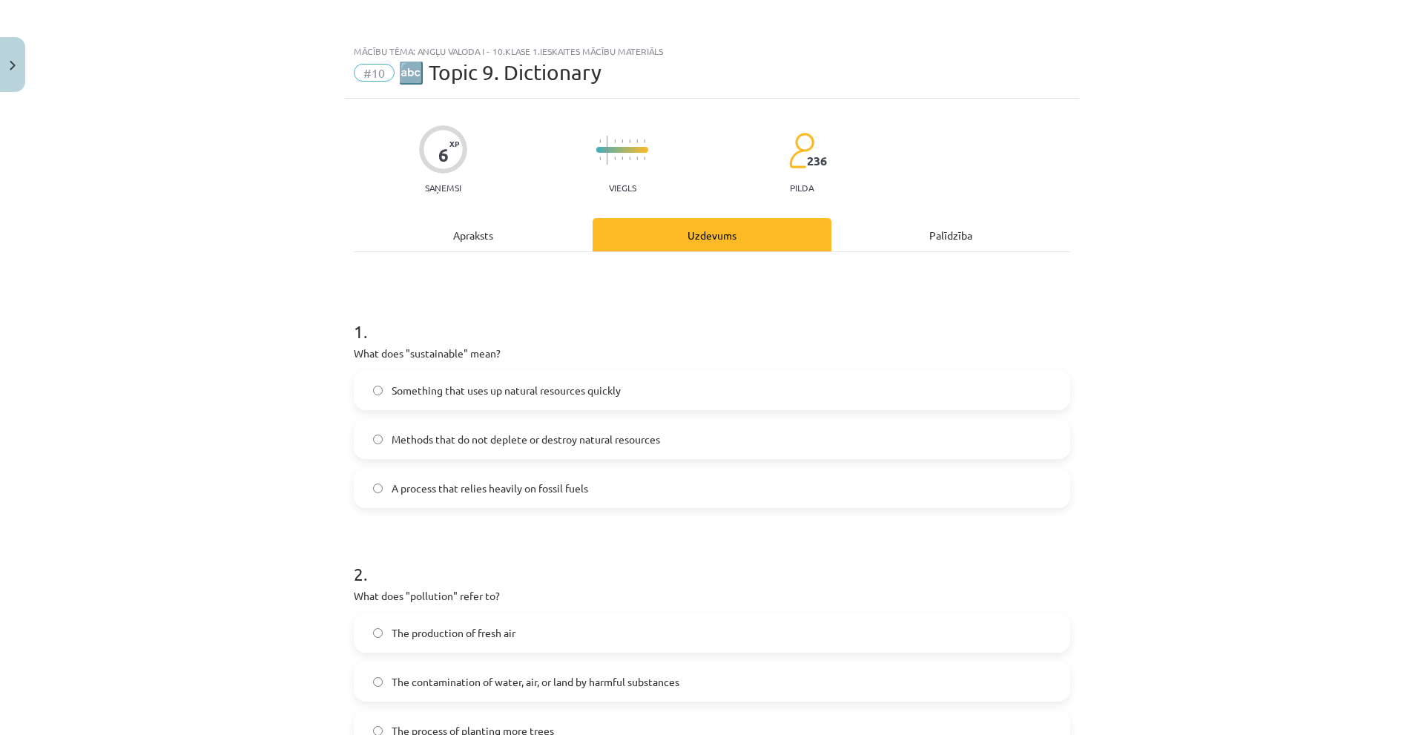
scroll to position [148, 0]
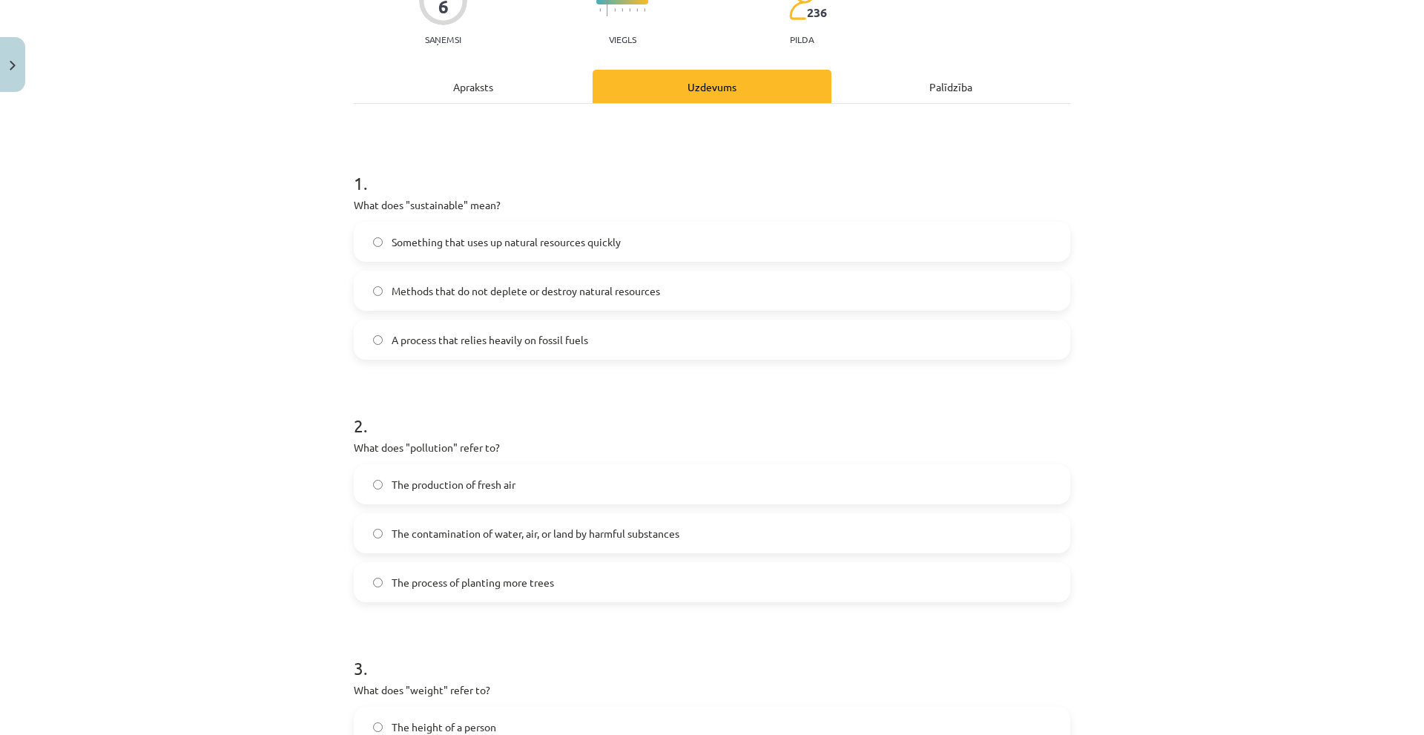
click at [470, 108] on div "1 . What does "sustainable" mean? Something that uses up natural resources quic…" at bounding box center [712, 485] width 716 height 763
click at [475, 101] on div "Apraksts" at bounding box center [473, 86] width 239 height 33
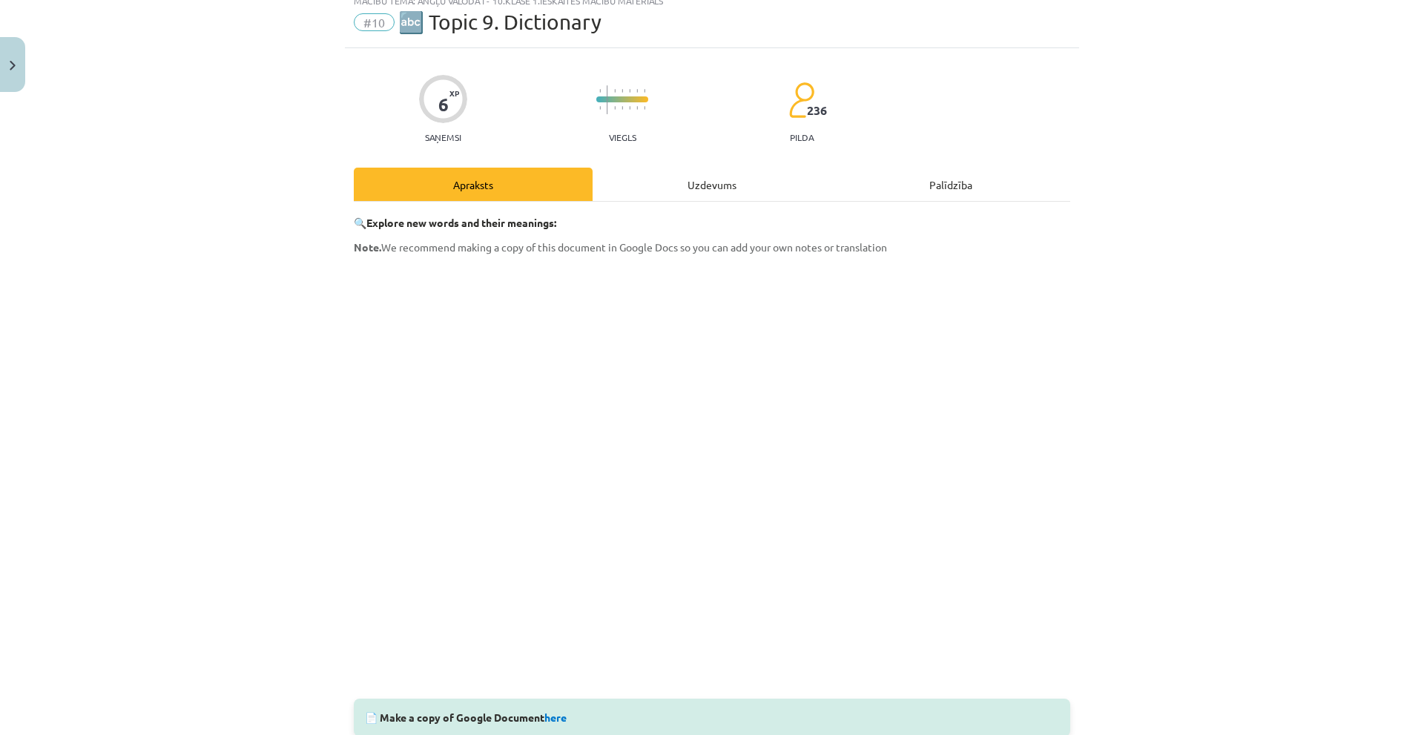
scroll to position [37, 0]
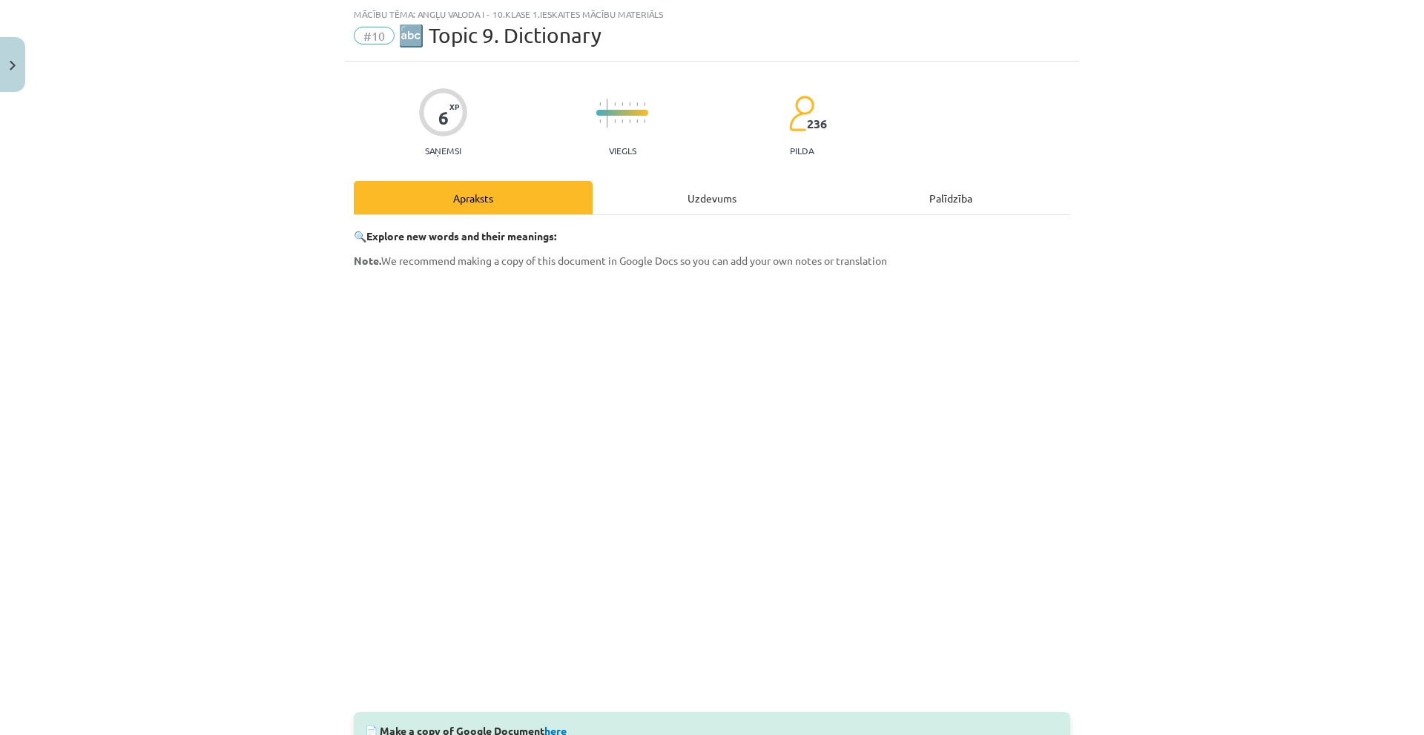
click at [708, 198] on div "Uzdevums" at bounding box center [712, 197] width 239 height 33
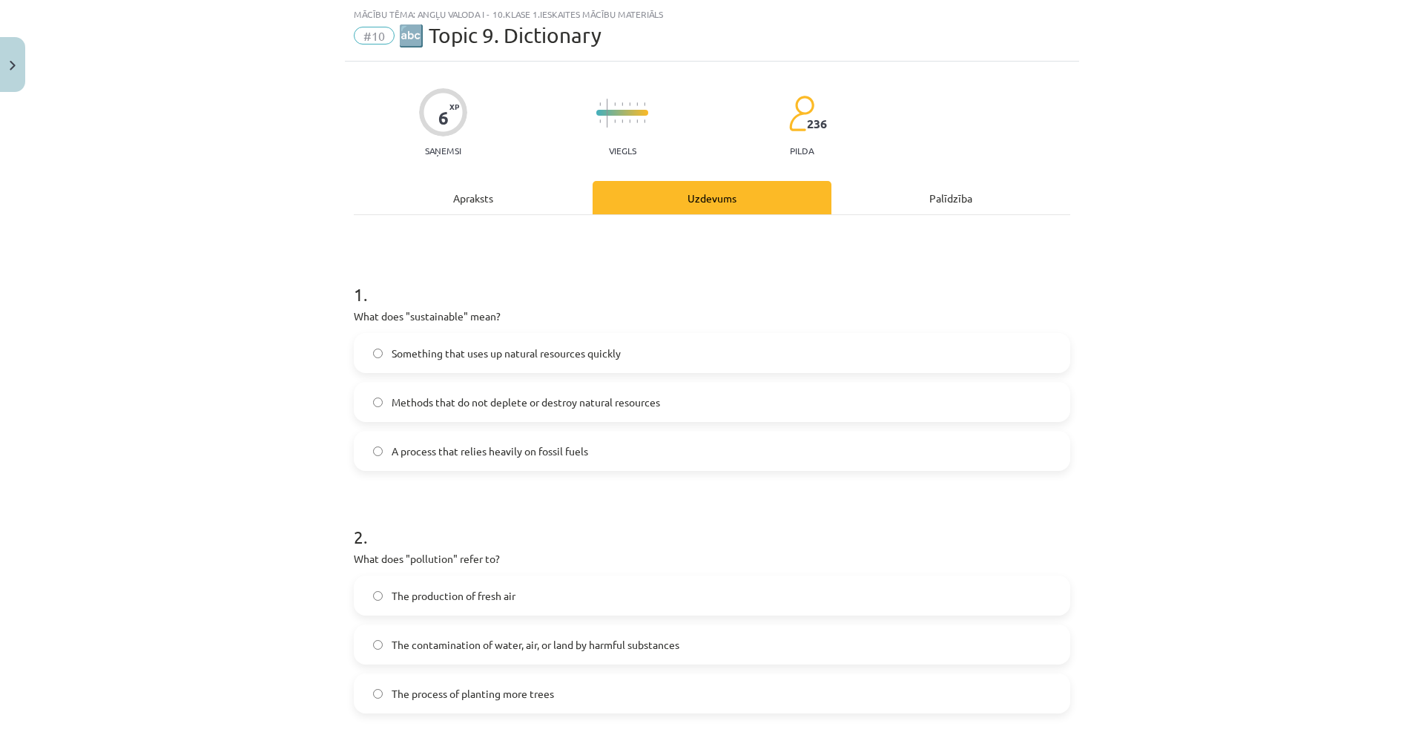
click at [478, 191] on div "Apraksts" at bounding box center [473, 197] width 239 height 33
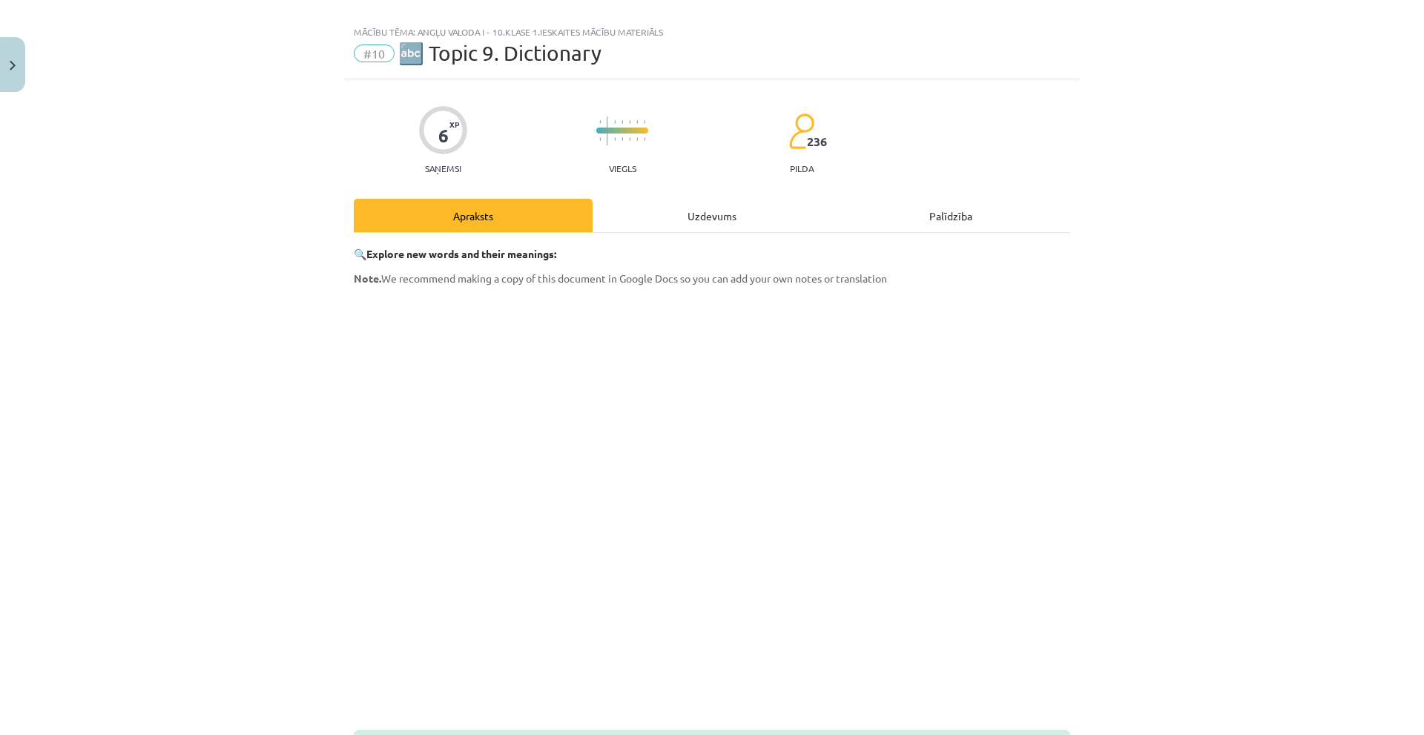
scroll to position [0, 0]
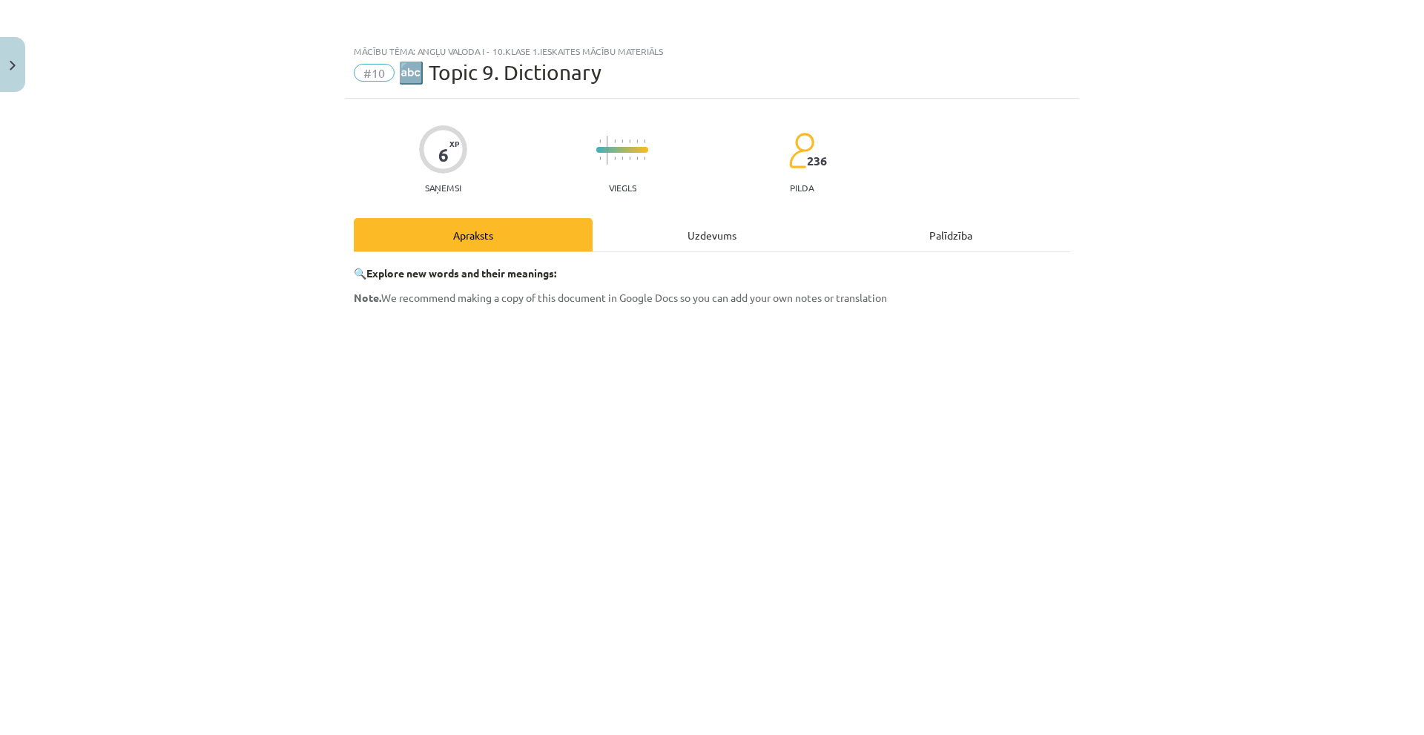
click at [708, 238] on div "Uzdevums" at bounding box center [712, 234] width 239 height 33
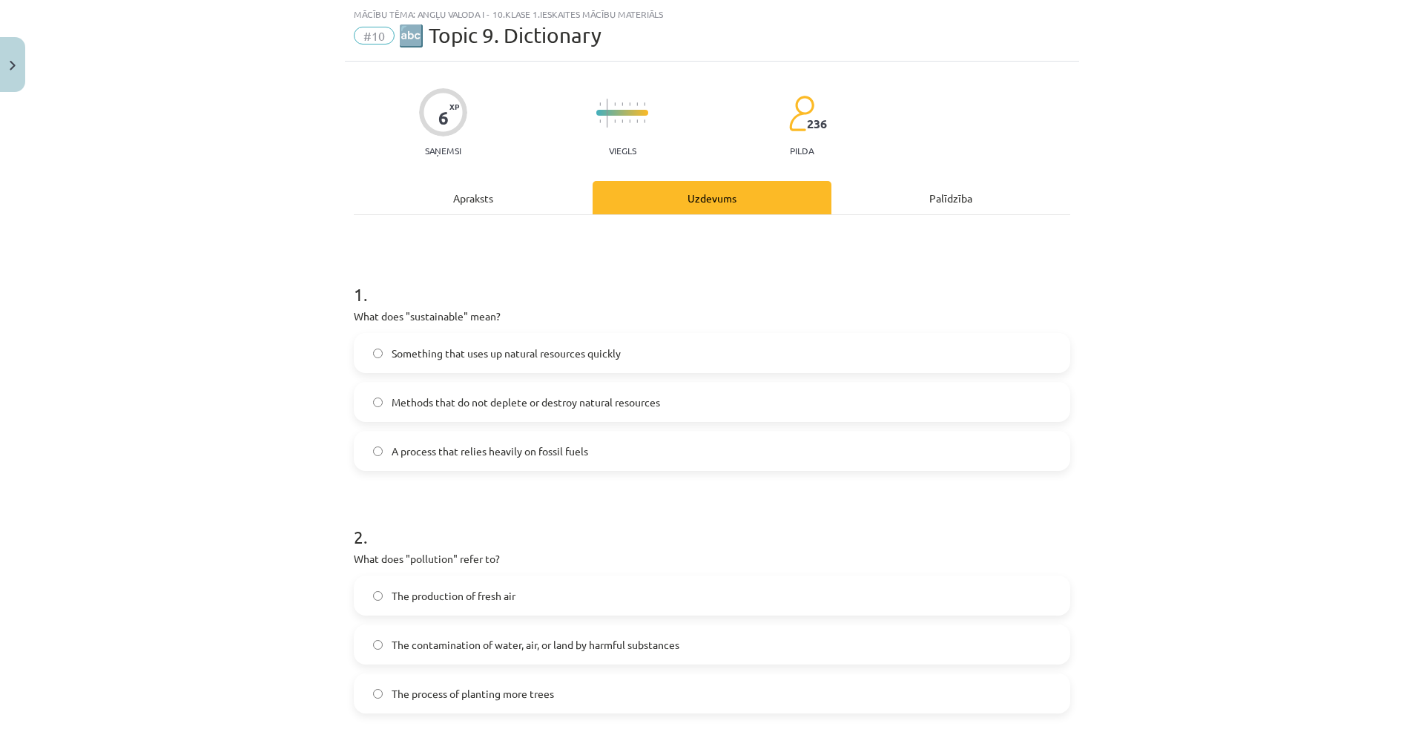
scroll to position [430, 0]
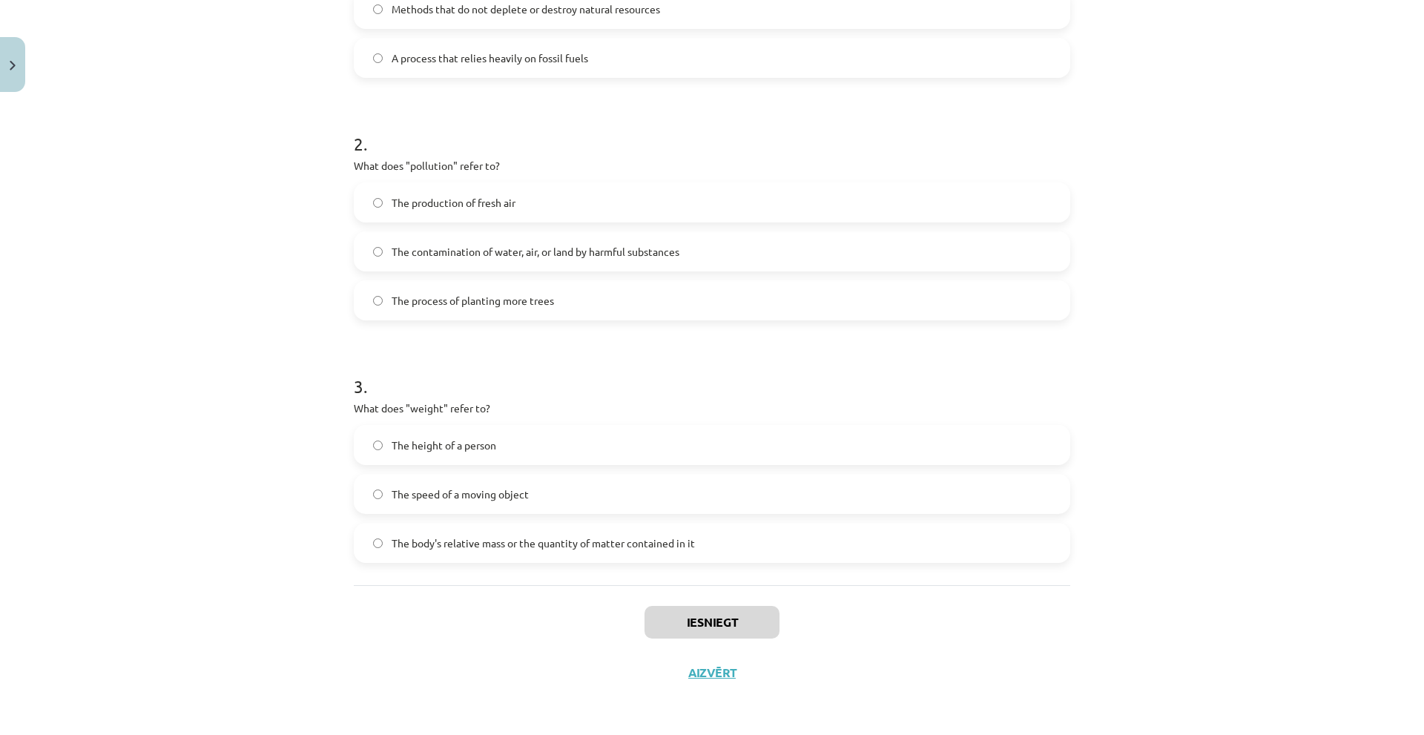
click at [433, 260] on label "The contamination of water, air, or land by harmful substances" at bounding box center [711, 251] width 713 height 37
click at [458, 553] on label "The body's relative mass or the quantity of matter contained in it" at bounding box center [711, 542] width 713 height 37
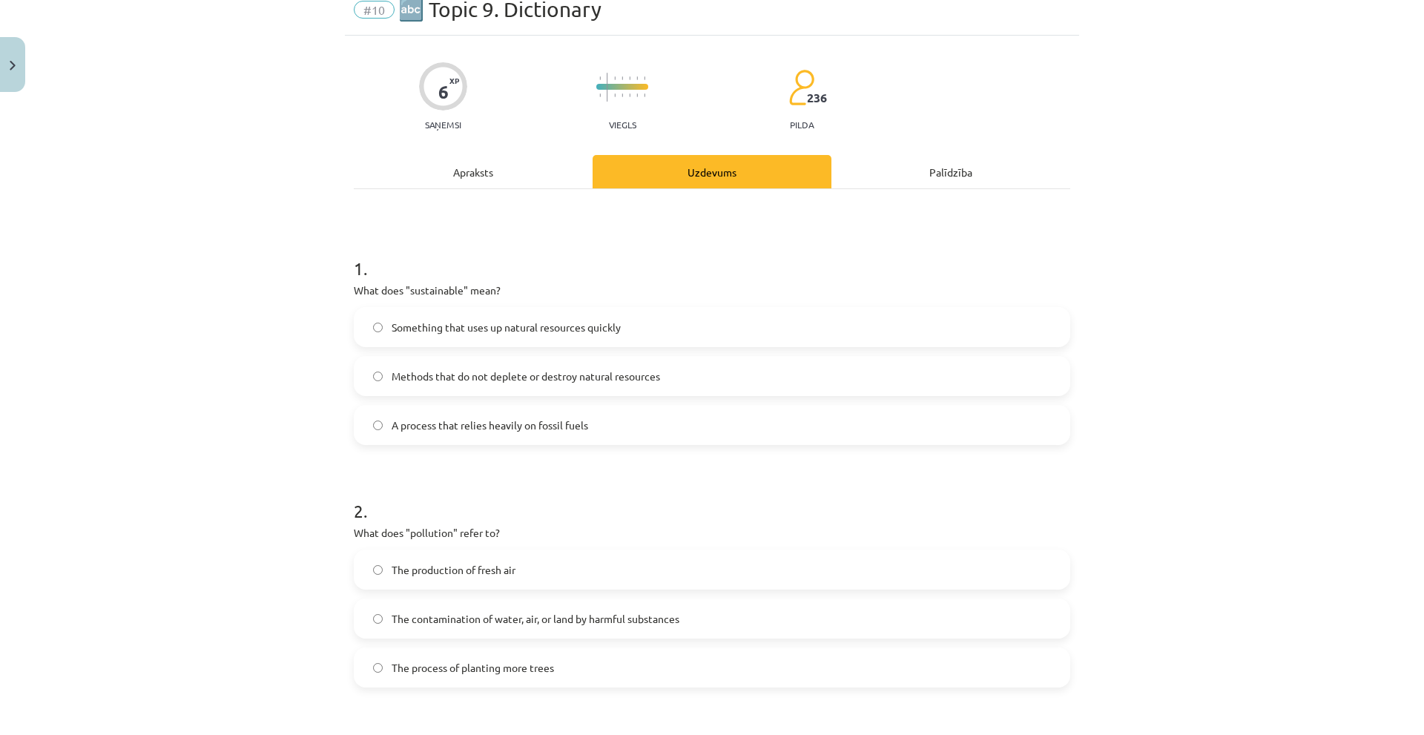
scroll to position [59, 0]
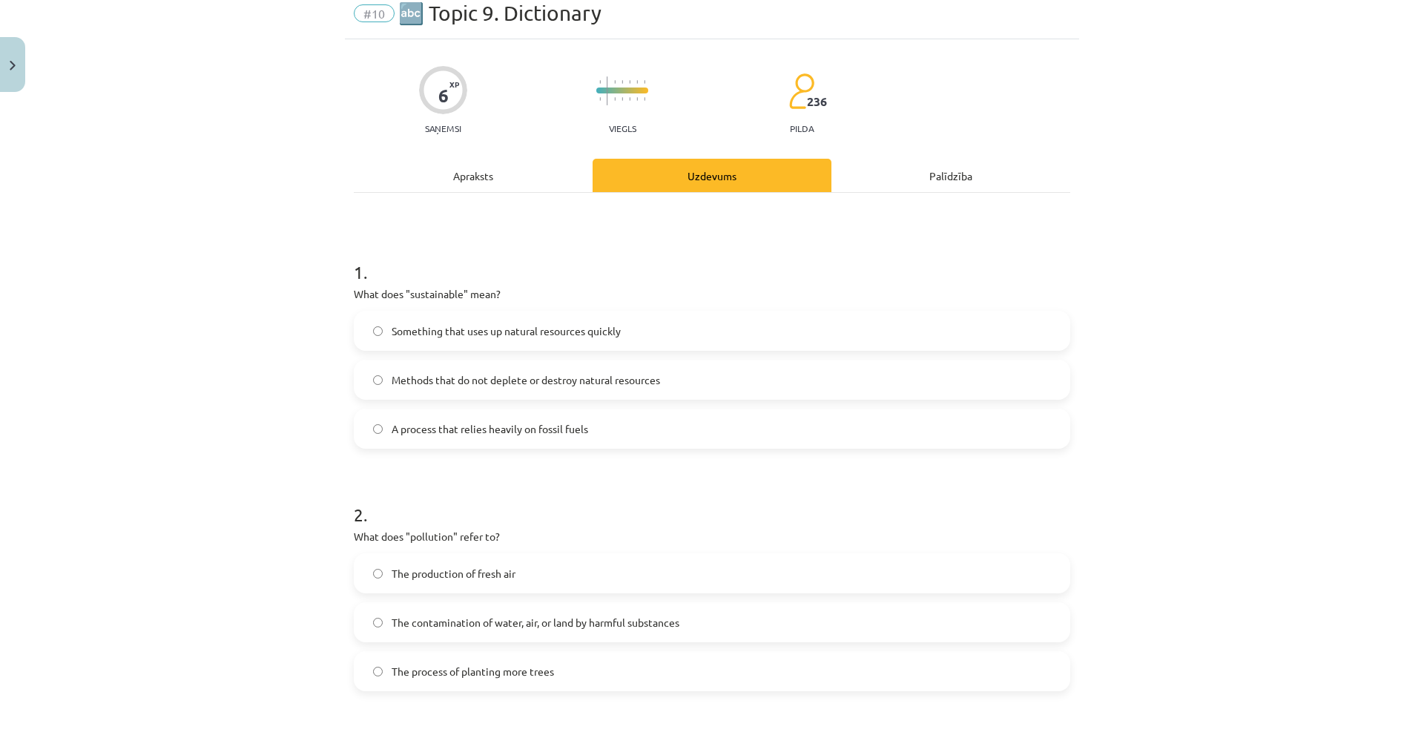
click at [403, 363] on label "Methods that do not deplete or destroy natural resources" at bounding box center [711, 379] width 713 height 37
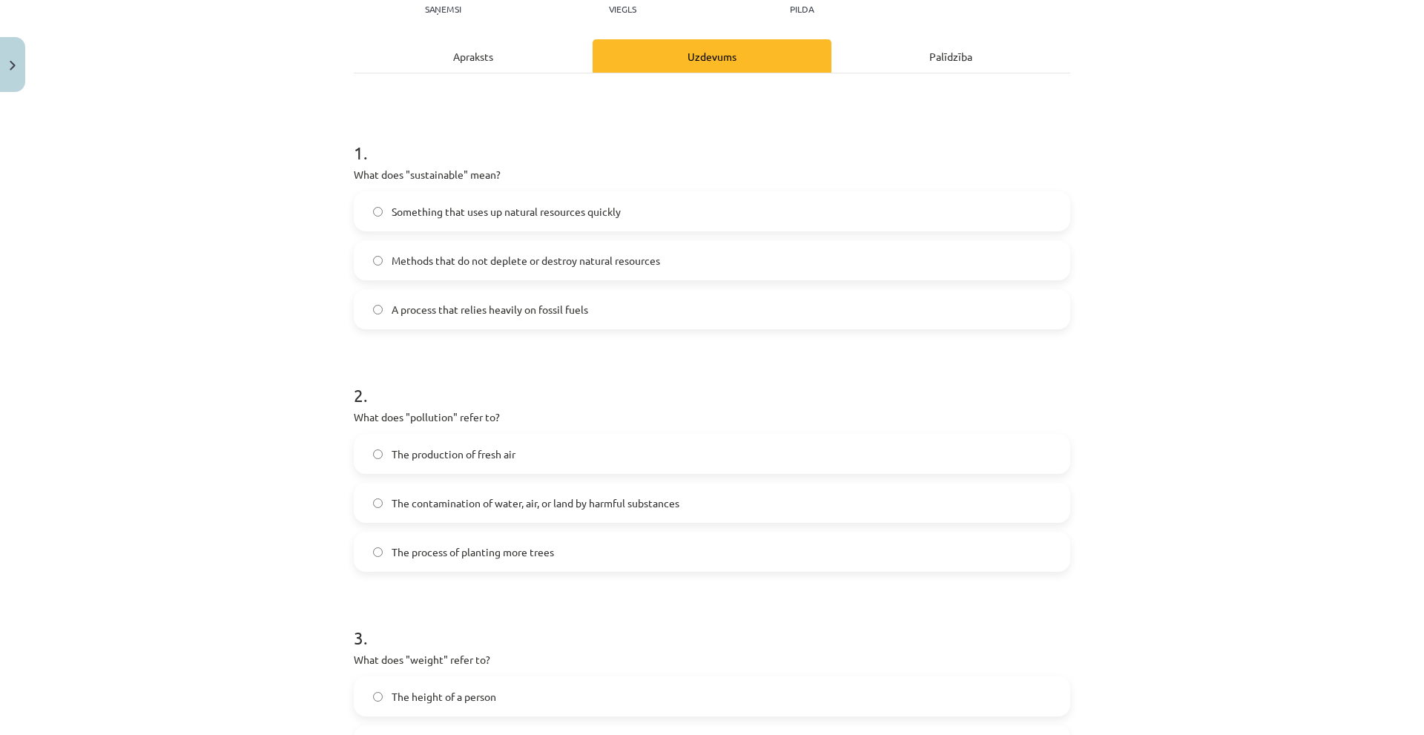
scroll to position [430, 0]
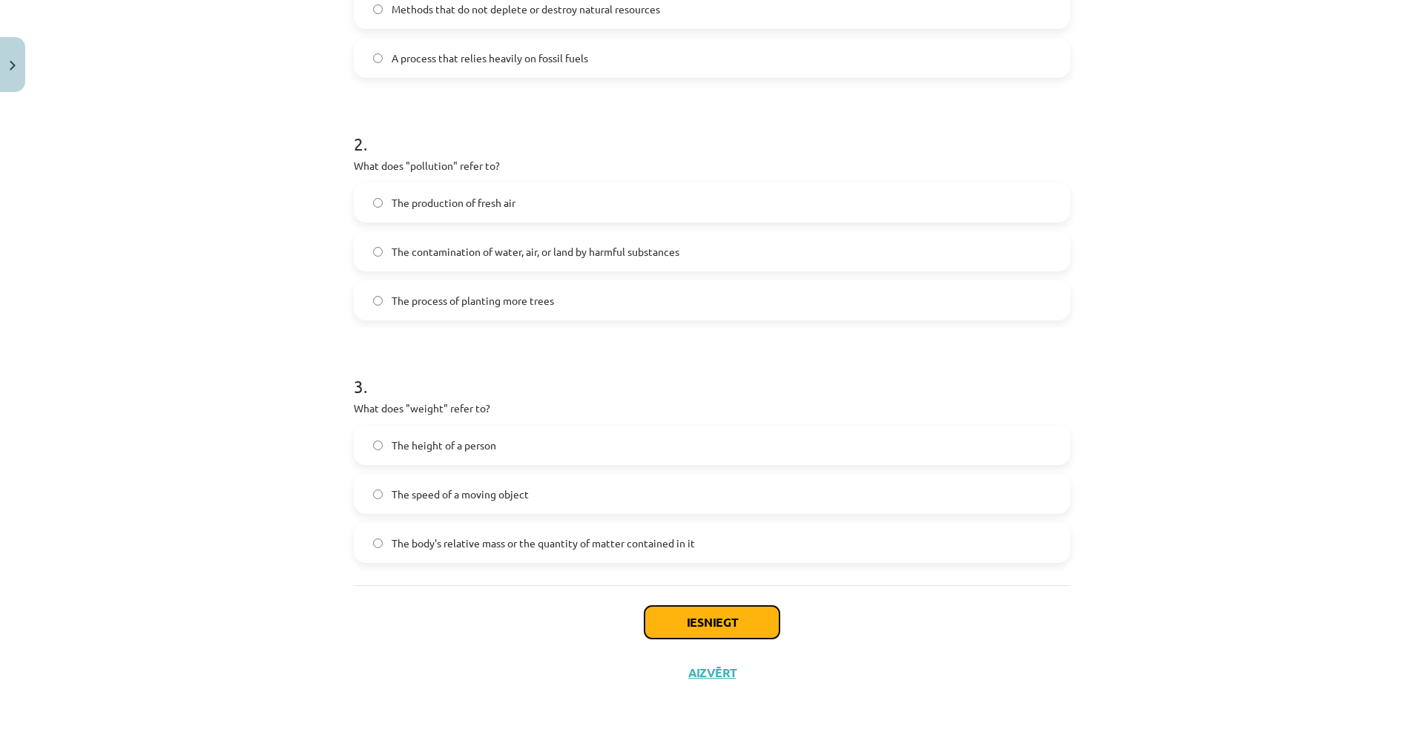
click at [667, 614] on button "Iesniegt" at bounding box center [711, 622] width 135 height 33
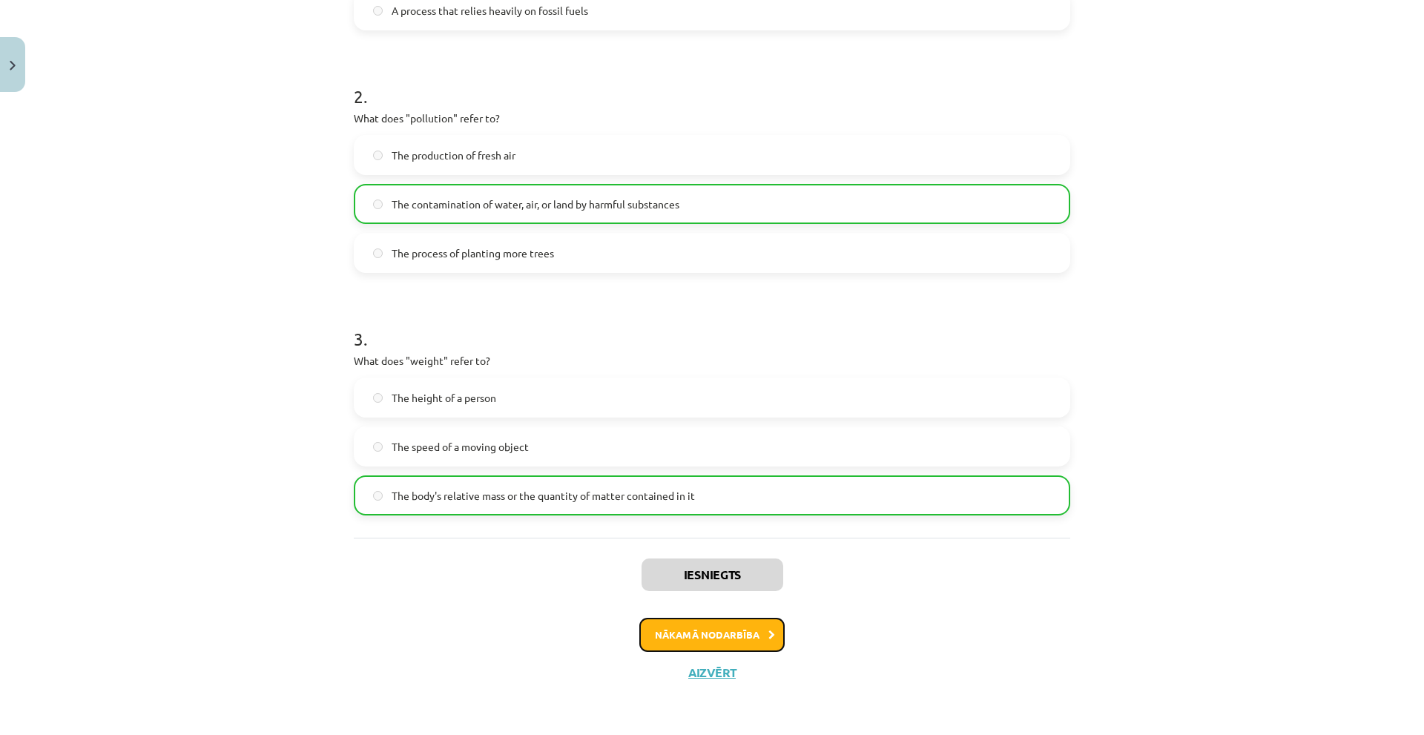
click at [721, 631] on button "Nākamā nodarbība" at bounding box center [711, 635] width 145 height 34
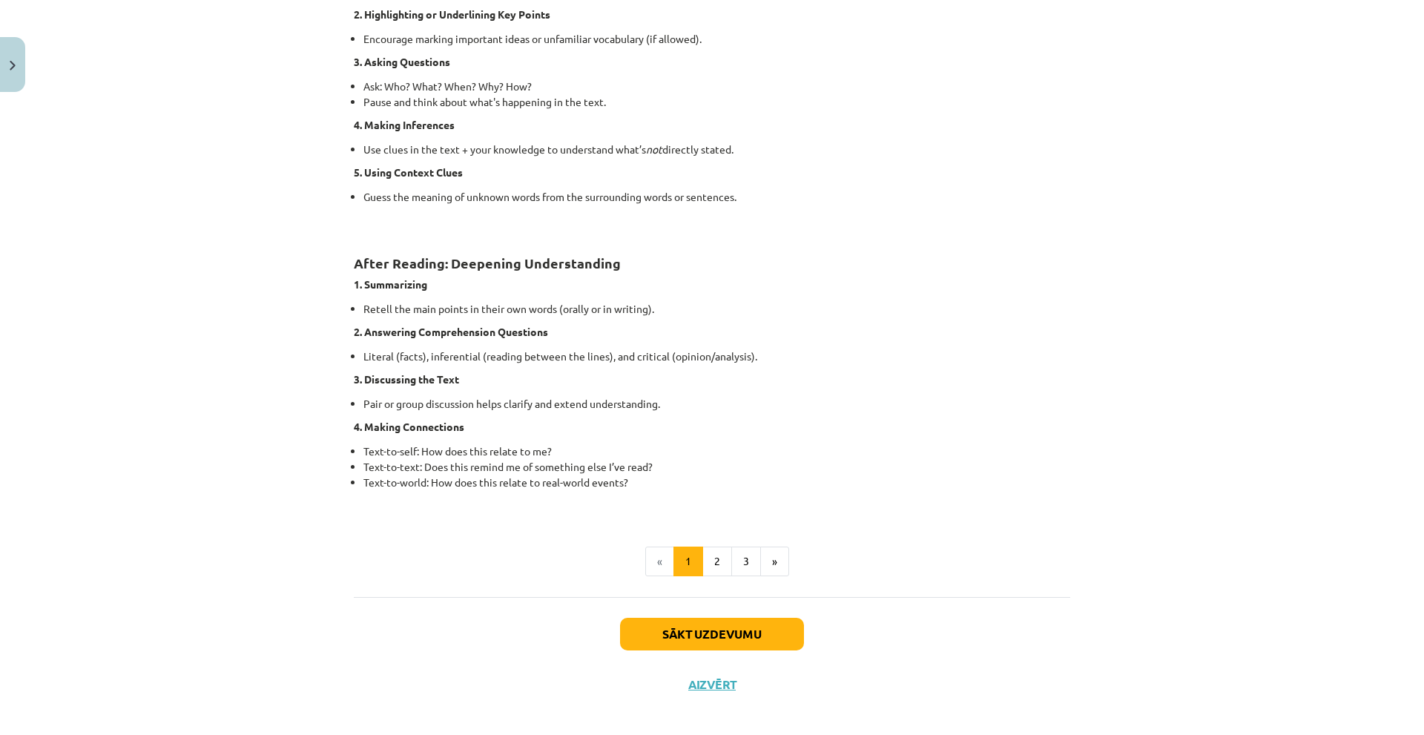
scroll to position [979, 0]
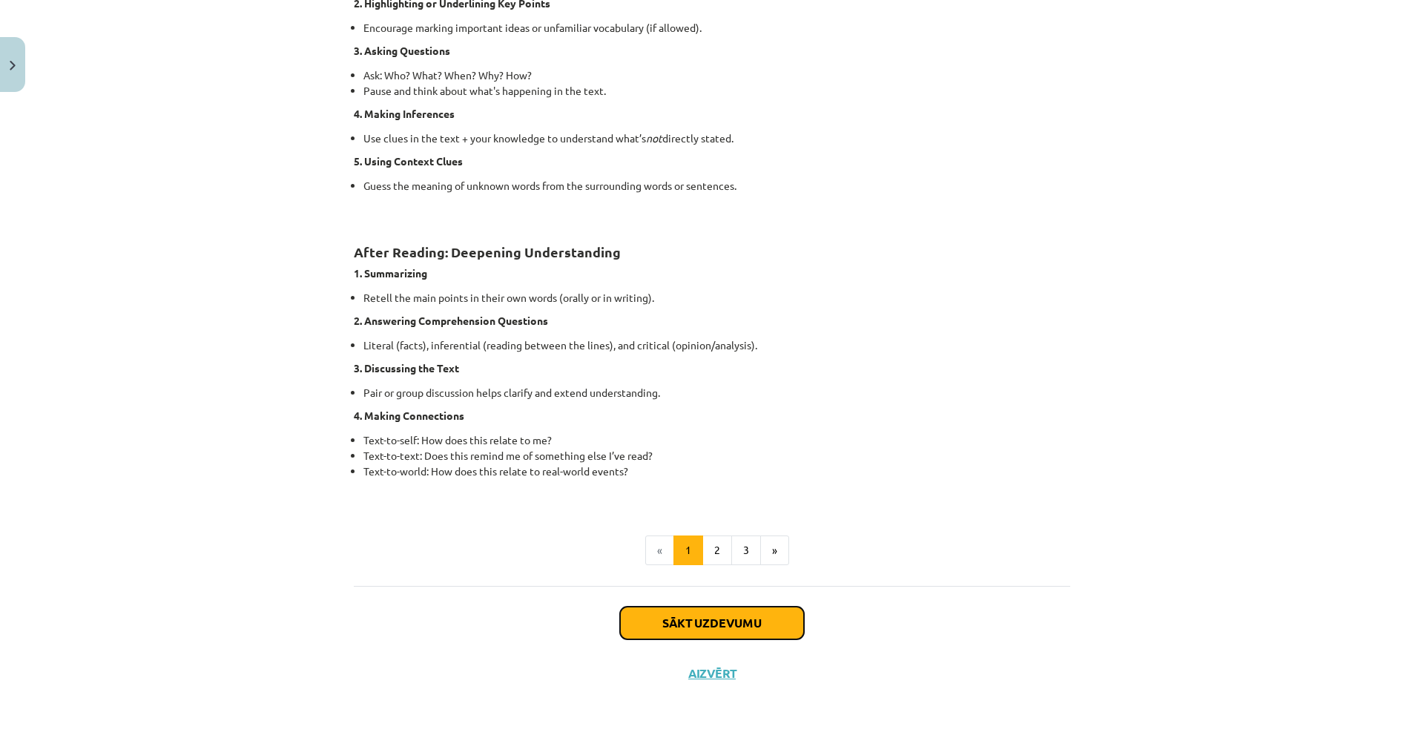
click at [690, 613] on button "Sākt uzdevumu" at bounding box center [712, 623] width 184 height 33
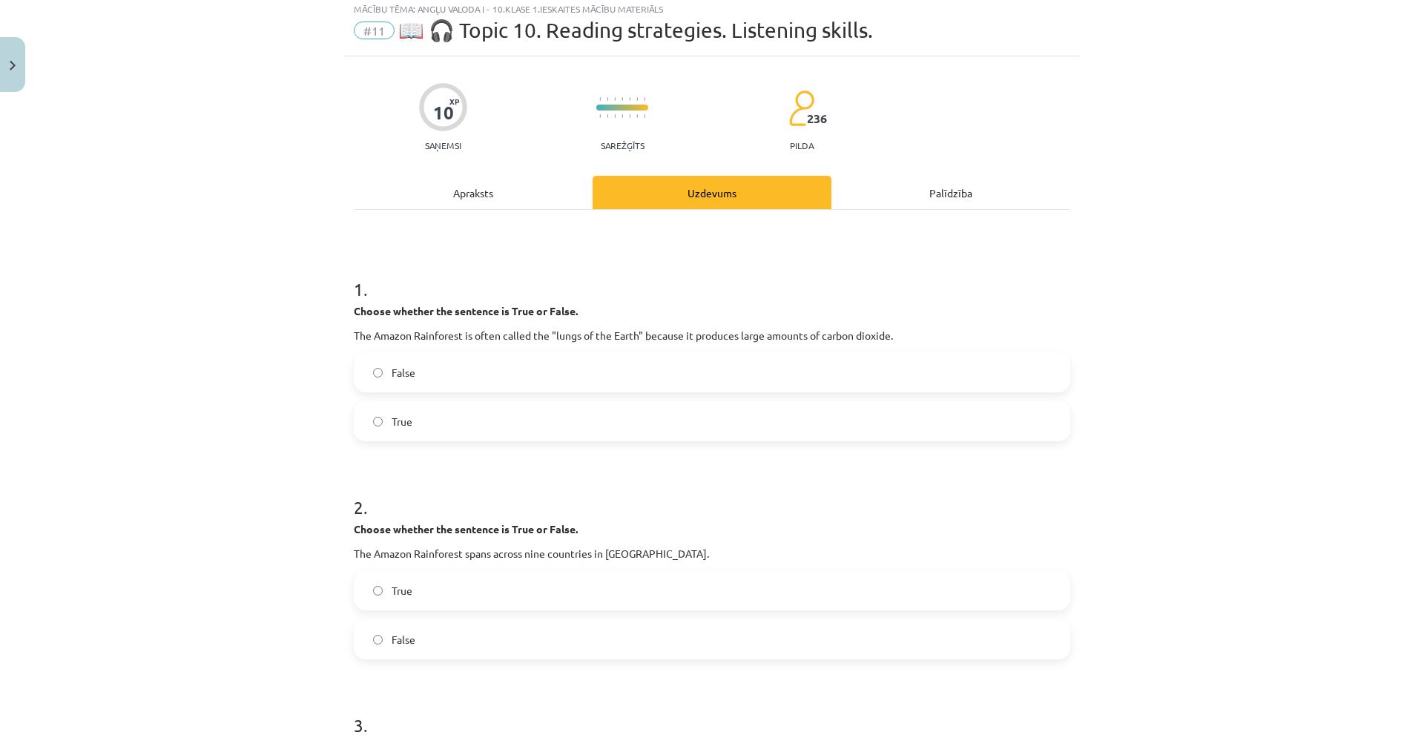
scroll to position [37, 0]
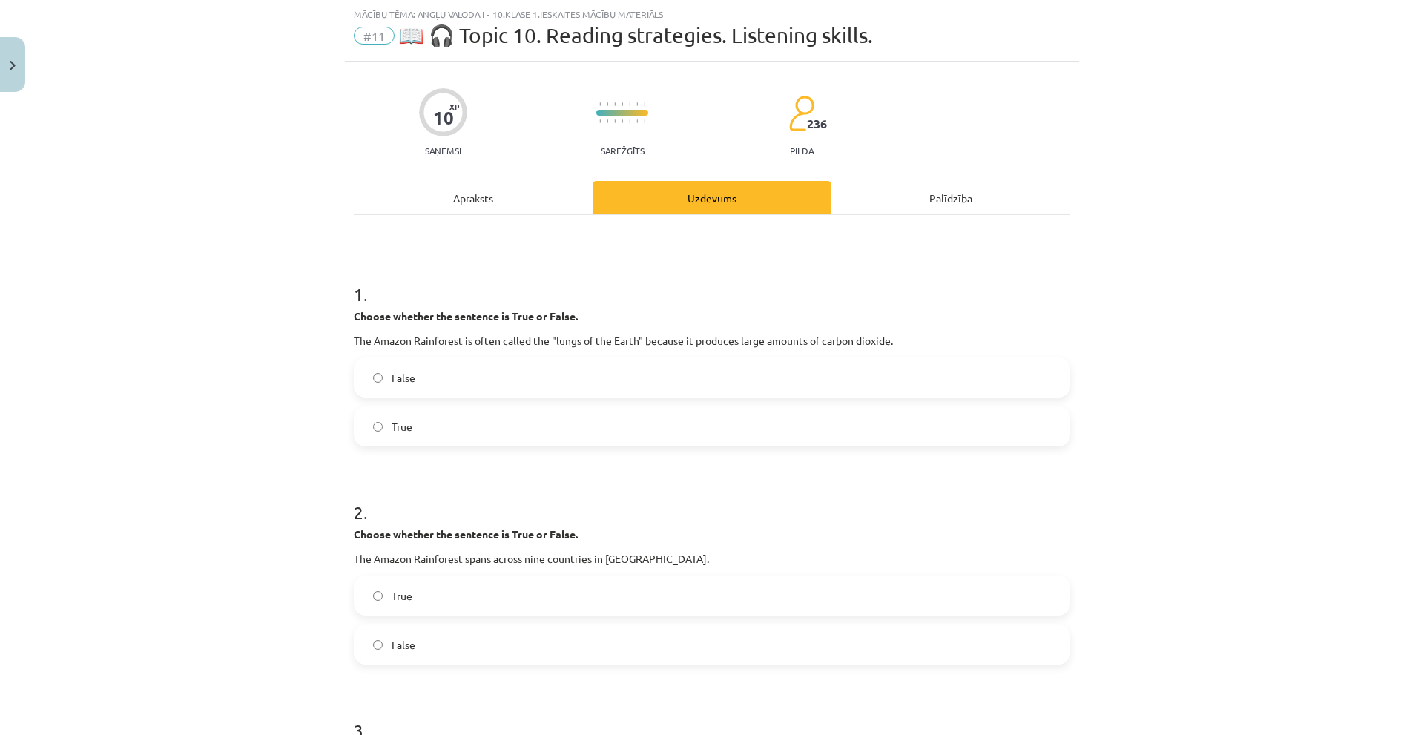
click at [461, 200] on div "Apraksts" at bounding box center [473, 197] width 239 height 33
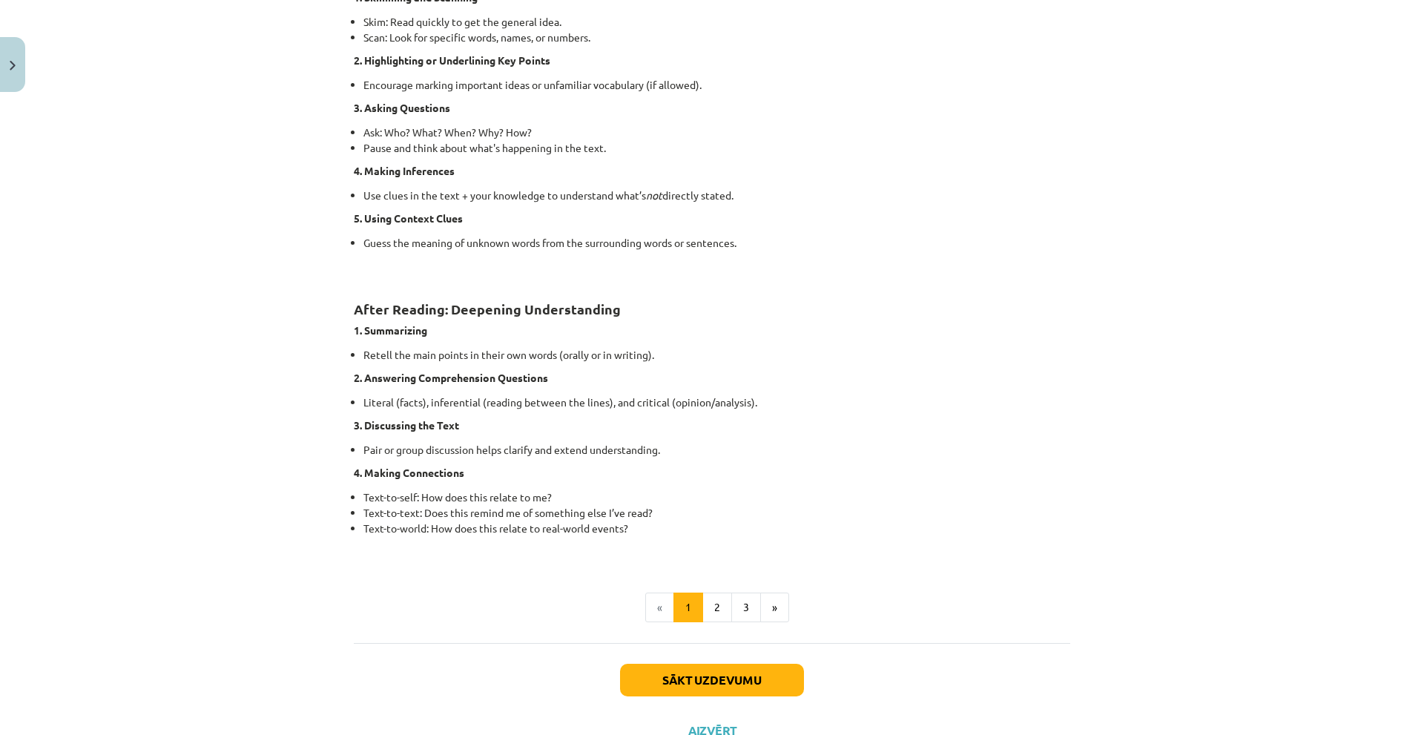
scroll to position [927, 0]
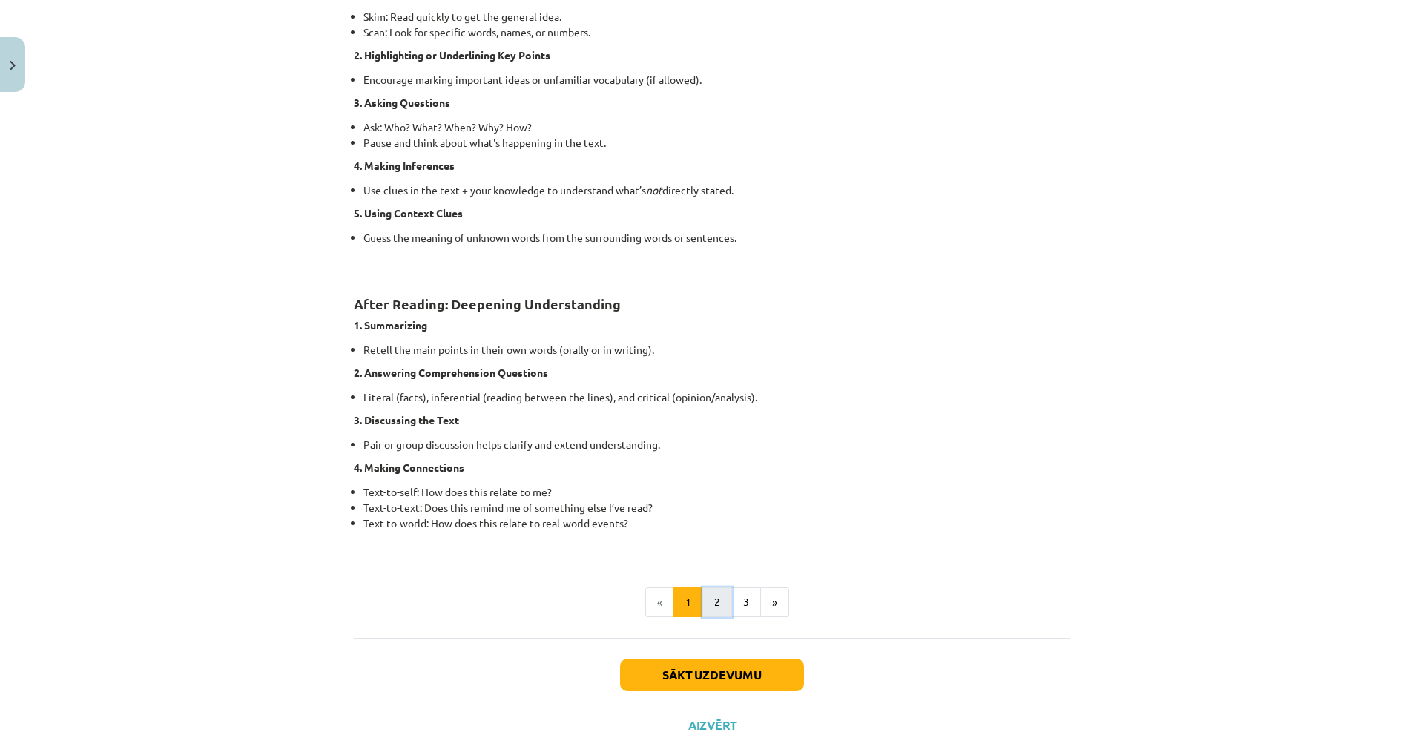
click at [710, 594] on button "2" at bounding box center [717, 602] width 30 height 30
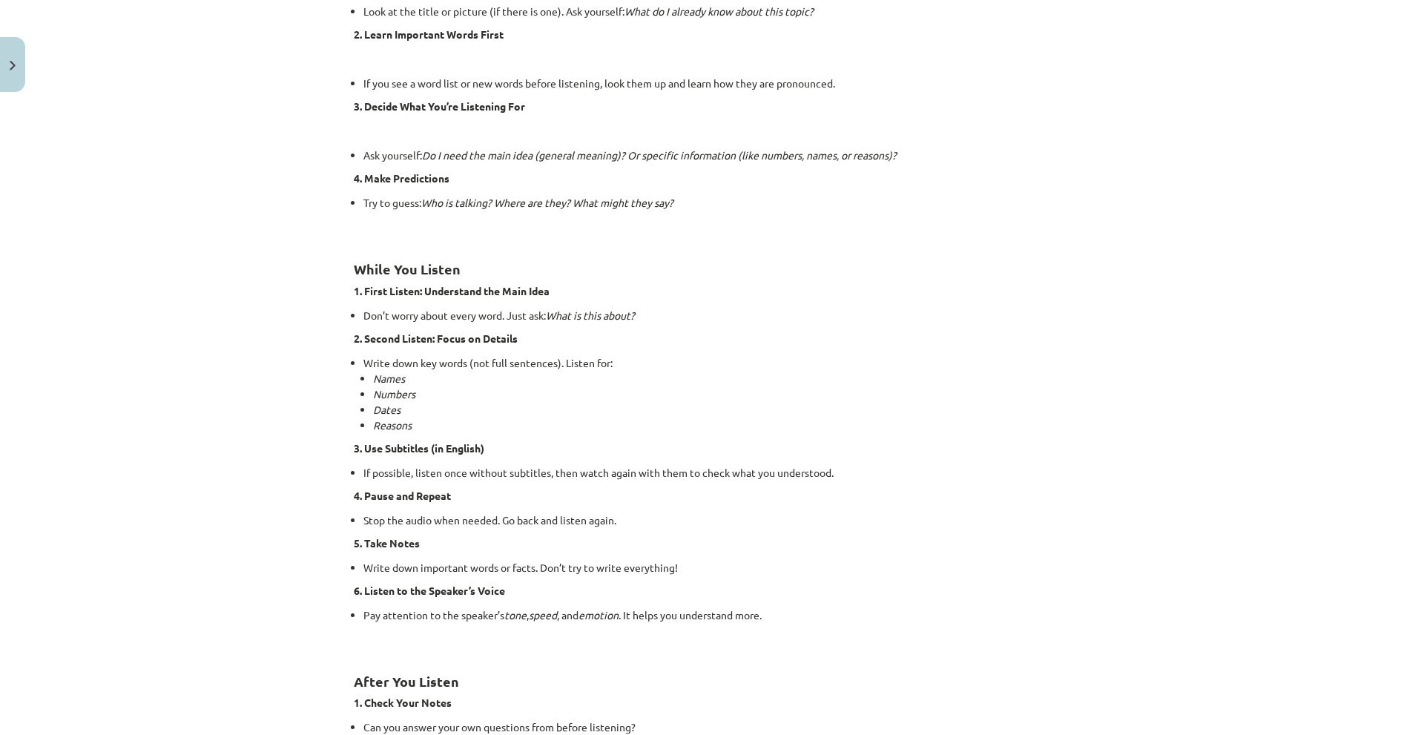
scroll to position [785, 0]
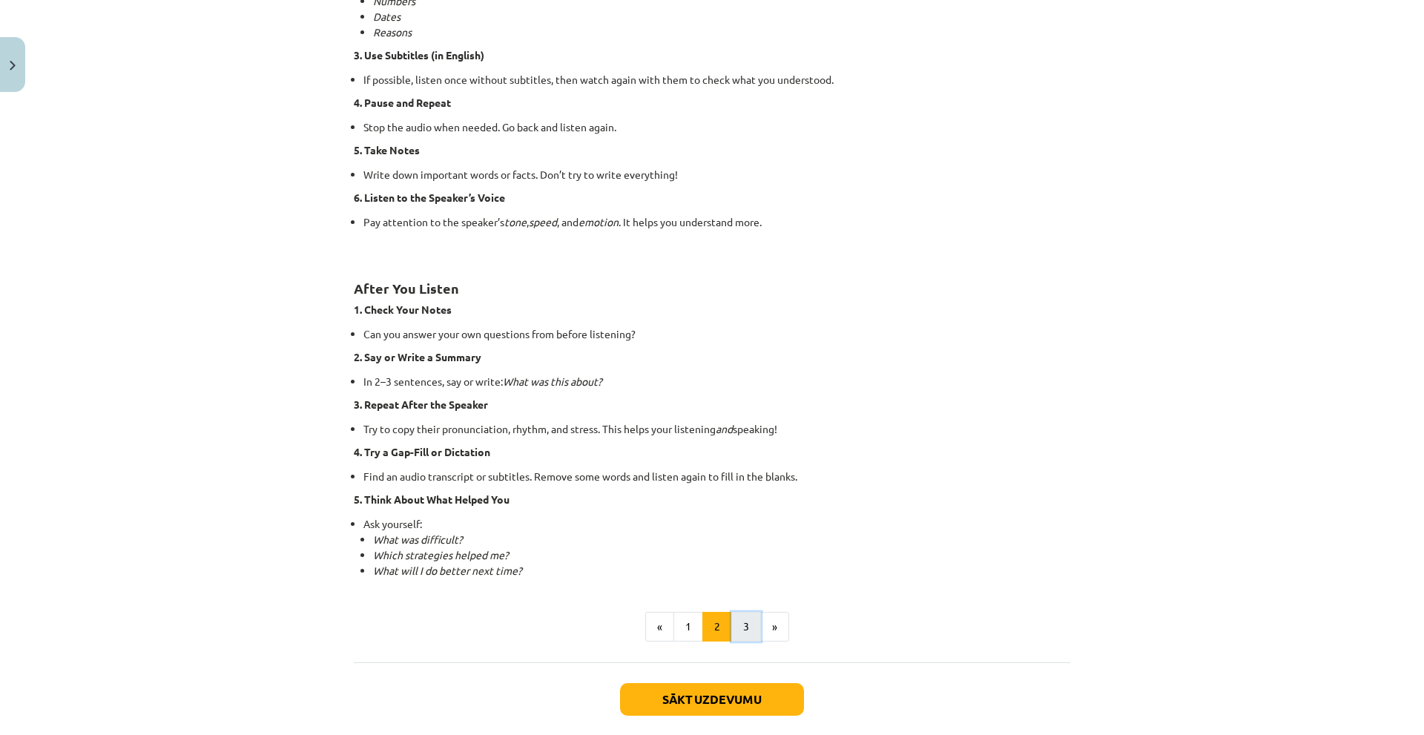
click at [736, 619] on button "3" at bounding box center [746, 627] width 30 height 30
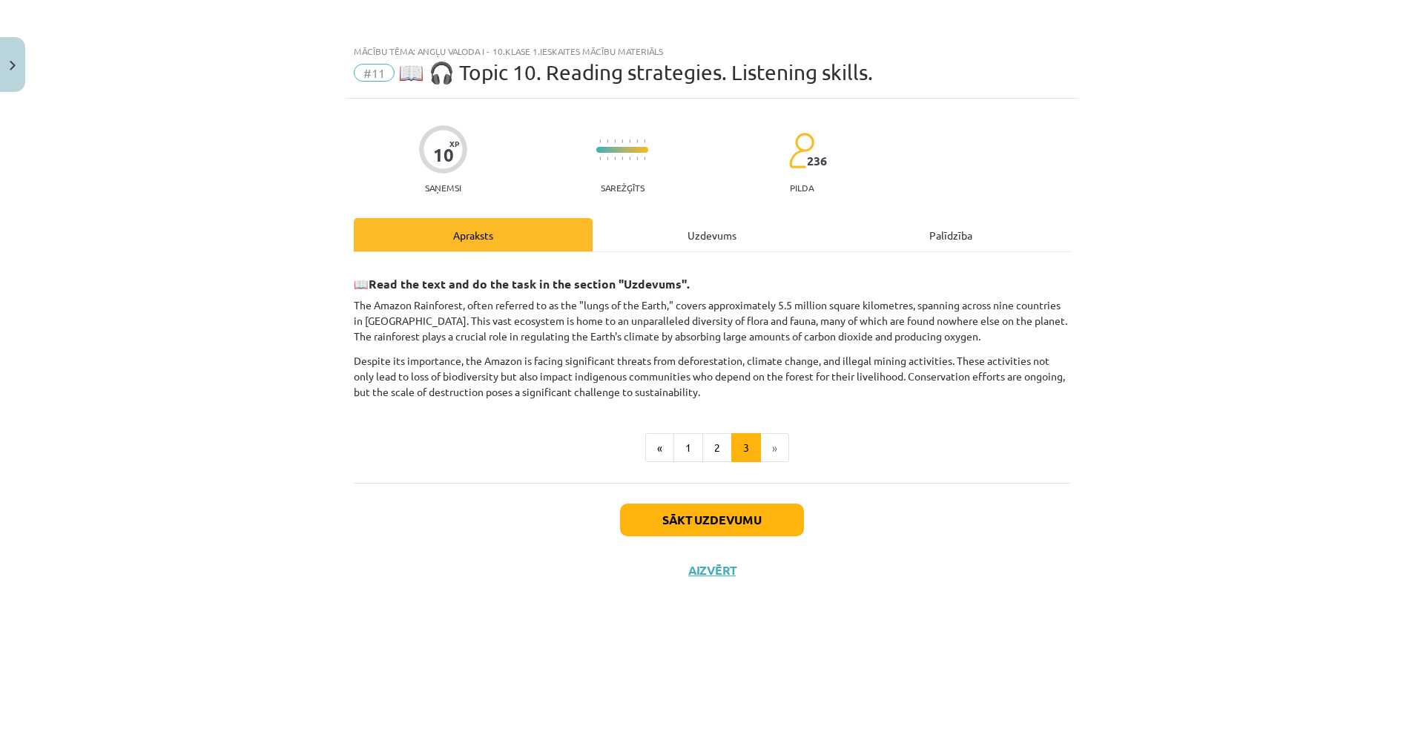
click at [679, 243] on div "Uzdevums" at bounding box center [712, 234] width 239 height 33
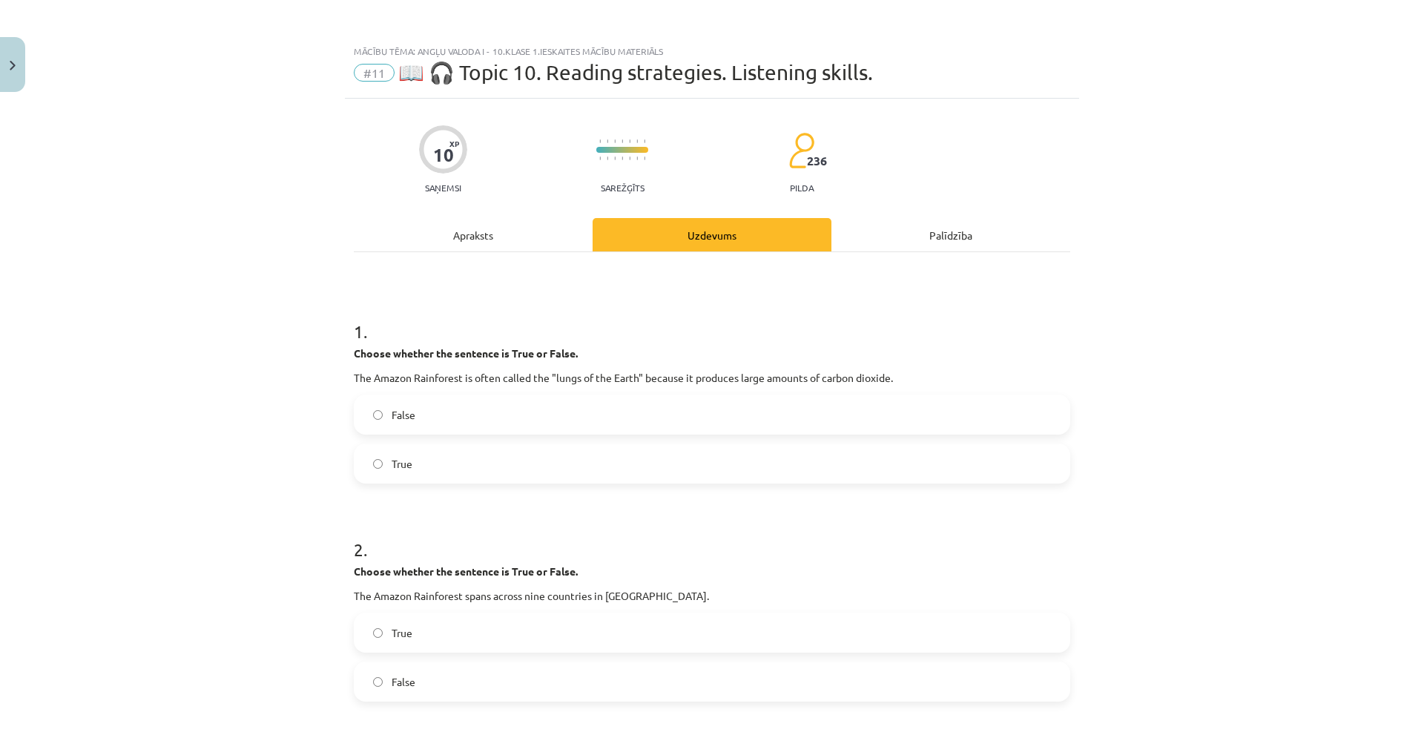
click at [504, 465] on label "True" at bounding box center [711, 463] width 713 height 37
click at [479, 246] on div "Apraksts" at bounding box center [473, 234] width 239 height 33
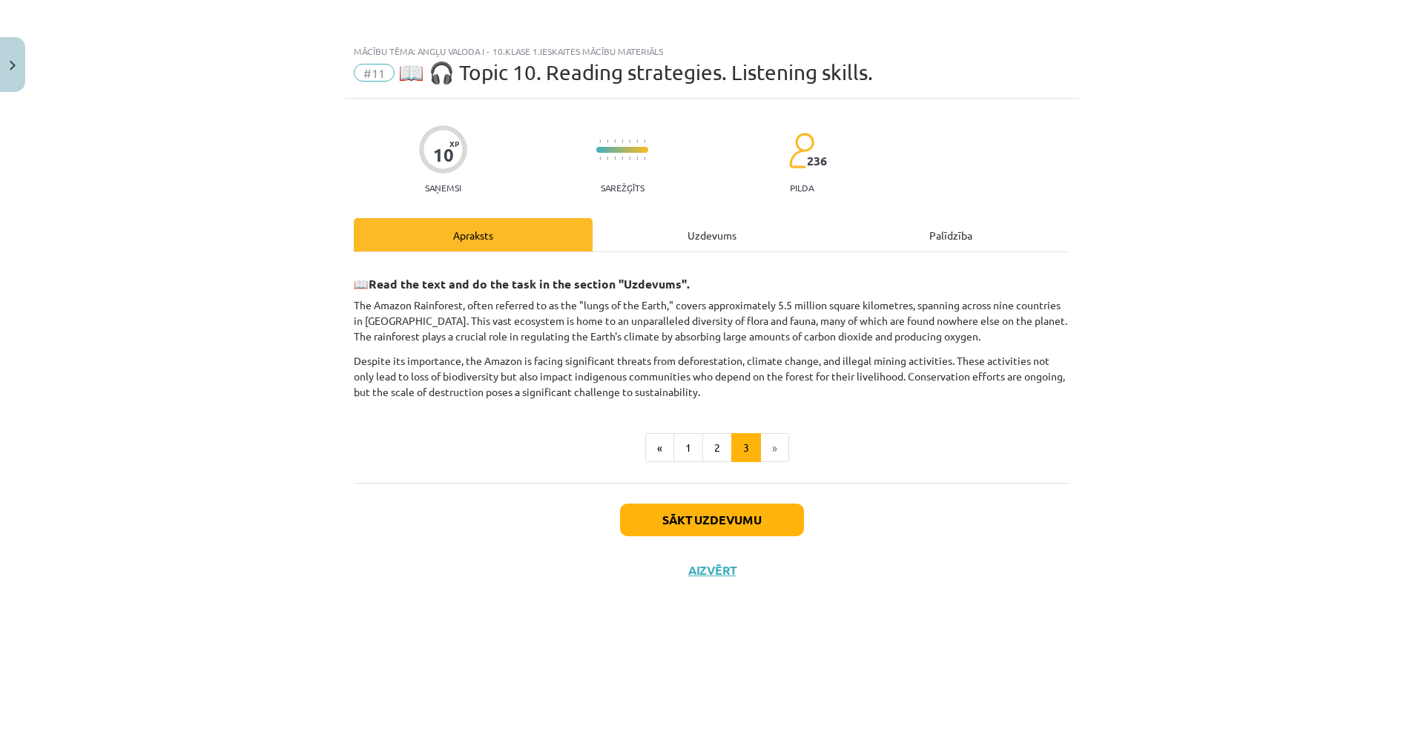
click at [670, 239] on div "Uzdevums" at bounding box center [712, 234] width 239 height 33
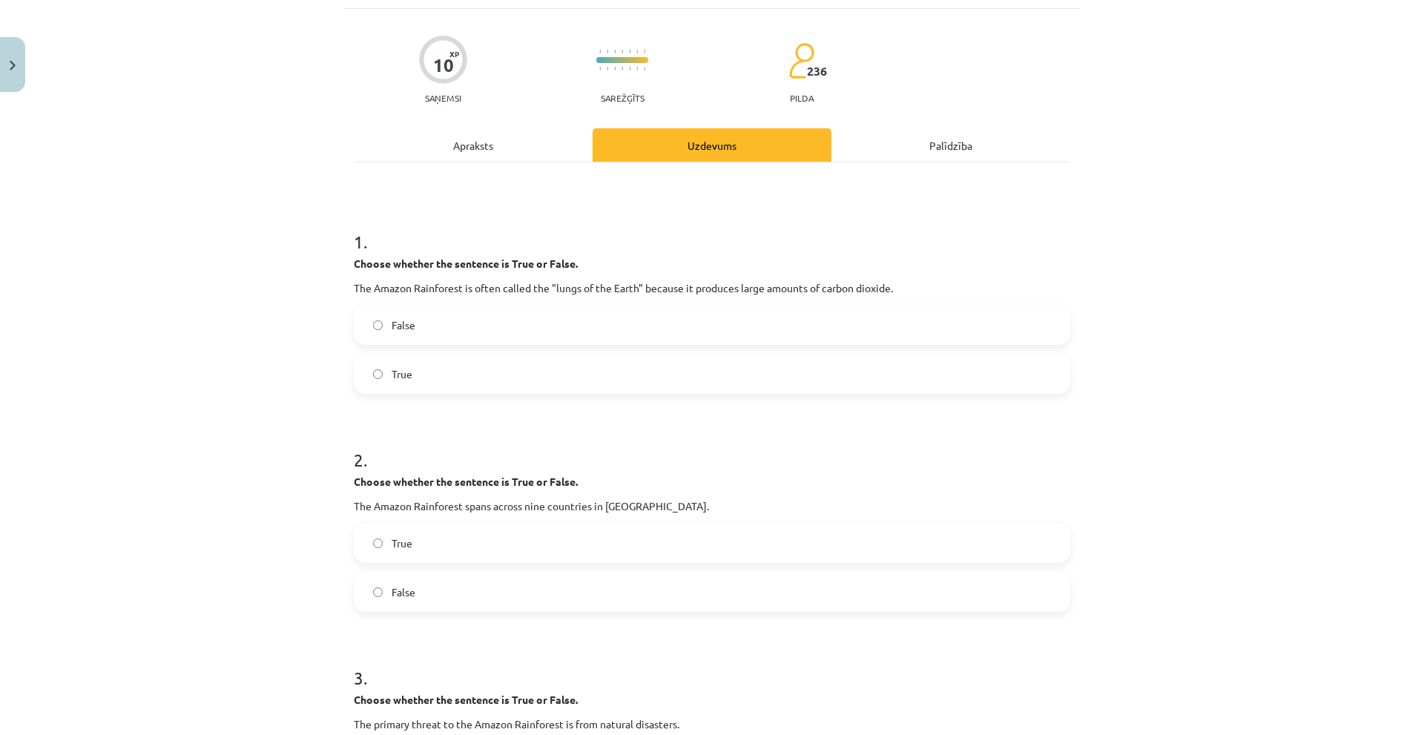
scroll to position [74, 0]
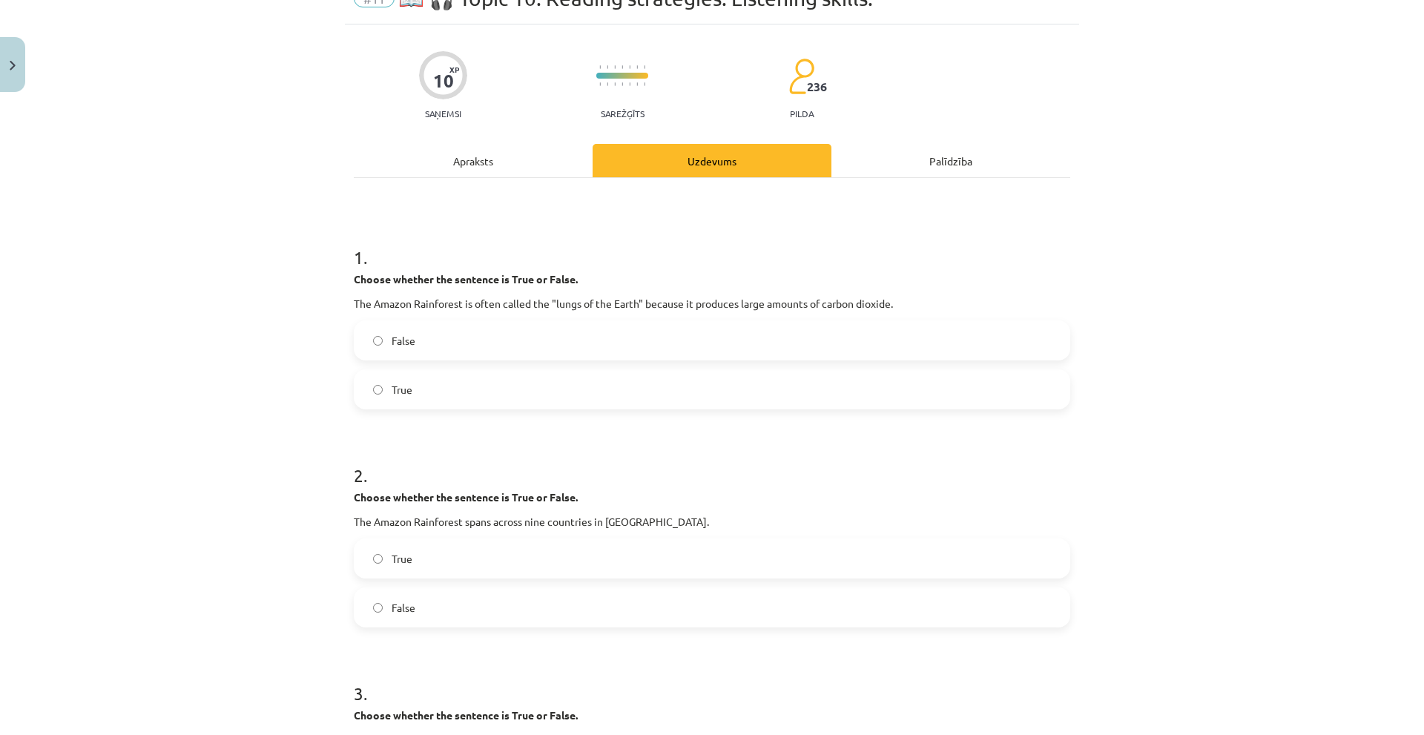
click at [462, 159] on div "Apraksts" at bounding box center [473, 160] width 239 height 33
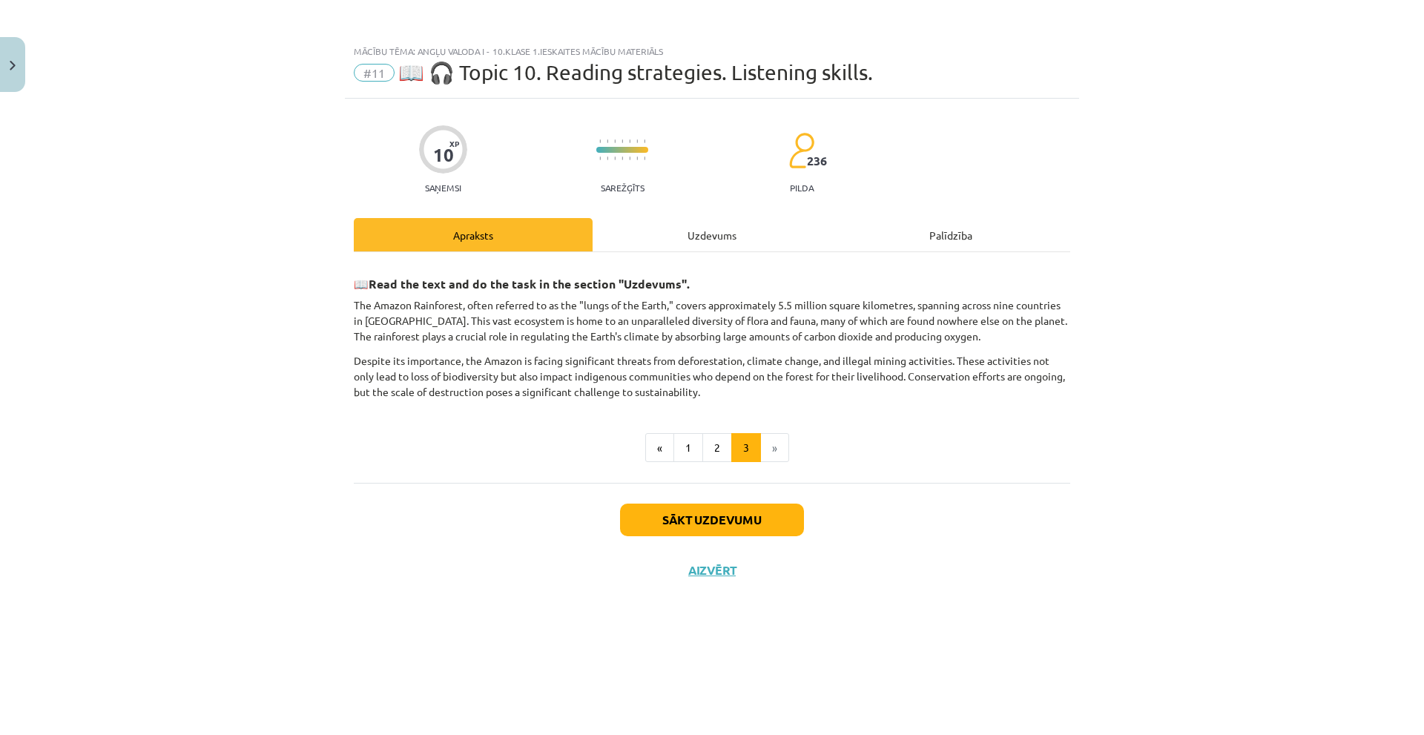
click at [687, 237] on div "Uzdevums" at bounding box center [712, 234] width 239 height 33
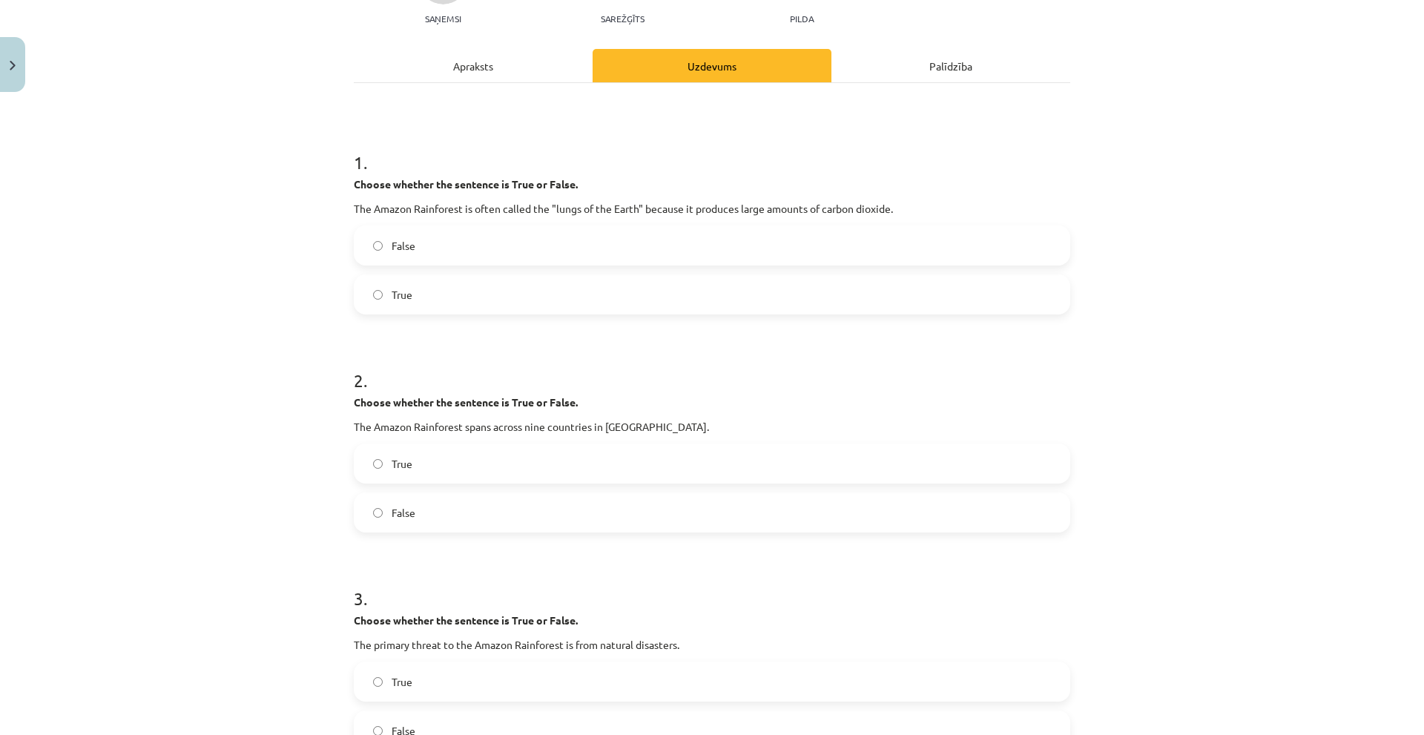
scroll to position [371, 0]
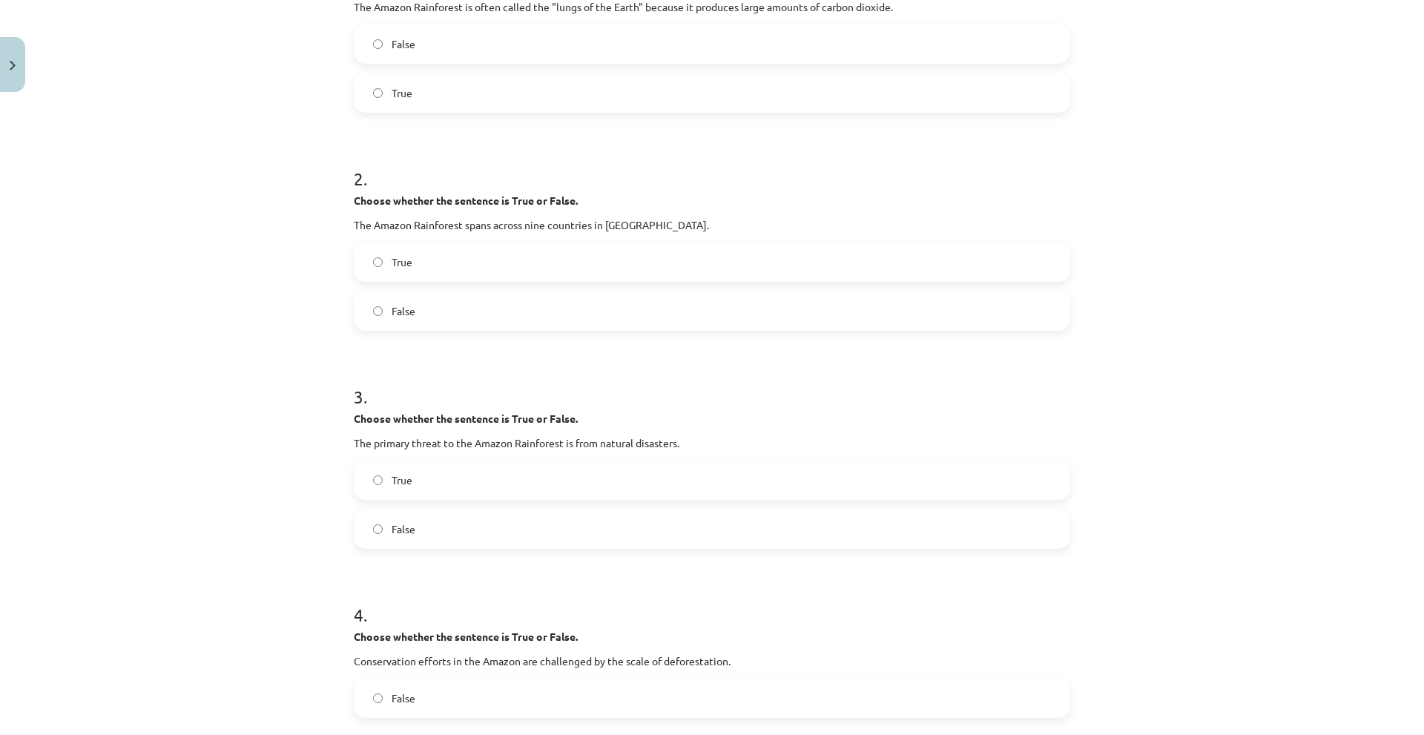
click at [435, 276] on label "True" at bounding box center [711, 261] width 713 height 37
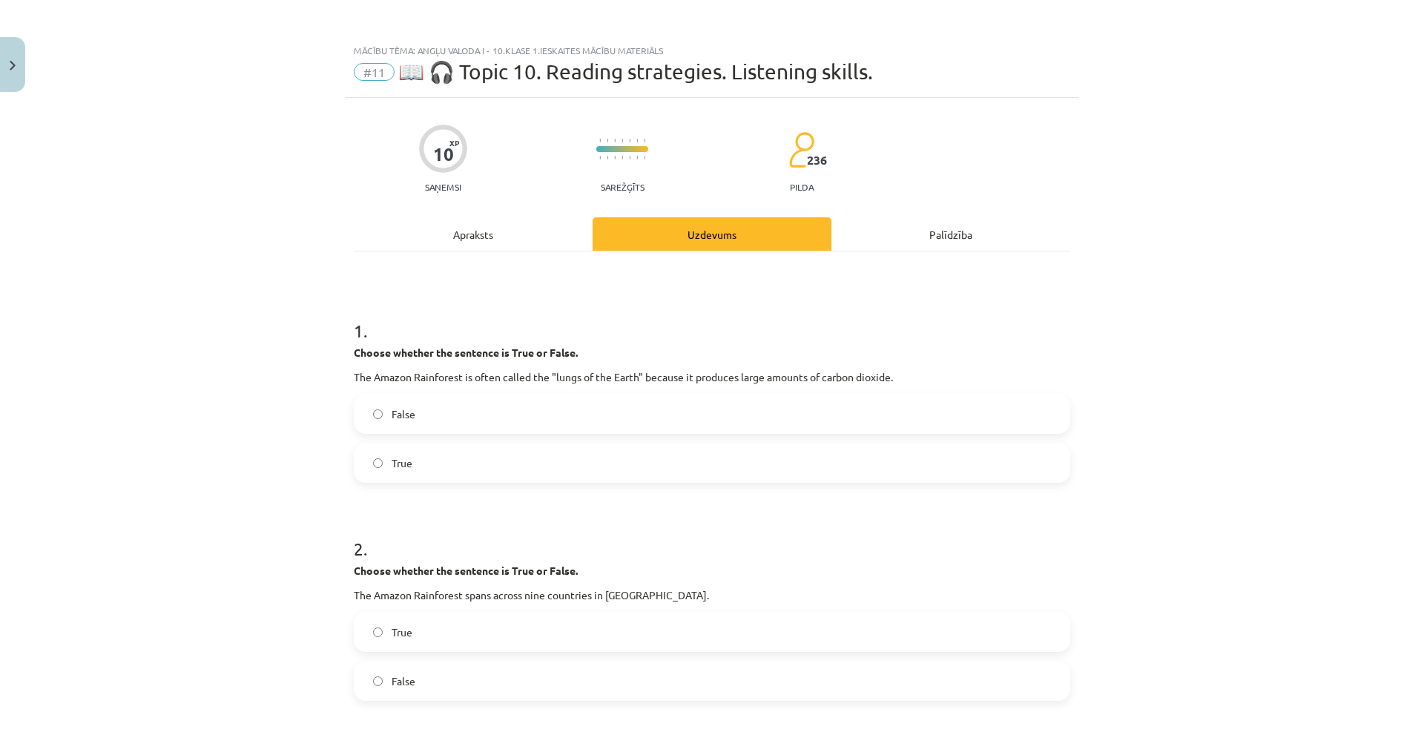
scroll to position [0, 0]
click at [481, 225] on div "Apraksts" at bounding box center [473, 234] width 239 height 33
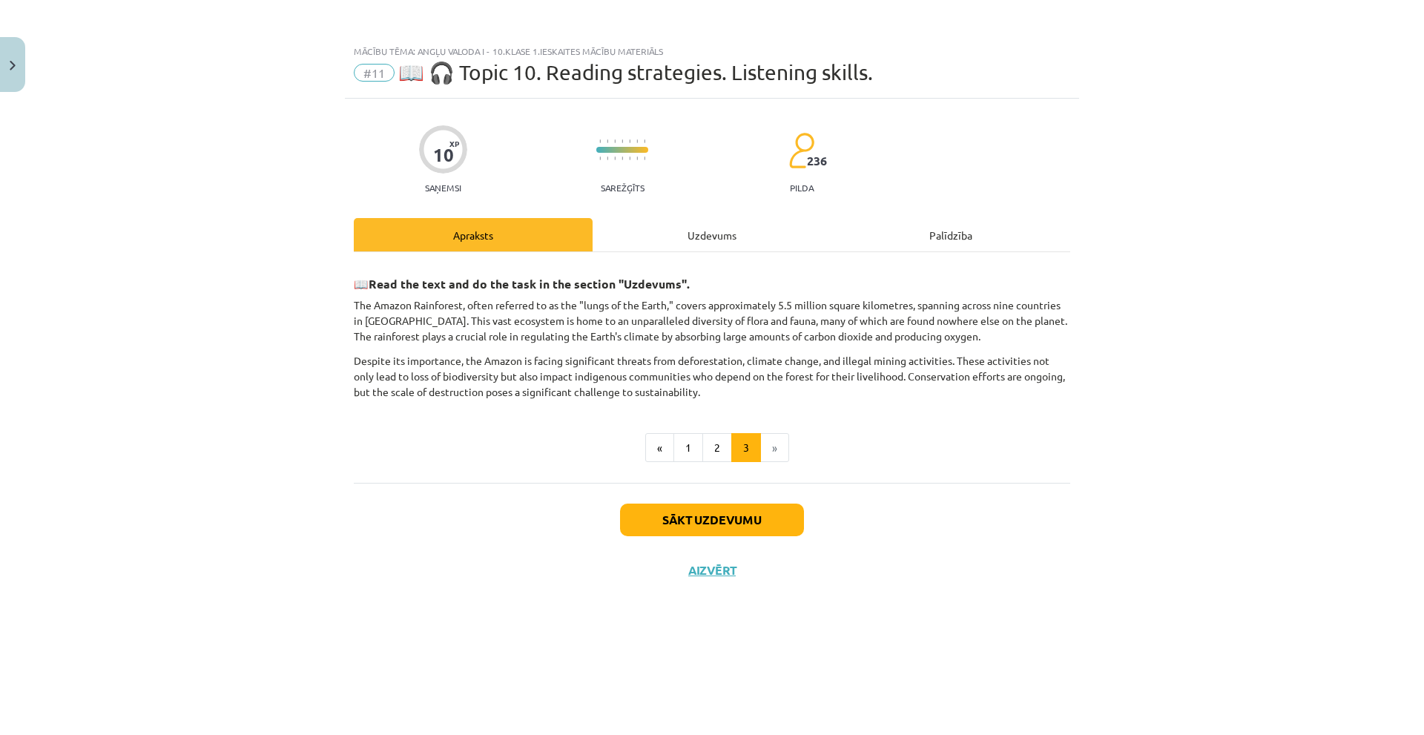
click at [706, 227] on div "Uzdevums" at bounding box center [712, 234] width 239 height 33
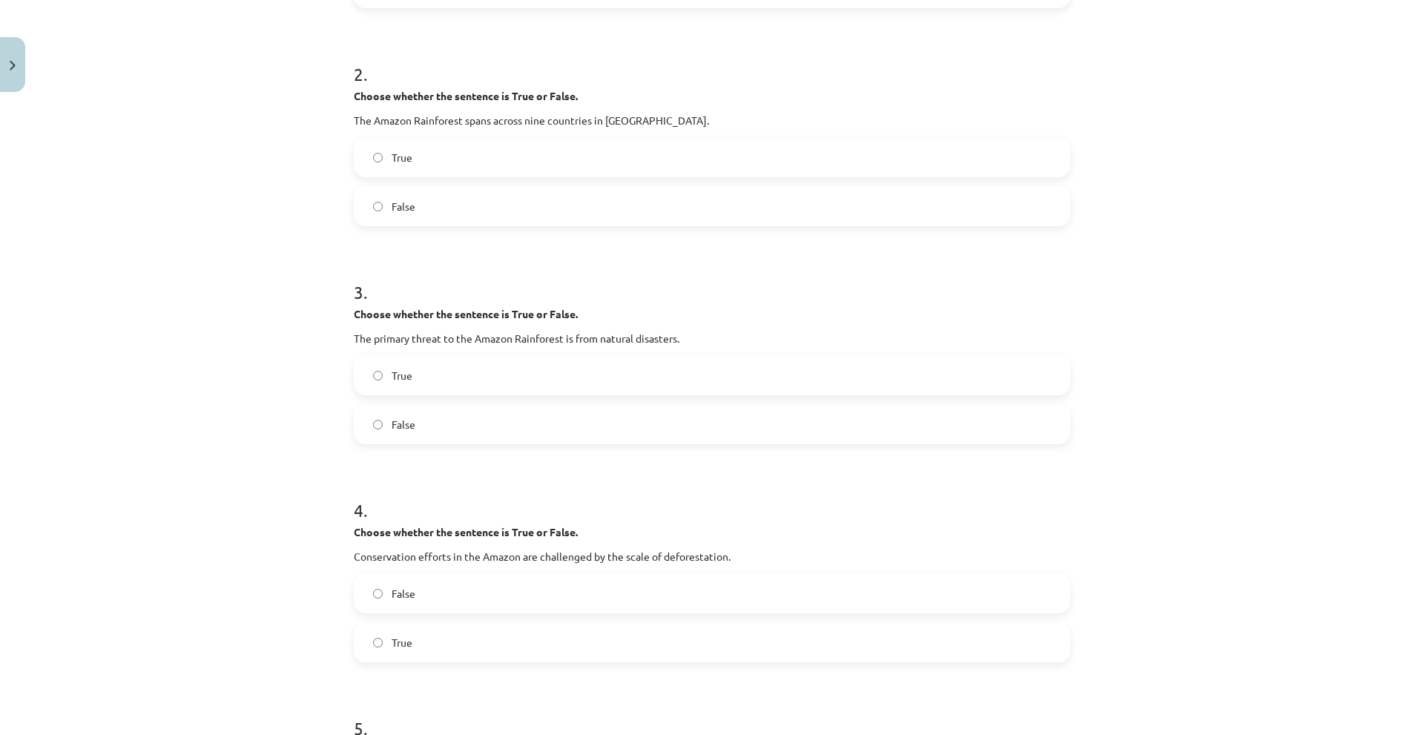
scroll to position [445, 0]
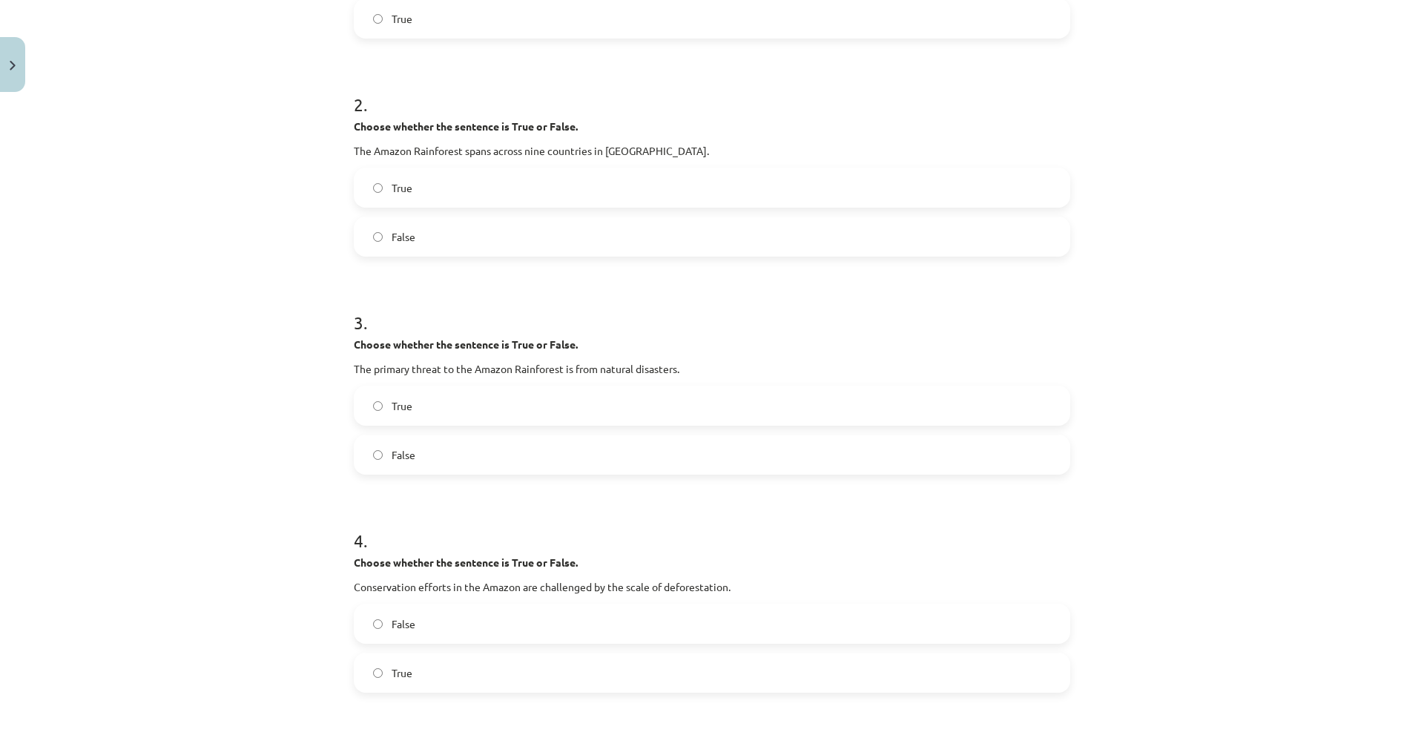
click at [434, 448] on label "False" at bounding box center [711, 454] width 713 height 37
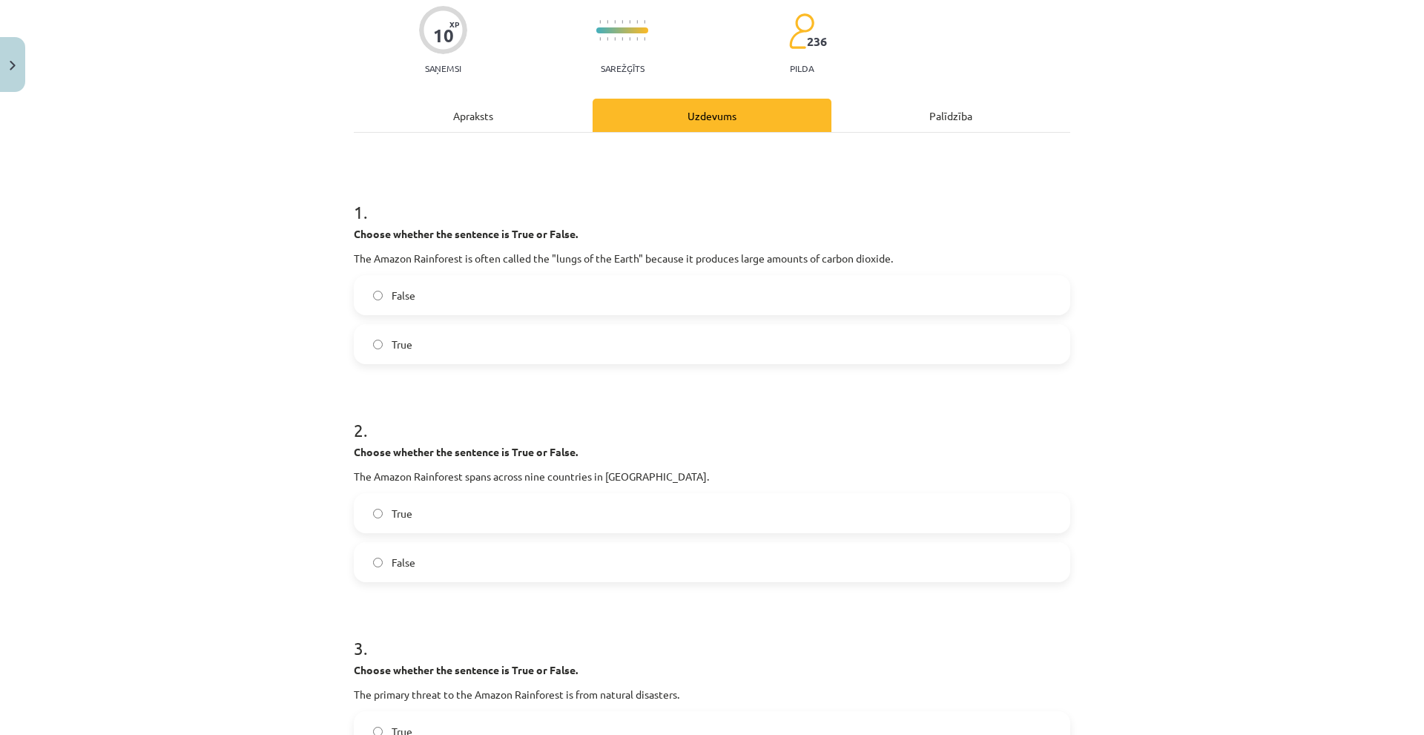
scroll to position [0, 0]
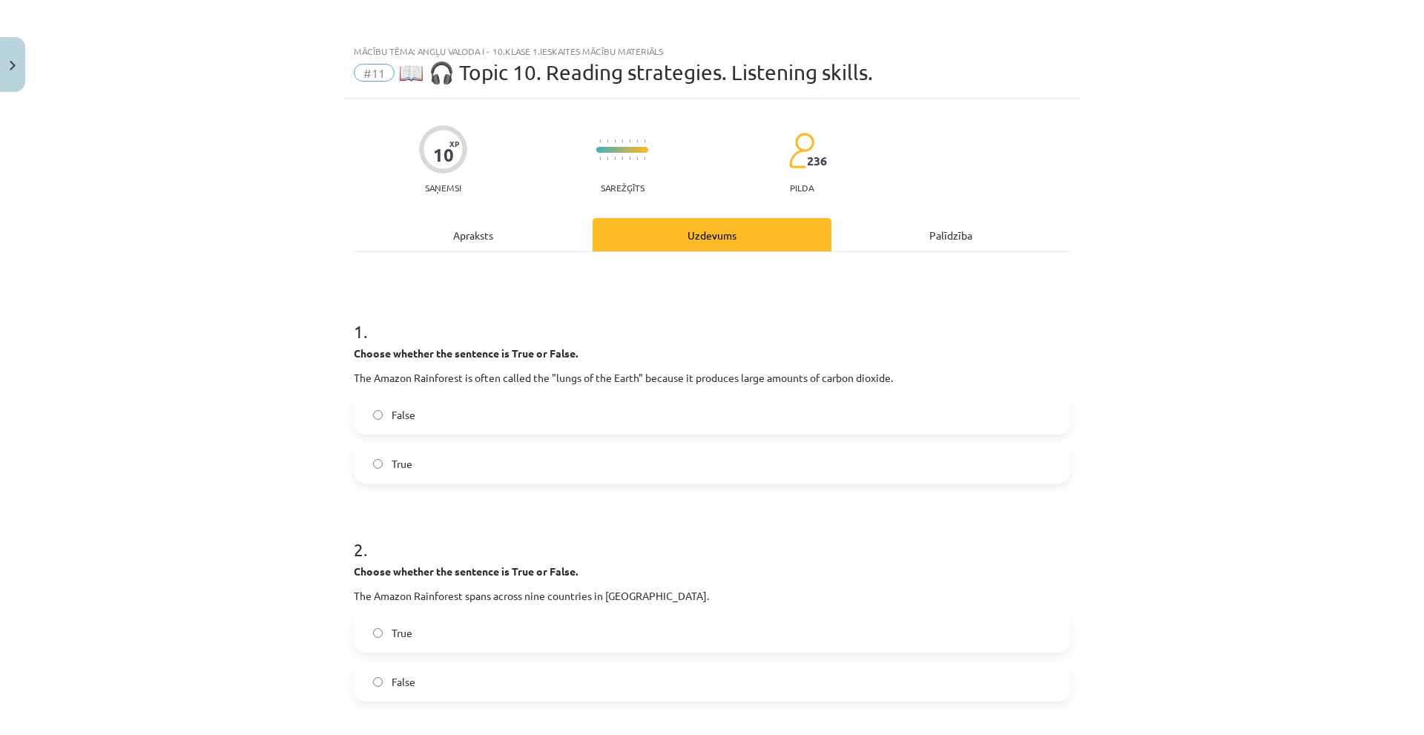
click at [447, 240] on div "Apraksts" at bounding box center [473, 234] width 239 height 33
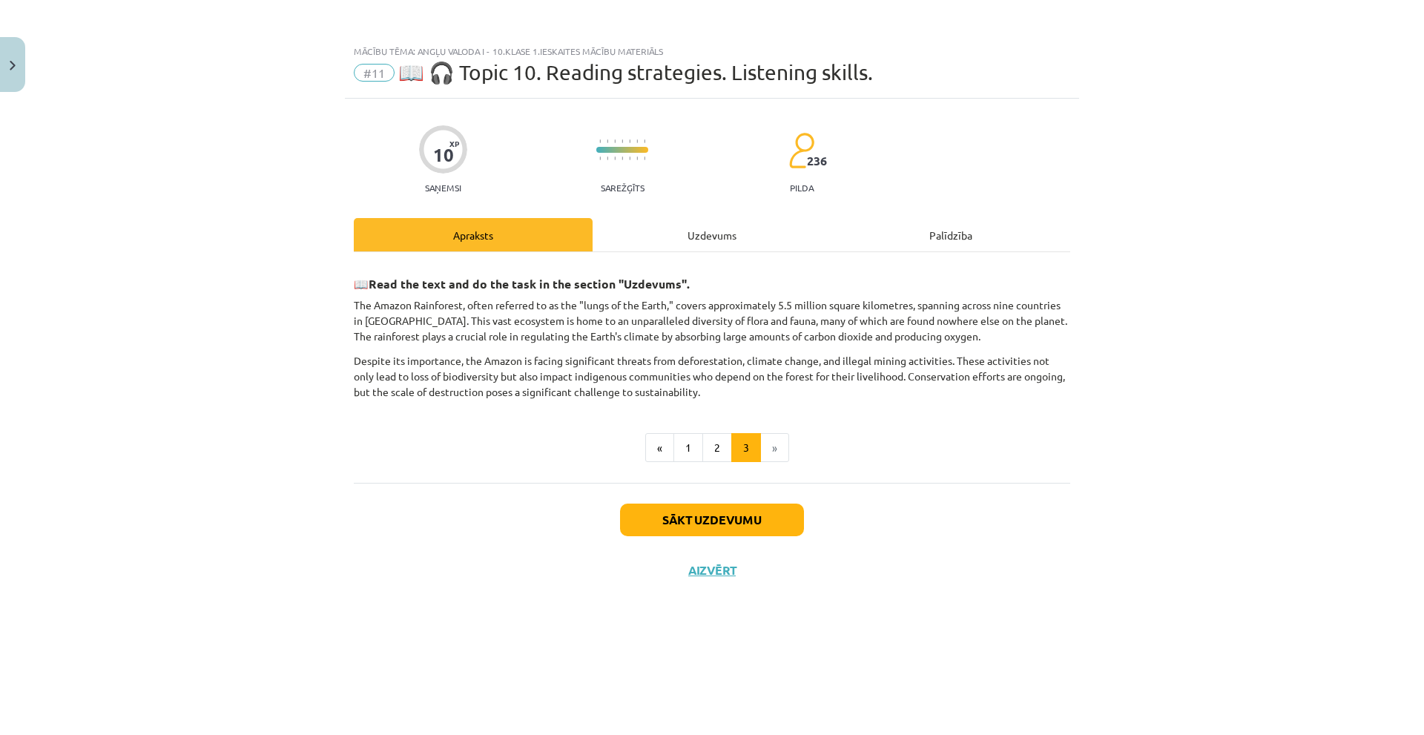
click at [678, 224] on div "Uzdevums" at bounding box center [712, 234] width 239 height 33
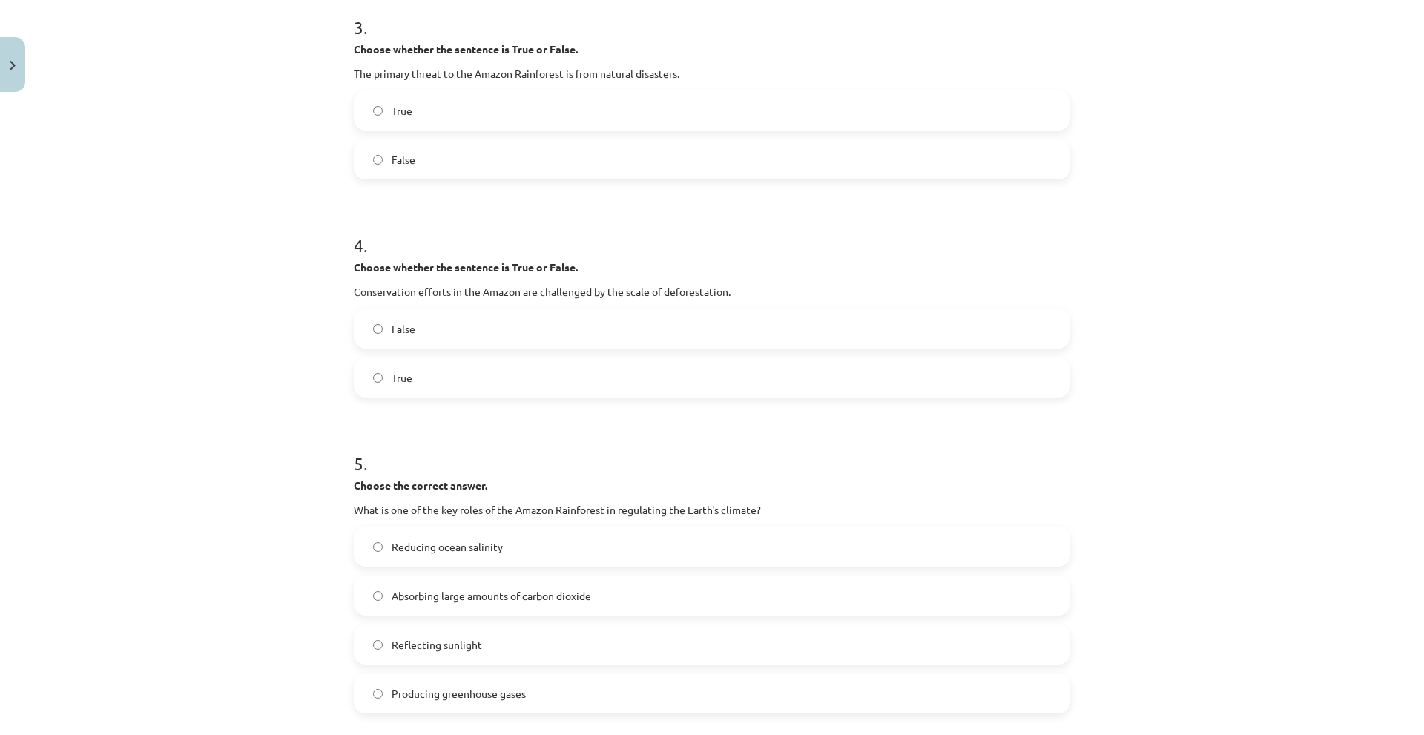
scroll to position [742, 0]
click at [487, 340] on label "False" at bounding box center [711, 327] width 713 height 37
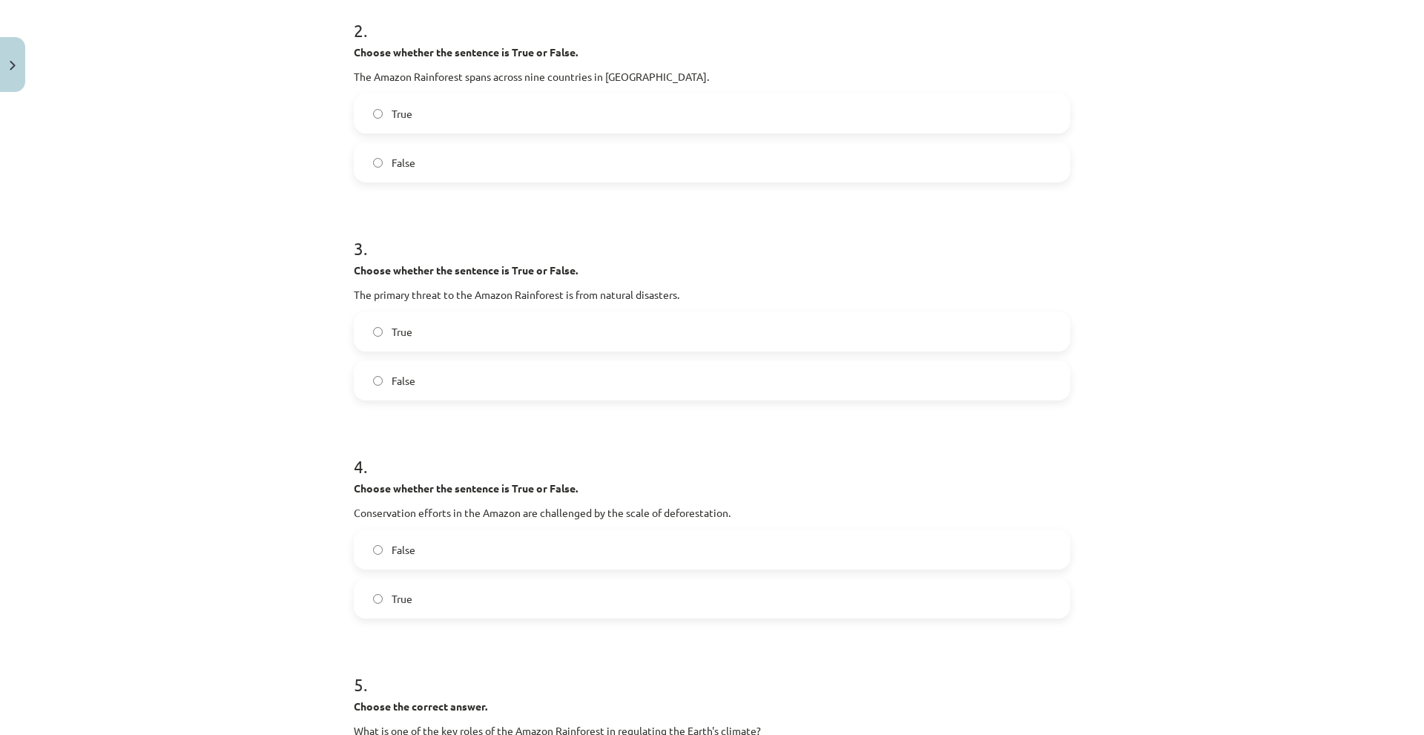
scroll to position [74, 0]
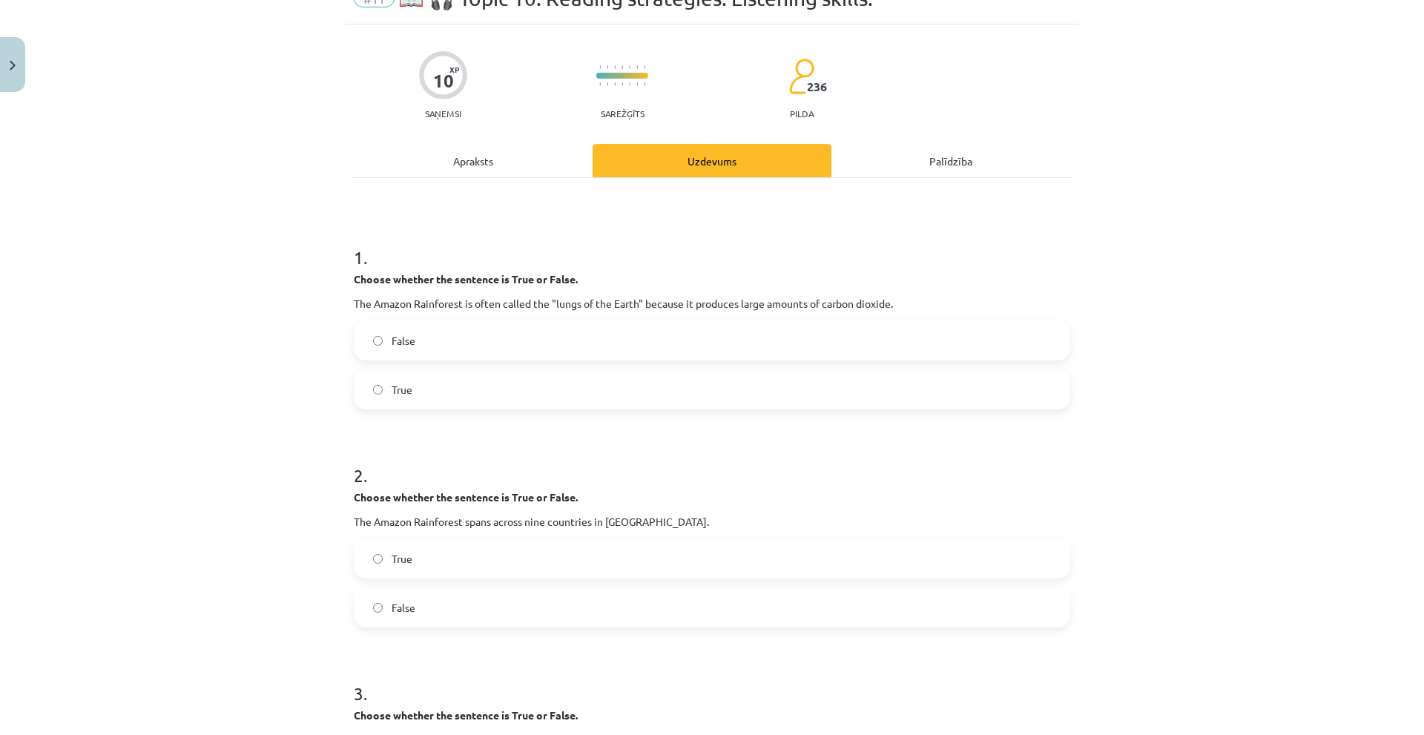
click at [475, 174] on div "Apraksts" at bounding box center [473, 160] width 239 height 33
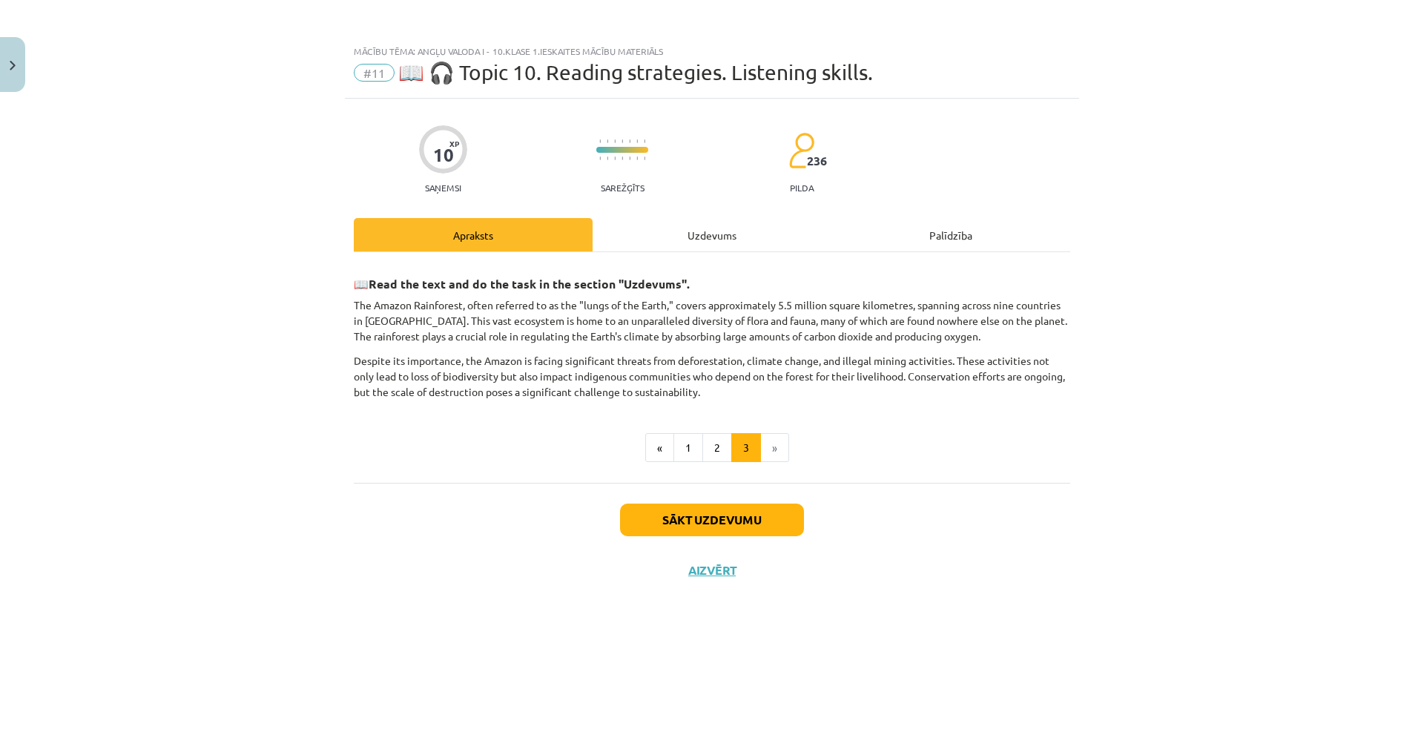
scroll to position [0, 0]
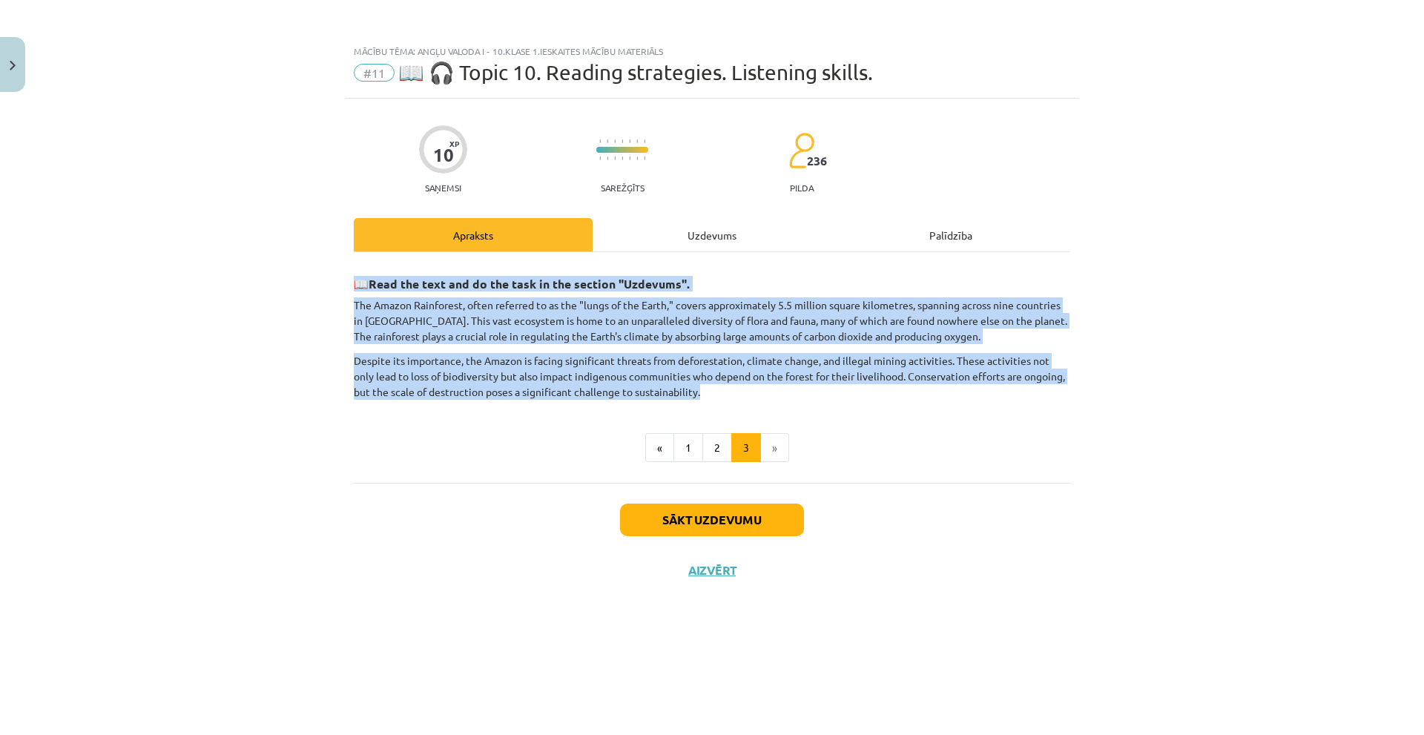
drag, startPoint x: 564, startPoint y: 369, endPoint x: 352, endPoint y: 286, distance: 227.8
click at [352, 286] on div "10 XP Saņemsi Sarežģīts 236 pilda Apraksts Uzdevums Palīdzība 📖 Read the text a…" at bounding box center [712, 398] width 734 height 599
copy div "📖 Read the text and do the task in the section "Uzdevums". The Amazon Rainfores…"
click at [596, 352] on div "📖 Read the text and do the task in the section "Uzdevums". The Amazon Rainfores…" at bounding box center [712, 333] width 716 height 134
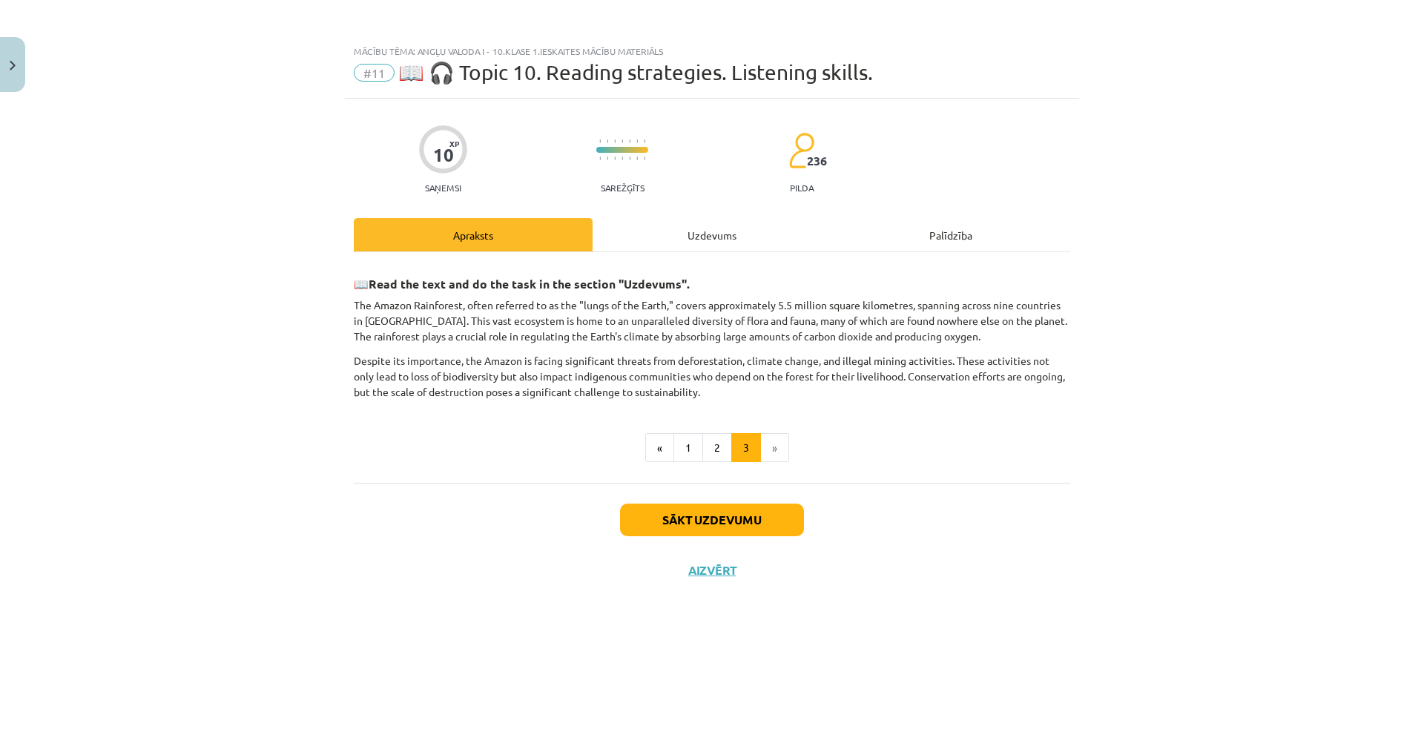
click at [715, 233] on div "Uzdevums" at bounding box center [712, 234] width 239 height 33
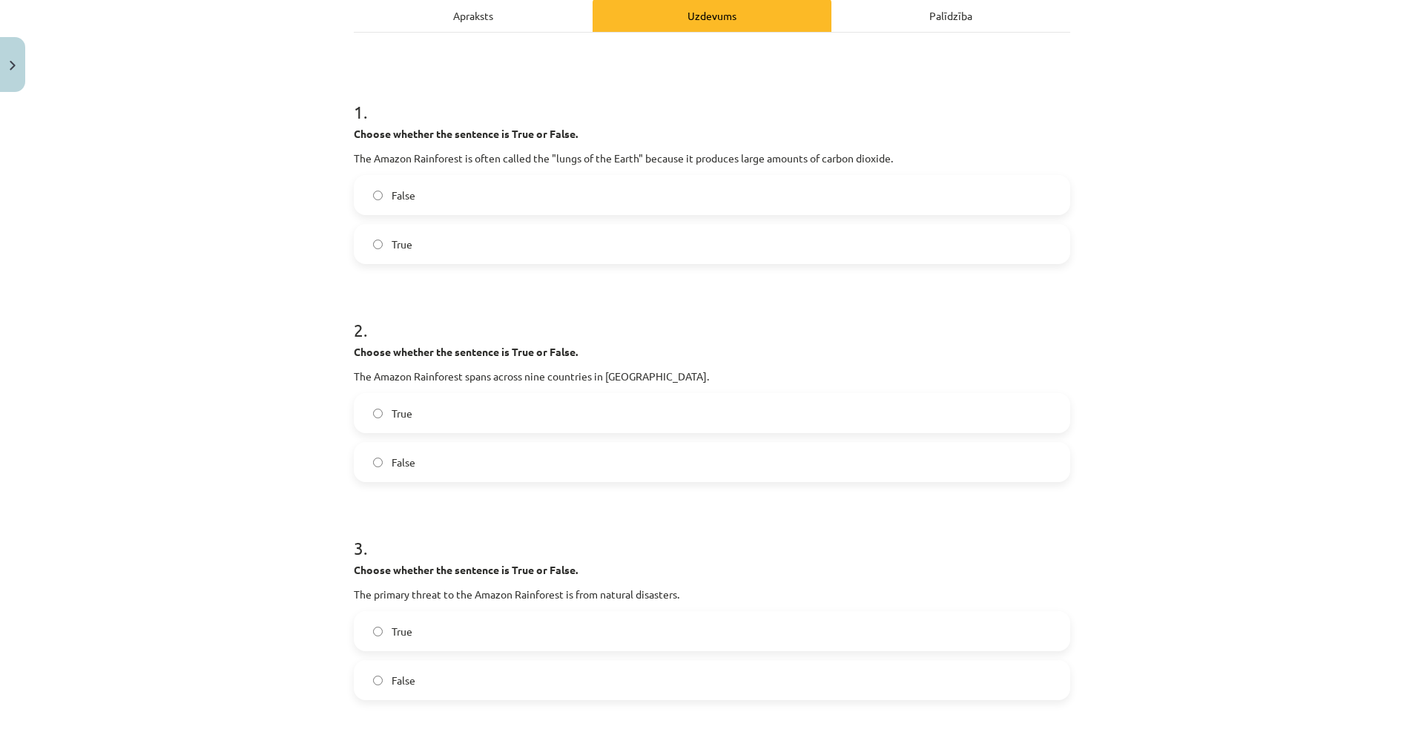
scroll to position [222, 0]
click at [432, 186] on label "False" at bounding box center [711, 192] width 713 height 37
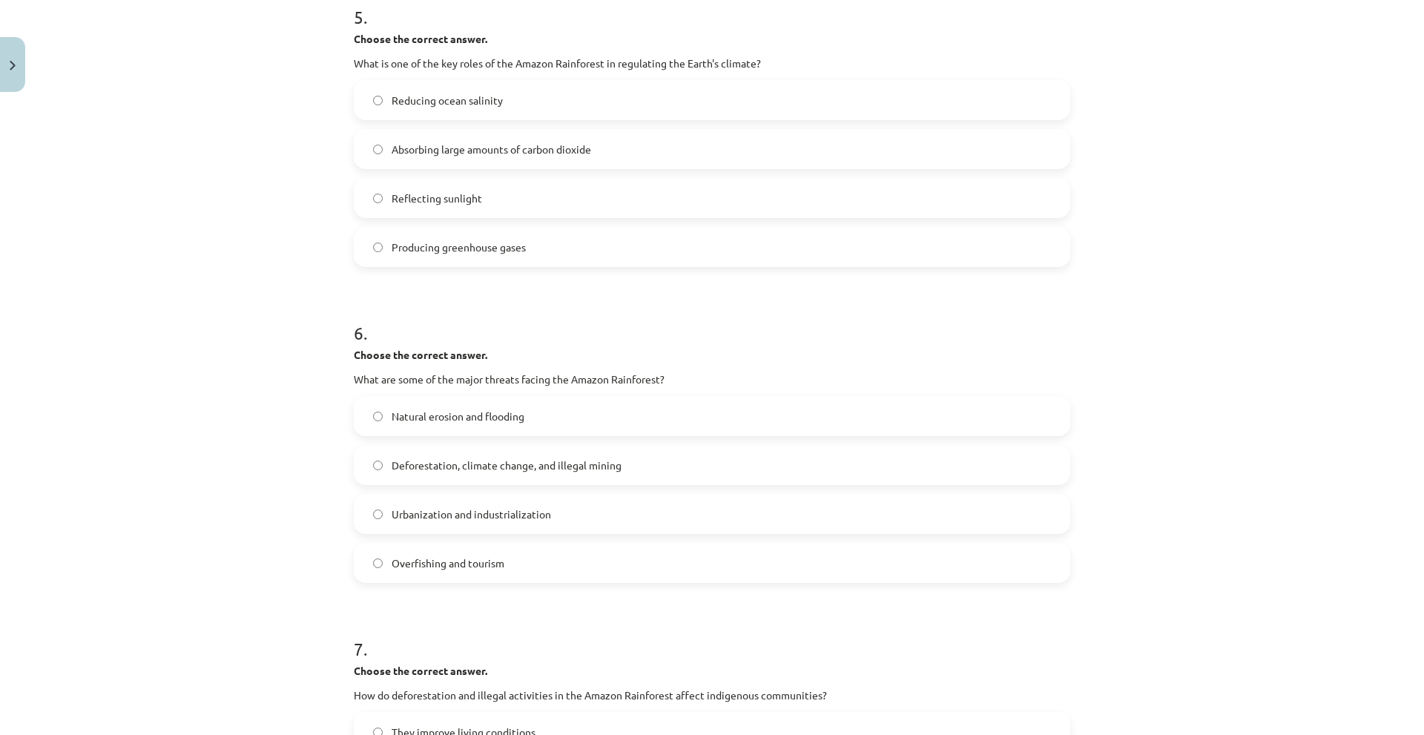
scroll to position [1112, 0]
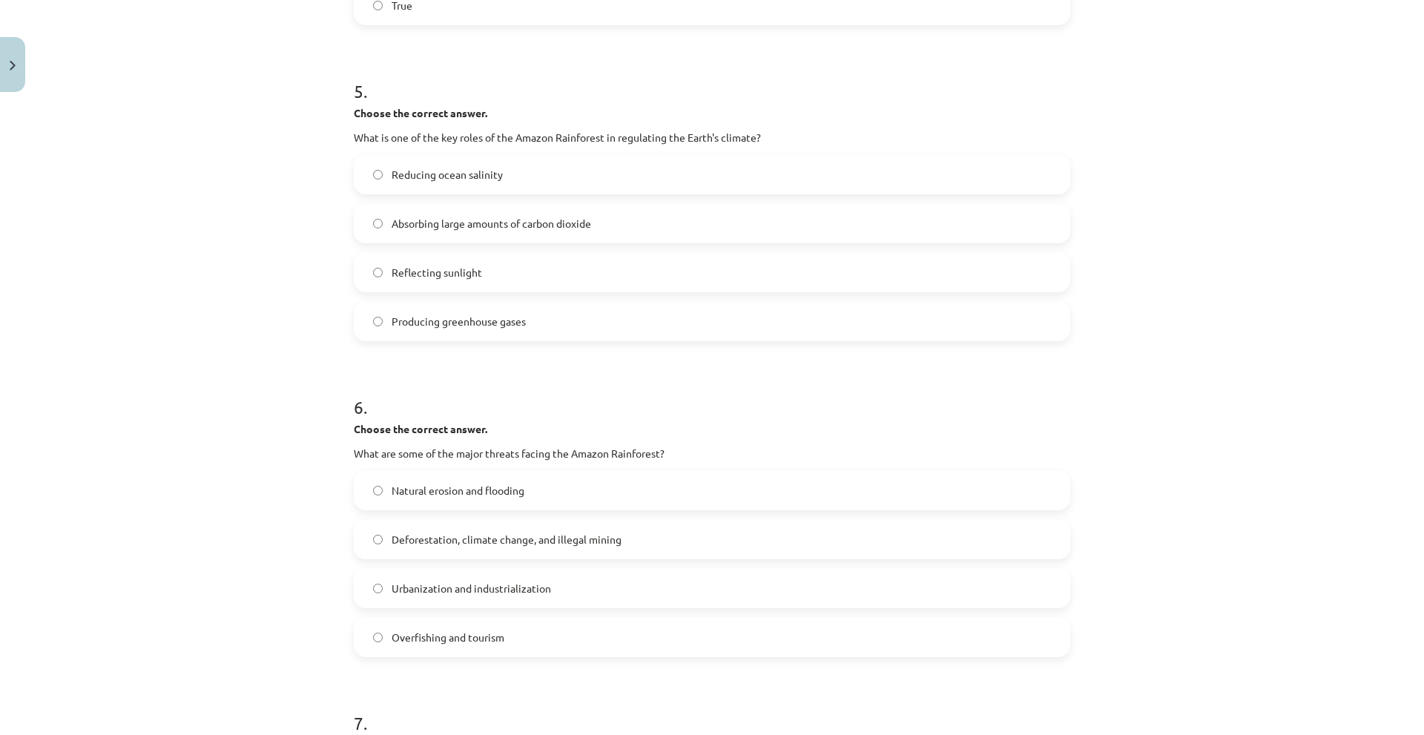
click at [425, 228] on span "Absorbing large amounts of carbon dioxide" at bounding box center [492, 224] width 200 height 16
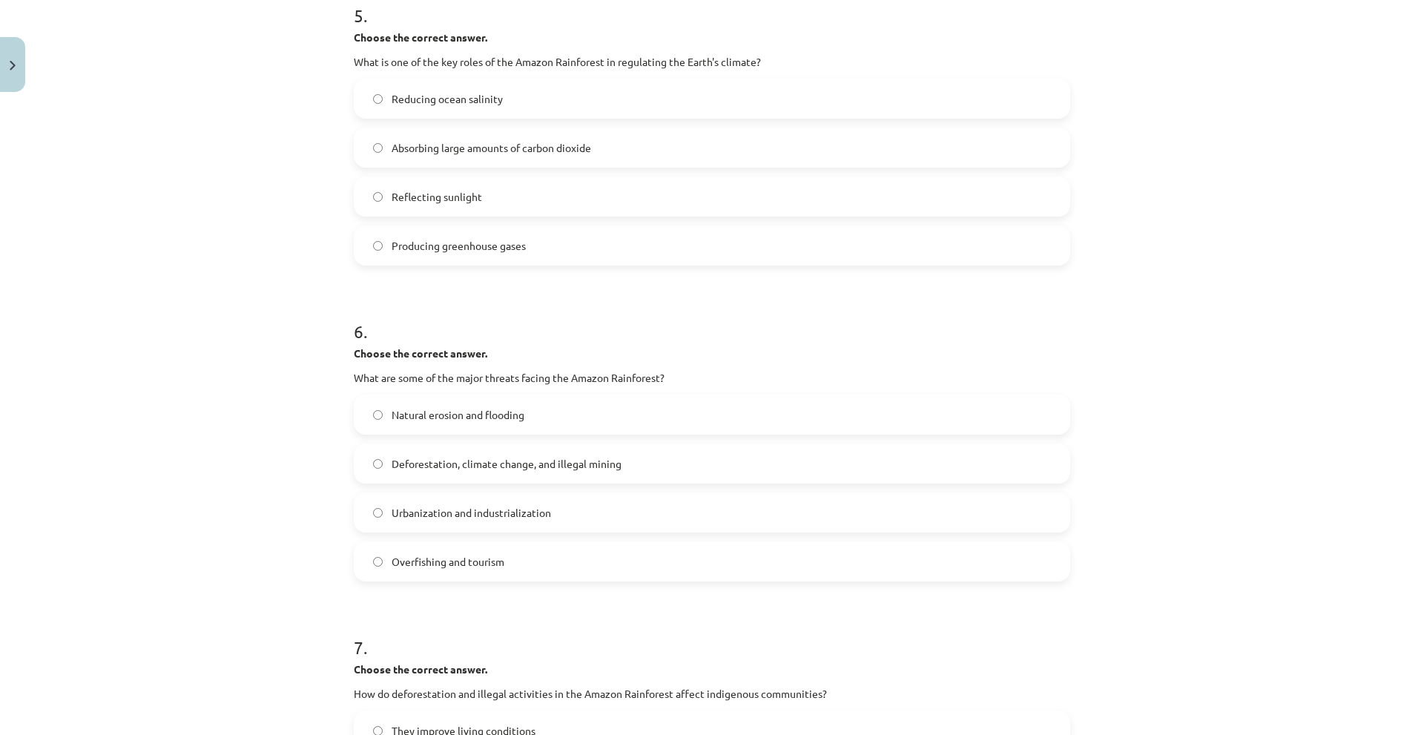
scroll to position [1335, 0]
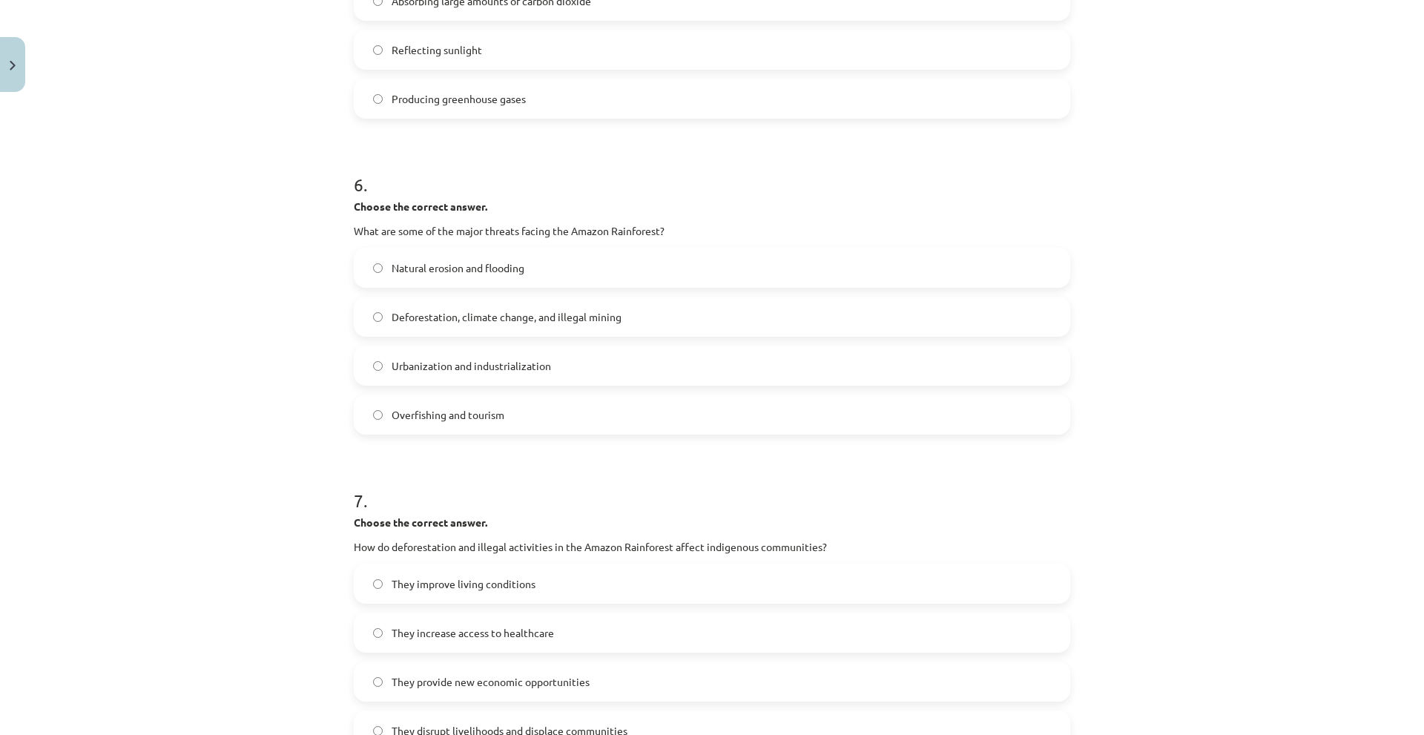
click at [412, 323] on span "Deforestation, climate change, and illegal mining" at bounding box center [507, 317] width 230 height 16
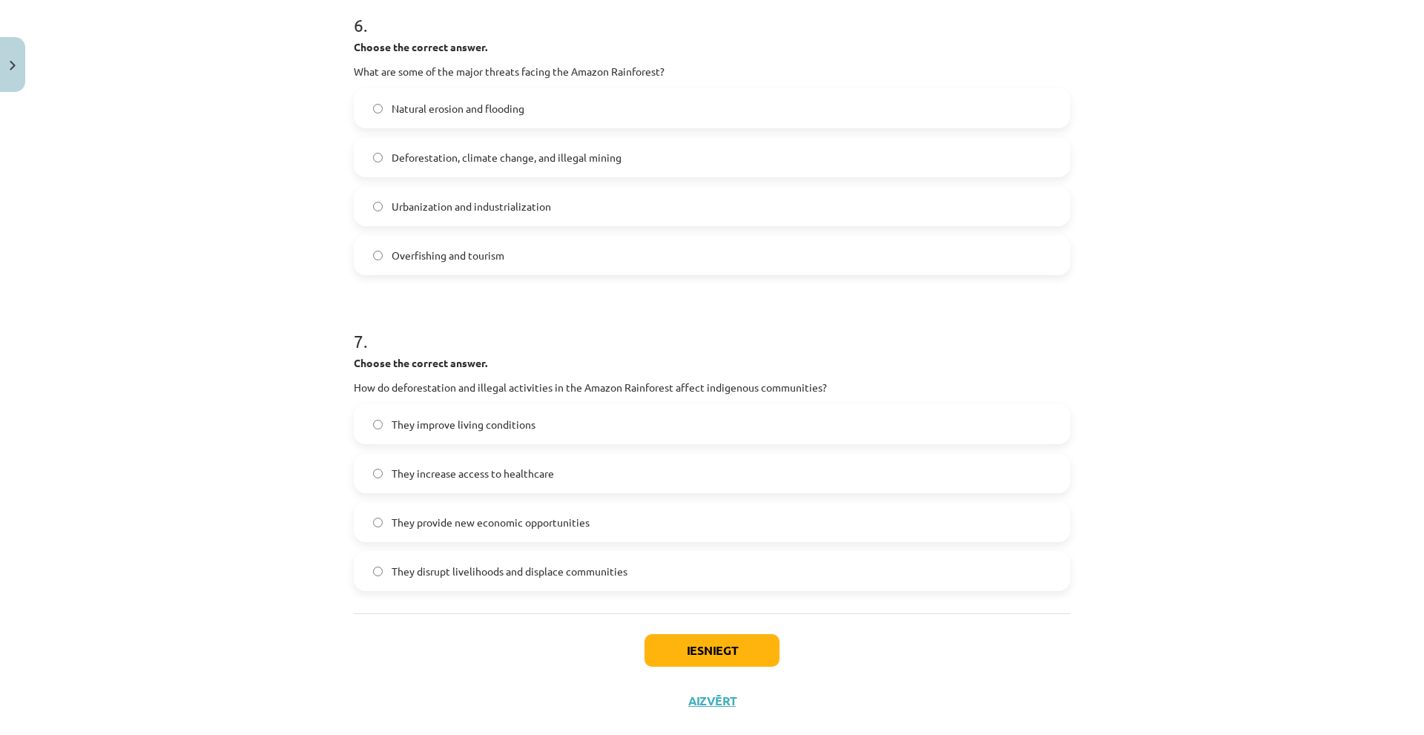
scroll to position [1523, 0]
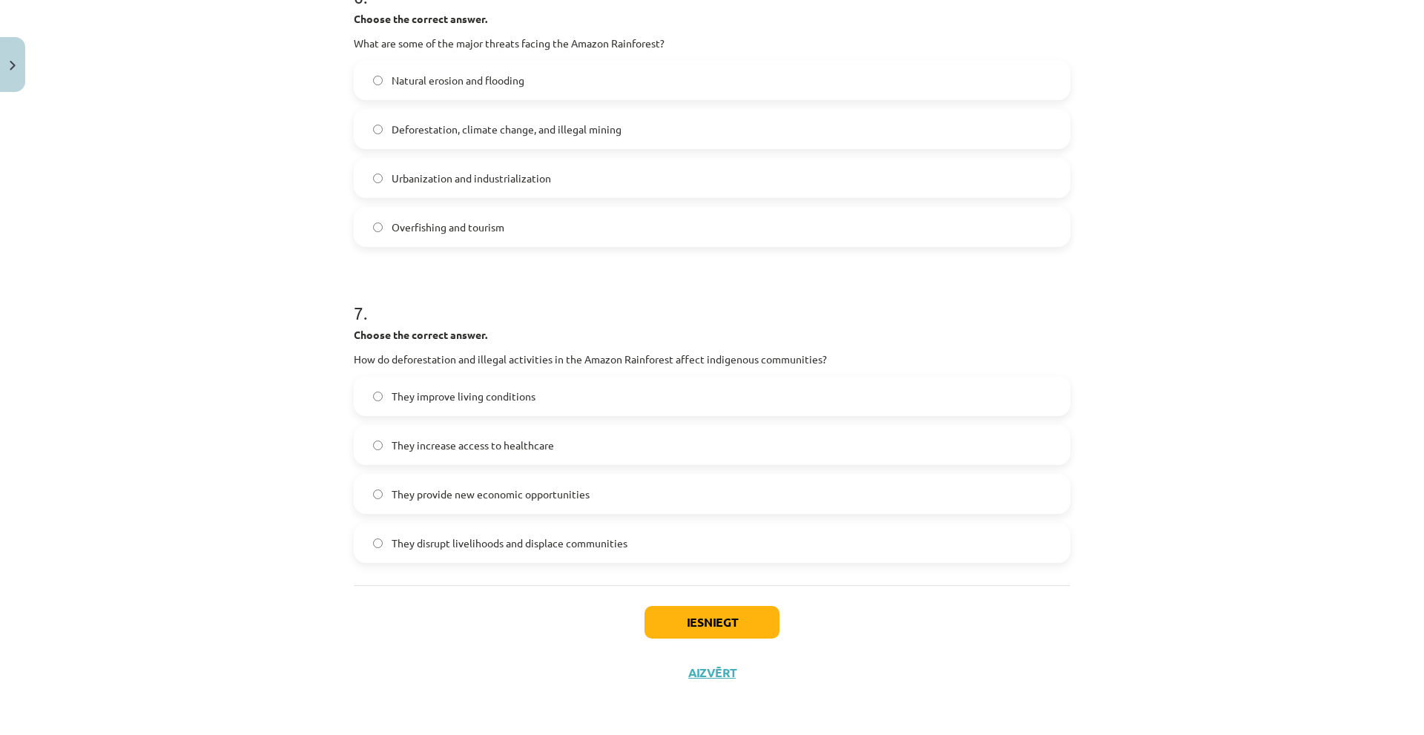
click at [451, 536] on span "They disrupt livelihoods and displace communities" at bounding box center [510, 543] width 236 height 16
click at [659, 606] on button "Iesniegt" at bounding box center [711, 622] width 135 height 33
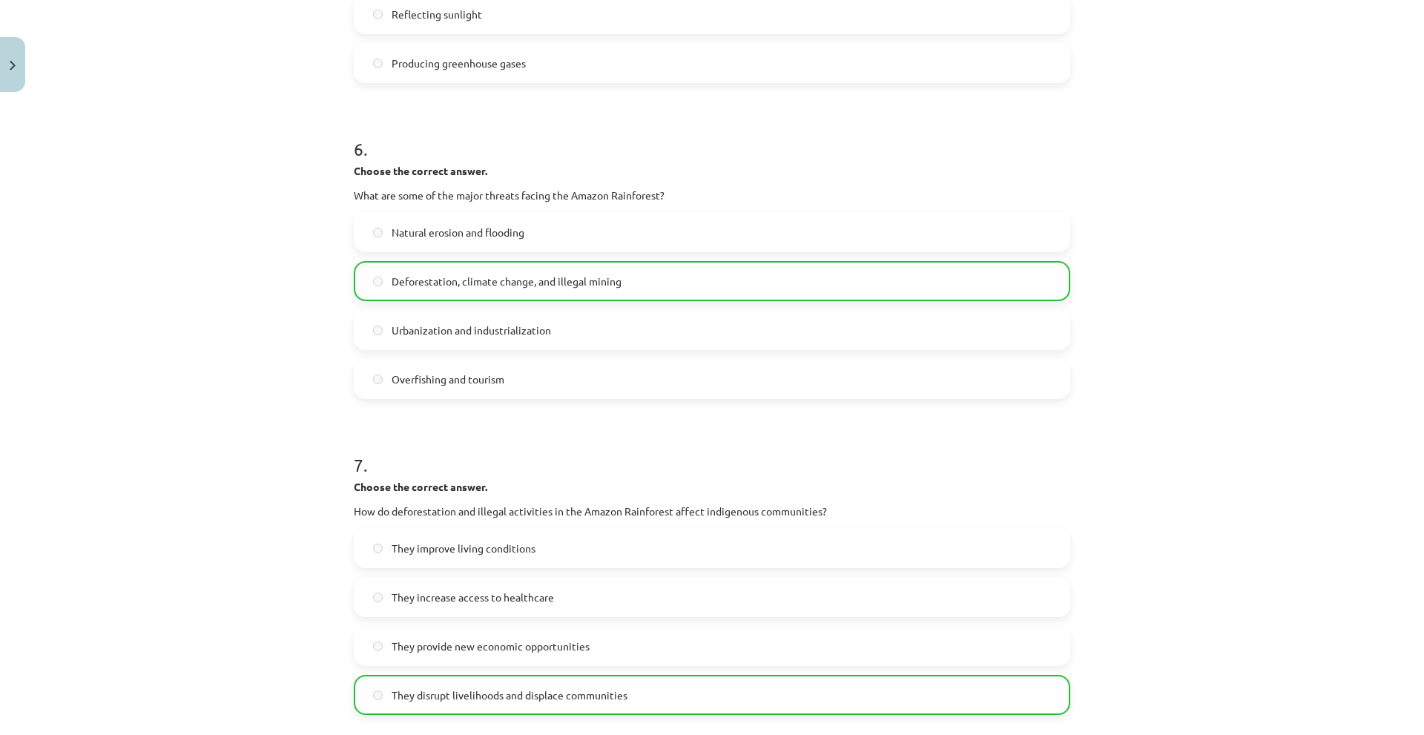
scroll to position [1570, 0]
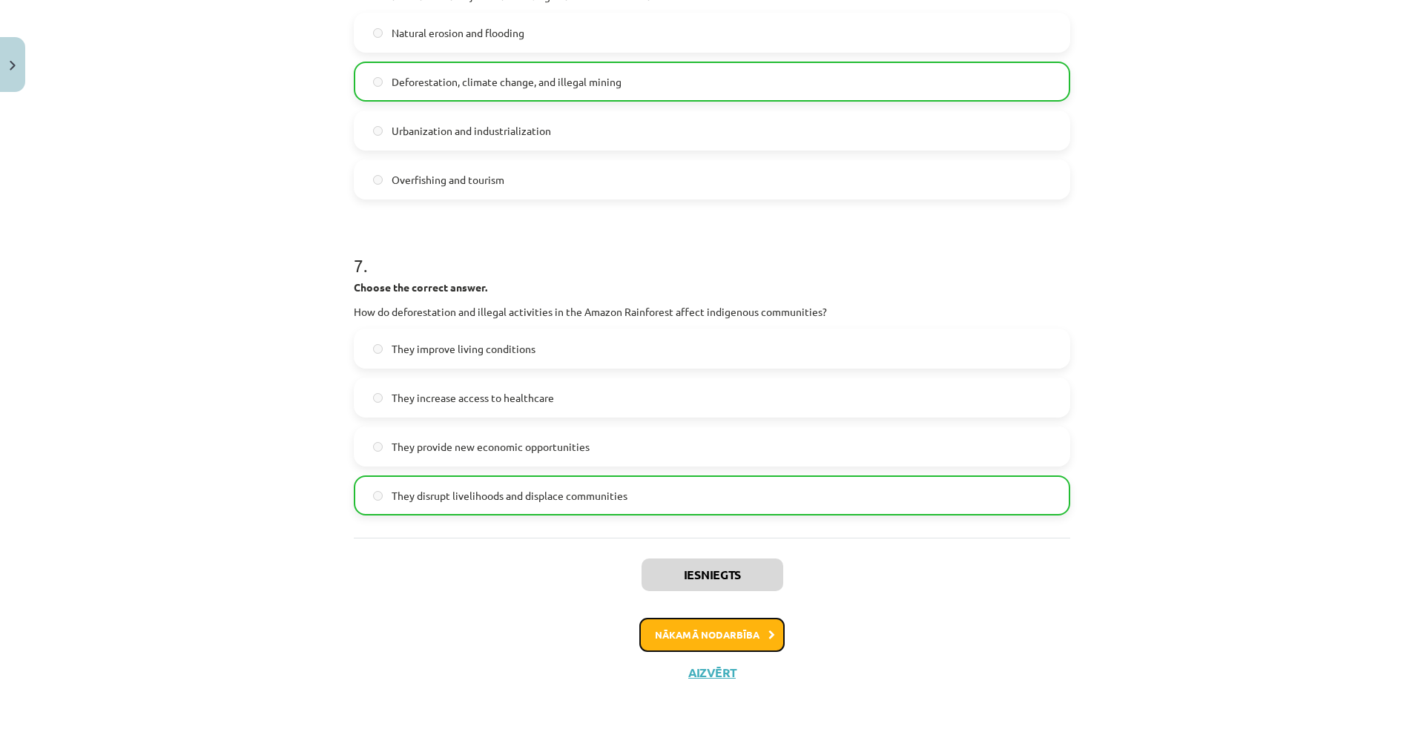
click at [670, 624] on button "Nākamā nodarbība" at bounding box center [711, 635] width 145 height 34
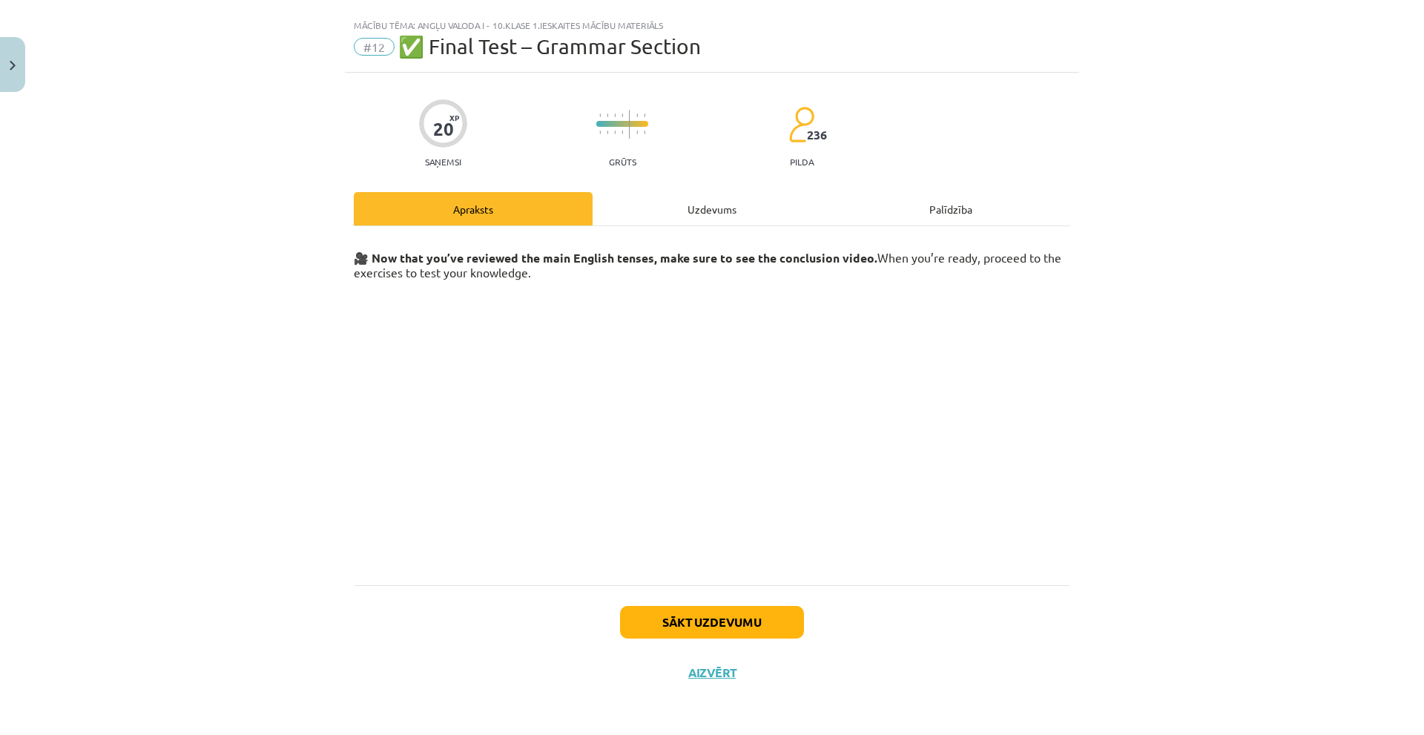
click at [670, 215] on div "Uzdevums" at bounding box center [712, 208] width 239 height 33
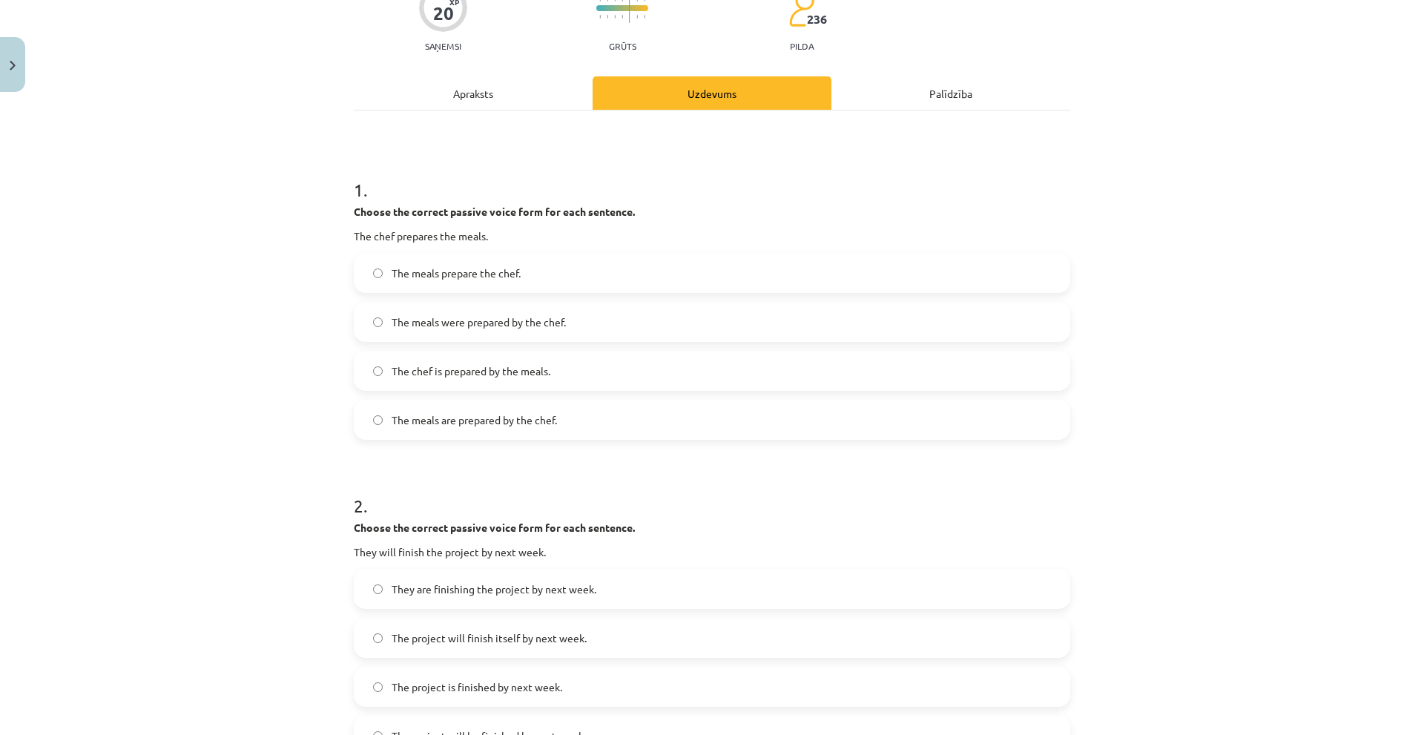
scroll to position [148, 0]
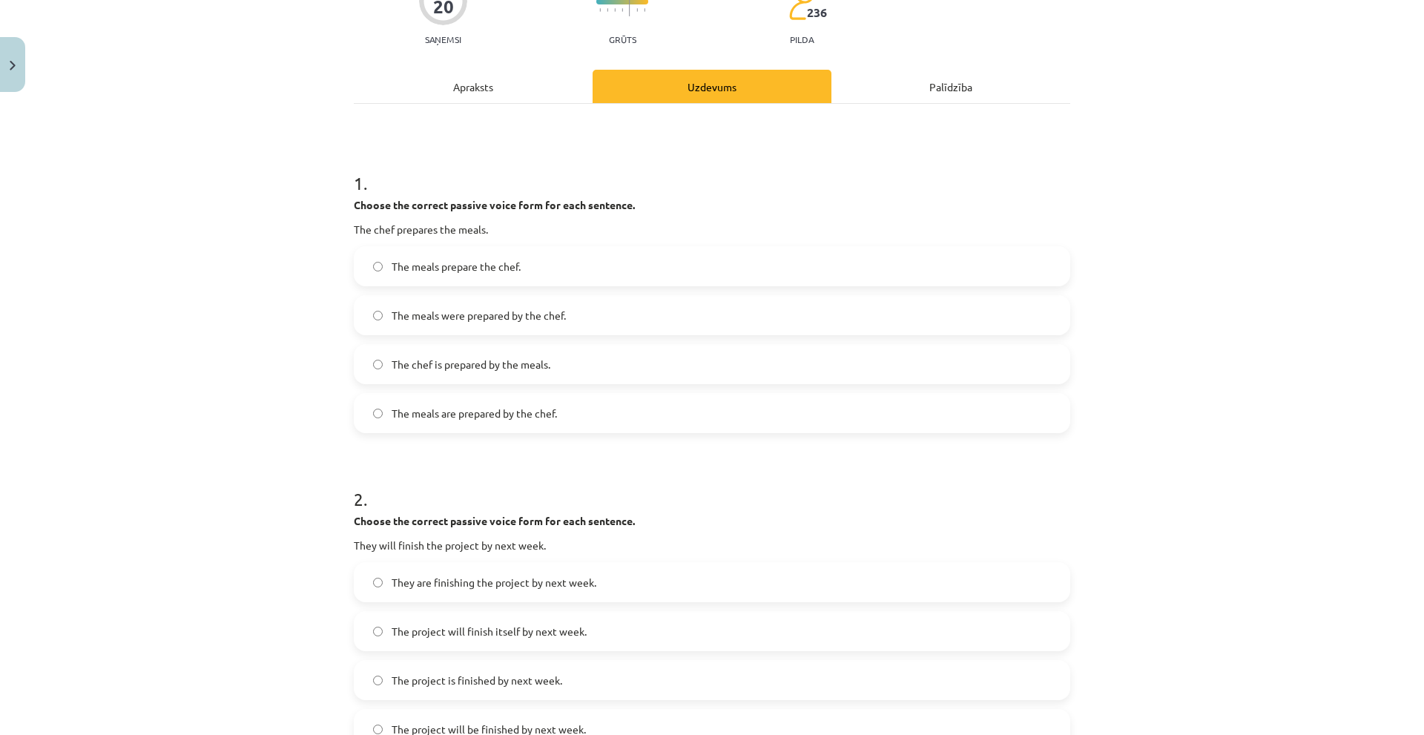
click at [483, 88] on div "Apraksts" at bounding box center [473, 86] width 239 height 33
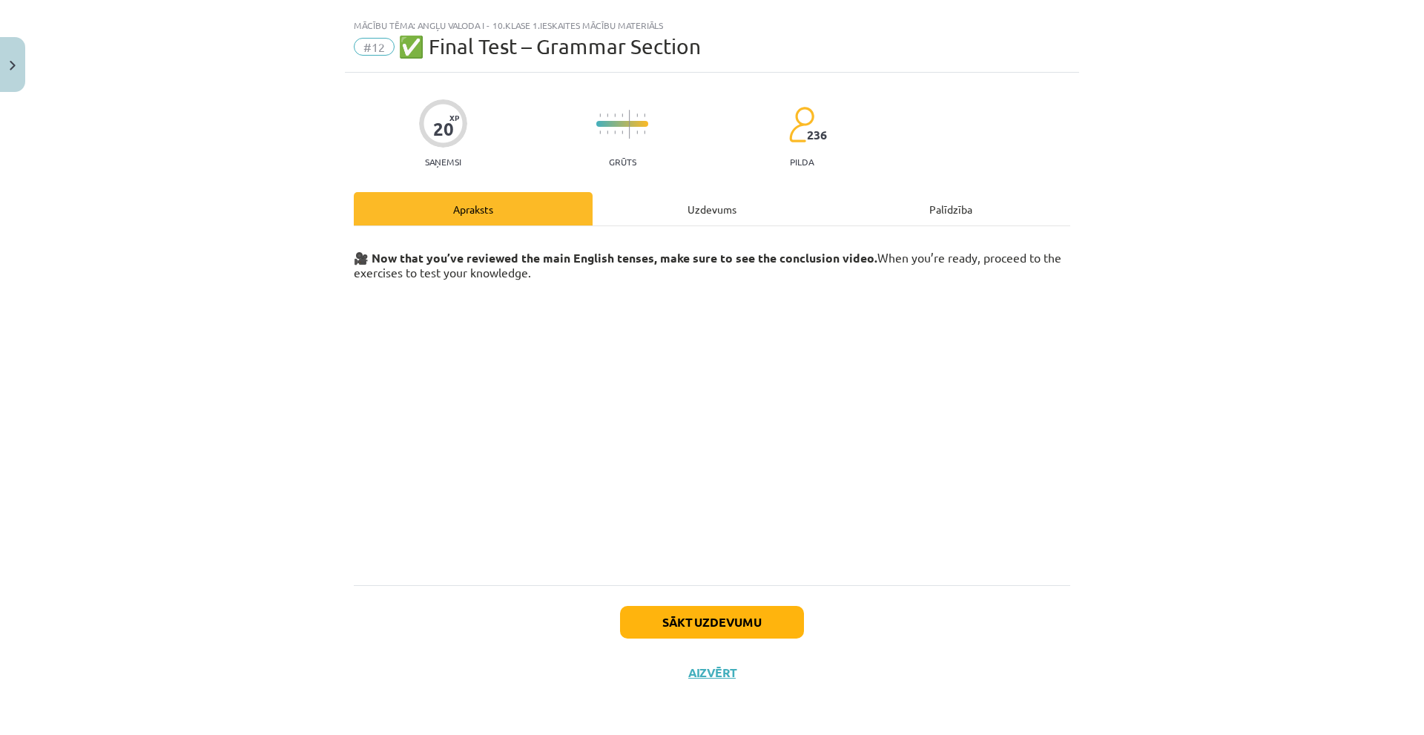
scroll to position [26, 0]
click at [667, 189] on div "20 XP Saņemsi Grūts 236 pilda Apraksts Uzdevums Palīdzība 🎥 Now that you’ve rev…" at bounding box center [712, 385] width 734 height 625
click at [684, 202] on div "Uzdevums" at bounding box center [712, 208] width 239 height 33
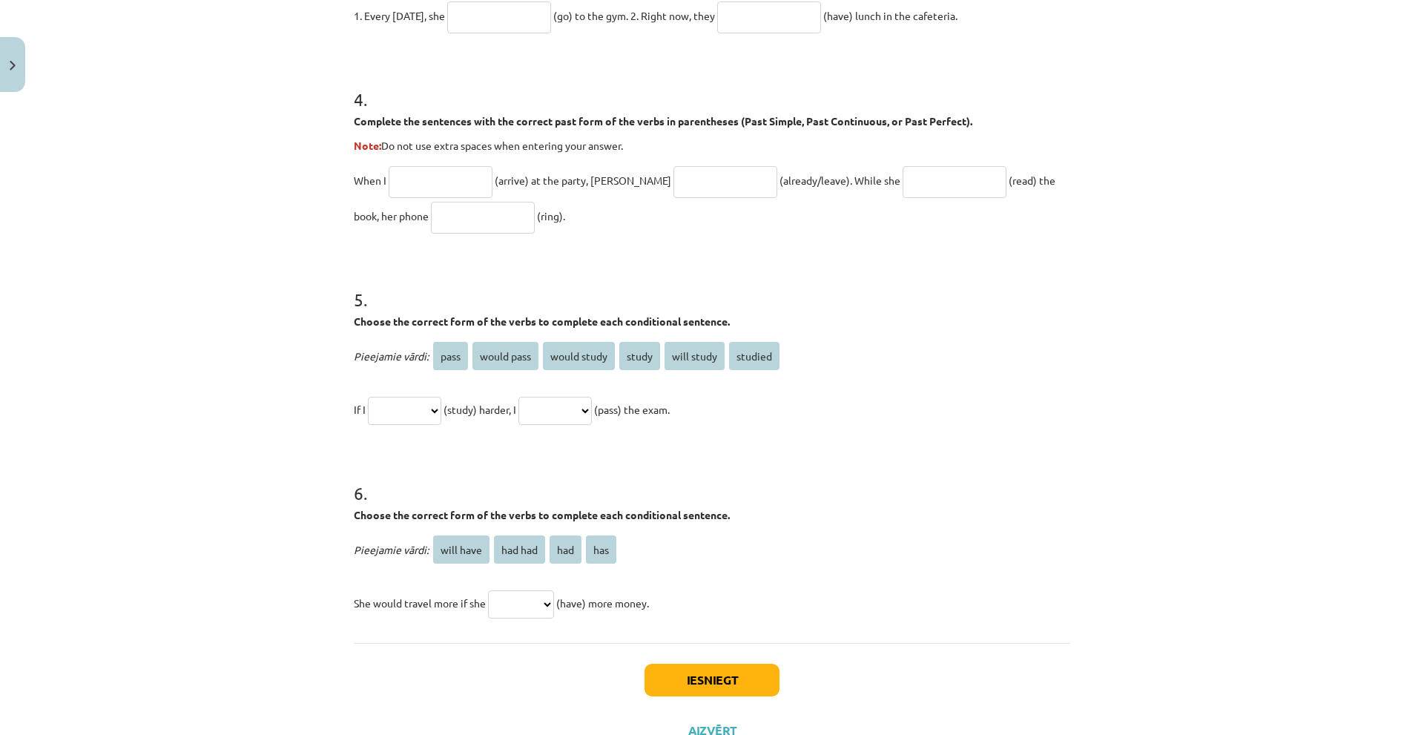
scroll to position [1087, 0]
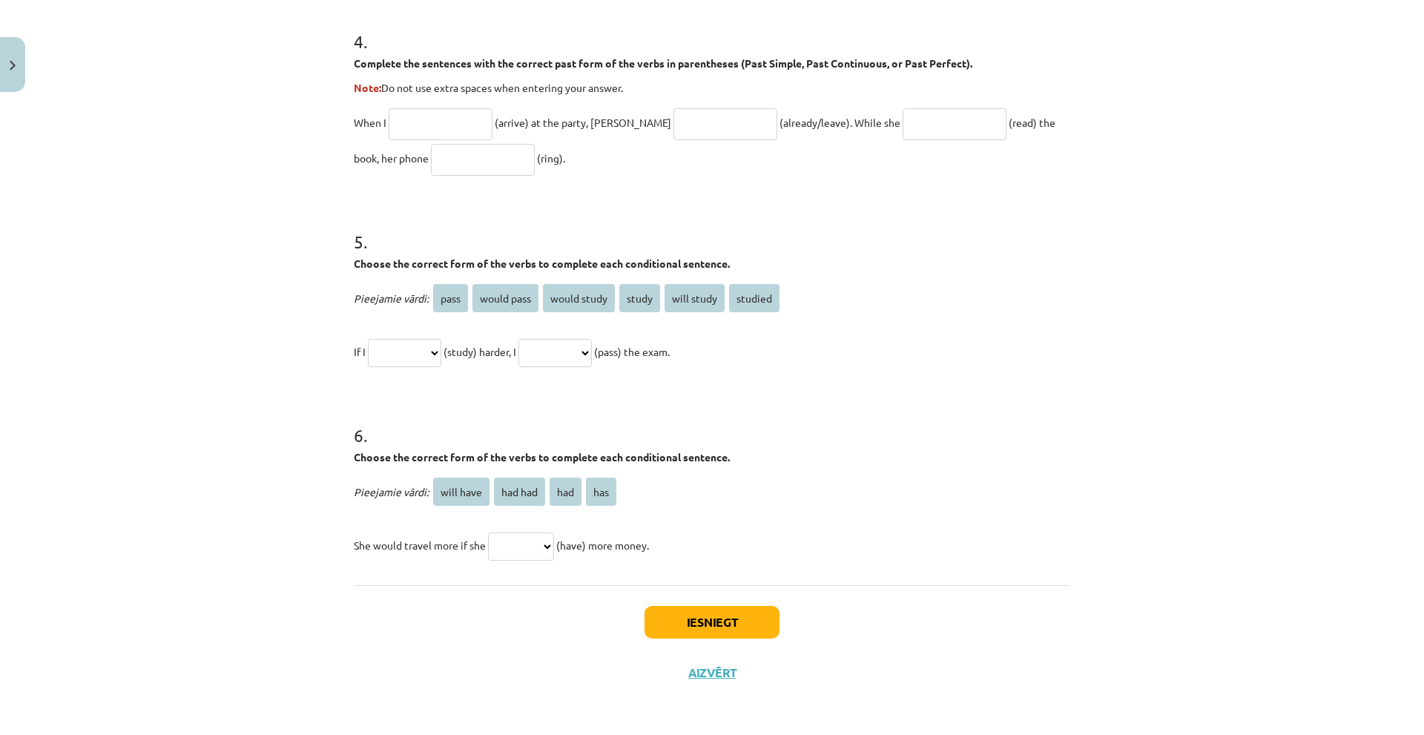
click at [495, 549] on select "********* ******* *** ***" at bounding box center [521, 546] width 66 height 28
click at [488, 532] on select "********* ******* *** ***" at bounding box center [521, 546] width 66 height 28
click at [488, 620] on div "Iesniegt Aizvērt" at bounding box center [712, 637] width 716 height 104
drag, startPoint x: 352, startPoint y: 544, endPoint x: 667, endPoint y: 541, distance: 315.2
click at [667, 541] on p "She would travel more if she ********* ******* *** *** (have) more money." at bounding box center [712, 545] width 716 height 36
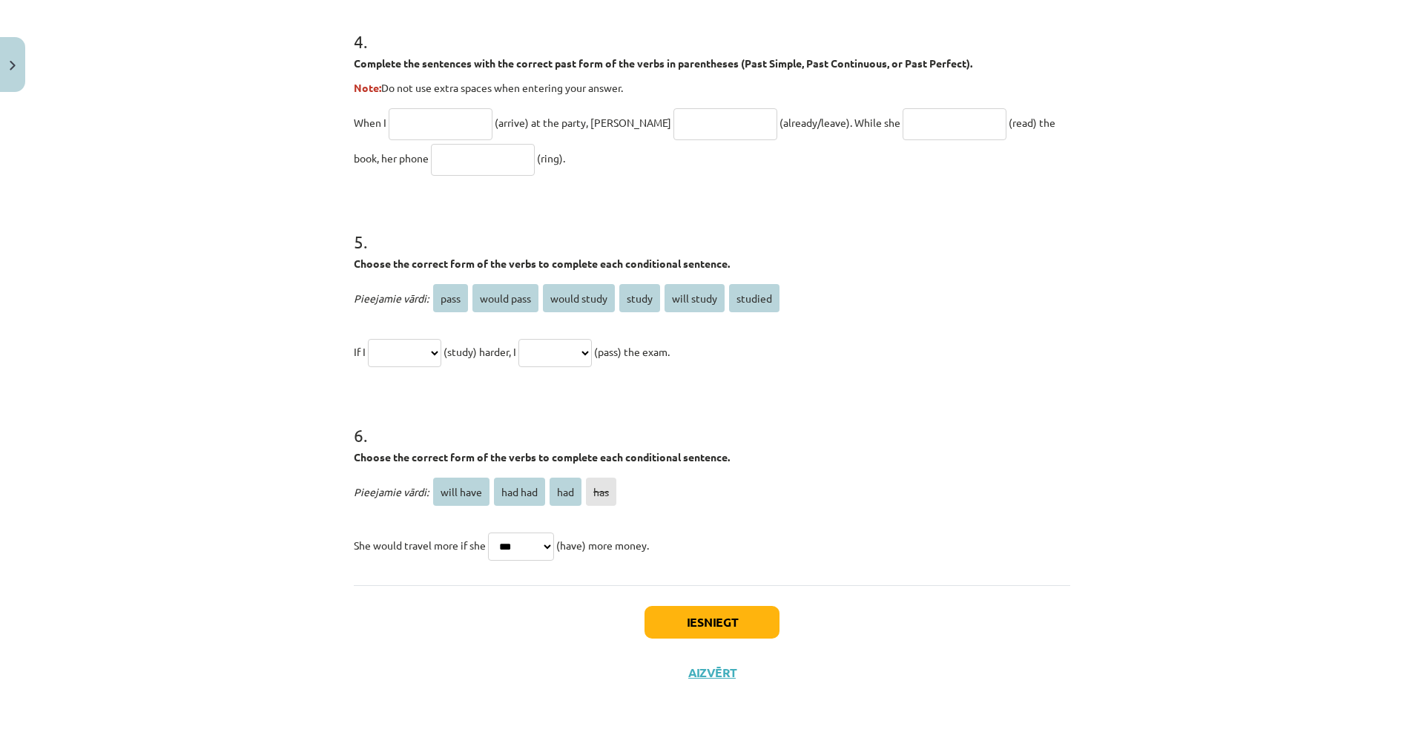
copy p "She would travel more if she ********* ******* *** *** (have) more money."
click at [501, 604] on div "Iesniegt Aizvērt" at bounding box center [712, 637] width 716 height 104
click at [516, 547] on select "********* ******* *** ***" at bounding box center [521, 546] width 66 height 28
select select "***"
click at [488, 532] on select "********* ******* *** ***" at bounding box center [521, 546] width 66 height 28
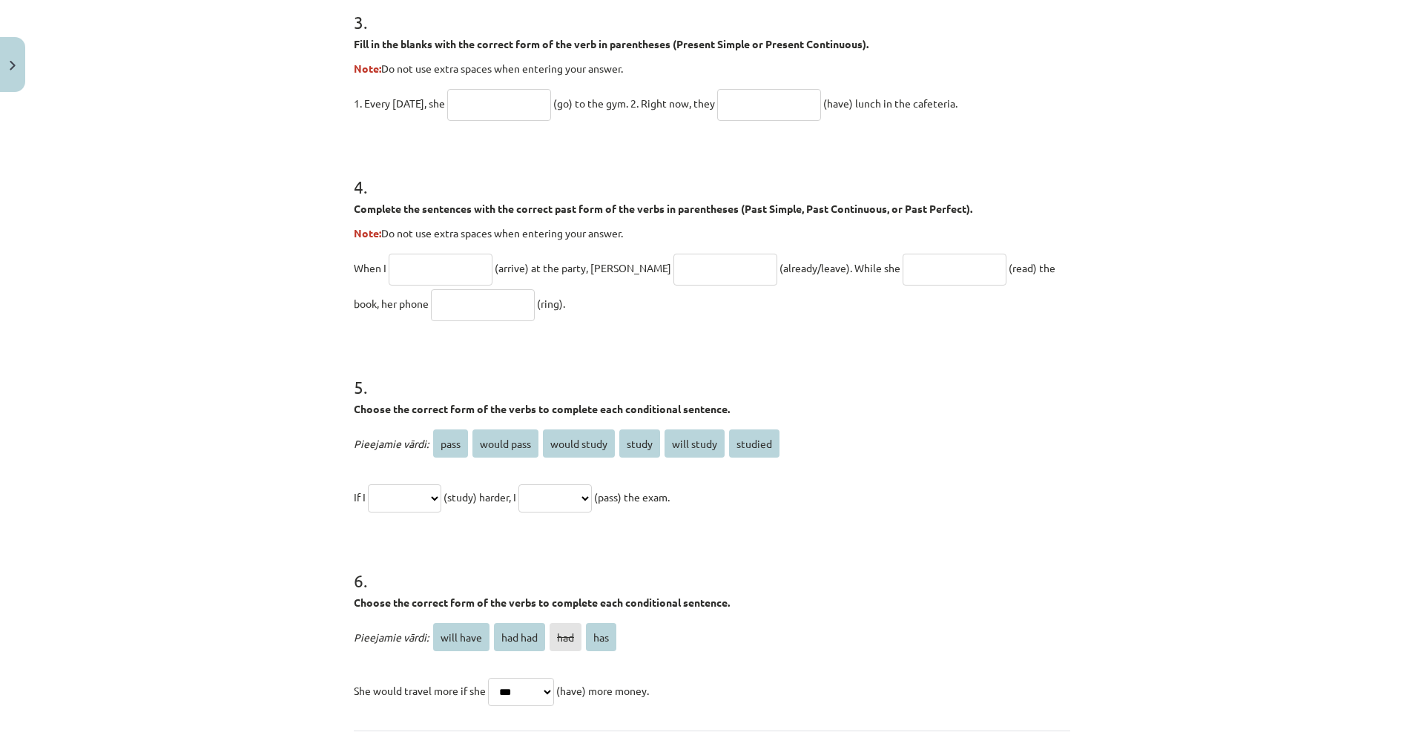
scroll to position [938, 0]
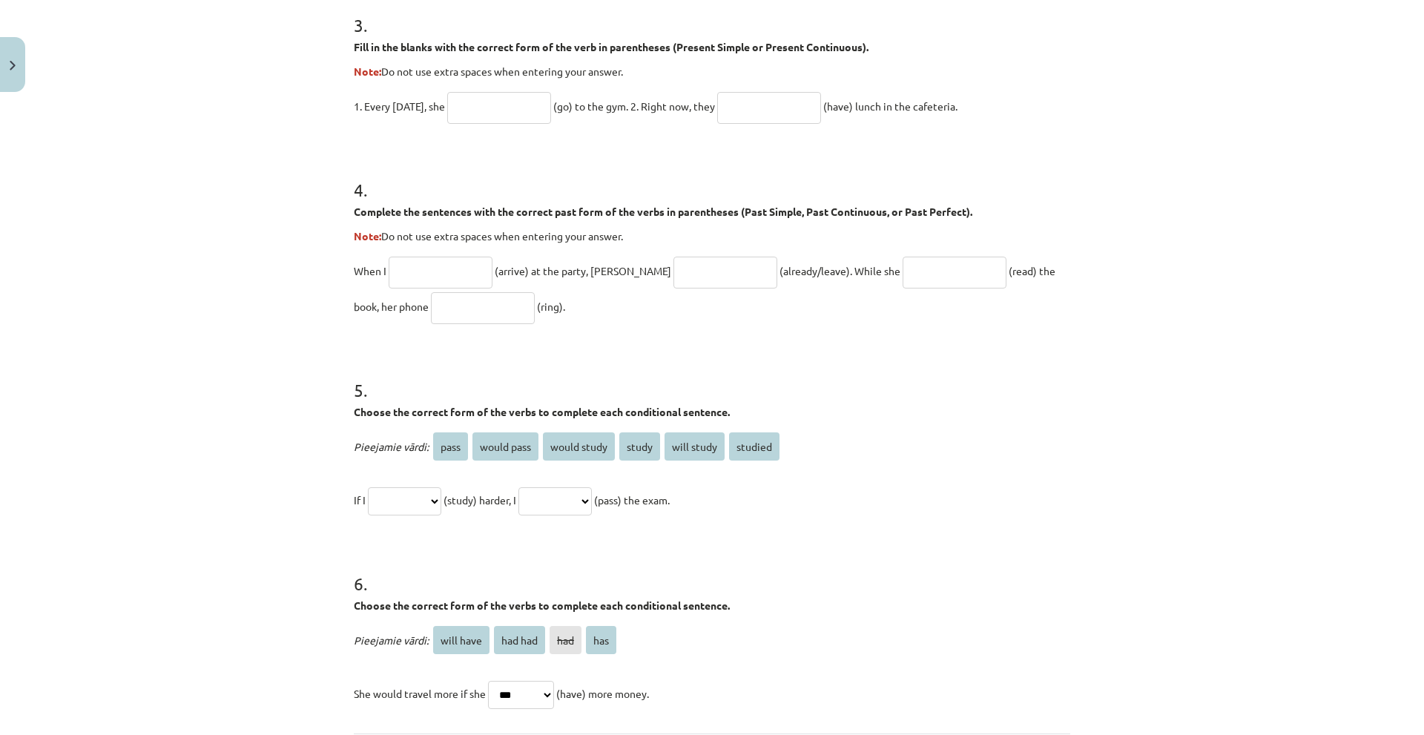
drag, startPoint x: 458, startPoint y: 452, endPoint x: 713, endPoint y: 492, distance: 257.5
click at [713, 492] on div "20 XP Saņemsi Grūts 236 pilda Apraksts Uzdevums Palīdzība 1 . Choose the correc…" at bounding box center [712, 3] width 734 height 1686
copy div "**********"
click at [411, 508] on select "**********" at bounding box center [404, 501] width 73 height 28
select select "**********"
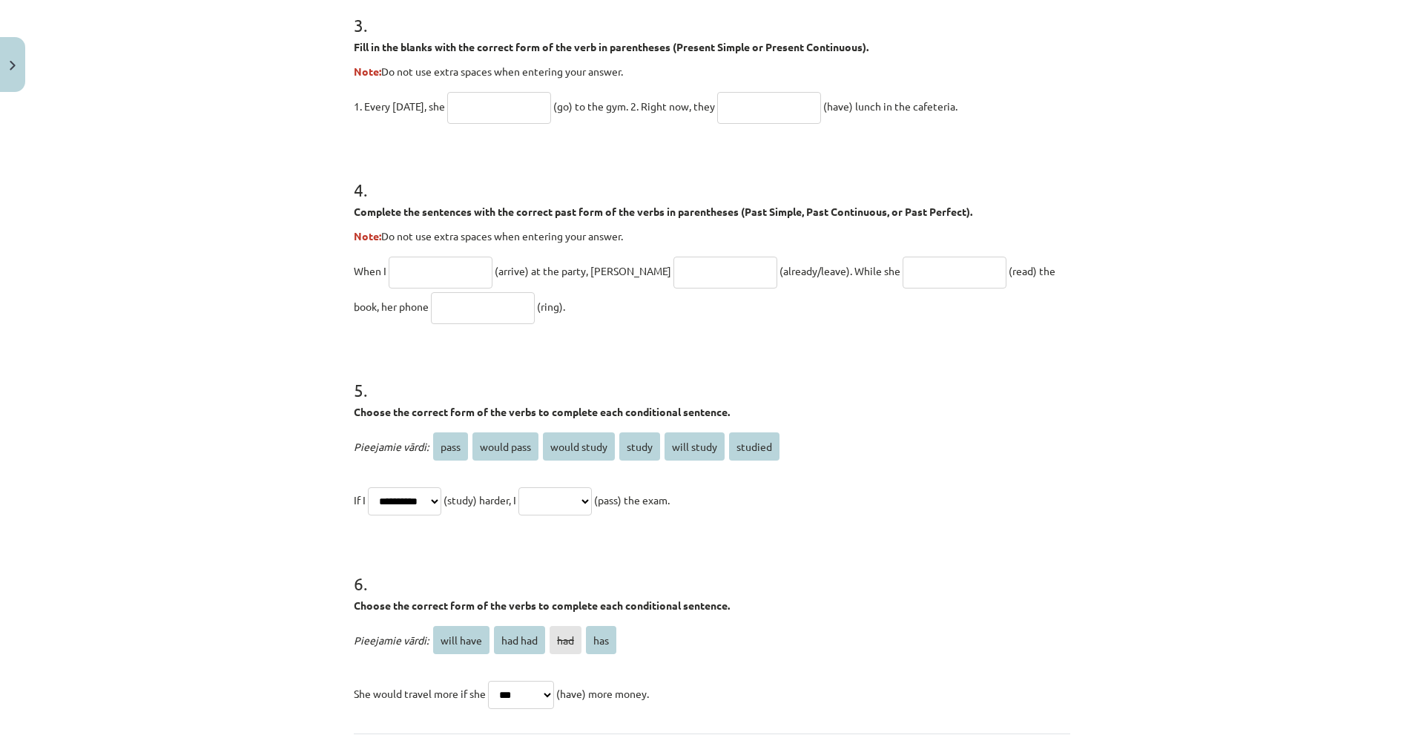
click at [368, 487] on select "**********" at bounding box center [404, 501] width 73 height 28
click at [465, 542] on form "1 . Choose the correct passive voice form for each sentence. The chef prepares …" at bounding box center [712, 34] width 716 height 1354
click at [555, 498] on select "**********" at bounding box center [554, 501] width 73 height 28
select select "**********"
click at [536, 487] on select "**********" at bounding box center [554, 501] width 73 height 28
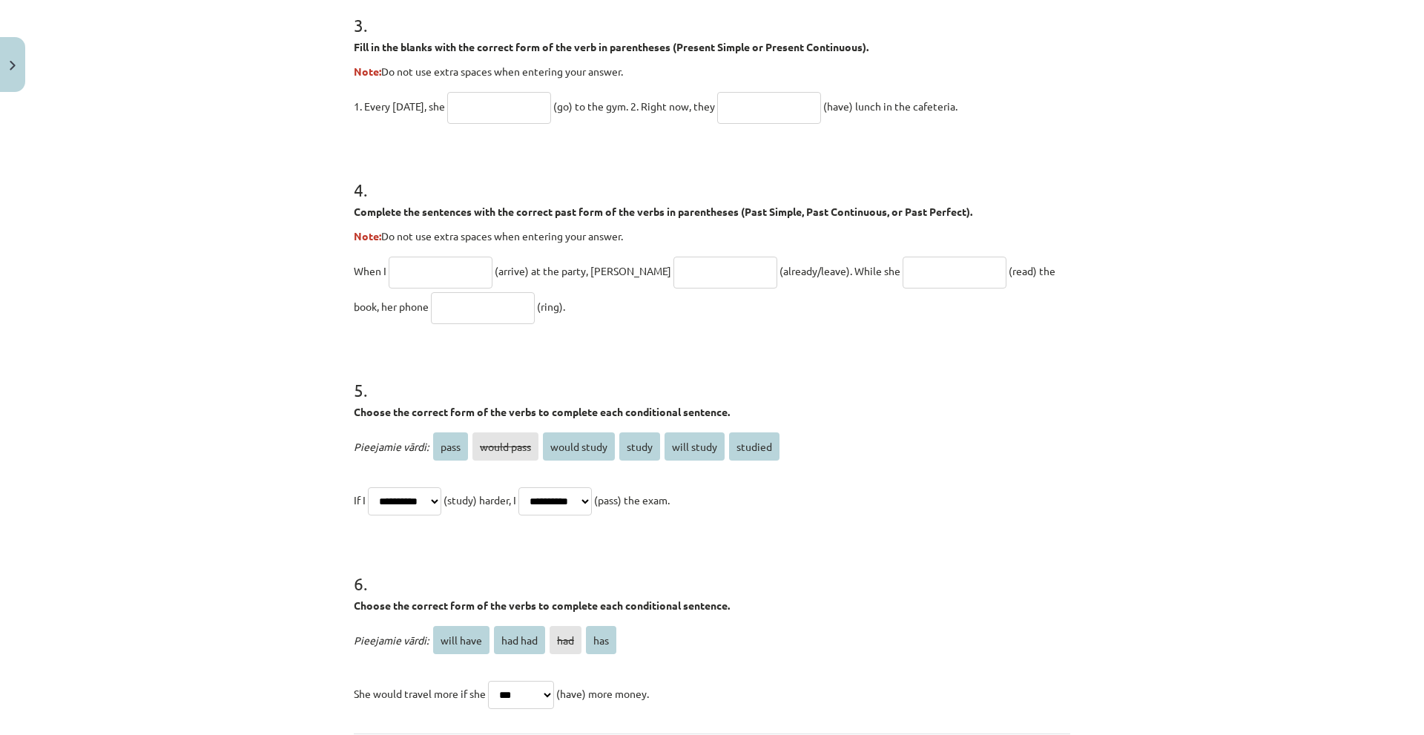
click at [395, 500] on select "**********" at bounding box center [404, 501] width 73 height 28
select select "*******"
click at [368, 487] on select "**********" at bounding box center [404, 501] width 73 height 28
click at [466, 550] on h1 "6 ." at bounding box center [712, 570] width 716 height 46
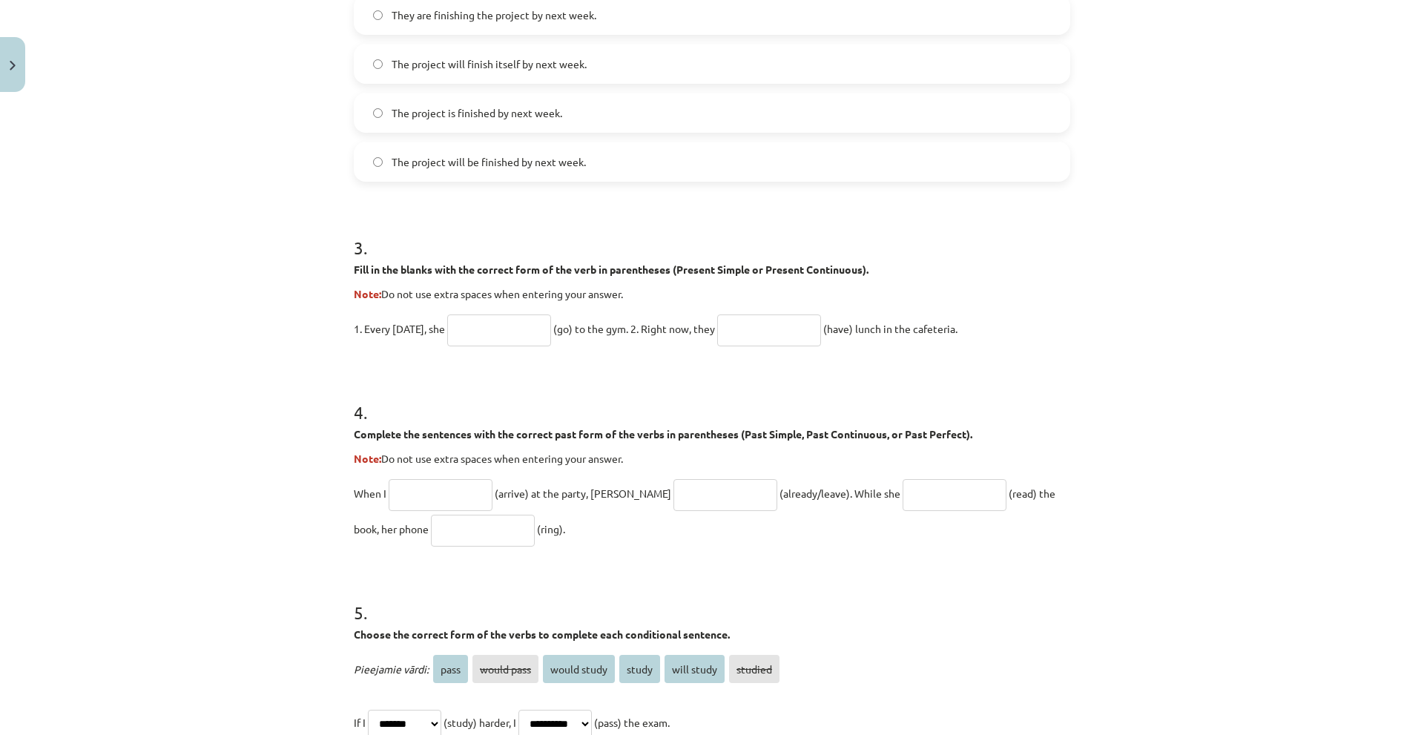
scroll to position [790, 0]
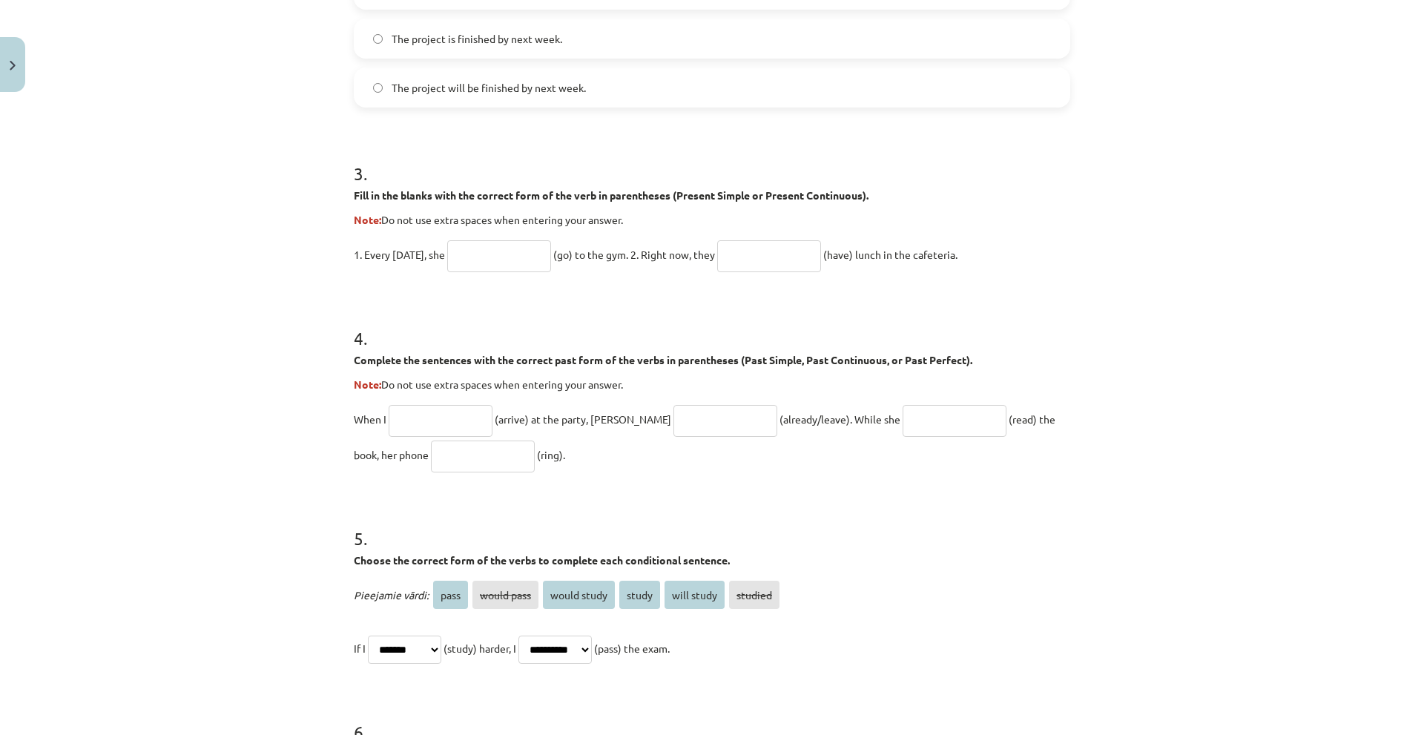
click at [421, 427] on input "text" at bounding box center [441, 421] width 104 height 32
type input "*"
type input "*******"
click at [593, 445] on p "When I ******* (arrive) at the party, John (already/leave). While she (read) th…" at bounding box center [712, 436] width 716 height 71
drag, startPoint x: 590, startPoint y: 420, endPoint x: 852, endPoint y: 444, distance: 262.9
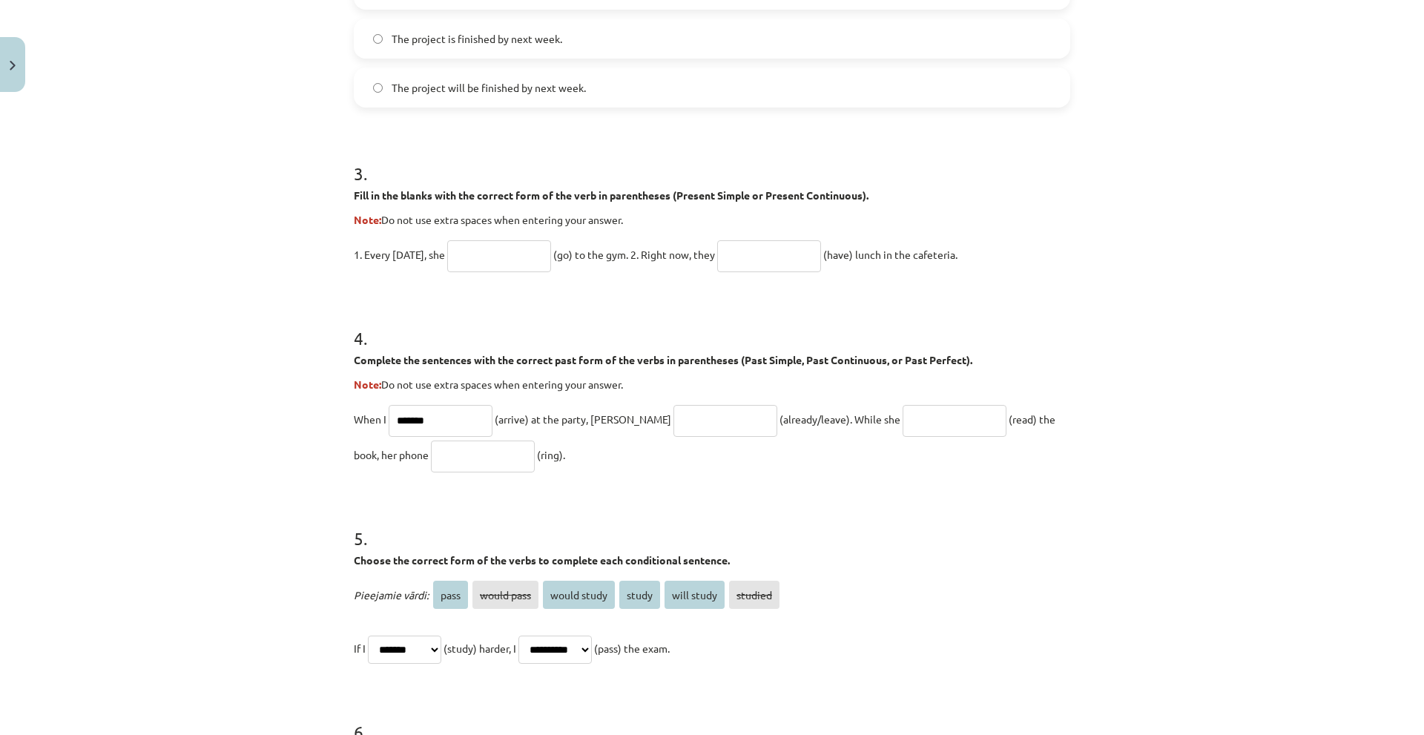
click at [852, 444] on p "When I ******* (arrive) at the party, John (already/leave). While she (read) th…" at bounding box center [712, 436] width 716 height 71
copy p "John (already/leave). While she (read) the book, her phone (ring)."
click at [601, 432] on p "When I ******* (arrive) at the party, John (already/leave). While she (read) th…" at bounding box center [712, 436] width 716 height 71
click at [673, 418] on input "text" at bounding box center [725, 421] width 104 height 32
type input "**********"
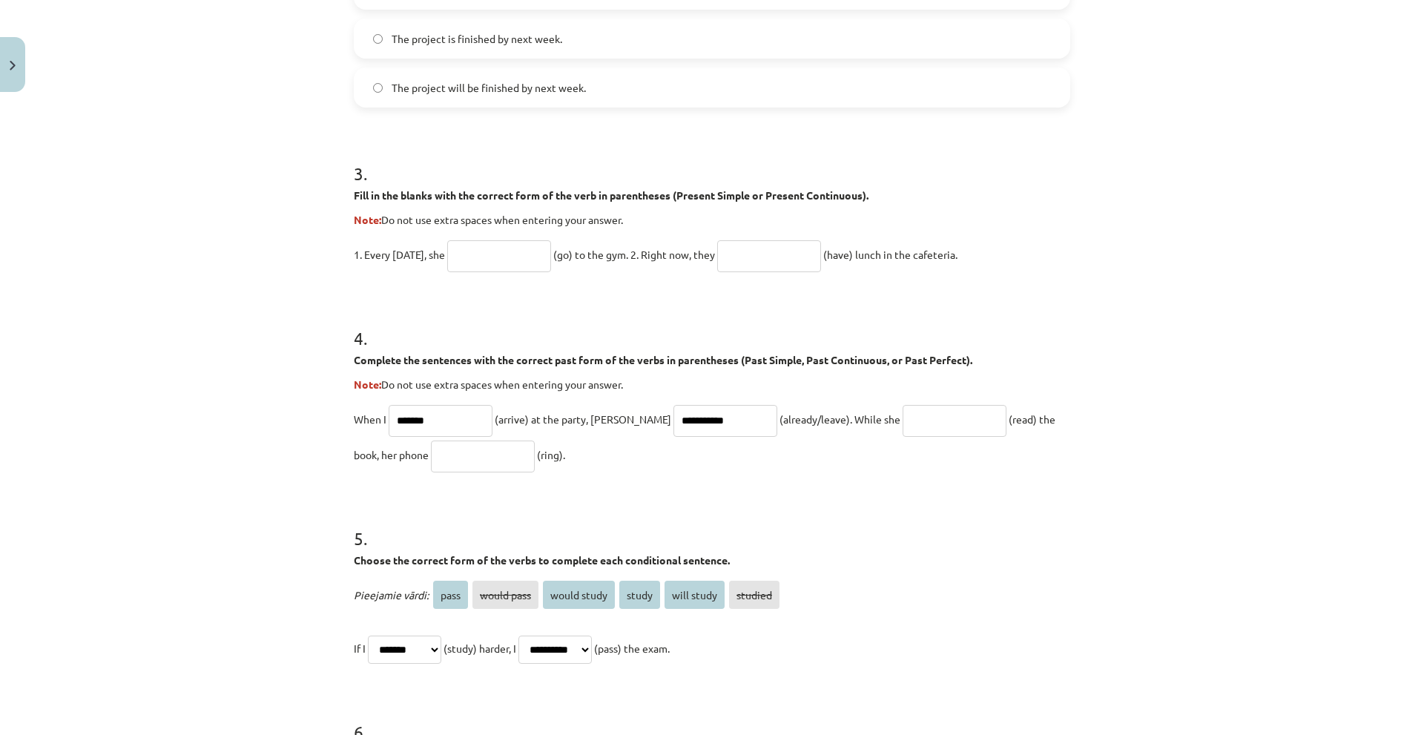
click at [920, 432] on input "text" at bounding box center [955, 421] width 104 height 32
type input "**********"
click at [442, 452] on input "text" at bounding box center [483, 457] width 104 height 32
type input "****"
click at [560, 461] on p "**********" at bounding box center [712, 436] width 716 height 71
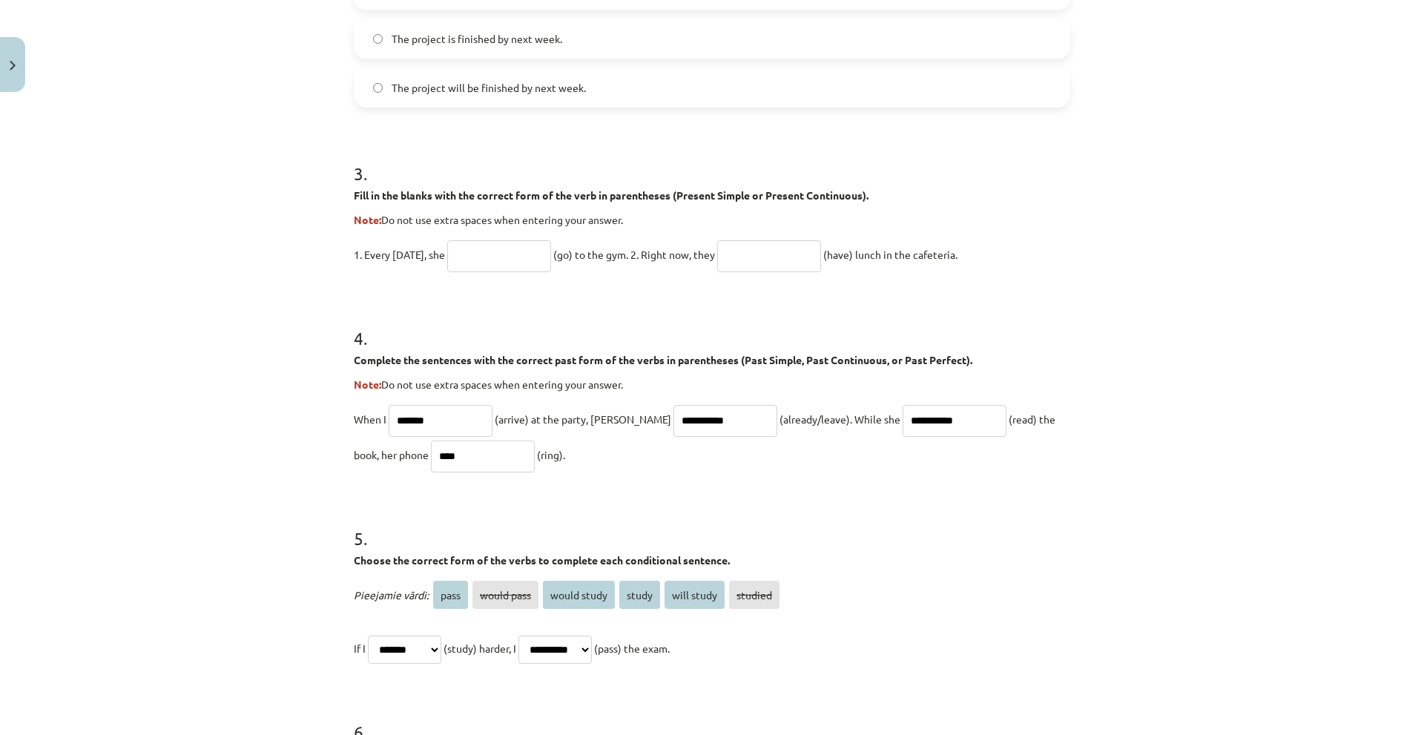
scroll to position [567, 0]
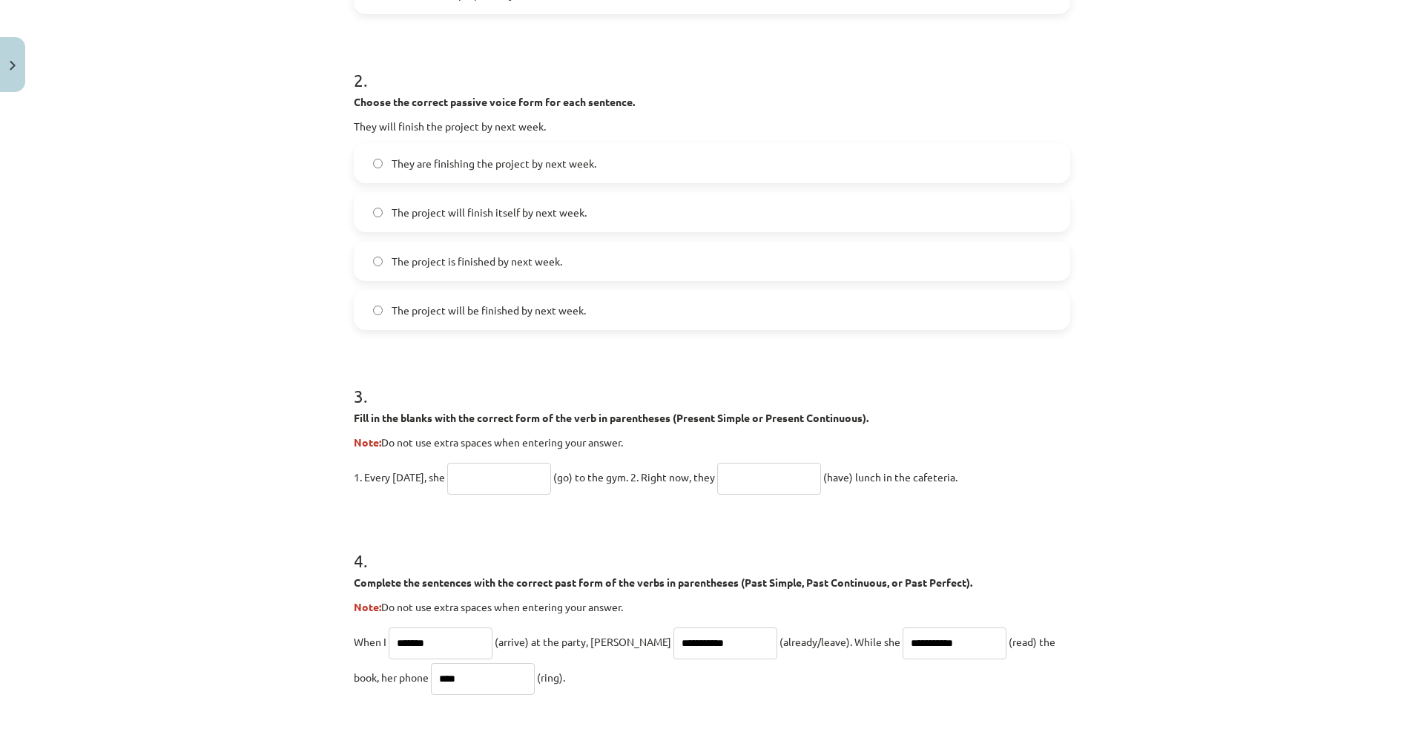
drag, startPoint x: 363, startPoint y: 475, endPoint x: 999, endPoint y: 479, distance: 636.3
click at [999, 479] on div "**********" at bounding box center [712, 374] width 734 height 1686
click at [407, 399] on h1 "3 ." at bounding box center [712, 383] width 716 height 46
drag, startPoint x: 357, startPoint y: 418, endPoint x: 926, endPoint y: 478, distance: 571.2
click at [992, 478] on div "**********" at bounding box center [712, 374] width 734 height 1686
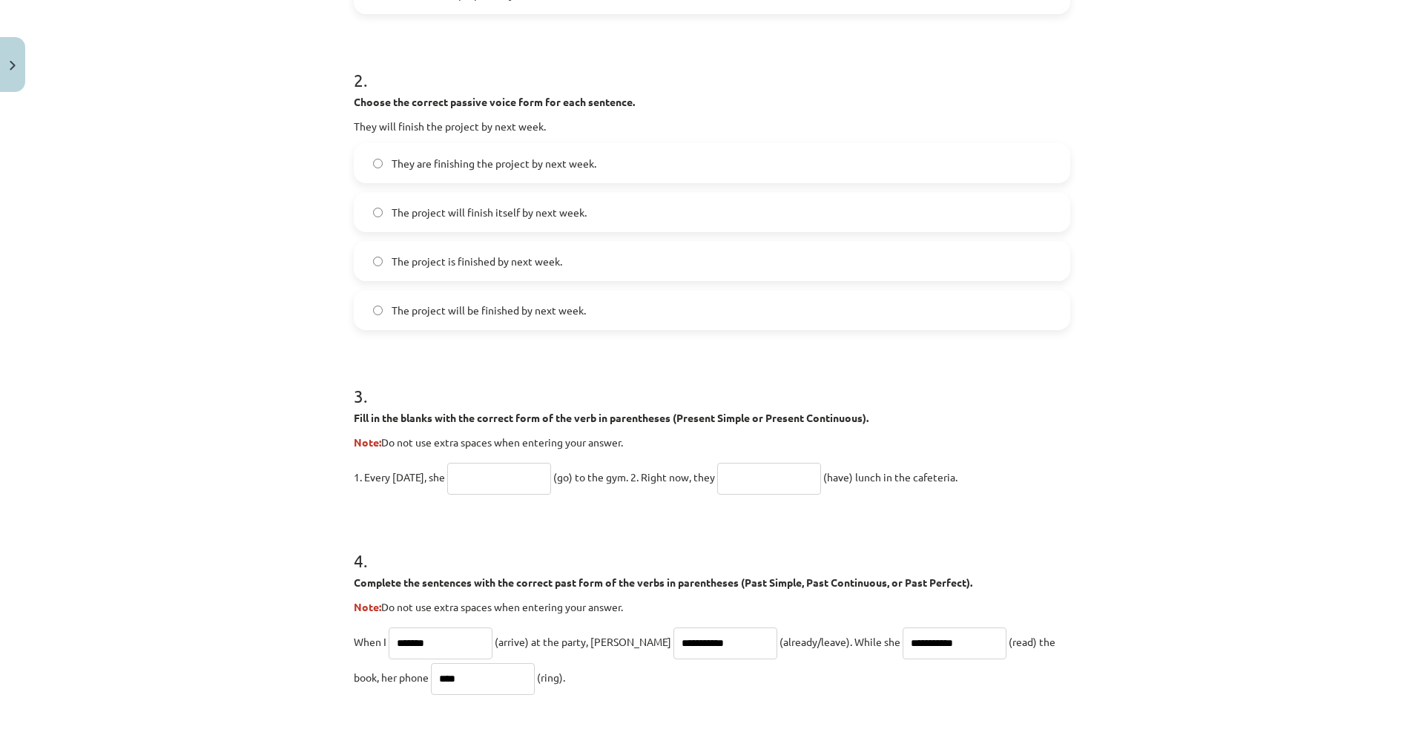
copy div "Fill in the blanks with the correct form of the verb in parentheses (Present Si…"
click at [489, 480] on input "text" at bounding box center [499, 479] width 104 height 32
type input "****"
drag, startPoint x: 768, startPoint y: 478, endPoint x: 768, endPoint y: 490, distance: 11.9
click at [769, 471] on input "text" at bounding box center [769, 479] width 104 height 32
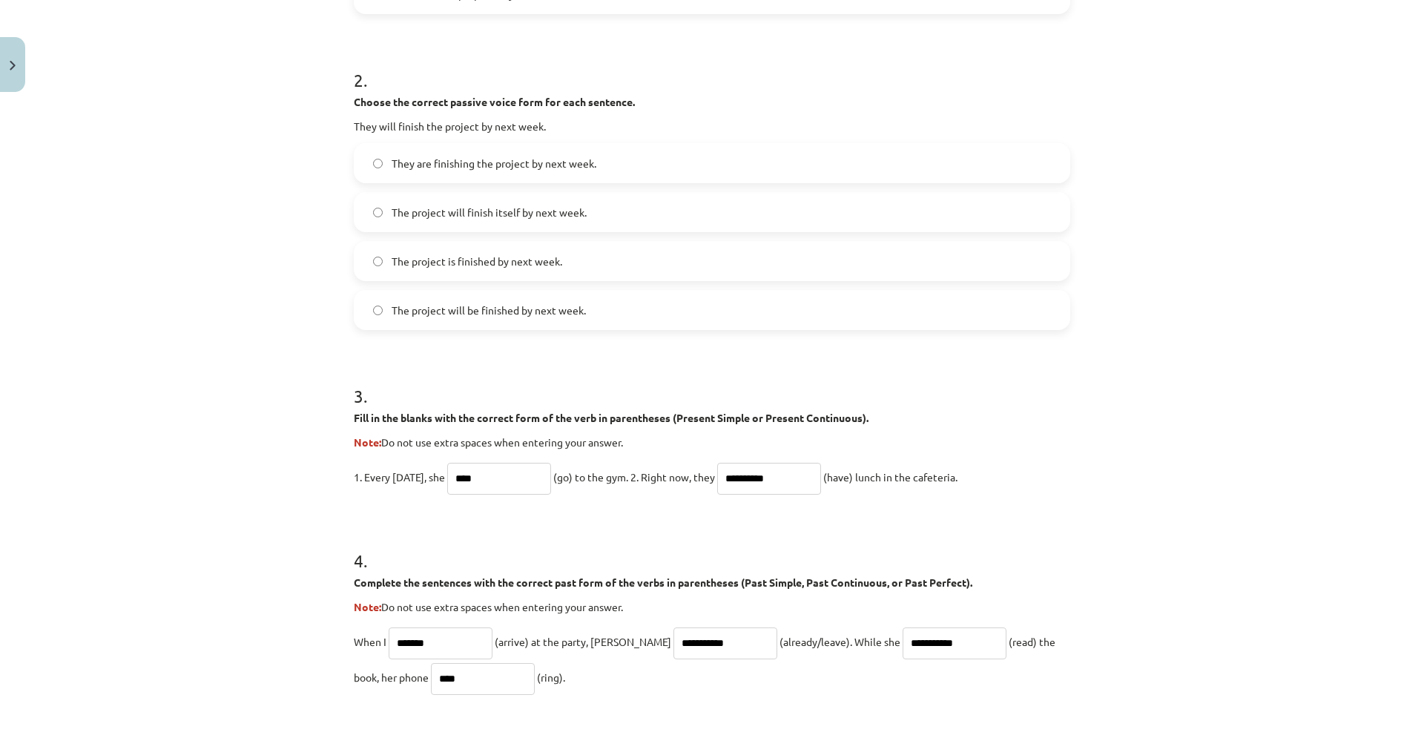
type input "**********"
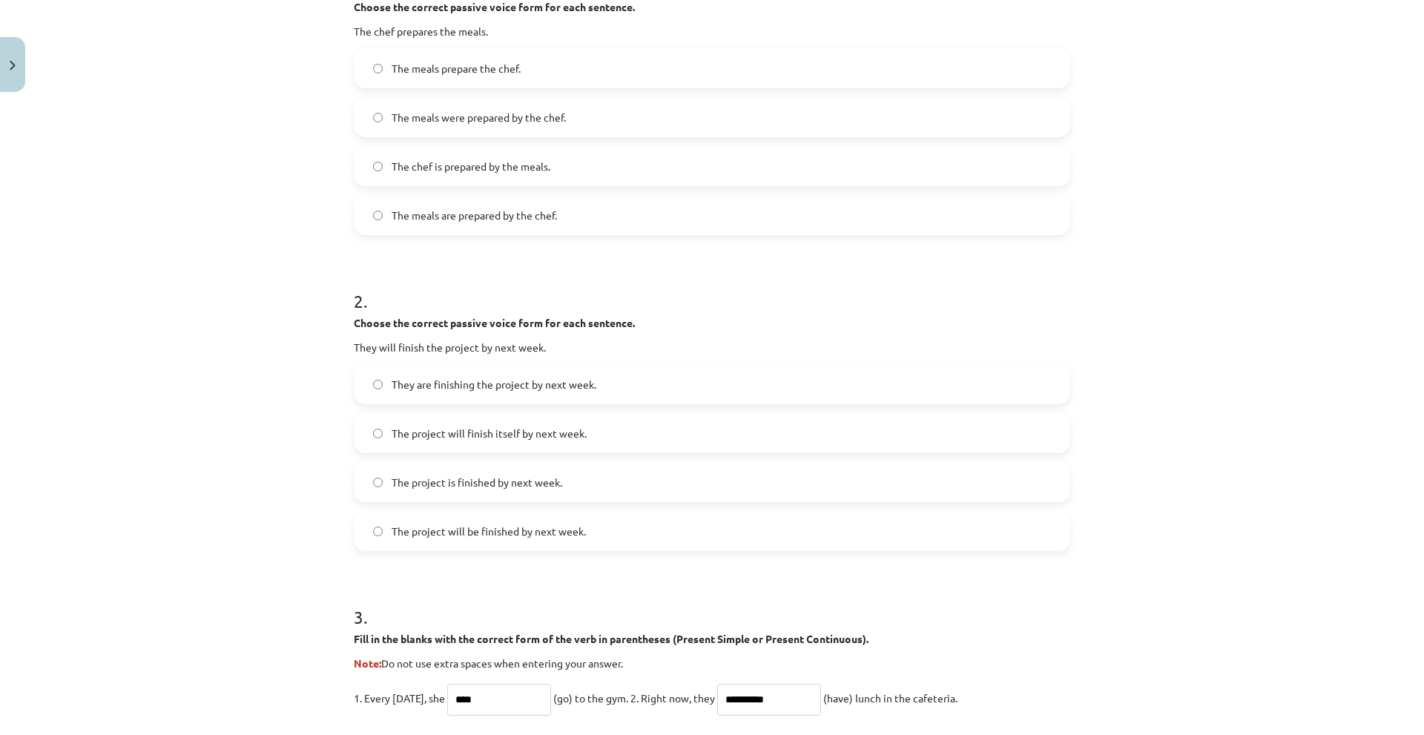
scroll to position [345, 0]
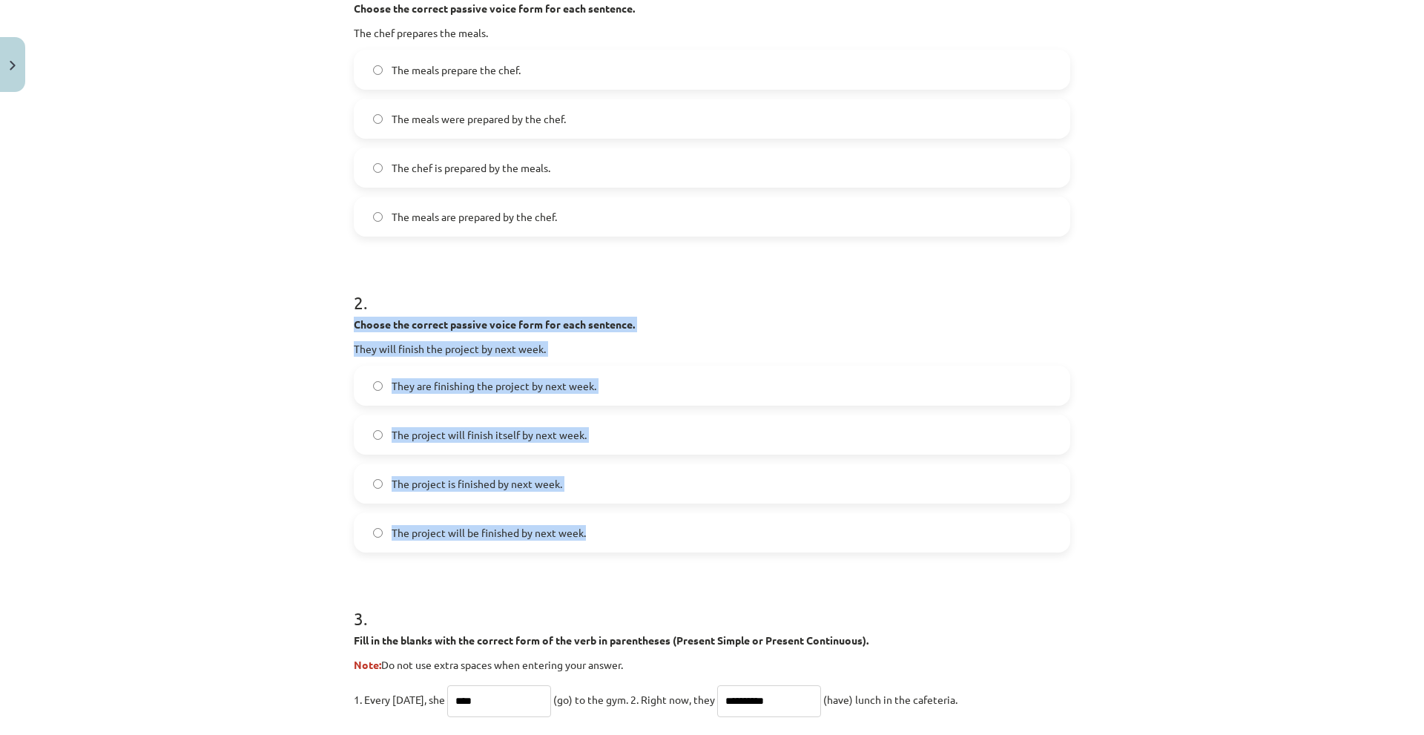
drag, startPoint x: 340, startPoint y: 322, endPoint x: 592, endPoint y: 527, distance: 324.7
click at [592, 527] on div "**********" at bounding box center [712, 597] width 734 height 1686
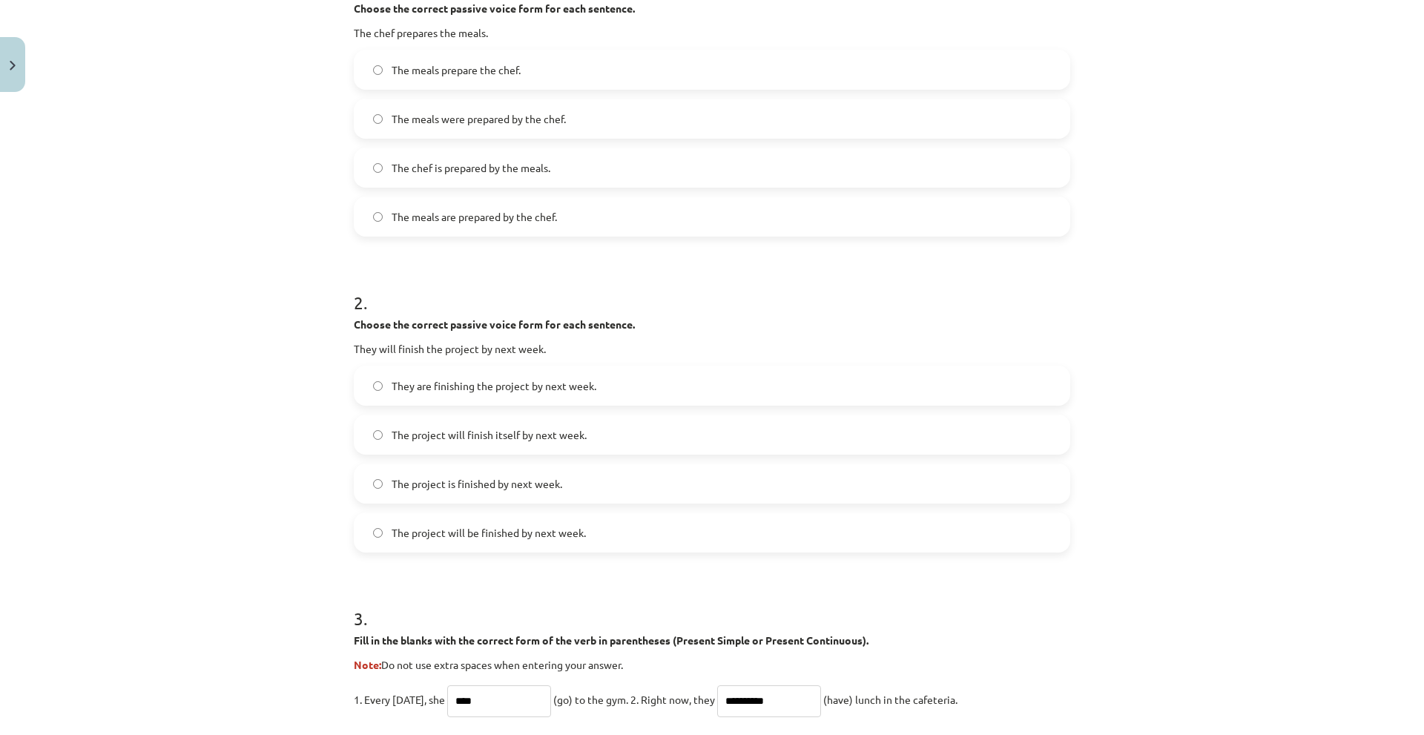
click at [141, 280] on div "**********" at bounding box center [712, 367] width 1424 height 735
click at [423, 444] on label "The project will finish itself by next week." at bounding box center [711, 434] width 713 height 37
drag, startPoint x: 467, startPoint y: 536, endPoint x: 459, endPoint y: 541, distance: 9.7
click at [466, 535] on span "The project will be finished by next week." at bounding box center [489, 533] width 194 height 16
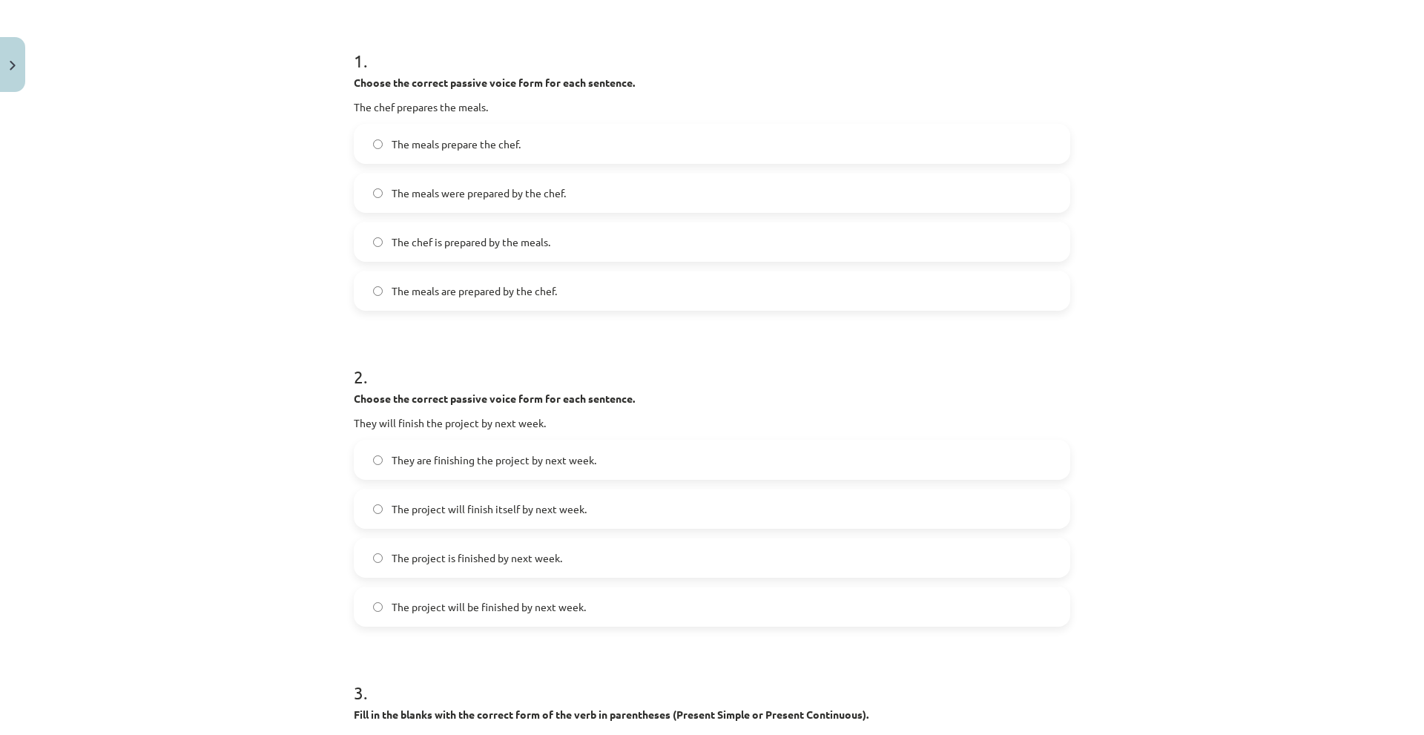
scroll to position [122, 0]
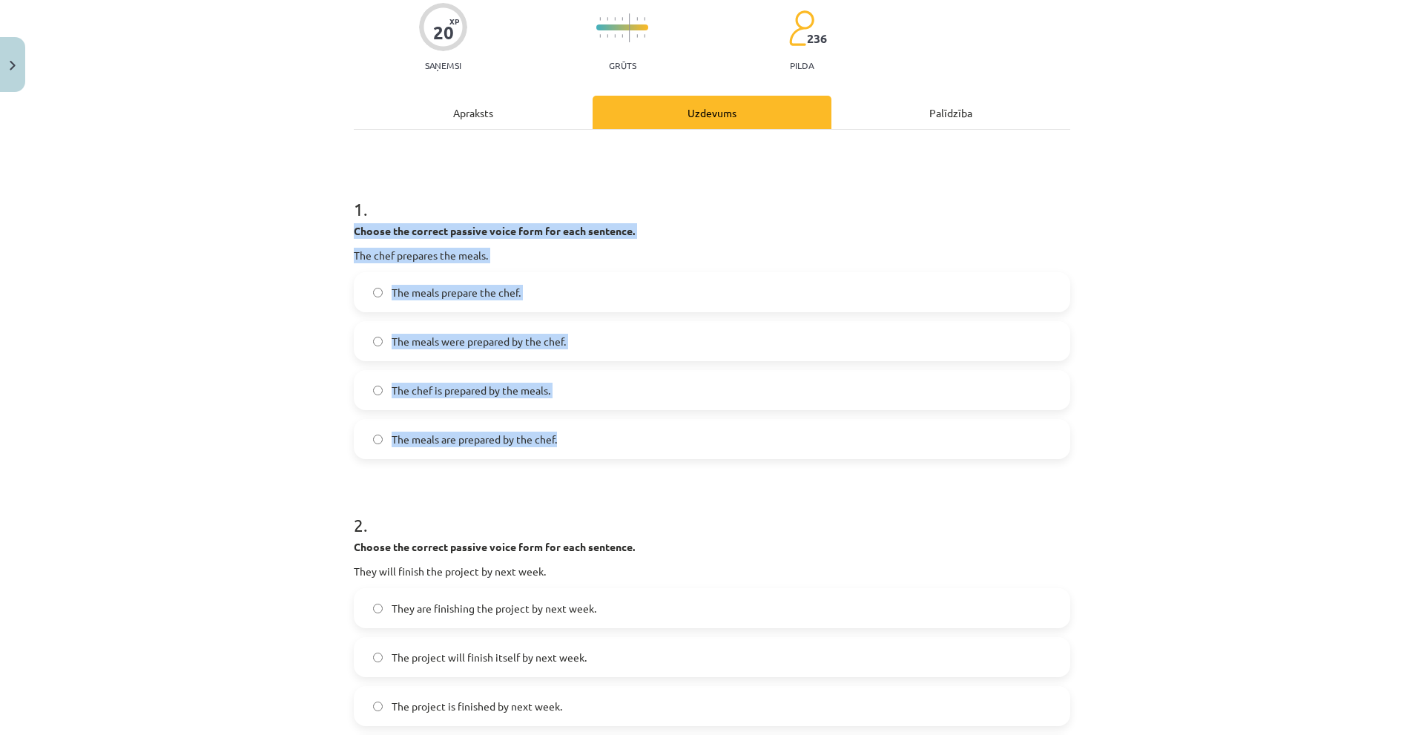
drag, startPoint x: 342, startPoint y: 232, endPoint x: 562, endPoint y: 444, distance: 305.8
click at [562, 444] on div "**********" at bounding box center [712, 367] width 1424 height 735
click at [284, 296] on div "**********" at bounding box center [712, 367] width 1424 height 735
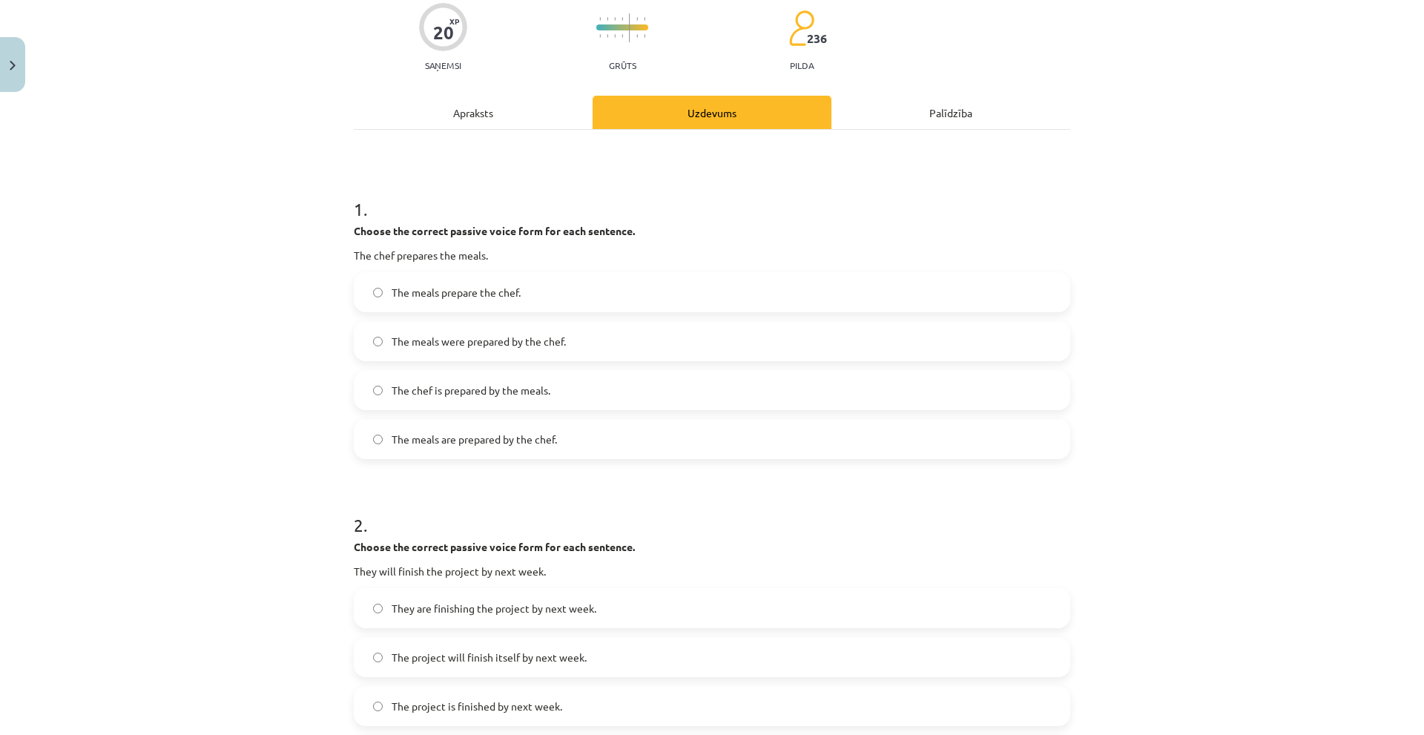
drag, startPoint x: 395, startPoint y: 438, endPoint x: 379, endPoint y: 435, distance: 16.6
click at [395, 438] on span "The meals are prepared by the chef." at bounding box center [474, 440] width 165 height 16
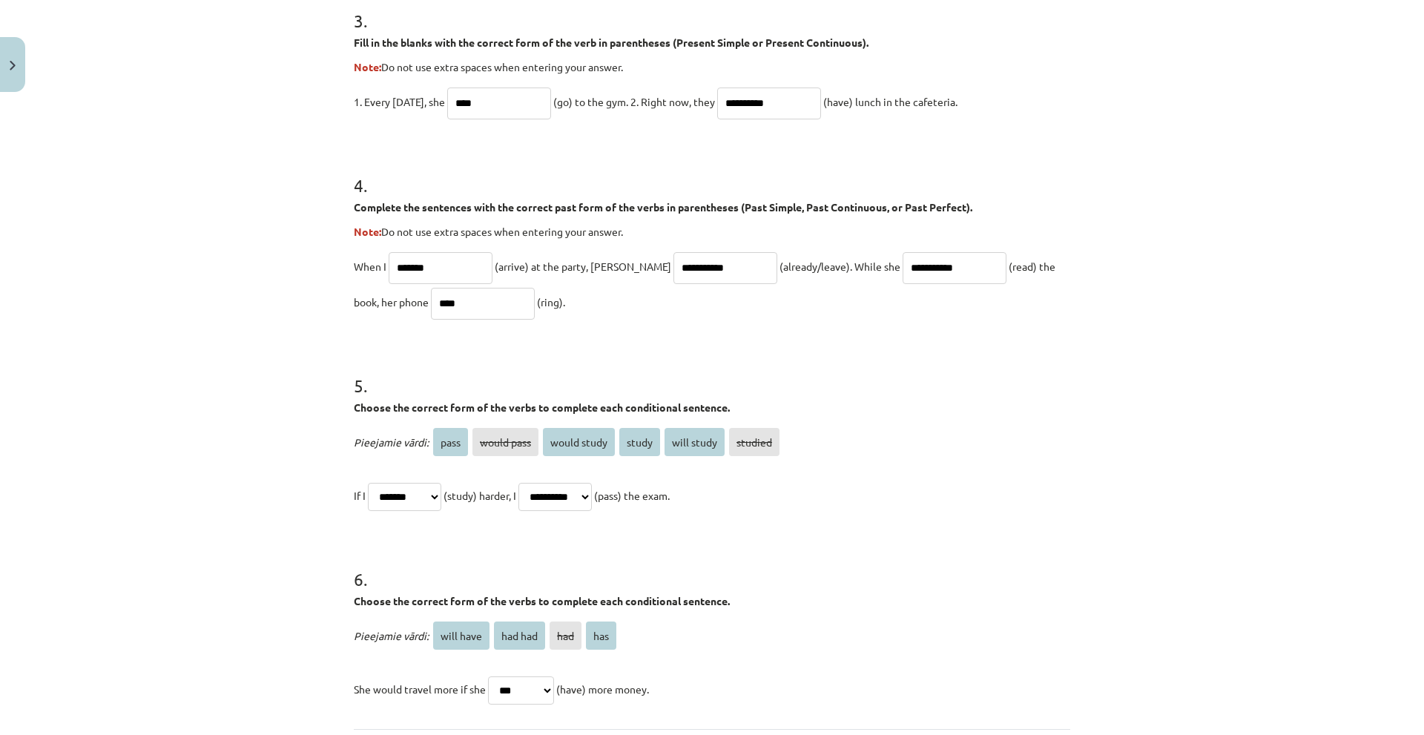
scroll to position [1087, 0]
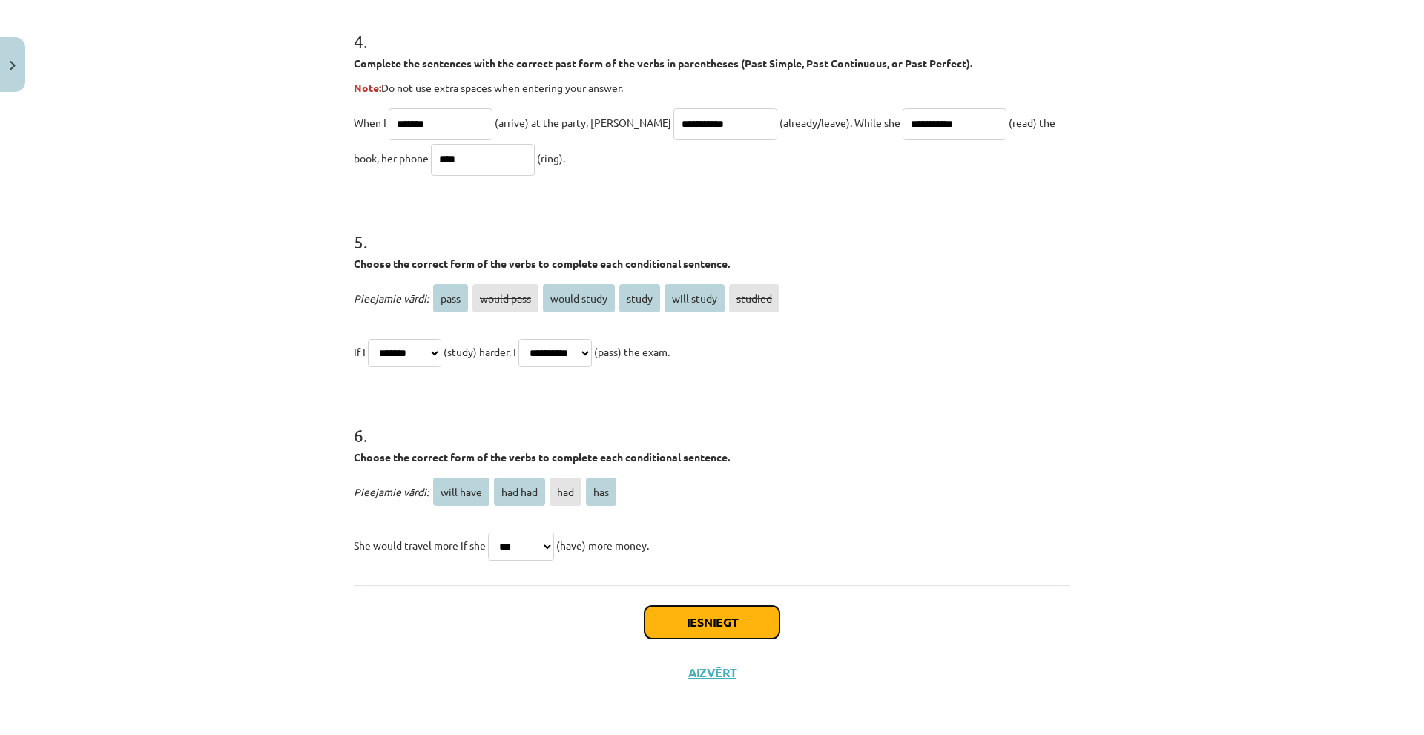
click at [673, 613] on button "Iesniegt" at bounding box center [711, 622] width 135 height 33
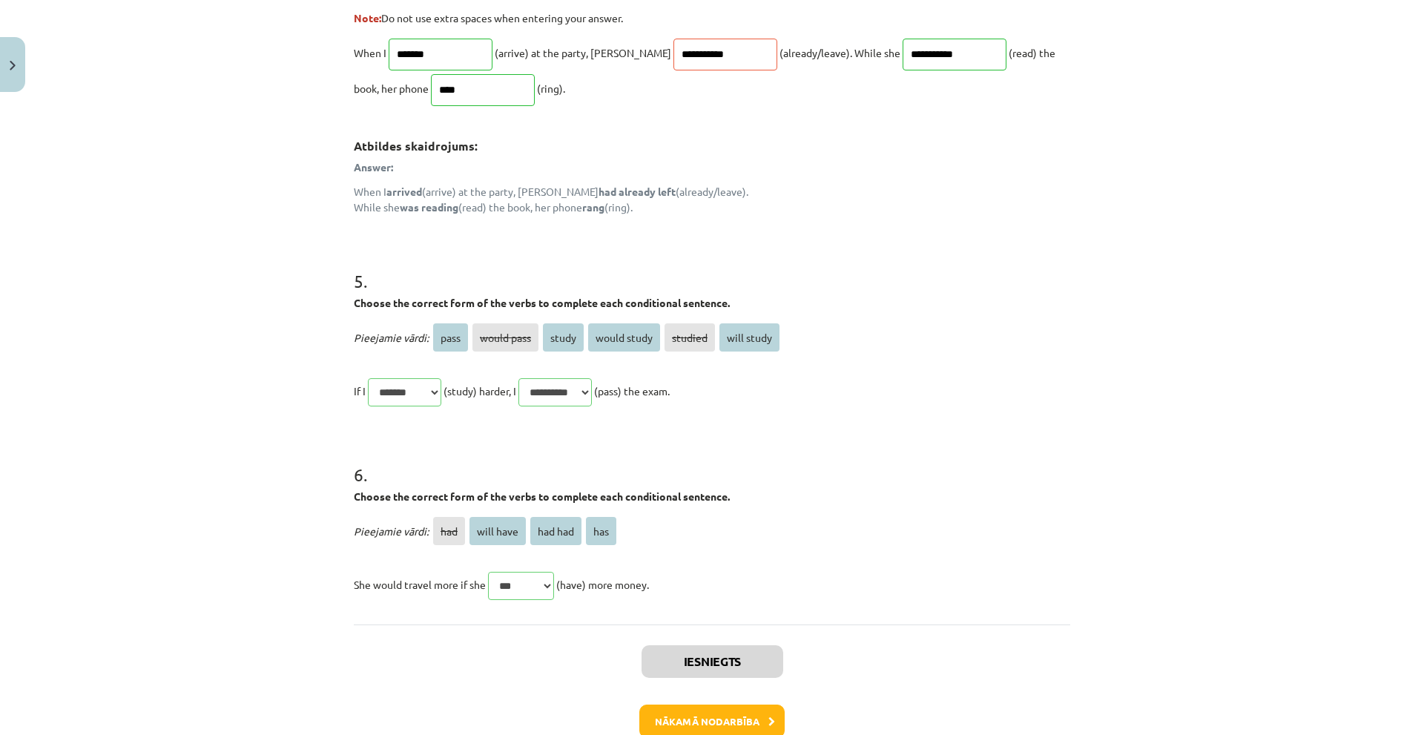
scroll to position [1351, 0]
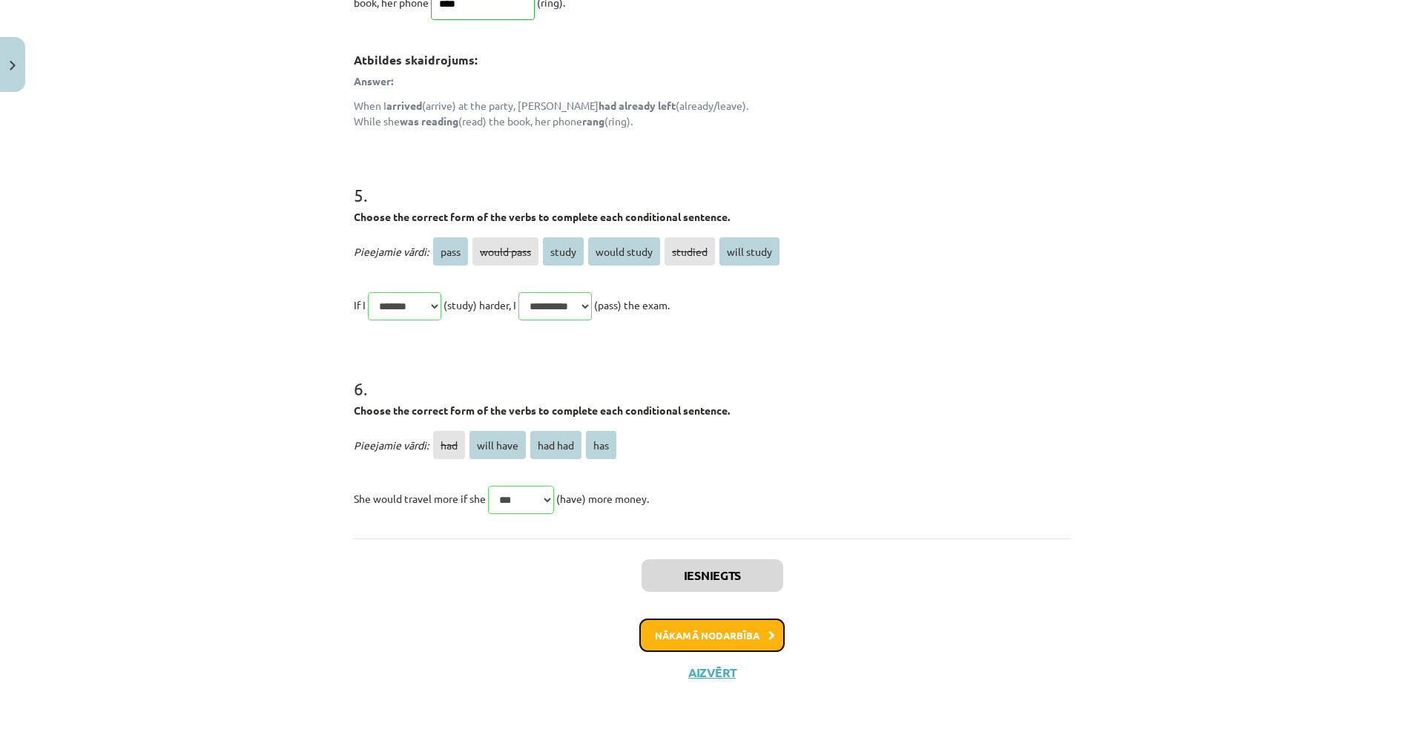
click at [667, 623] on button "Nākamā nodarbība" at bounding box center [711, 636] width 145 height 34
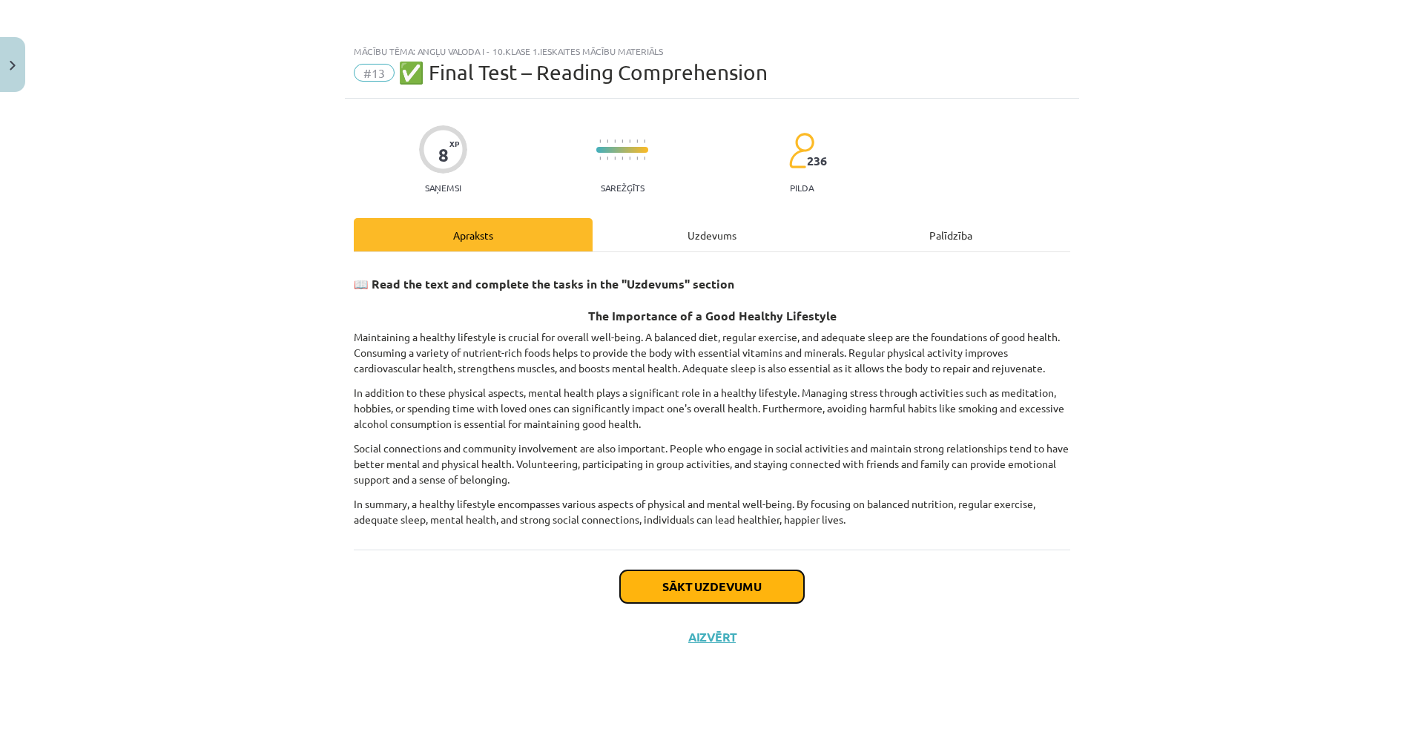
click at [662, 589] on button "Sākt uzdevumu" at bounding box center [712, 586] width 184 height 33
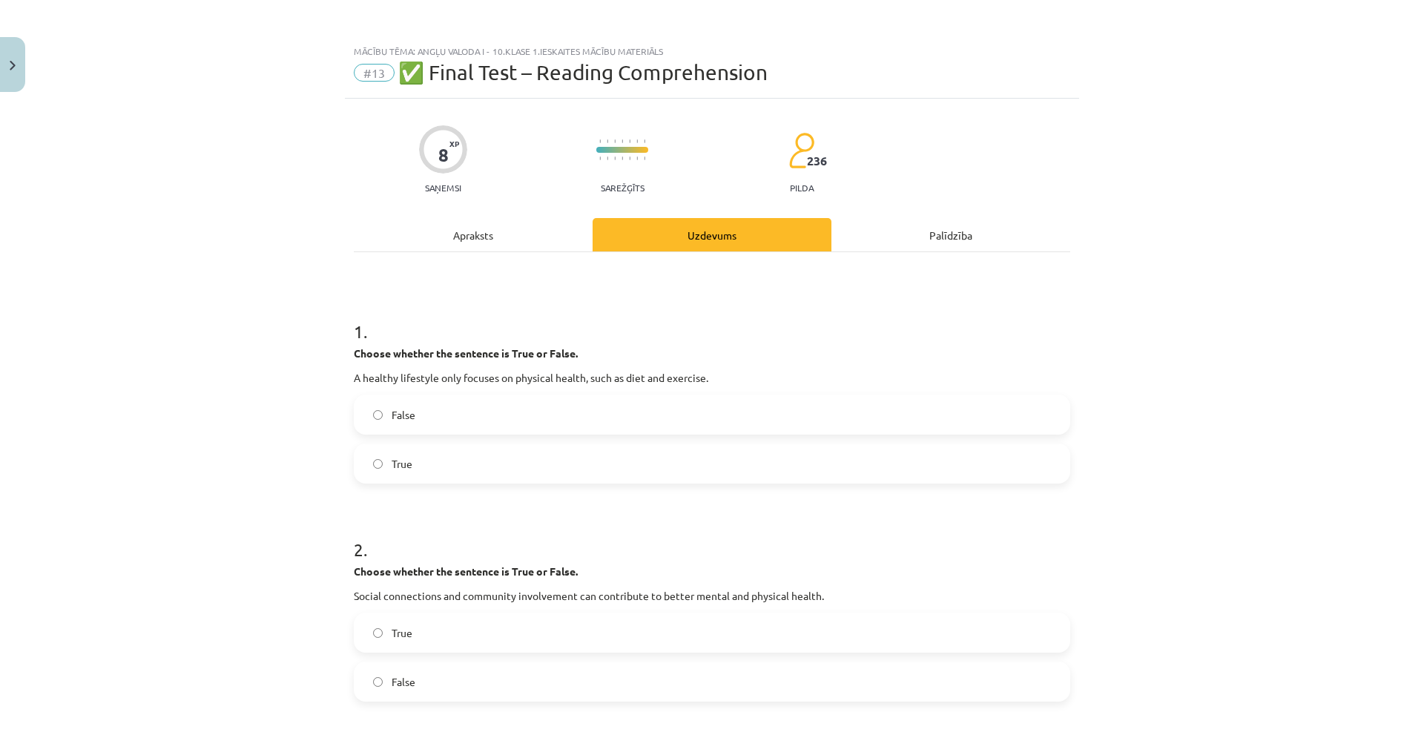
click at [415, 237] on div "Apraksts" at bounding box center [473, 234] width 239 height 33
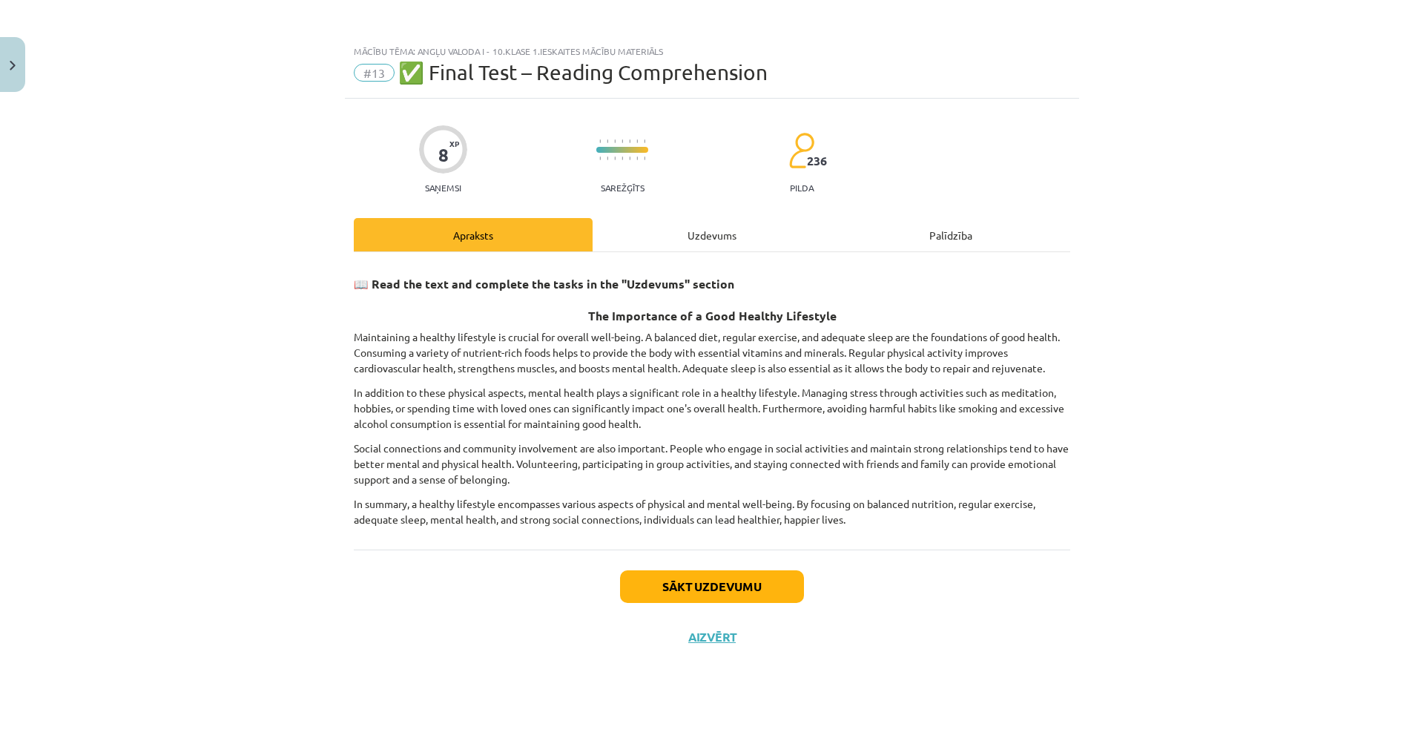
click at [668, 226] on div "Uzdevums" at bounding box center [712, 234] width 239 height 33
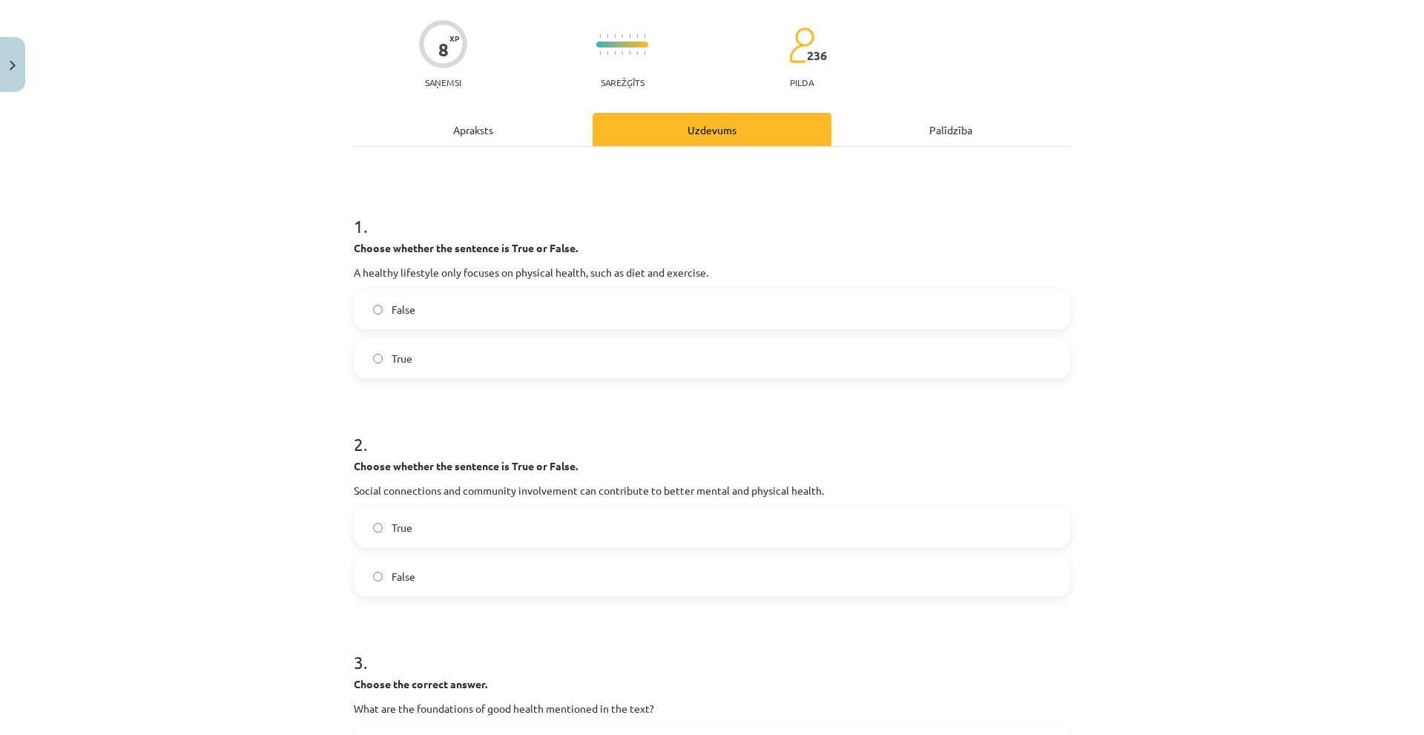
scroll to position [103, 0]
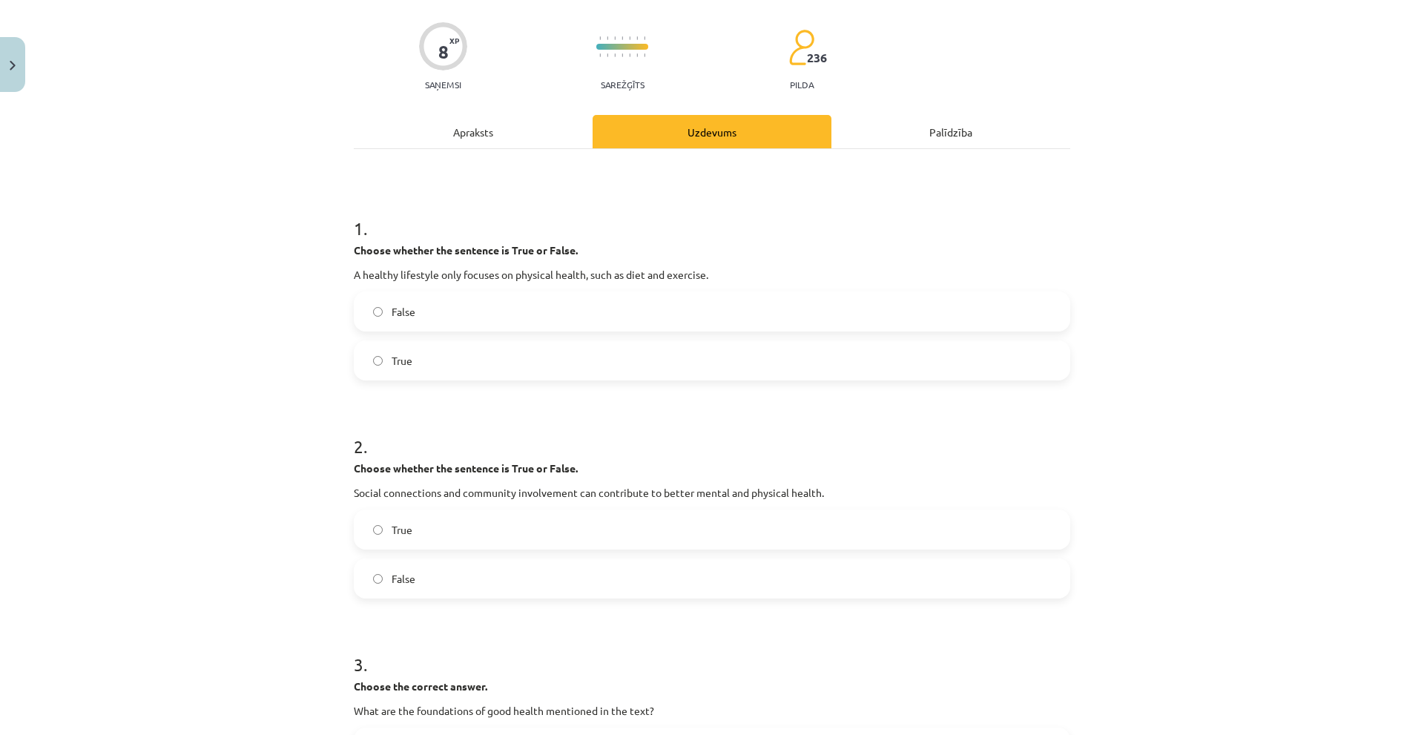
click at [463, 120] on div "Apraksts" at bounding box center [473, 131] width 239 height 33
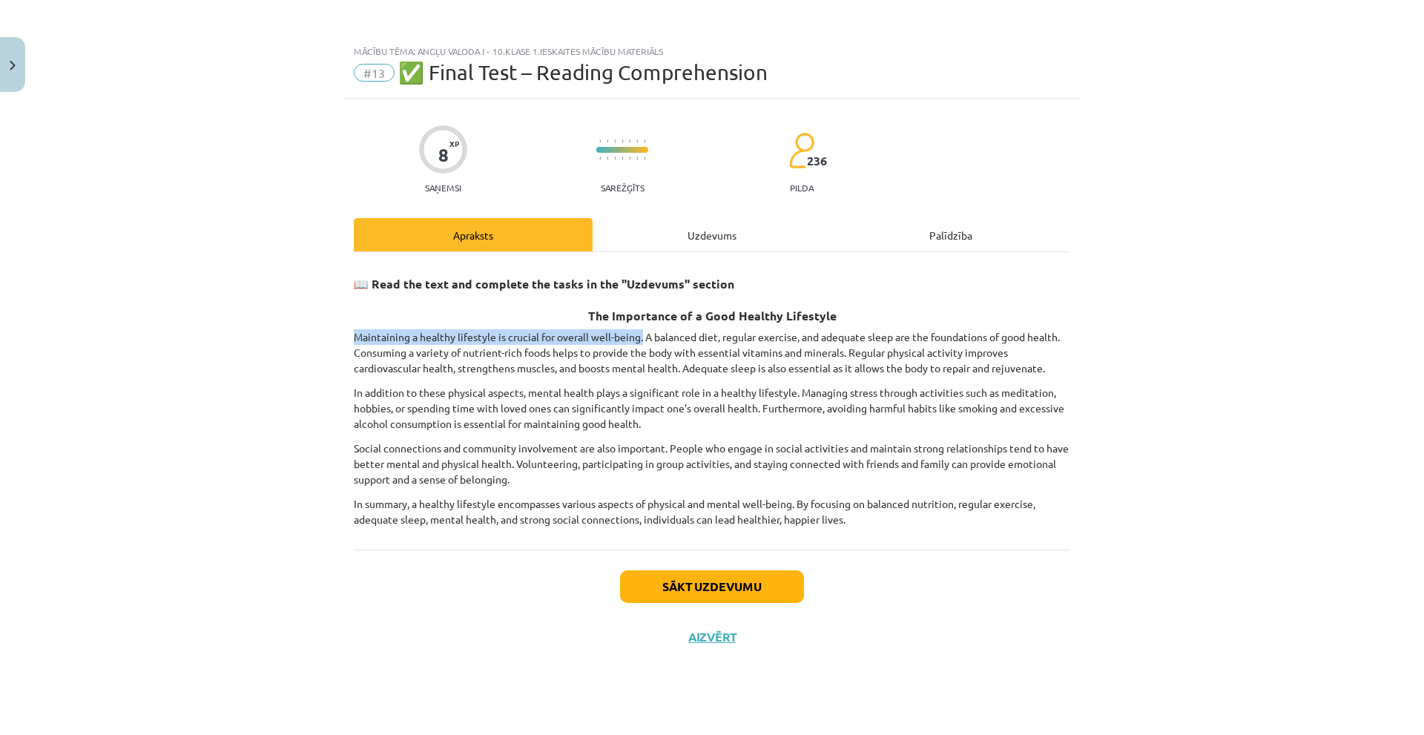
drag, startPoint x: 367, startPoint y: 331, endPoint x: 643, endPoint y: 337, distance: 276.0
click at [643, 337] on div "Mācību tēma: Angļu valoda i - 10.klase 1.ieskaites mācību materiāls #13 ✅ Final…" at bounding box center [712, 367] width 1424 height 735
click at [659, 240] on div "Uzdevums" at bounding box center [712, 234] width 239 height 33
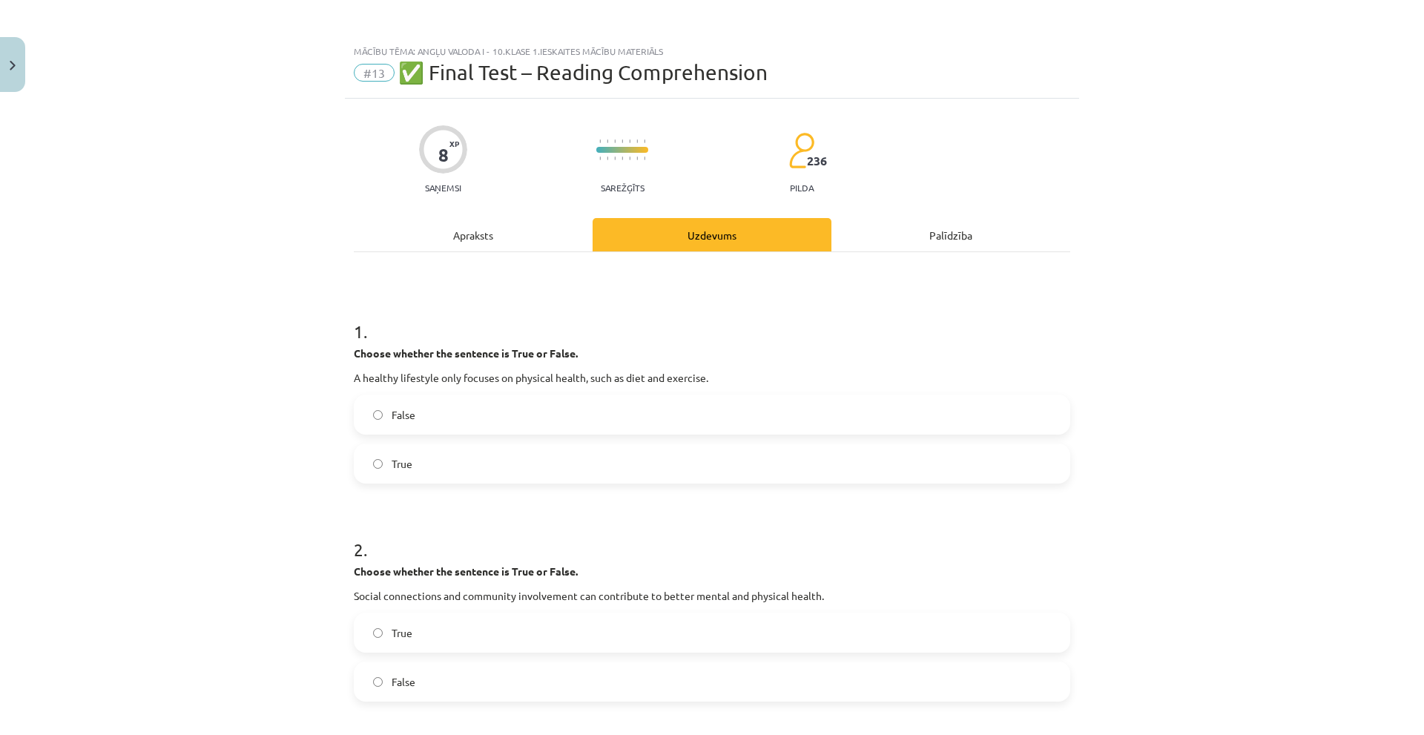
click at [426, 417] on label "False" at bounding box center [711, 414] width 713 height 37
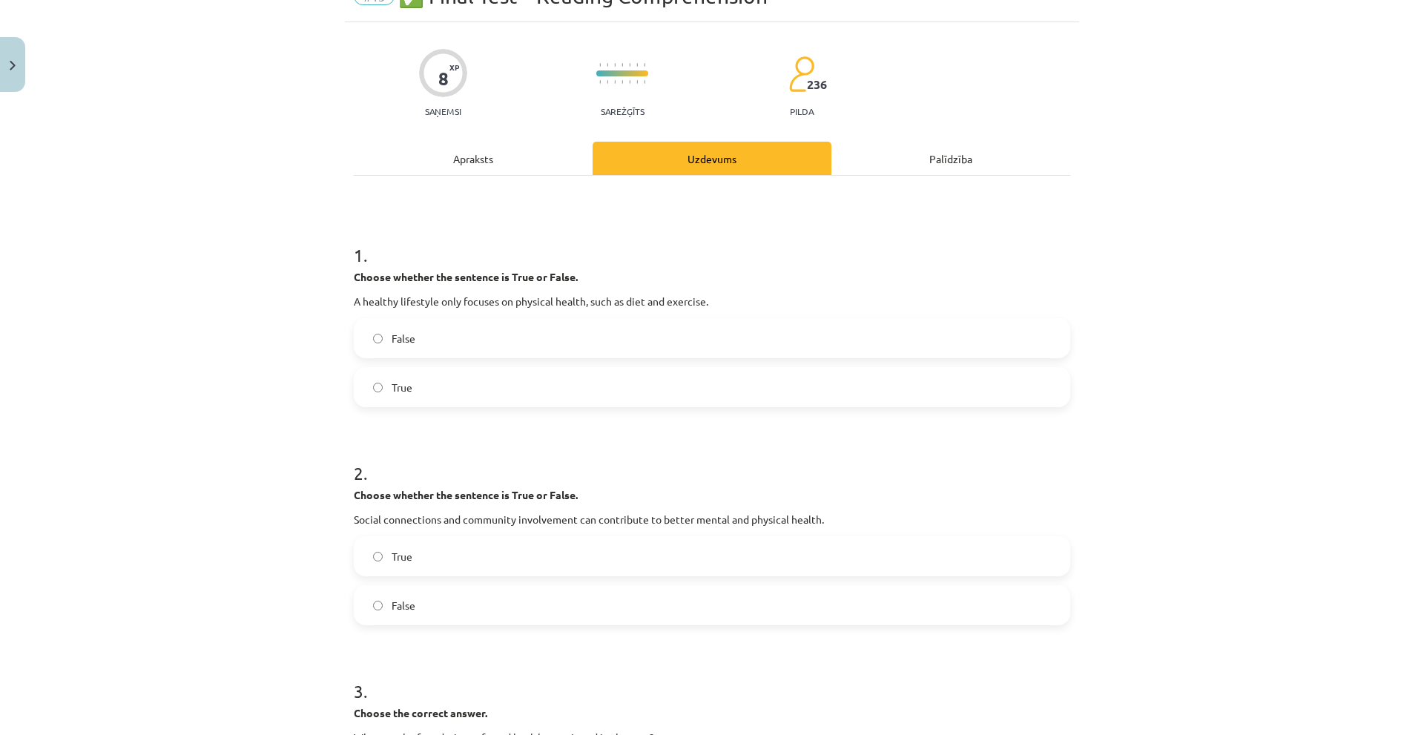
scroll to position [74, 0]
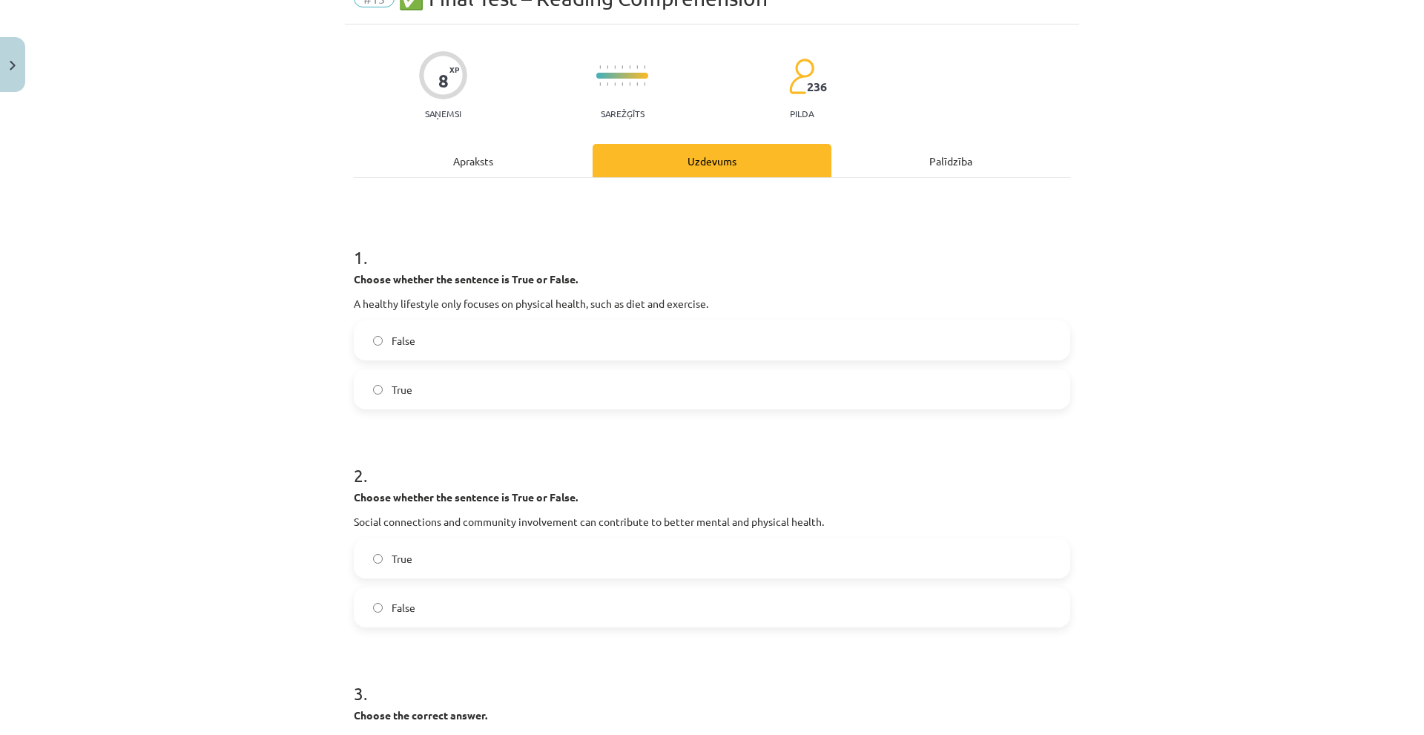
click at [455, 149] on div "Apraksts" at bounding box center [473, 160] width 239 height 33
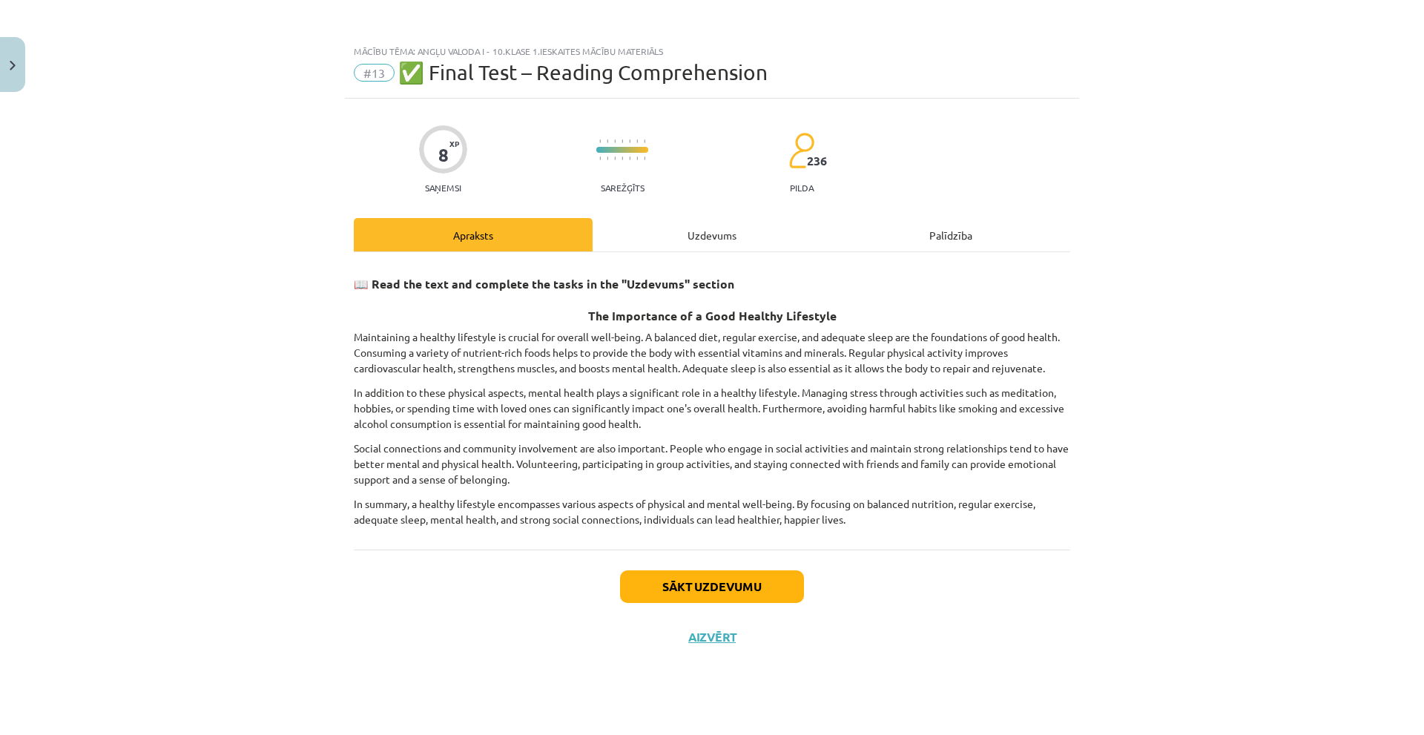
scroll to position [0, 0]
drag, startPoint x: 853, startPoint y: 350, endPoint x: 685, endPoint y: 361, distance: 168.7
click at [685, 361] on p "Maintaining a healthy lifestyle is crucial for overall well-being. A balanced d…" at bounding box center [712, 352] width 716 height 47
click at [713, 229] on div "Uzdevums" at bounding box center [712, 234] width 239 height 33
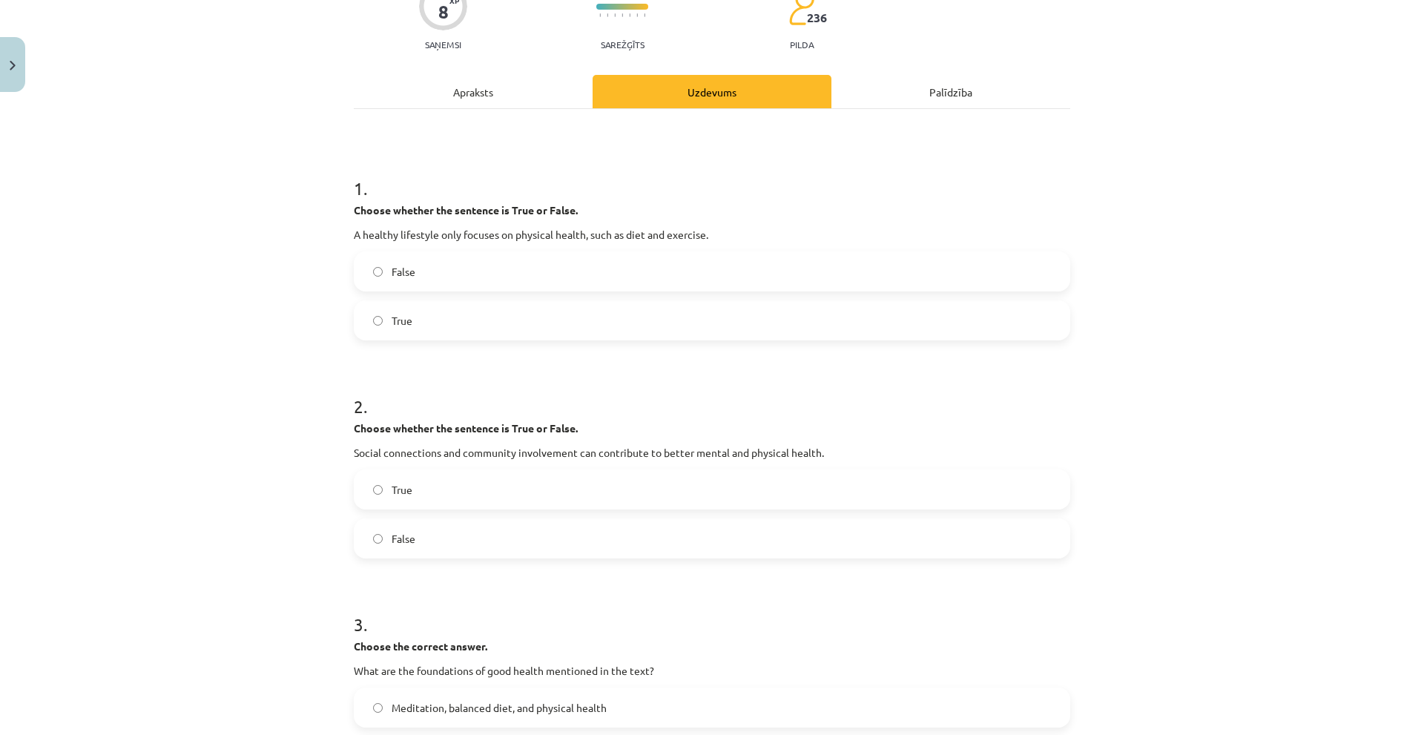
scroll to position [148, 0]
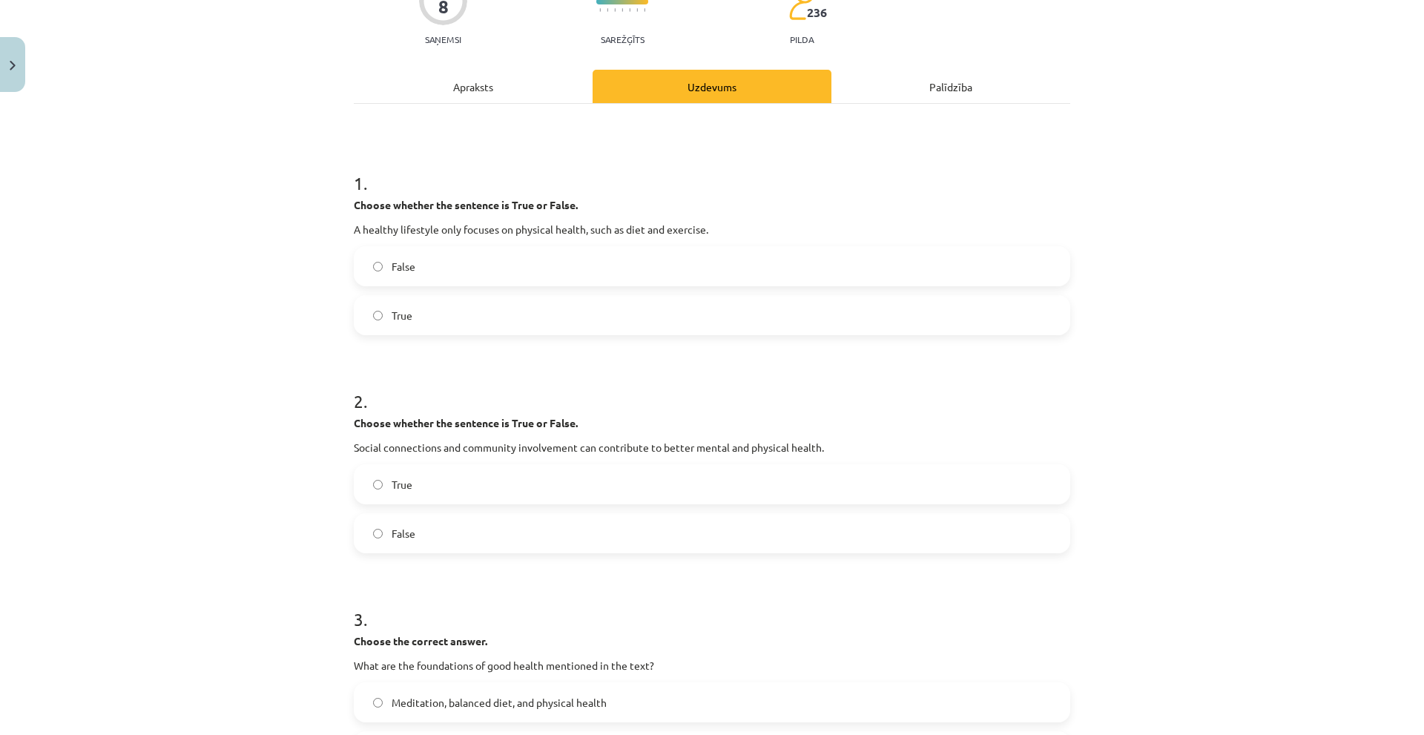
click at [453, 97] on div "Apraksts" at bounding box center [473, 86] width 239 height 33
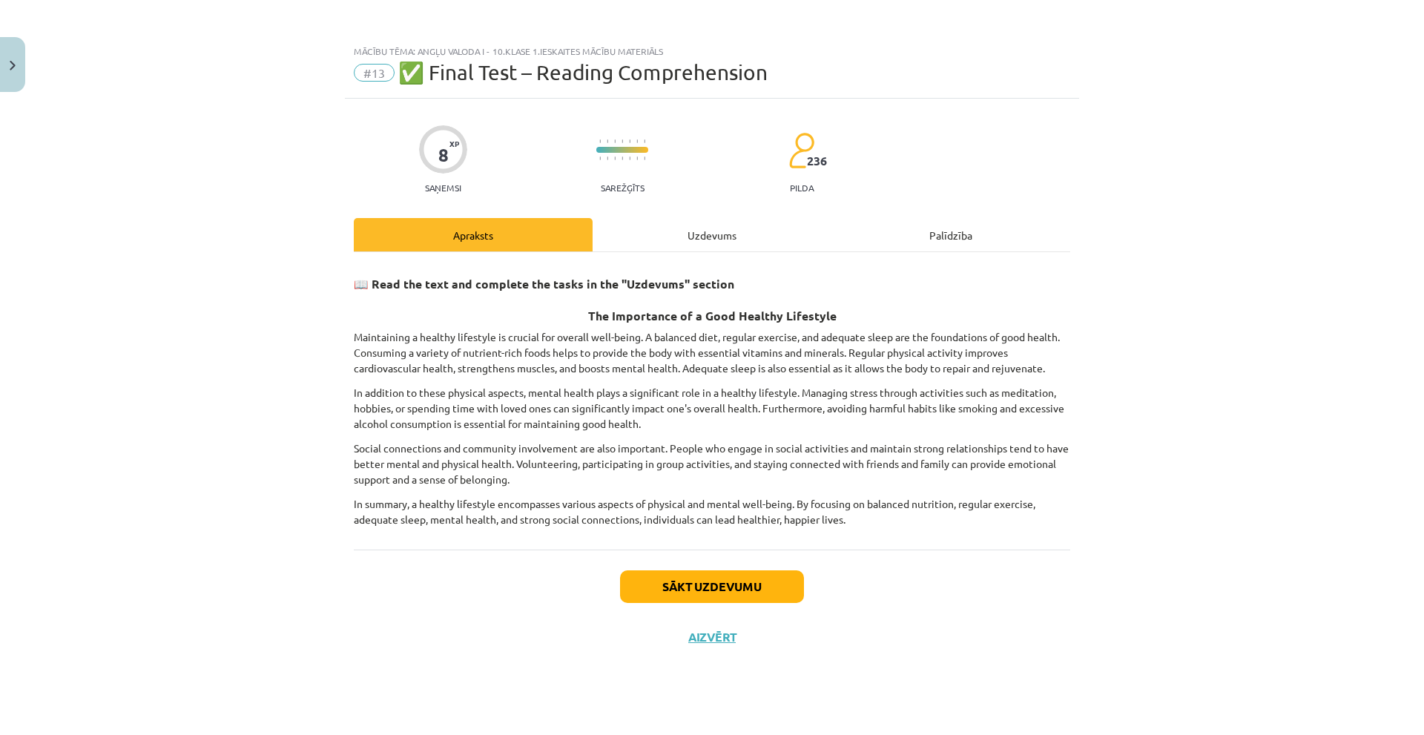
scroll to position [0, 0]
click at [673, 243] on div "Uzdevums" at bounding box center [712, 234] width 239 height 33
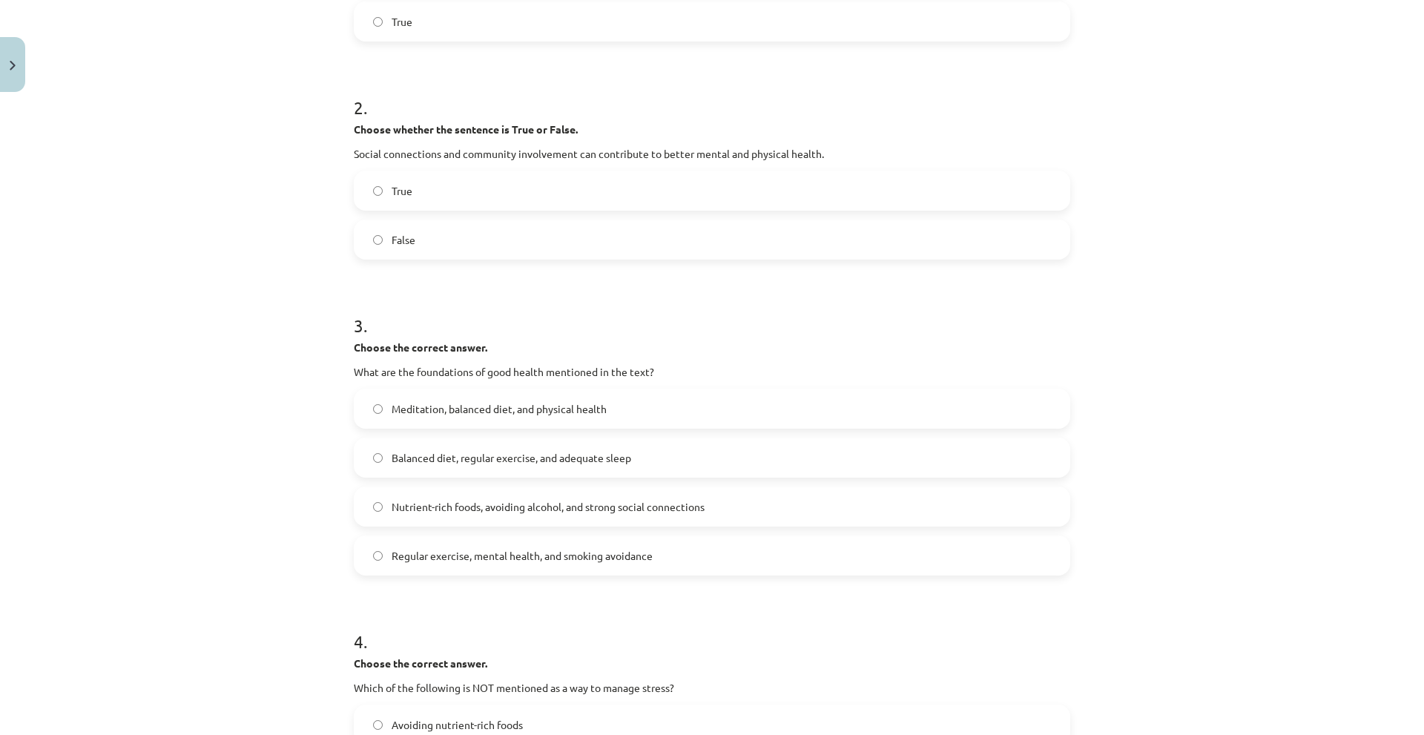
scroll to position [445, 0]
click at [422, 240] on label "False" at bounding box center [711, 236] width 713 height 37
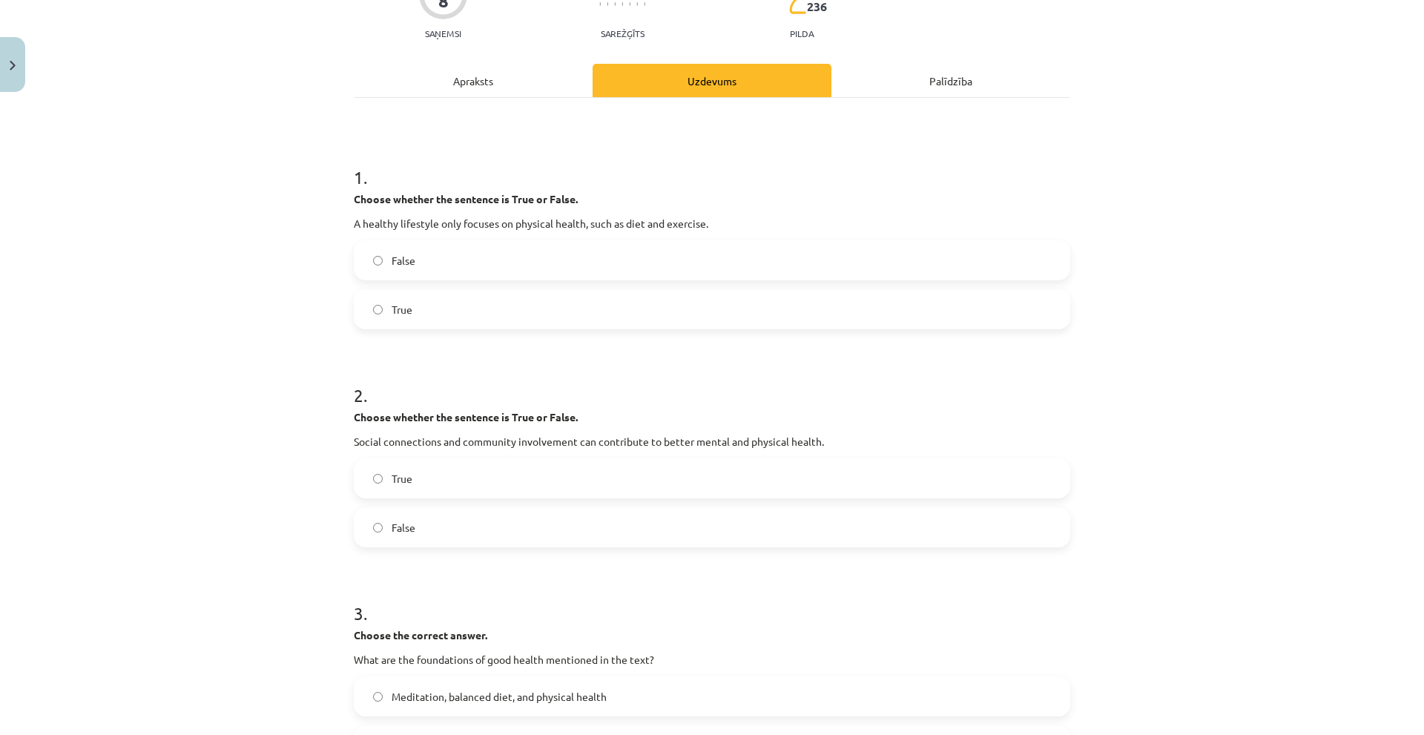
scroll to position [0, 0]
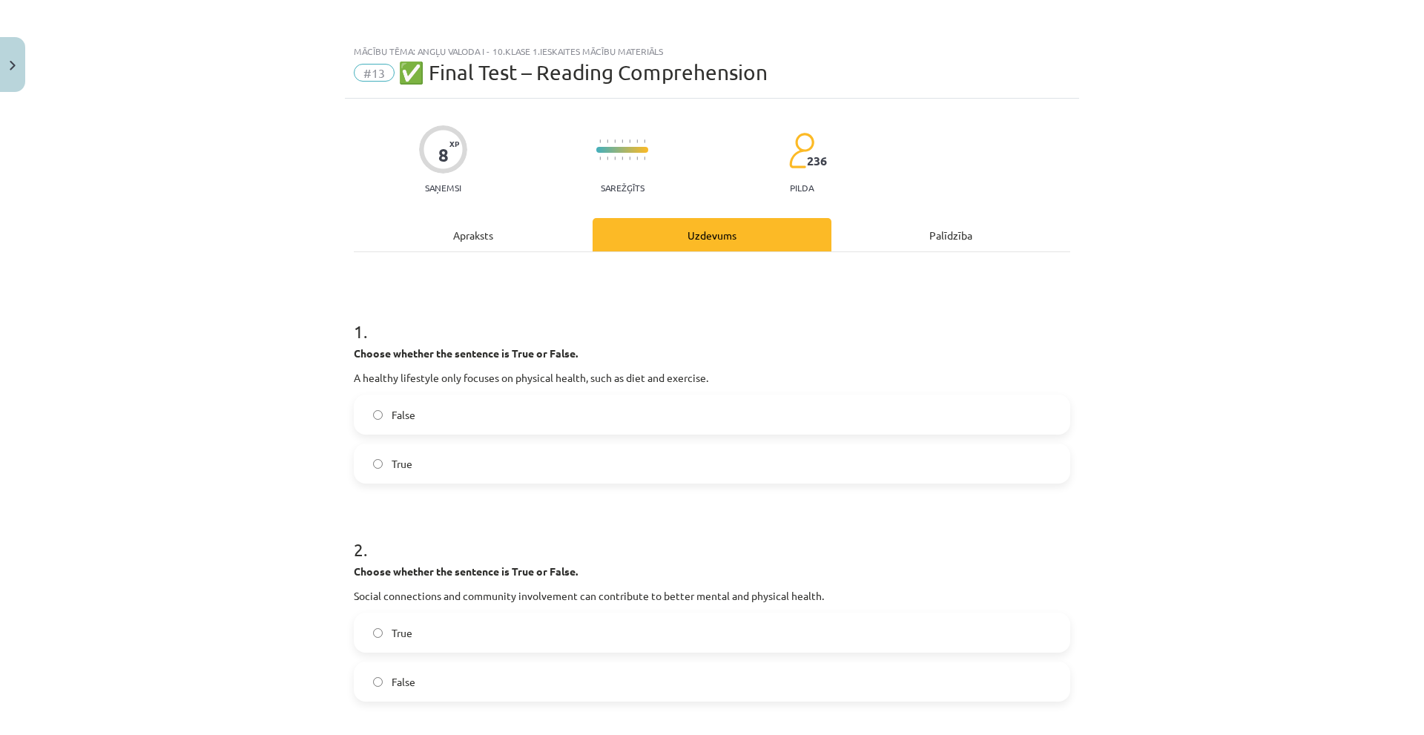
click at [448, 251] on div "Apraksts" at bounding box center [473, 234] width 239 height 33
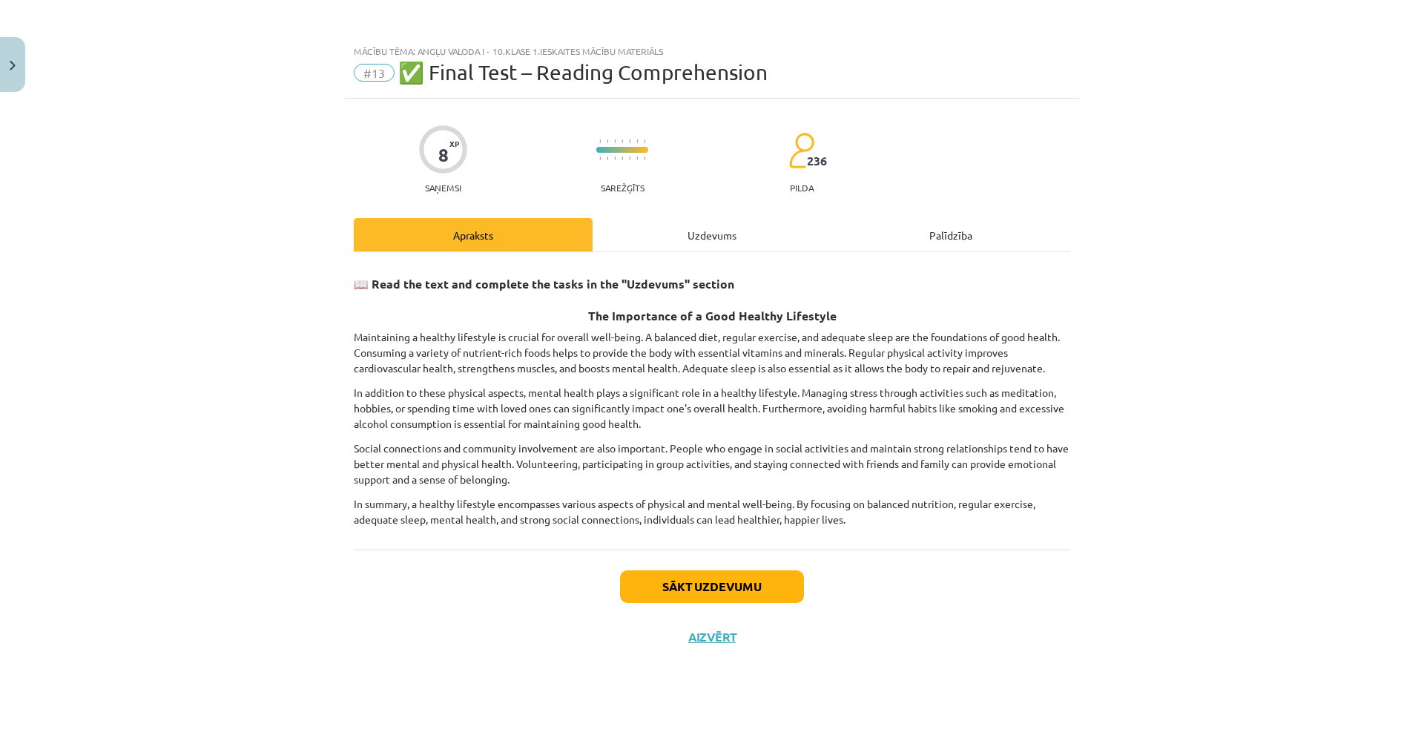
click at [680, 236] on div "Uzdevums" at bounding box center [712, 234] width 239 height 33
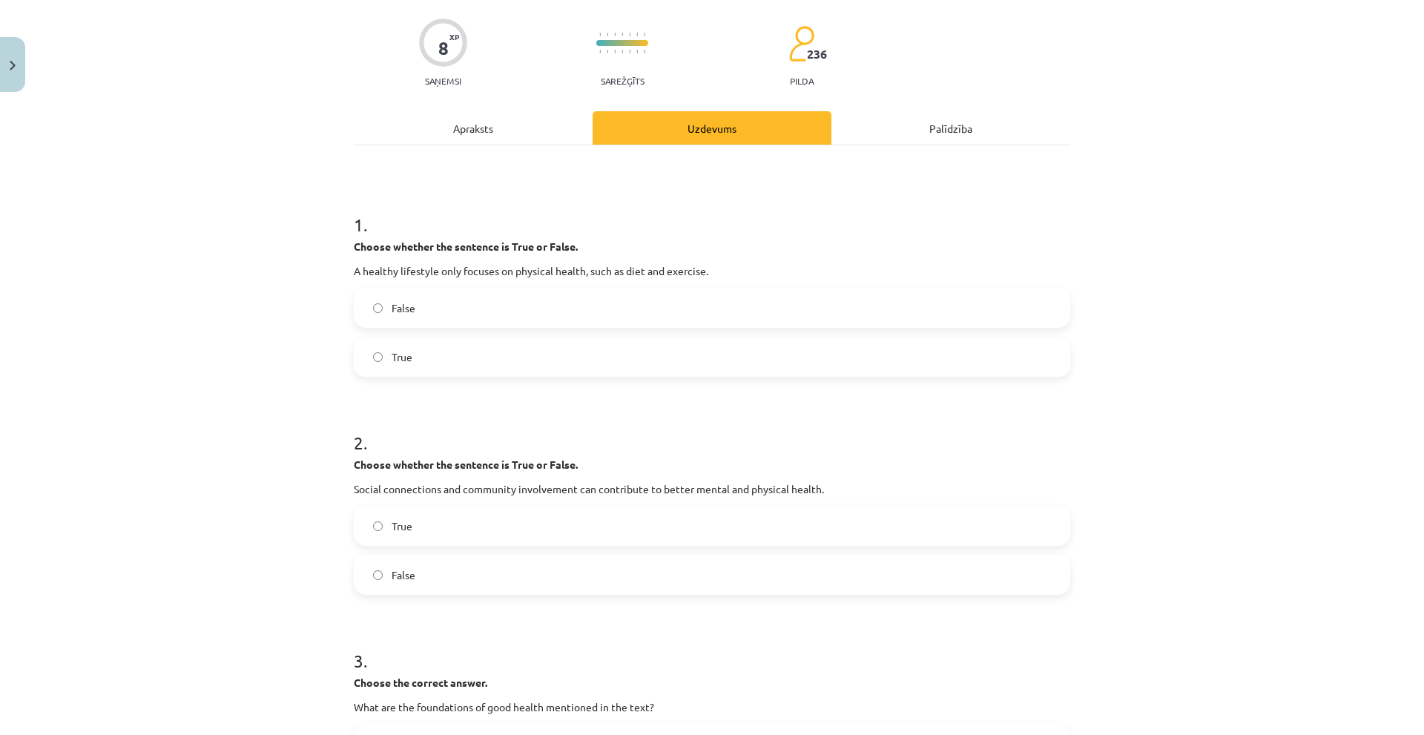
scroll to position [519, 0]
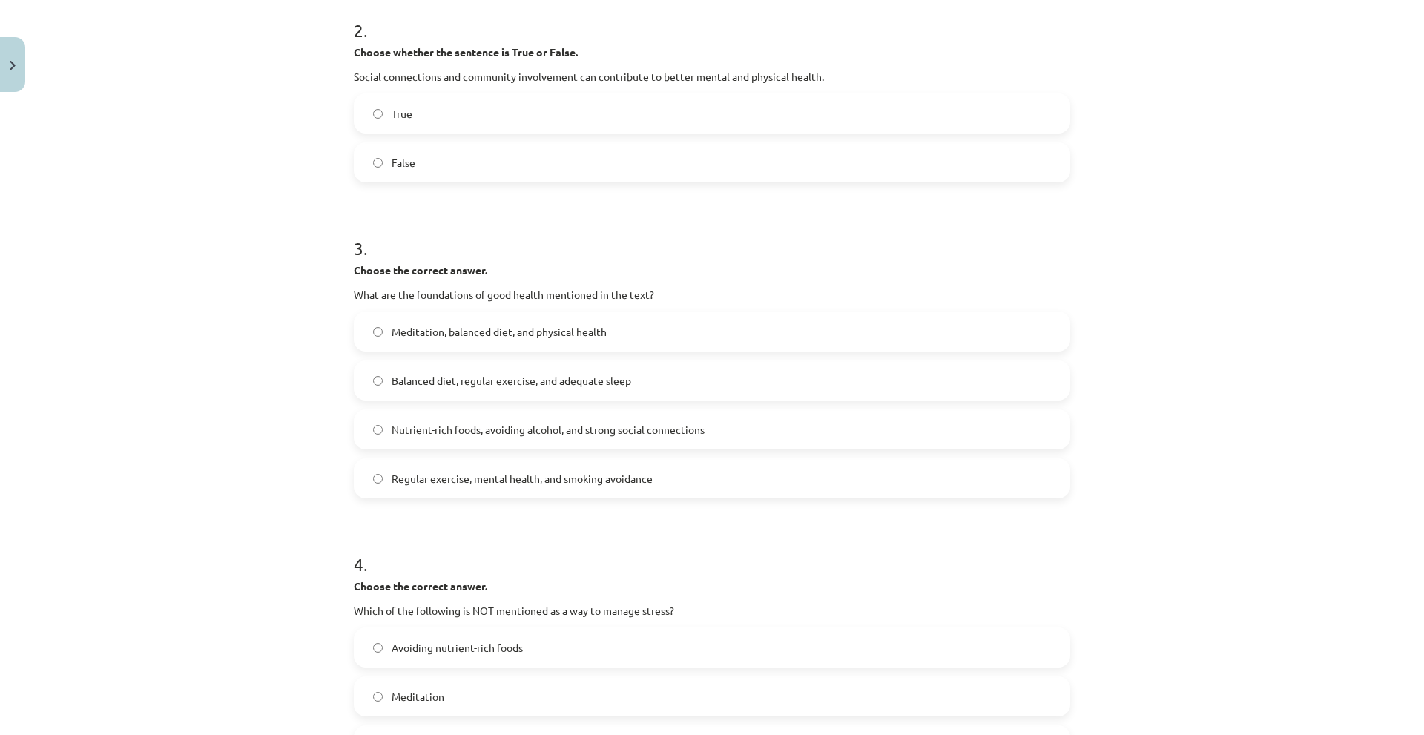
click at [501, 326] on span "Meditation, balanced diet, and physical health" at bounding box center [499, 332] width 215 height 16
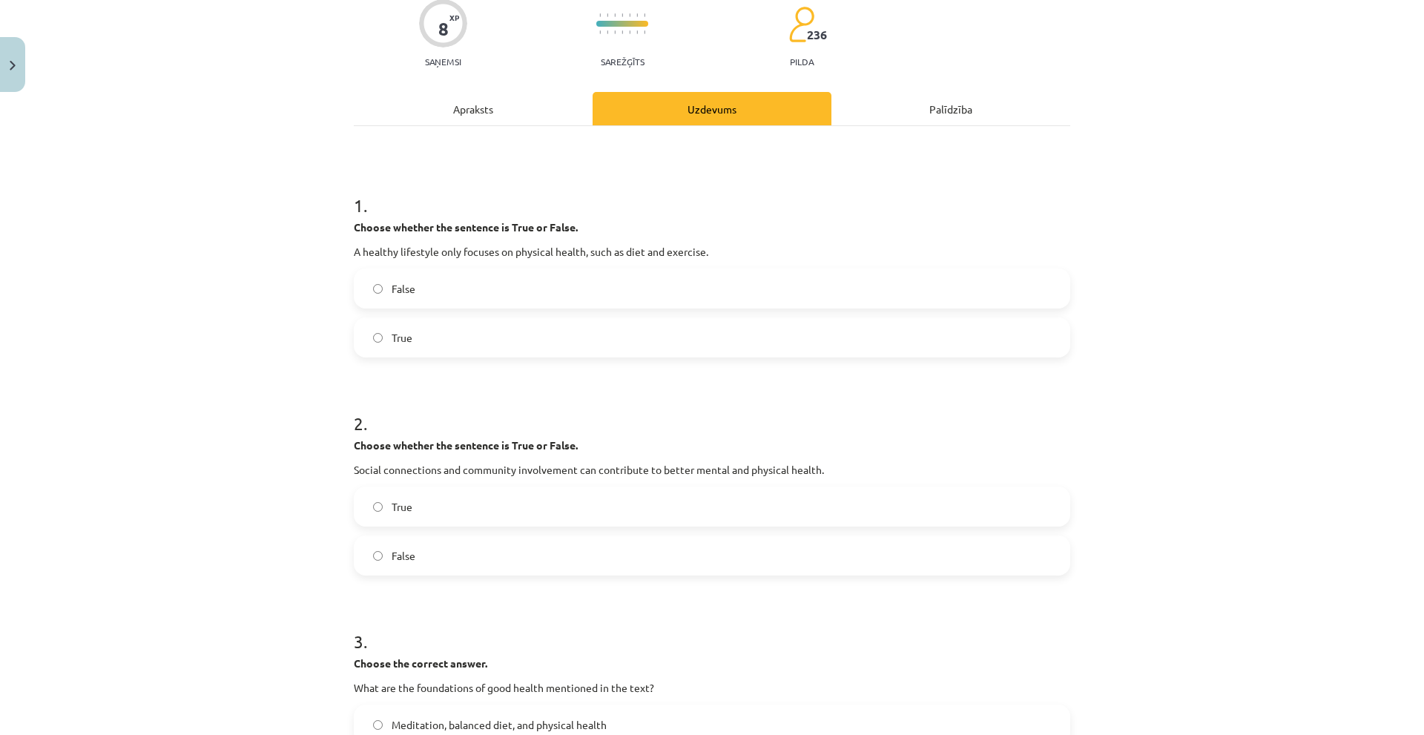
scroll to position [0, 0]
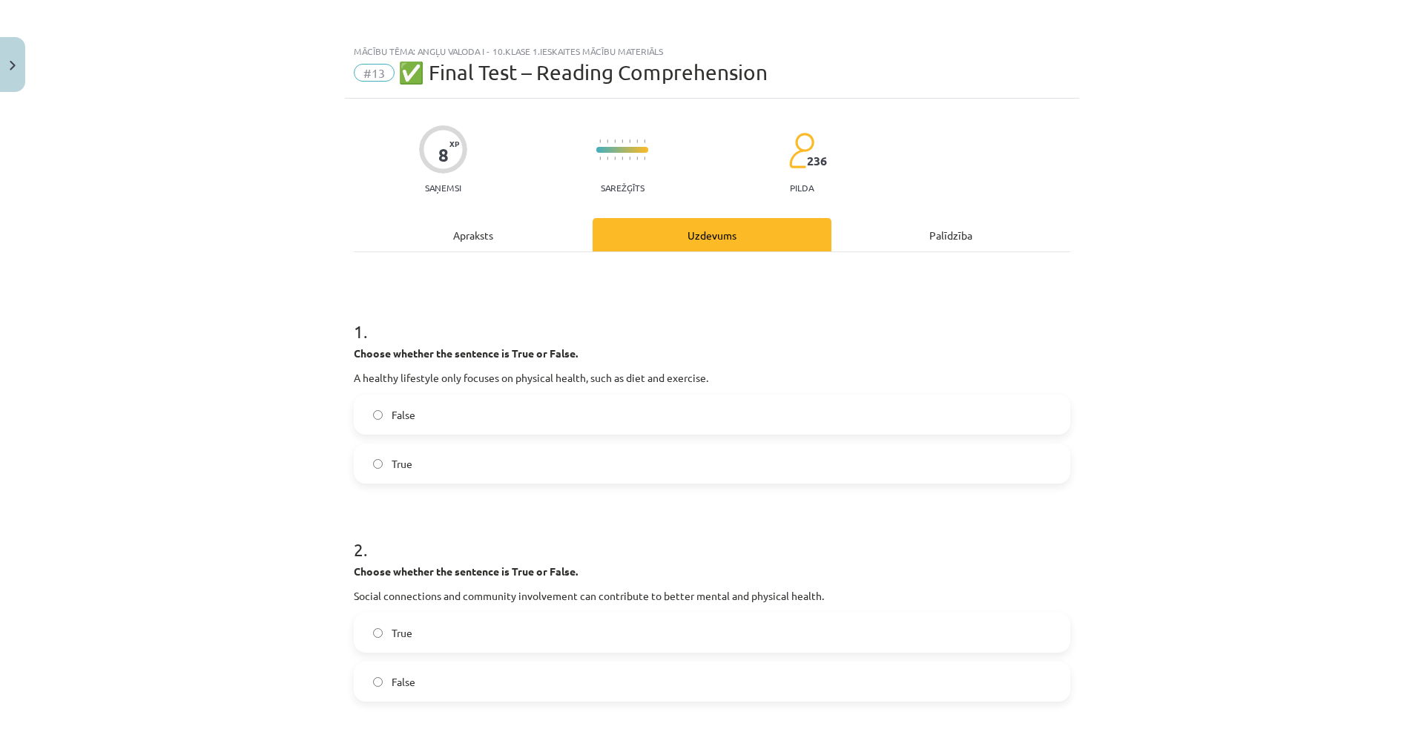
click at [458, 230] on div "Apraksts" at bounding box center [473, 234] width 239 height 33
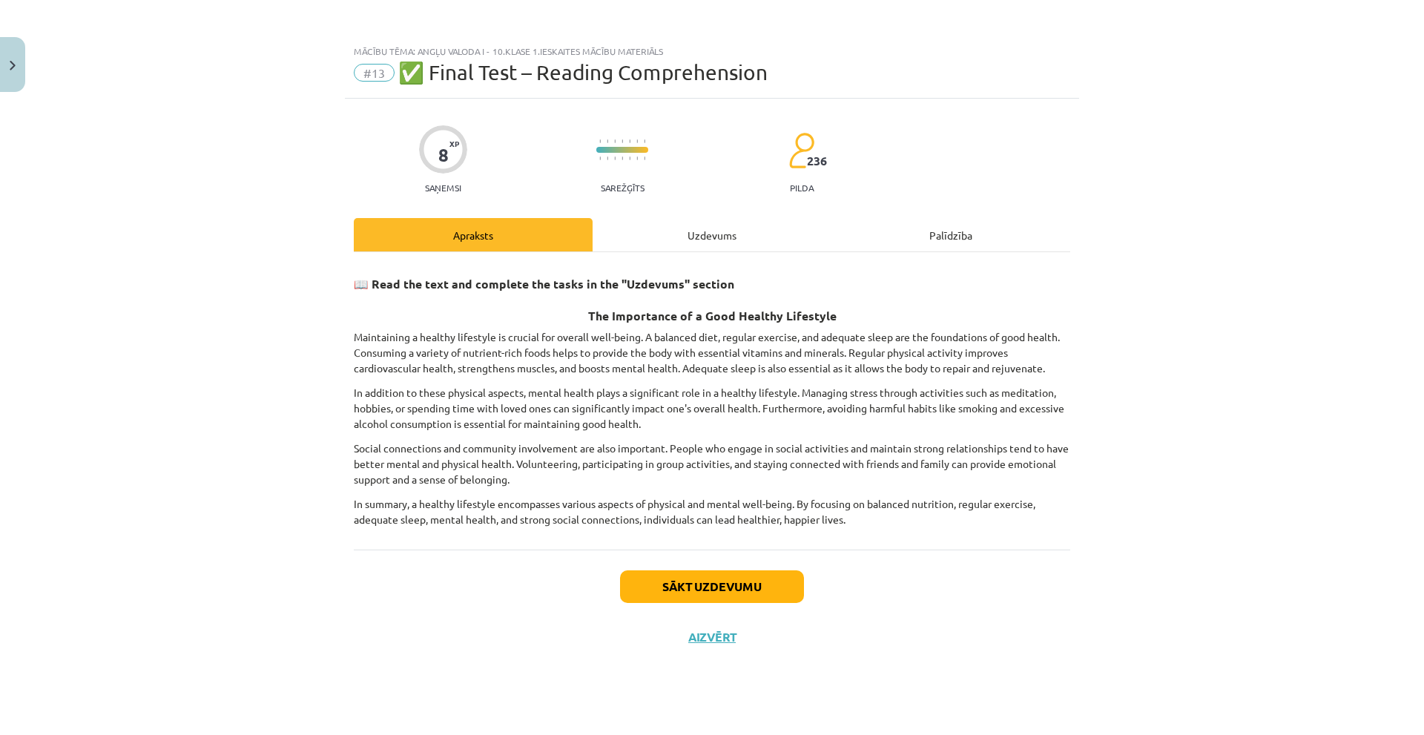
click at [669, 238] on div "Uzdevums" at bounding box center [712, 234] width 239 height 33
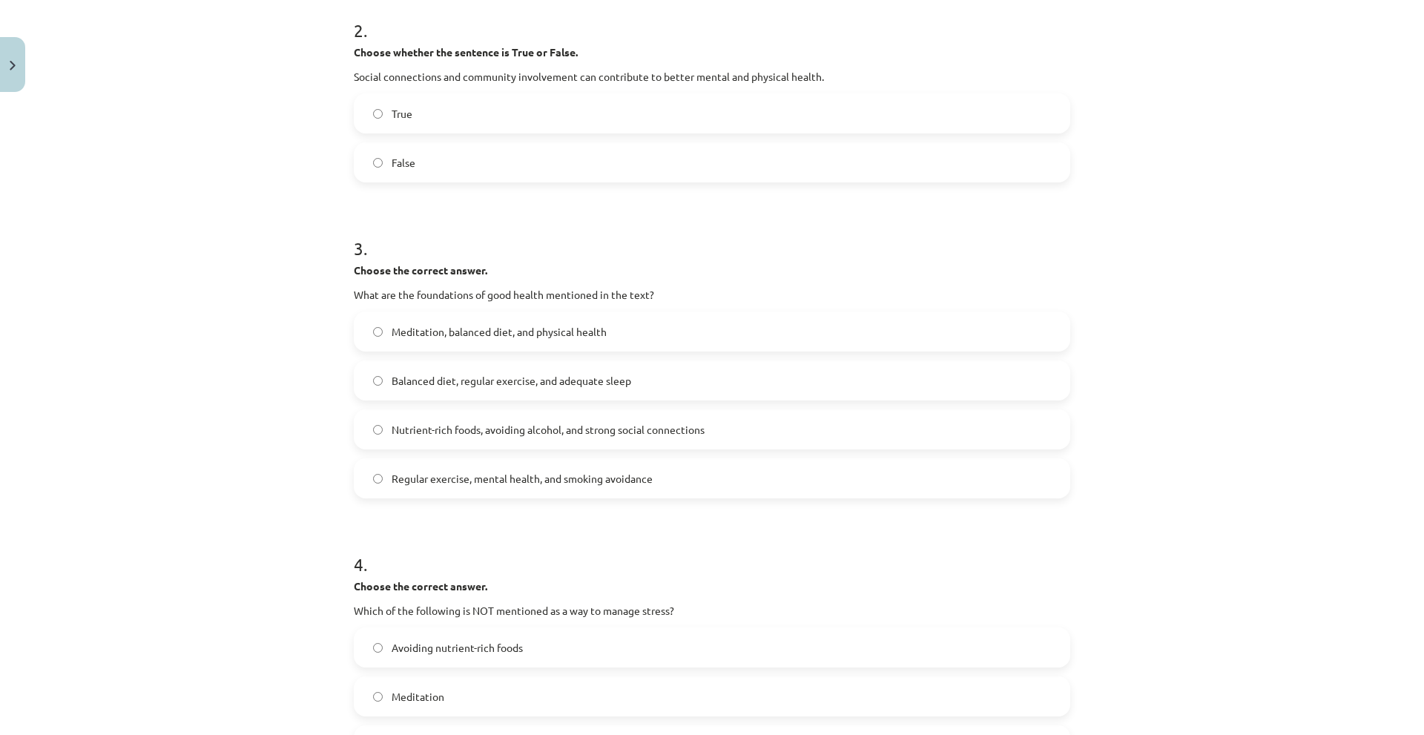
scroll to position [771, 0]
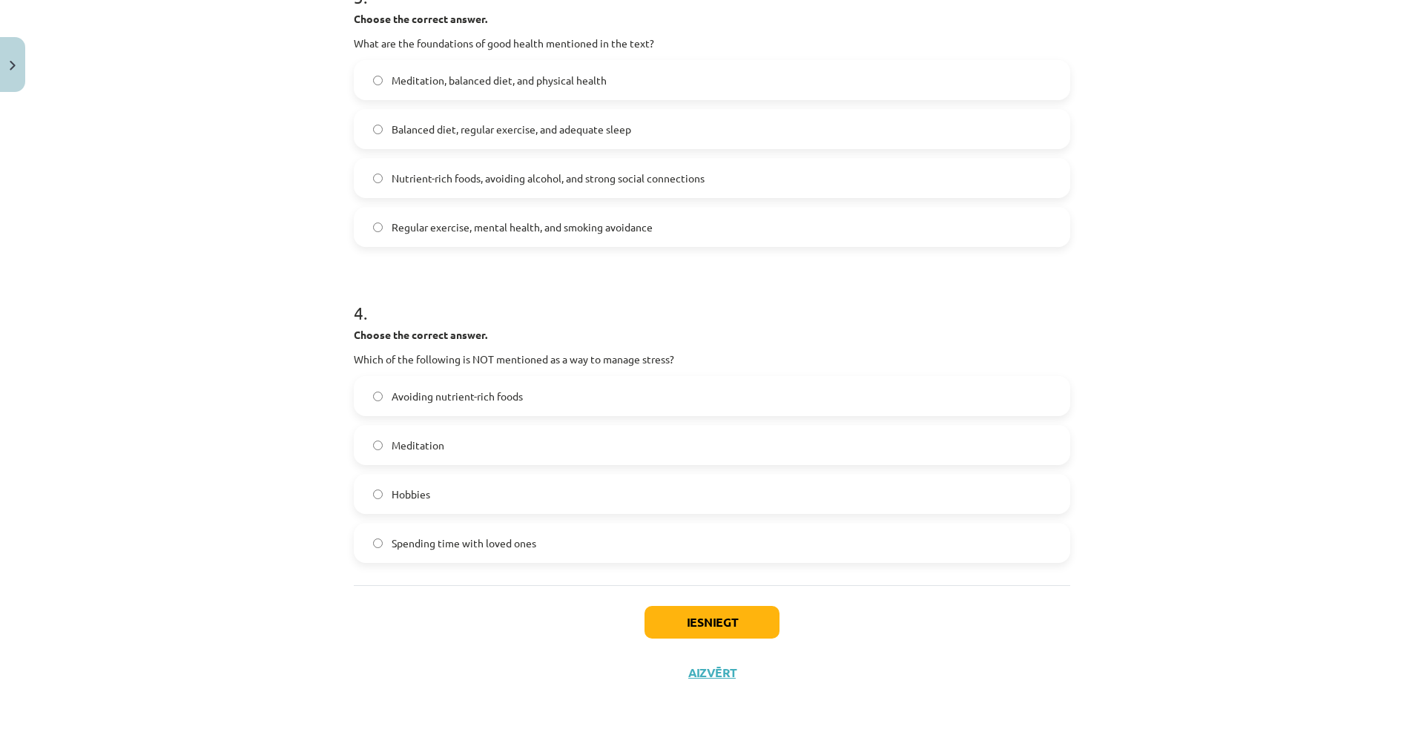
click at [474, 450] on label "Meditation" at bounding box center [711, 444] width 713 height 37
click at [680, 627] on button "Iesniegt" at bounding box center [711, 622] width 135 height 33
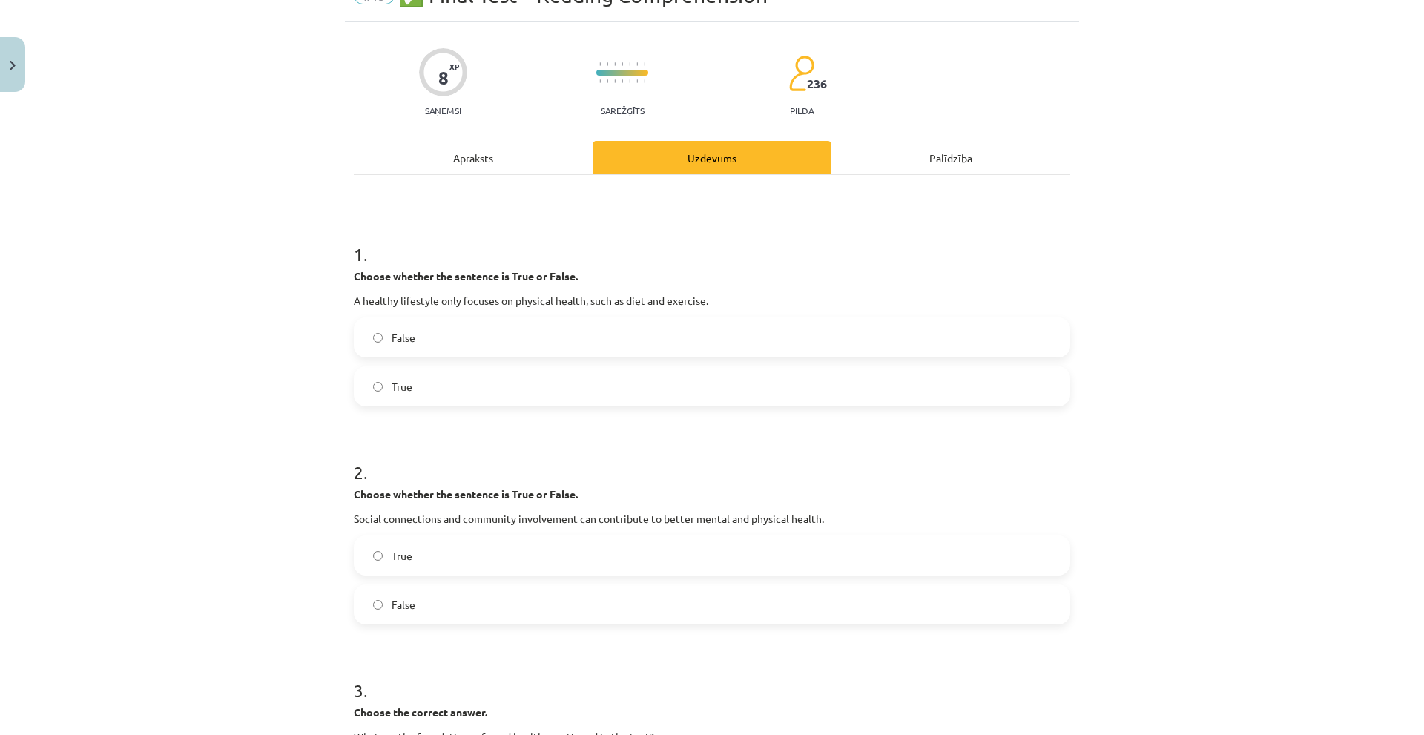
scroll to position [0, 0]
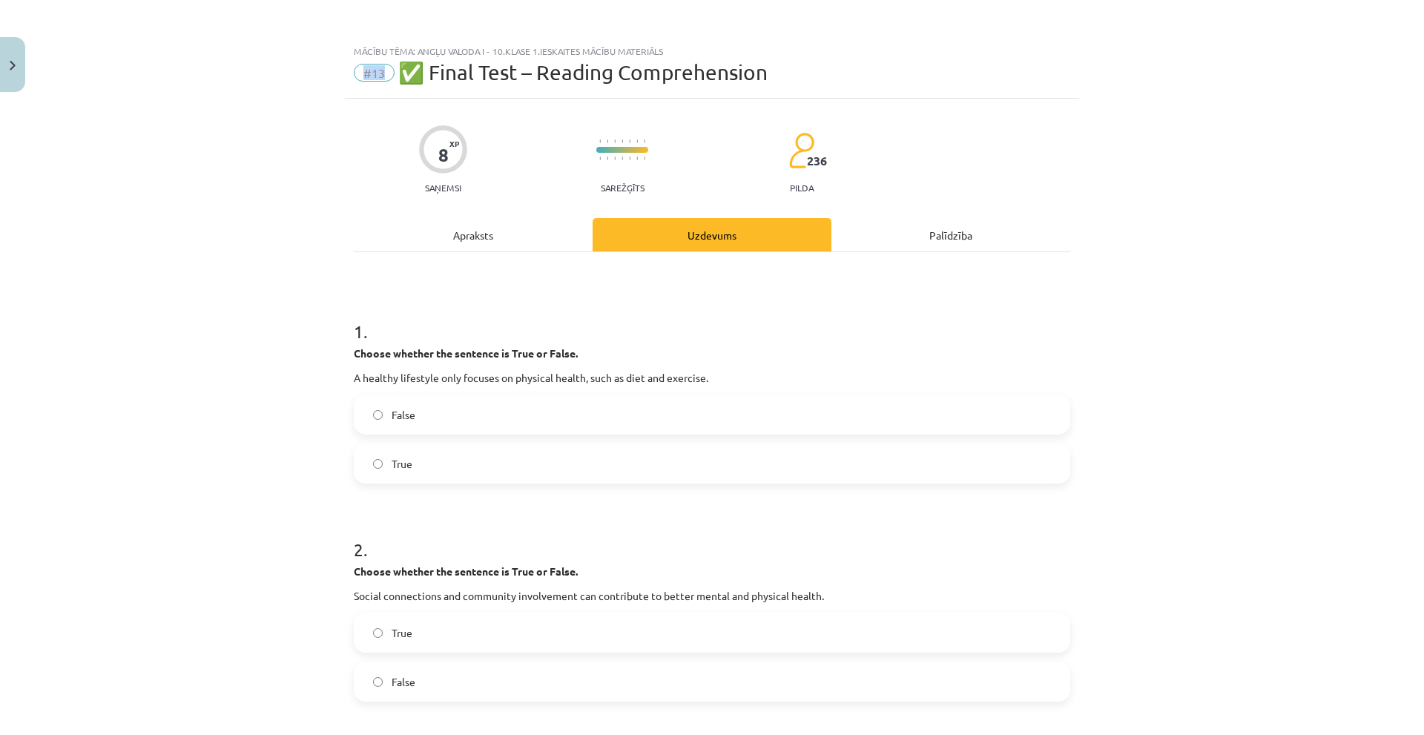
drag, startPoint x: 357, startPoint y: 70, endPoint x: 384, endPoint y: 72, distance: 26.8
click at [384, 67] on span "#13" at bounding box center [374, 73] width 41 height 18
click at [392, 118] on div "8 XP Saņemsi Sarežģīts 236 pilda" at bounding box center [712, 154] width 716 height 76
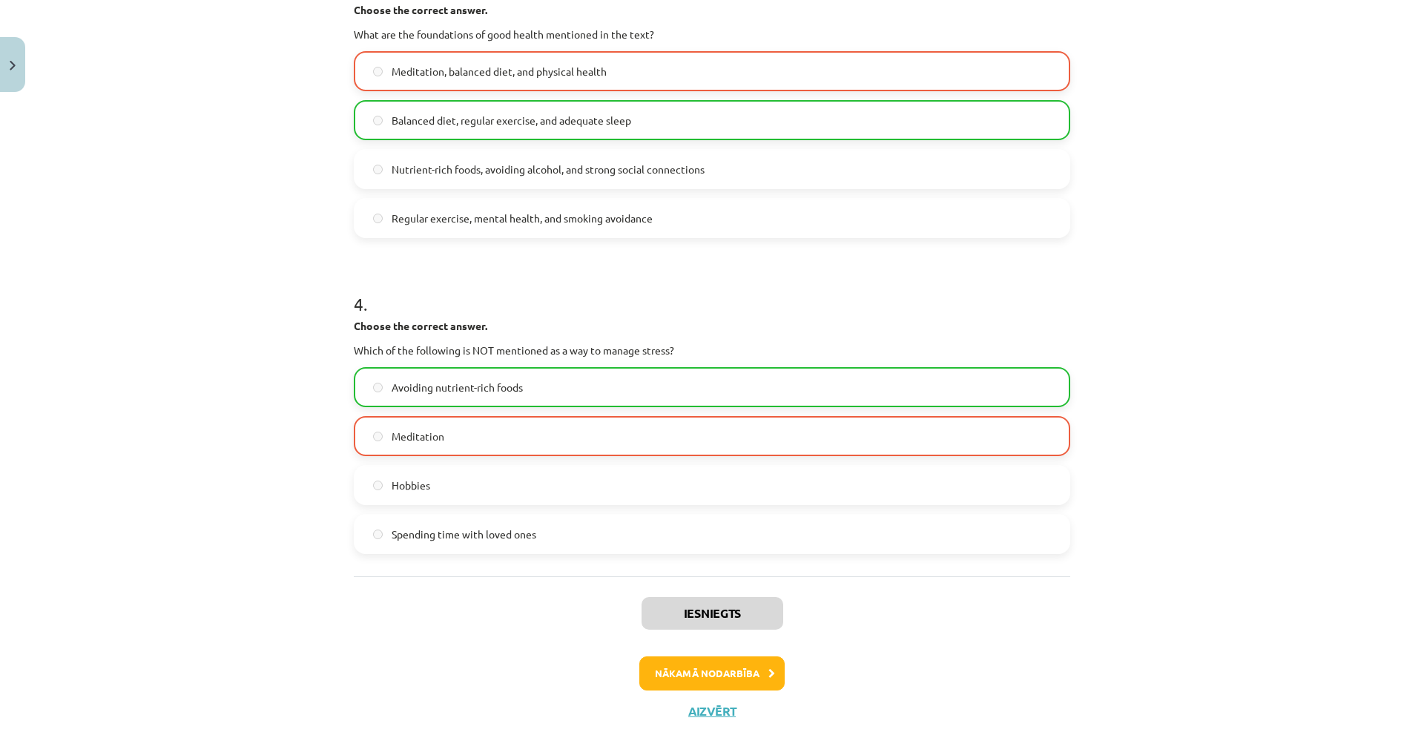
scroll to position [818, 0]
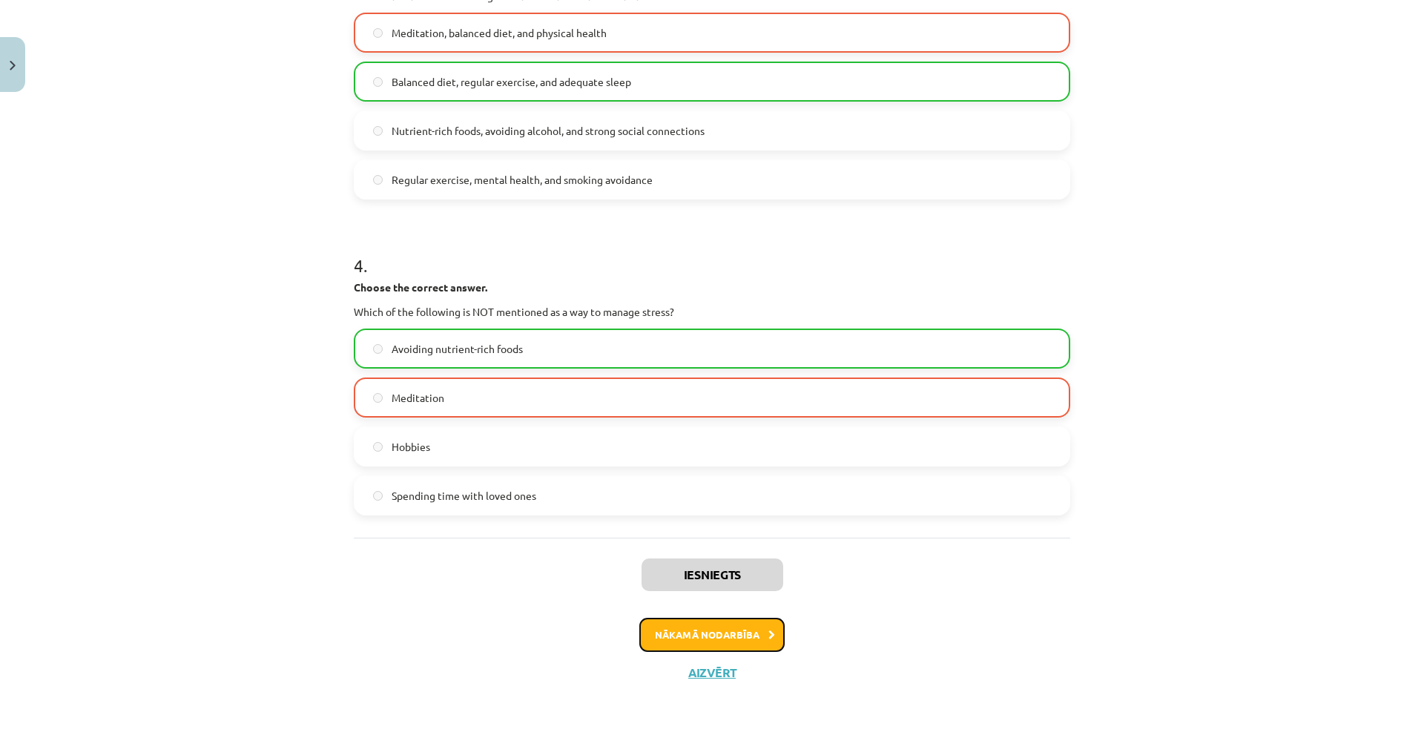
click at [698, 630] on button "Nākamā nodarbība" at bounding box center [711, 635] width 145 height 34
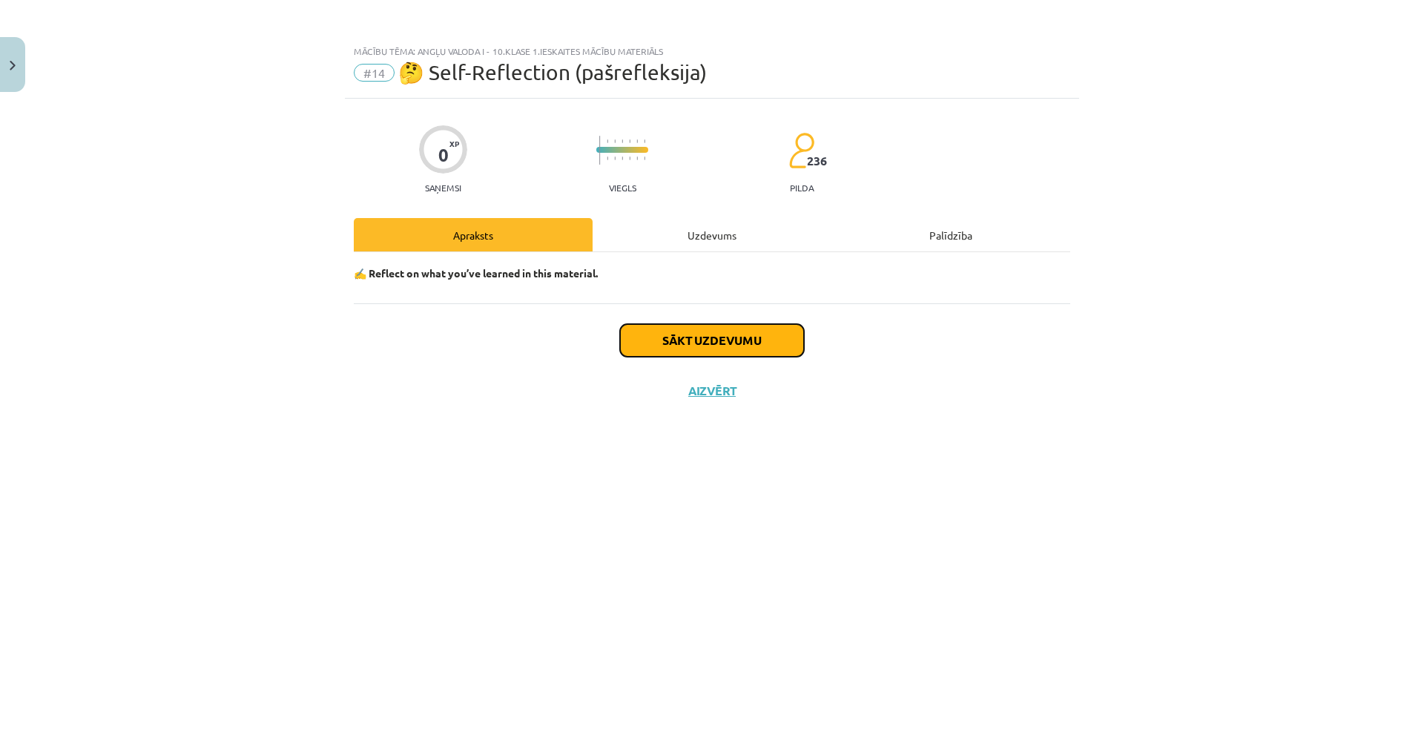
click at [675, 334] on button "Sākt uzdevumu" at bounding box center [712, 340] width 184 height 33
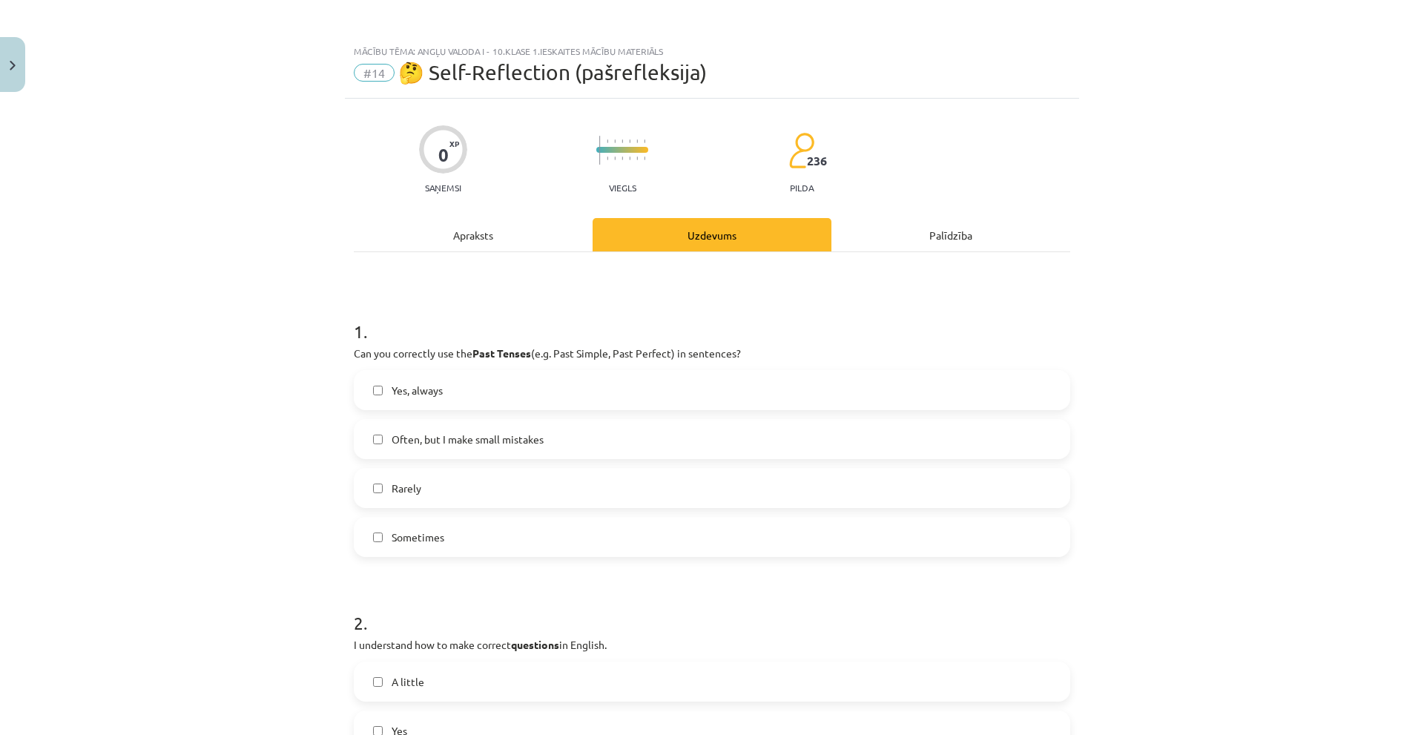
drag, startPoint x: 1250, startPoint y: 192, endPoint x: 1234, endPoint y: 205, distance: 20.0
click at [1250, 192] on div "Mācību tēma: Angļu valoda i - 10.klase 1.ieskaites mācību materiāls #14 🤔 Self-…" at bounding box center [712, 367] width 1424 height 735
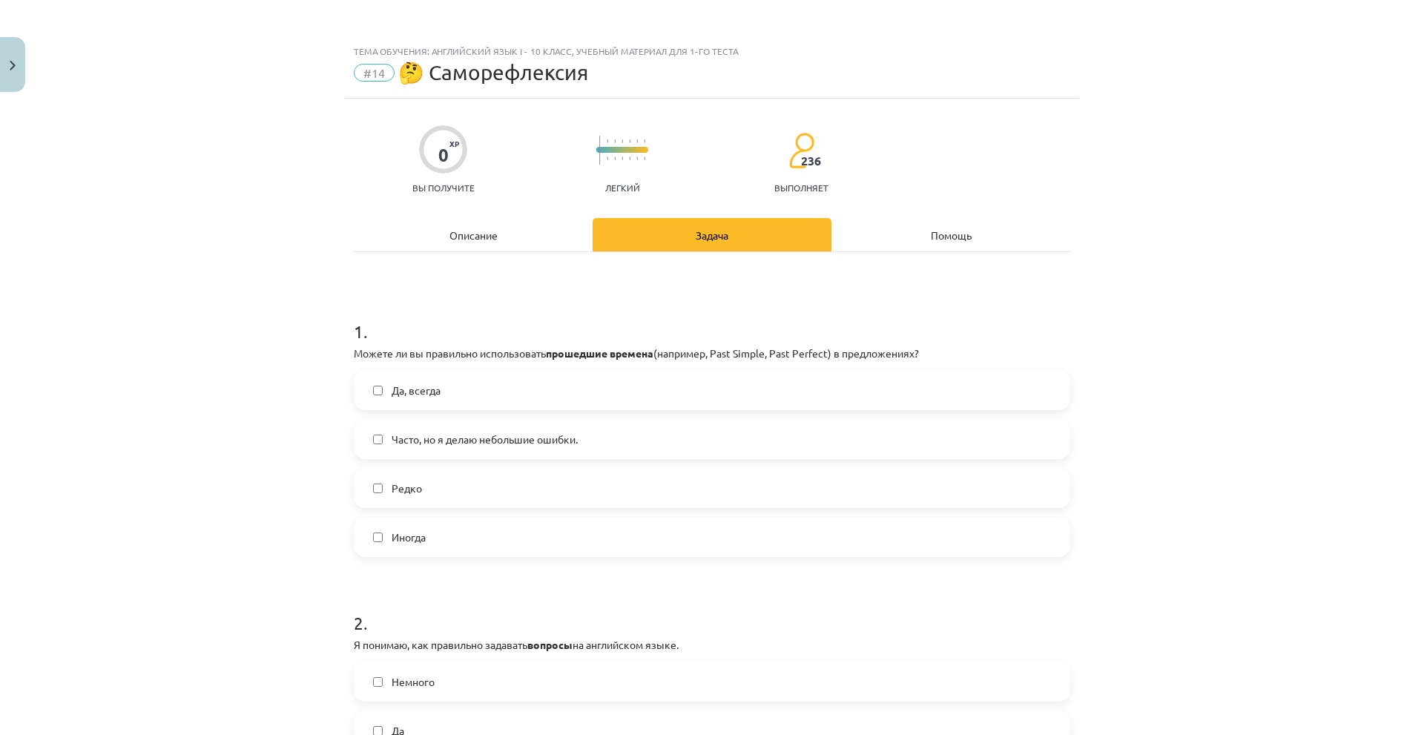
scroll to position [148, 0]
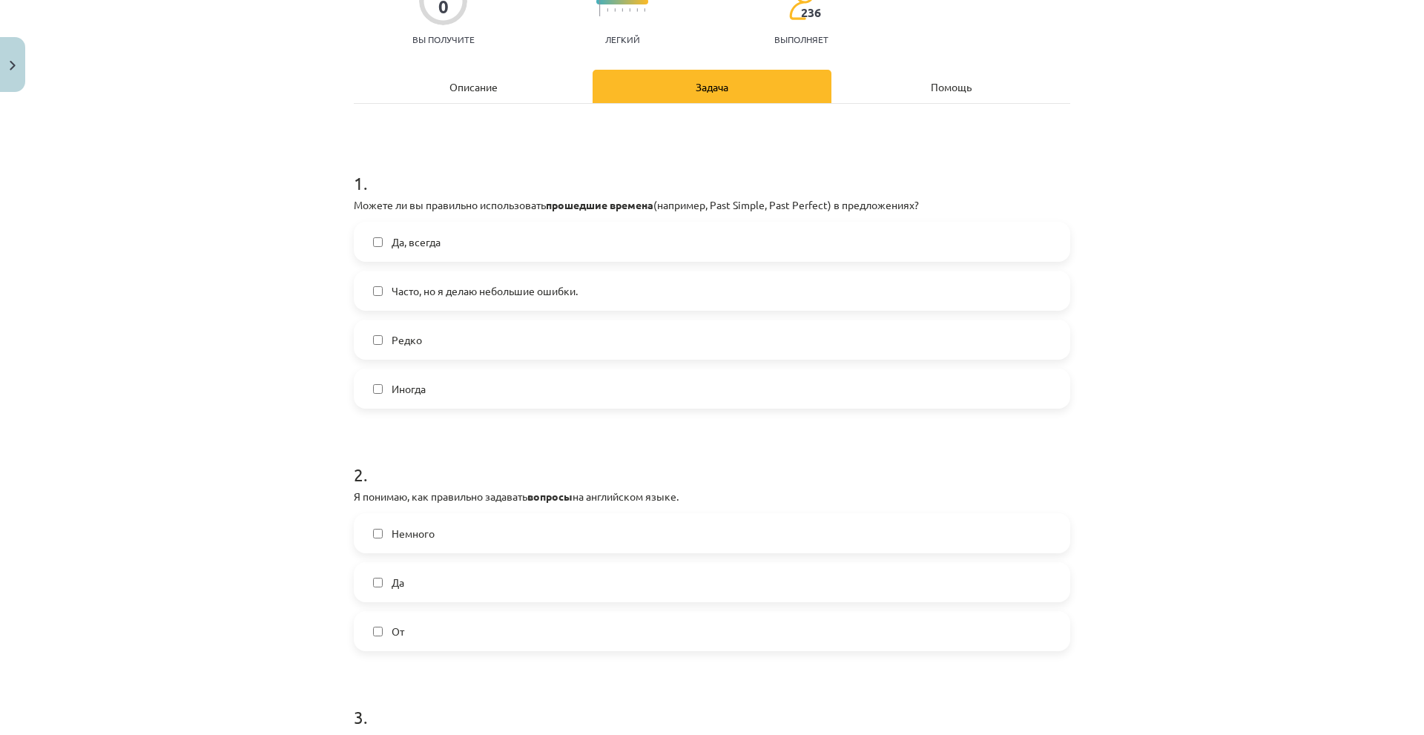
click at [449, 297] on span "Часто, но я делаю небольшие ошибки." at bounding box center [485, 291] width 186 height 16
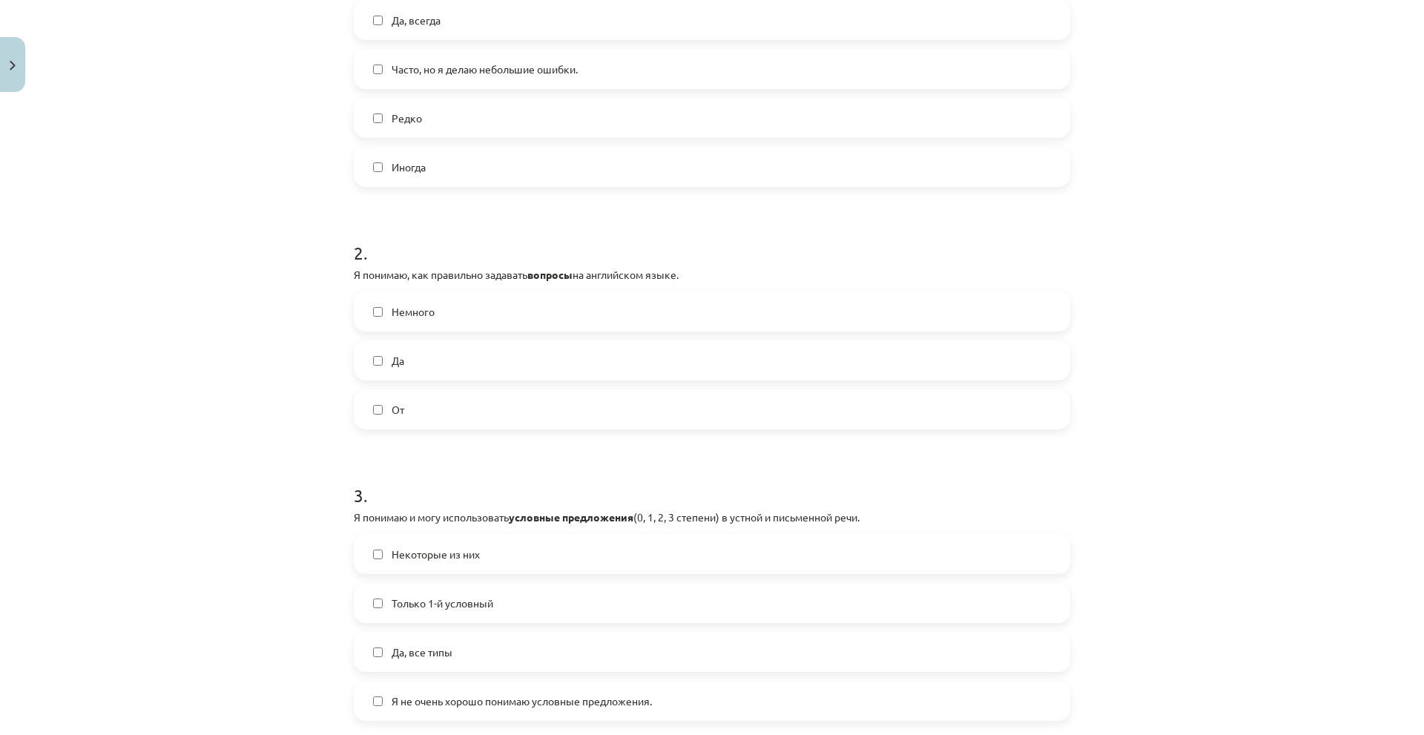
scroll to position [371, 0]
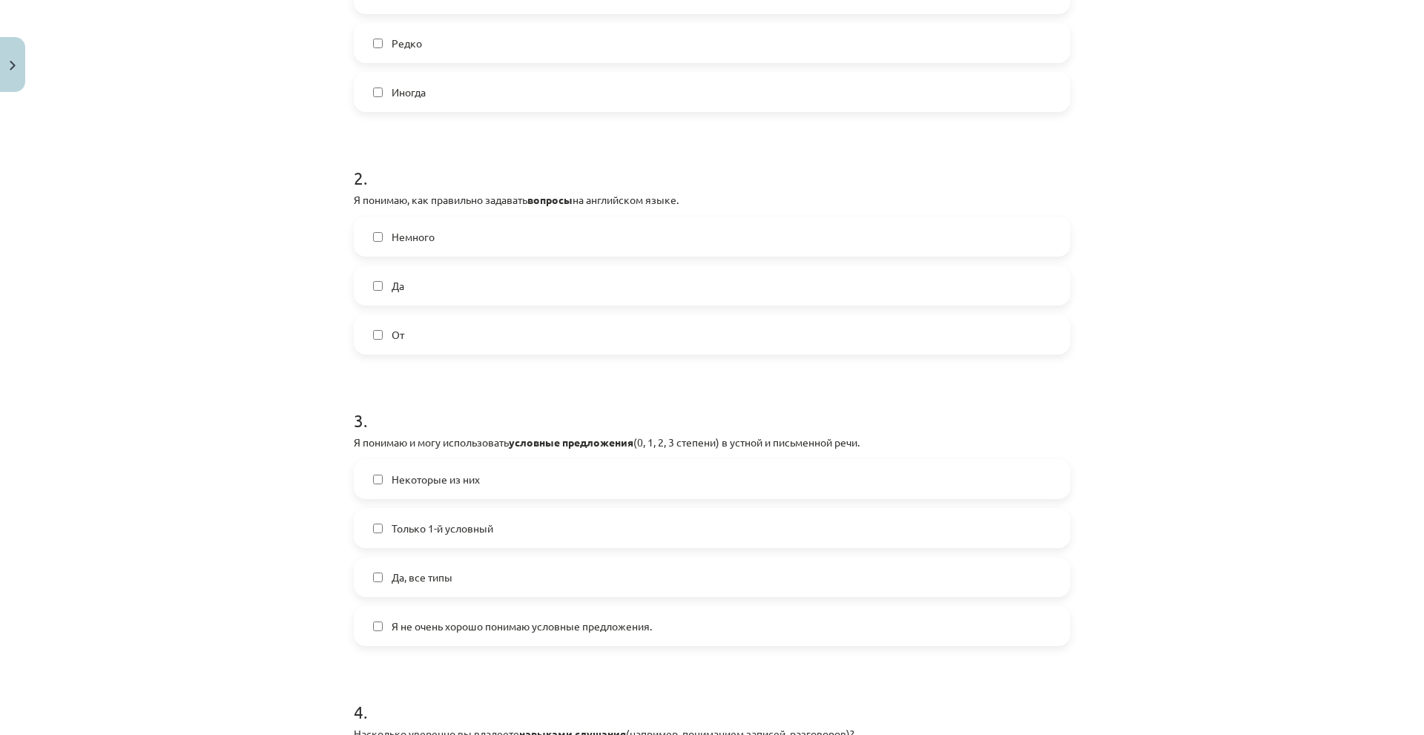
click at [415, 247] on label "Немного" at bounding box center [711, 236] width 713 height 37
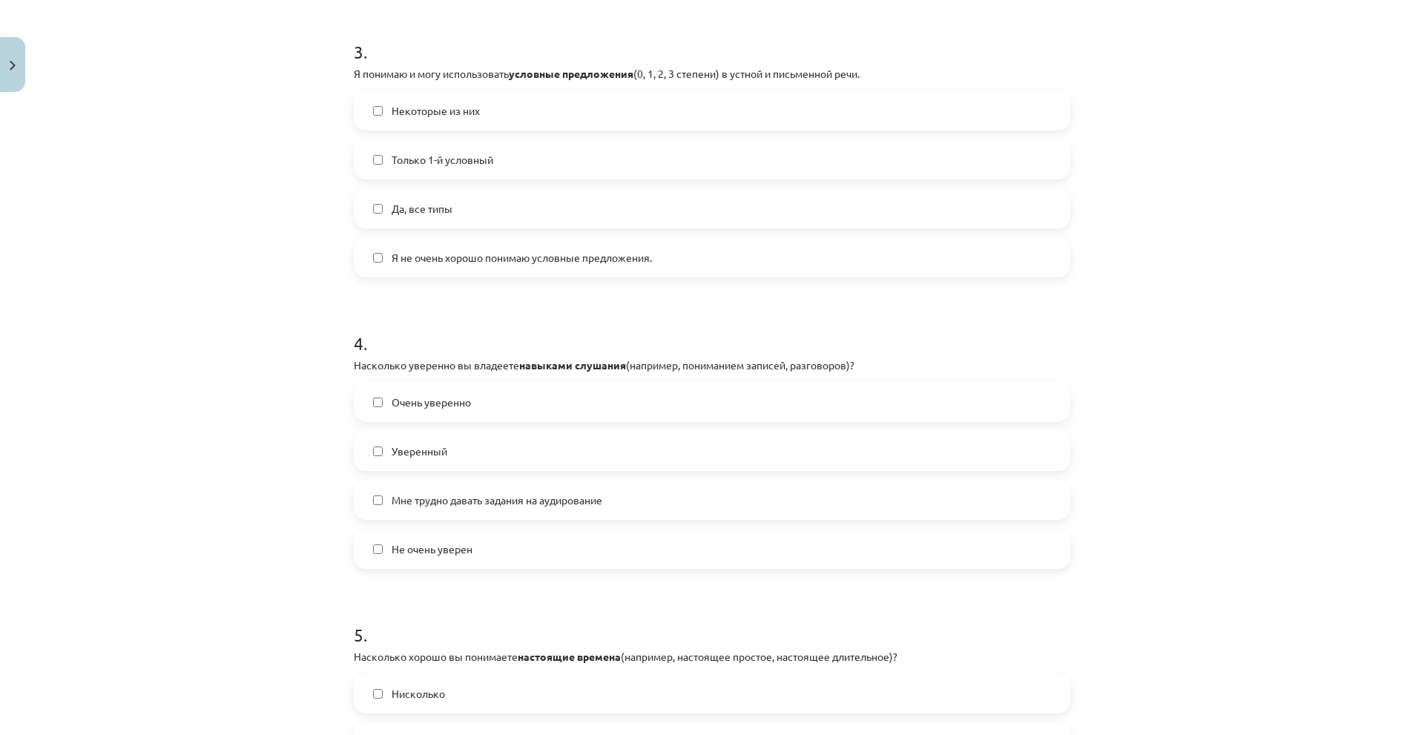
scroll to position [816, 0]
click at [412, 262] on span "Я не очень хорошо понимаю условные предложения." at bounding box center [522, 256] width 260 height 16
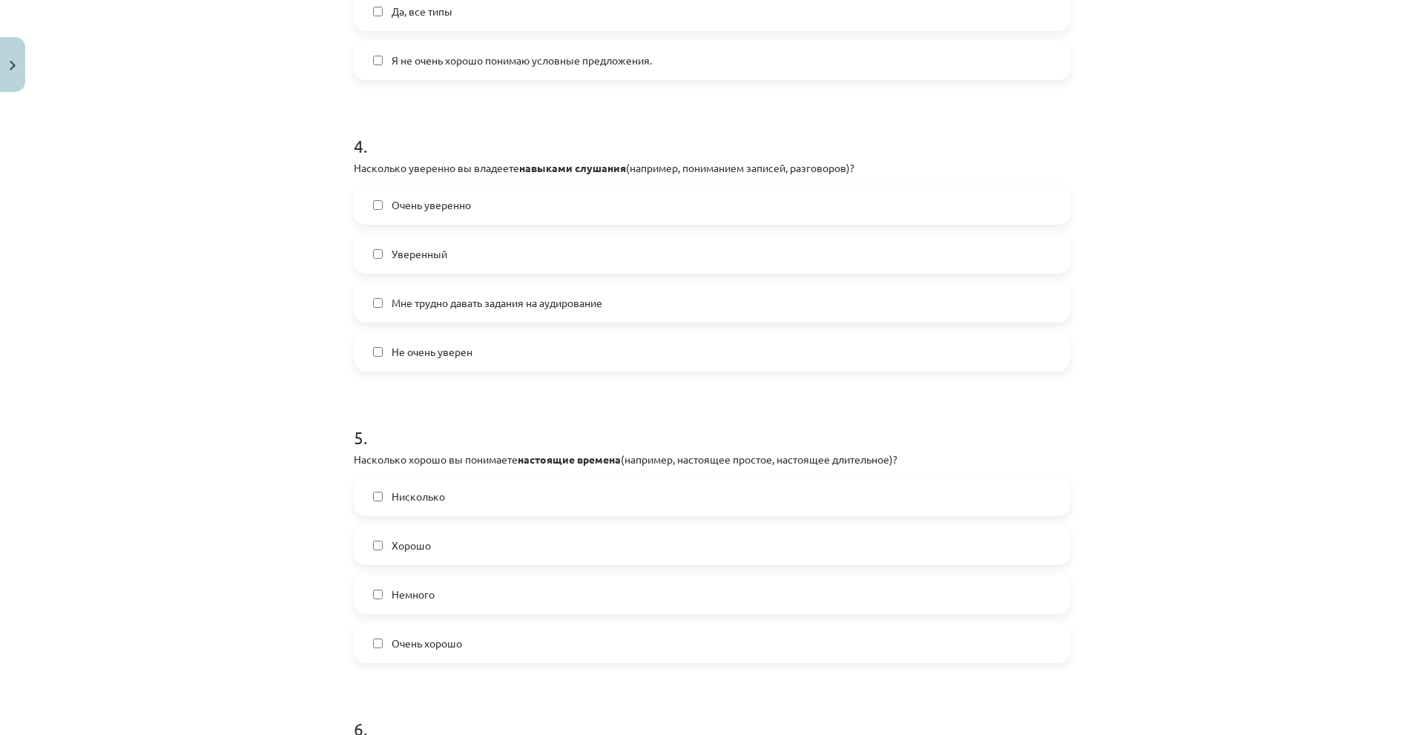
scroll to position [1038, 0]
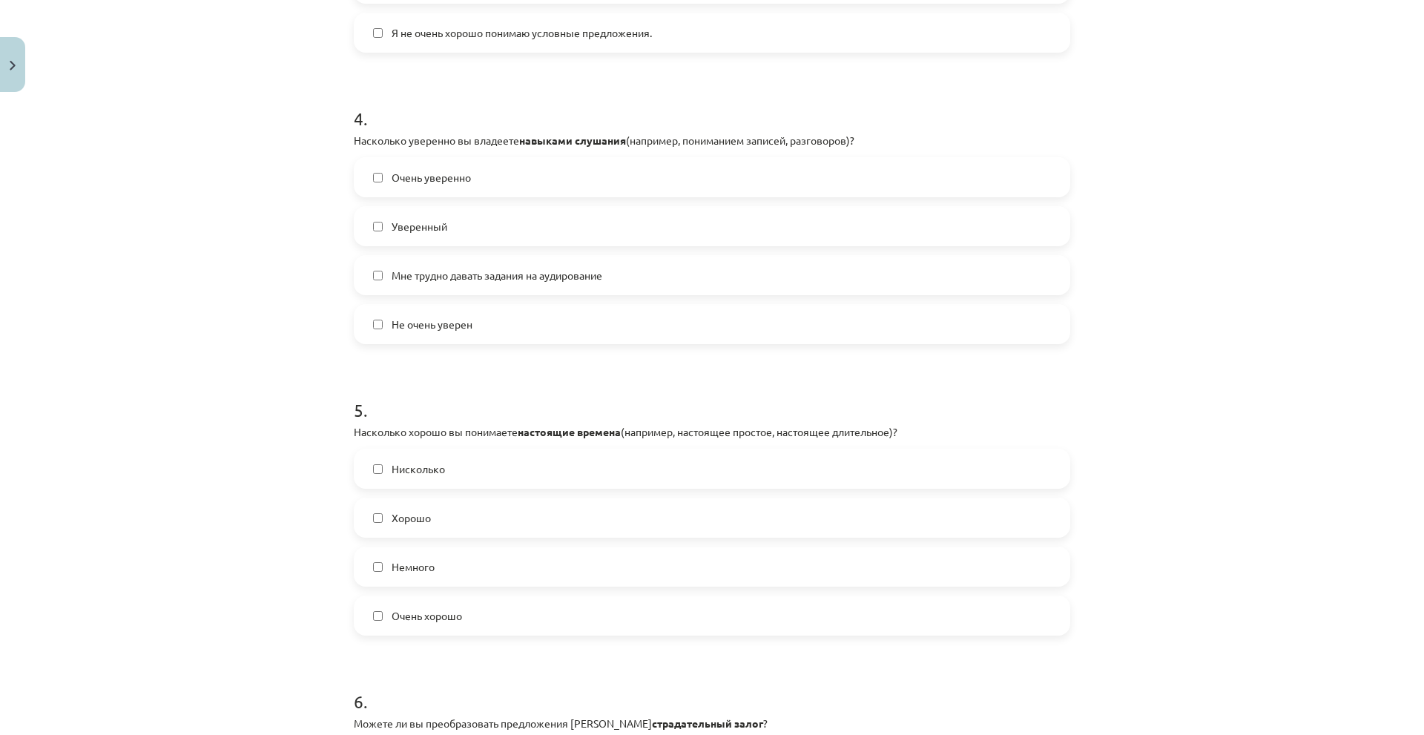
click at [455, 339] on label "Не очень уверен" at bounding box center [711, 324] width 713 height 37
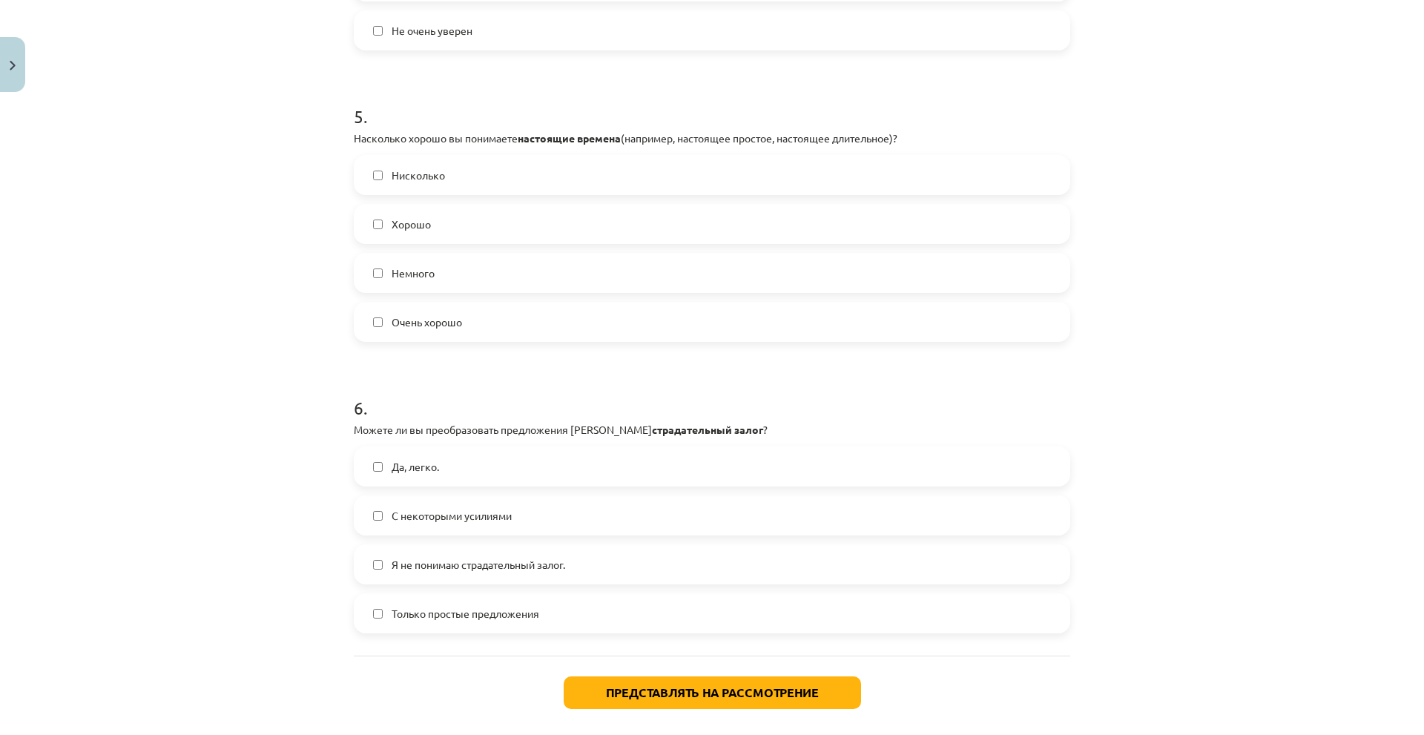
scroll to position [1335, 0]
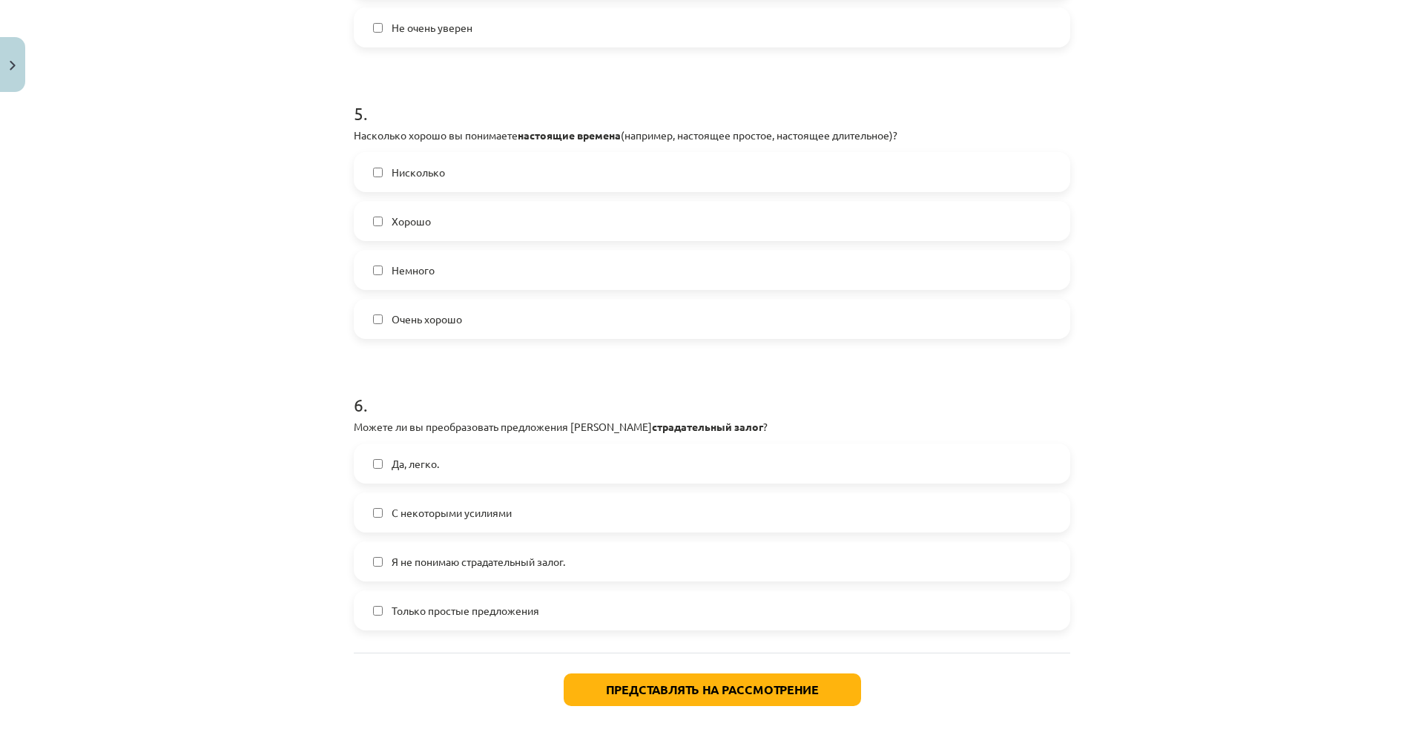
click at [437, 264] on label "Немного" at bounding box center [711, 269] width 713 height 37
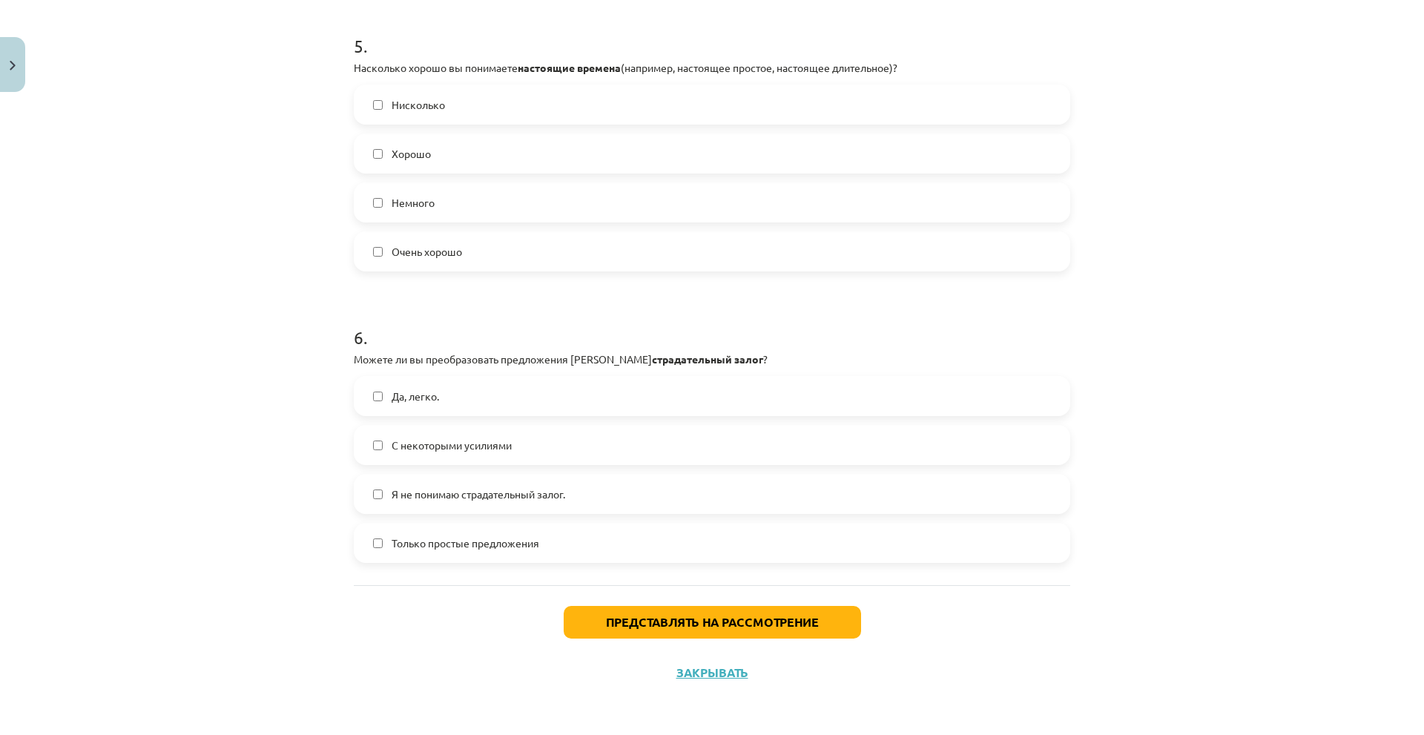
click at [468, 439] on font "С некоторыми усилиями" at bounding box center [452, 444] width 120 height 13
click at [610, 639] on div "Представлять на рассмотрение Закрывать" at bounding box center [712, 637] width 716 height 104
click at [596, 619] on button "Представлять на рассмотрение" at bounding box center [712, 622] width 297 height 33
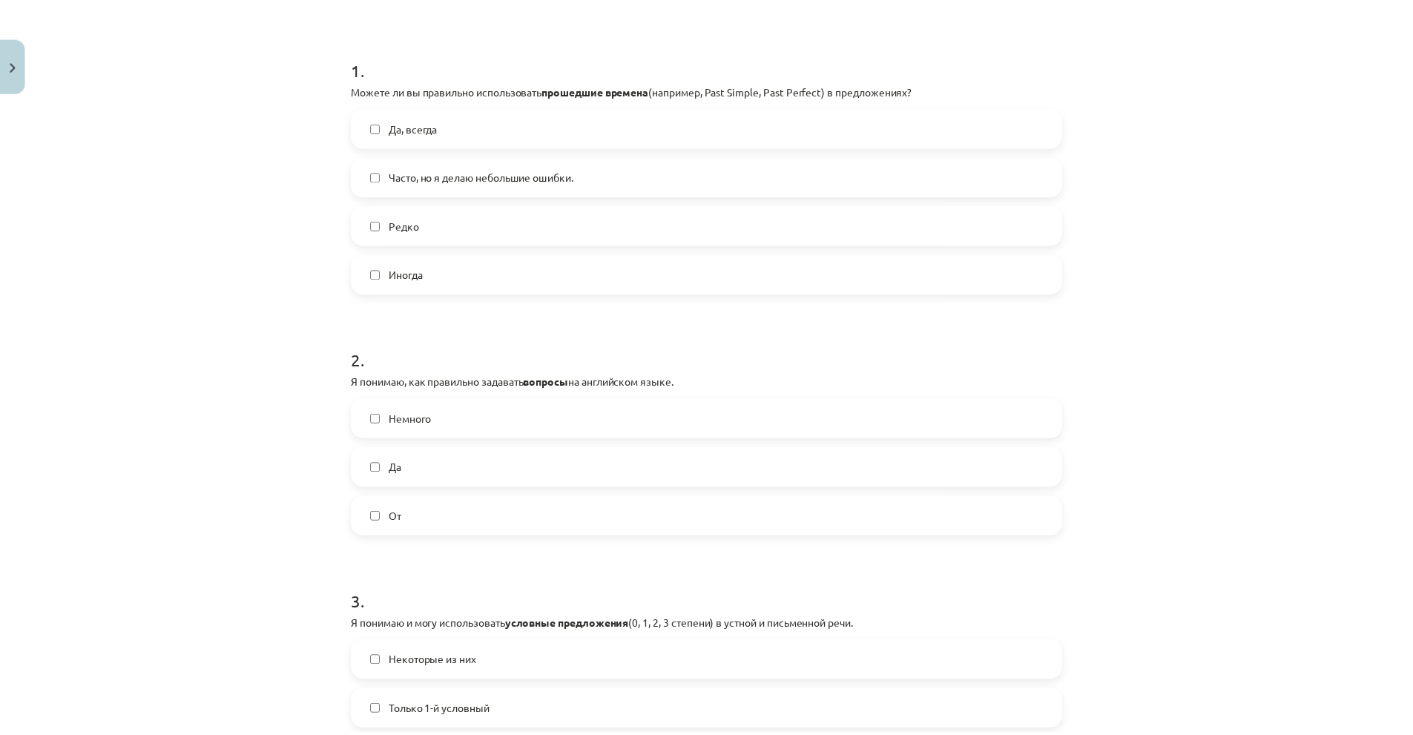
scroll to position [0, 0]
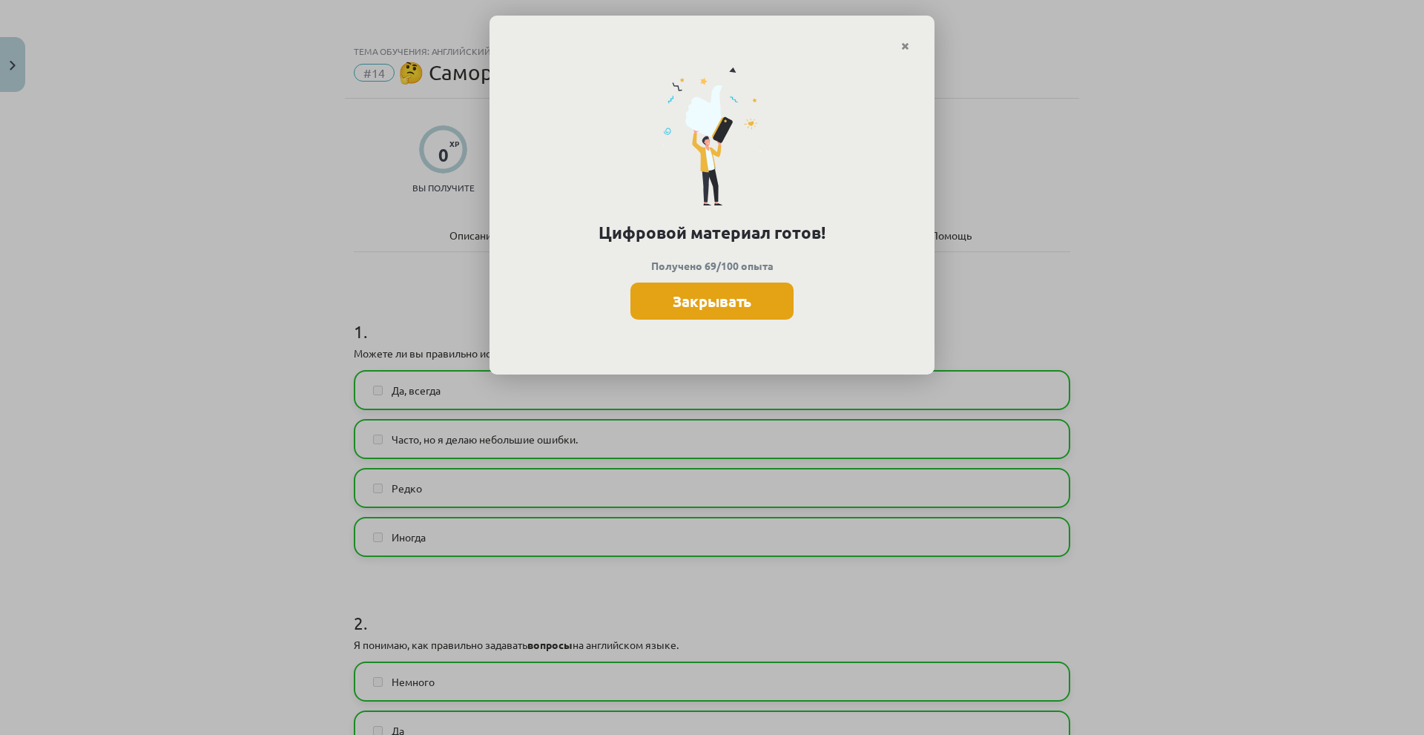
click at [764, 303] on button "Закрывать" at bounding box center [711, 301] width 163 height 37
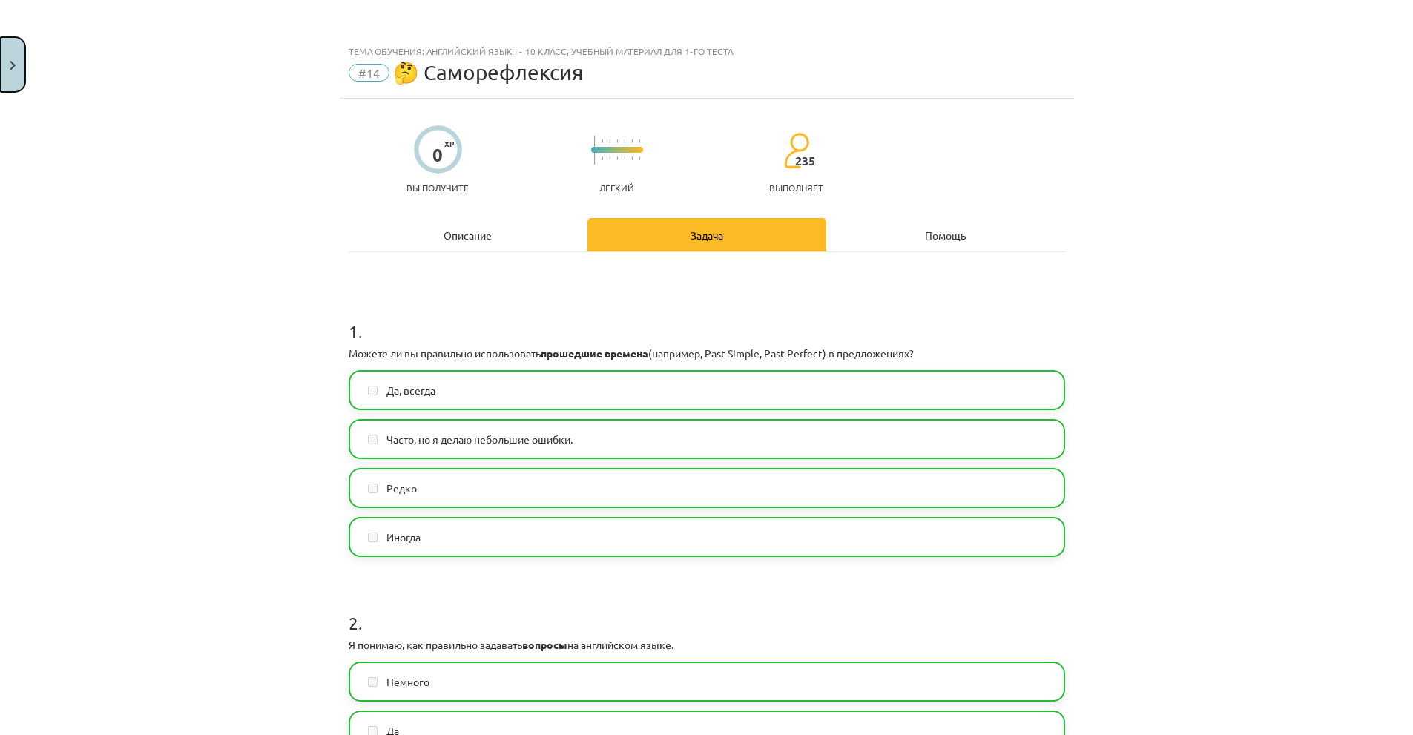
click at [12, 68] on img "Закрывать" at bounding box center [13, 66] width 6 height 10
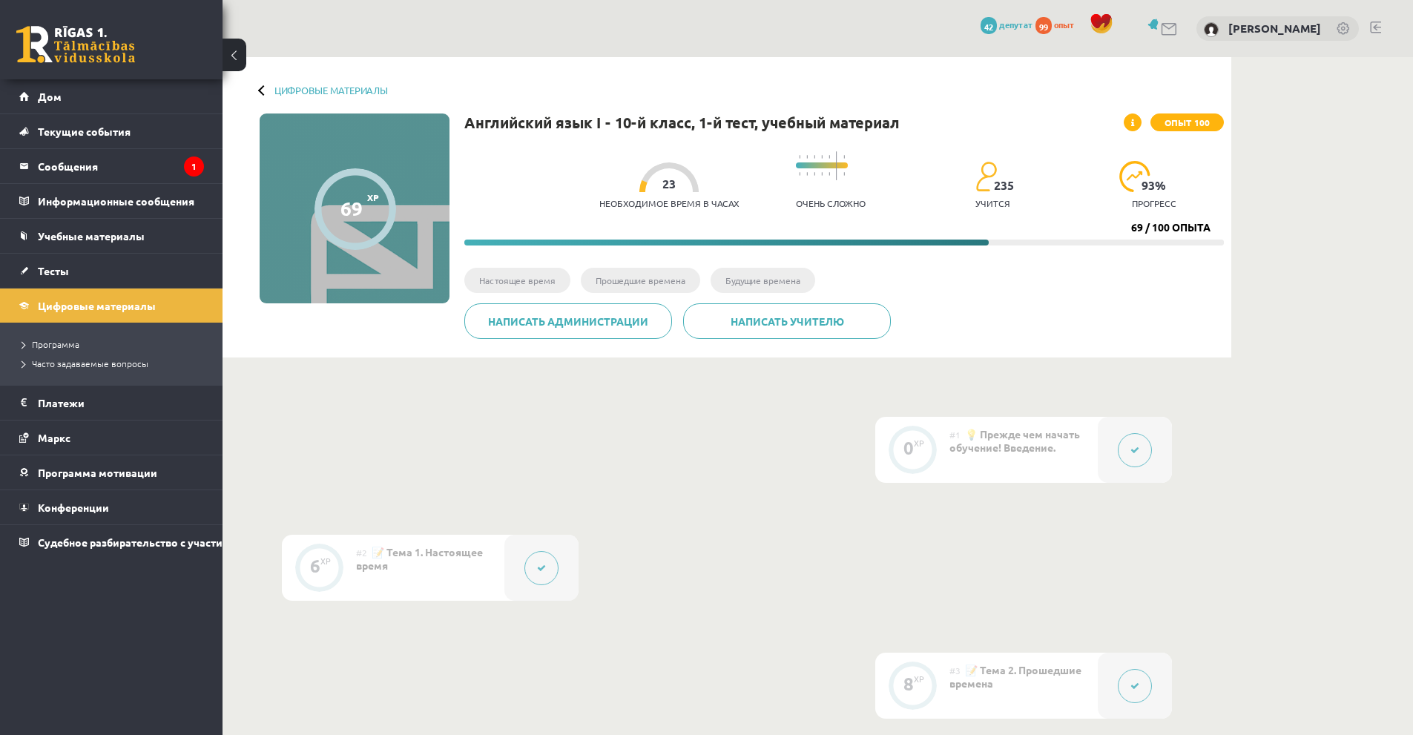
click at [104, 43] on link at bounding box center [75, 44] width 119 height 37
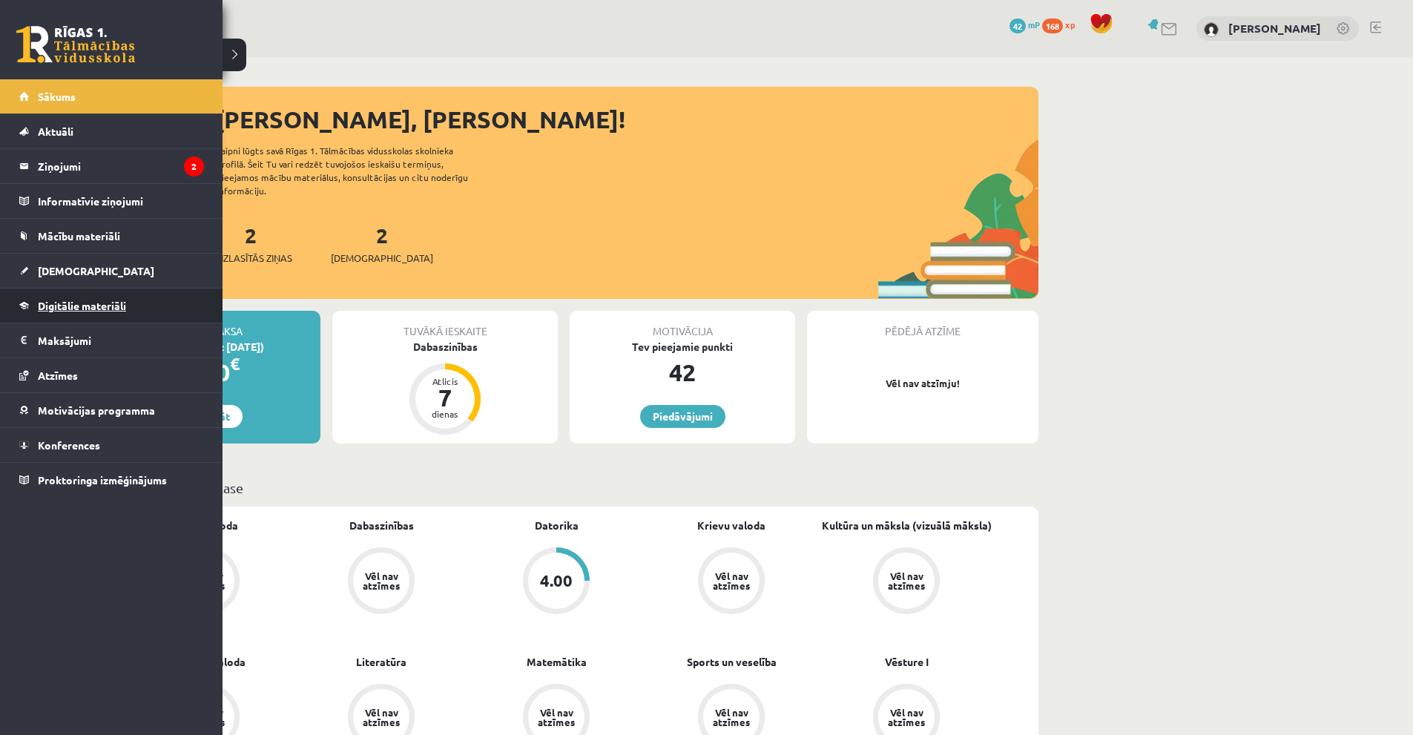
click at [78, 306] on span "Digitālie materiāli" at bounding box center [82, 305] width 88 height 13
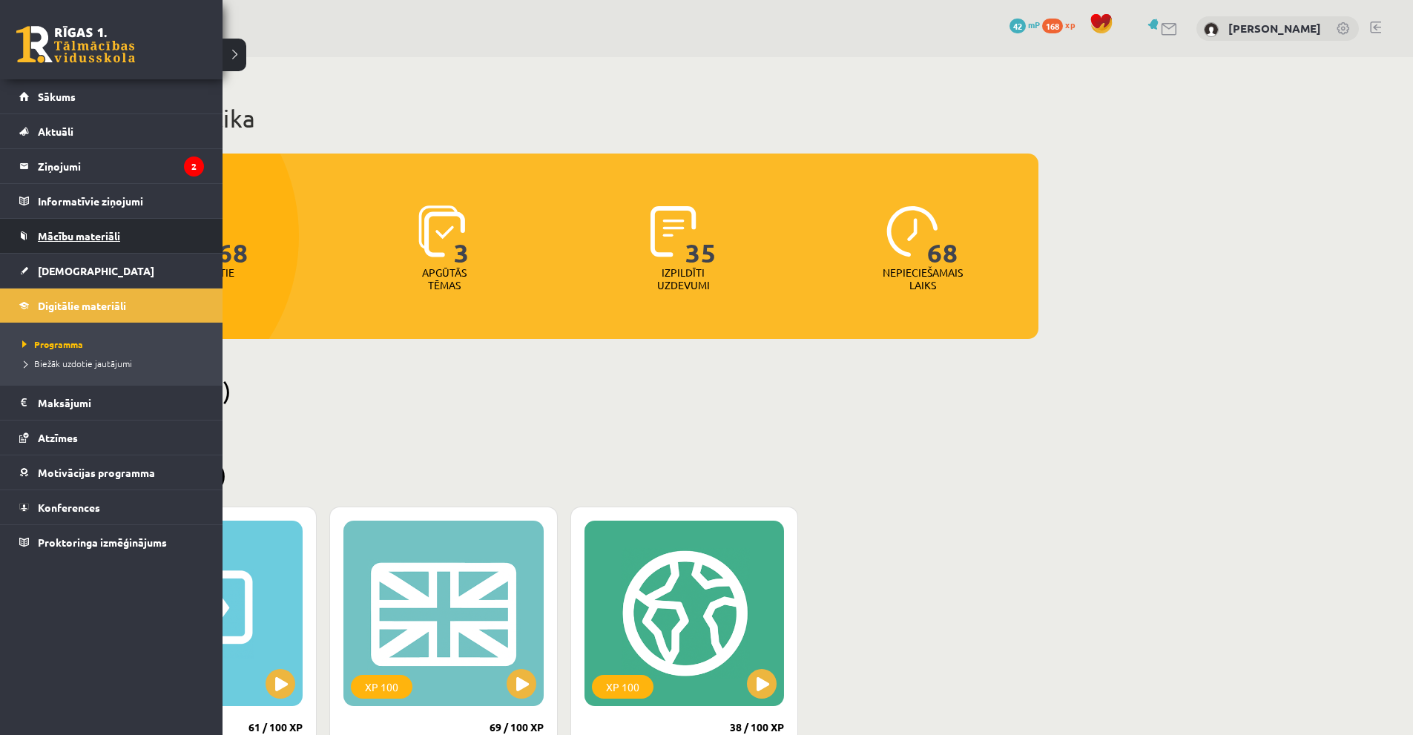
click at [73, 239] on span "Mācību materiāli" at bounding box center [79, 235] width 82 height 13
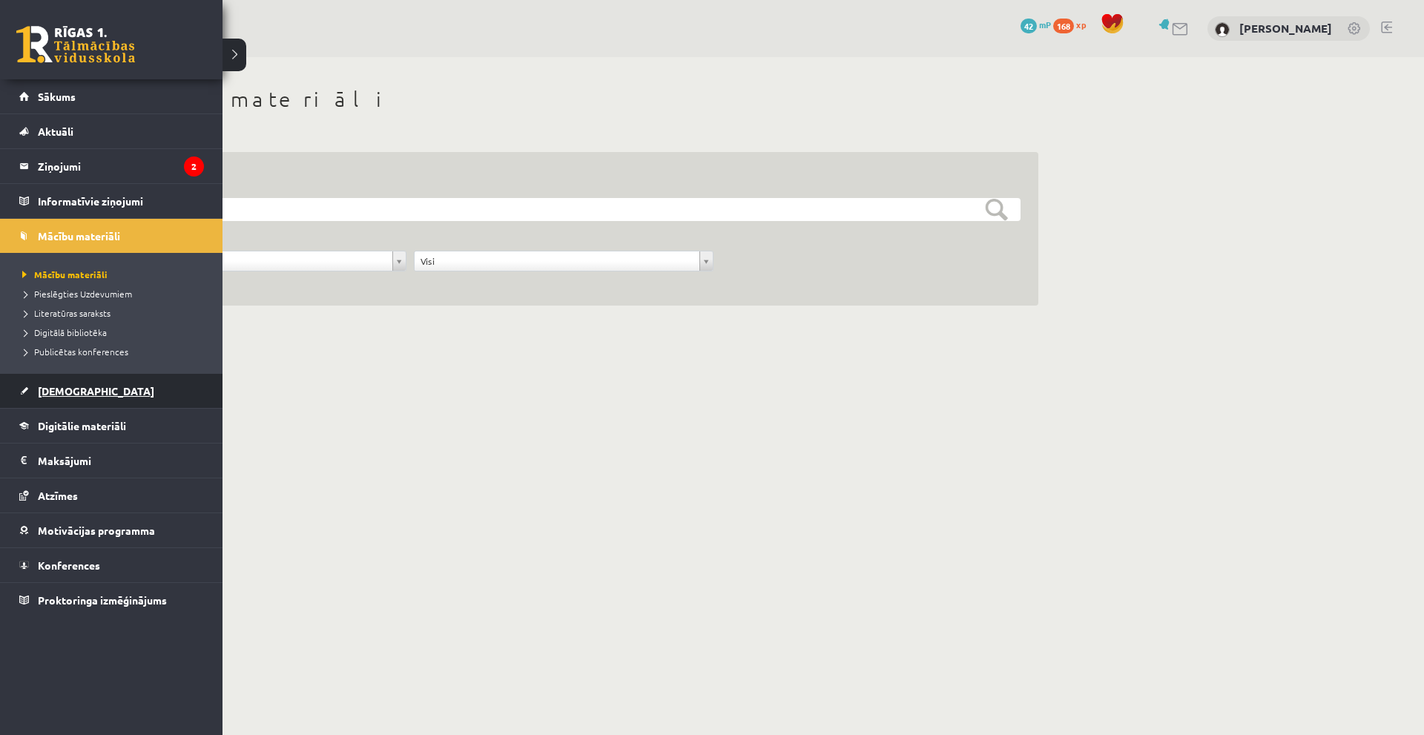
click at [67, 391] on span "[DEMOGRAPHIC_DATA]" at bounding box center [96, 390] width 116 height 13
